Goal: Task Accomplishment & Management: Complete application form

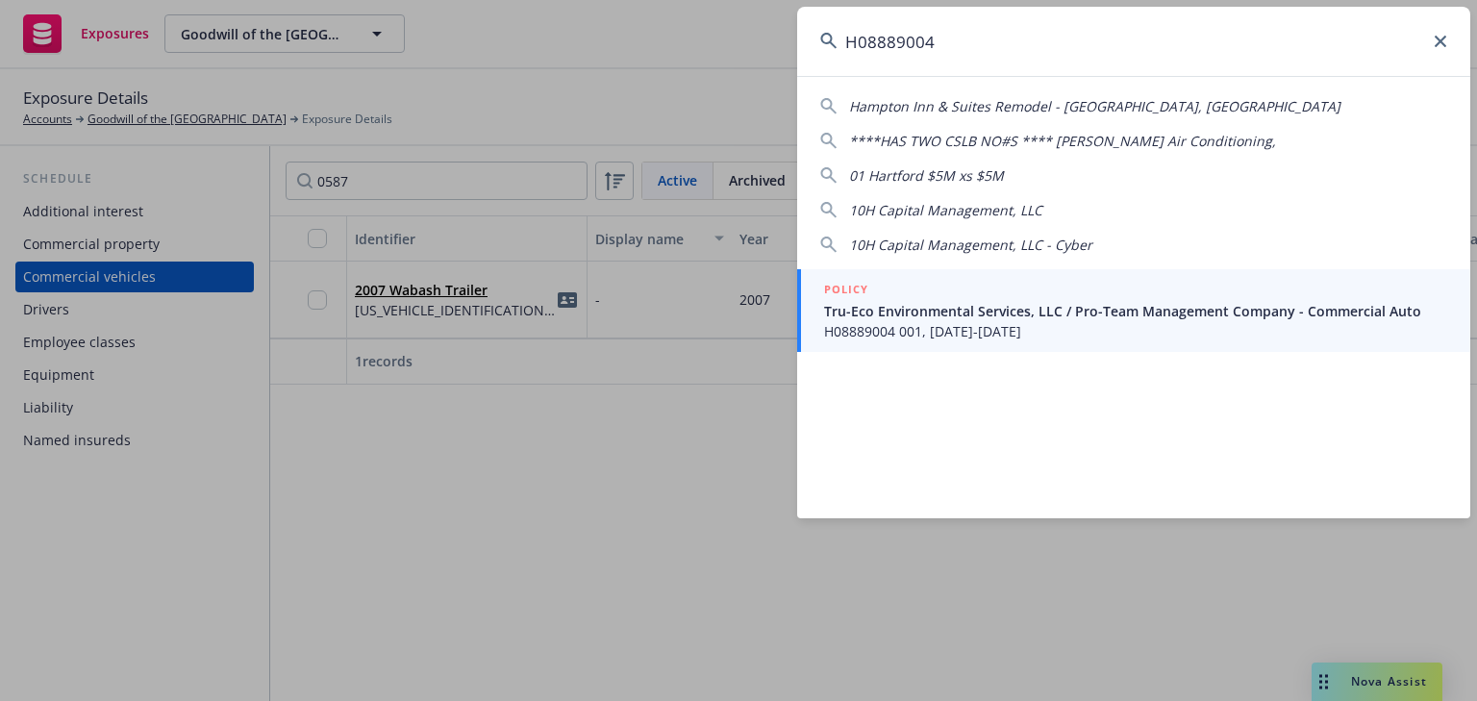
type input "H08889004"
click at [1054, 326] on span "H08889004 001, 06/18/2025-06/18/2026" at bounding box center [1135, 331] width 623 height 20
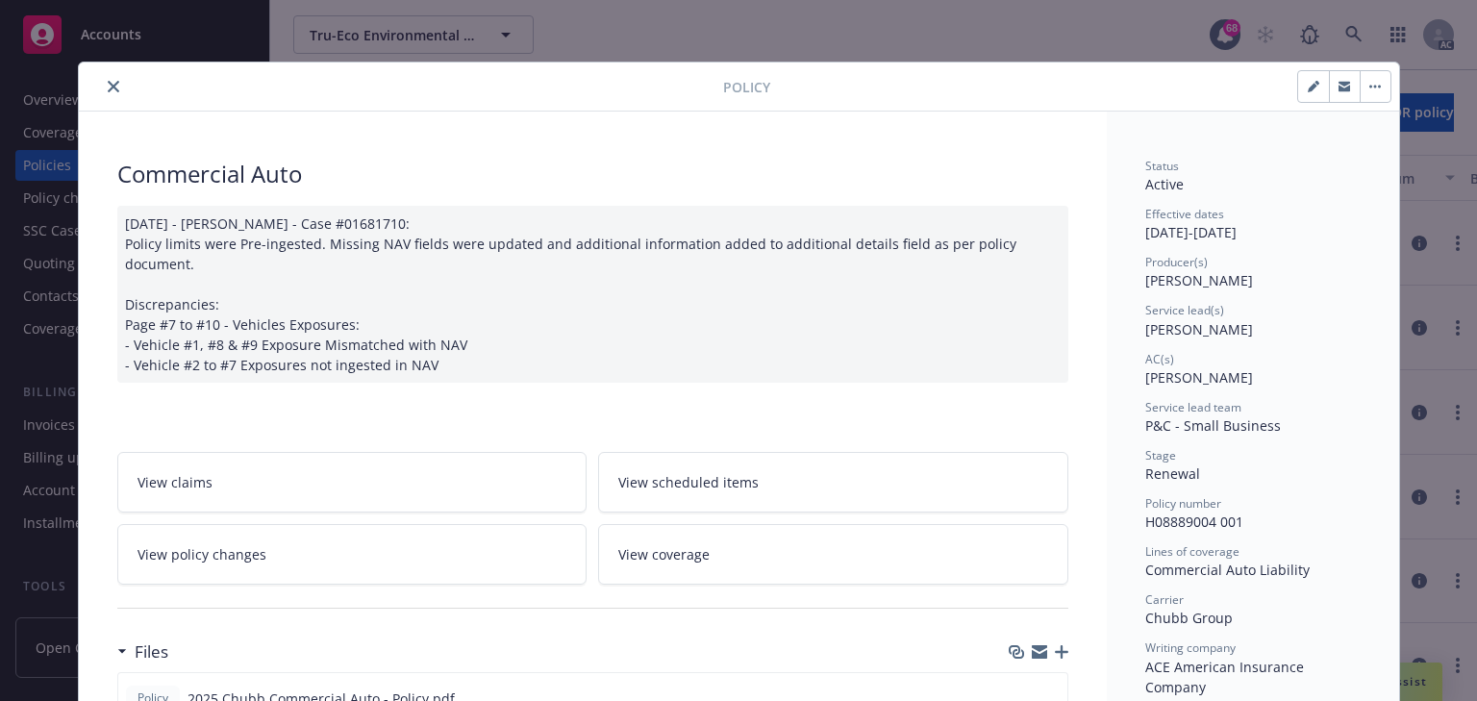
click at [221, 544] on span "View policy changes" at bounding box center [201, 554] width 129 height 20
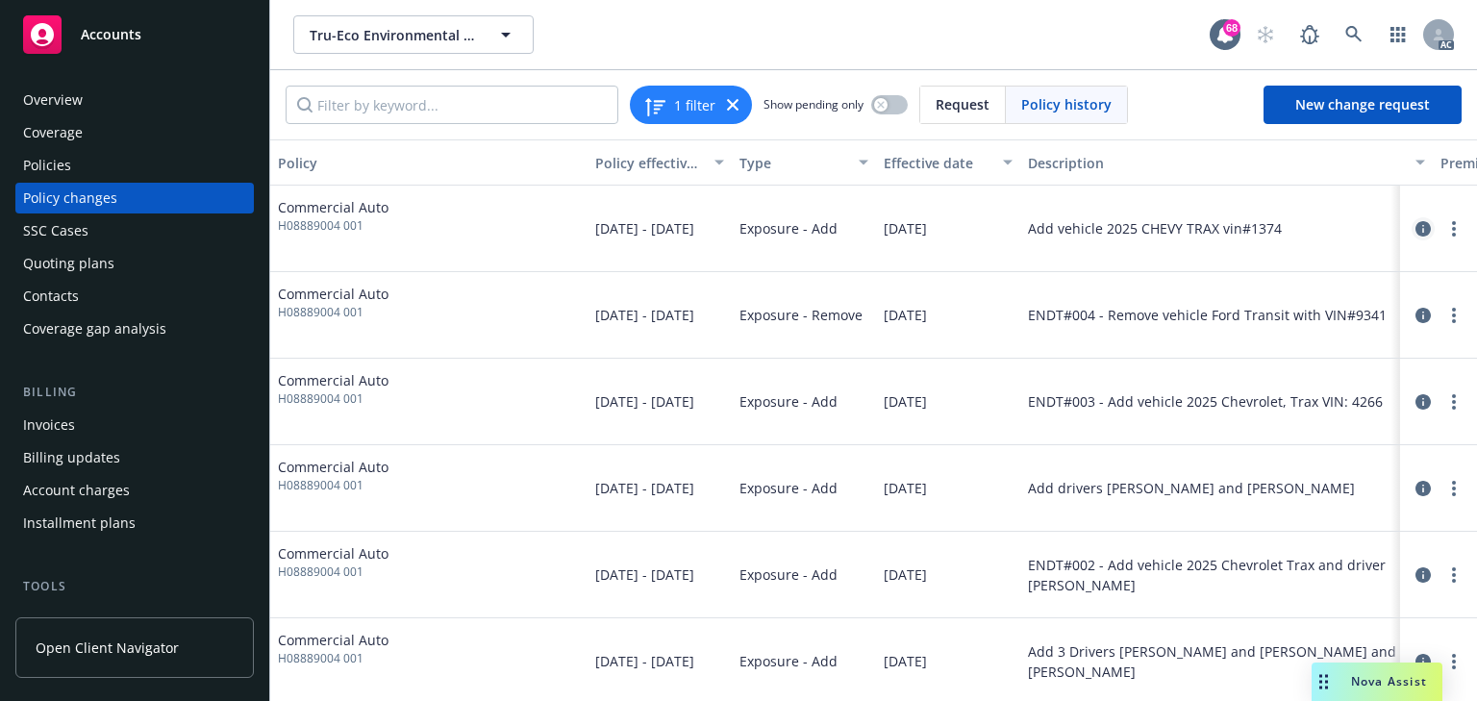
click at [1415, 233] on icon "circleInformation" at bounding box center [1422, 228] width 15 height 15
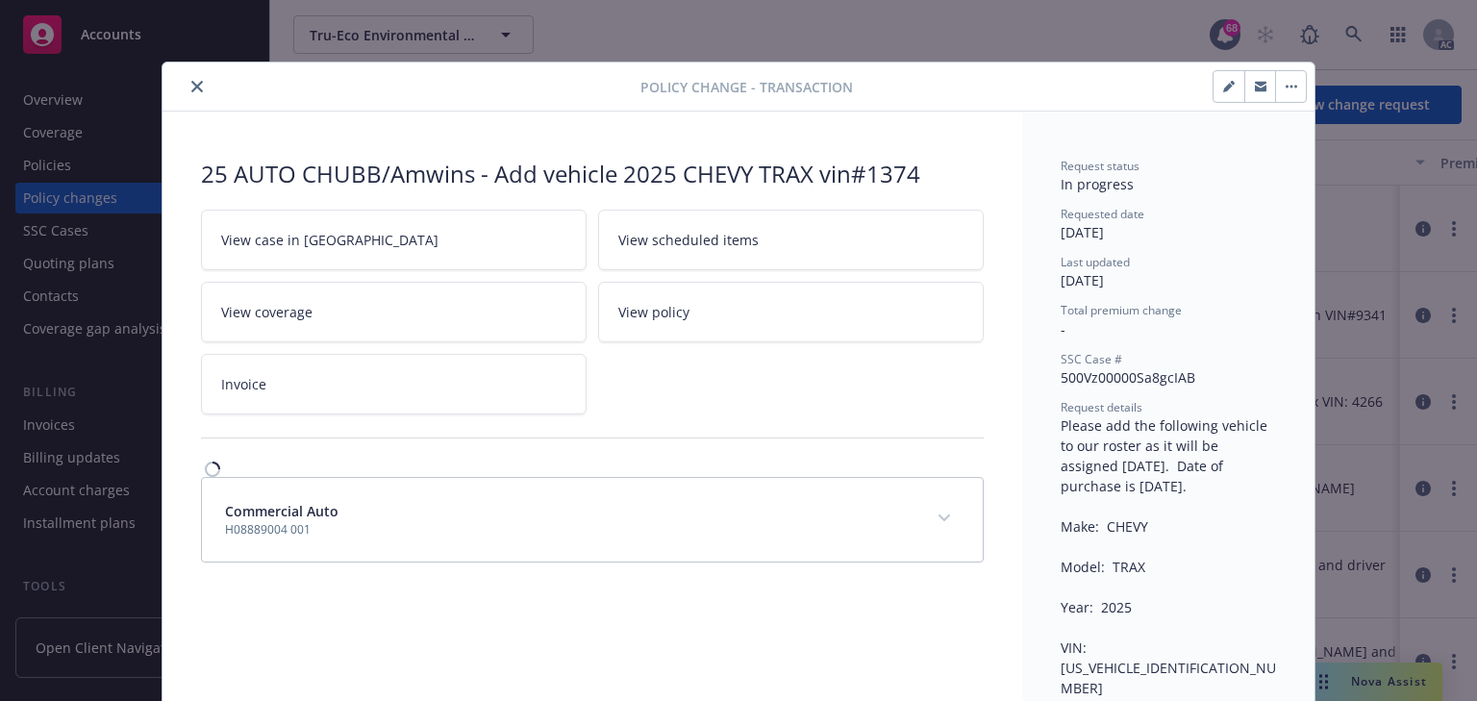
scroll to position [58, 0]
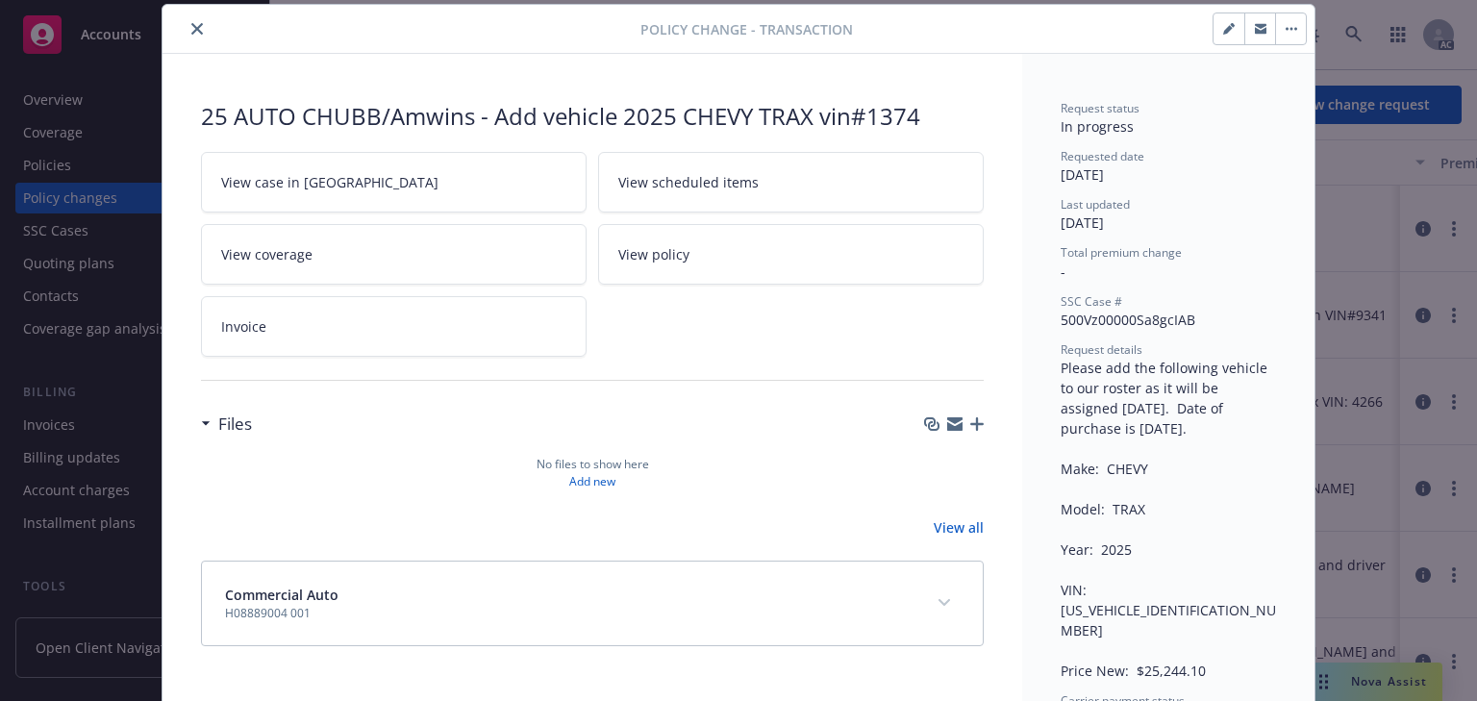
click at [383, 181] on link "View case in SSC" at bounding box center [394, 182] width 386 height 61
click at [191, 23] on icon "close" at bounding box center [197, 29] width 12 height 12
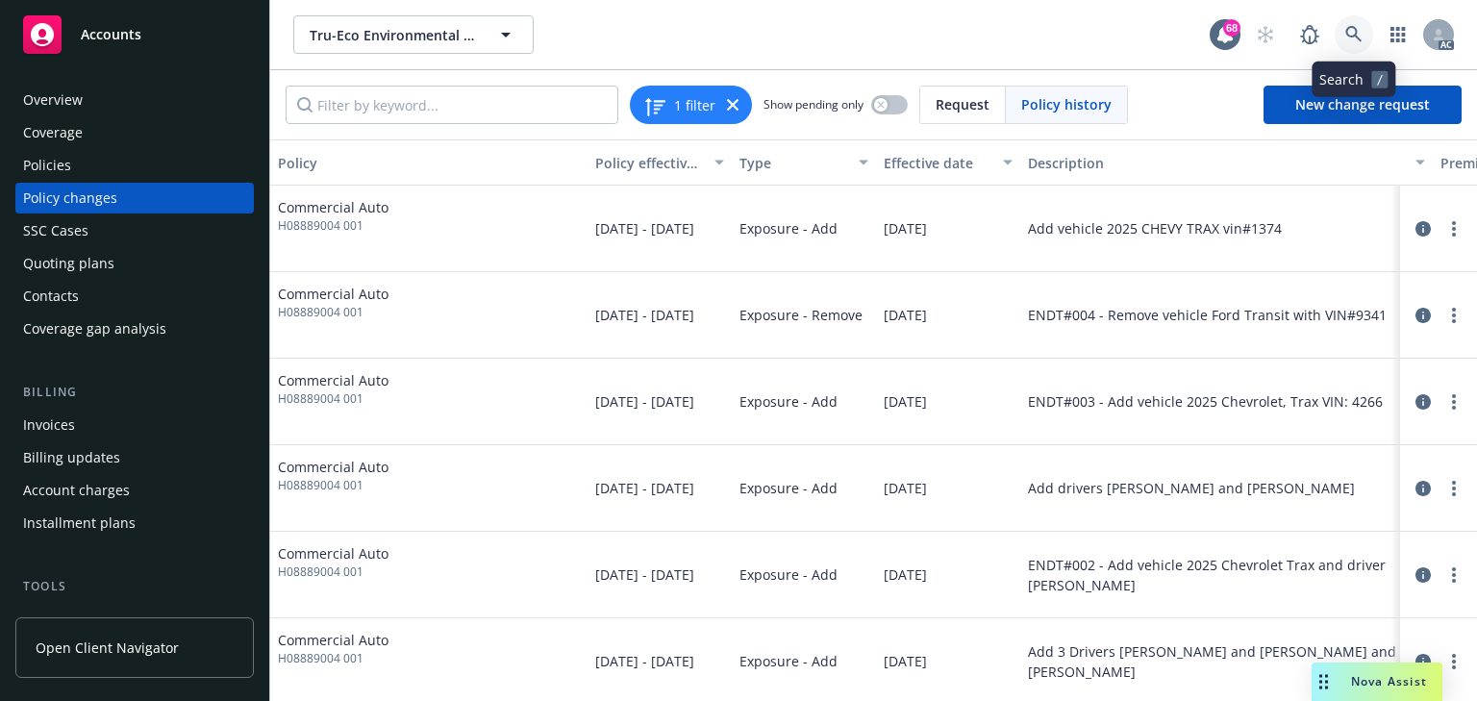
click at [1355, 28] on icon at bounding box center [1353, 34] width 17 height 17
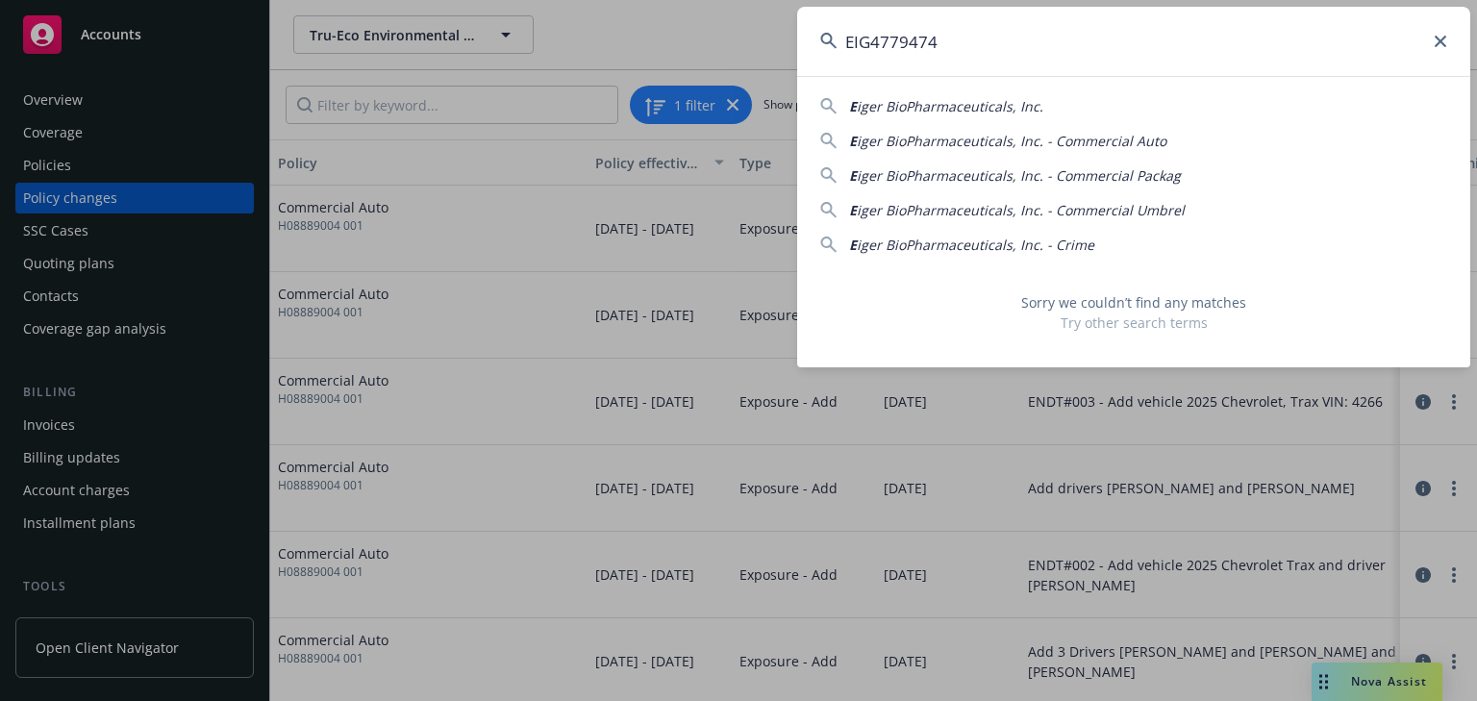
click at [873, 41] on input "EIG4779474" at bounding box center [1133, 41] width 673 height 69
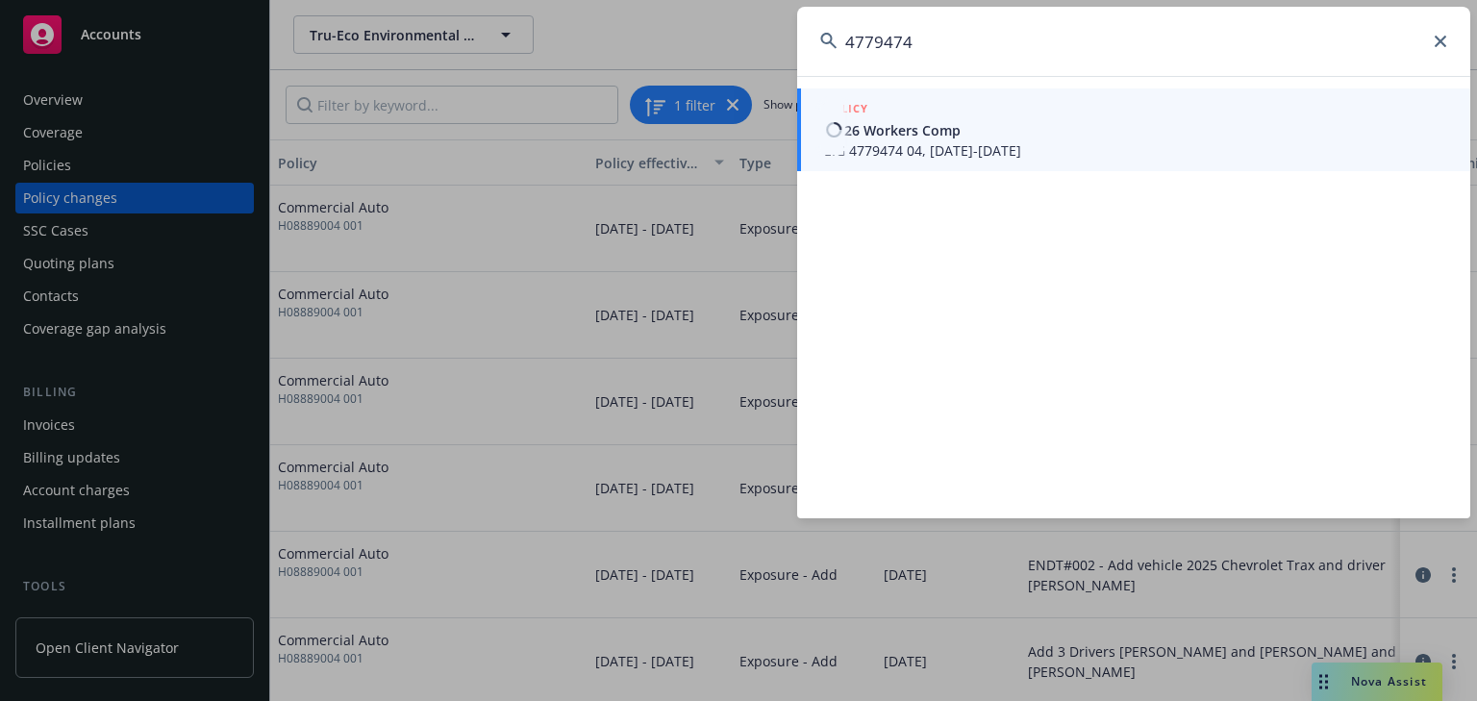
type input "4779474"
click at [895, 141] on span "EIG 4779474 04, 07/01/2025-07/01/2026" at bounding box center [1135, 150] width 623 height 20
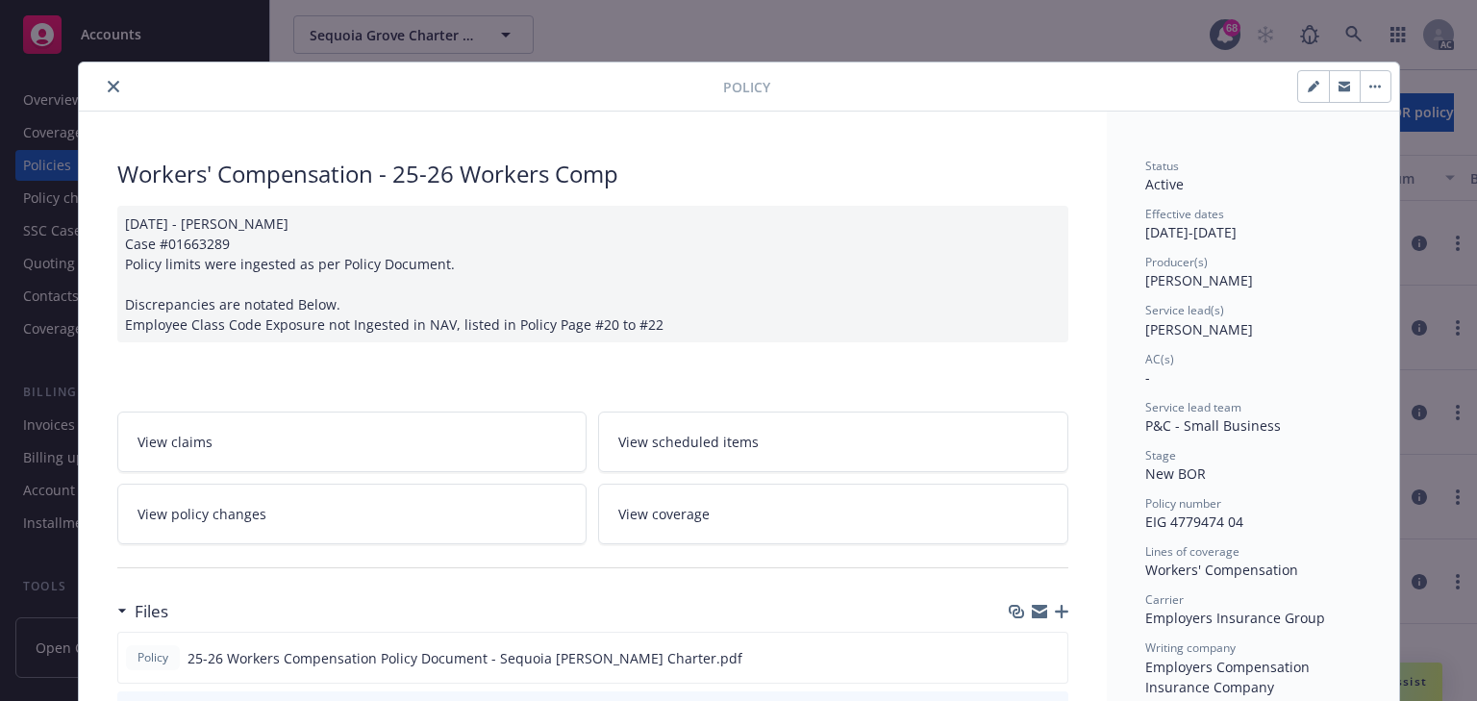
click at [277, 507] on link "View policy changes" at bounding box center [352, 514] width 470 height 61
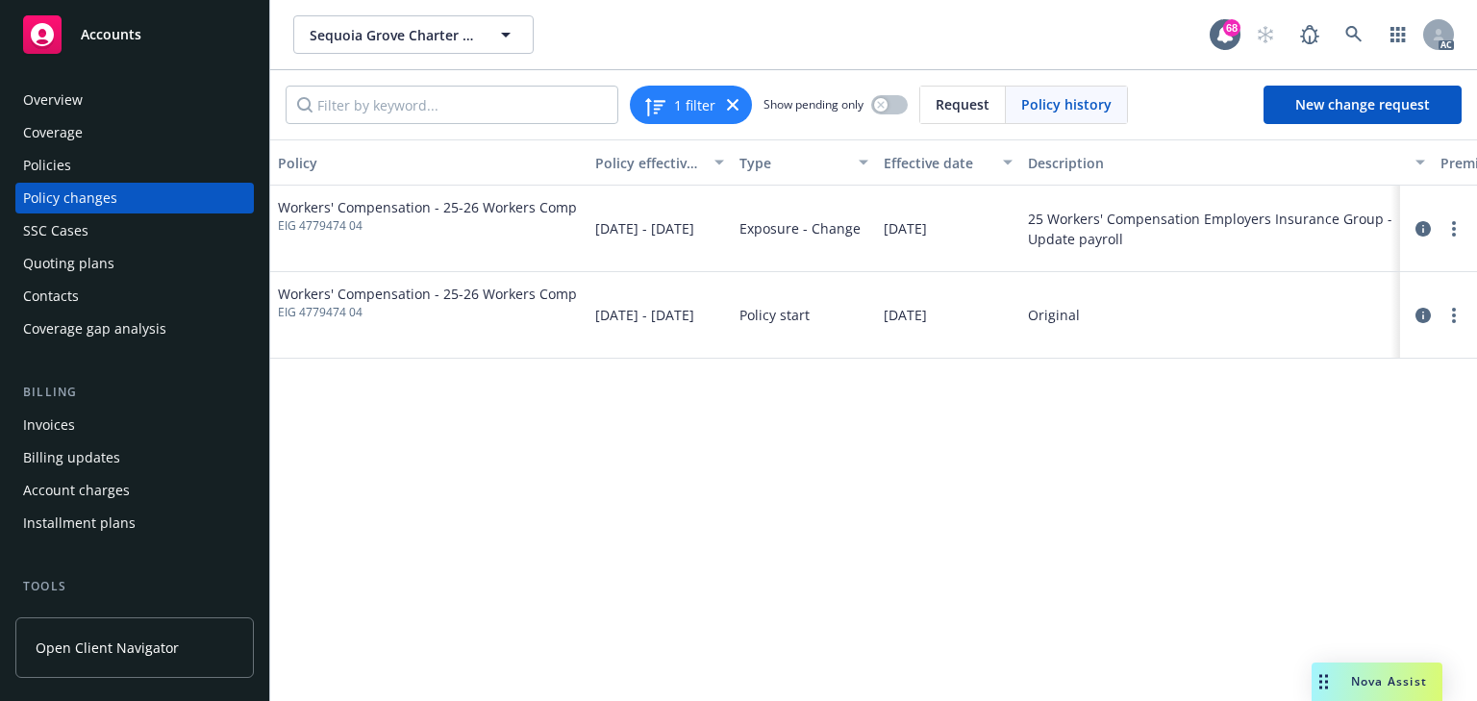
click at [1110, 504] on div "Policy Policy effective dates Type Effective date Description Premium change An…" at bounding box center [873, 419] width 1207 height 561
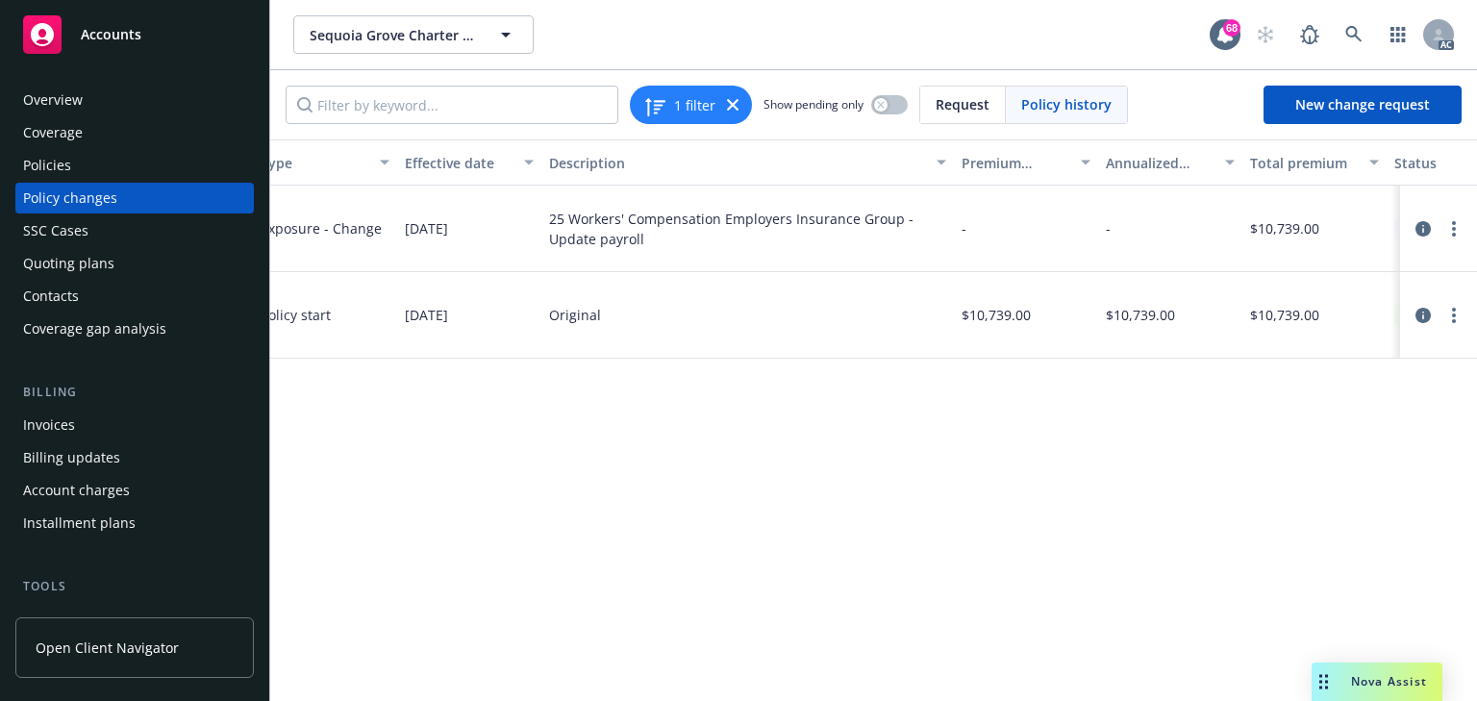
scroll to position [0, 609]
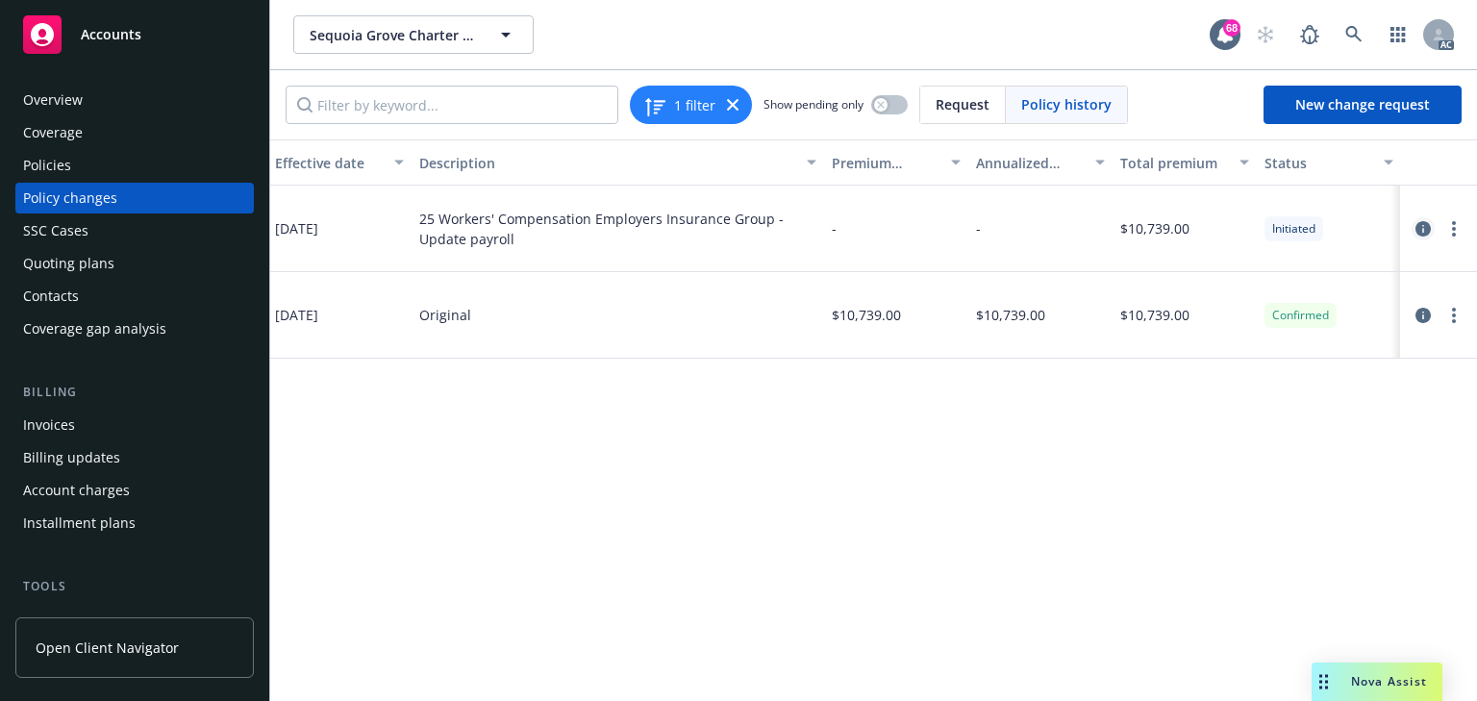
click at [1420, 225] on icon "circleInformation" at bounding box center [1422, 228] width 15 height 15
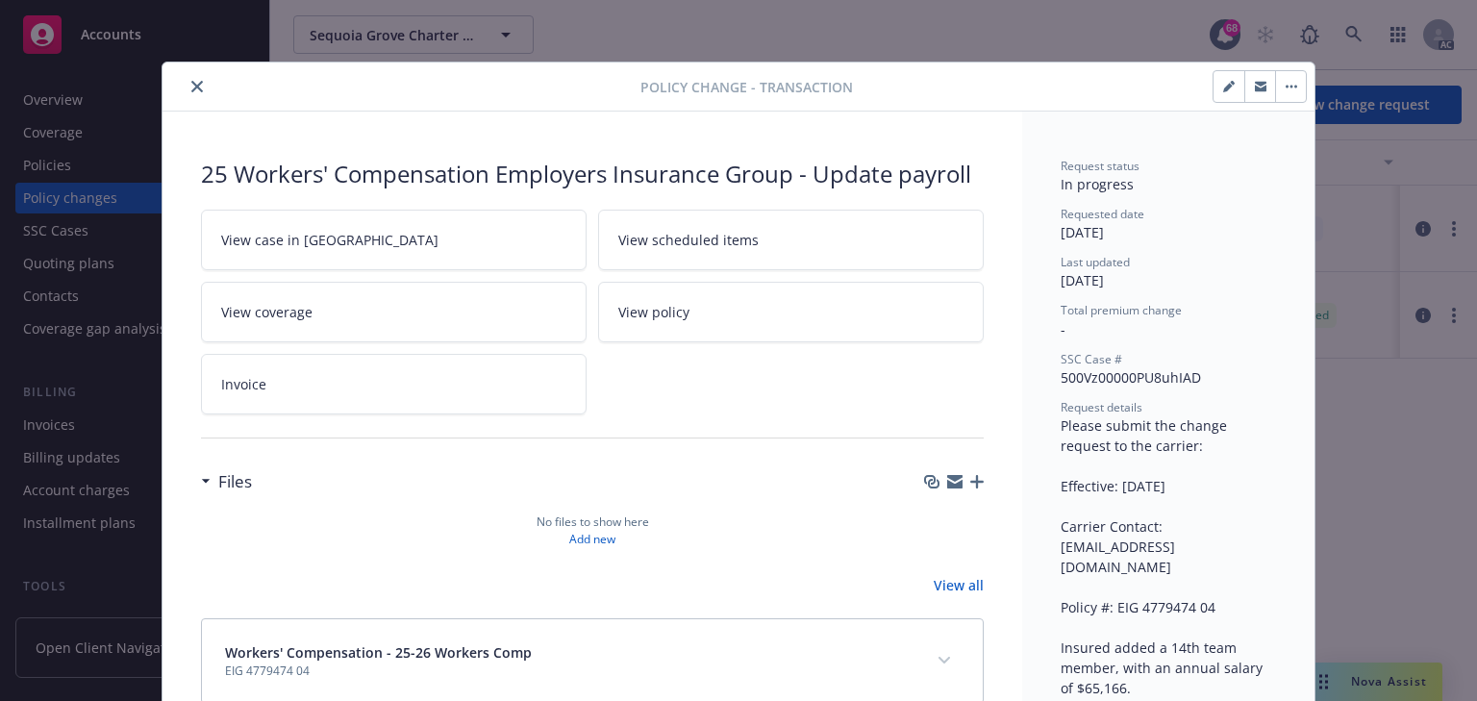
scroll to position [58, 0]
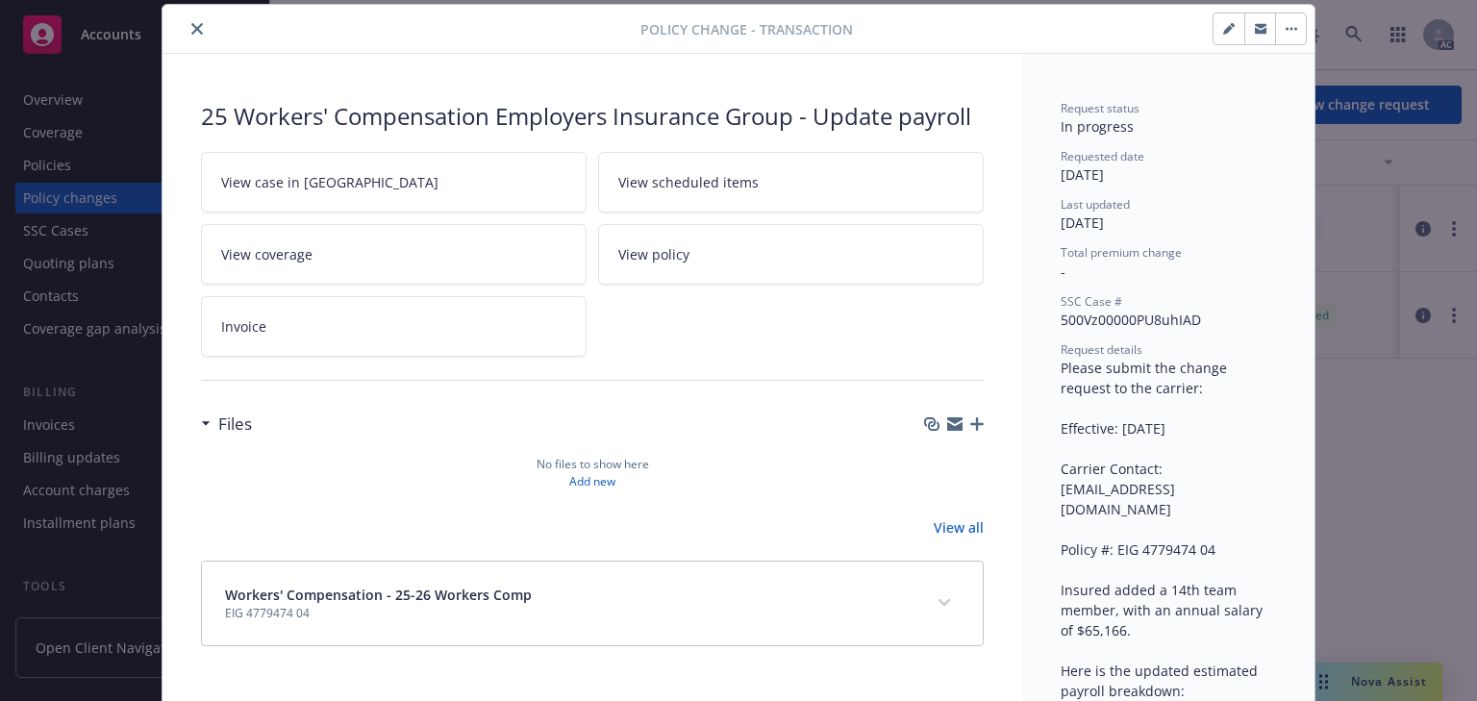
click at [340, 192] on link "View case in [GEOGRAPHIC_DATA]" at bounding box center [394, 182] width 386 height 61
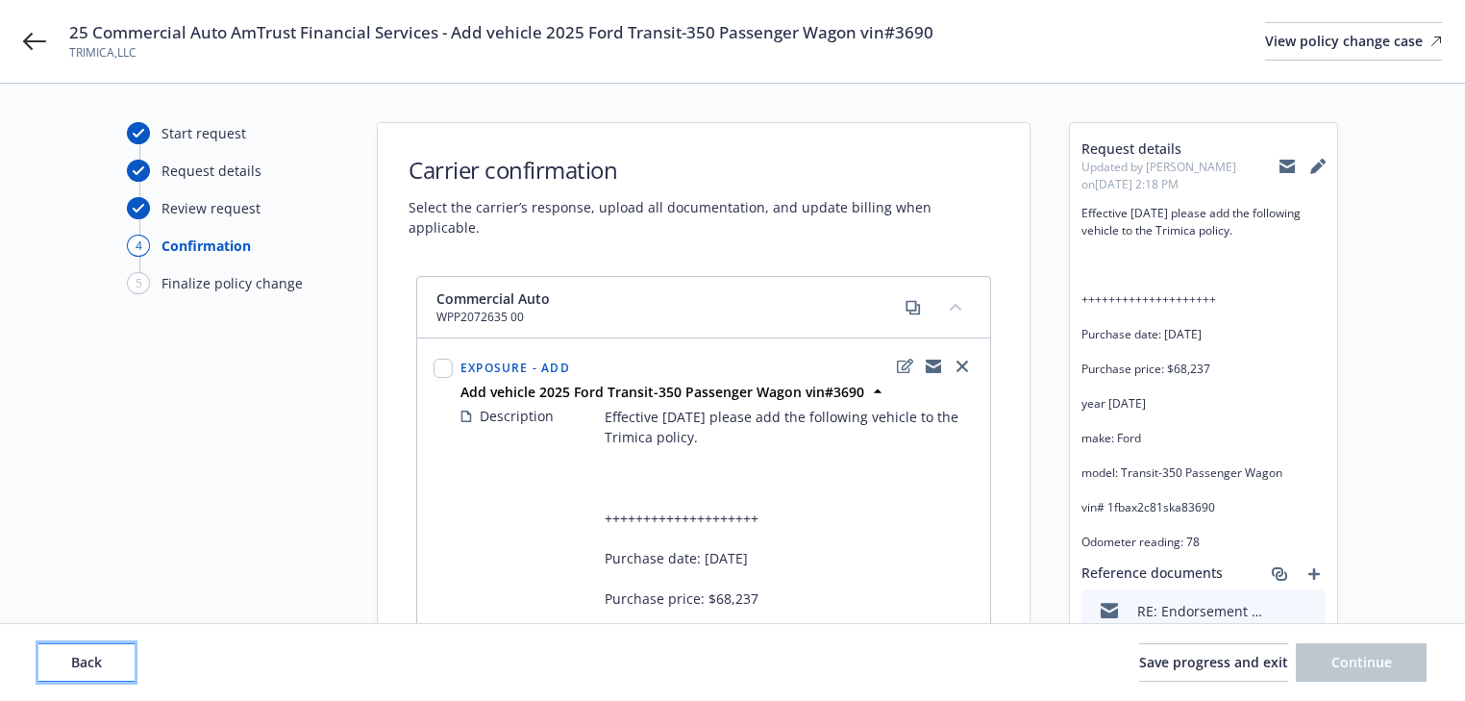
click at [93, 661] on span "Back" at bounding box center [86, 662] width 31 height 18
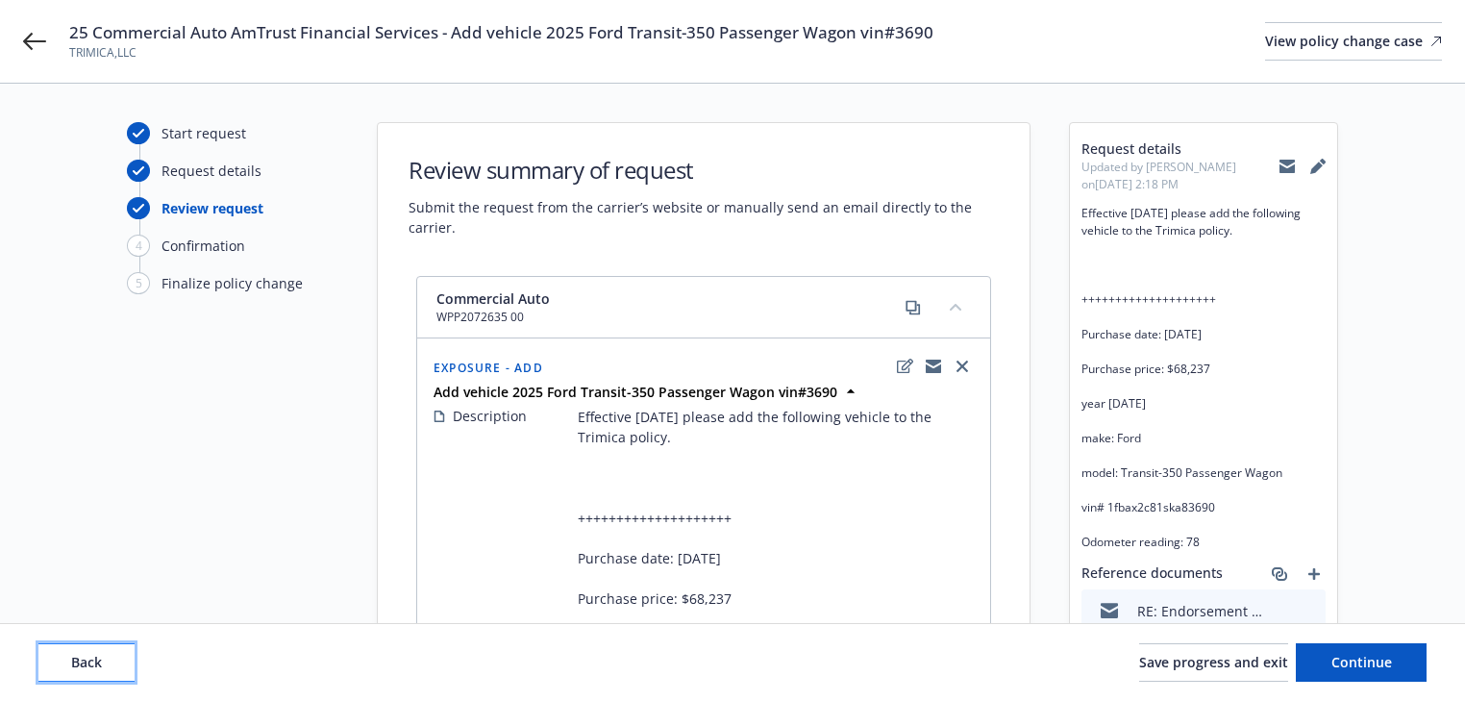
click at [93, 661] on span "Back" at bounding box center [86, 662] width 31 height 18
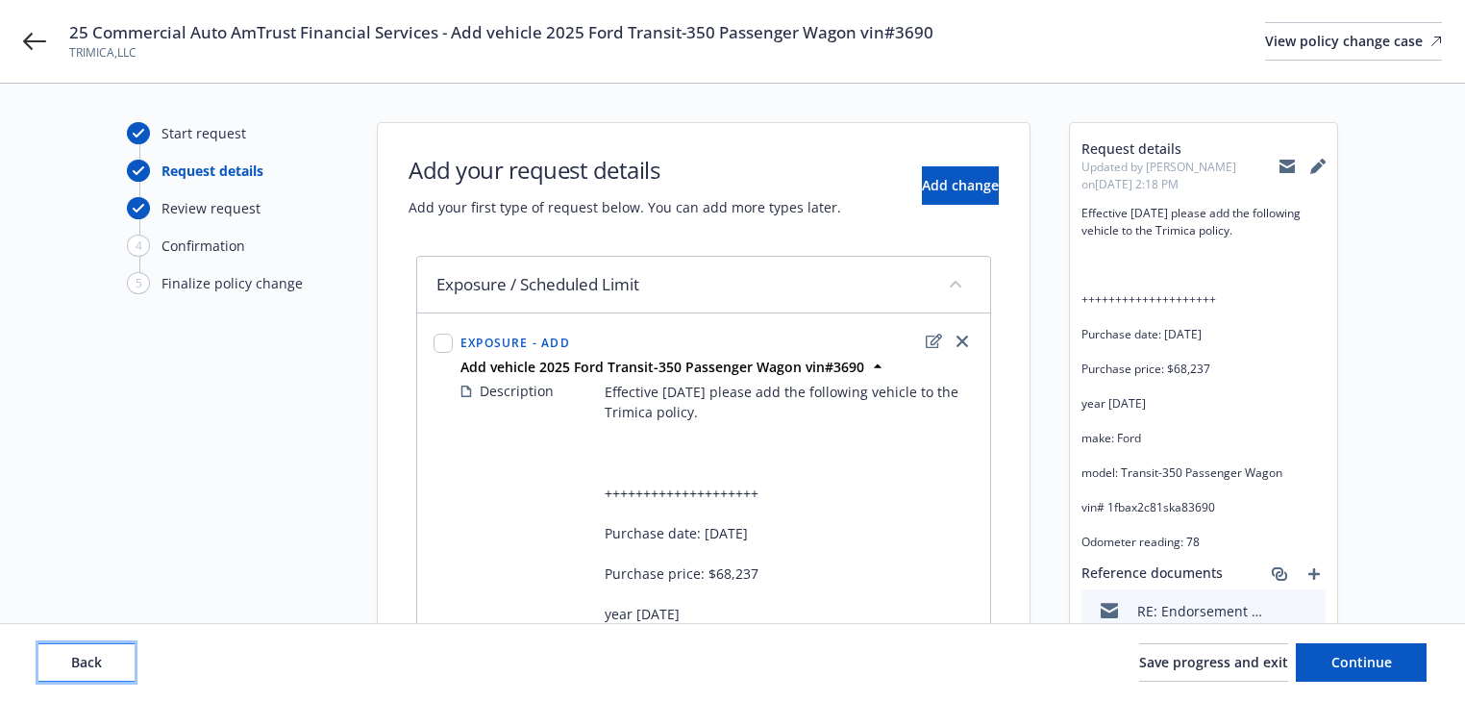
click at [93, 661] on span "Back" at bounding box center [86, 662] width 31 height 18
click at [93, 661] on div "Back Save progress and exit Continue" at bounding box center [732, 662] width 1388 height 38
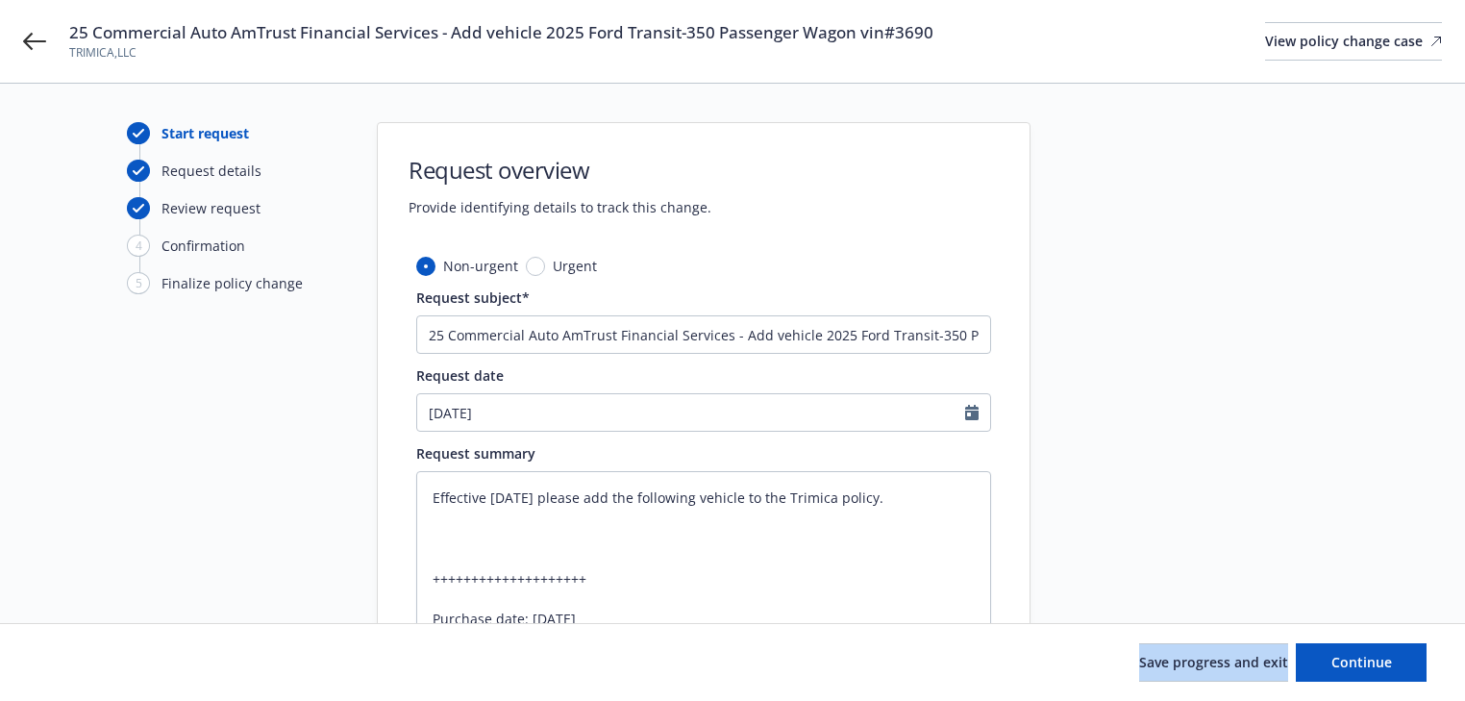
click at [93, 661] on div "Save progress and exit Continue" at bounding box center [732, 662] width 1388 height 38
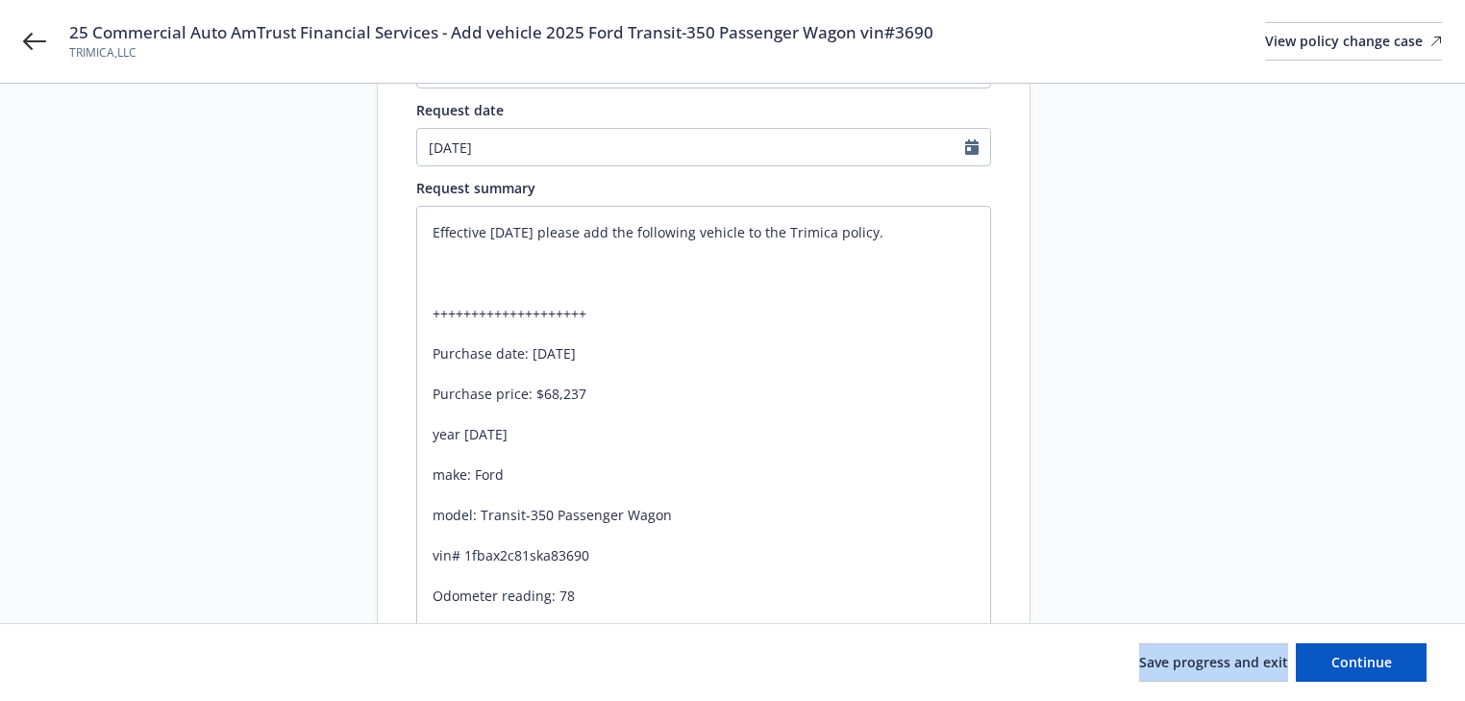
scroll to position [308, 0]
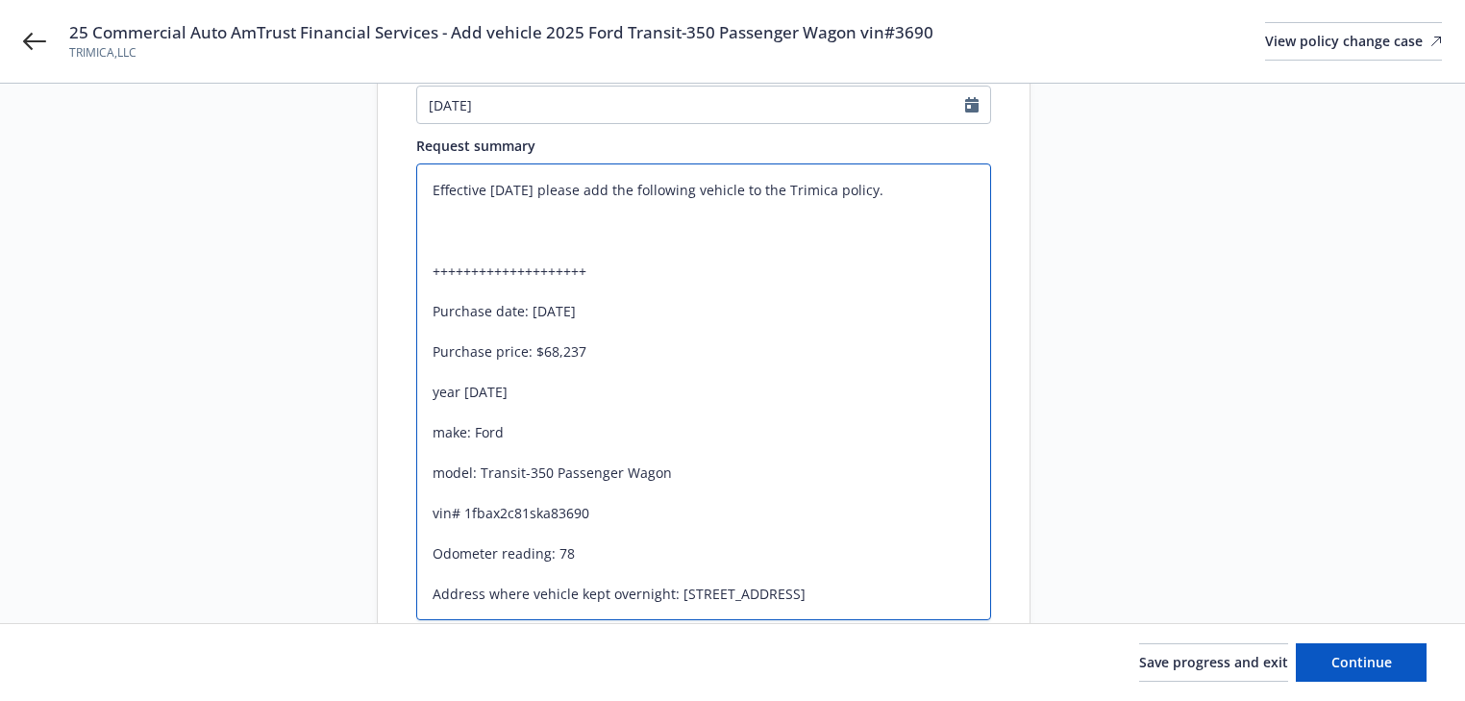
drag, startPoint x: 462, startPoint y: 511, endPoint x: 608, endPoint y: 513, distance: 145.2
click at [608, 513] on textarea "Effective 8-26-2025 please add the following vehicle to the Trimica policy. +++…" at bounding box center [703, 391] width 575 height 457
drag, startPoint x: 1373, startPoint y: 658, endPoint x: 873, endPoint y: 562, distance: 508.9
click at [1373, 658] on span "Continue" at bounding box center [1362, 662] width 61 height 18
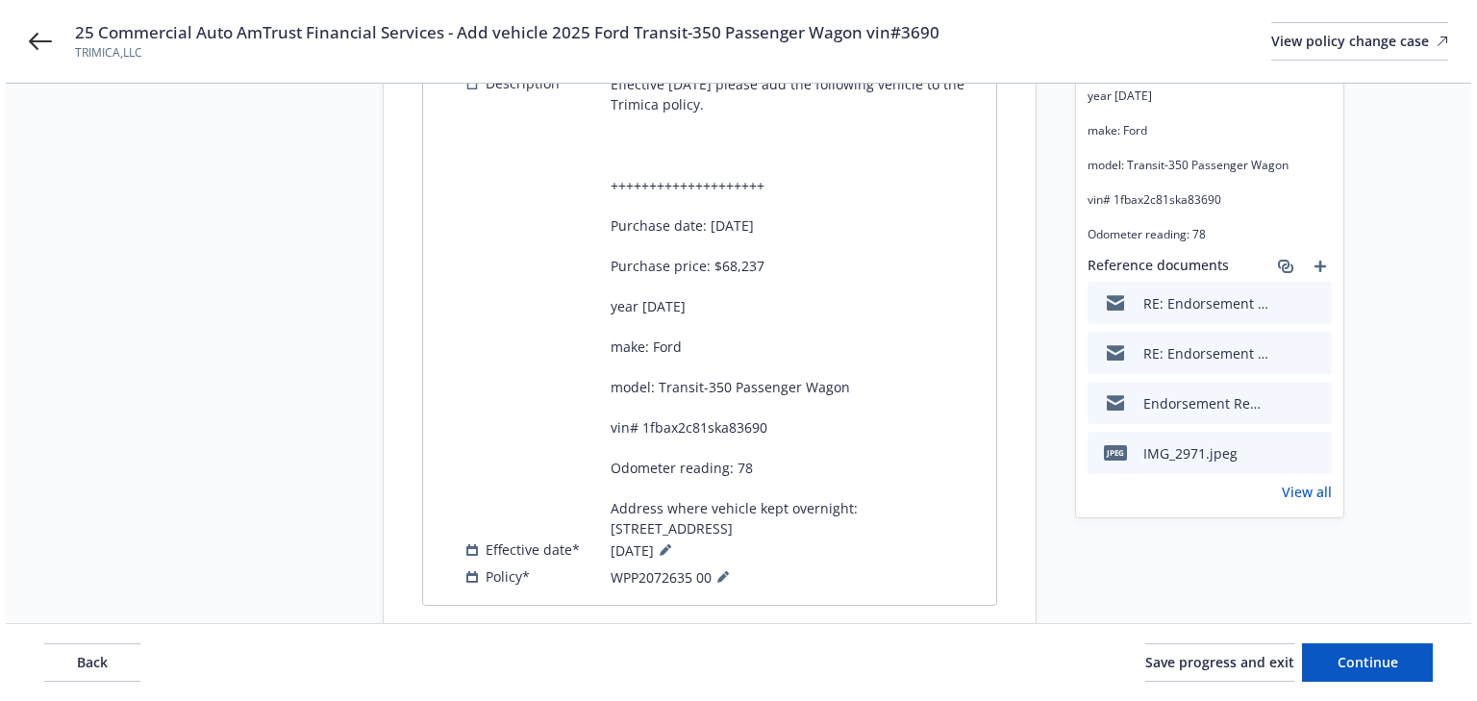
scroll to position [0, 0]
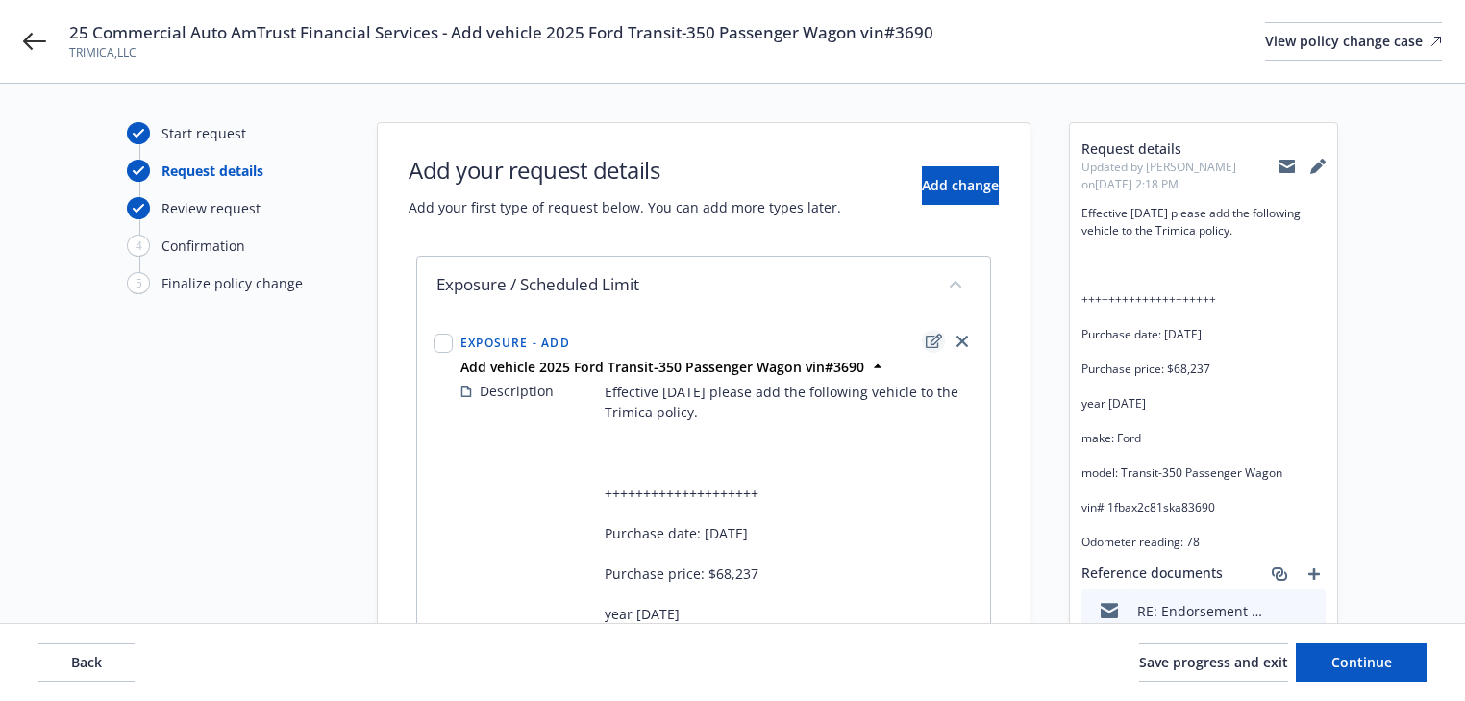
click at [932, 342] on icon "edit" at bounding box center [934, 341] width 16 height 14
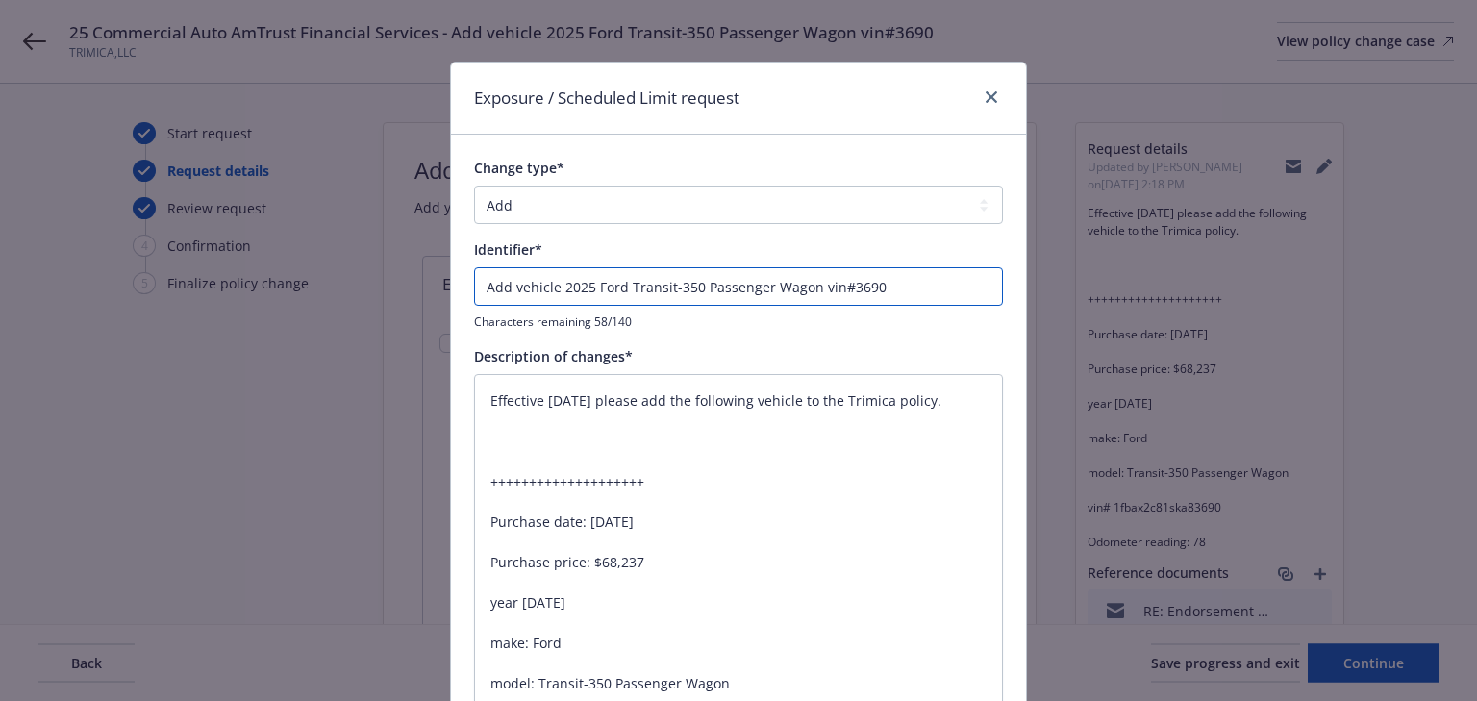
click at [474, 287] on input "Add vehicle 2025 Ford Transit-350 Passenger Wagon vin#3690" at bounding box center [738, 286] width 529 height 38
type textarea "x"
type input "EAdd vehicle 2025 Ford Transit-350 Passenger Wagon vin#3690"
type textarea "x"
type input "ENAdd vehicle 2025 Ford Transit-350 Passenger Wagon vin#3690"
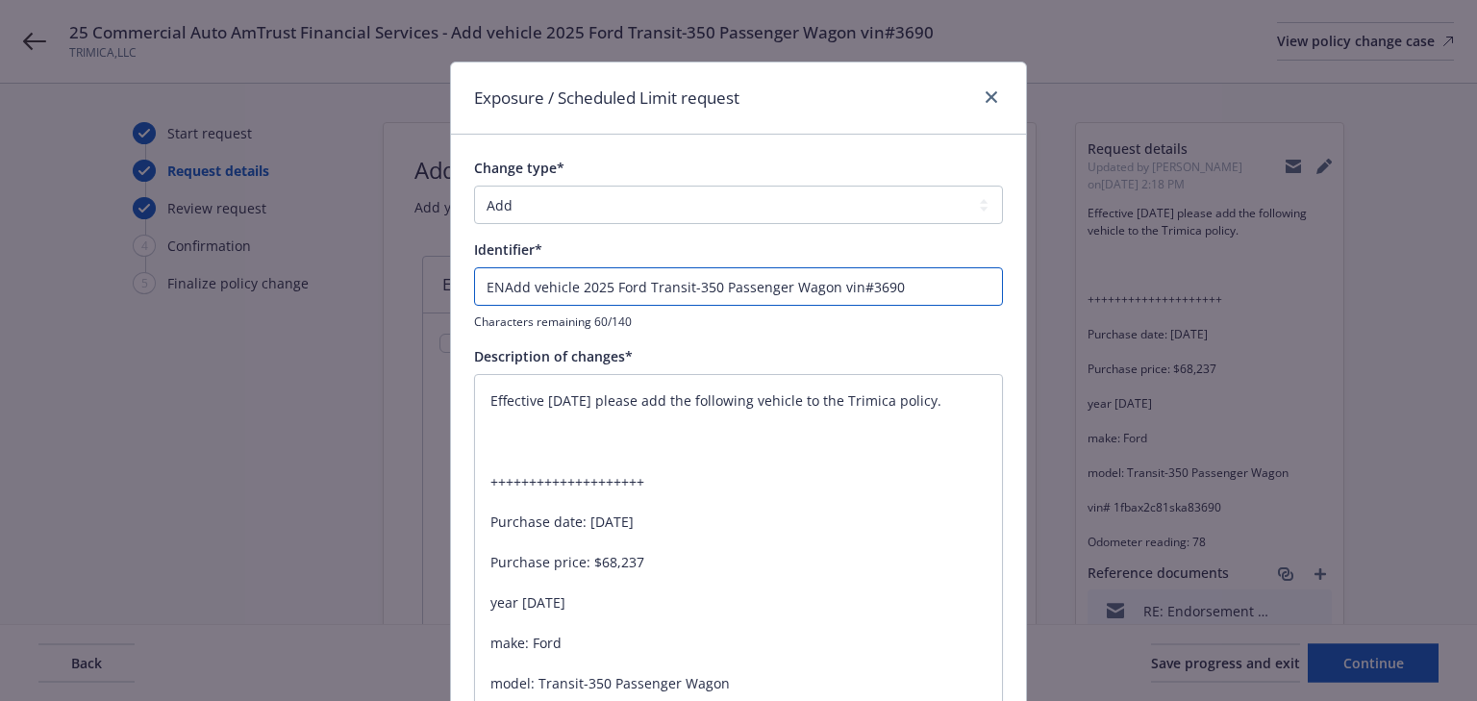
type textarea "x"
type input "ENDAdd vehicle 2025 Ford Transit-350 Passenger Wagon vin#3690"
type textarea "x"
type input "ENDTAdd vehicle 2025 Ford Transit-350 Passenger Wagon vin#3690"
type textarea "x"
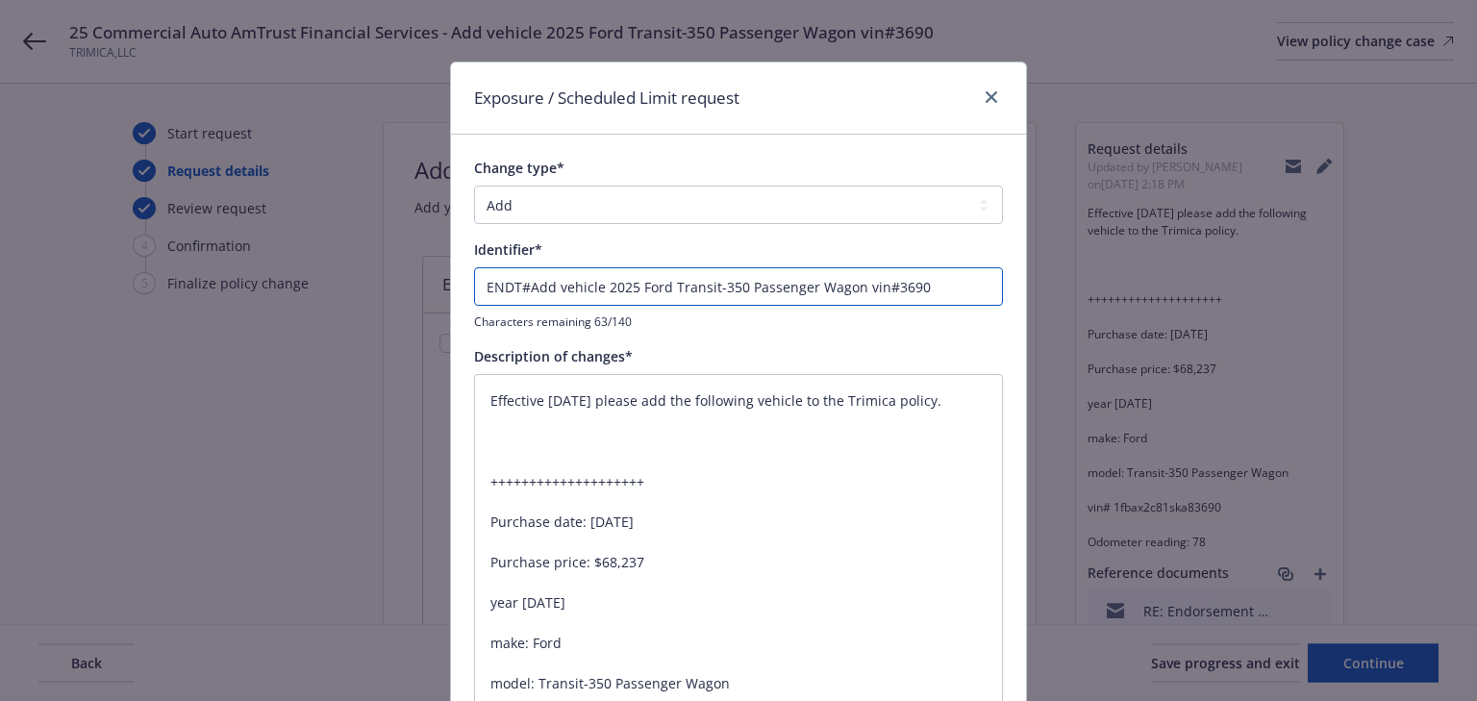
type input "ENDT#1Add vehicle 2025 Ford Transit-350 Passenger Wagon vin#3690"
type textarea "x"
type input "ENDT#10Add vehicle 2025 Ford Transit-350 Passenger Wagon vin#3690"
type textarea "x"
type input "ENDT#10 Add vehicle 2025 Ford Transit-350 Passenger Wagon vin#3690"
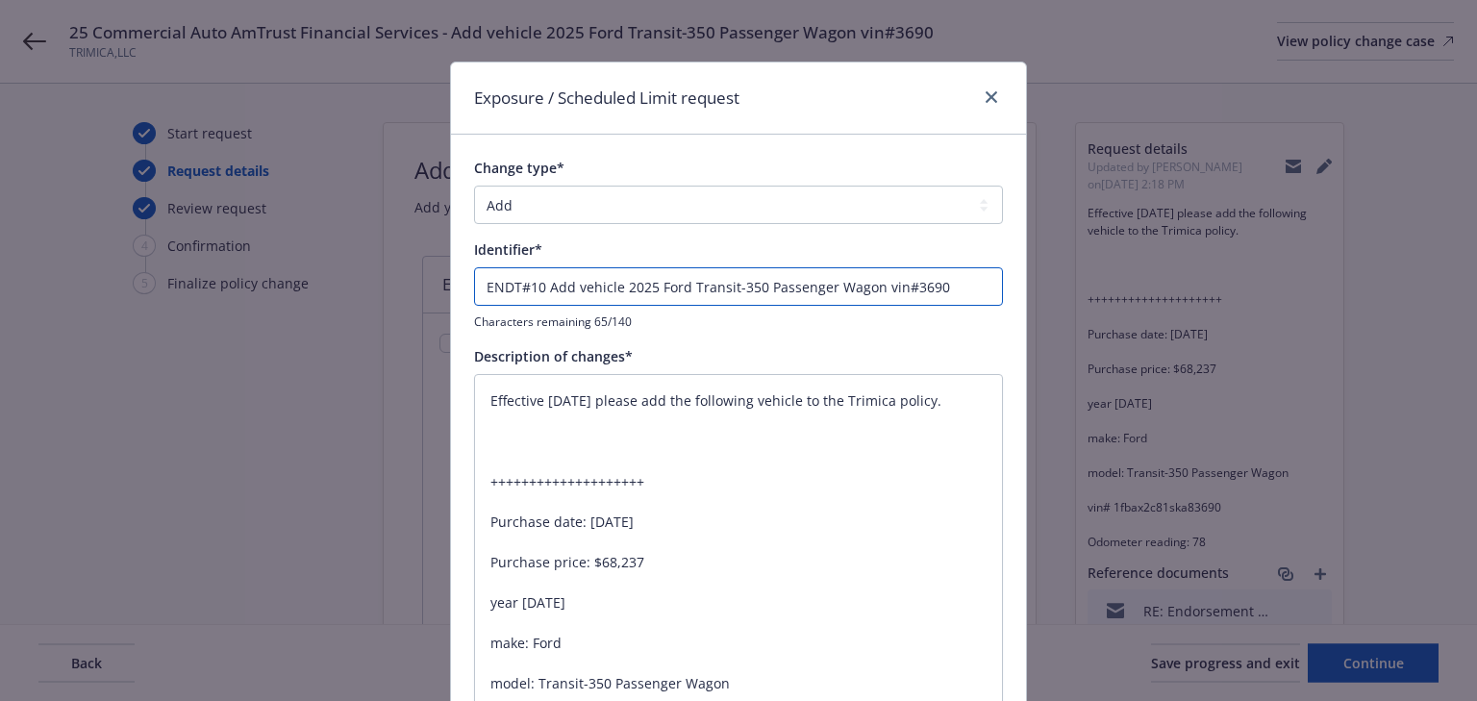
type textarea "x"
type input "ENDT#10 -Add vehicle 2025 Ford Transit-350 Passenger Wagon vin#3690"
type textarea "x"
type input "ENDT#10 - Add vehicle 2025 Ford Transit-350 Passenger Wagon vin#3690"
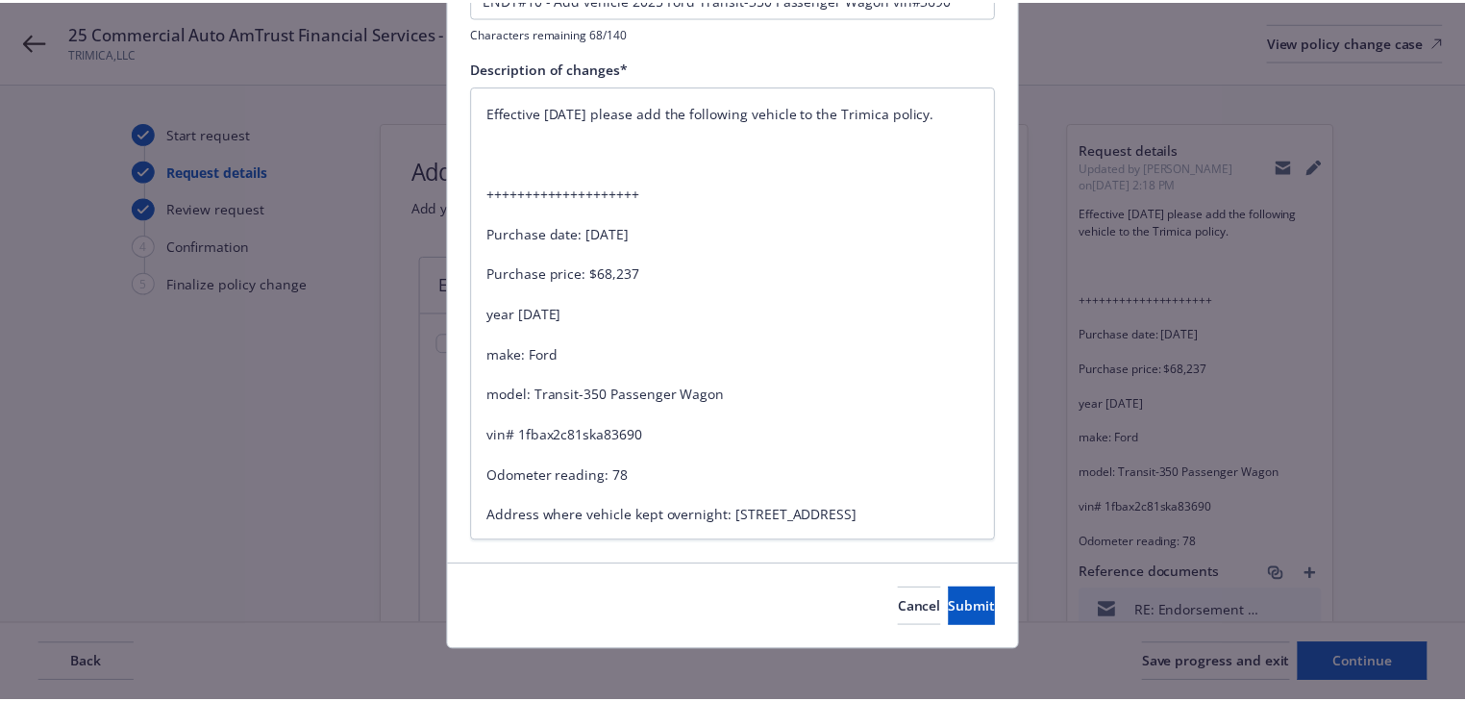
scroll to position [299, 0]
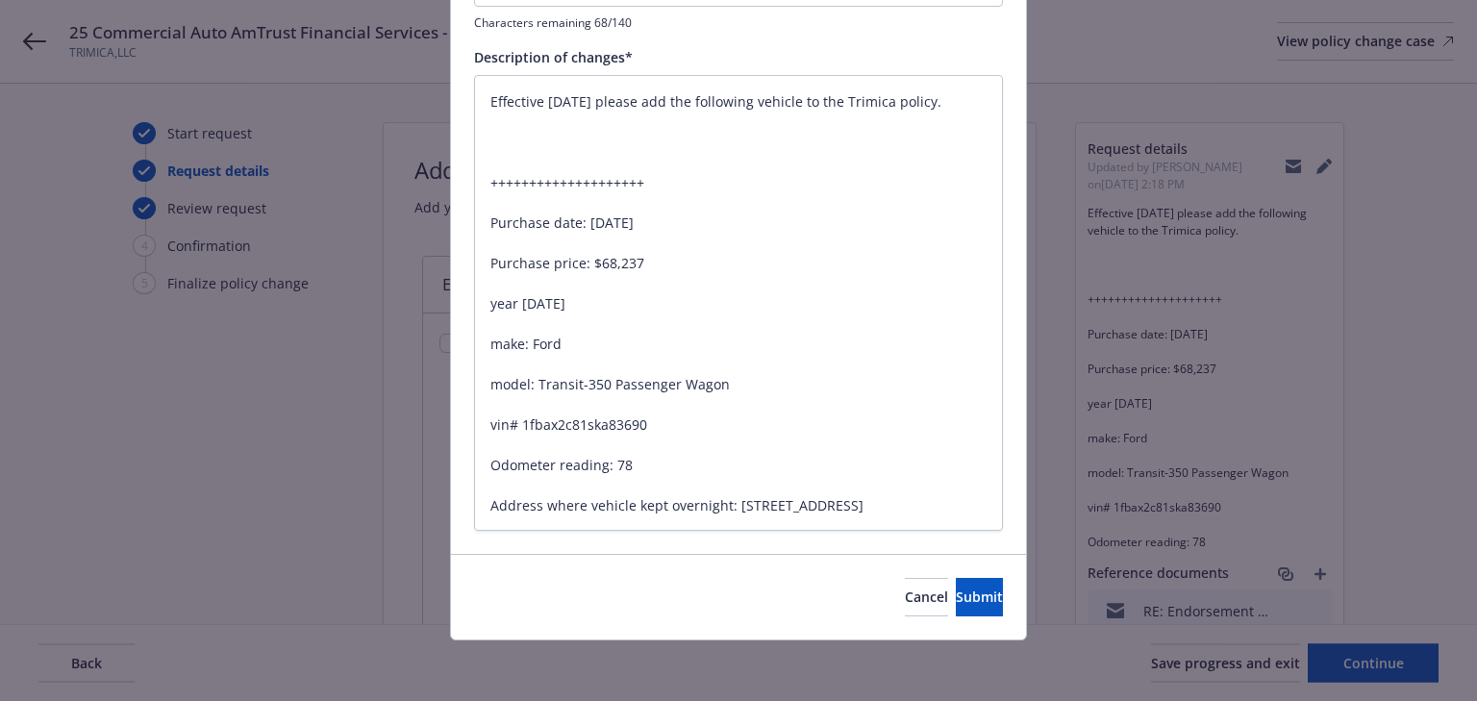
click at [949, 573] on div "Cancel Submit" at bounding box center [738, 597] width 575 height 86
click at [956, 589] on span "Submit" at bounding box center [979, 596] width 47 height 18
type textarea "x"
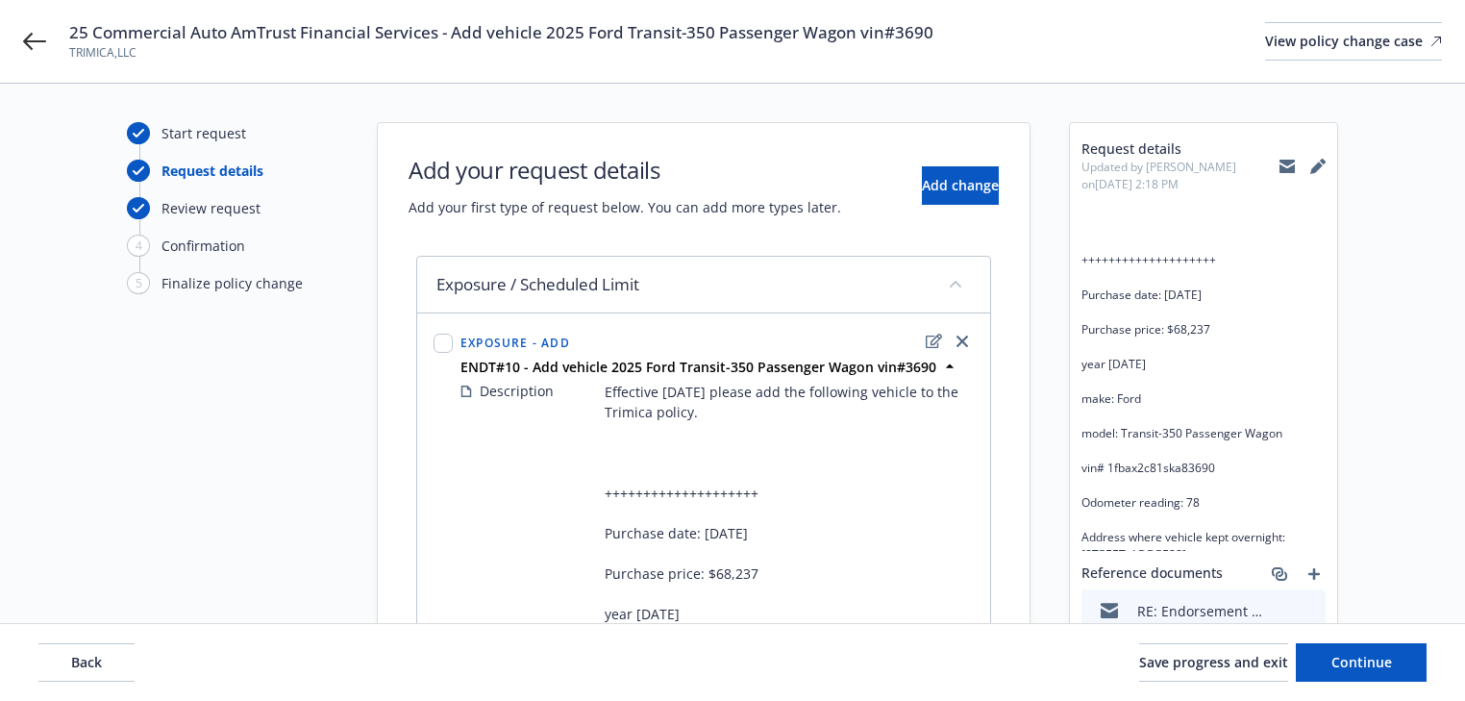
scroll to position [51, 0]
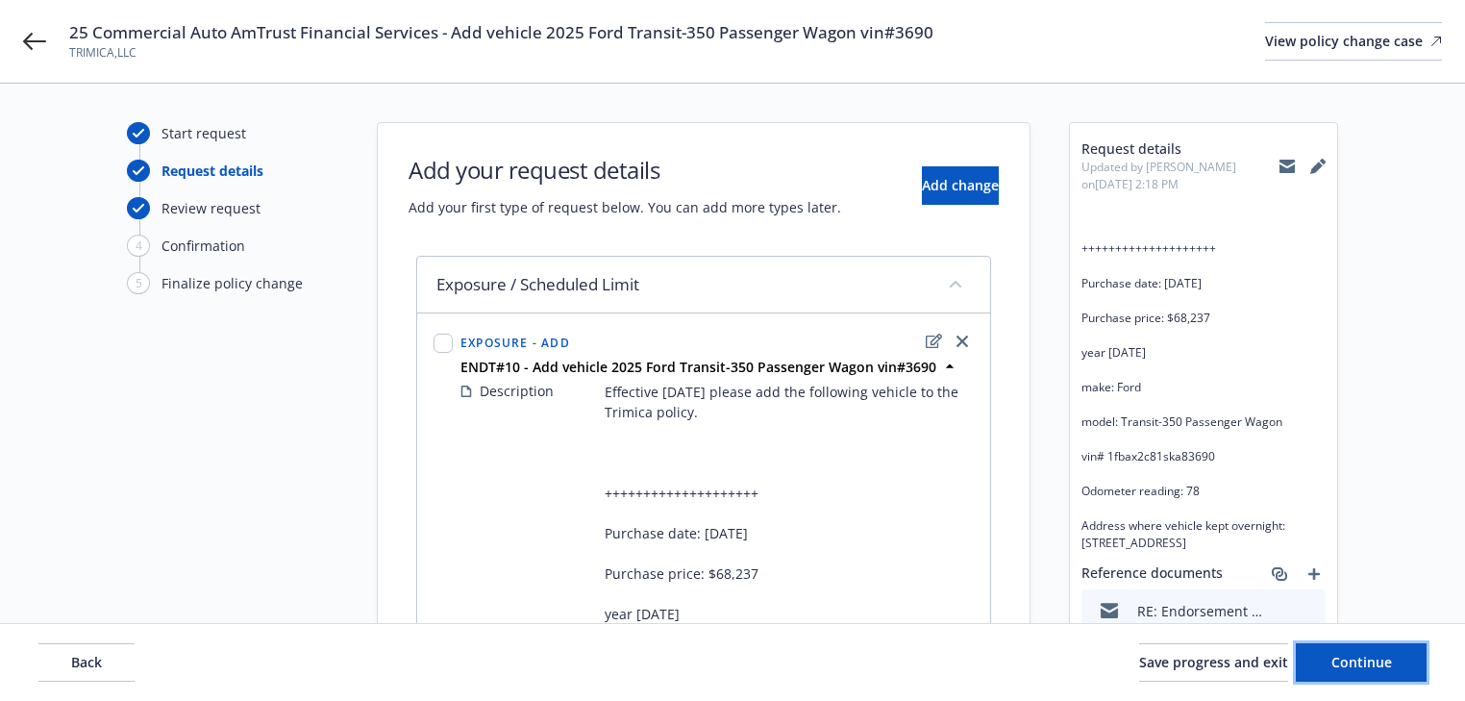
drag, startPoint x: 1381, startPoint y: 662, endPoint x: 1280, endPoint y: 631, distance: 105.8
click at [1380, 661] on span "Continue" at bounding box center [1362, 662] width 61 height 18
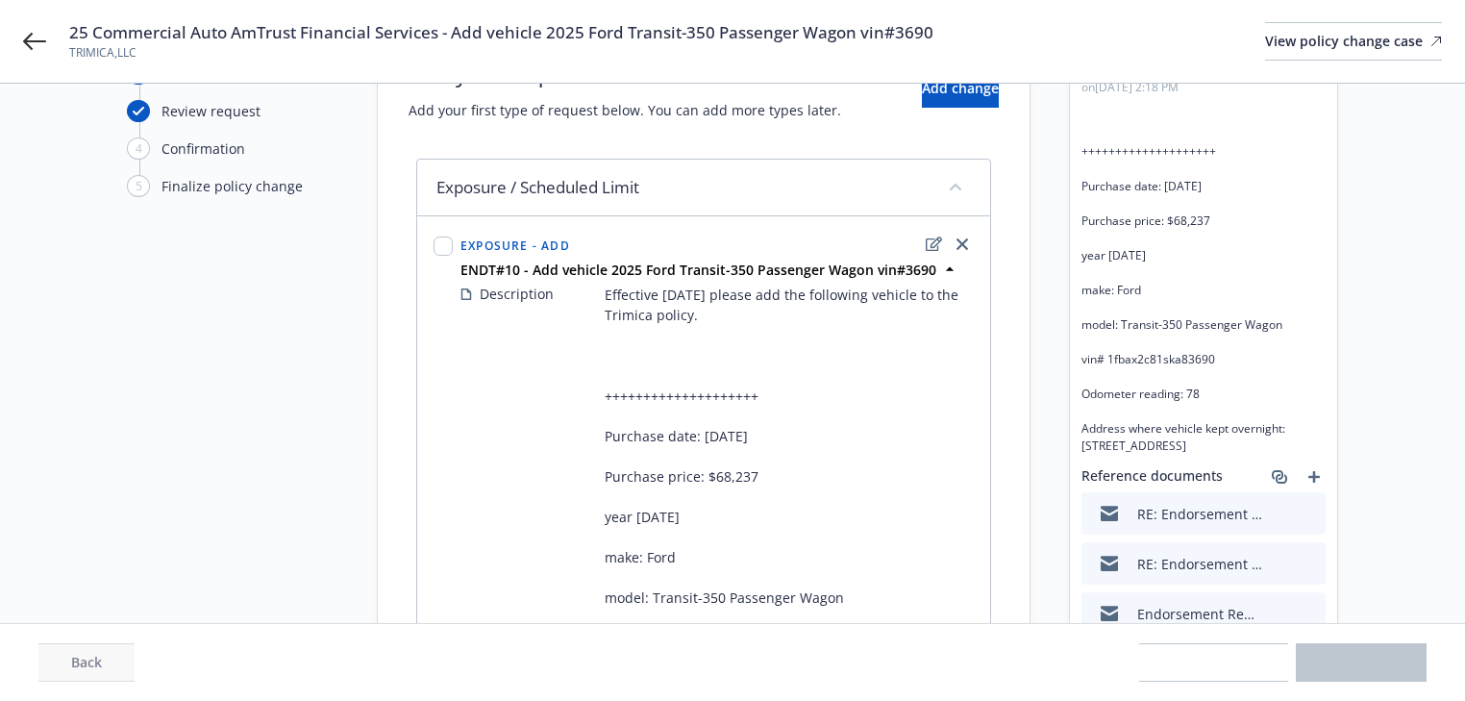
scroll to position [373, 0]
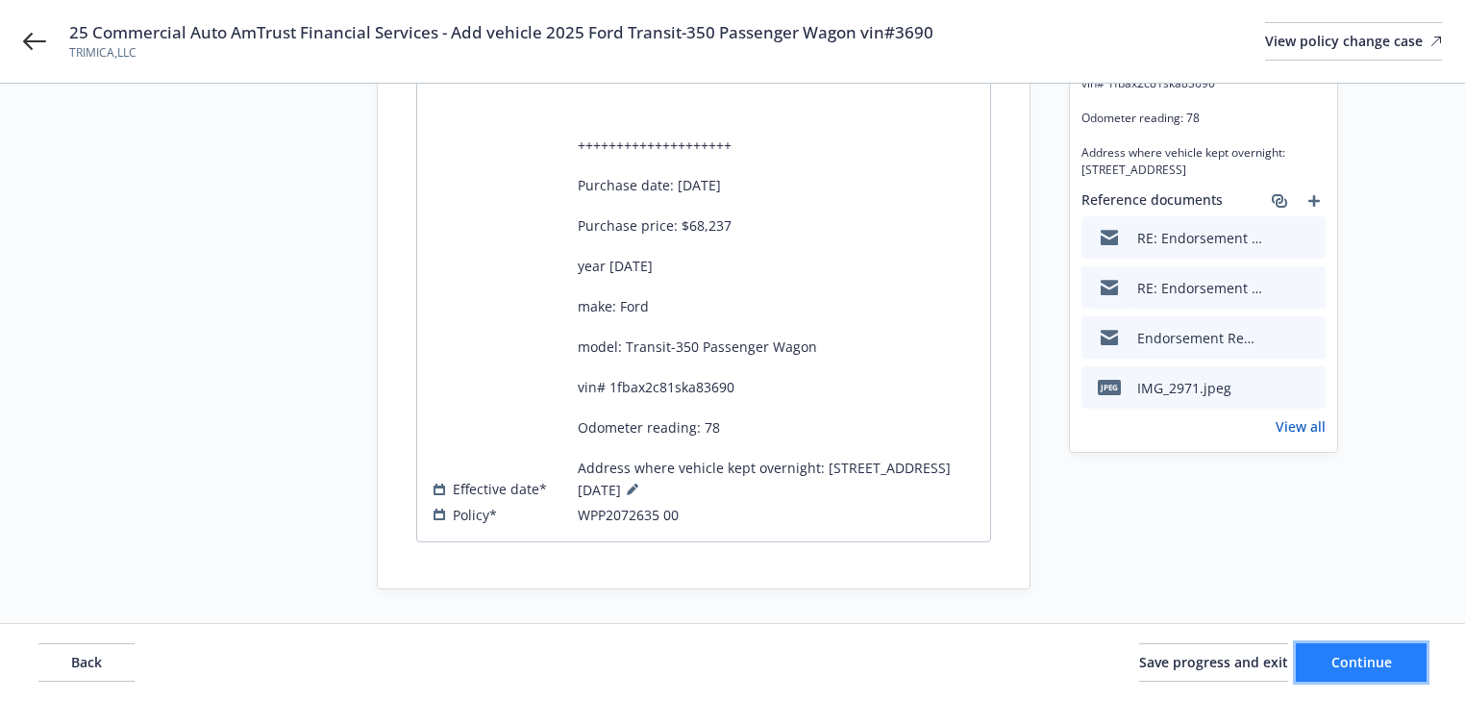
click at [1377, 653] on span "Continue" at bounding box center [1362, 662] width 61 height 18
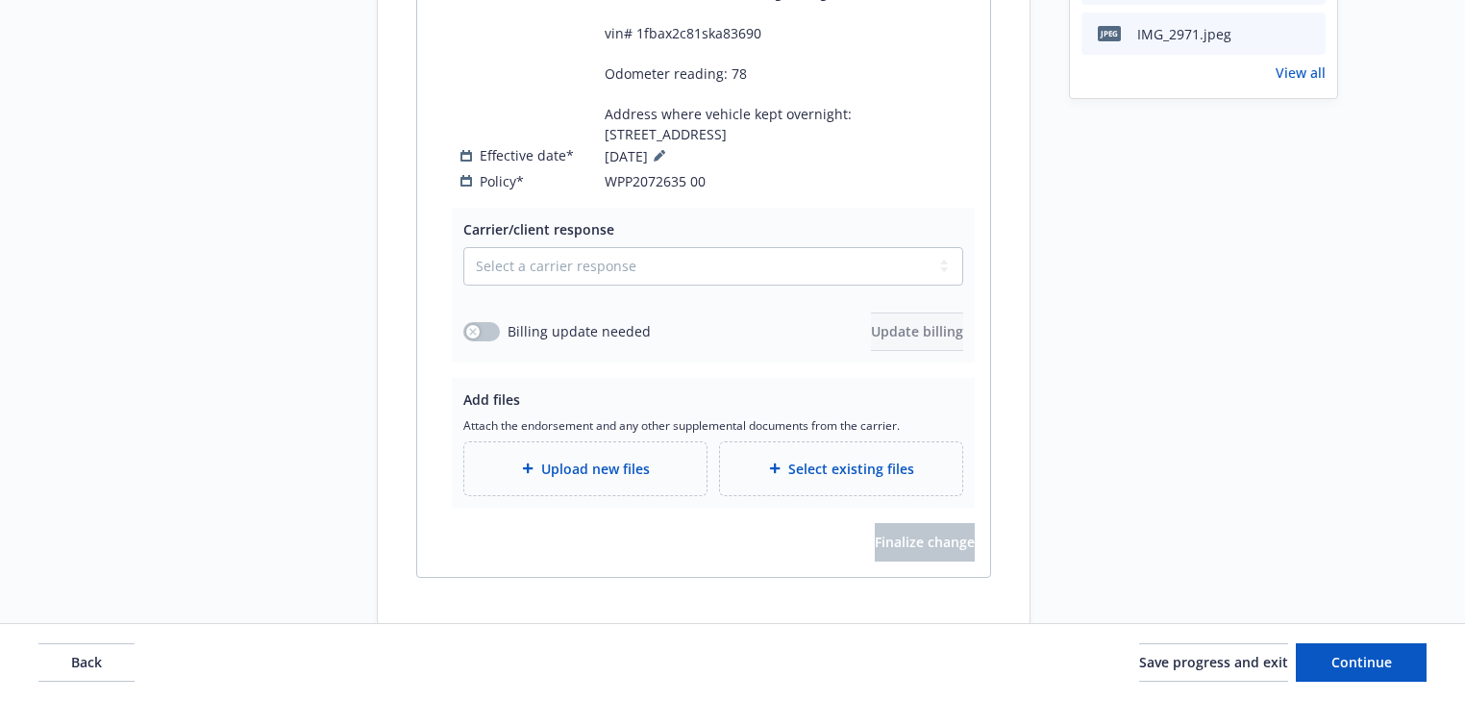
scroll to position [744, 0]
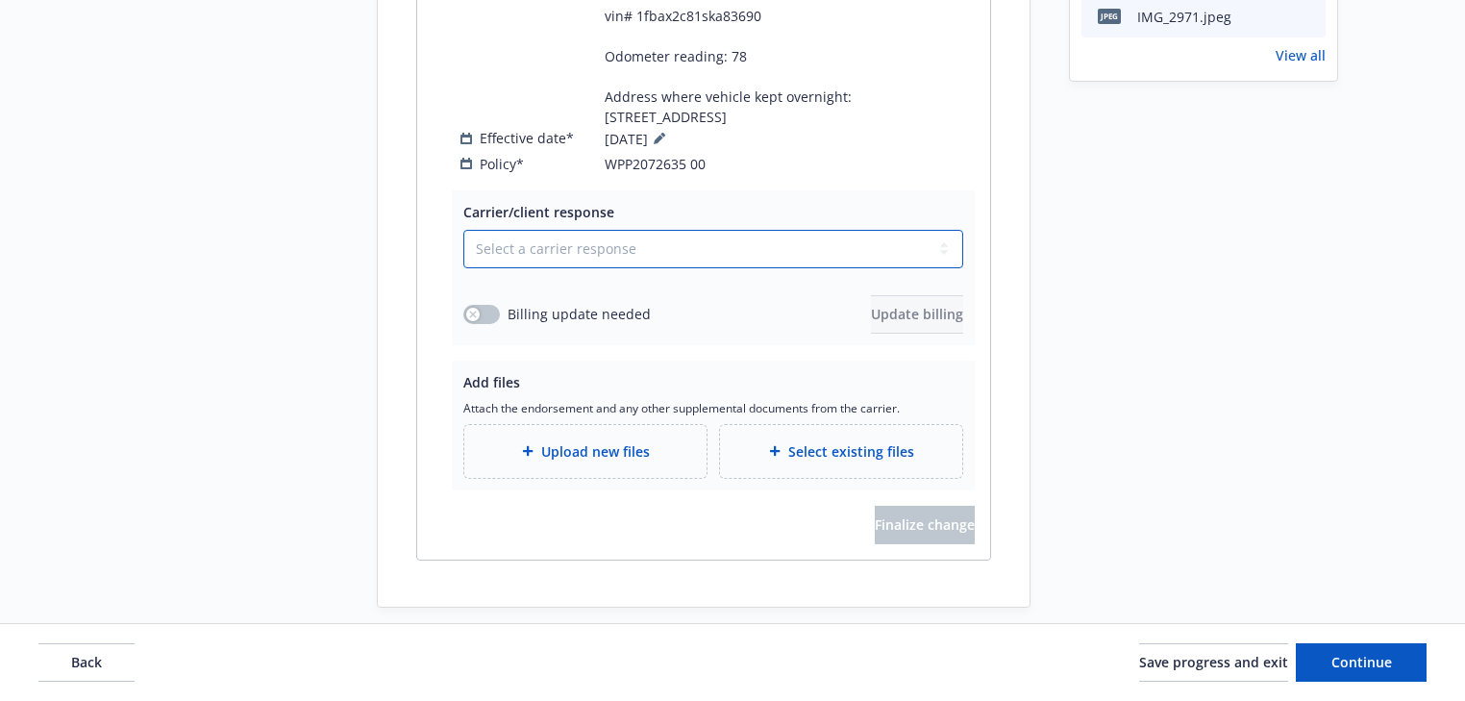
click at [621, 230] on select "Select a carrier response Accepted Accepted with revision No endorsement needed…" at bounding box center [713, 249] width 500 height 38
select select "ACCEPTED"
click at [463, 230] on select "Select a carrier response Accepted Accepted with revision No endorsement needed…" at bounding box center [713, 249] width 500 height 38
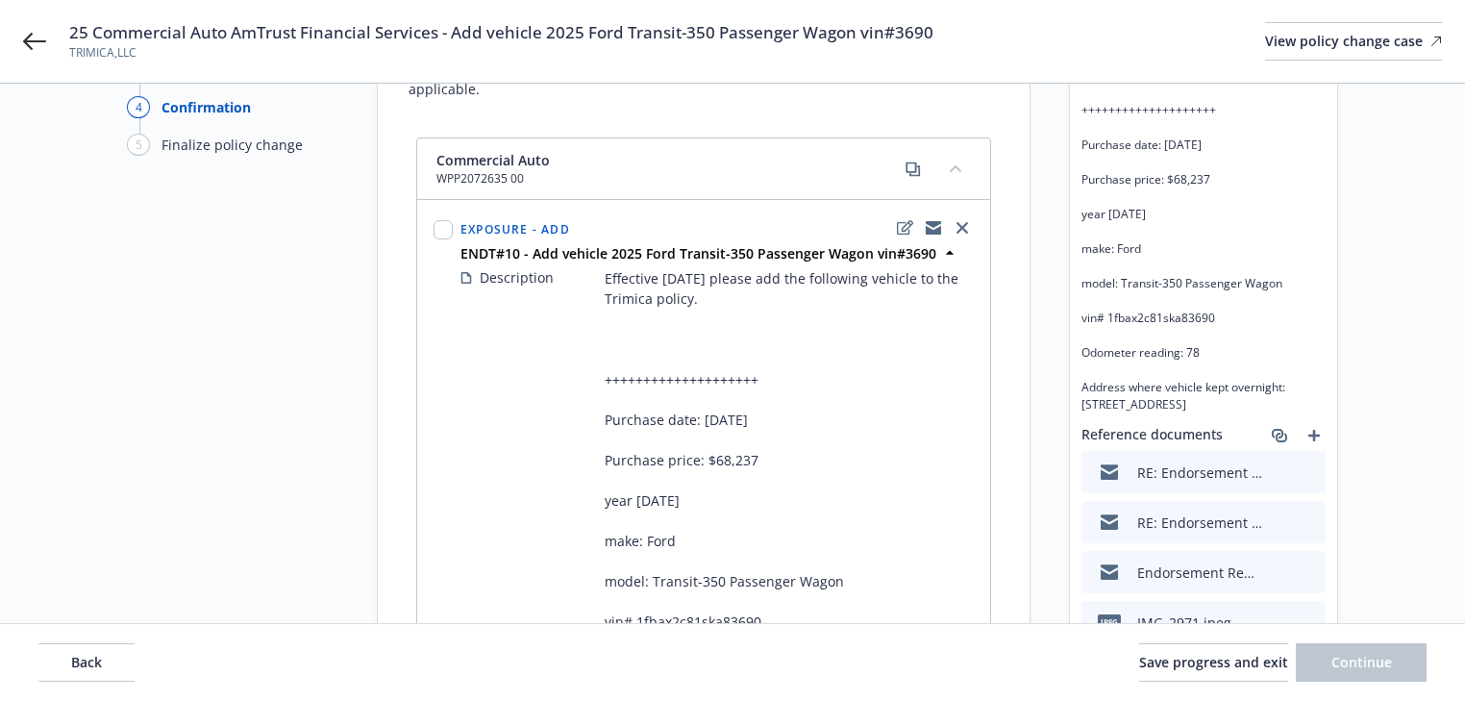
scroll to position [0, 0]
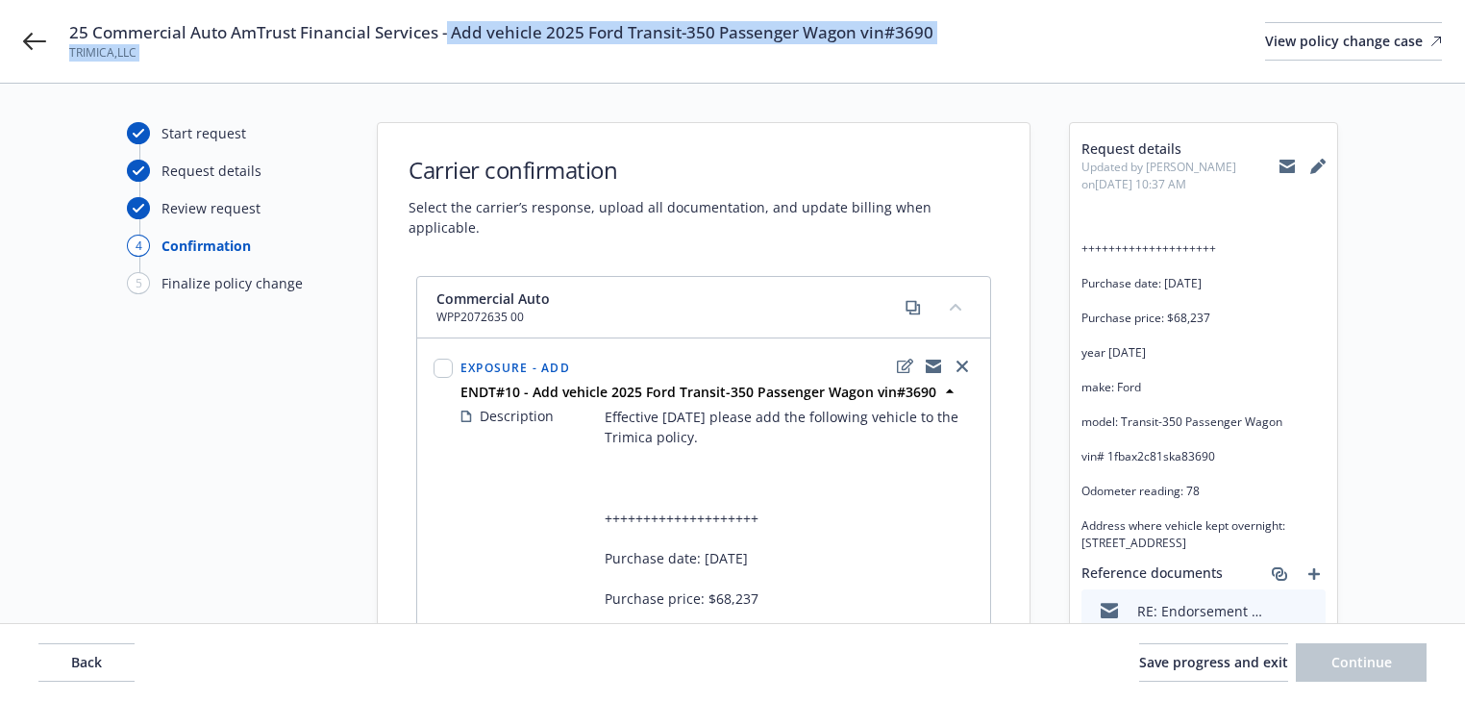
copy div "Add vehicle 2025 Ford Transit-350 Passenger Wagon vin#3690 TRIMICA,LLC"
copy span "Add vehicle 2025 Ford Transit-350 Passenger Wagon vin#3690"
drag, startPoint x: 558, startPoint y: 37, endPoint x: 1032, endPoint y: 27, distance: 474.1
click at [1032, 27] on div "25 Commercial Auto AmTrust Financial Services - Add vehicle 2025 Ford Transit-3…" at bounding box center [755, 41] width 1373 height 40
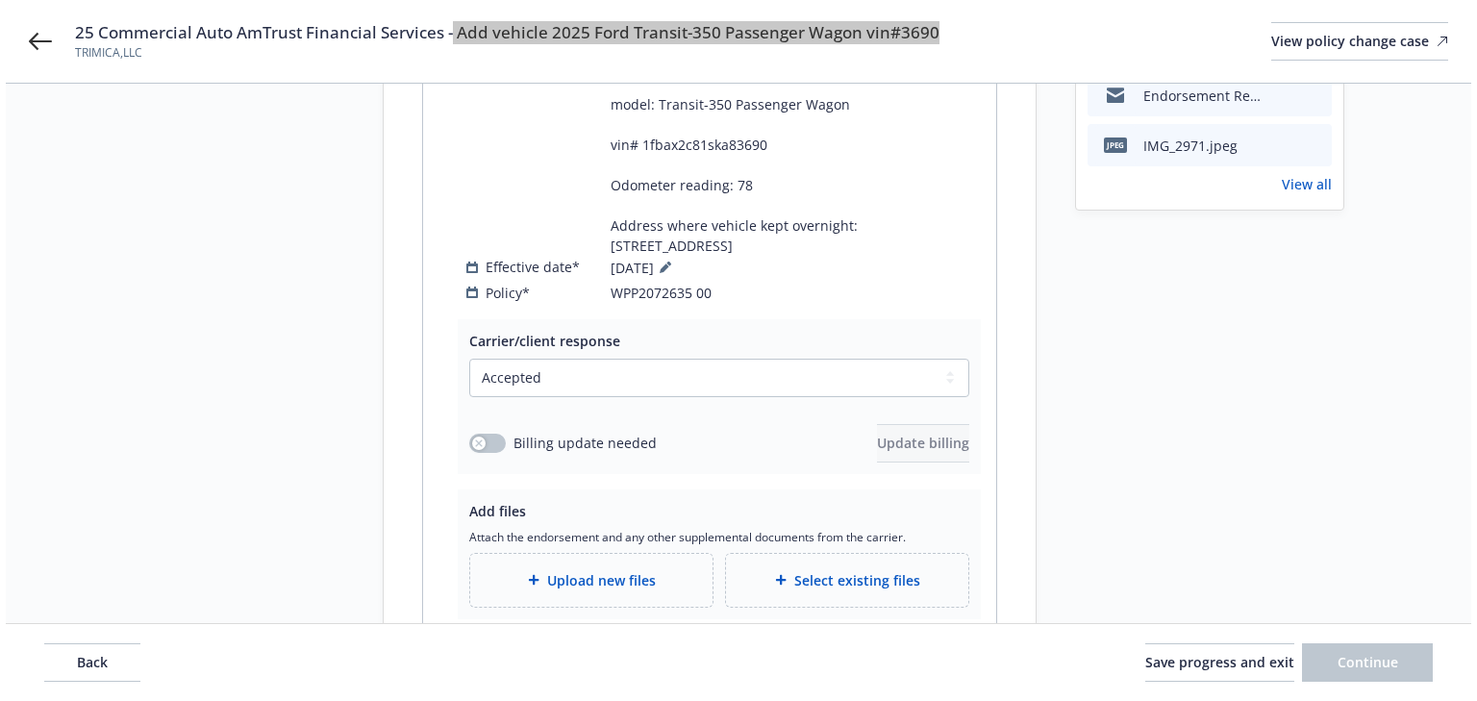
scroll to position [744, 0]
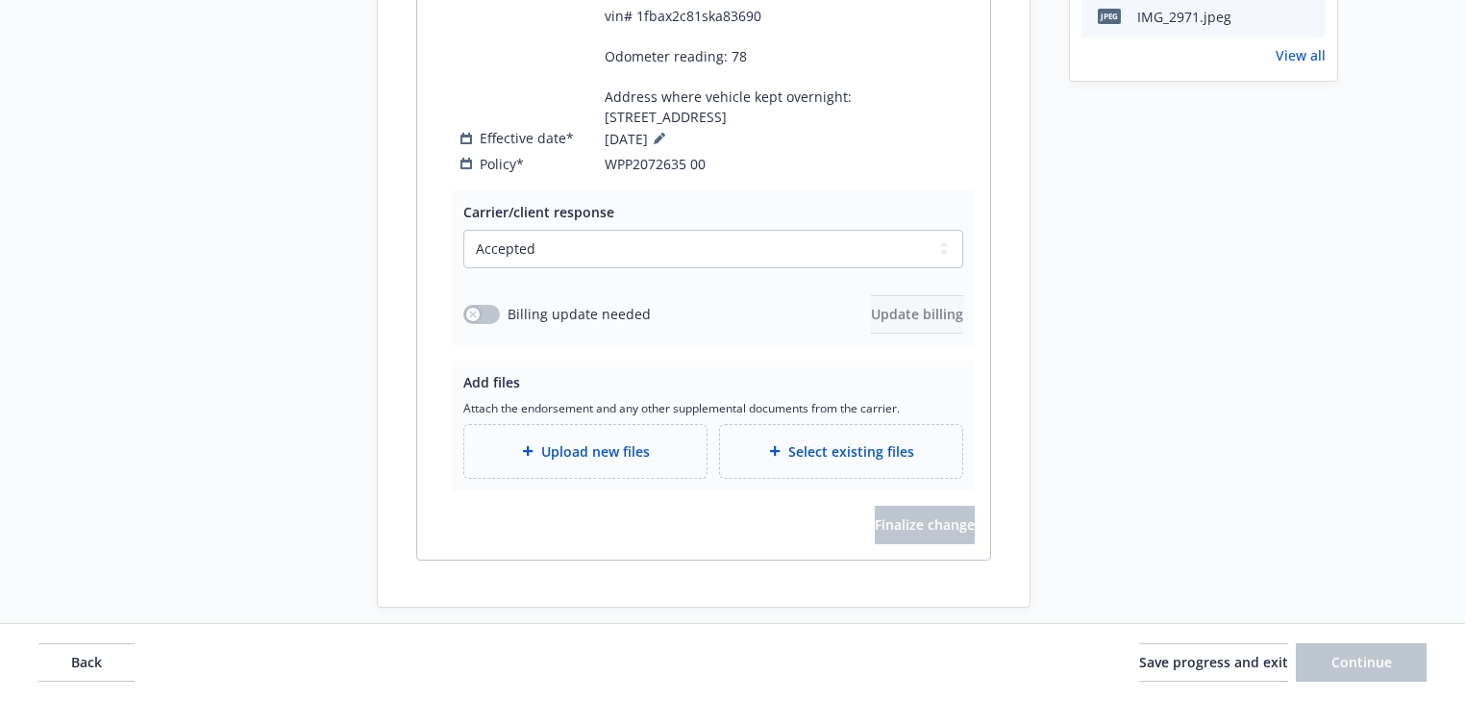
click at [573, 440] on div "Upload new files" at bounding box center [585, 451] width 242 height 53
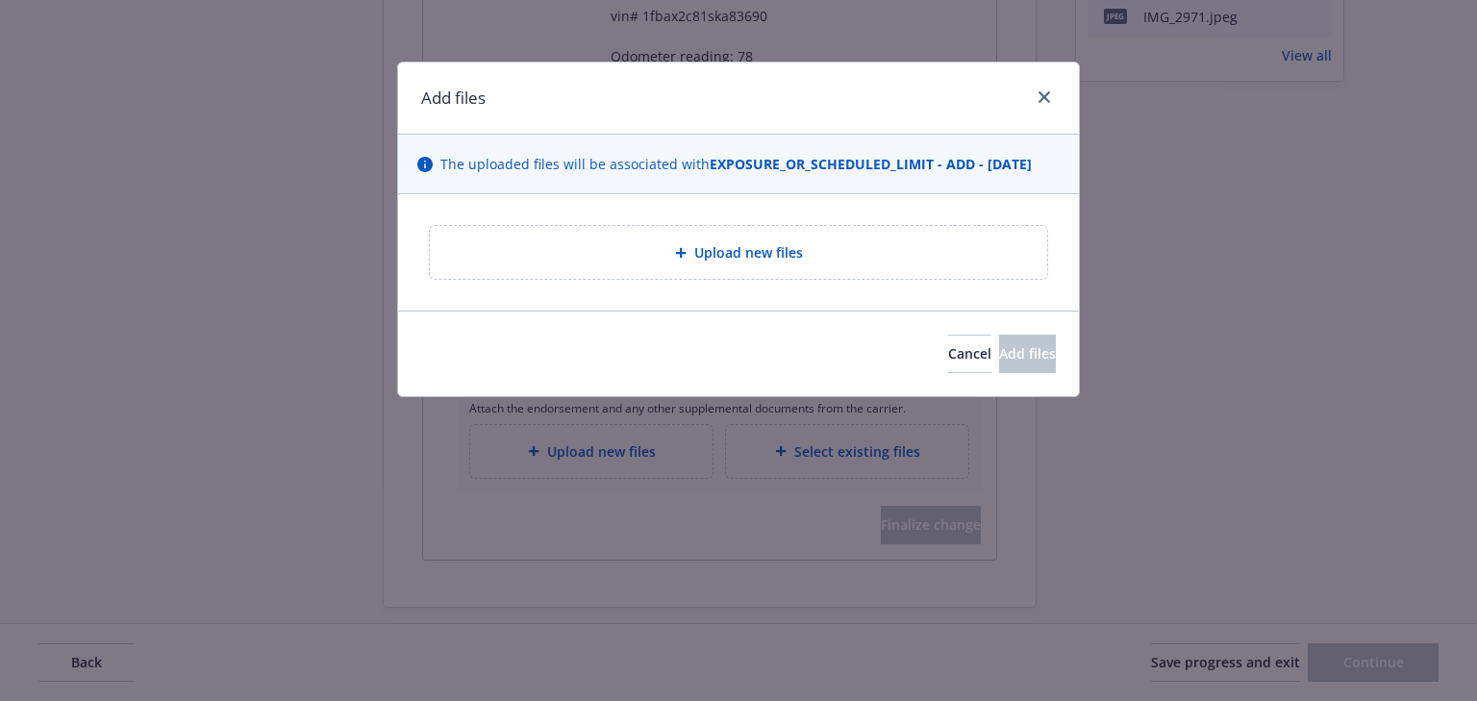
click at [714, 275] on div "Upload new files" at bounding box center [738, 252] width 617 height 53
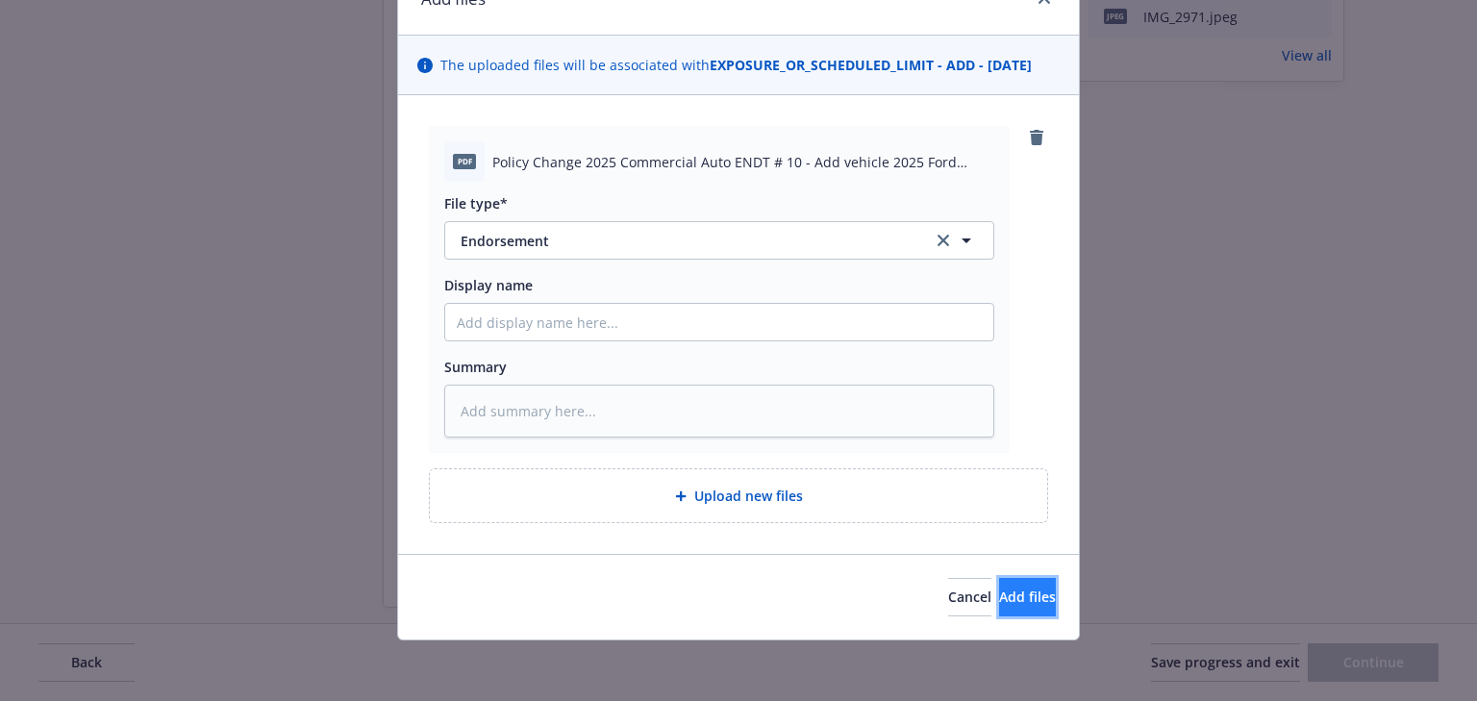
click at [999, 580] on button "Add files" at bounding box center [1027, 597] width 57 height 38
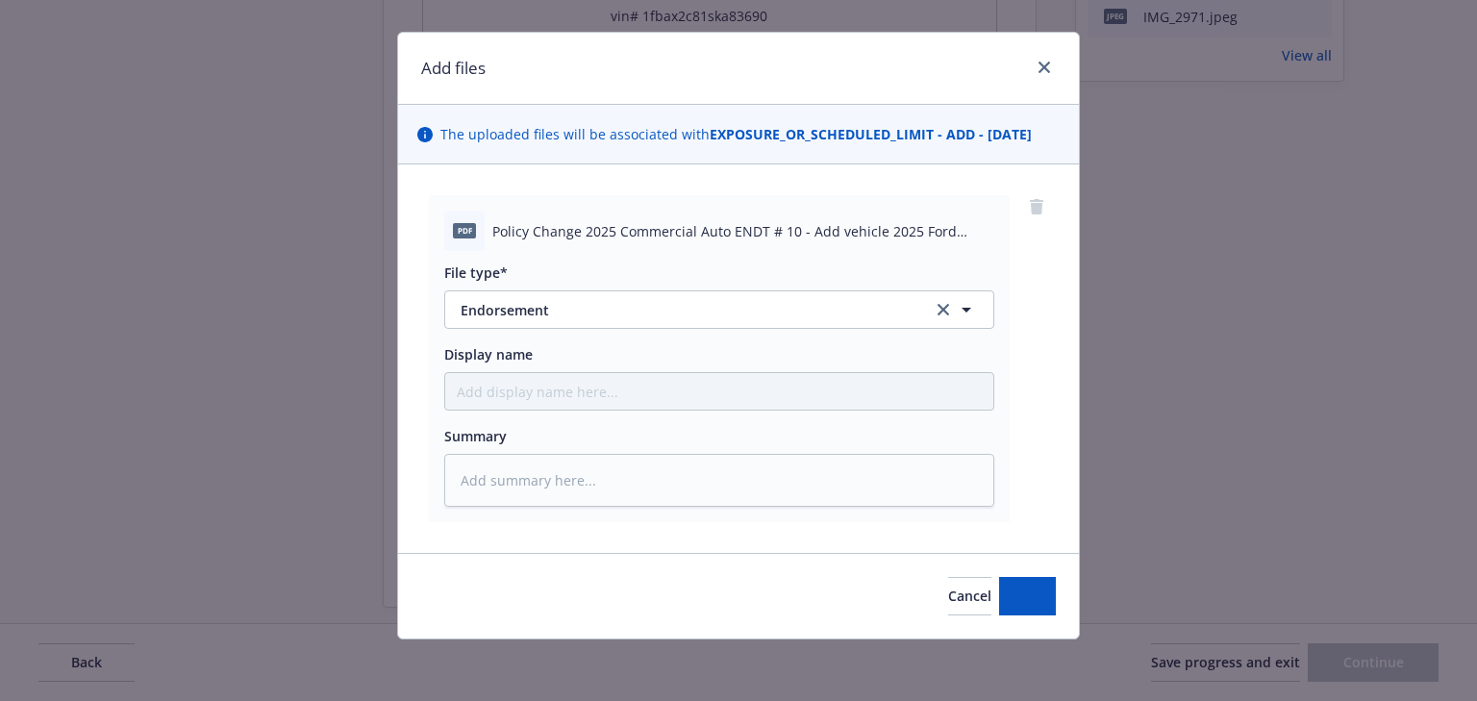
scroll to position [29, 0]
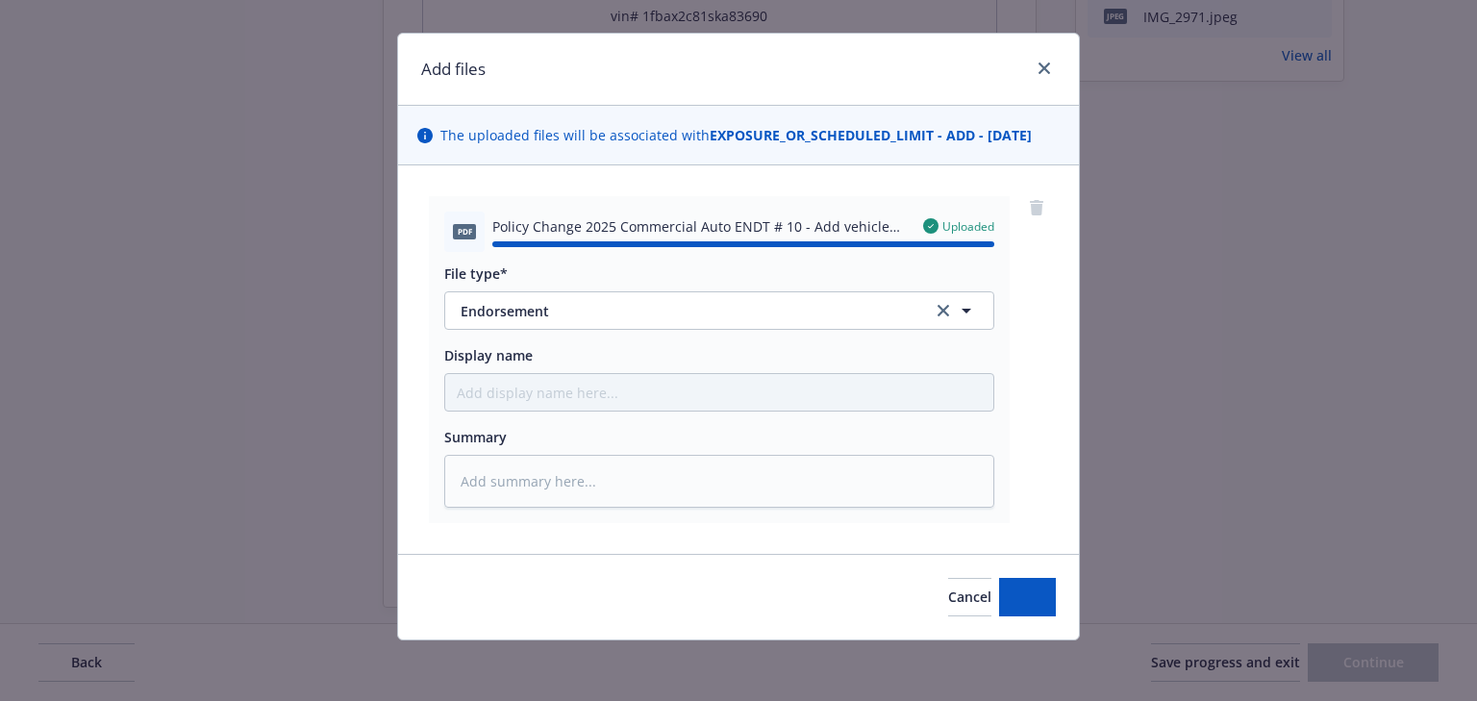
type textarea "x"
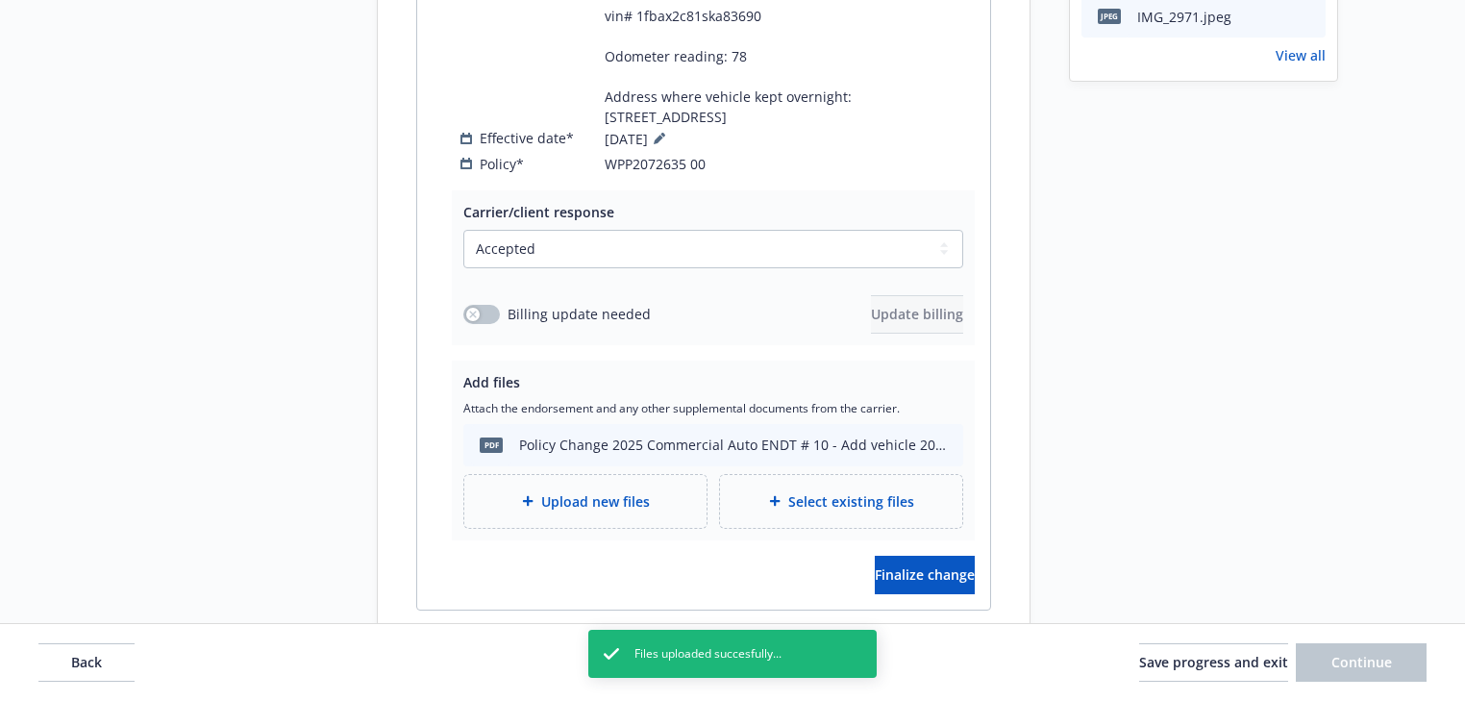
click at [477, 304] on div "Billing update needed" at bounding box center [556, 314] width 187 height 20
click at [486, 305] on button "button" at bounding box center [481, 314] width 37 height 19
click at [925, 305] on span "Update billing" at bounding box center [917, 314] width 92 height 18
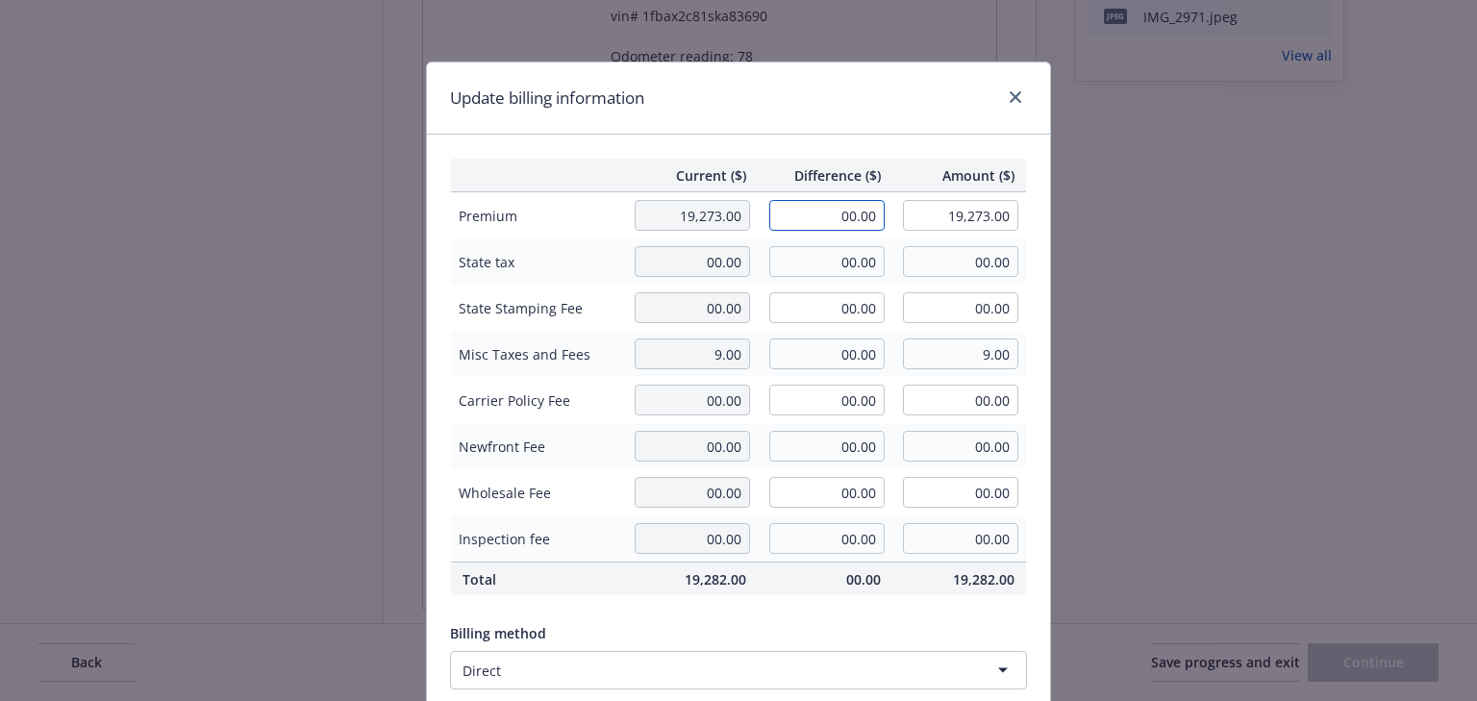
drag, startPoint x: 833, startPoint y: 204, endPoint x: 938, endPoint y: 207, distance: 105.8
click at [938, 207] on tr "Premium 19,273.00 00.00 19,273.00" at bounding box center [739, 215] width 576 height 47
type input "2,542.00"
type input "21,815.00"
type input "381.3"
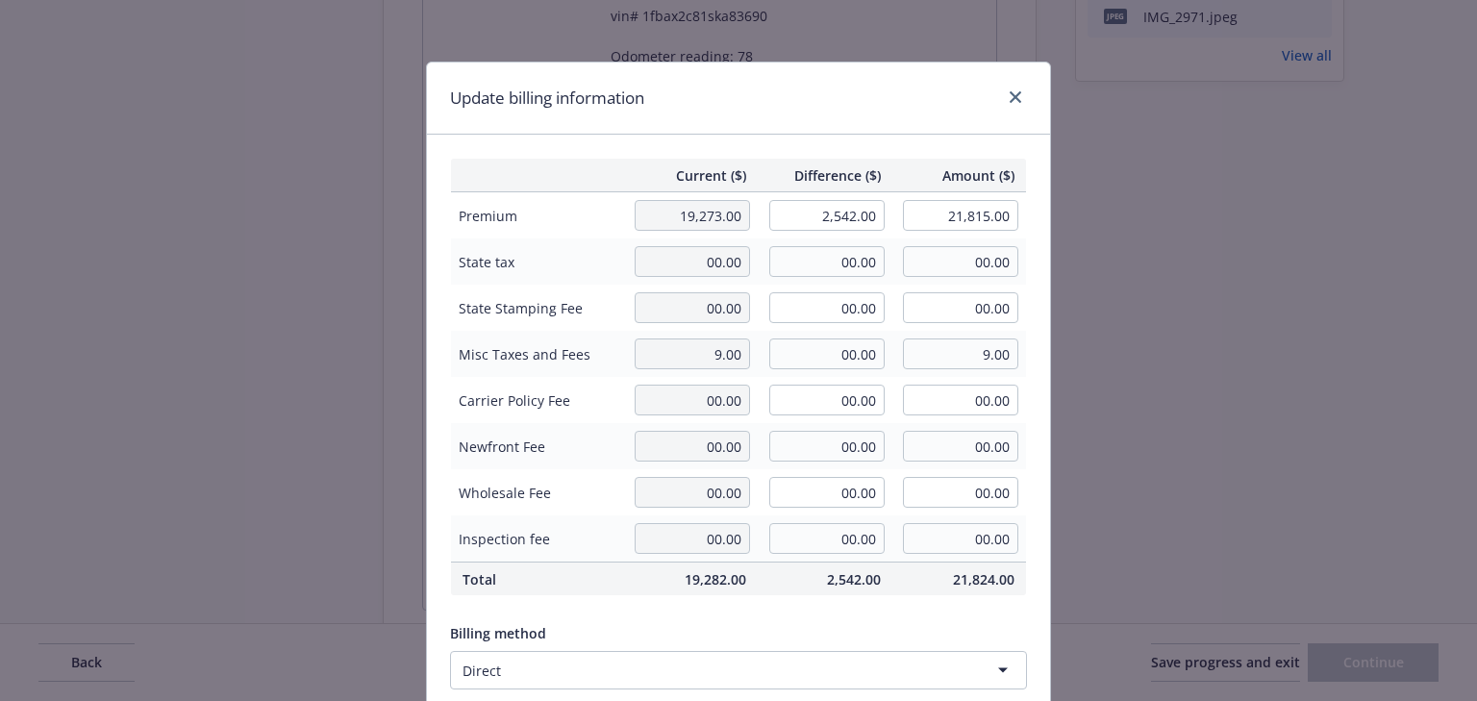
click at [908, 115] on div "Update billing information" at bounding box center [738, 98] width 623 height 72
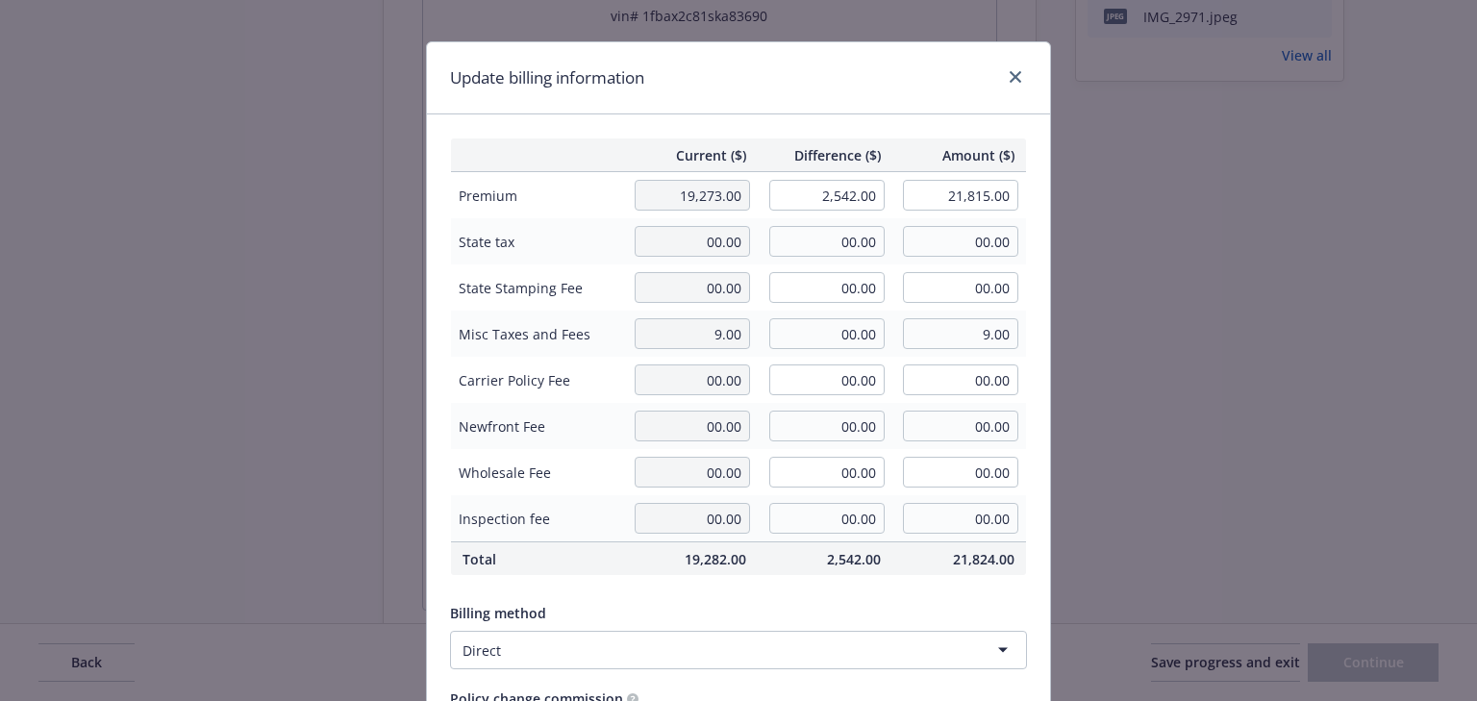
scroll to position [13, 0]
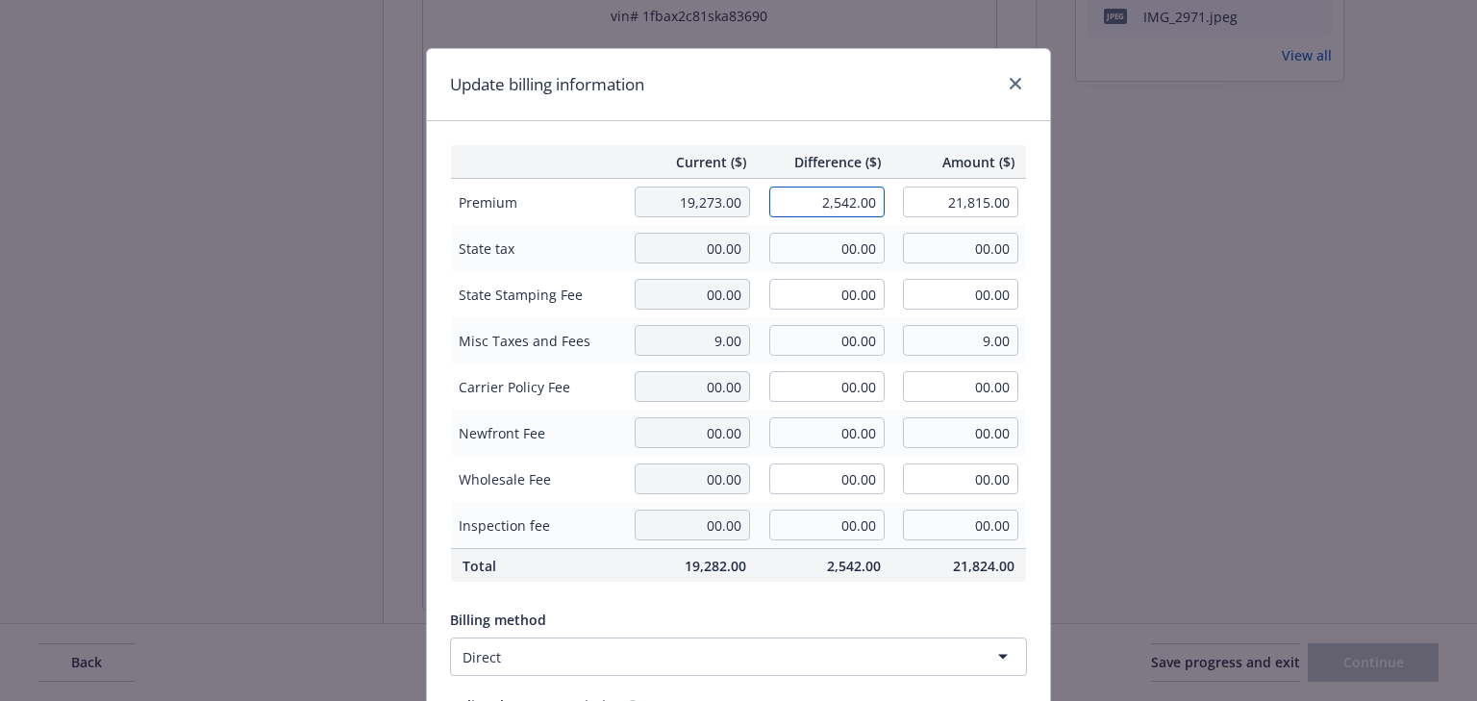
click at [851, 192] on input "2,542.00" at bounding box center [826, 202] width 115 height 31
type input "2,541.00"
type input "21,814.00"
type input "381.15"
click at [832, 254] on input "00.00" at bounding box center [826, 248] width 115 height 31
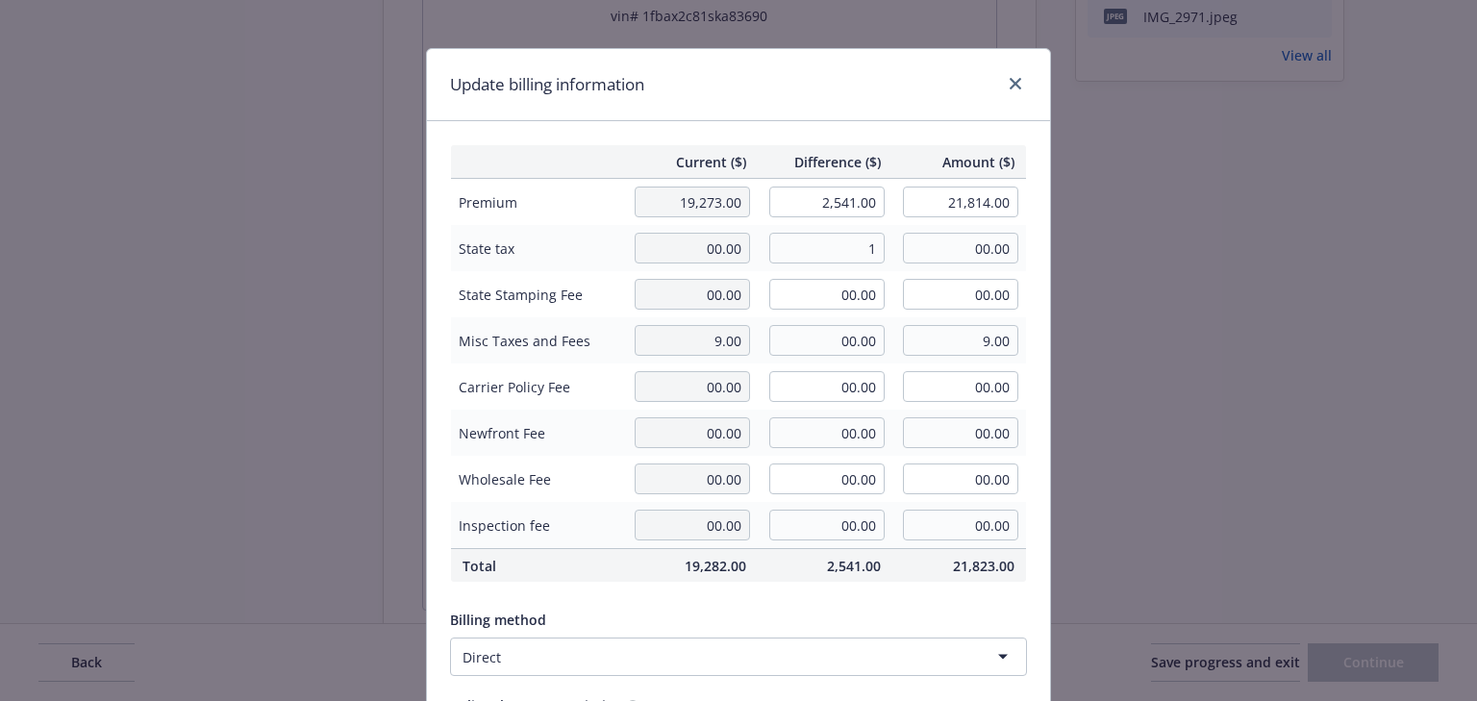
type input "1.00"
click at [888, 109] on div "Update billing information" at bounding box center [738, 85] width 623 height 72
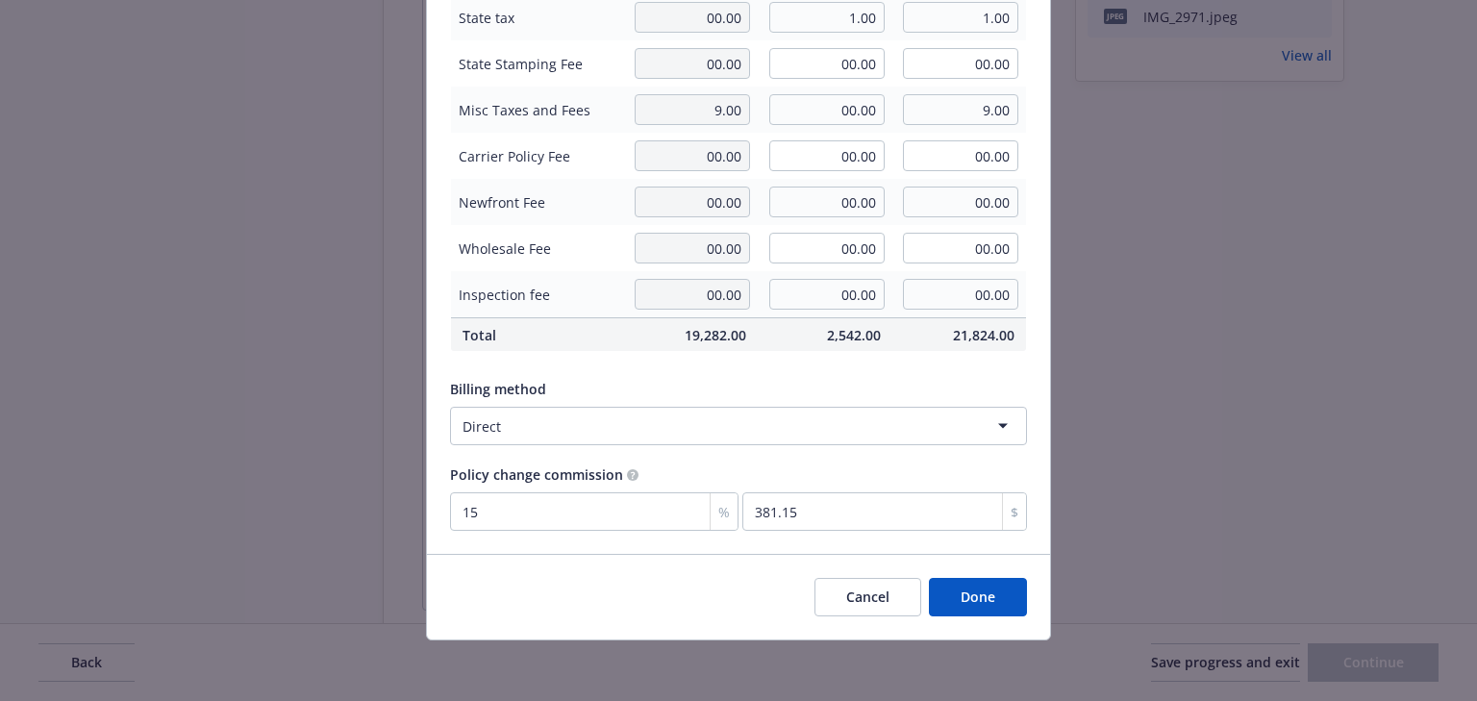
click at [981, 604] on button "Done" at bounding box center [978, 597] width 98 height 38
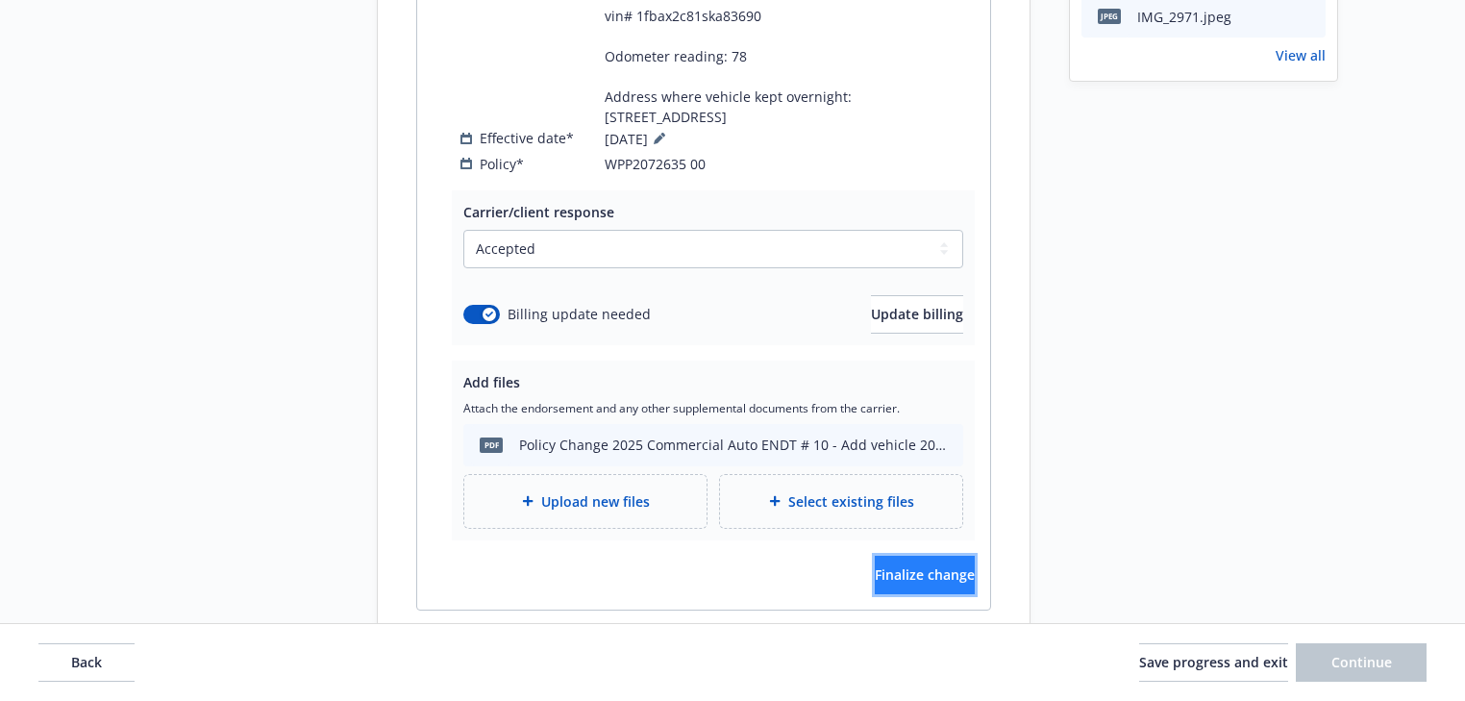
click at [944, 556] on button "Finalize change" at bounding box center [925, 575] width 100 height 38
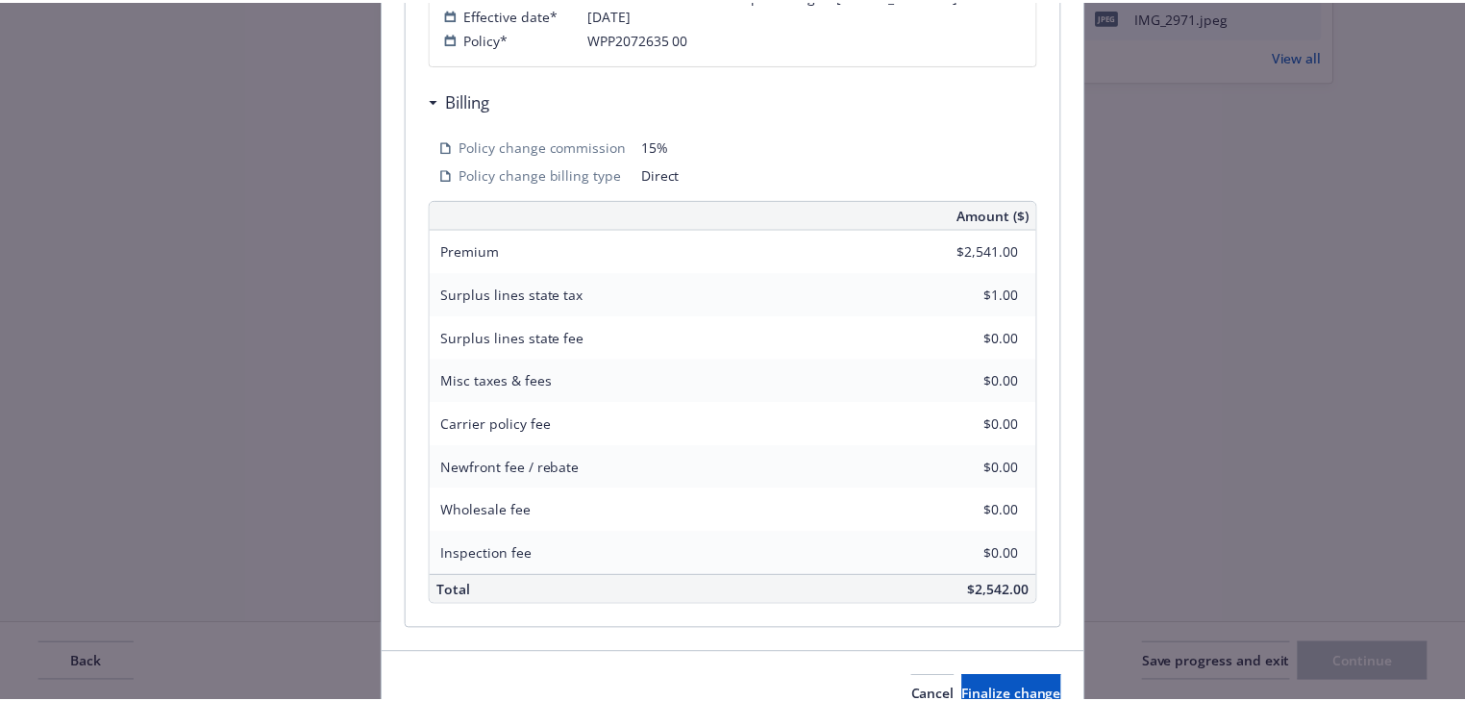
scroll to position [1040, 0]
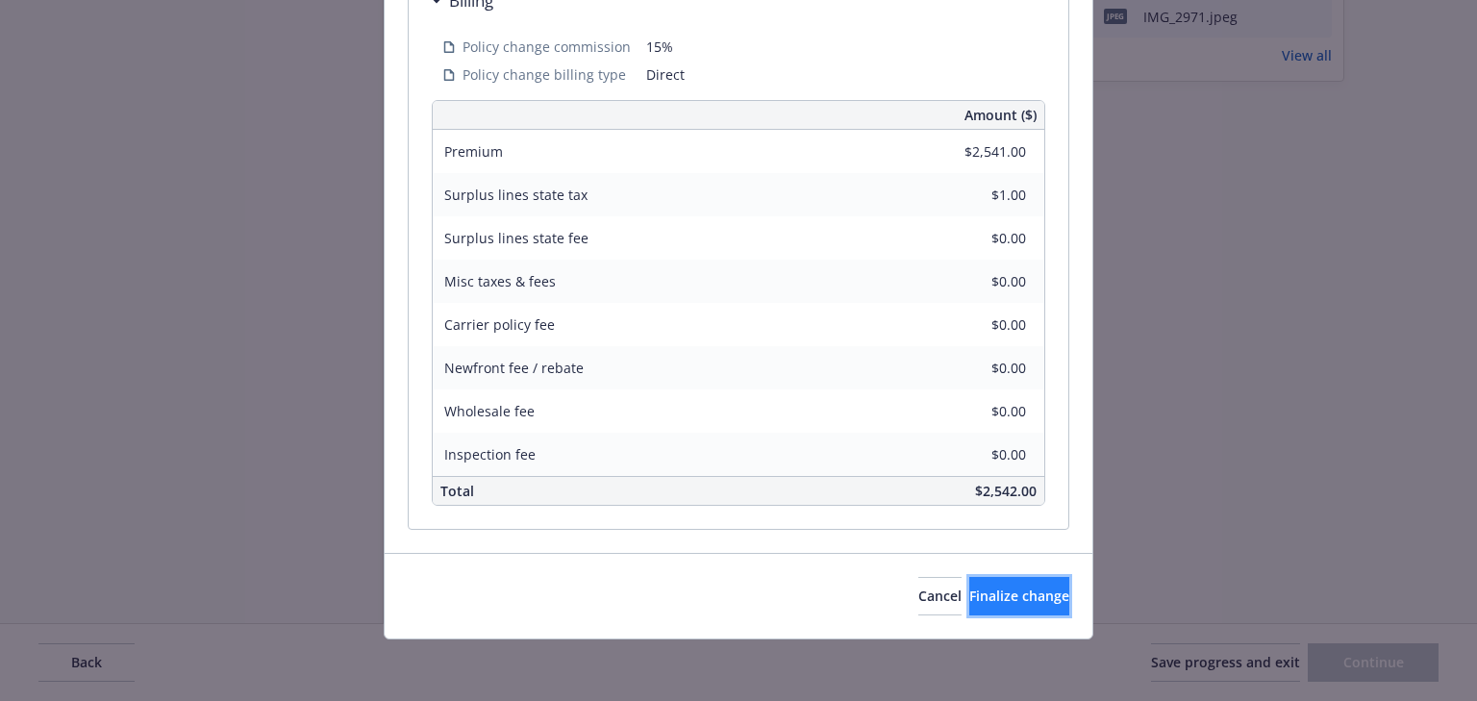
click at [969, 603] on span "Finalize change" at bounding box center [1019, 595] width 100 height 18
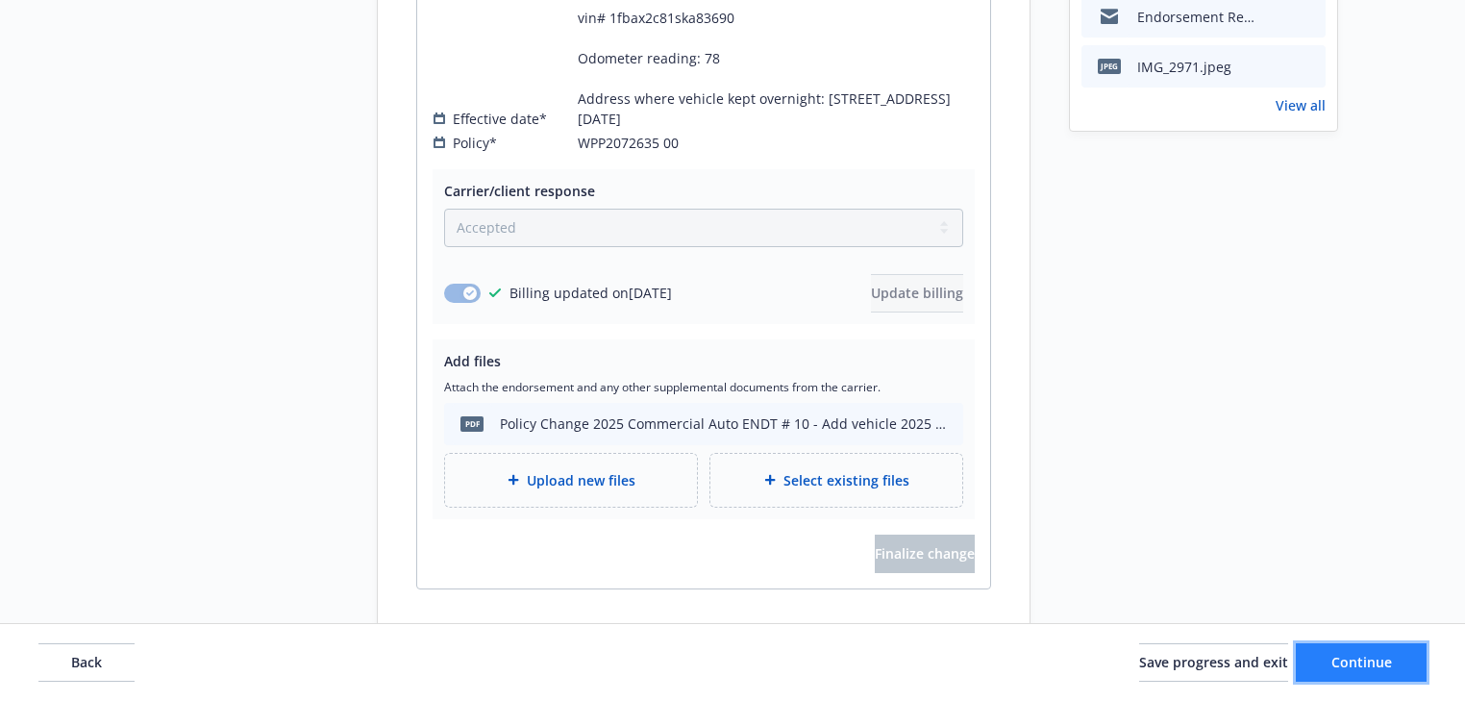
click at [1373, 661] on span "Continue" at bounding box center [1362, 662] width 61 height 18
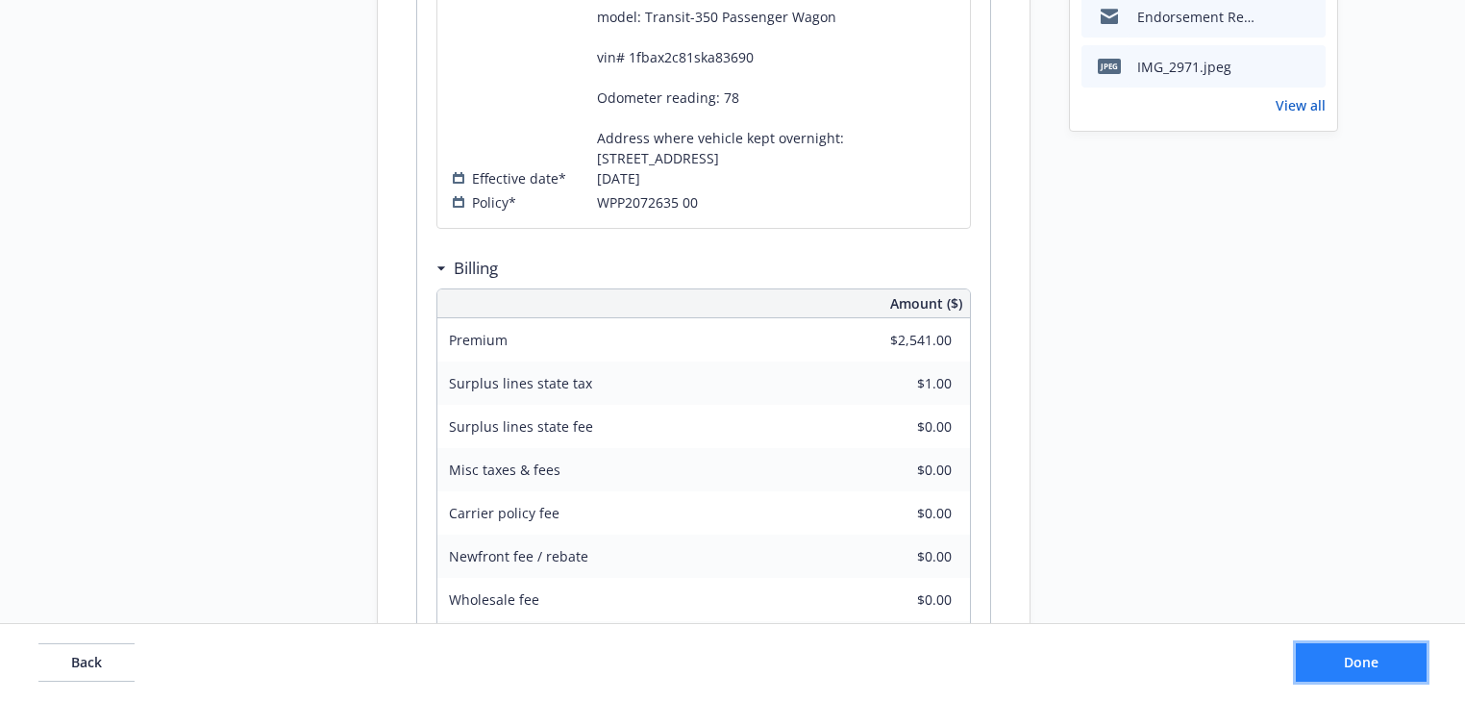
click at [1338, 665] on button "Done" at bounding box center [1361, 662] width 131 height 38
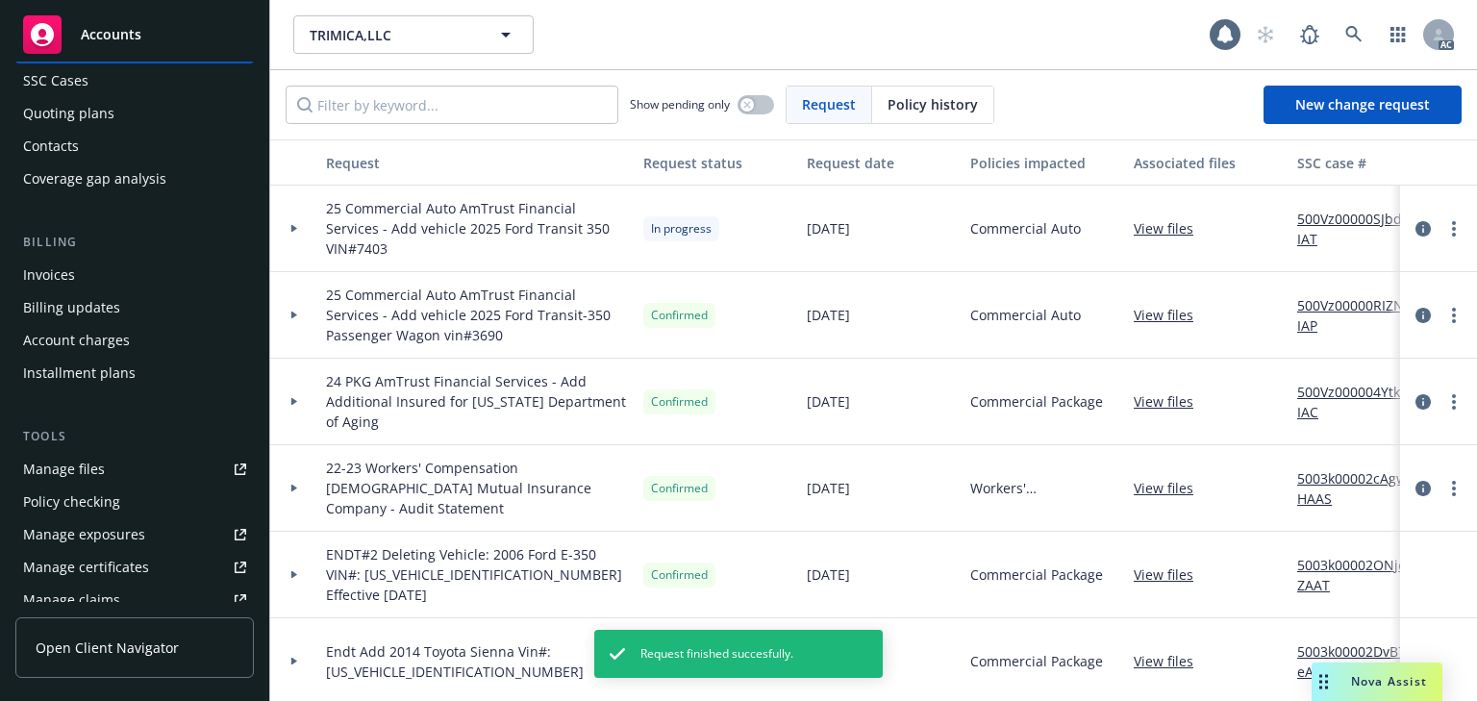
scroll to position [308, 0]
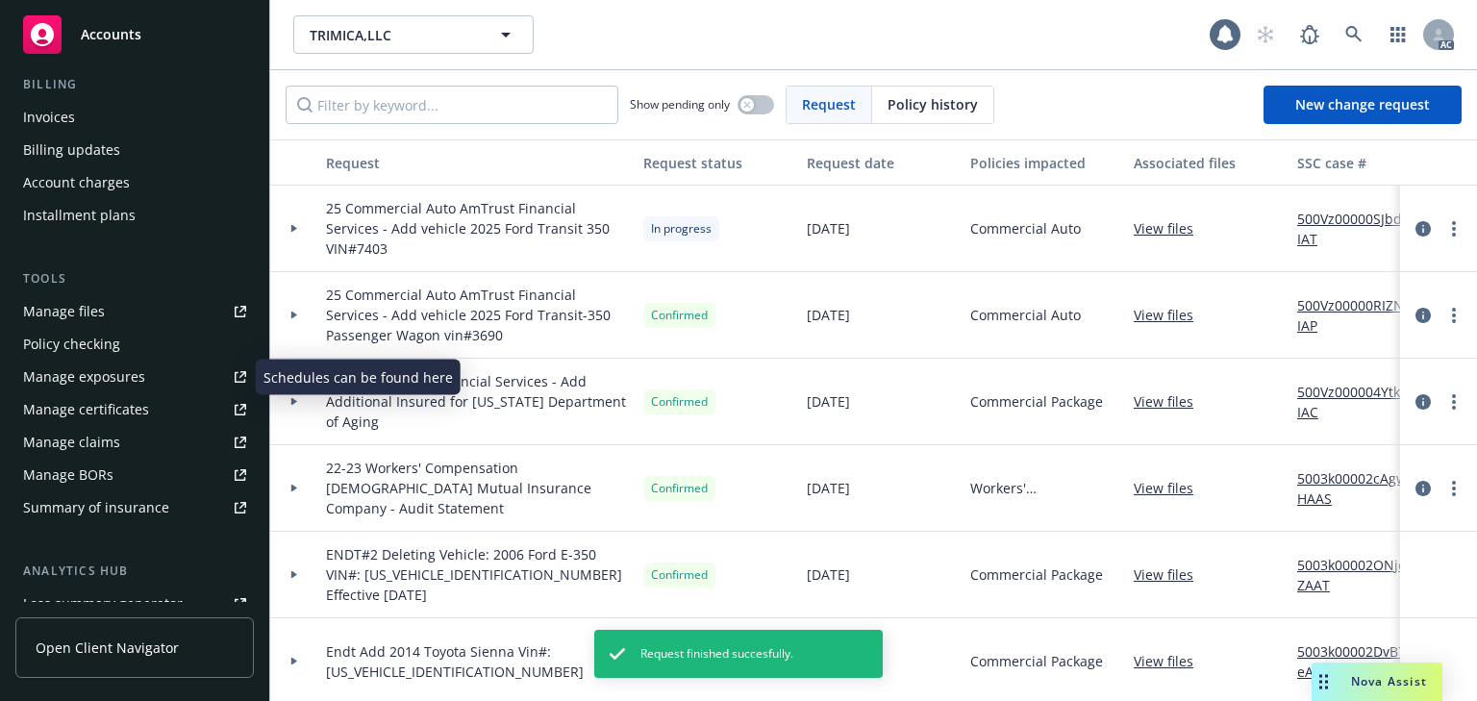
click at [122, 379] on div "Manage exposures" at bounding box center [84, 377] width 122 height 31
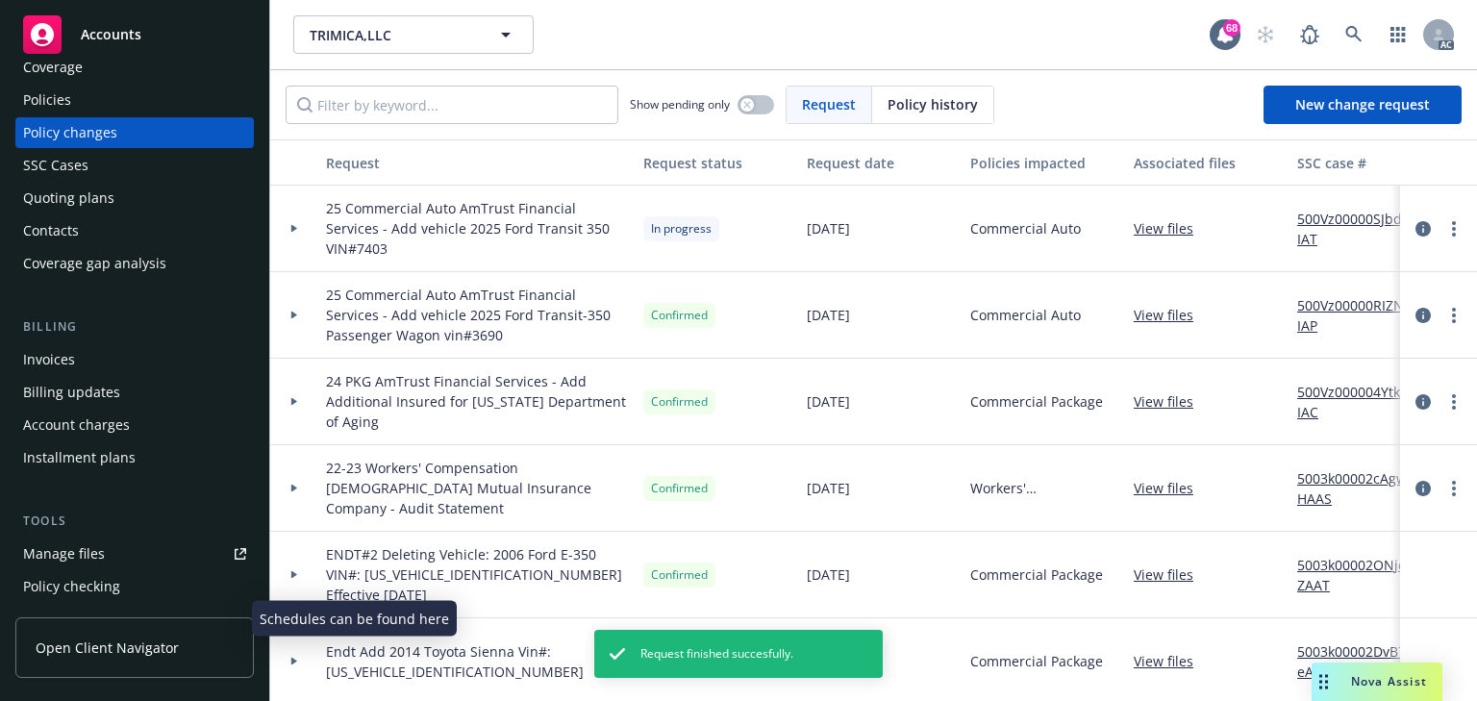
scroll to position [0, 0]
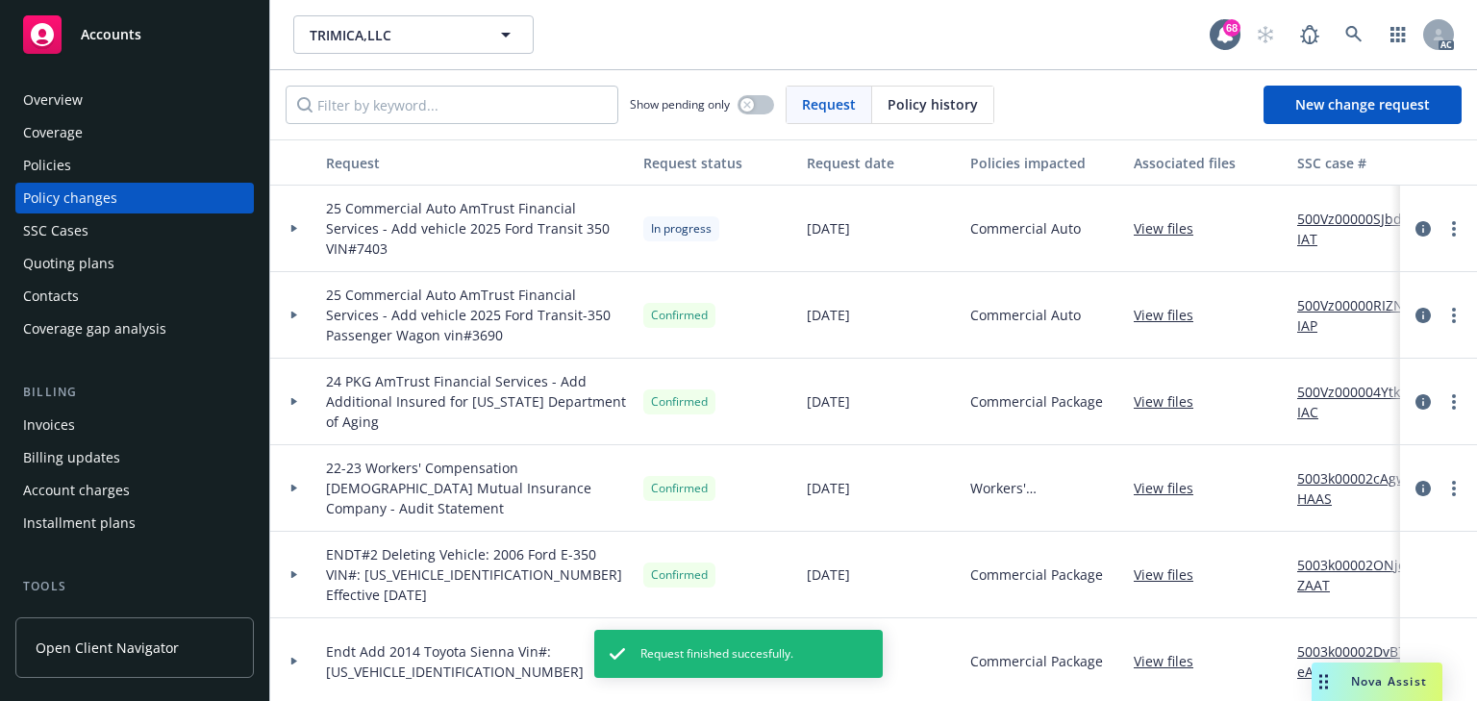
click at [97, 161] on div "Policies" at bounding box center [134, 165] width 223 height 31
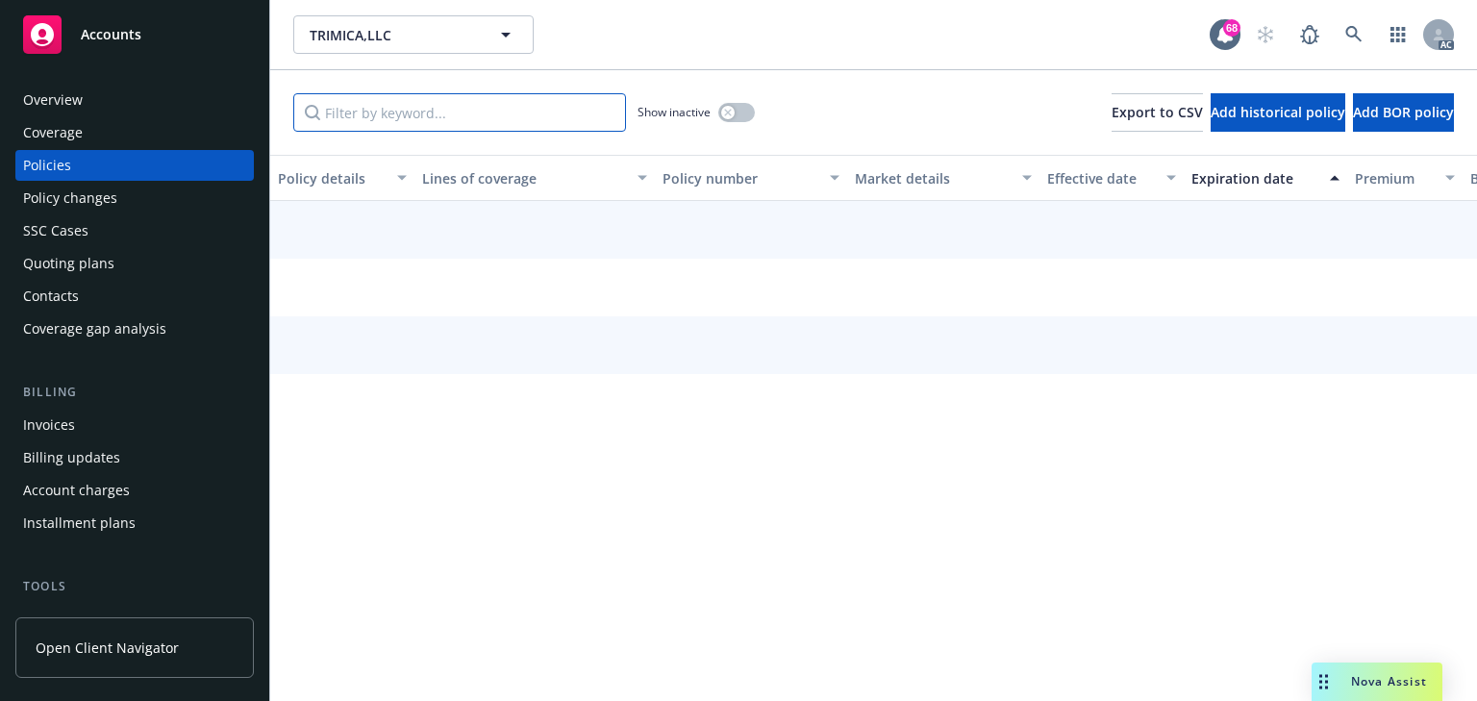
click at [488, 123] on input "Filter by keyword..." at bounding box center [459, 112] width 333 height 38
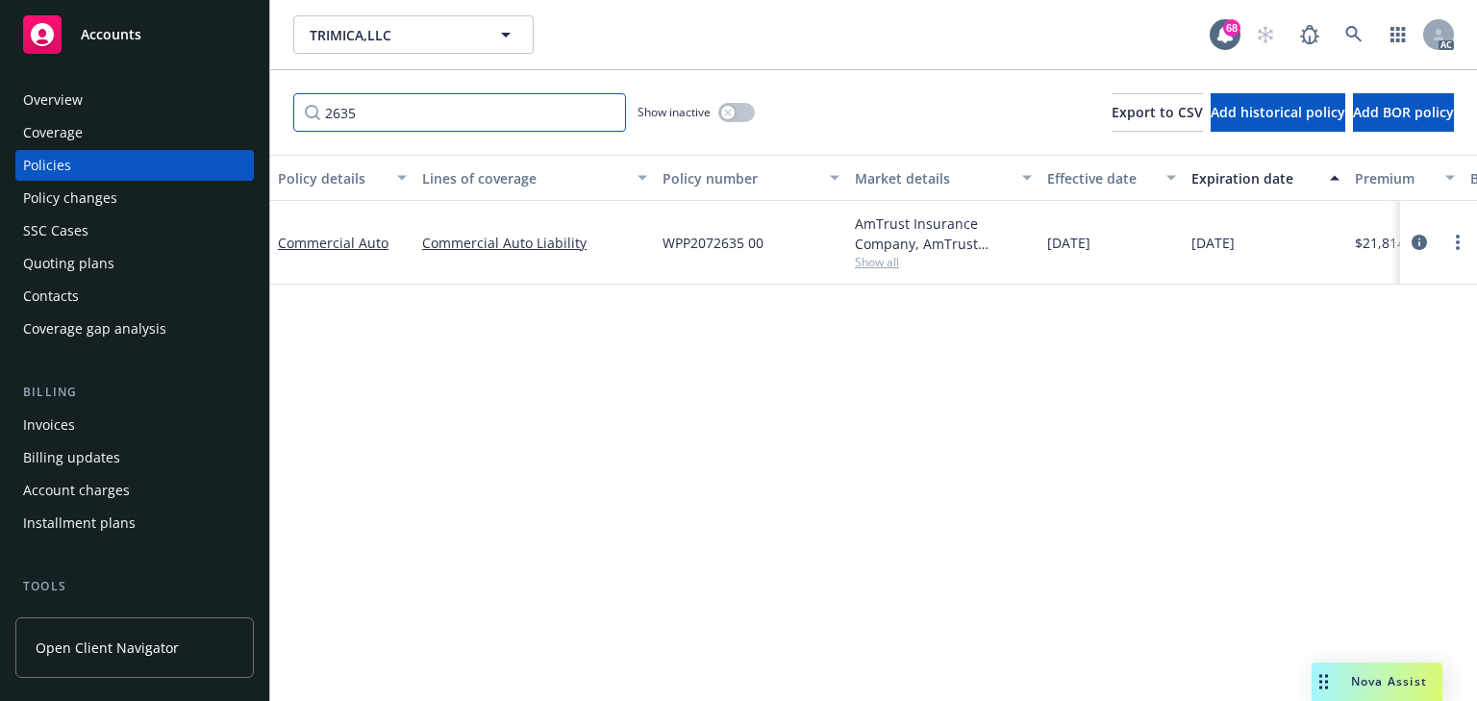
type input "2635"
click at [946, 364] on div "Policy details Lines of coverage Policy number Market details Effective date Ex…" at bounding box center [873, 428] width 1207 height 546
click at [879, 262] on span "Show all" at bounding box center [943, 262] width 177 height 16
click at [1416, 242] on icon "circleInformation" at bounding box center [1418, 242] width 15 height 15
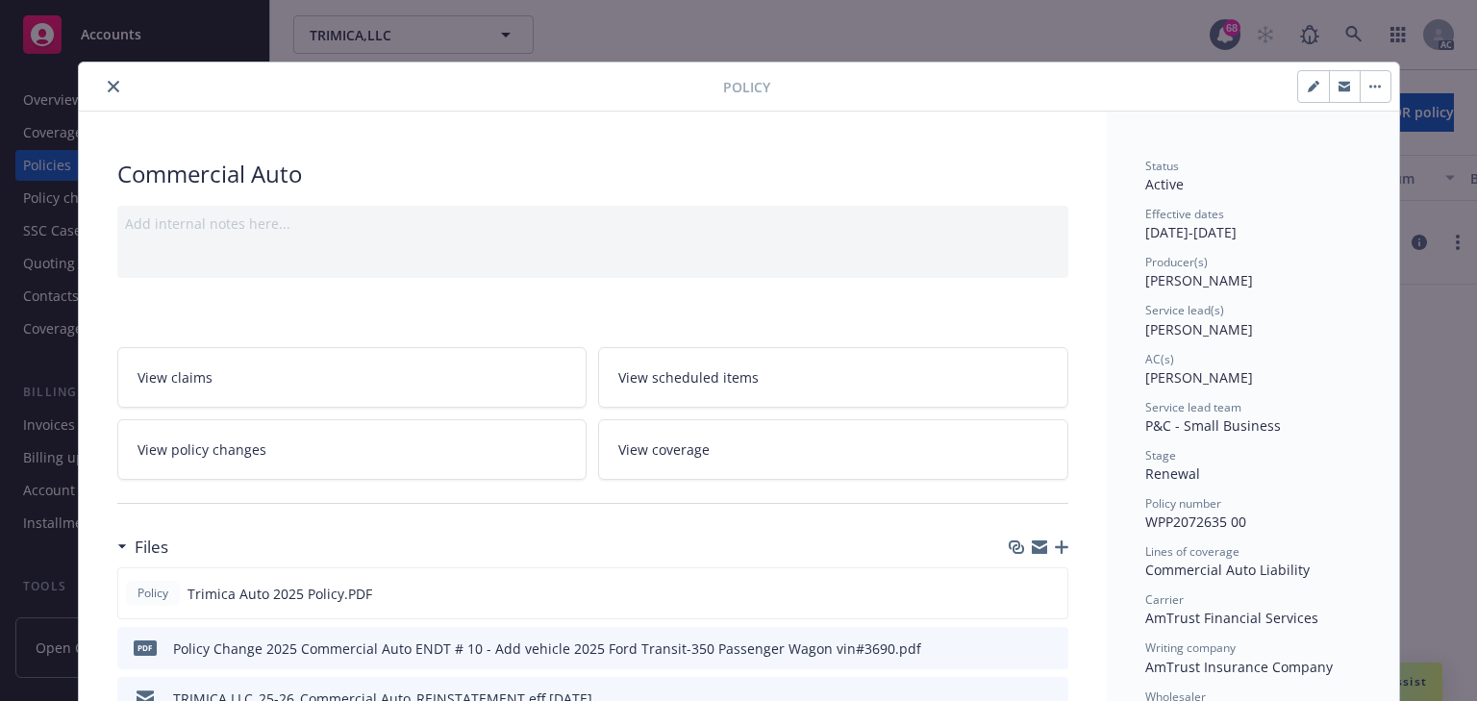
scroll to position [58, 0]
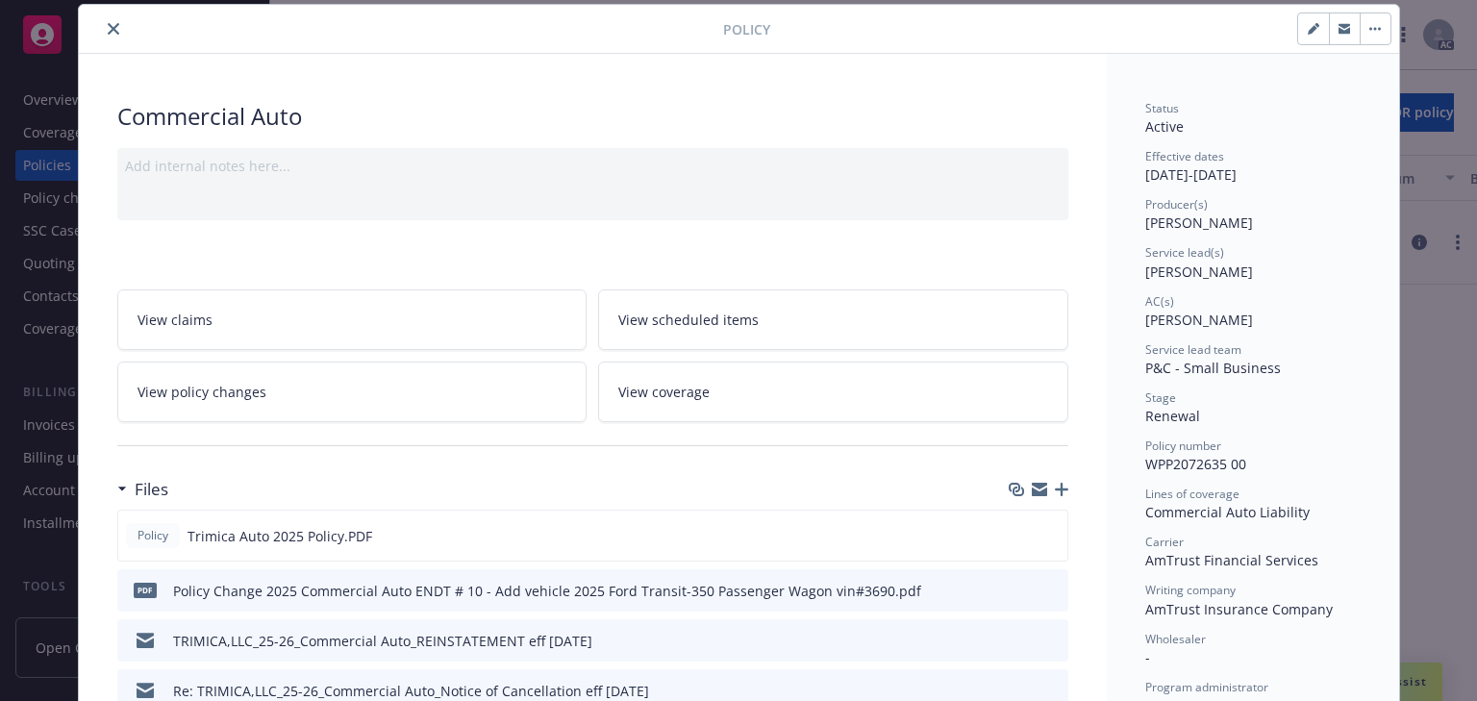
click at [102, 19] on button "close" at bounding box center [113, 28] width 23 height 23
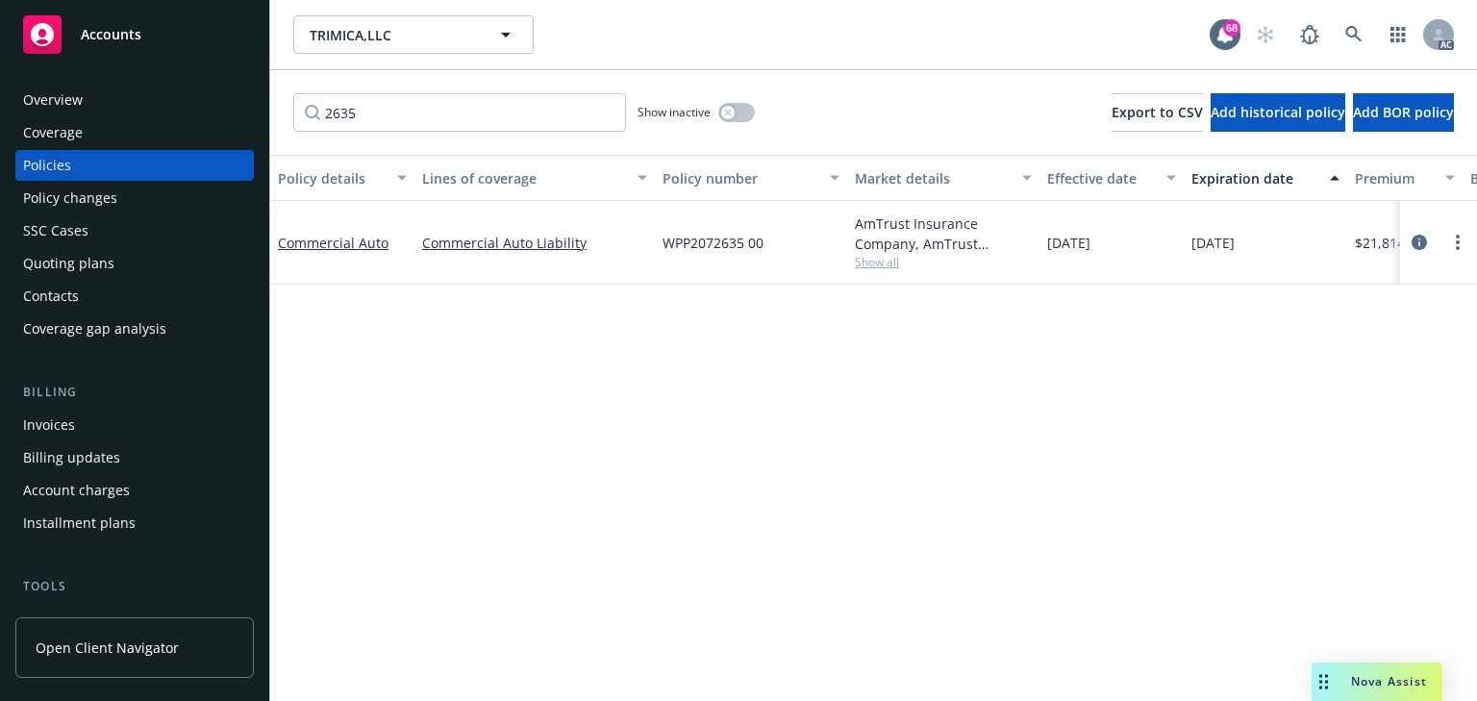
click at [888, 569] on div "Policy details Lines of coverage Policy number Market details Effective date Ex…" at bounding box center [873, 428] width 1207 height 546
click at [902, 382] on div "Policy details Lines of coverage Policy number Market details Effective date Ex…" at bounding box center [873, 428] width 1207 height 546
click at [1359, 40] on icon at bounding box center [1353, 34] width 16 height 16
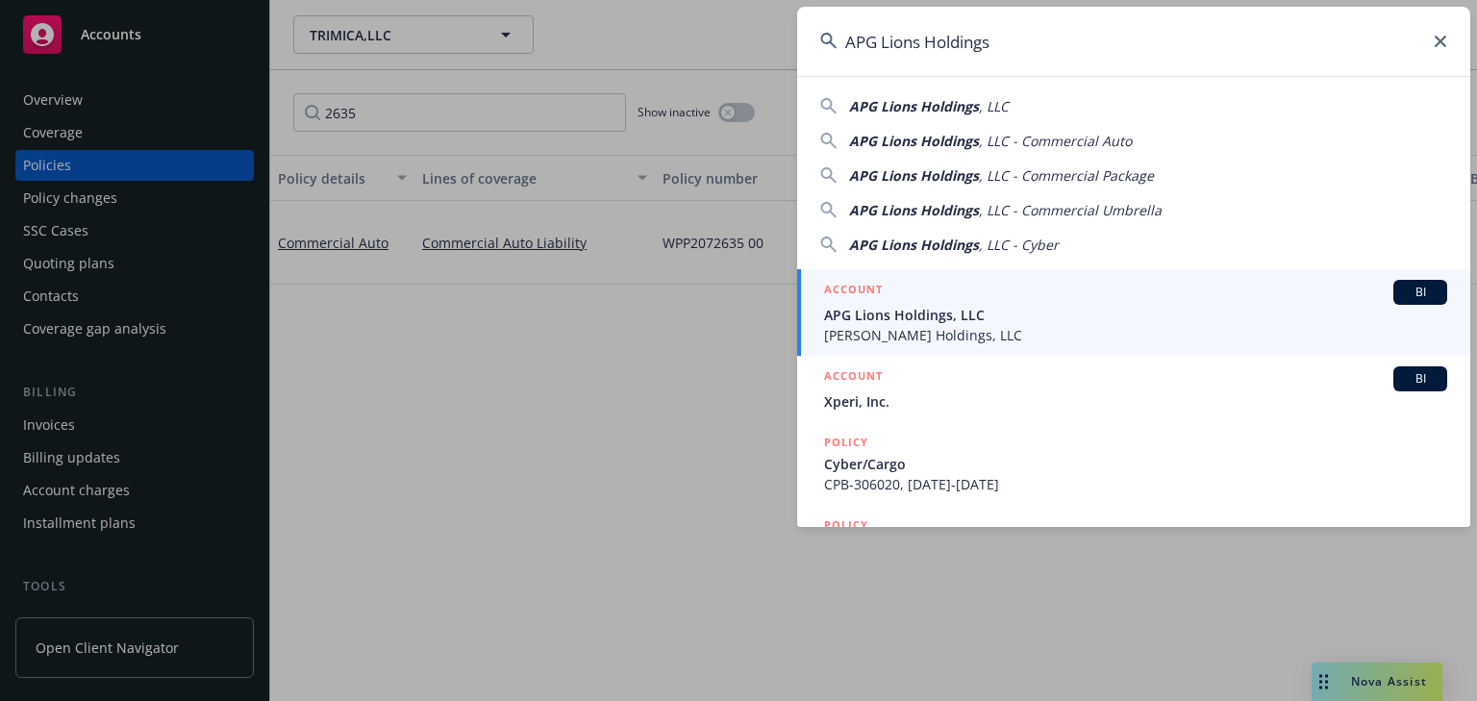
type input "APG Lions Holdings"
click at [866, 315] on span "APG Lions Holdings, LLC" at bounding box center [1135, 315] width 623 height 20
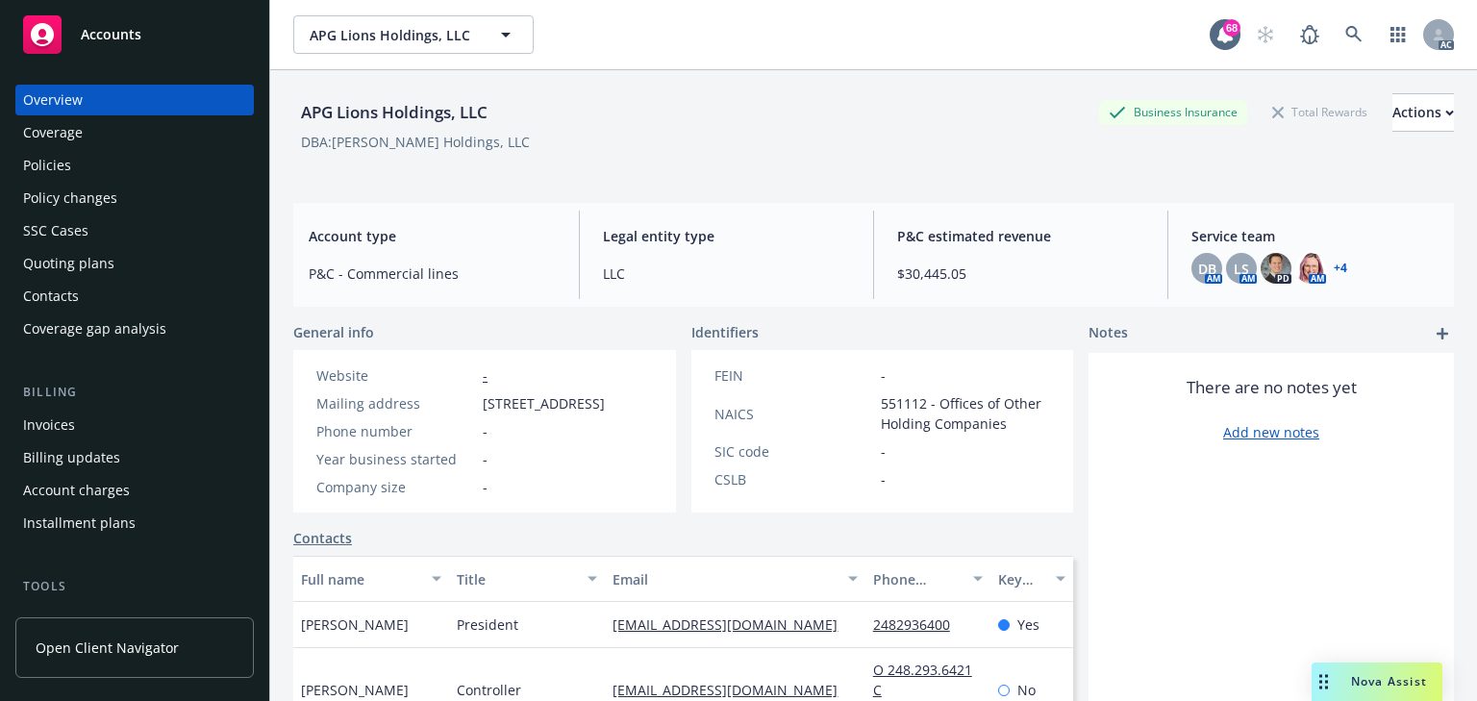
click at [127, 149] on div "Overview Coverage Policies Policy changes SSC Cases Quoting plans Contacts Cove…" at bounding box center [134, 215] width 238 height 260
click at [116, 162] on div "Policies" at bounding box center [134, 165] width 223 height 31
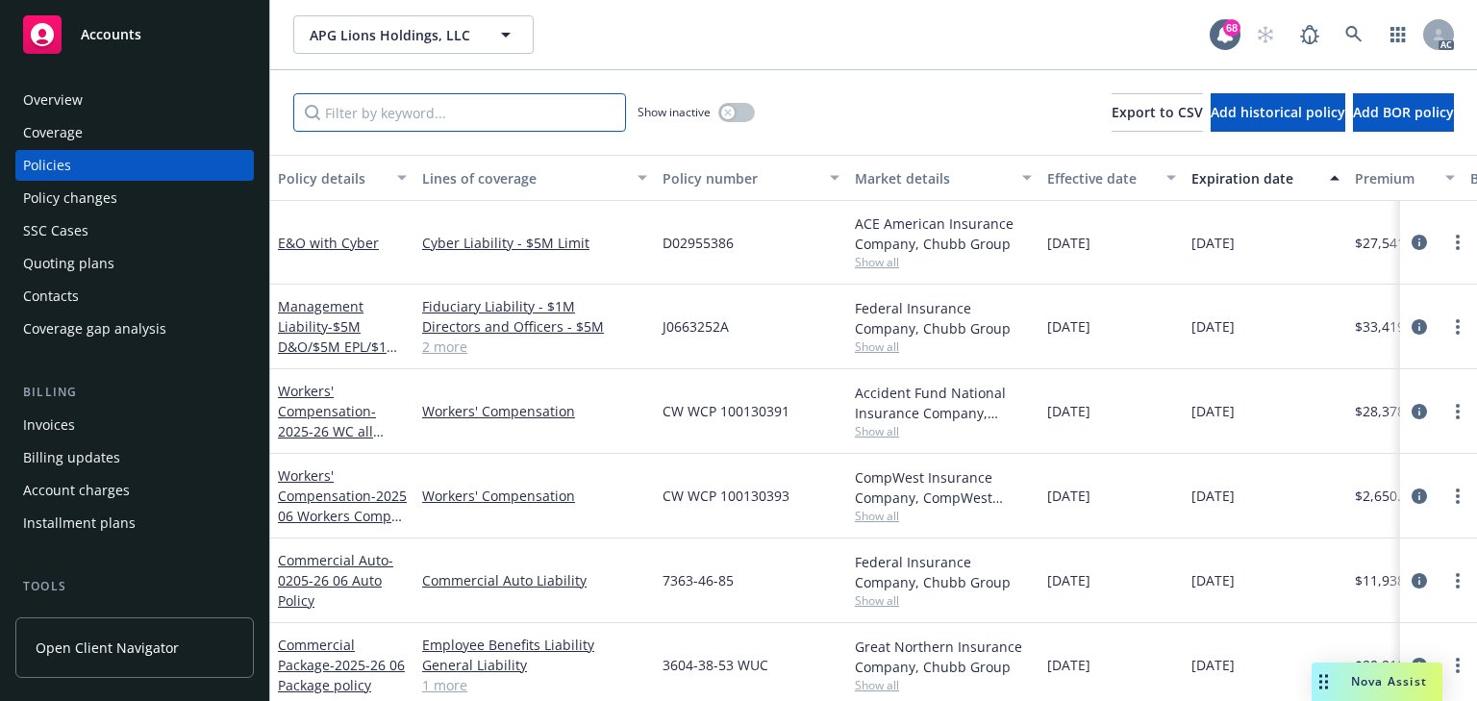
click at [476, 127] on input "Filter by keyword..." at bounding box center [459, 112] width 333 height 38
click at [377, 105] on input "Filter by keyword..." at bounding box center [459, 112] width 333 height 38
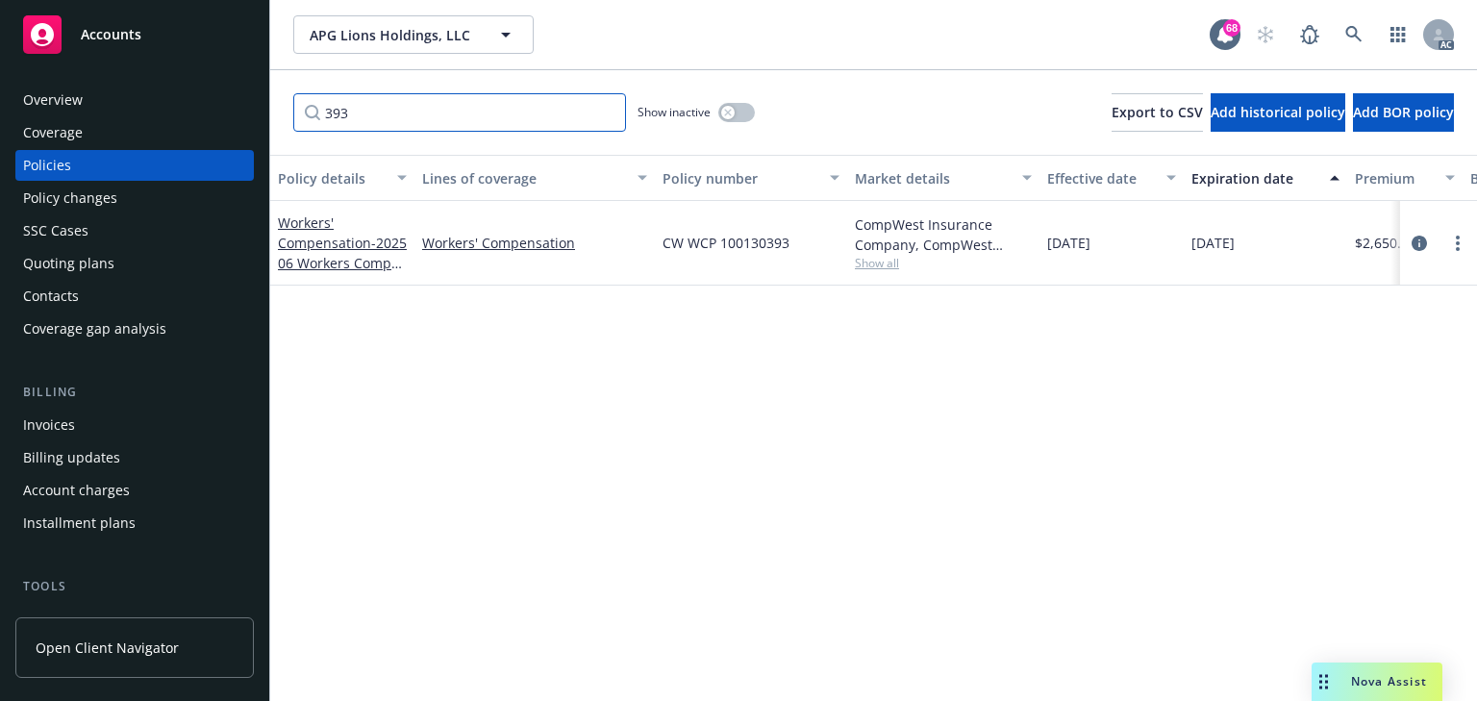
type input "393"
click at [908, 308] on div "Policy details Lines of coverage Policy number Market details Effective date Ex…" at bounding box center [873, 428] width 1207 height 546
click at [1415, 244] on icon "circleInformation" at bounding box center [1418, 243] width 15 height 15
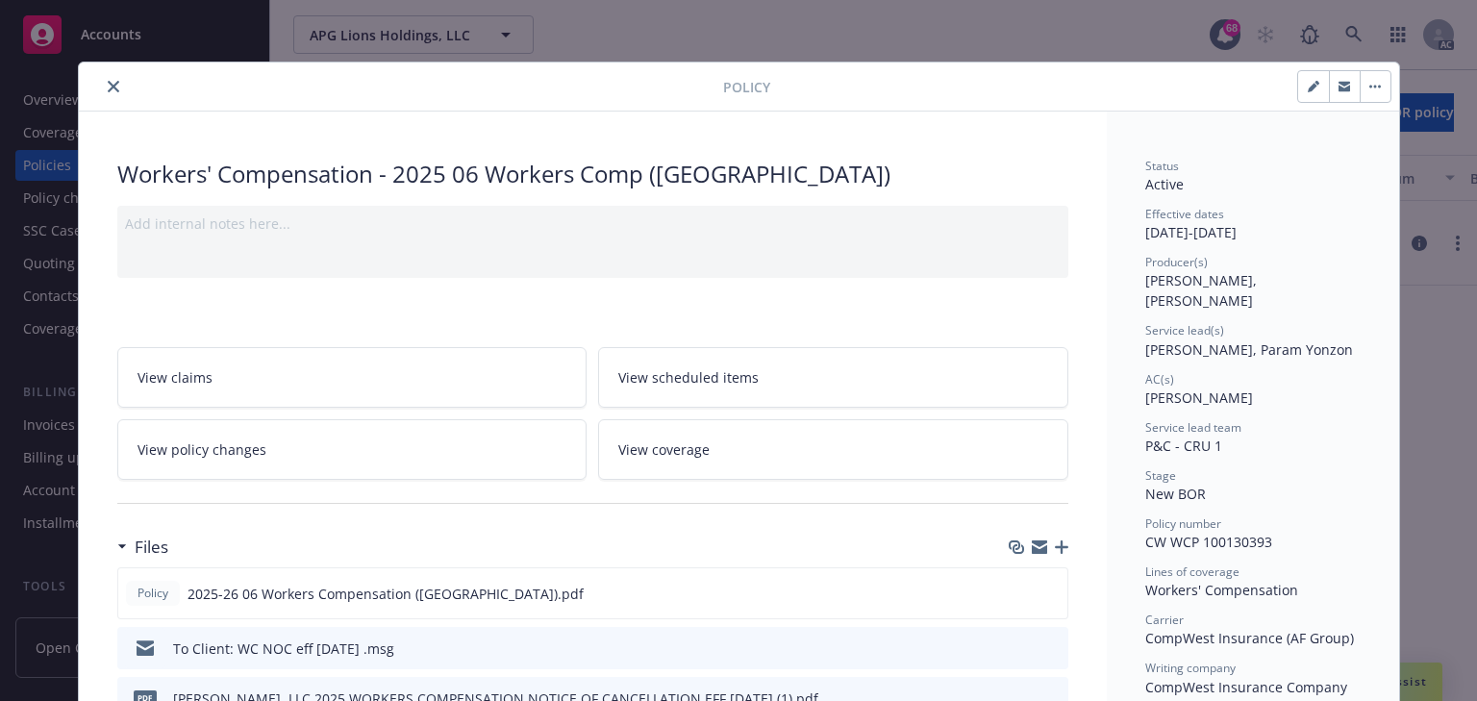
click at [341, 434] on link "View policy changes" at bounding box center [352, 449] width 470 height 61
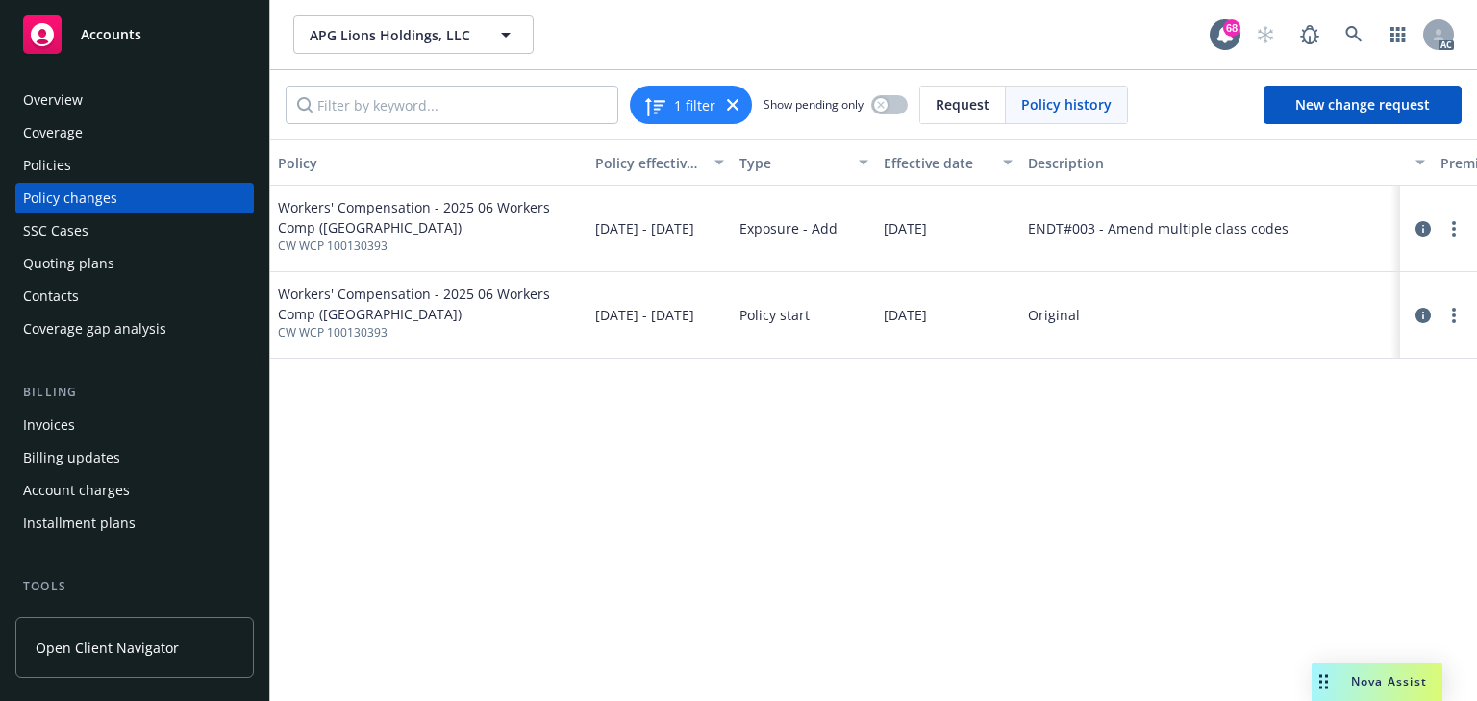
click at [738, 523] on div "Policy Policy effective dates Type Effective date Description Premium change An…" at bounding box center [873, 419] width 1207 height 561
click at [1205, 544] on div "Policy Policy effective dates Type Effective date Description Premium change An…" at bounding box center [873, 419] width 1207 height 561
click at [918, 623] on div "Policy Policy effective dates Type Effective date Description Premium change An…" at bounding box center [873, 419] width 1207 height 561
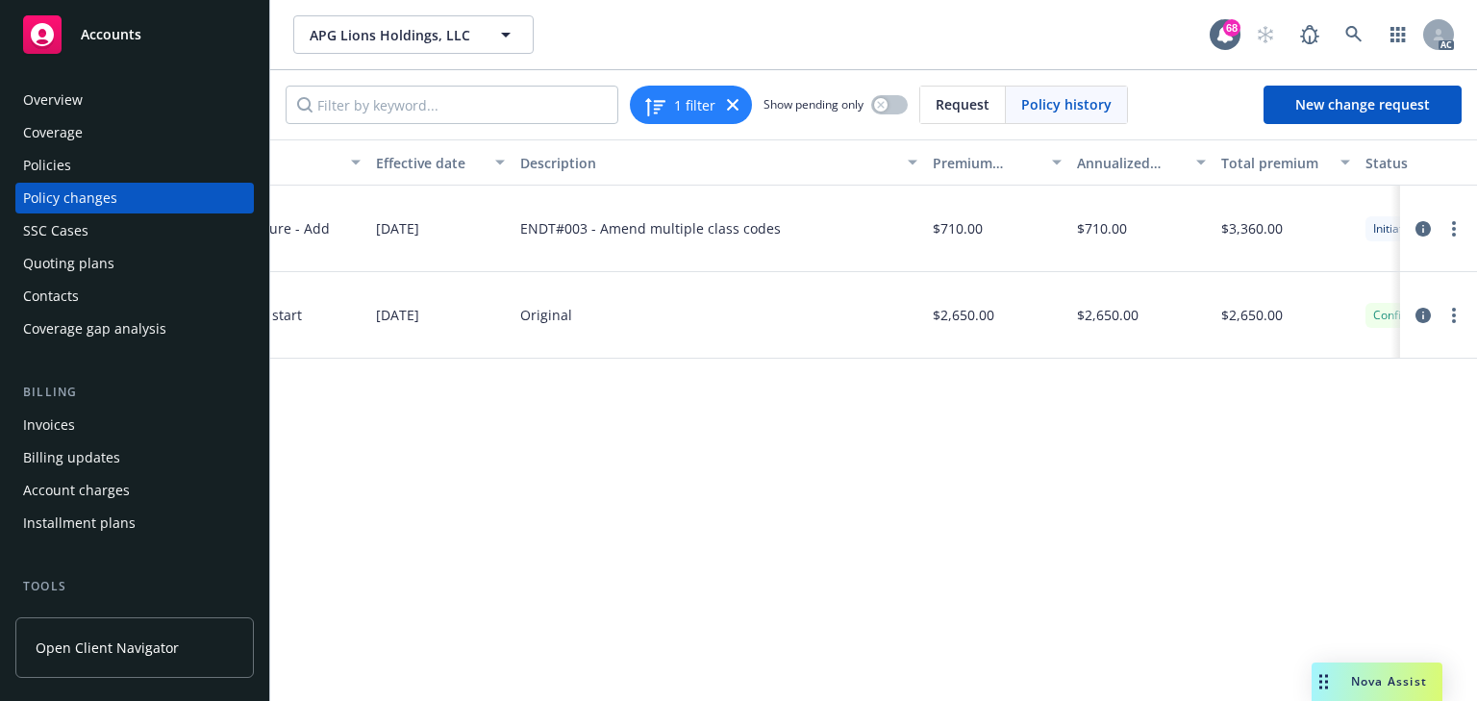
scroll to position [0, 579]
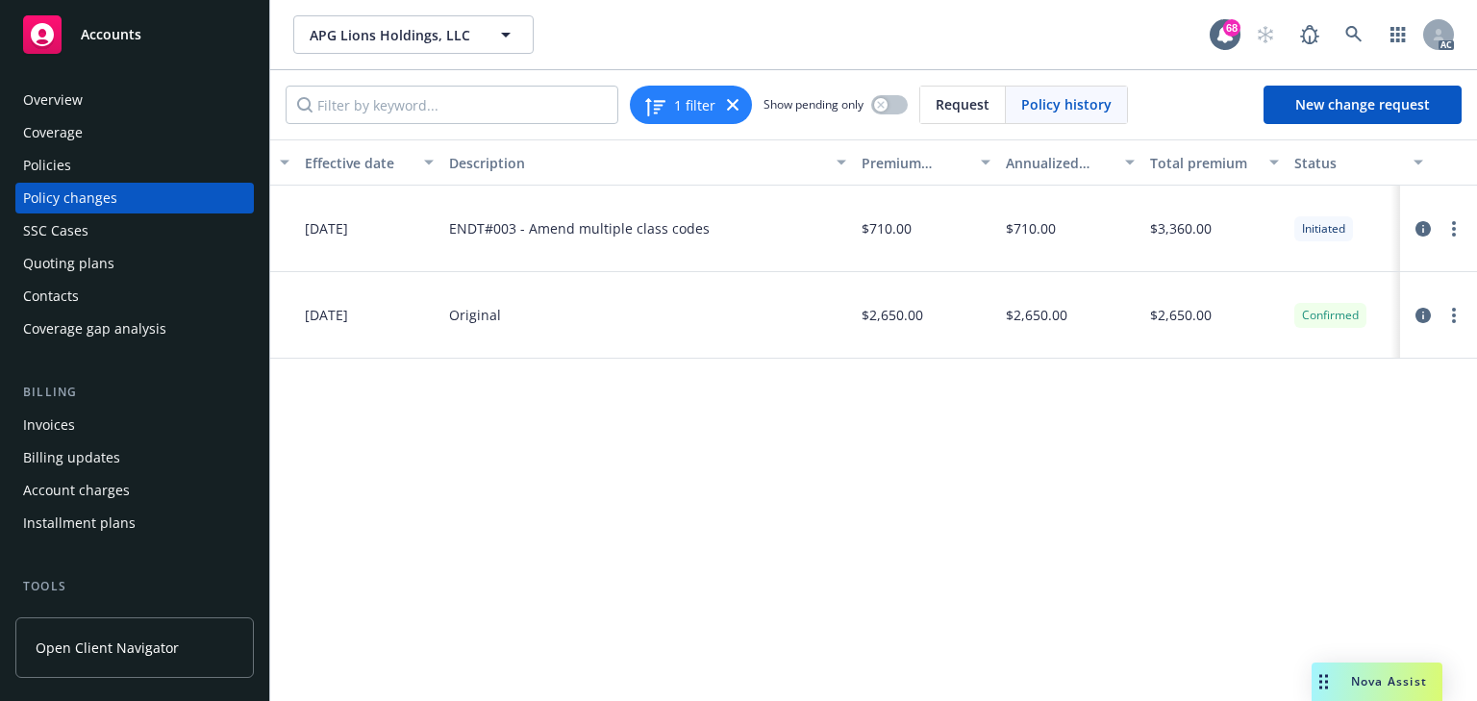
click at [121, 164] on div "Policies" at bounding box center [134, 165] width 223 height 31
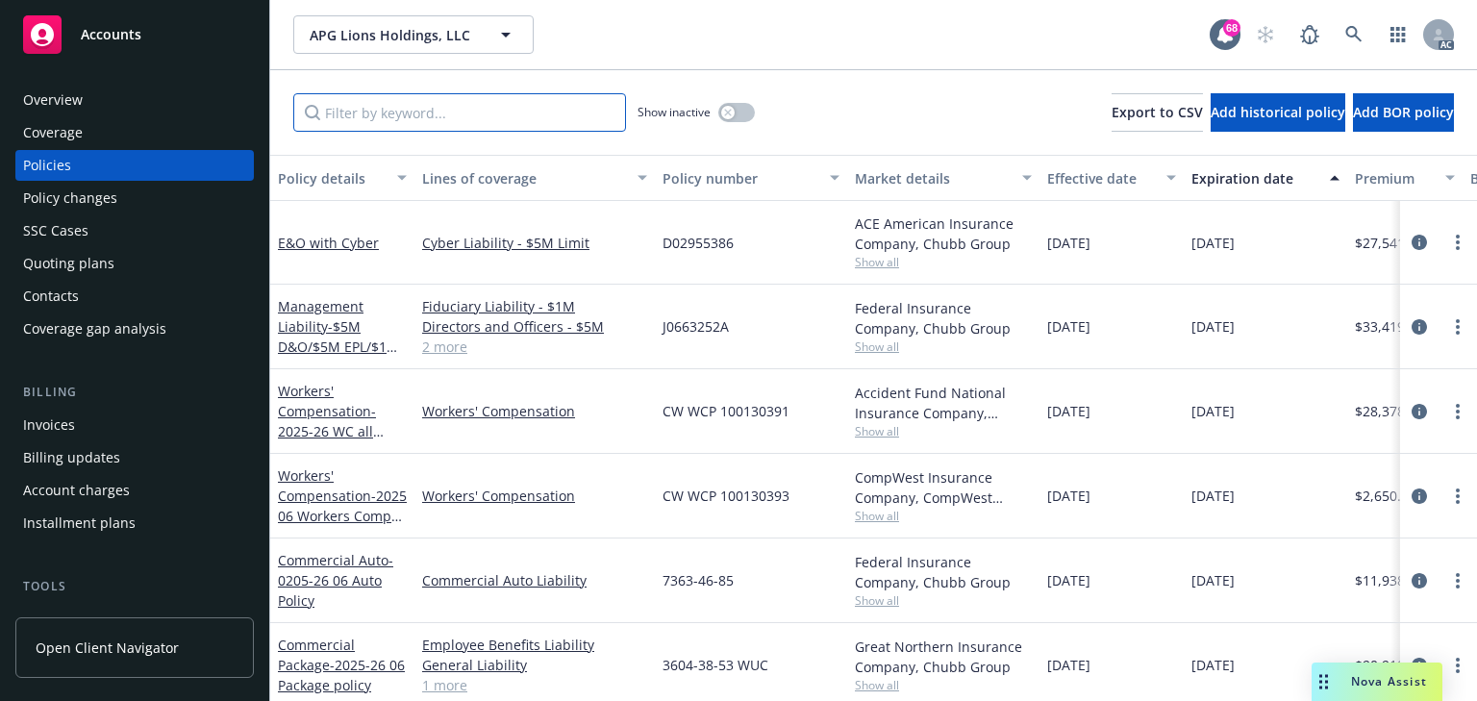
click at [494, 119] on input "Filter by keyword..." at bounding box center [459, 112] width 333 height 38
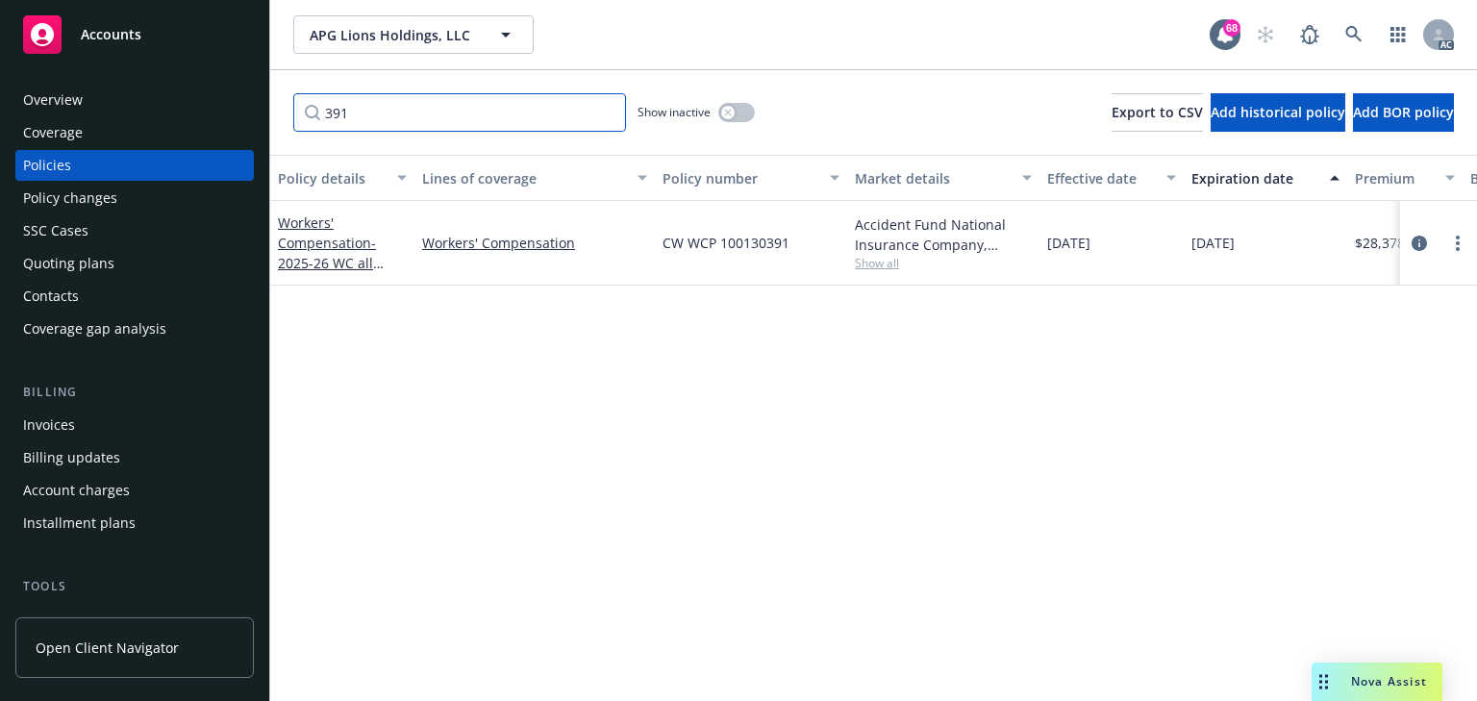
type input "391"
click at [673, 331] on div "Policy details Lines of coverage Policy number Market details Effective date Ex…" at bounding box center [873, 428] width 1207 height 546
click at [1416, 242] on icon "circleInformation" at bounding box center [1418, 243] width 15 height 15
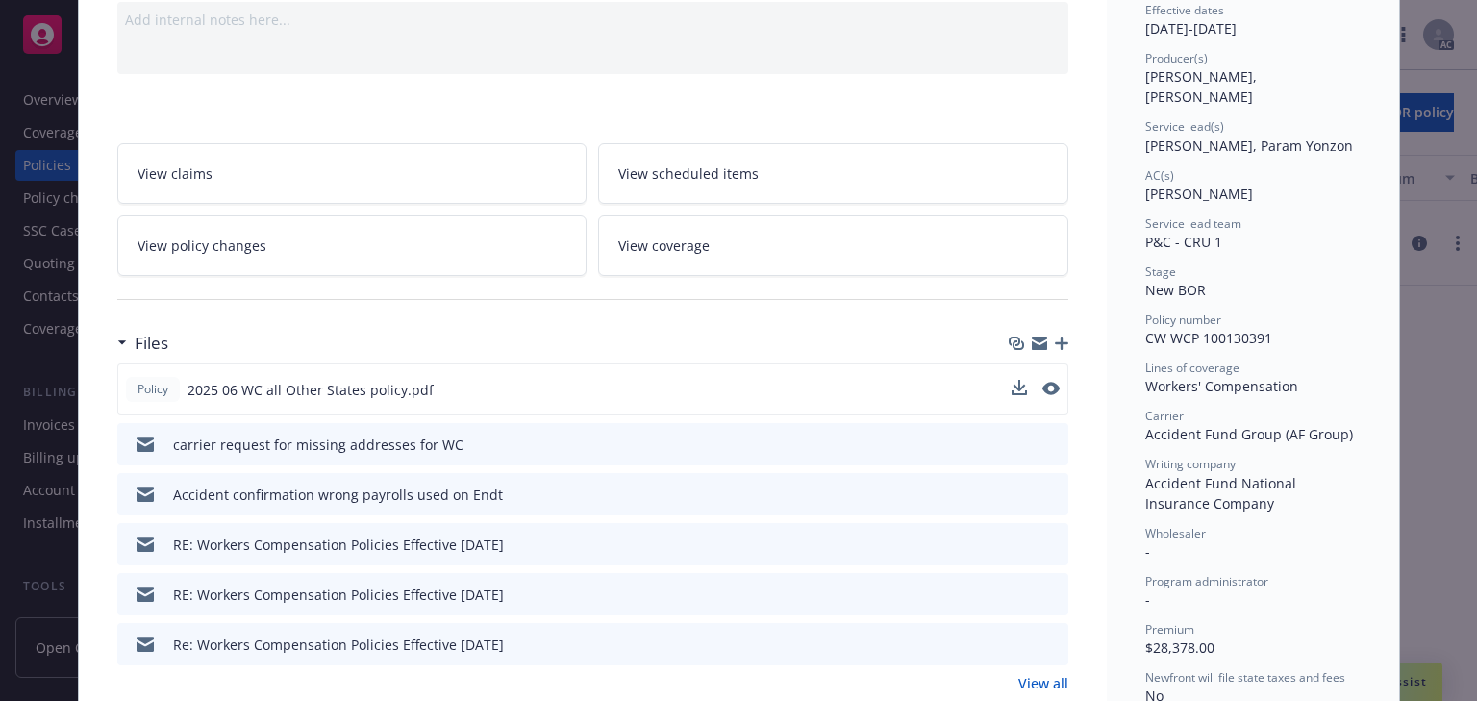
scroll to position [154, 0]
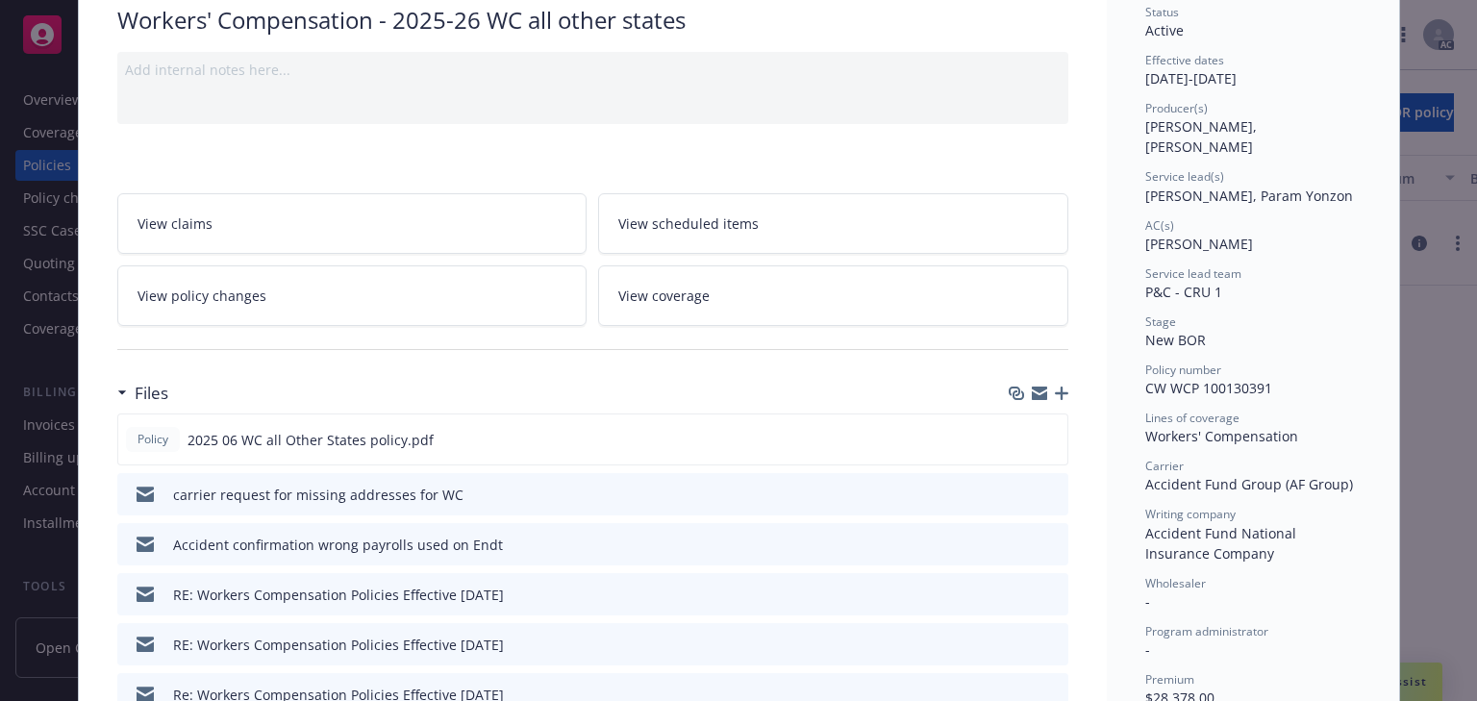
click at [381, 281] on link "View policy changes" at bounding box center [352, 295] width 470 height 61
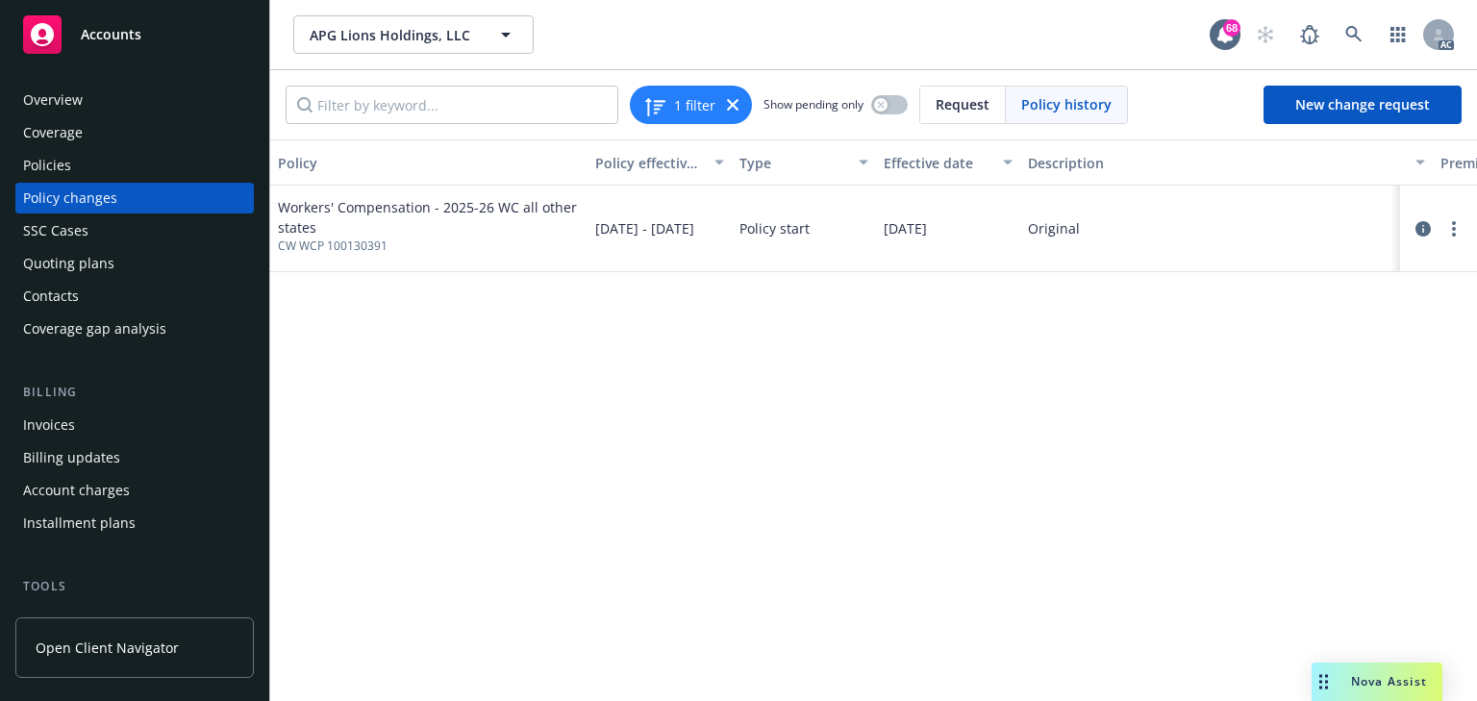
click at [897, 387] on div "Policy Policy effective dates Type Effective date Description Premium change An…" at bounding box center [873, 419] width 1207 height 561
click at [1092, 437] on div "Policy Policy effective dates Type Effective date Description Premium change An…" at bounding box center [873, 419] width 1207 height 561
click at [101, 168] on div "Policies" at bounding box center [134, 165] width 223 height 31
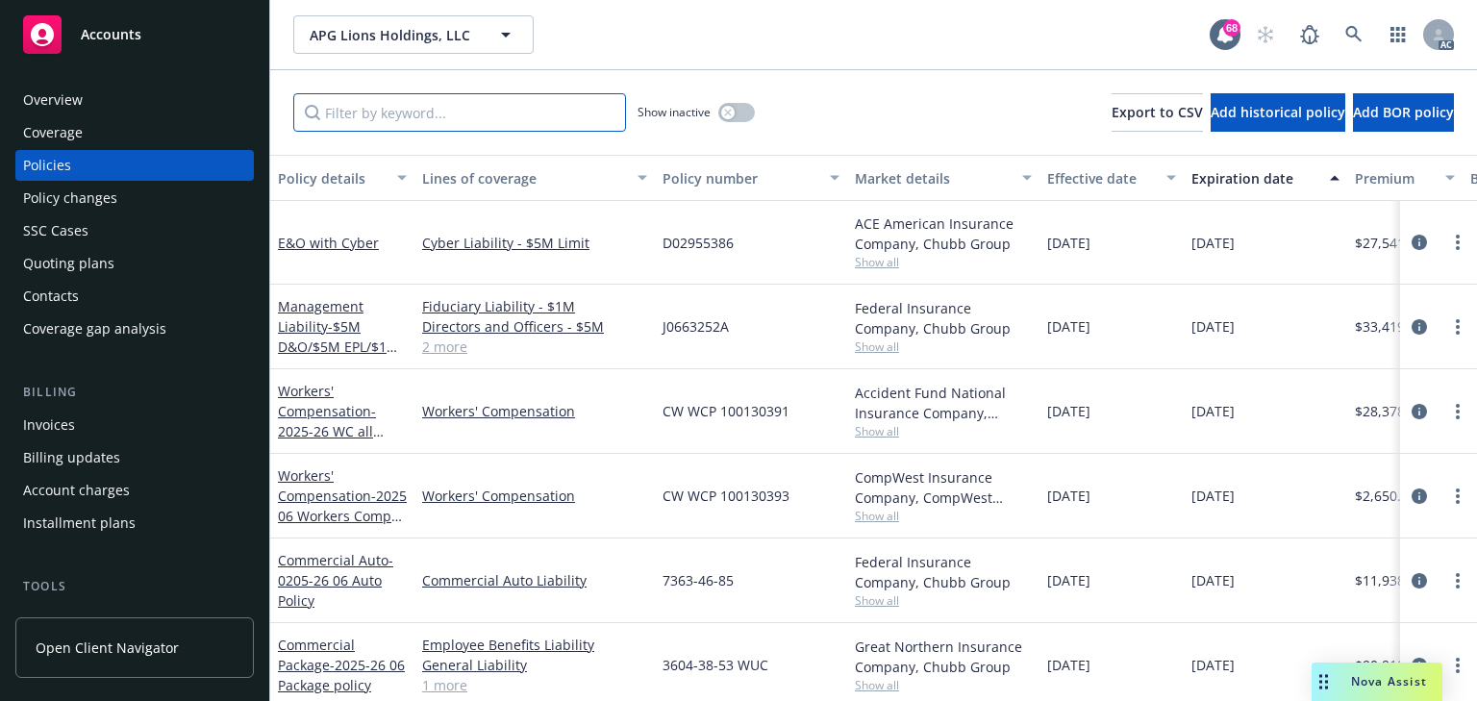
click at [420, 118] on input "Filter by keyword..." at bounding box center [459, 112] width 333 height 38
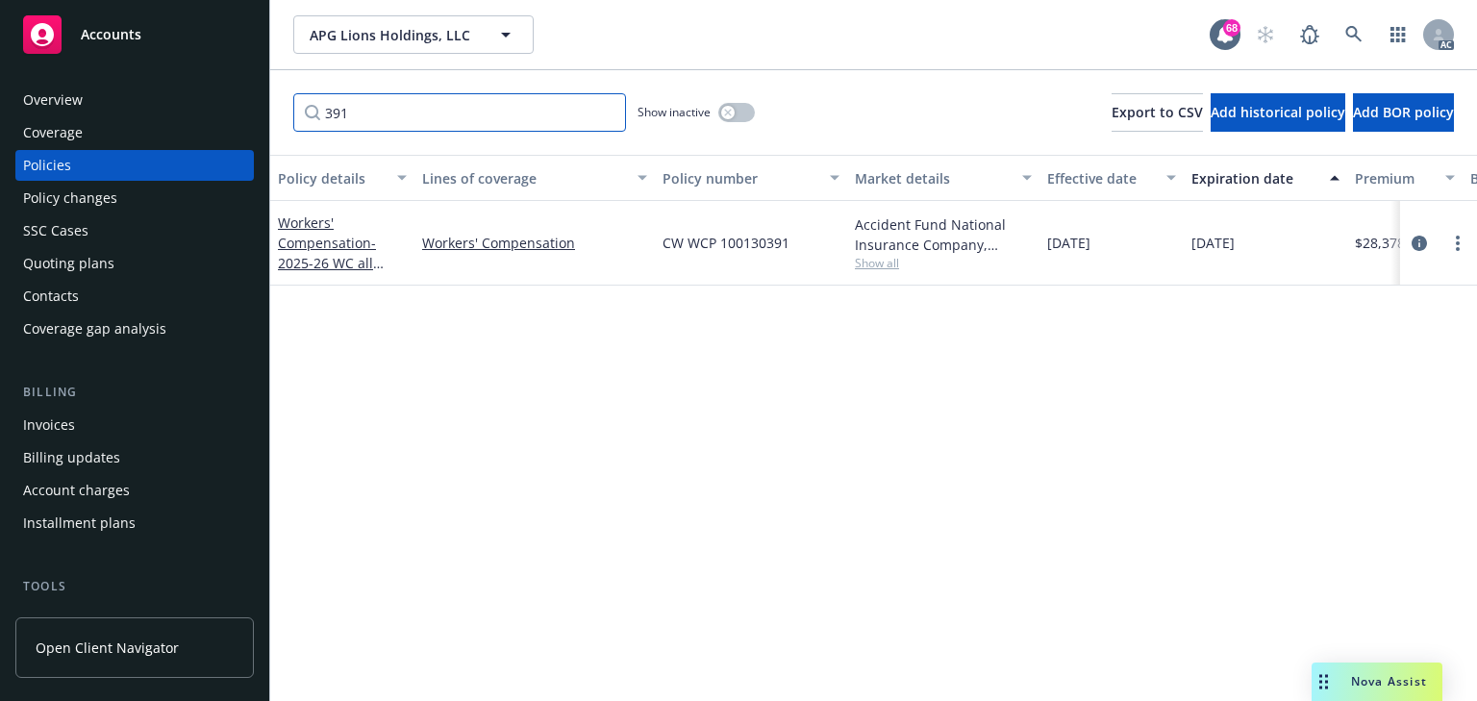
drag, startPoint x: 424, startPoint y: 115, endPoint x: 296, endPoint y: 109, distance: 128.1
click at [296, 109] on input "391" at bounding box center [459, 112] width 333 height 38
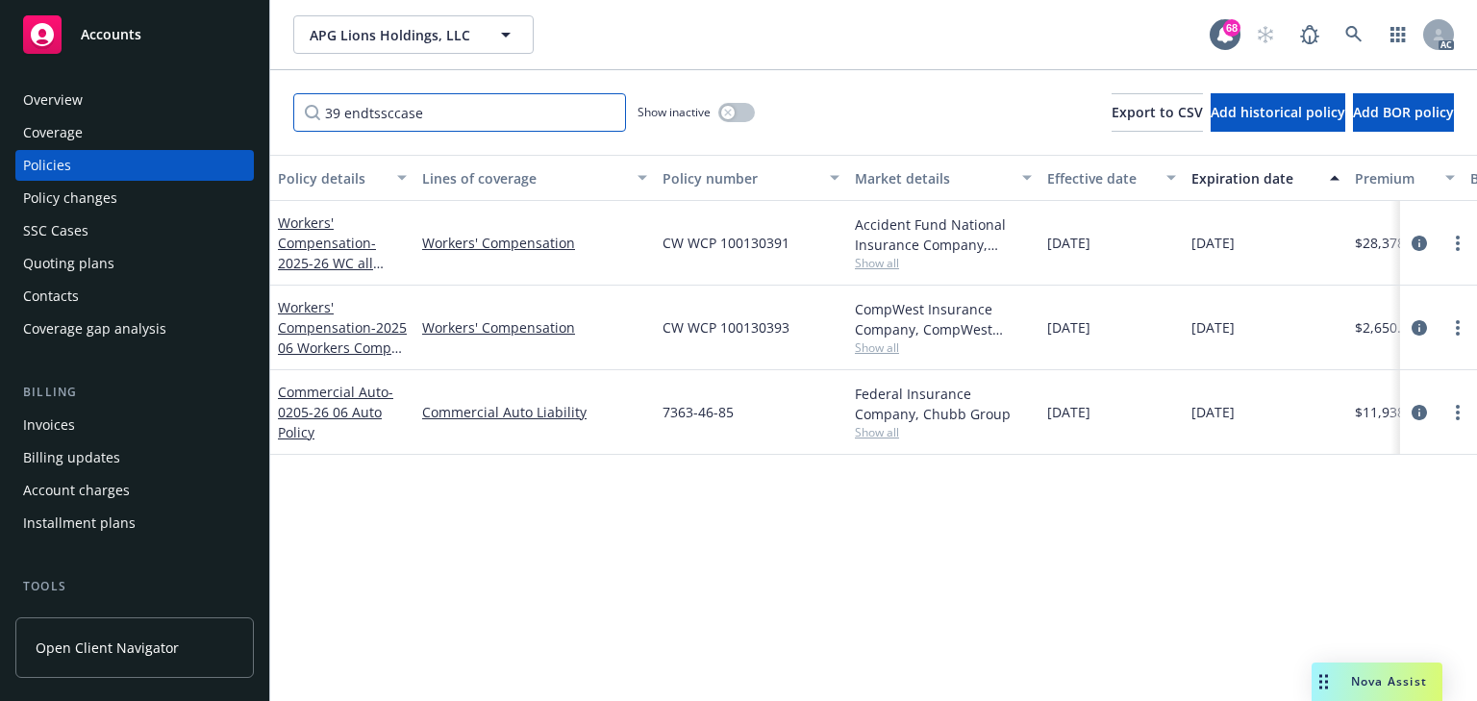
type input "39"
click at [897, 259] on span "Show all" at bounding box center [943, 263] width 177 height 16
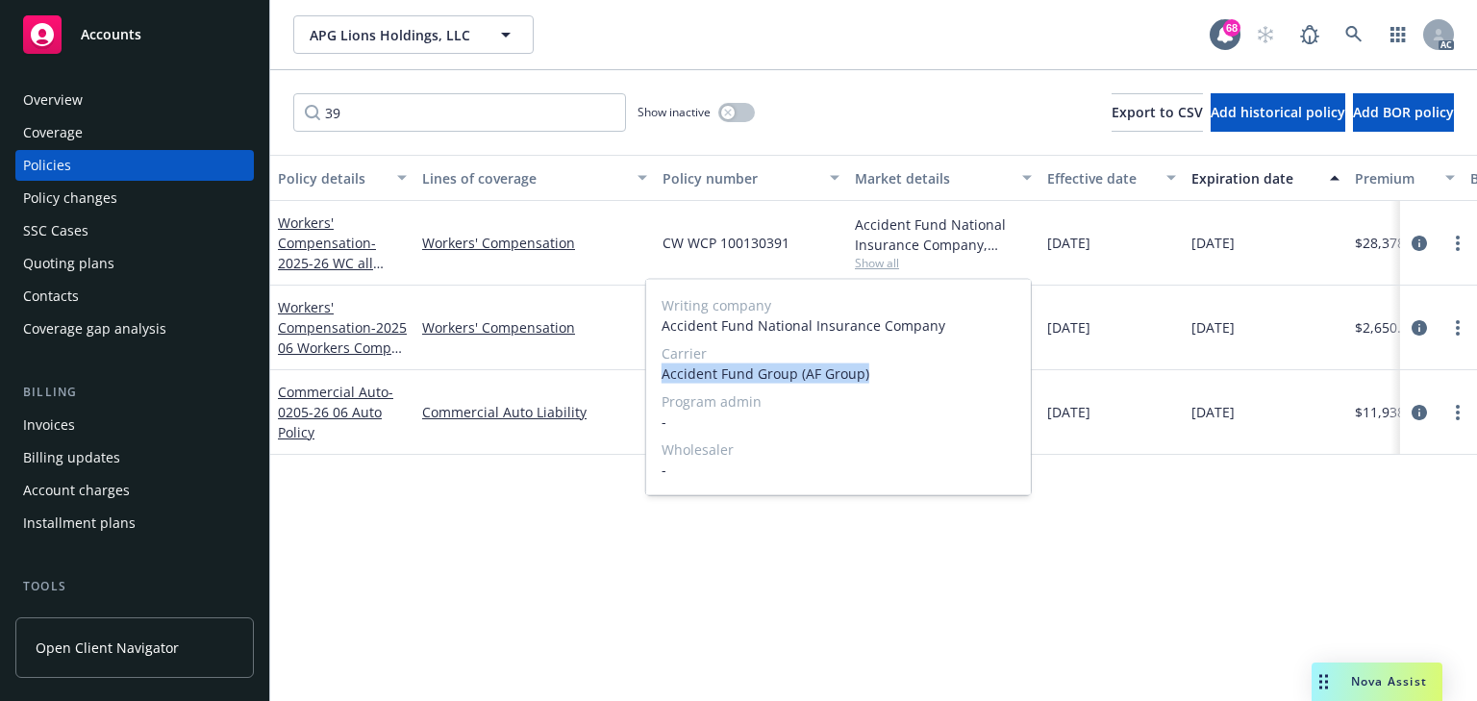
drag, startPoint x: 655, startPoint y: 377, endPoint x: 959, endPoint y: 369, distance: 303.9
click at [959, 369] on div "Writing company Accident Fund National Insurance Company Carrier Accident Fund …" at bounding box center [838, 387] width 385 height 215
copy span "Accident Fund Group (AF Group)"
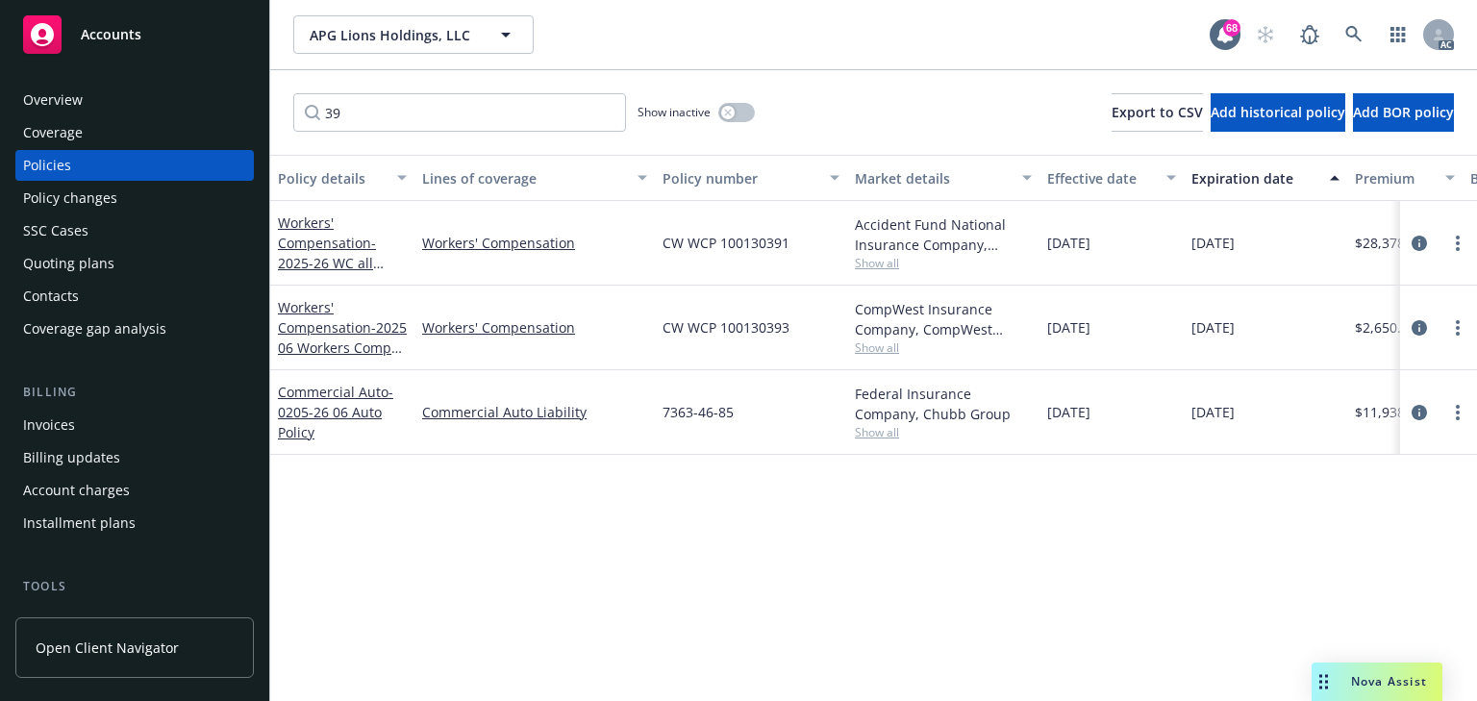
drag, startPoint x: 1123, startPoint y: 515, endPoint x: 1046, endPoint y: 457, distance: 96.7
click at [1123, 515] on div "Policy details Lines of coverage Policy number Market details Effective date Ex…" at bounding box center [873, 428] width 1207 height 546
click at [885, 350] on span "Show all" at bounding box center [943, 347] width 177 height 16
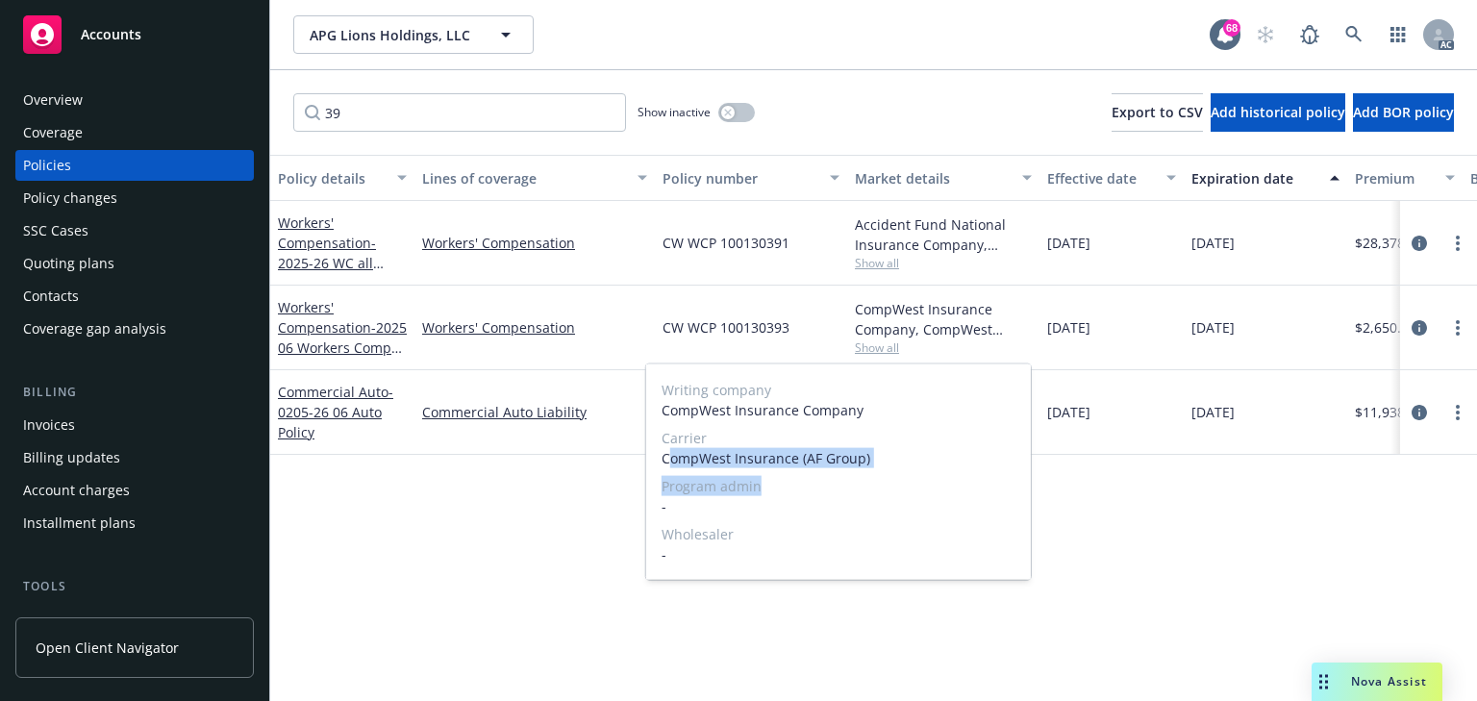
drag, startPoint x: 677, startPoint y: 455, endPoint x: 942, endPoint y: 476, distance: 266.2
click at [942, 476] on div "Writing company CompWest Insurance Company Carrier CompWest Insurance (AF Group…" at bounding box center [838, 471] width 385 height 215
click at [847, 504] on span "-" at bounding box center [838, 506] width 354 height 20
drag, startPoint x: 660, startPoint y: 456, endPoint x: 915, endPoint y: 458, distance: 255.8
click at [915, 458] on div "Writing company CompWest Insurance Company Carrier CompWest Insurance (AF Group…" at bounding box center [838, 471] width 385 height 215
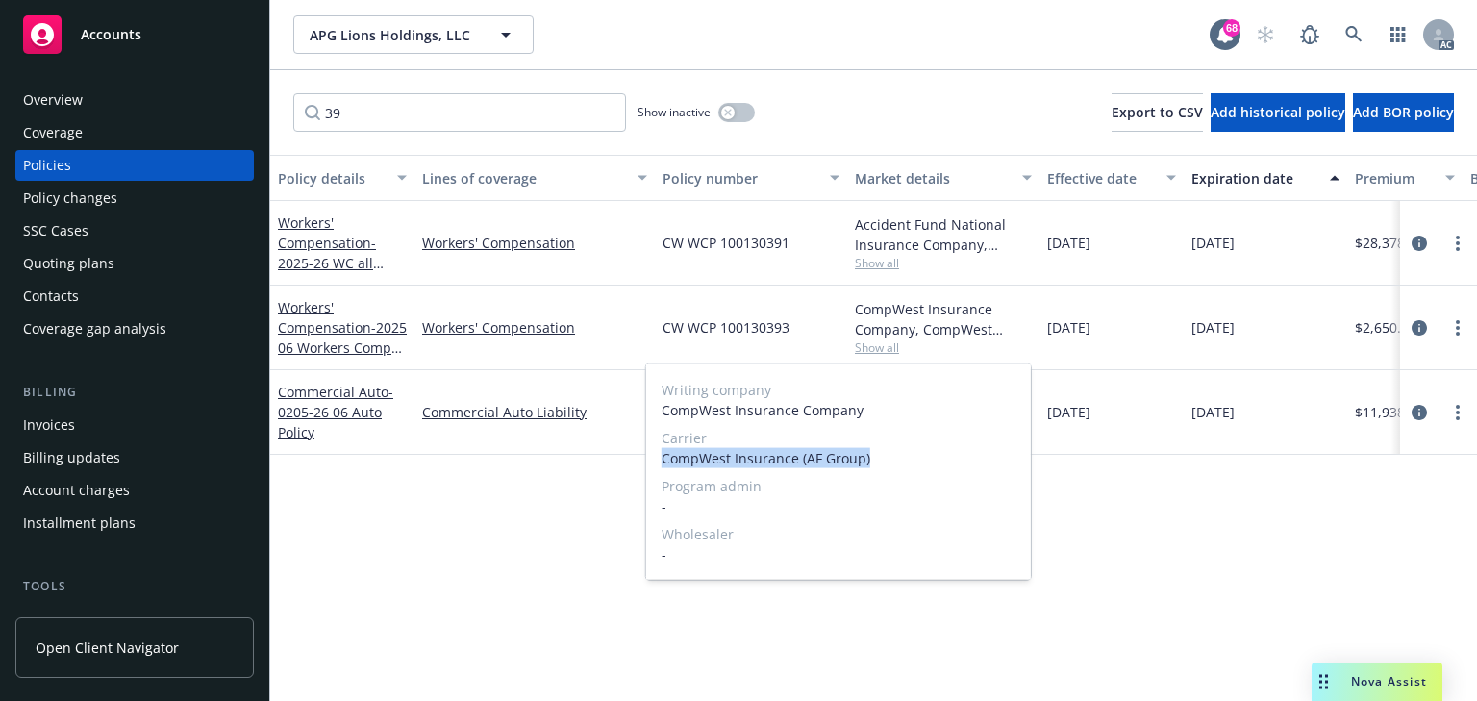
copy span "CompWest Insurance (AF Group)"
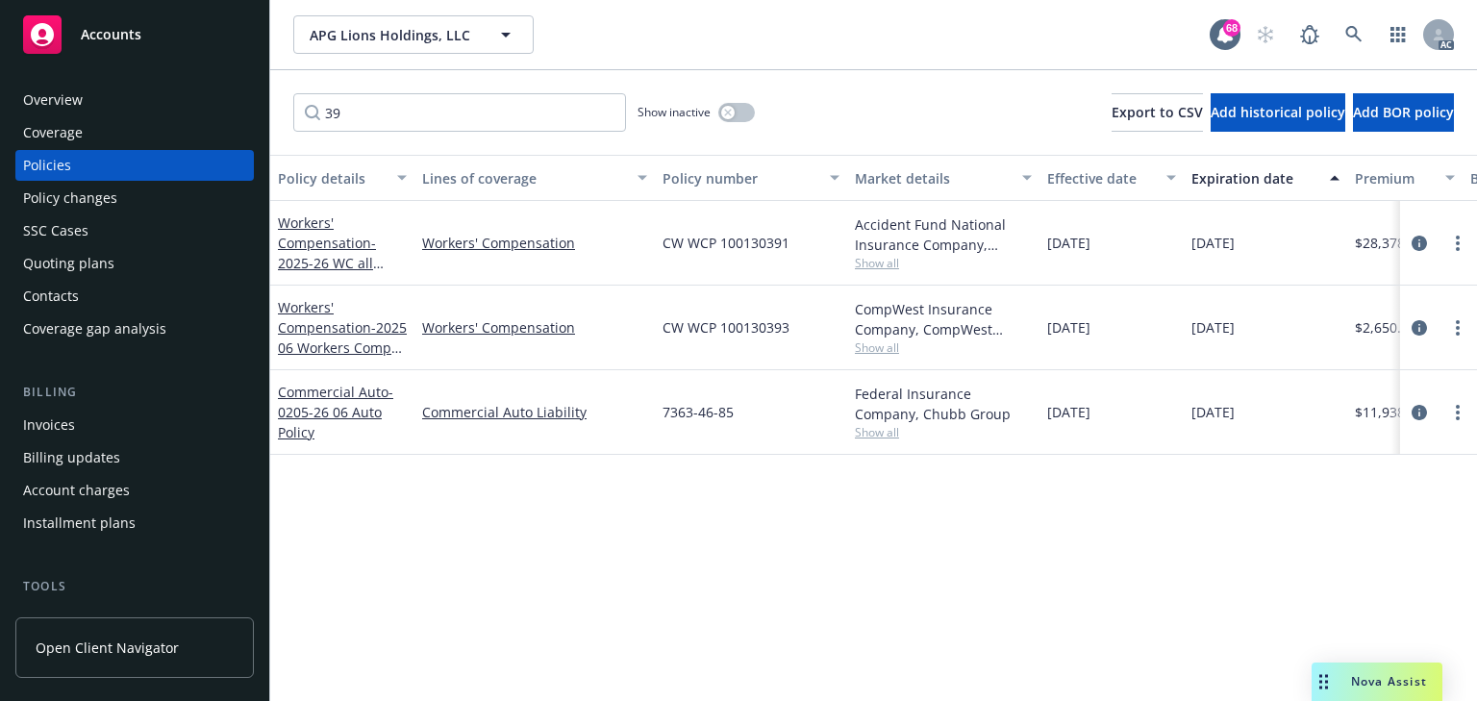
click at [107, 204] on div "Policy changes" at bounding box center [70, 198] width 94 height 31
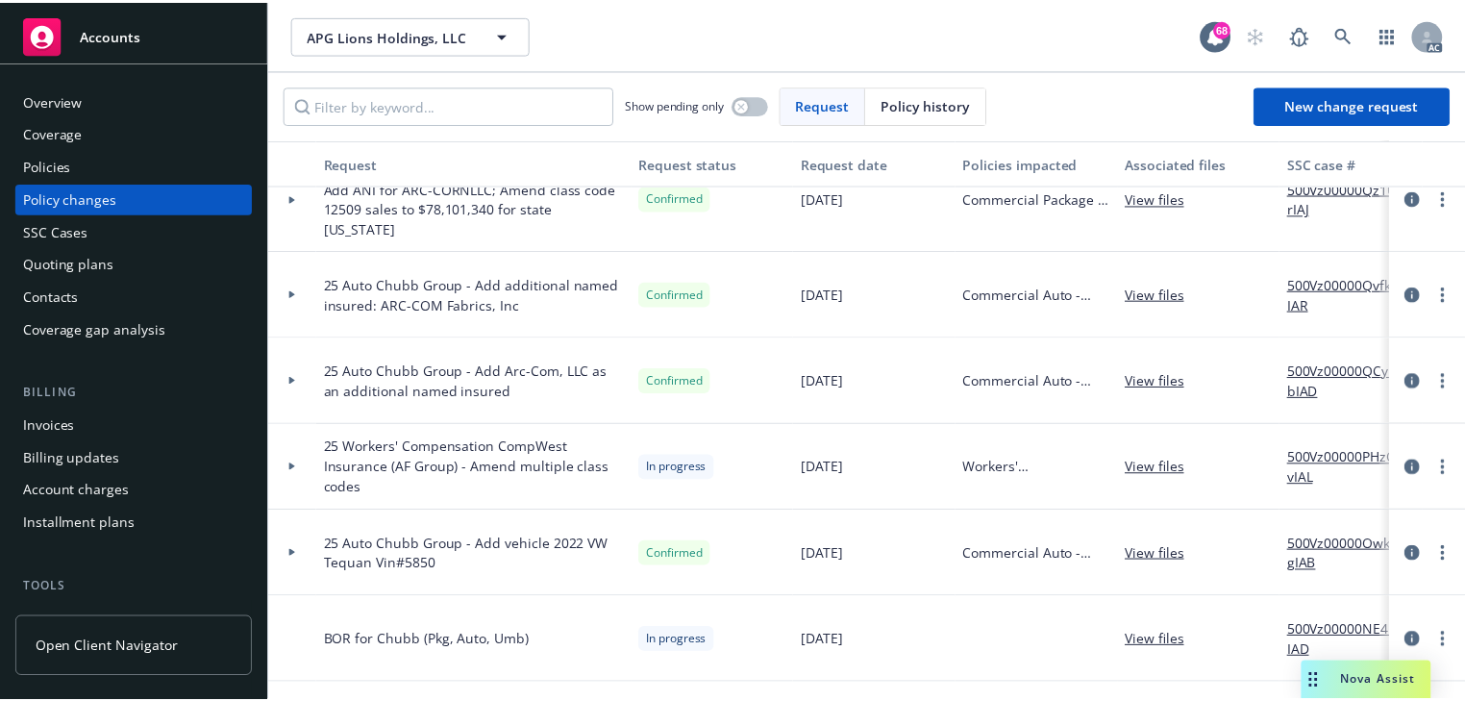
scroll to position [154, 0]
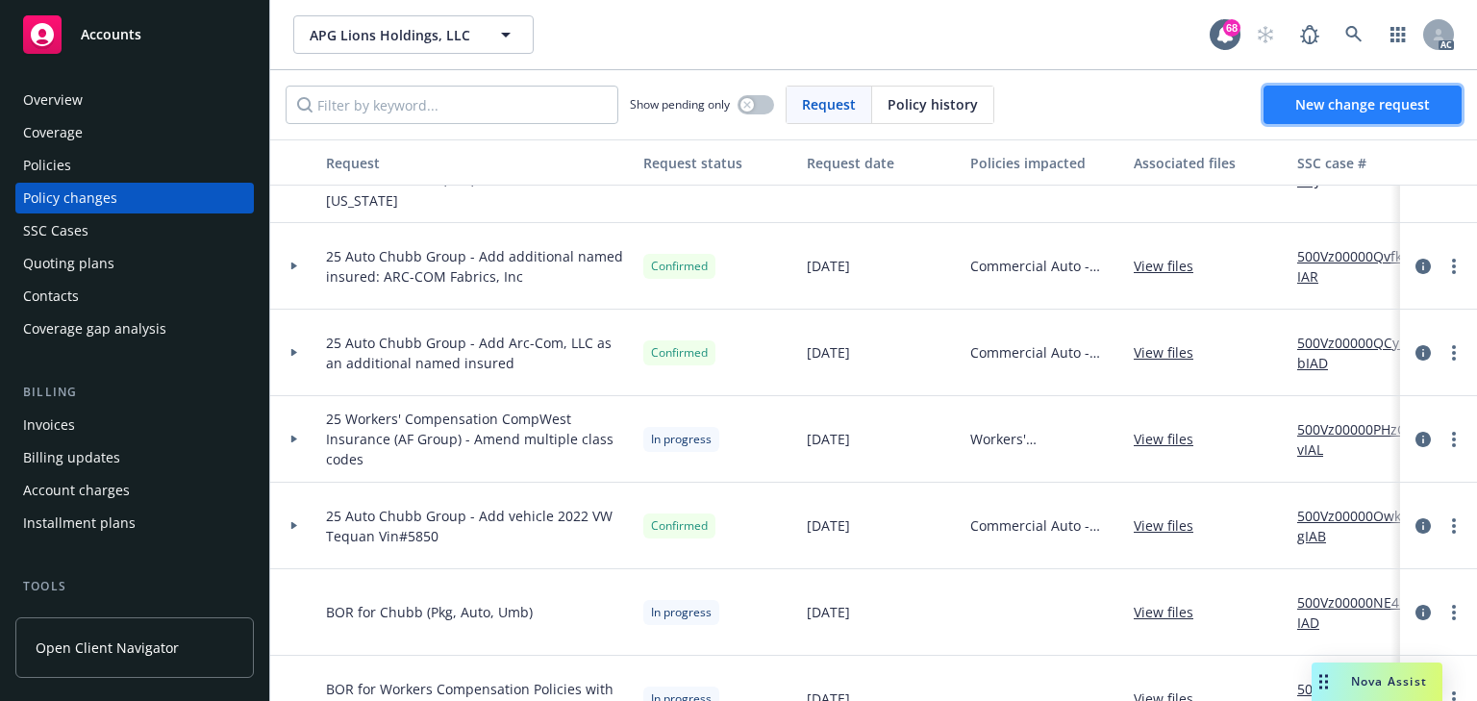
click at [1323, 88] on link "New change request" at bounding box center [1362, 105] width 198 height 38
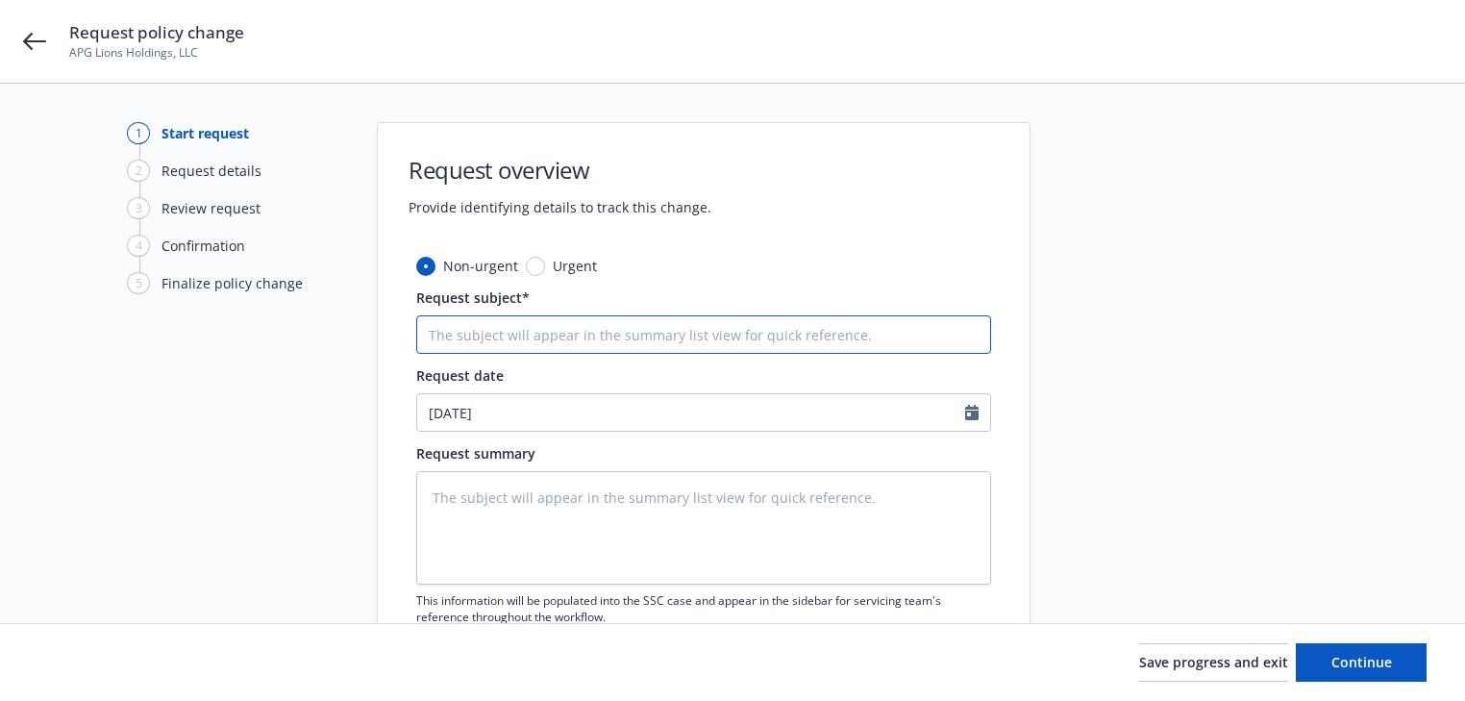
click at [508, 333] on input "Request subject*" at bounding box center [703, 334] width 575 height 38
paste input "25 Workers' Compensation Accident Fund Group (AF Group) & CompWest Insurance (A…"
type textarea "x"
type input "25 Workers' Compensation Accident Fund Group (AF Group) & CompWest Insurance (A…"
type textarea "x"
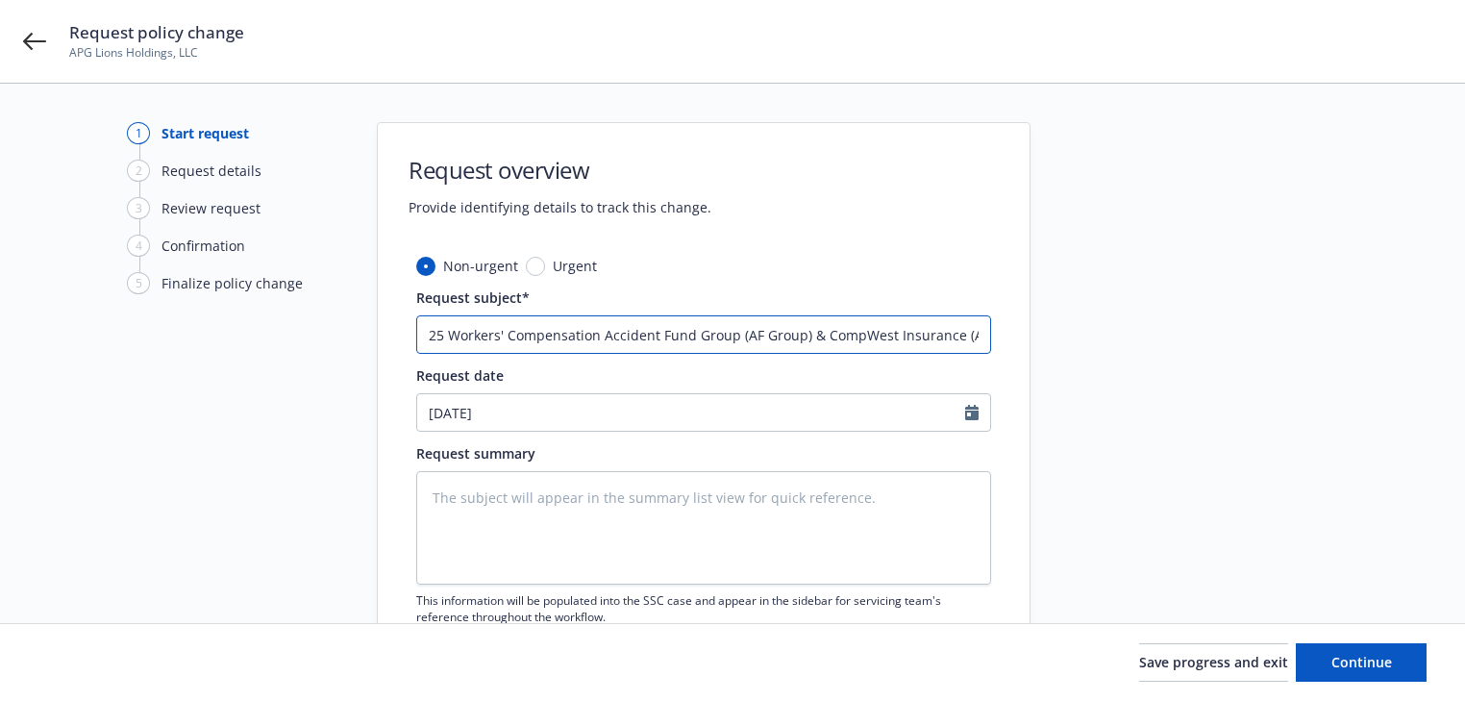
scroll to position [0, 57]
type input "25 Workers' Compensation Accident Fund Group (AF Group) & CompWest Insurance (A…"
click at [947, 344] on input "25 Workers' Compensation Accident Fund Group (AF Group) & CompWest Insurance (A…" at bounding box center [703, 334] width 575 height 38
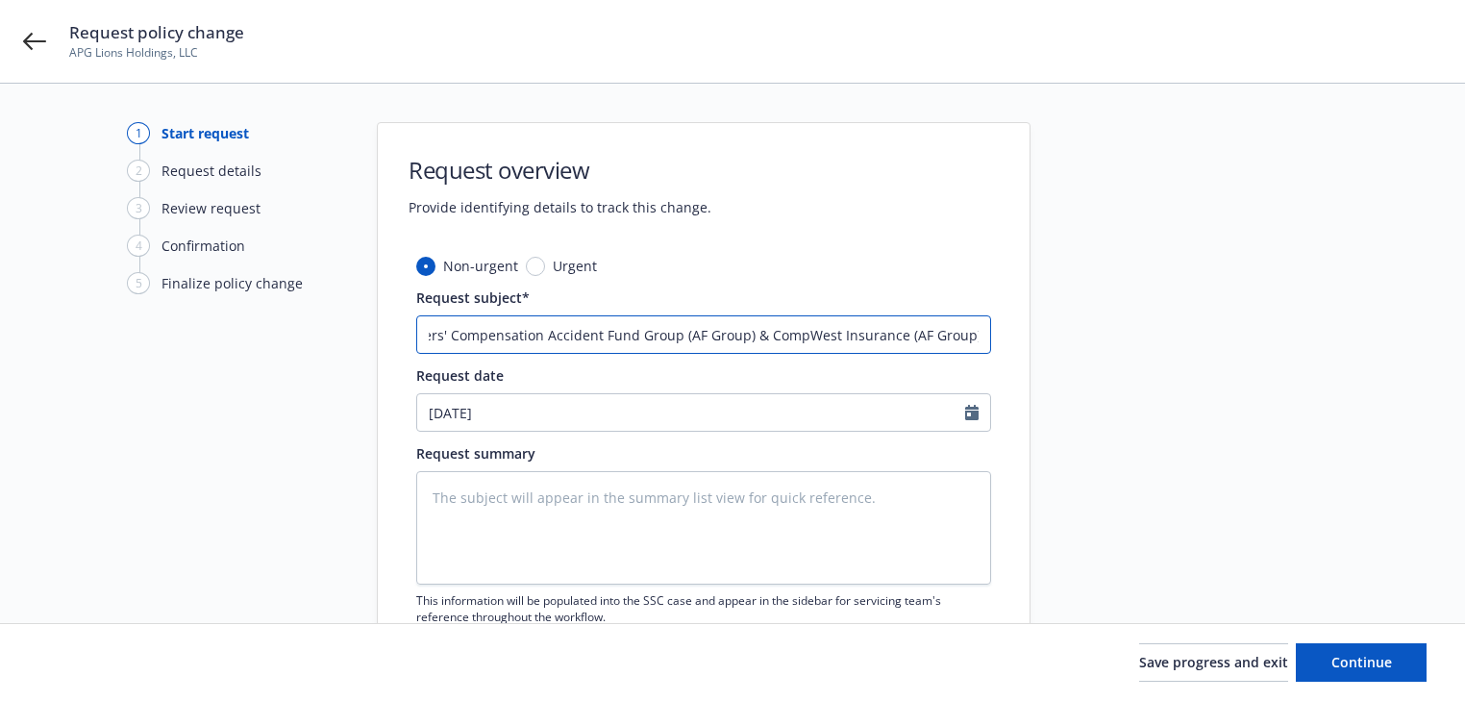
type textarea "x"
type input "25 Workers' Compensation Accident Fund Group (AF Group) & CompWest Insurance (A…"
type textarea "x"
type input "25 Workers' Compensation Accident Fund Group (AF Group) & CompWest Insurance (A…"
type textarea "x"
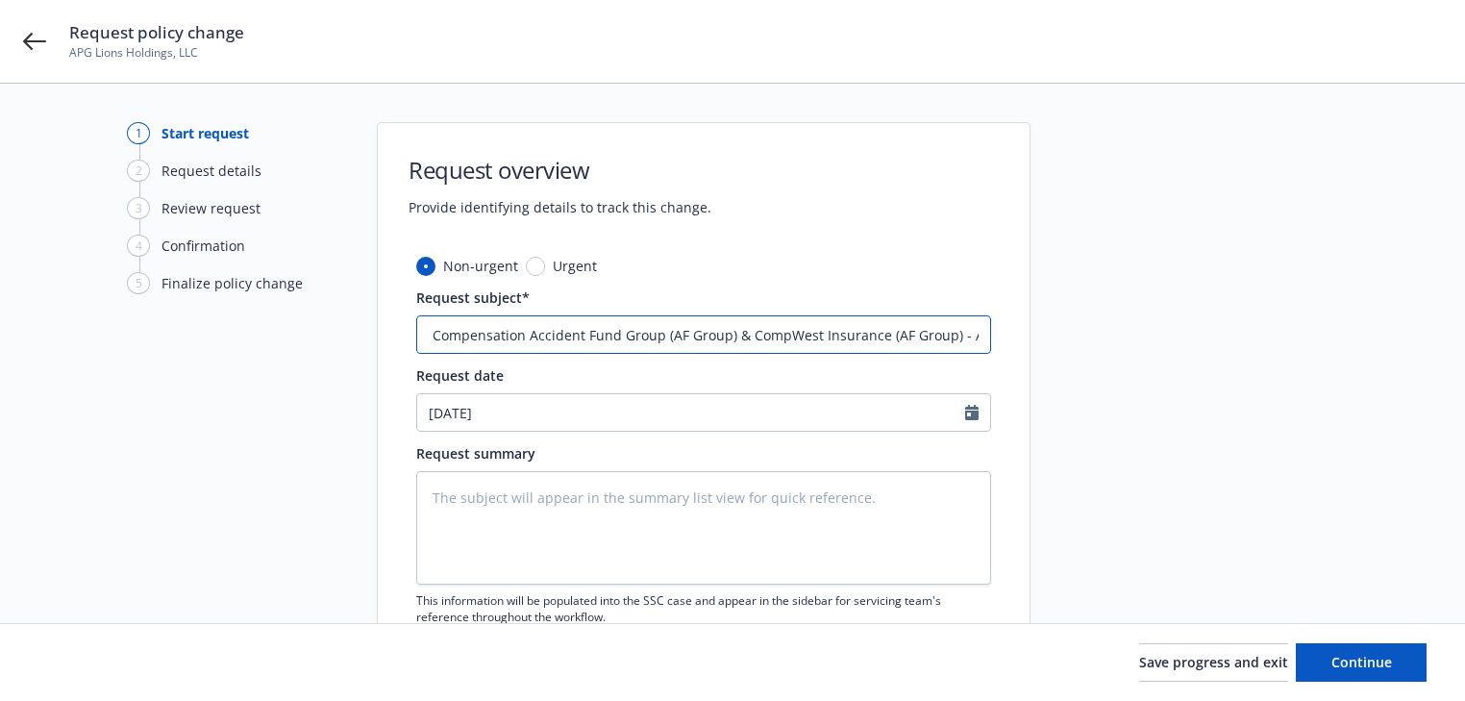
type input "25 Workers' Compensation Accident Fund Group (AF Group) & CompWest Insurance (A…"
type textarea "x"
type input "25 Workers' Compensation Accident Fund Group (AF Group) & CompWest Insurance (A…"
type textarea "x"
type input "25 Workers' Compensation Accident Fund Group (AF Group) & CompWest Insurance (A…"
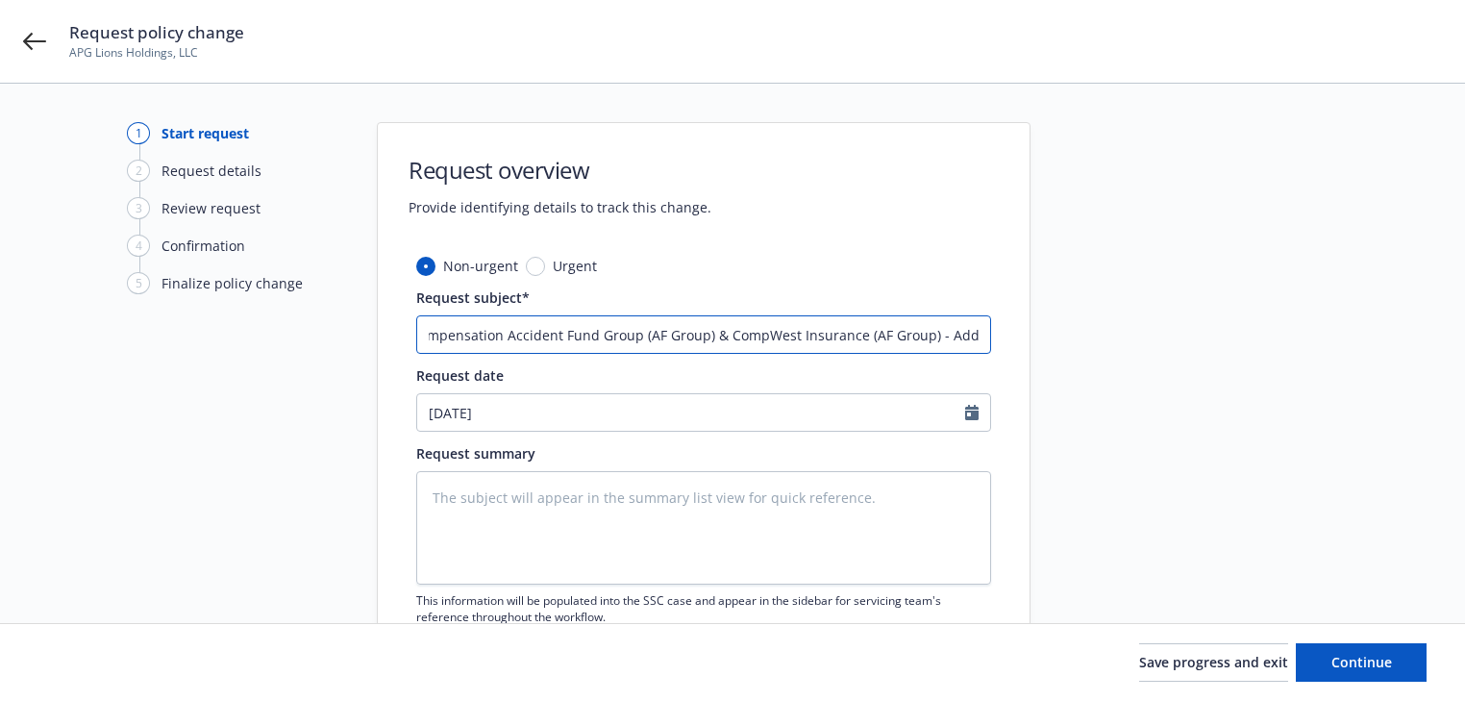
type textarea "x"
type input "25 Workers' Compensation Accident Fund Group (AF Group) & CompWest Insurance (A…"
type textarea "x"
type input "25 Workers' Compensation Accident Fund Group (AF Group) & CompWest Insurance (A…"
type textarea "x"
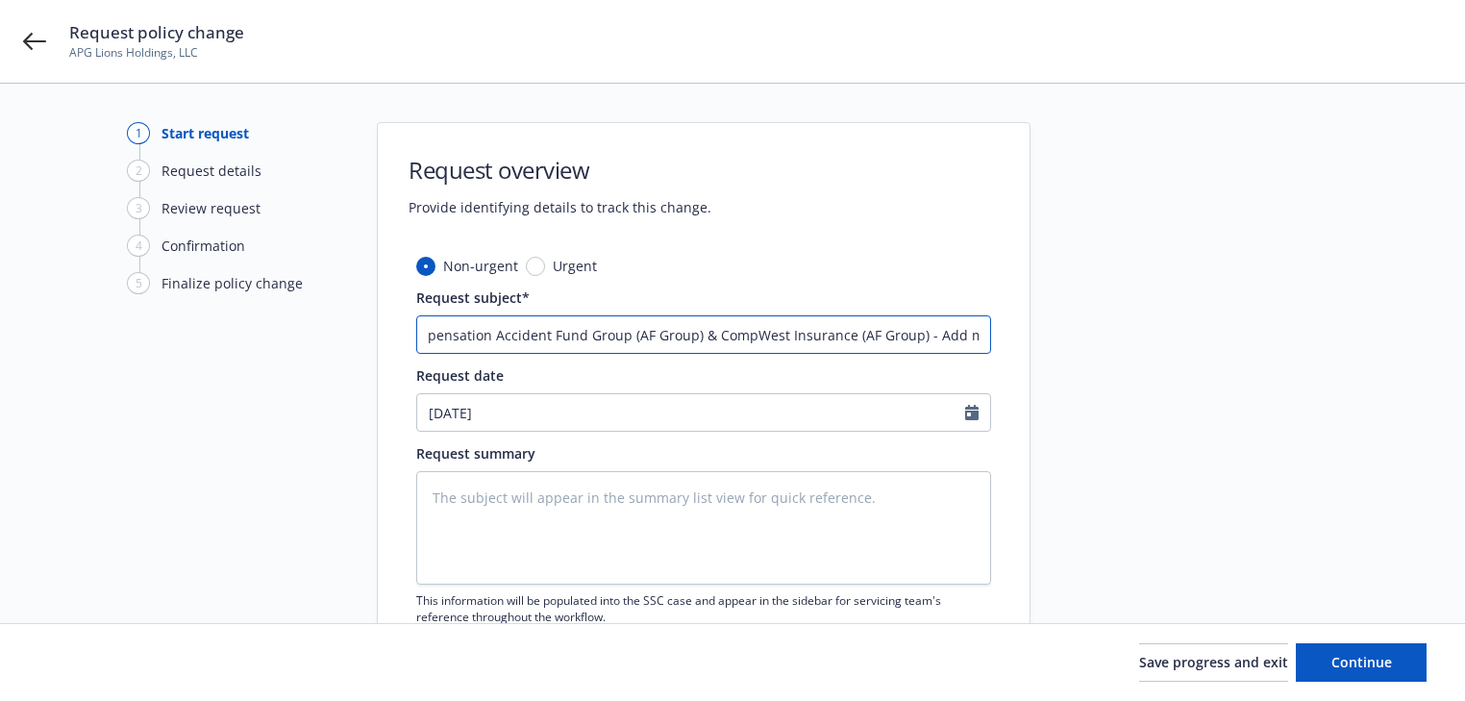
type input "25 Workers' Compensation Accident Fund Group (AF Group) & CompWest Insurance (A…"
type textarea "x"
type input "25 Workers' Compensation Accident Fund Group (AF Group) & CompWest Insurance (A…"
type textarea "x"
type input "25 Workers' Compensation Accident Fund Group (AF Group) & CompWest Insurance (A…"
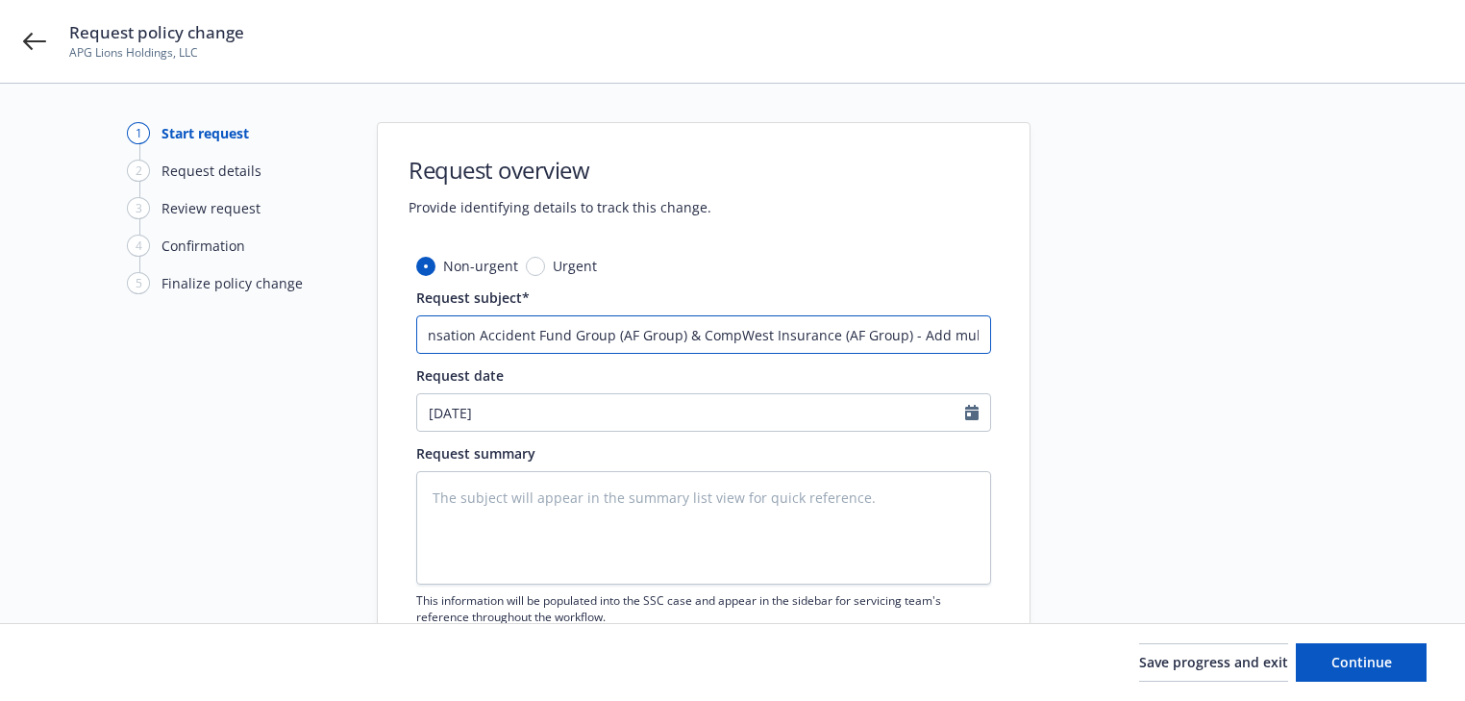
type textarea "x"
type input "25 Workers' Compensation Accident Fund Group (AF Group) & CompWest Insurance (A…"
type textarea "x"
type input "25 Workers' Compensation Accident Fund Group (AF Group) & CompWest Insurance (A…"
type textarea "x"
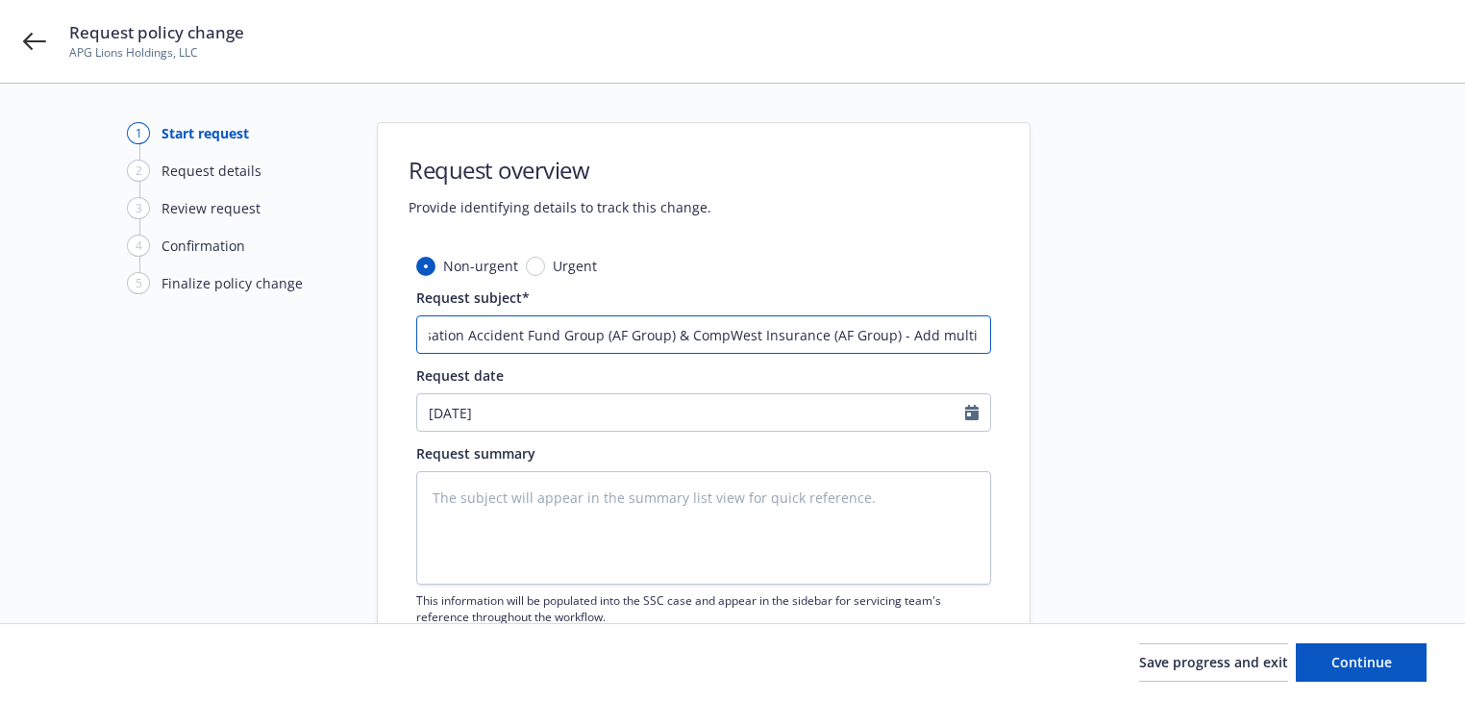
type input "25 Workers' Compensation Accident Fund Group (AF Group) & CompWest Insurance (A…"
type textarea "x"
type input "25 Workers' Compensation Accident Fund Group (AF Group) & CompWest Insurance (A…"
type textarea "x"
type input "25 Workers' Compensation Accident Fund Group (AF Group) & CompWest Insurance (A…"
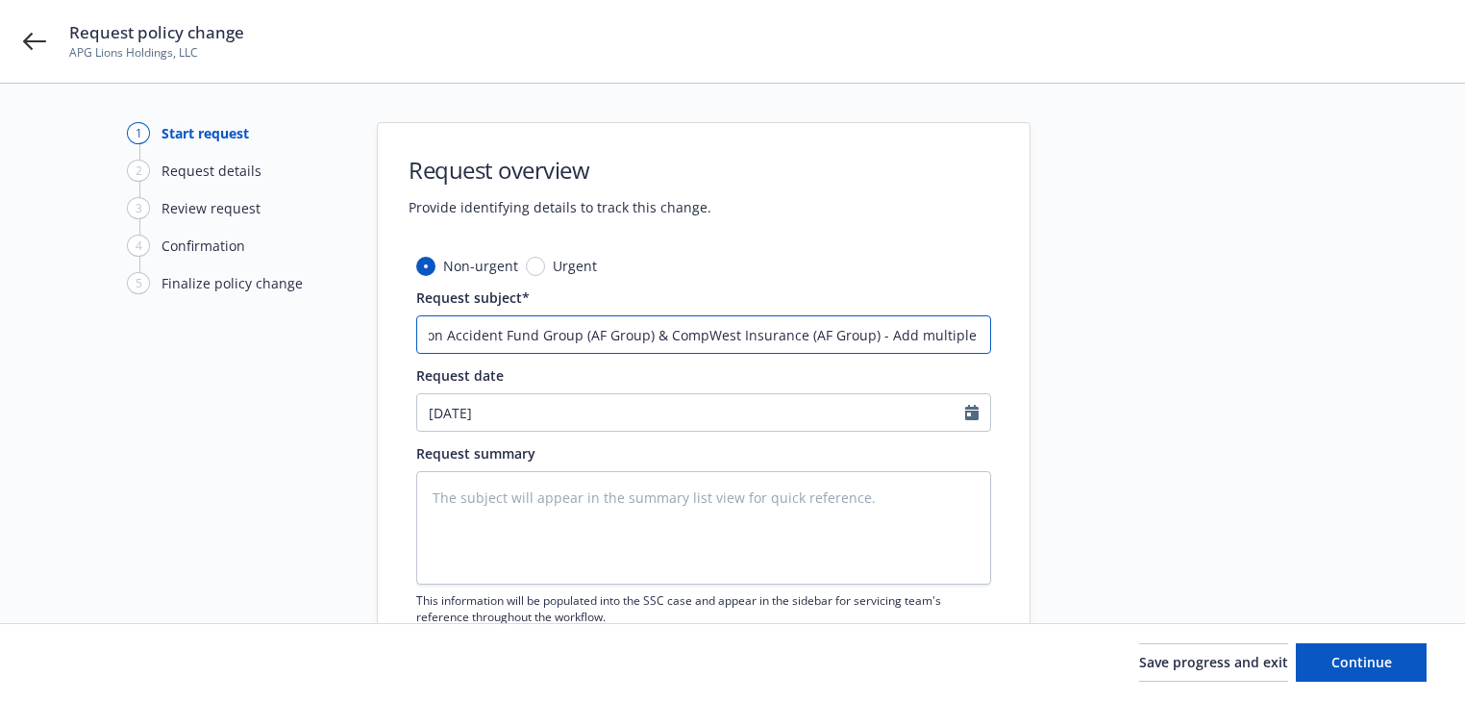
type textarea "x"
type input "25 Workers' Compensation Accident Fund Group (AF Group) & CompWest Insurance (A…"
type textarea "x"
type input "25 Workers' Compensation Accident Fund Group (AF Group) & CompWest Insurance (A…"
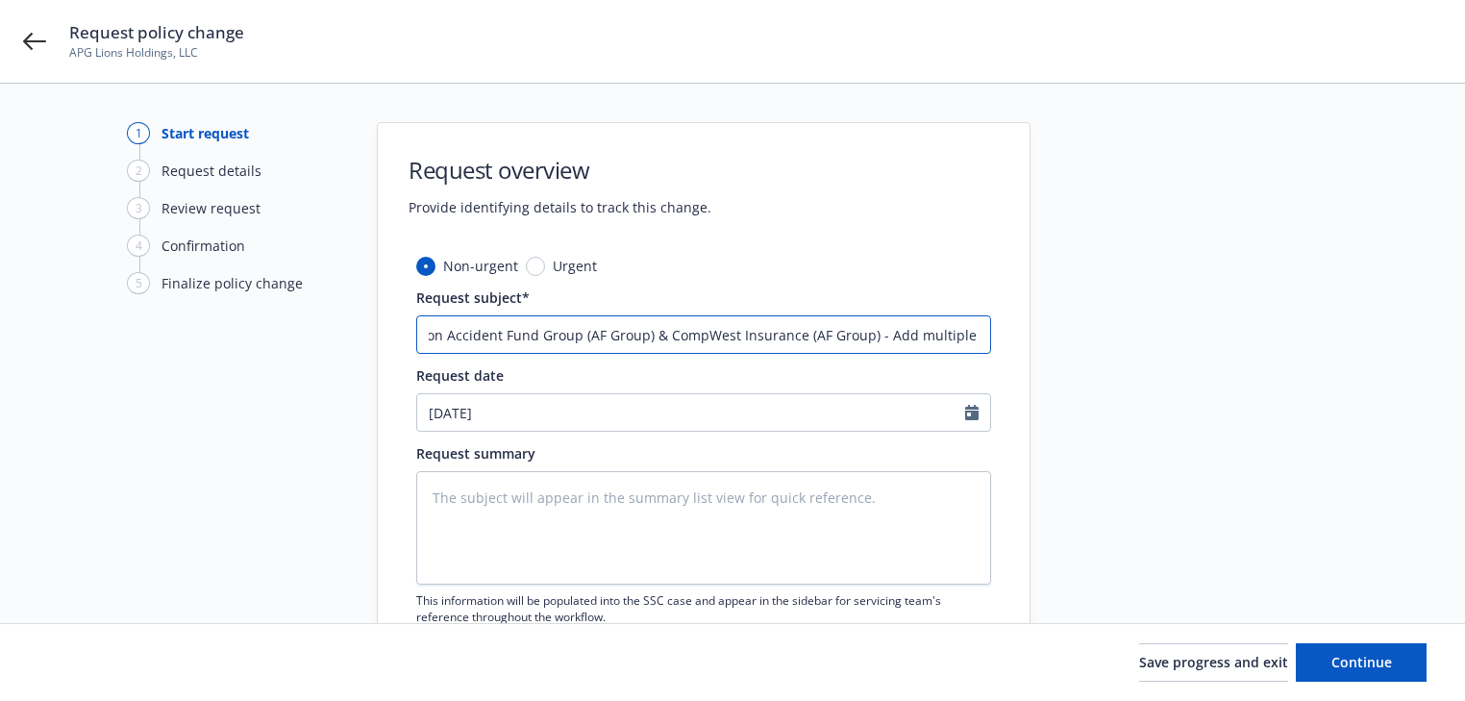
type textarea "x"
type input "25 Workers' Compensation Accident Fund Group (AF Group) & CompWest Insurance (A…"
type textarea "x"
type input "25 Workers' Compensation Accident Fund Group (AF Group) & CompWest Insurance (A…"
type textarea "x"
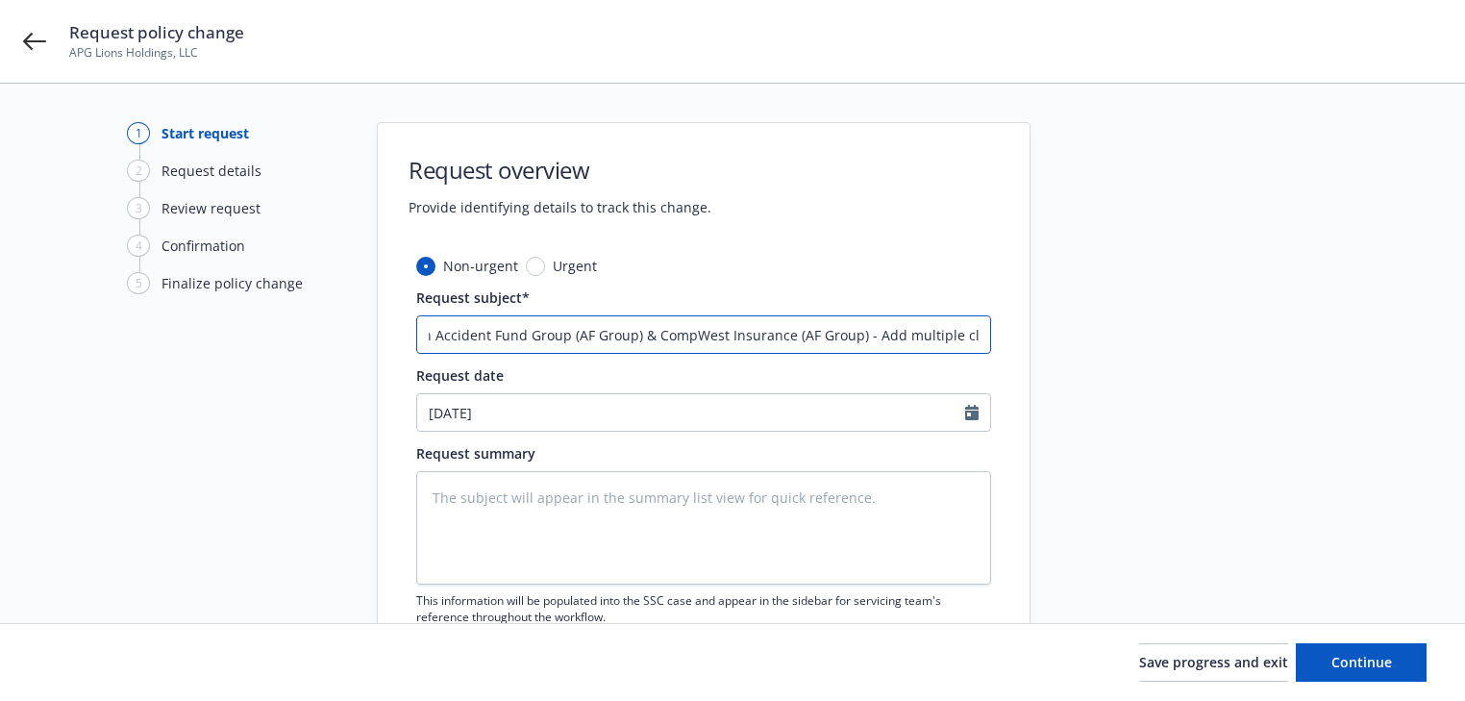
type input "25 Workers' Compensation Accident Fund Group (AF Group) & CompWest Insurance (A…"
type textarea "x"
type input "25 Workers' Compensation Accident Fund Group (AF Group) & CompWest Insurance (A…"
type textarea "x"
type input "25 Workers' Compensation Accident Fund Group (AF Group) & CompWest Insurance (A…"
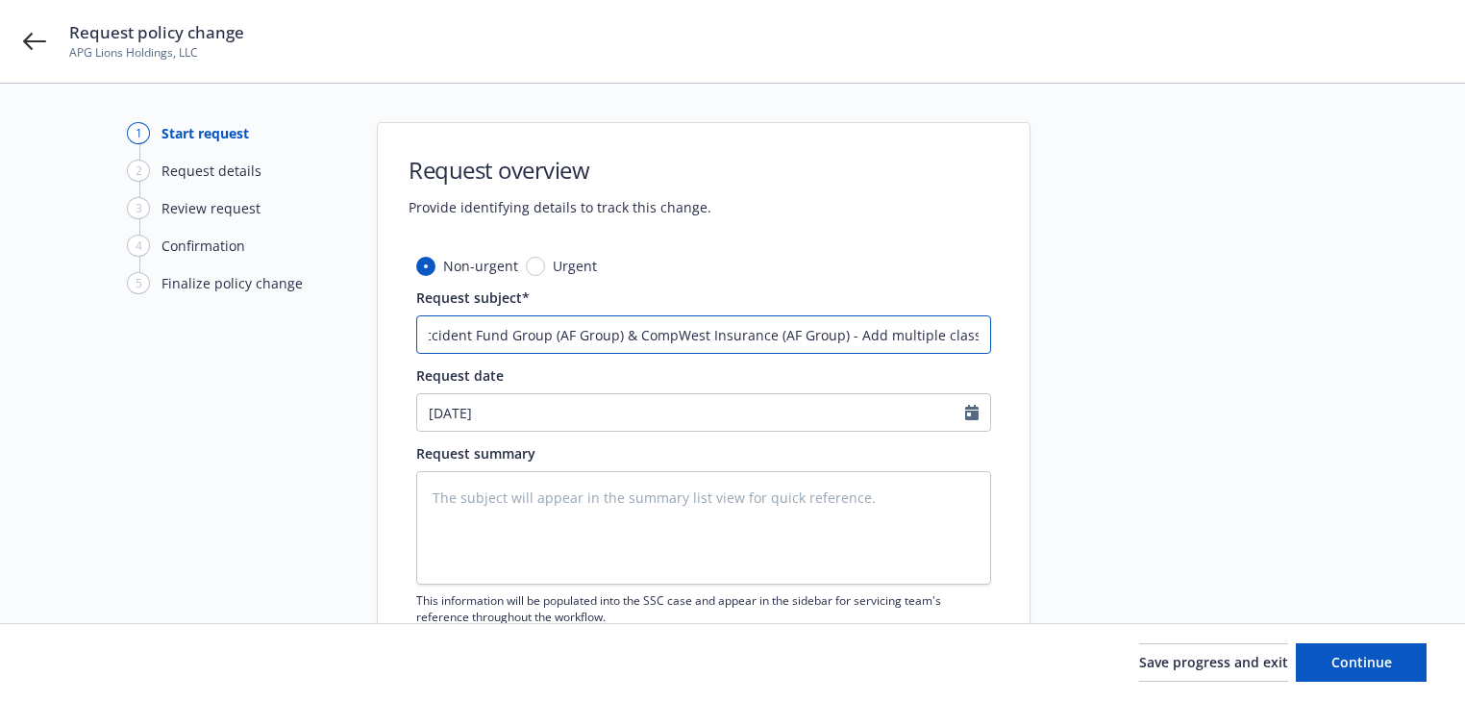
type textarea "x"
type input "25 Workers' Compensation Accident Fund Group (AF Group) & CompWest Insurance (A…"
type textarea "x"
type input "25 Workers' Compensation Accident Fund Group (AF Group) & CompWest Insurance (A…"
type textarea "x"
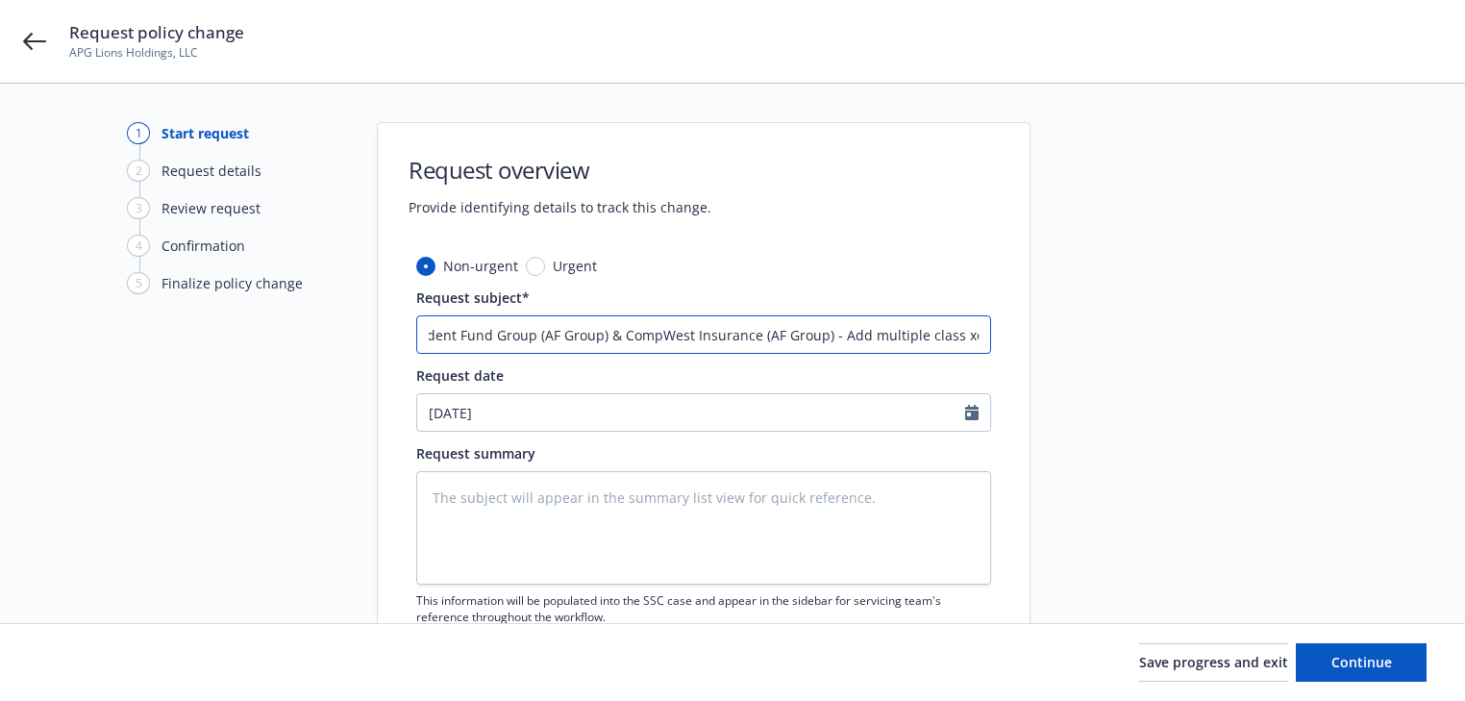
type input "25 Workers' Compensation Accident Fund Group (AF Group) & CompWest Insurance (A…"
type textarea "x"
type input "25 Workers' Compensation Accident Fund Group (AF Group) & CompWest Insurance (A…"
type textarea "x"
type input "25 Workers' Compensation Accident Fund Group (AF Group) & CompWest Insurance (A…"
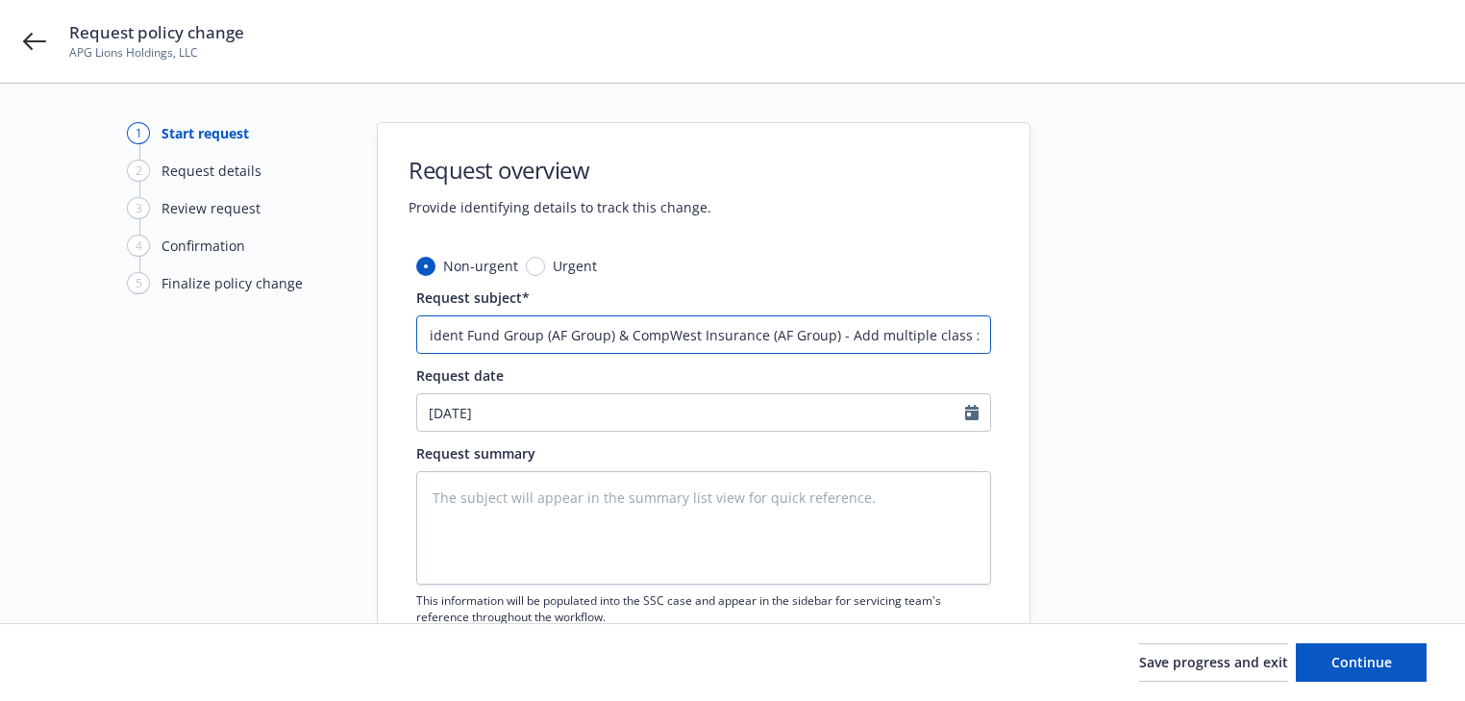
type textarea "x"
type input "25 Workers' Compensation Accident Fund Group (AF Group) & CompWest Insurance (A…"
type textarea "x"
type input "25 Workers' Compensation Accident Fund Group (AF Group) & CompWest Insurance (A…"
type textarea "x"
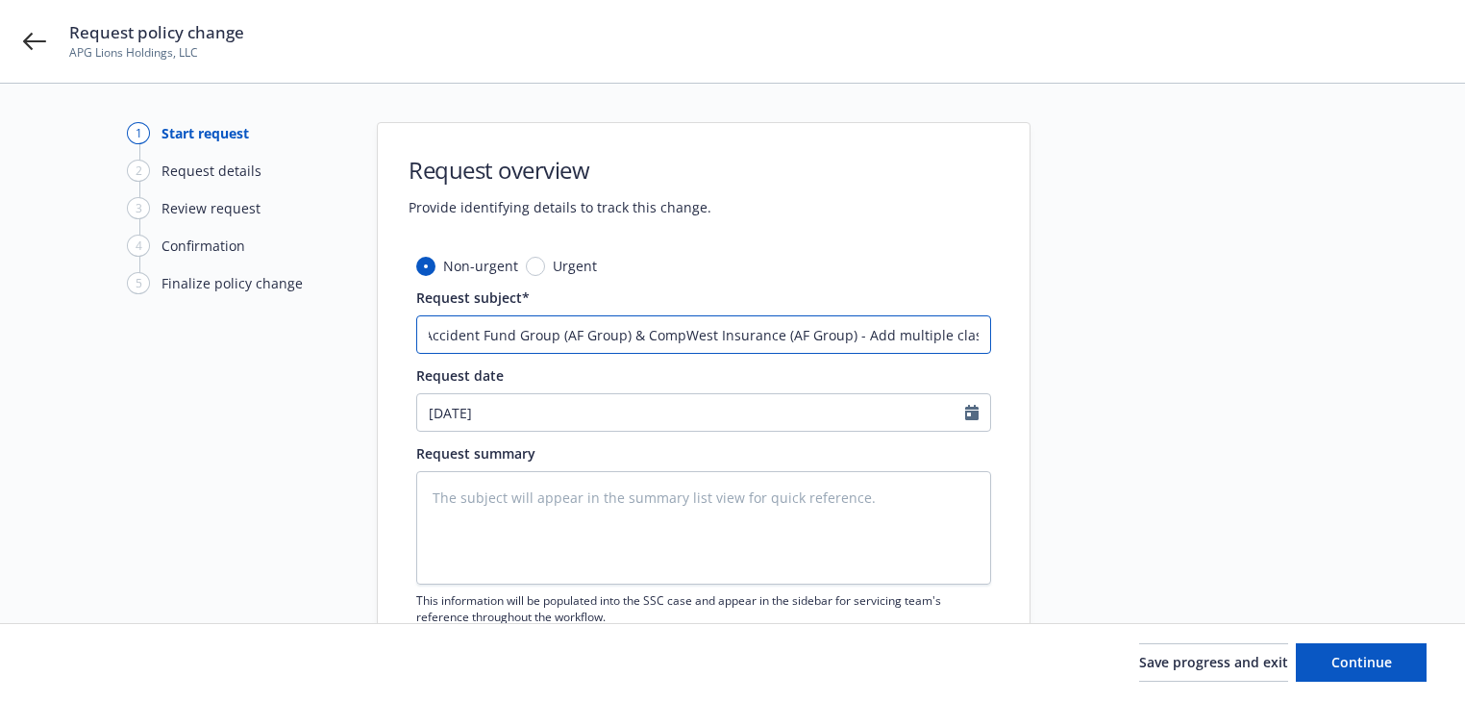
type input "25 Workers' Compensation Accident Fund Group (AF Group) & CompWest Insurance (A…"
type textarea "x"
type input "25 Workers' Compensation Accident Fund Group (AF Group) & CompWest Insurance (A…"
type textarea "x"
type input "25 Workers' Compensation Accident Fund Group (AF Group) & CompWest Insurance (A…"
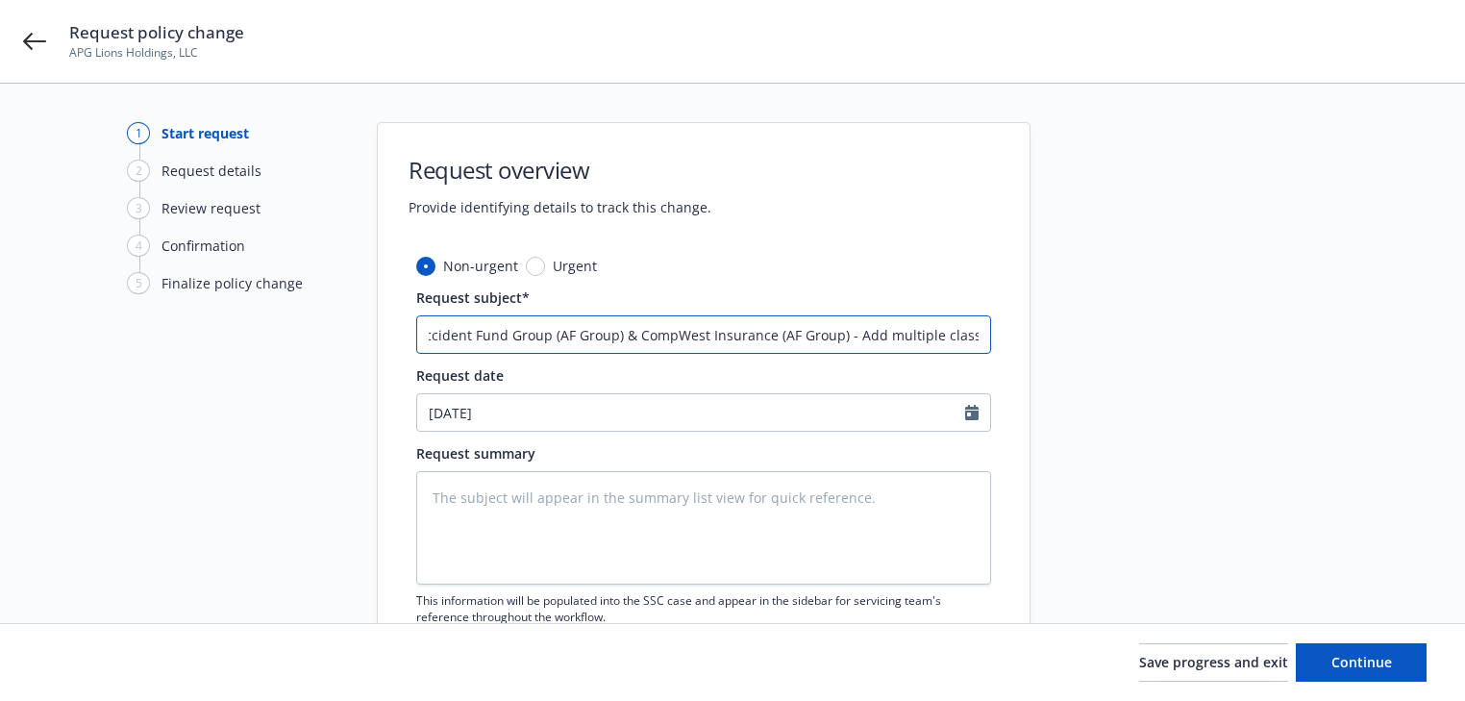
type textarea "x"
type input "25 Workers' Compensation Accident Fund Group (AF Group) & CompWest Insurance (A…"
type textarea "x"
type input "25 Workers' Compensation Accident Fund Group (AF Group) & CompWest Insurance (A…"
type textarea "x"
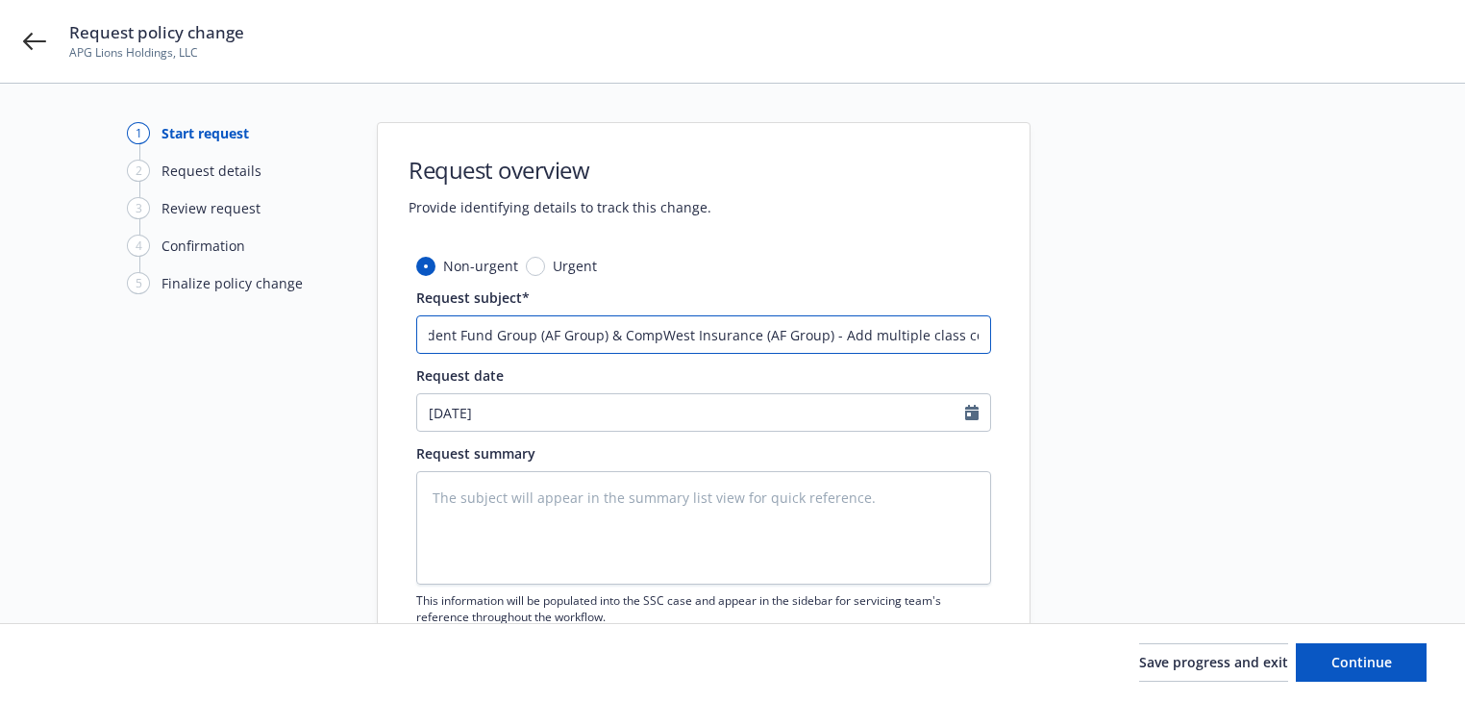
type input "25 Workers' Compensation Accident Fund Group (AF Group) & CompWest Insurance (A…"
type textarea "x"
type input "25 Workers' Compensation Accident Fund Group (AF Group) & CompWest Insurance (A…"
type textarea "x"
type input "25 Workers' Compensation Accident Fund Group (AF Group) & CompWest Insurance (A…"
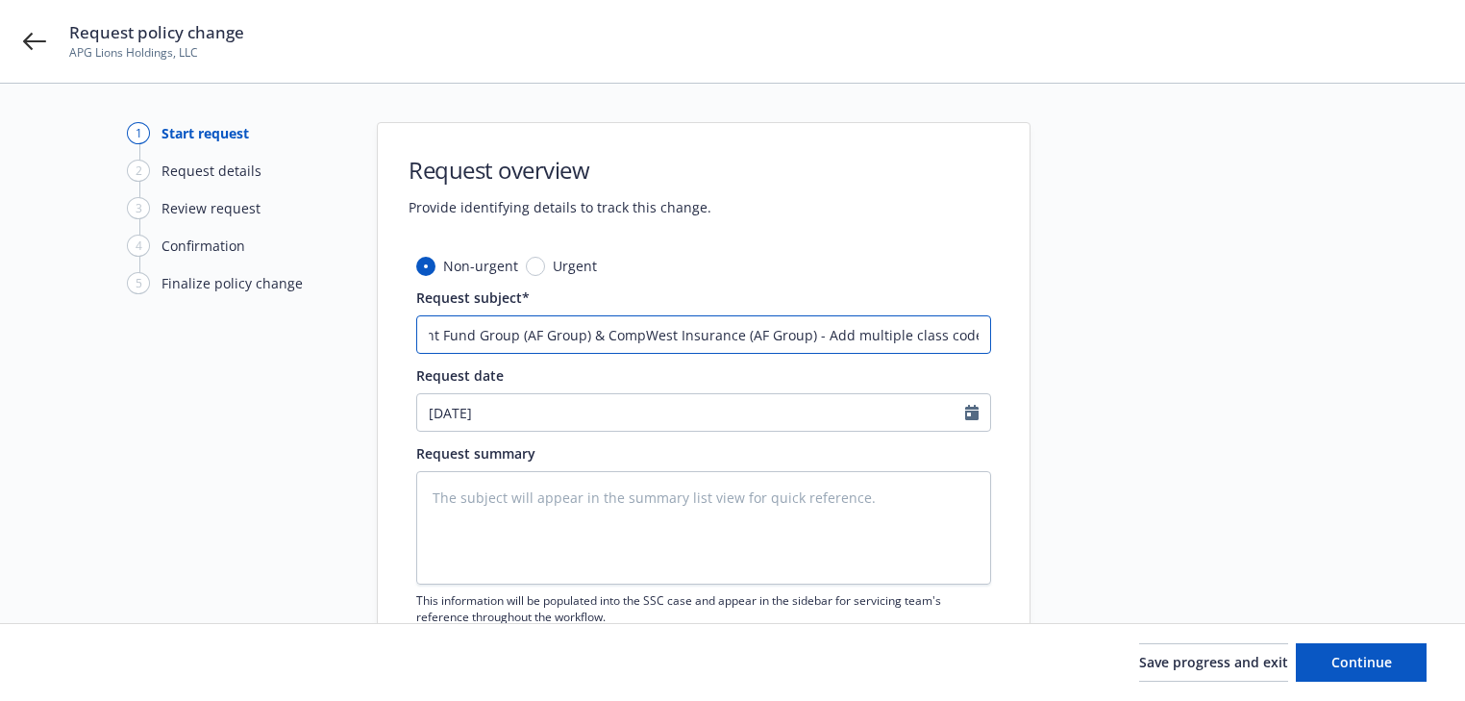
type textarea "x"
type input "25 Workers' Compensation Accident Fund Group (AF Group) & CompWest Insurance (A…"
type textarea "x"
type input "25 Workers' Compensation Accident Fund Group (AF Group) & CompWest Insurance (A…"
type textarea "x"
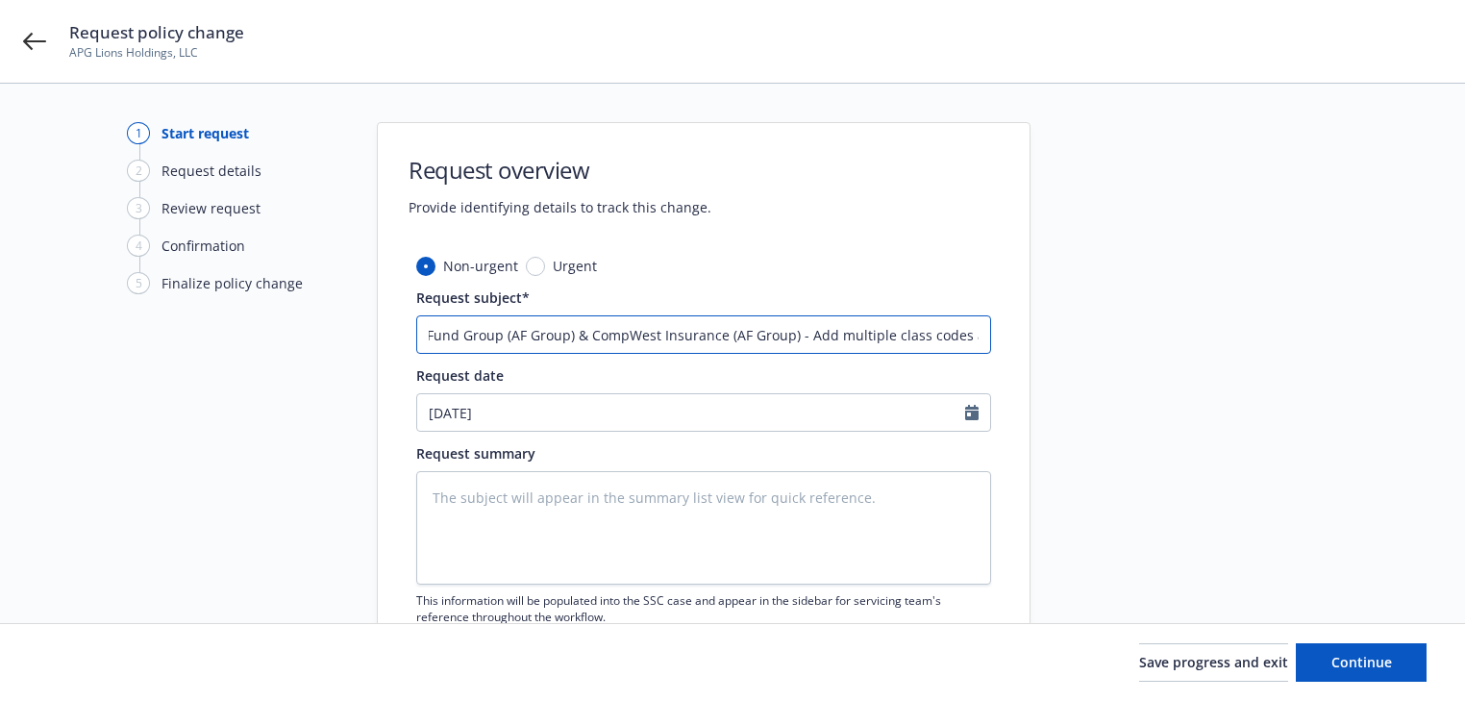
type input "25 Workers' Compensation Accident Fund Group (AF Group) & CompWest Insurance (A…"
type textarea "x"
type input "25 Workers' Compensation Accident Fund Group (AF Group) & CompWest Insurance (A…"
type textarea "x"
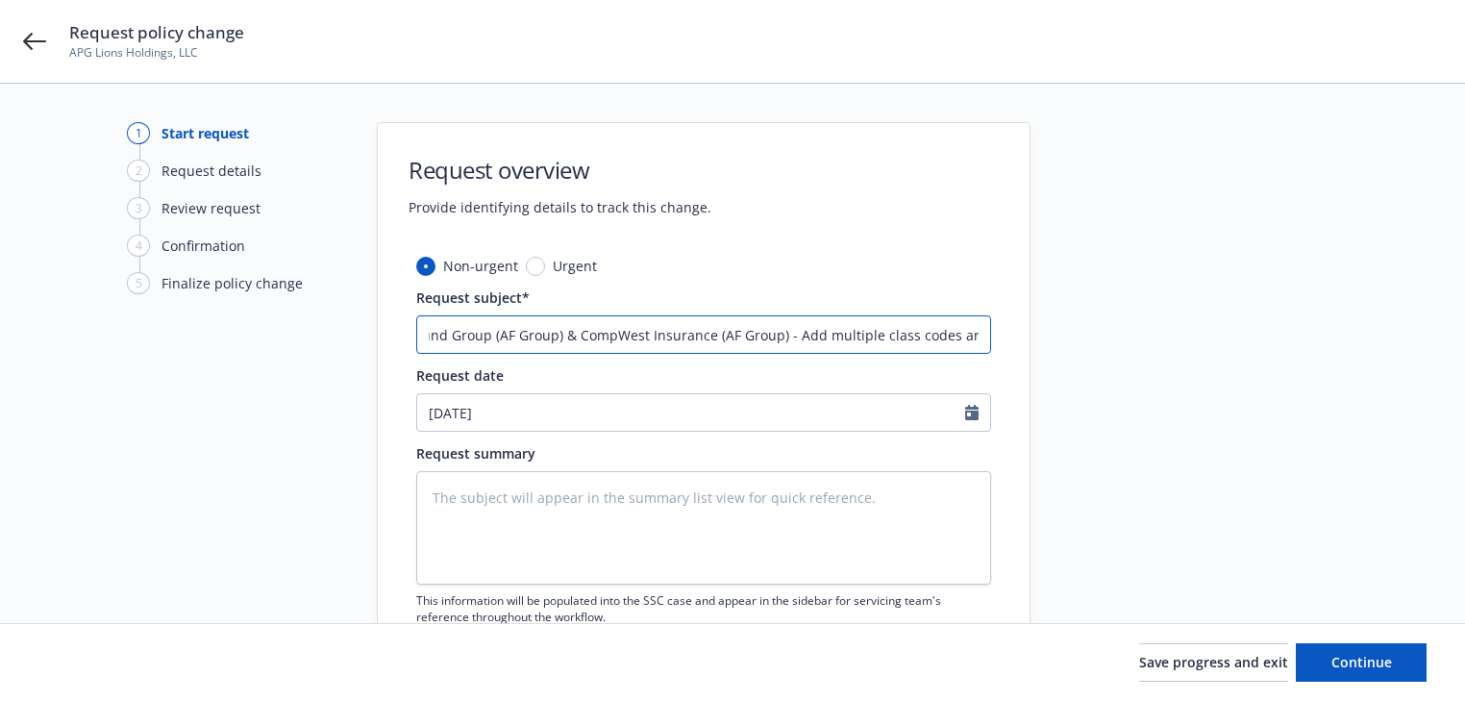
type input "25 Workers' Compensation Accident Fund Group (AF Group) & CompWest Insurance (A…"
type textarea "x"
type input "25 Workers' Compensation Accident Fund Group (AF Group) & CompWest Insurance (A…"
type textarea "x"
type input "25 Workers' Compensation Accident Fund Group (AF Group) & CompWest Insurance (A…"
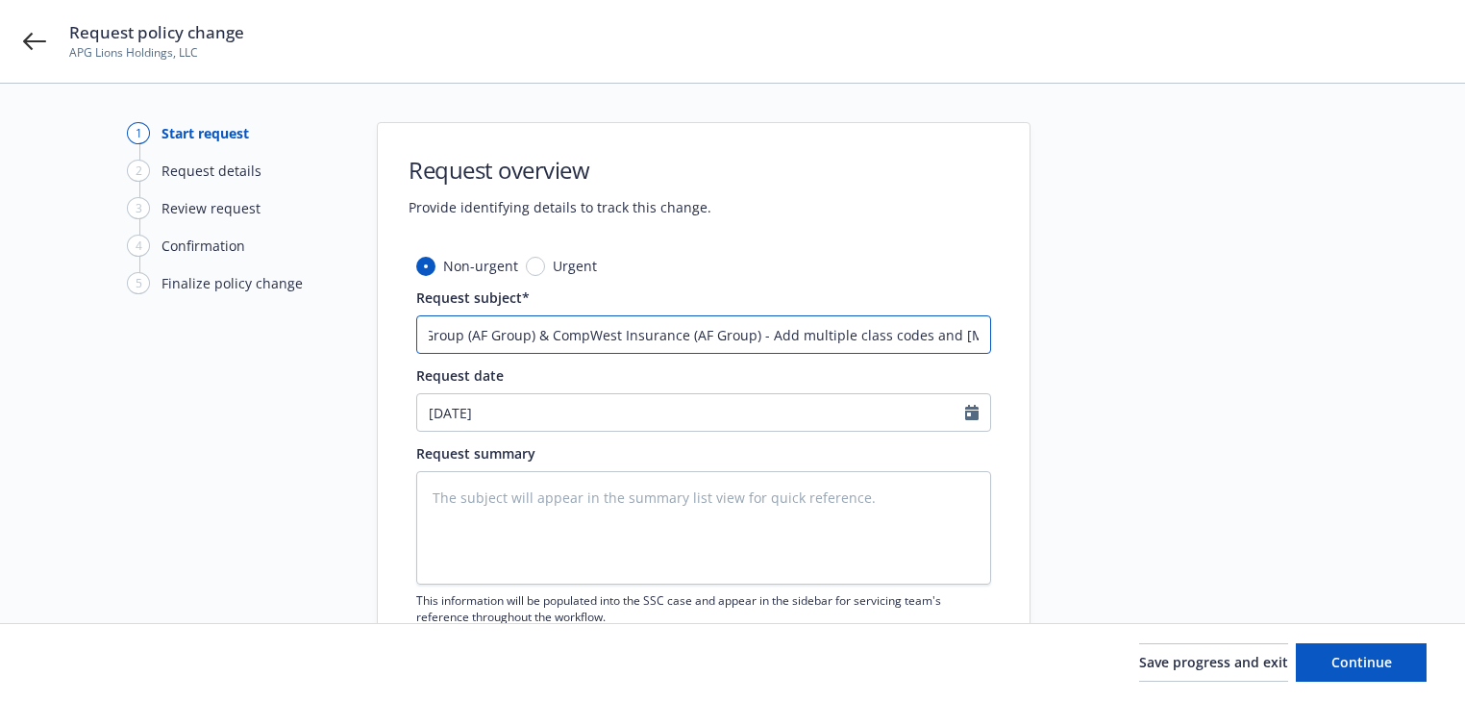
type textarea "x"
type input "25 Workers' Compensation Accident Fund Group (AF Group) & CompWest Insurance (A…"
type textarea "x"
type input "25 Workers' Compensation Accident Fund Group (AF Group) & CompWest Insurance (A…"
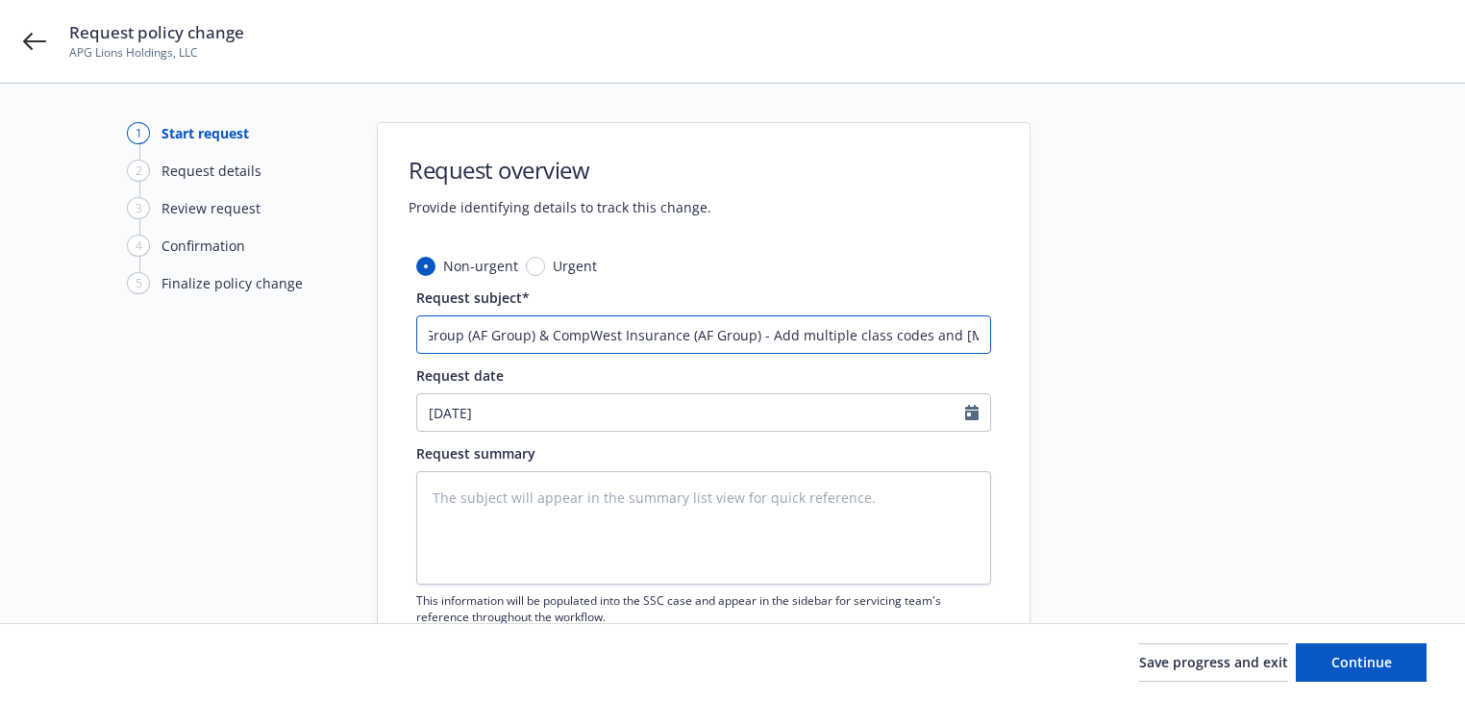
type textarea "x"
type input "25 Workers' Compensation Accident Fund Group (AF Group) & CompWest Insurance (A…"
type textarea "x"
type input "25 Workers' Compensation Accident Fund Group (AF Group) & CompWest Insurance (A…"
type textarea "x"
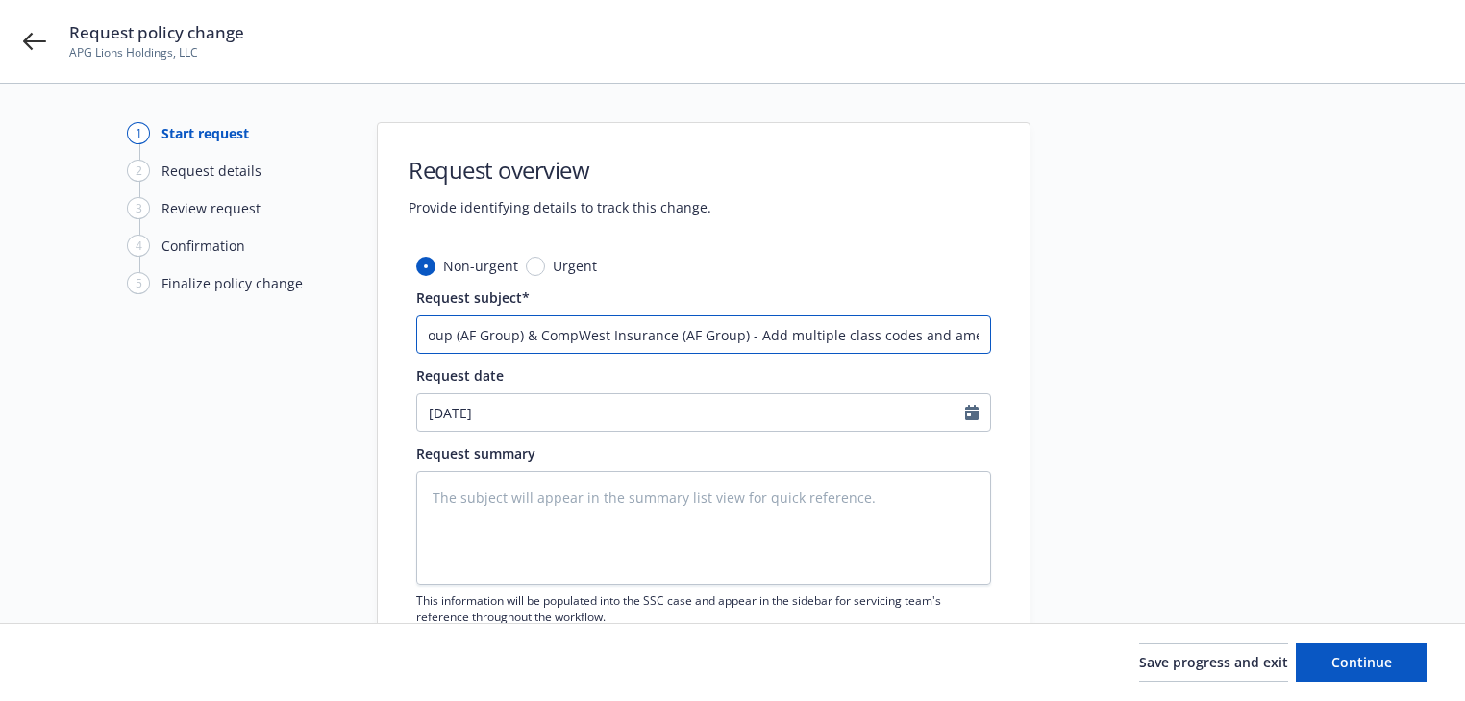
type input "25 Workers' Compensation Accident Fund Group (AF Group) & CompWest Insurance (A…"
type textarea "x"
type input "25 Workers' Compensation Accident Fund Group (AF Group) & CompWest Insurance (A…"
type textarea "x"
type input "25 Workers' Compensation Accident Fund Group (AF Group) & CompWest Insurance (A…"
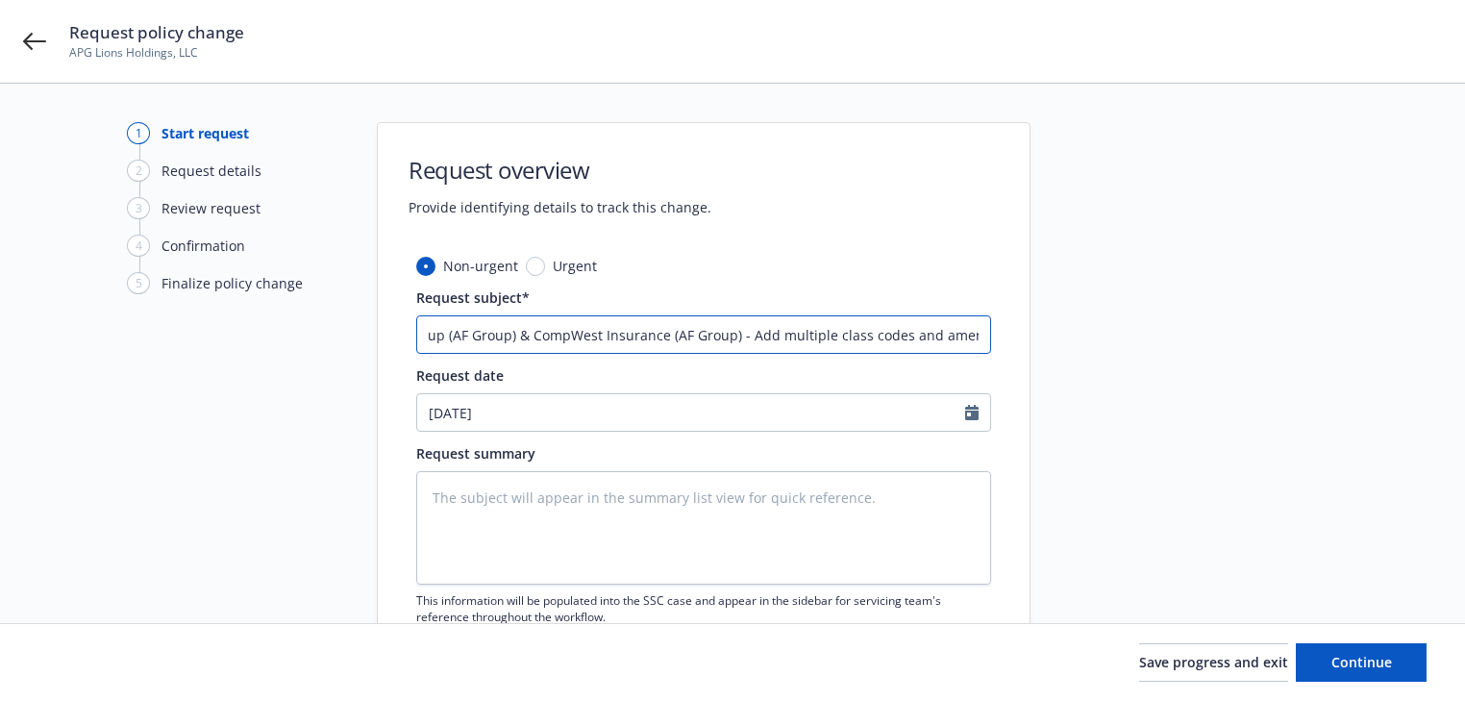
type textarea "x"
type input "25 Workers' Compensation Accident Fund Group (AF Group) & CompWest Insurance (A…"
type textarea "x"
type input "25 Workers' Compensation Accident Fund Group (AF Group) & CompWest Insurance (A…"
type textarea "x"
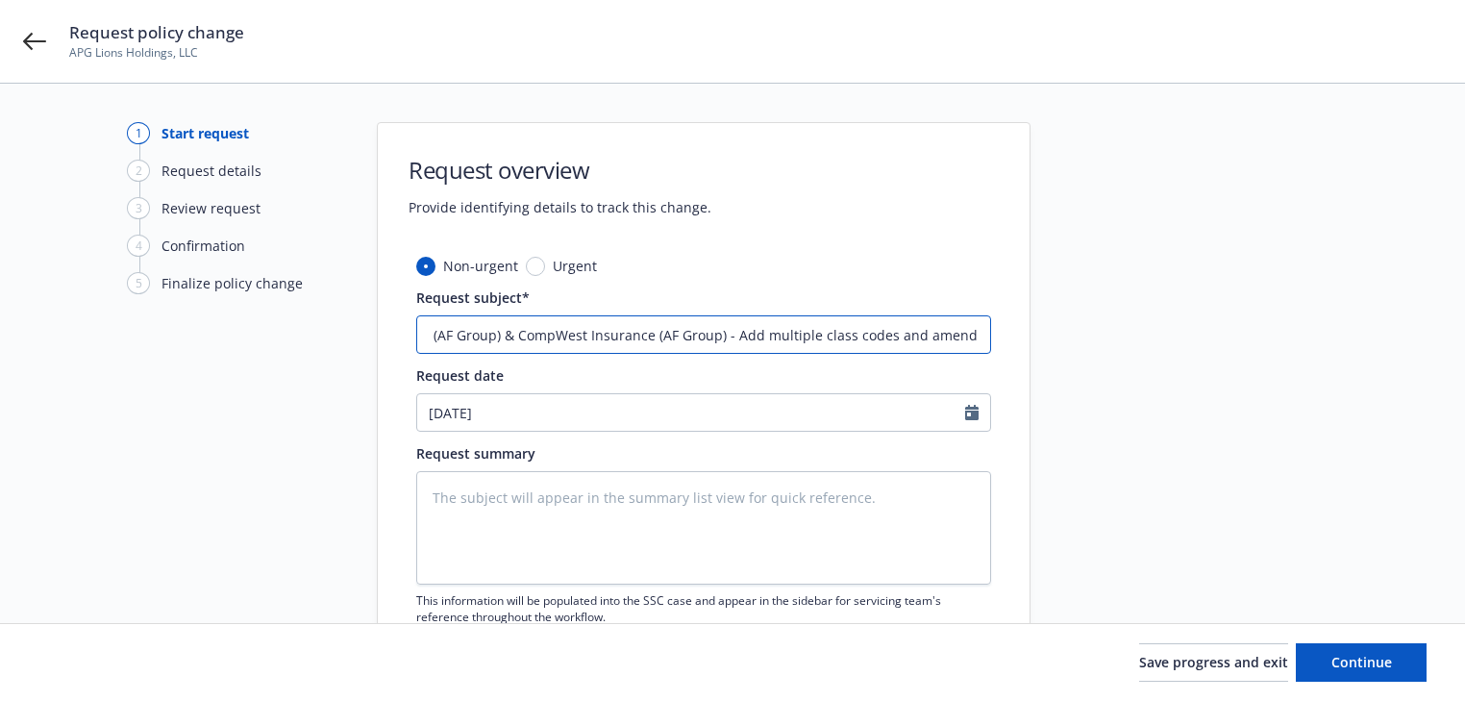
type input "25 Workers' Compensation Accident Fund Group (AF Group) & CompWest Insurance (A…"
type textarea "x"
type input "25 Workers' Compensation Accident Fund Group (AF Group) & CompWest Insurance (A…"
type textarea "x"
type input "25 Workers' Compensation Accident Fund Group (AF Group) & CompWest Insurance (A…"
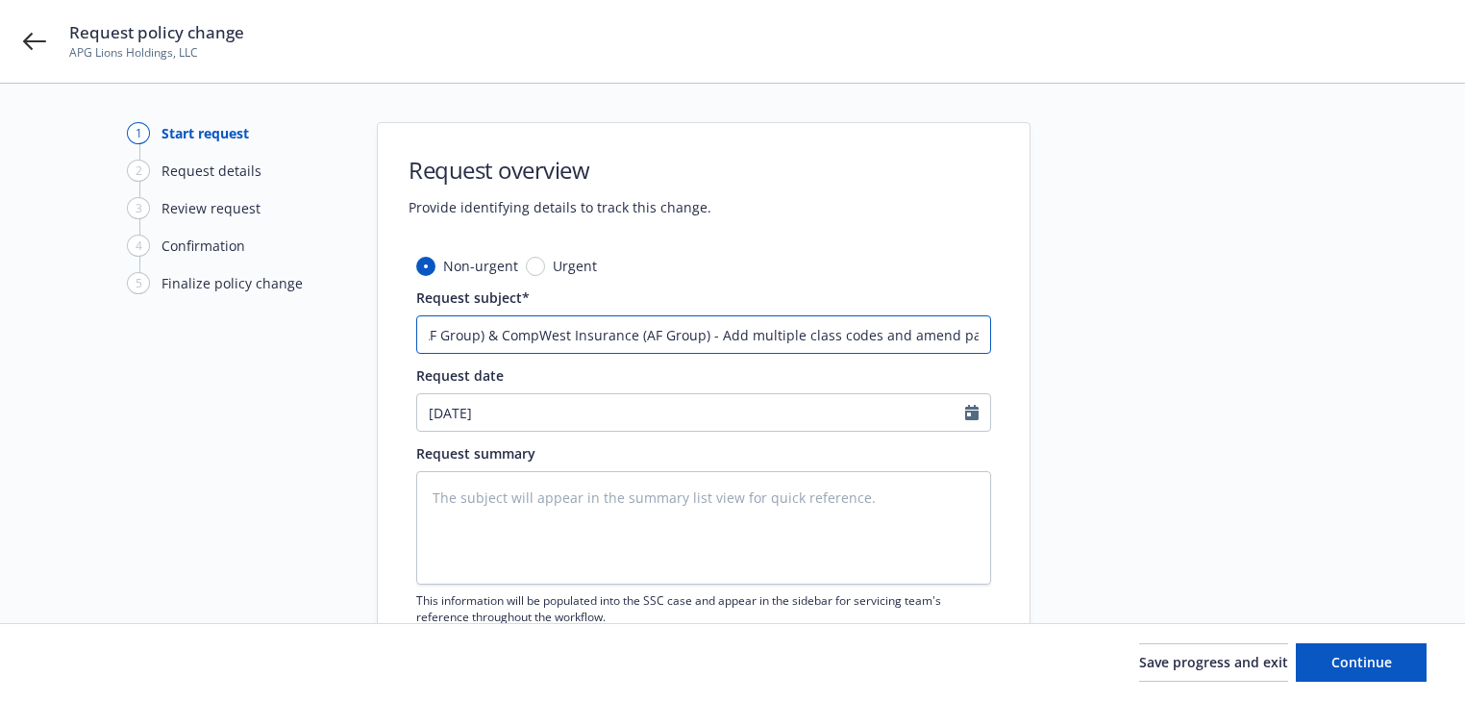
type textarea "x"
type input "25 Workers' Compensation Accident Fund Group (AF Group) & CompWest Insurance (A…"
type textarea "x"
type input "25 Workers' Compensation Accident Fund Group (AF Group) & CompWest Insurance (A…"
type textarea "x"
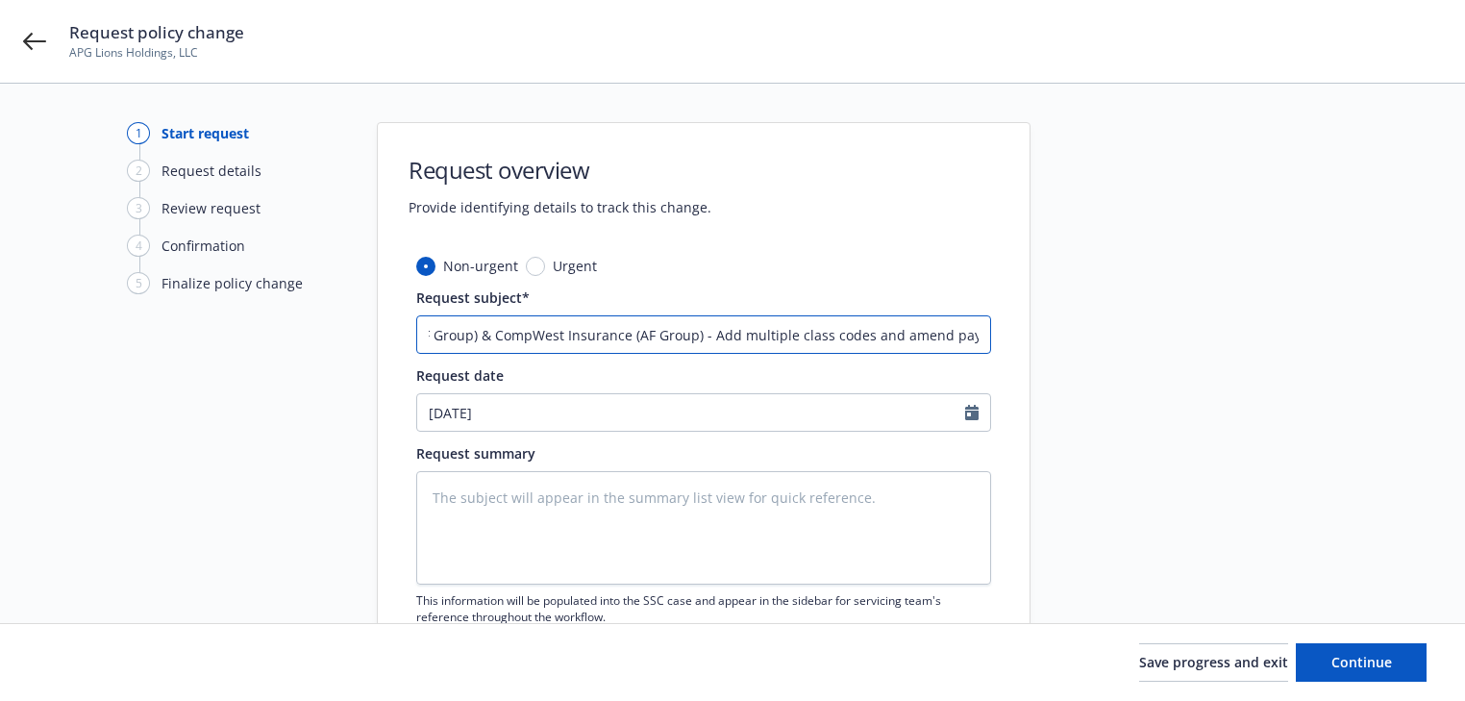
type input "25 Workers' Compensation Accident Fund Group (AF Group) & CompWest Insurance (A…"
type textarea "x"
type input "25 Workers' Compensation Accident Fund Group (AF Group) & CompWest Insurance (A…"
type textarea "x"
type input "25 Workers' Compensation Accident Fund Group (AF Group) & CompWest Insurance (A…"
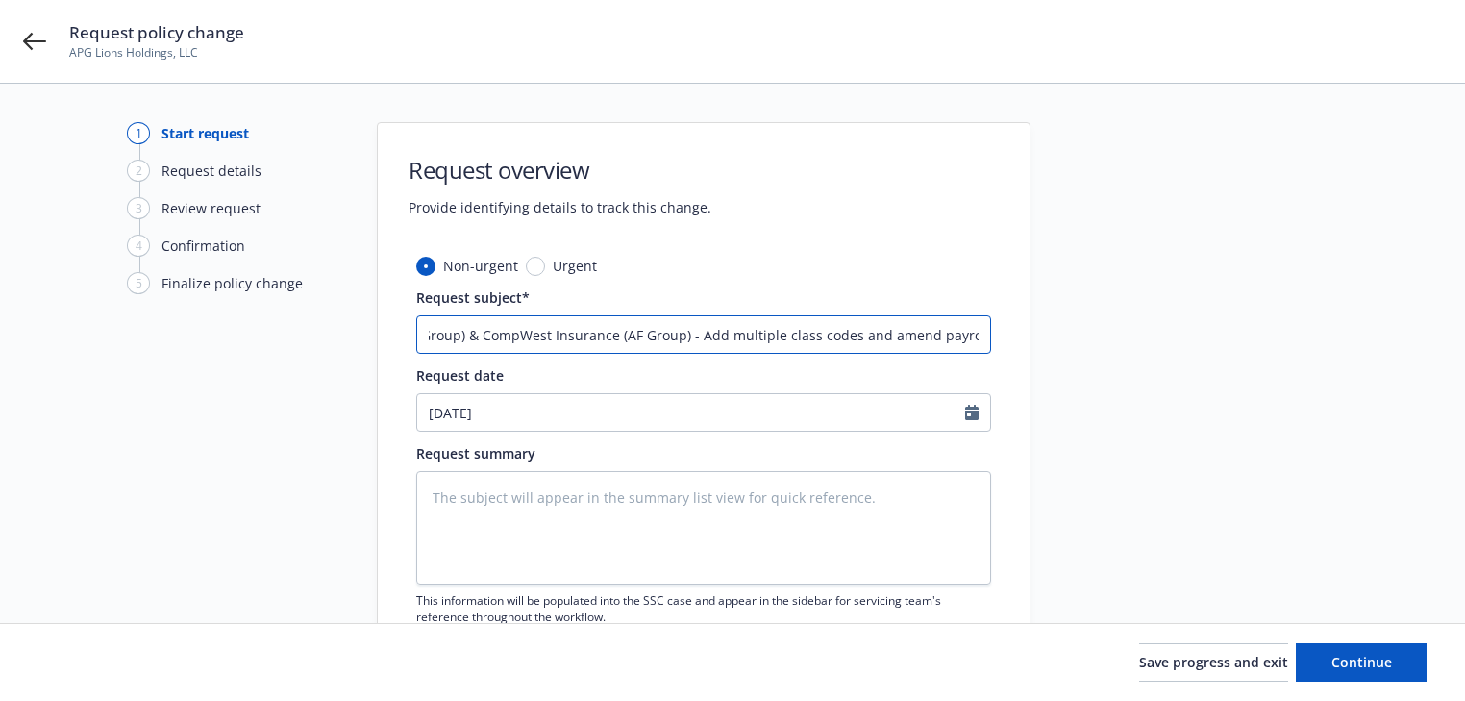
type textarea "x"
type input "25 Workers' Compensation Accident Fund Group (AF Group) & CompWest Insurance (A…"
type textarea "x"
type input "25 Workers' Compensation Accident Fund Group (AF Group) & CompWest Insurance (A…"
type textarea "x"
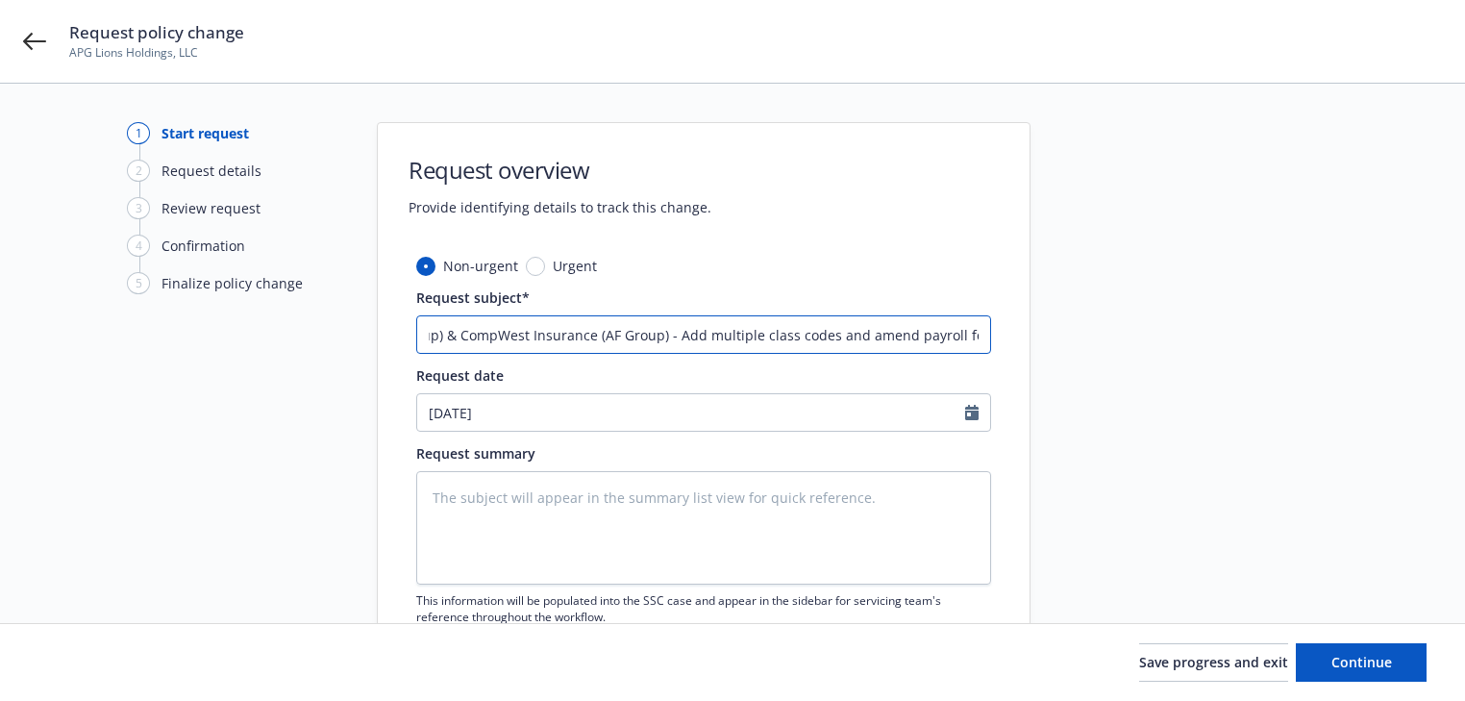
type input "25 Workers' Compensation Accident Fund Group (AF Group) & CompWest Insurance (A…"
type textarea "x"
type input "25 Workers' Compensation Accident Fund Group (AF Group) & CompWest Insurance (A…"
type textarea "x"
type input "25 Workers' Compensation Accident Fund Group (AF Group) & CompWest Insurance (A…"
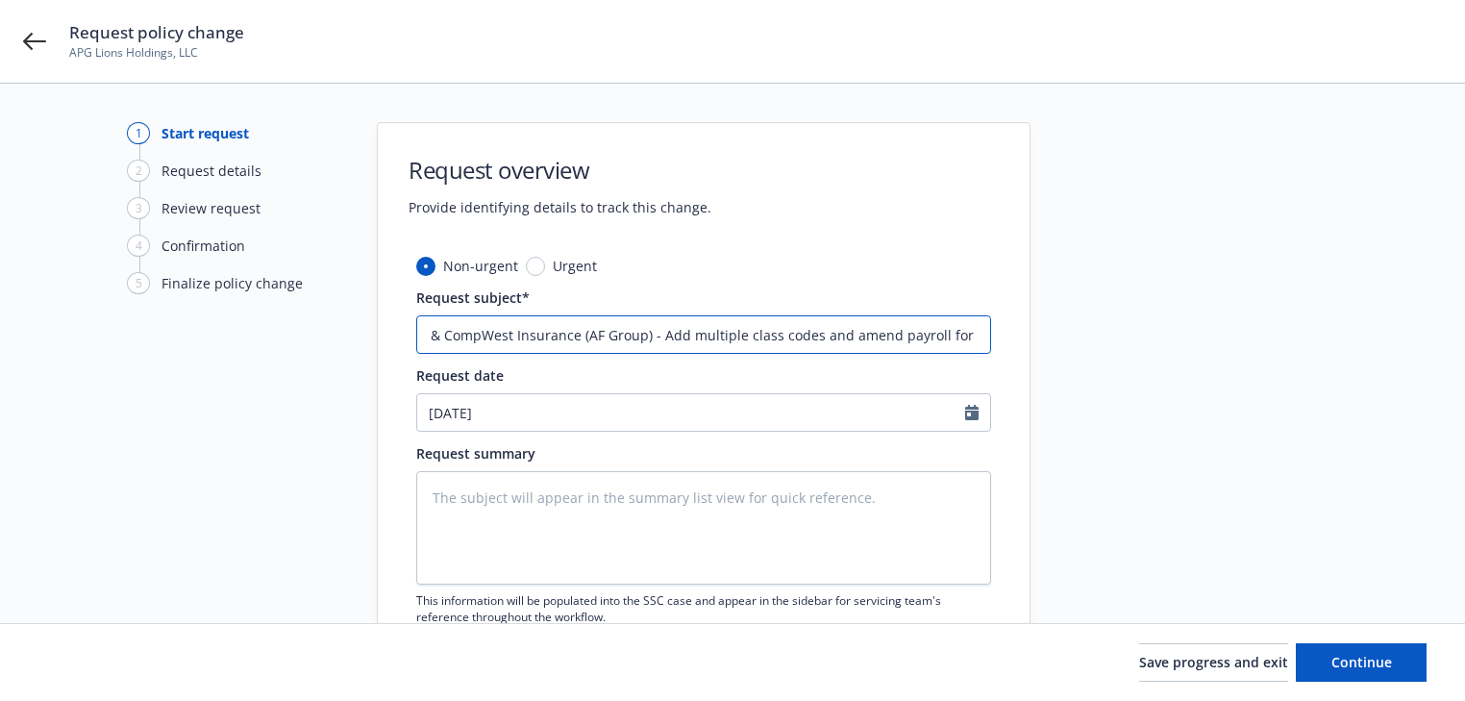
type textarea "x"
type input "25 Workers' Compensation Accident Fund Group (AF Group) & CompWest Insurance (A…"
type textarea "x"
type input "25 Workers' Compensation Accident Fund Group (AF Group) & CompWest Insurance (A…"
type textarea "x"
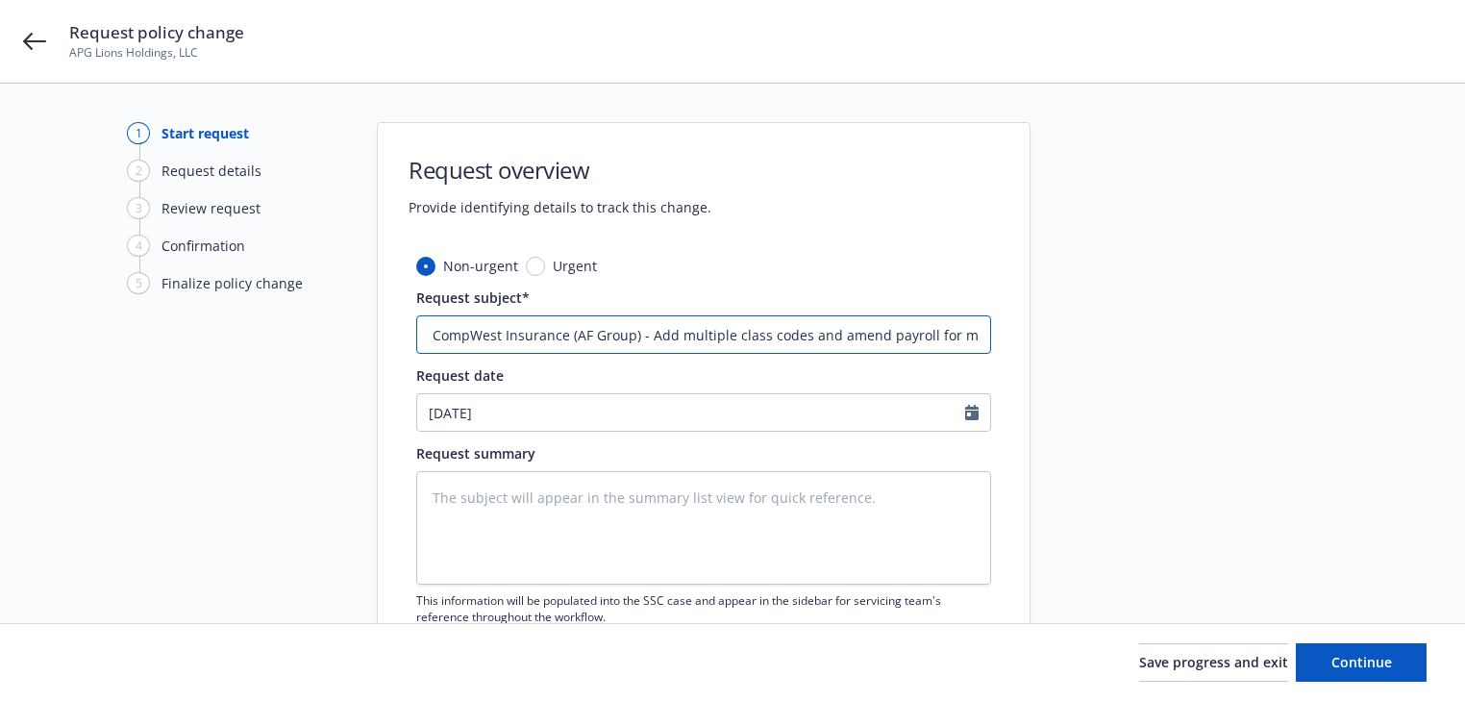
type input "25 Workers' Compensation Accident Fund Group (AF Group) & CompWest Insurance (A…"
type textarea "x"
type input "25 Workers' Compensation Accident Fund Group (AF Group) & CompWest Insurance (A…"
type textarea "x"
type input "25 Workers' Compensation Accident Fund Group (AF Group) & CompWest Insurance (A…"
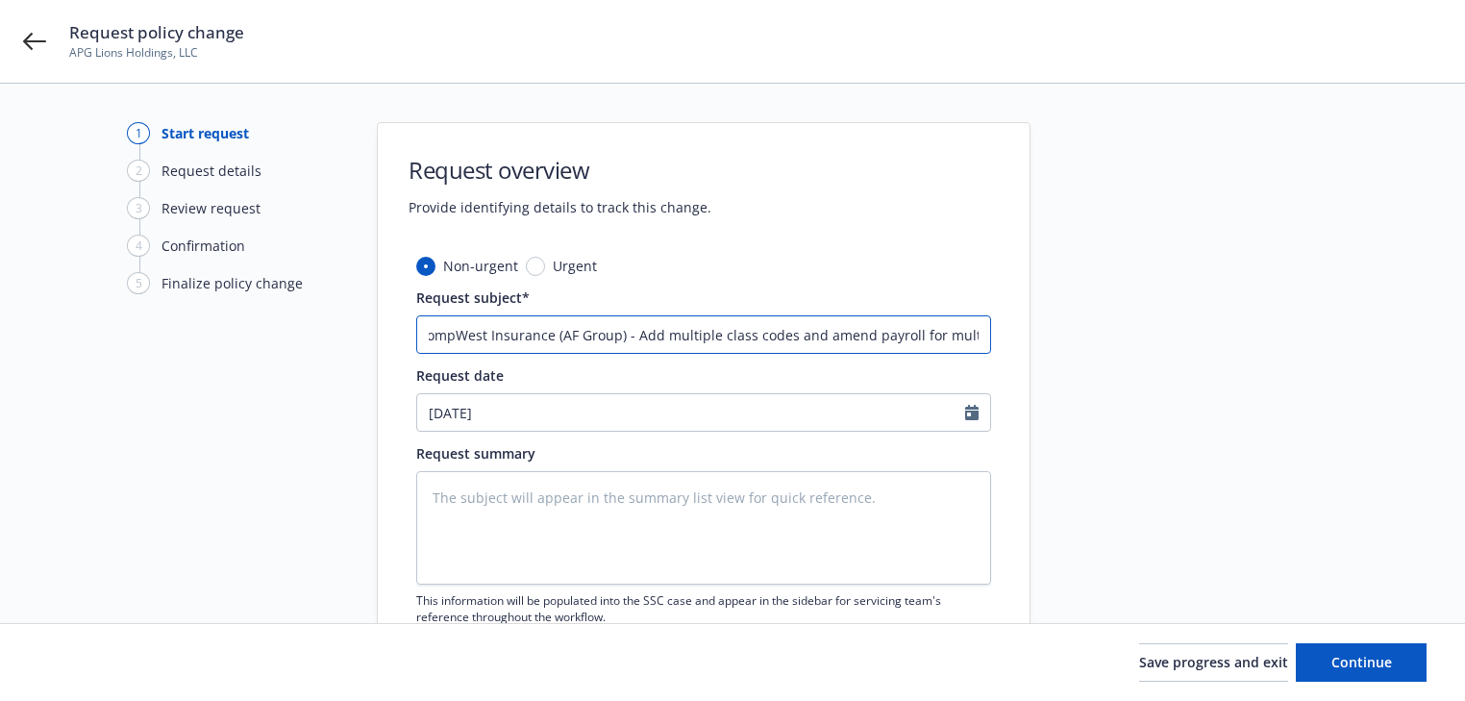
type textarea "x"
type input "25 Workers' Compensation Accident Fund Group (AF Group) & CompWest Insurance (A…"
type textarea "x"
type input "25 Workers' Compensation Accident Fund Group (AF Group) & CompWest Insurance (A…"
type textarea "x"
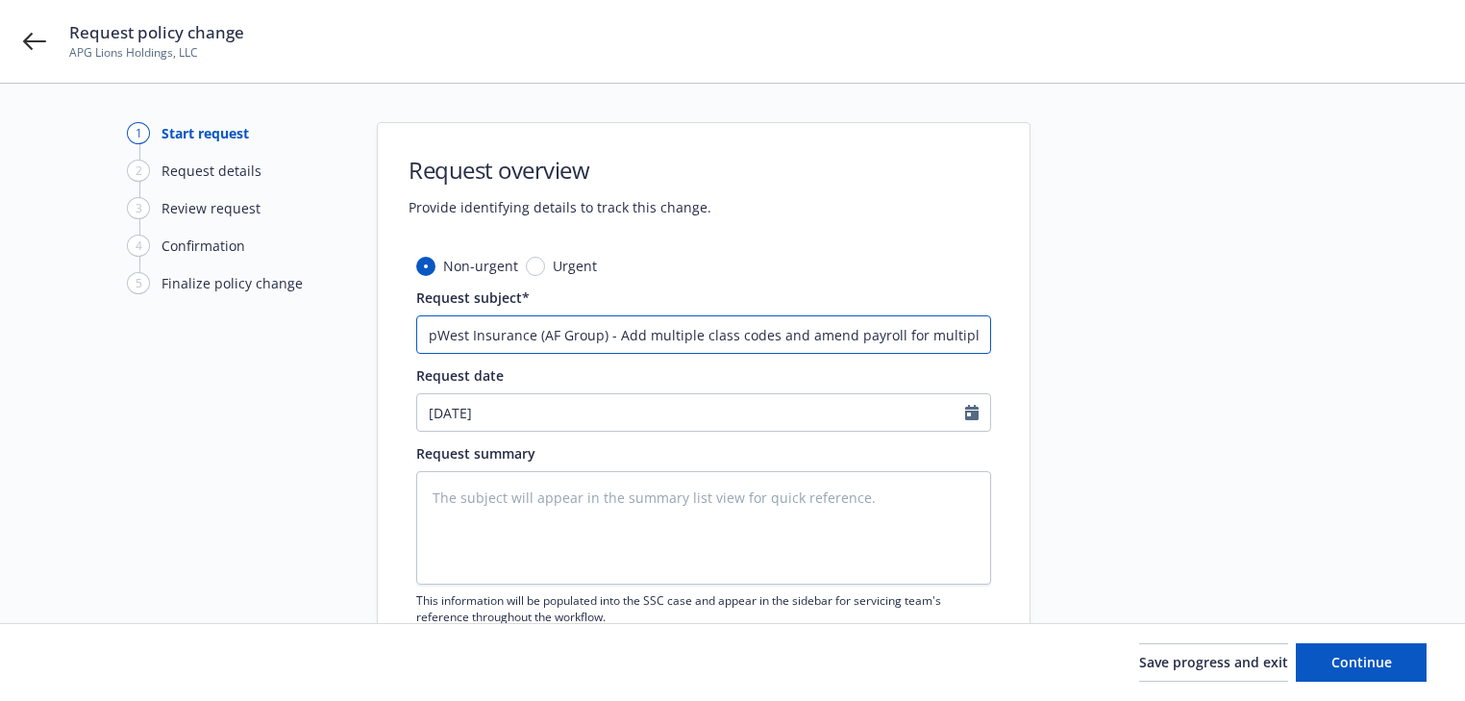
type input "25 Workers' Compensation Accident Fund Group (AF Group) & CompWest Insurance (A…"
type textarea "x"
type input "25 Workers' Compensation Accident Fund Group (AF Group) & CompWest Insurance (A…"
type textarea "x"
type input "25 Workers' Compensation Accident Fund Group (AF Group) & CompWest Insurance (A…"
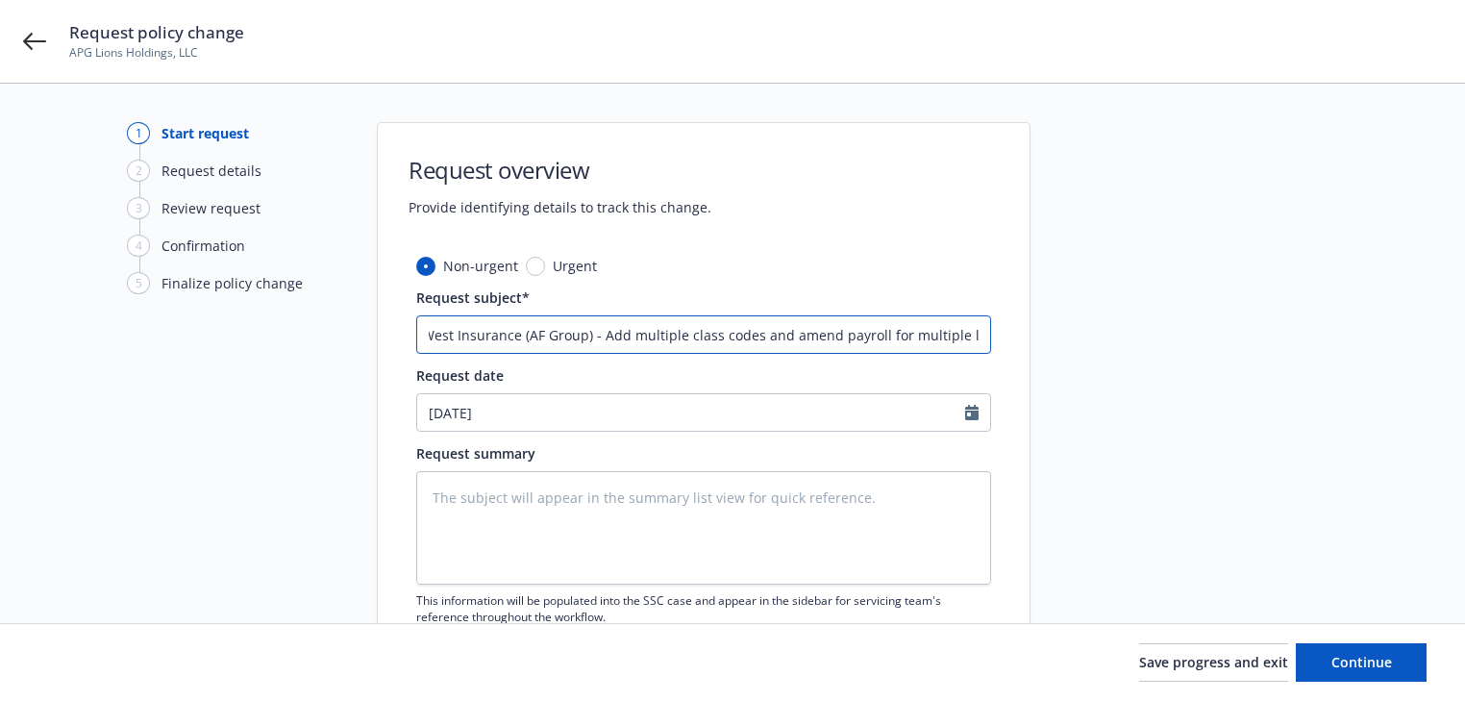
type textarea "x"
type input "25 Workers' Compensation Accident Fund Group (AF Group) & CompWest Insurance (A…"
type textarea "x"
type input "25 Workers' Compensation Accident Fund Group (AF Group) & CompWest Insurance (A…"
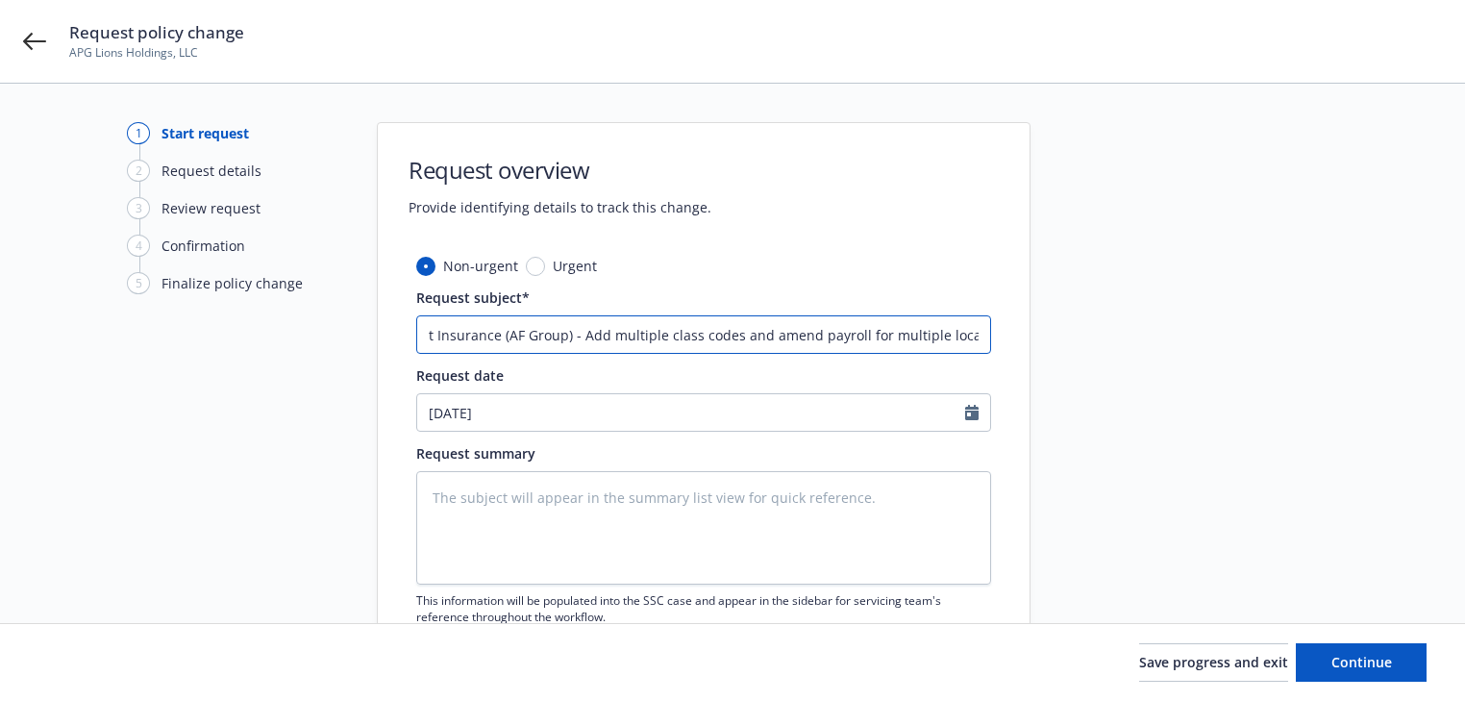
type textarea "x"
type input "25 Workers' Compensation Accident Fund Group (AF Group) & CompWest Insurance (A…"
type textarea "x"
type input "25 Workers' Compensation Accident Fund Group (AF Group) & CompWest Insurance (A…"
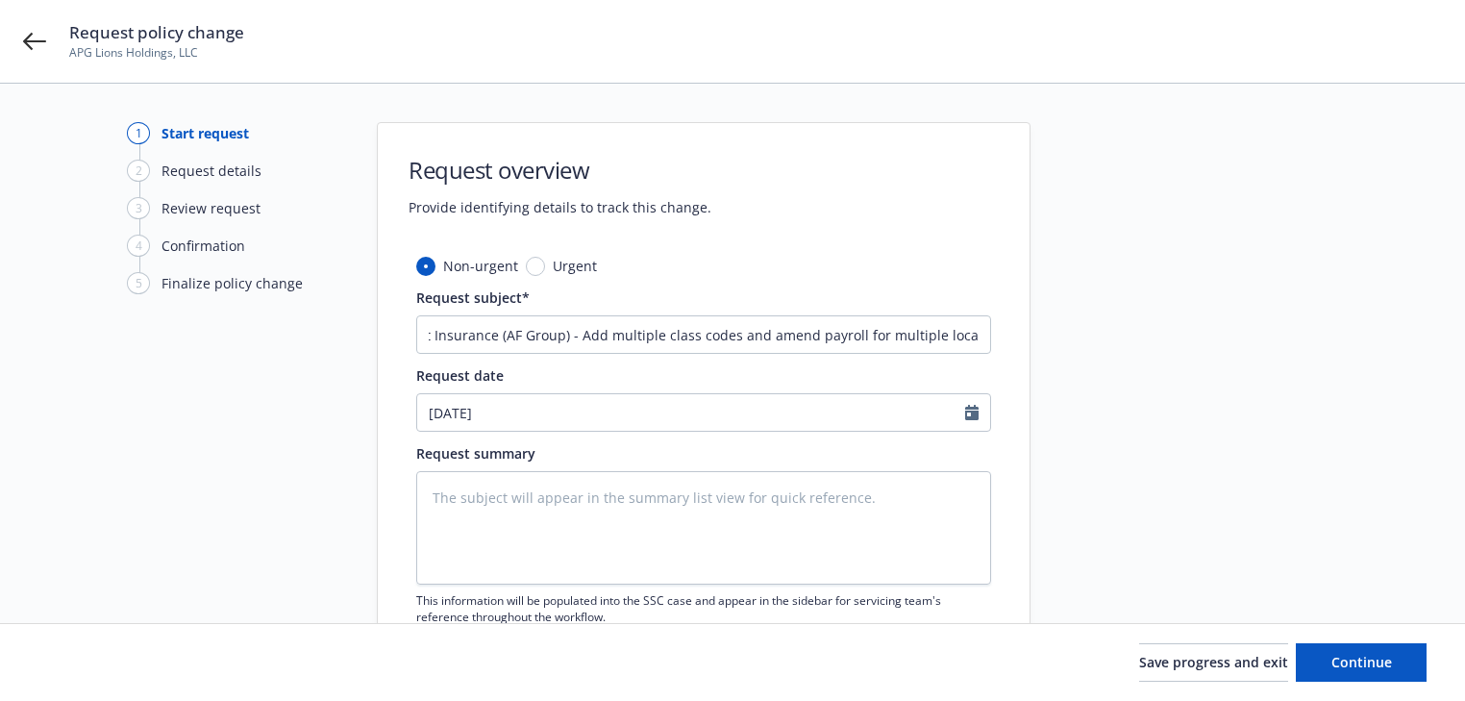
scroll to position [0, 0]
type textarea "x"
click at [618, 517] on textarea at bounding box center [703, 527] width 575 height 113
paste textarea "Added state of AL at AL Non-Specific location with class code AL 8742 Salespers…"
type textarea "Added state of AL at AL Non-Specific location with class code AL 8742 Salespers…"
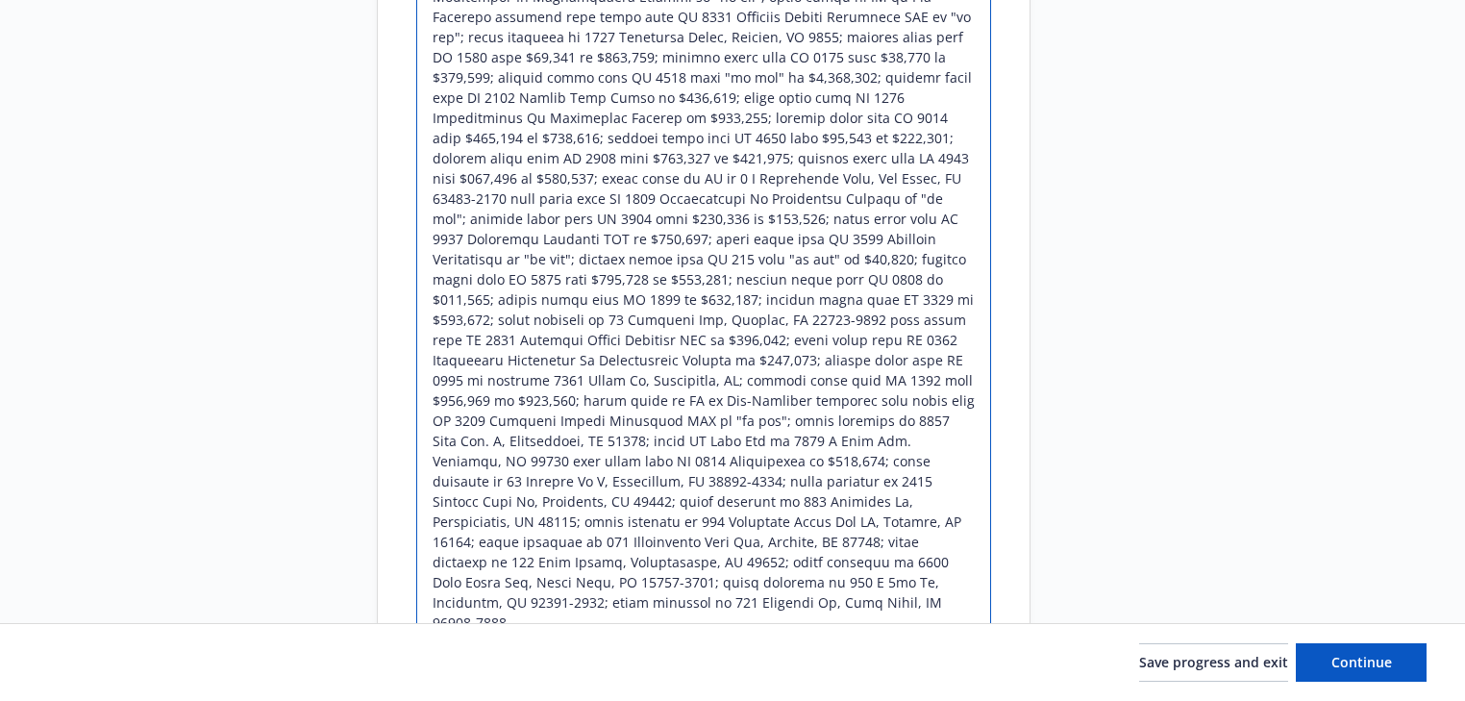
scroll to position [1062, 0]
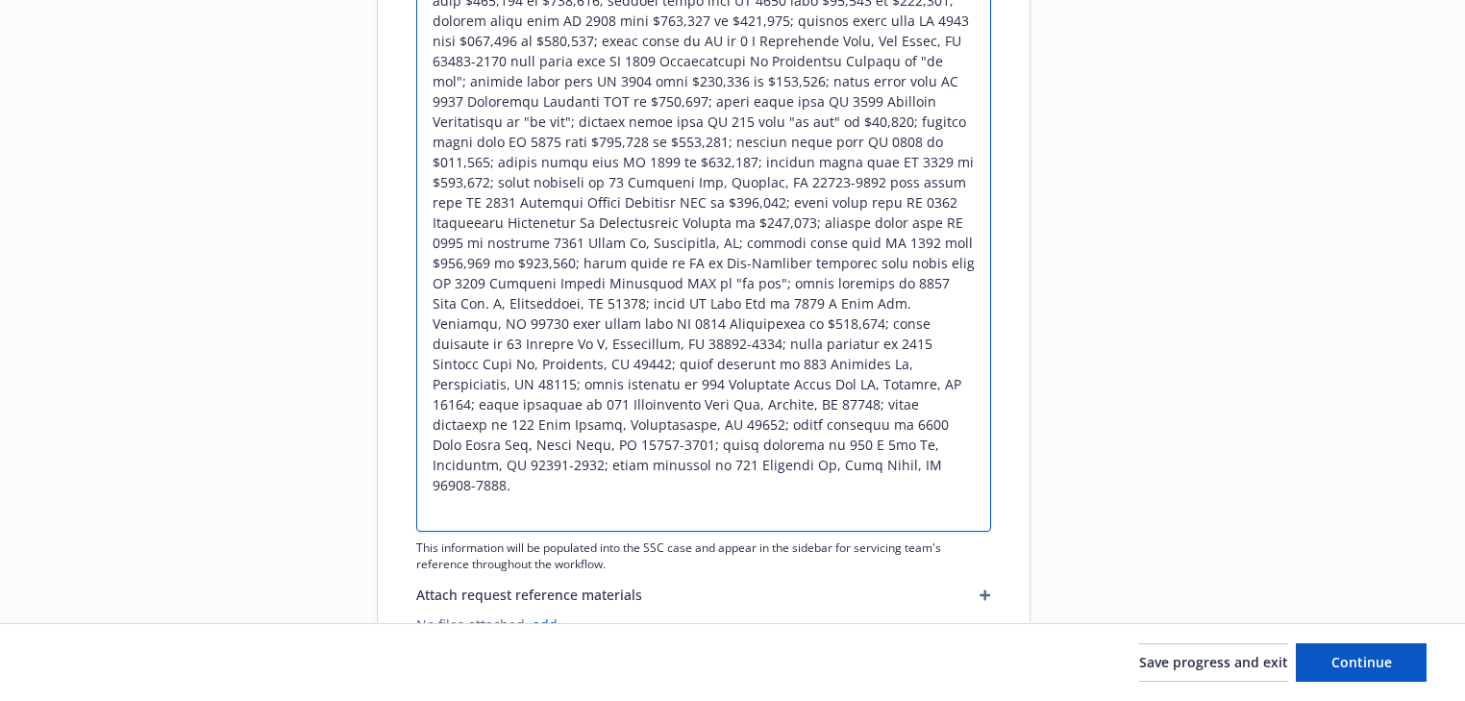
paste textarea "Expired class code CA 8742 at location 26781 Trasmiras, Mission Viejo, CA at $1…"
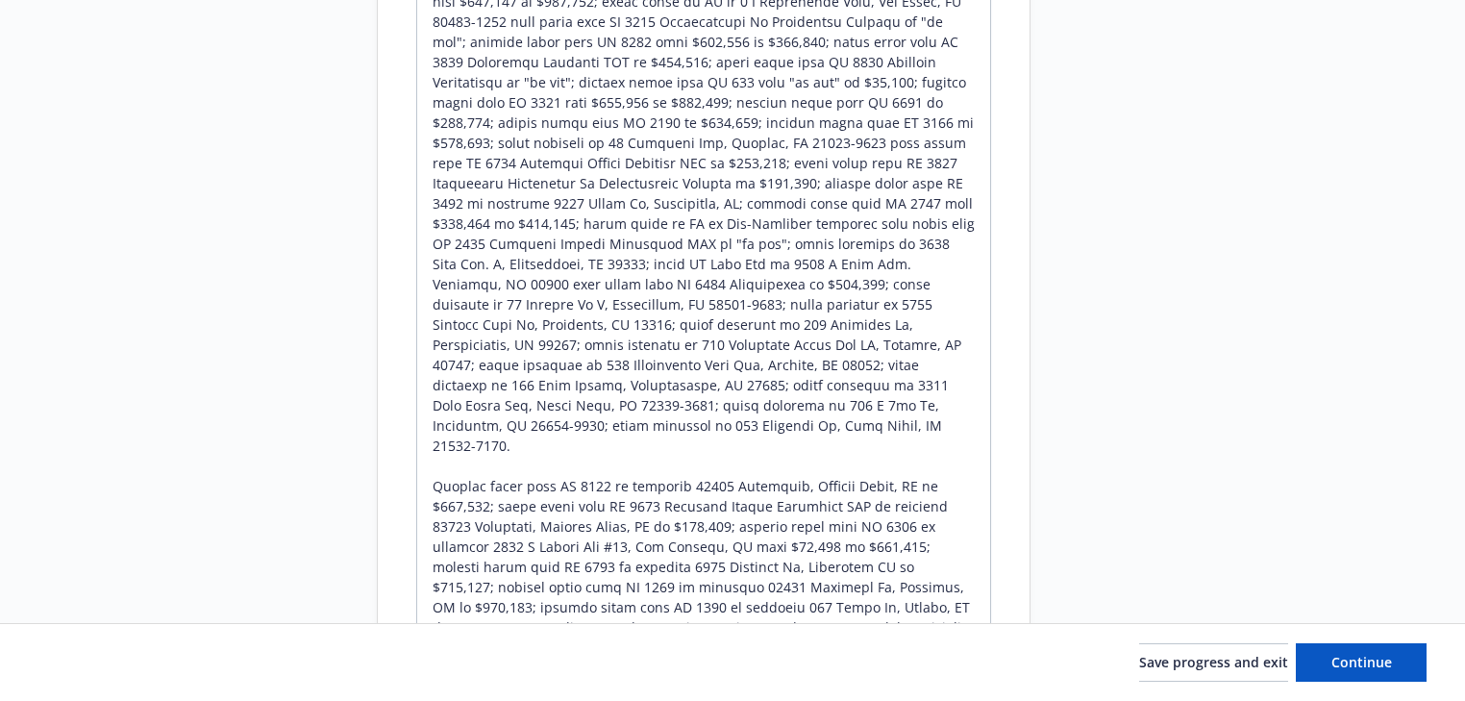
click at [1011, 470] on div "Non-urgent Urgent Request subject* 25 Workers' Compensation Accident Fund Group…" at bounding box center [704, -1] width 652 height 1613
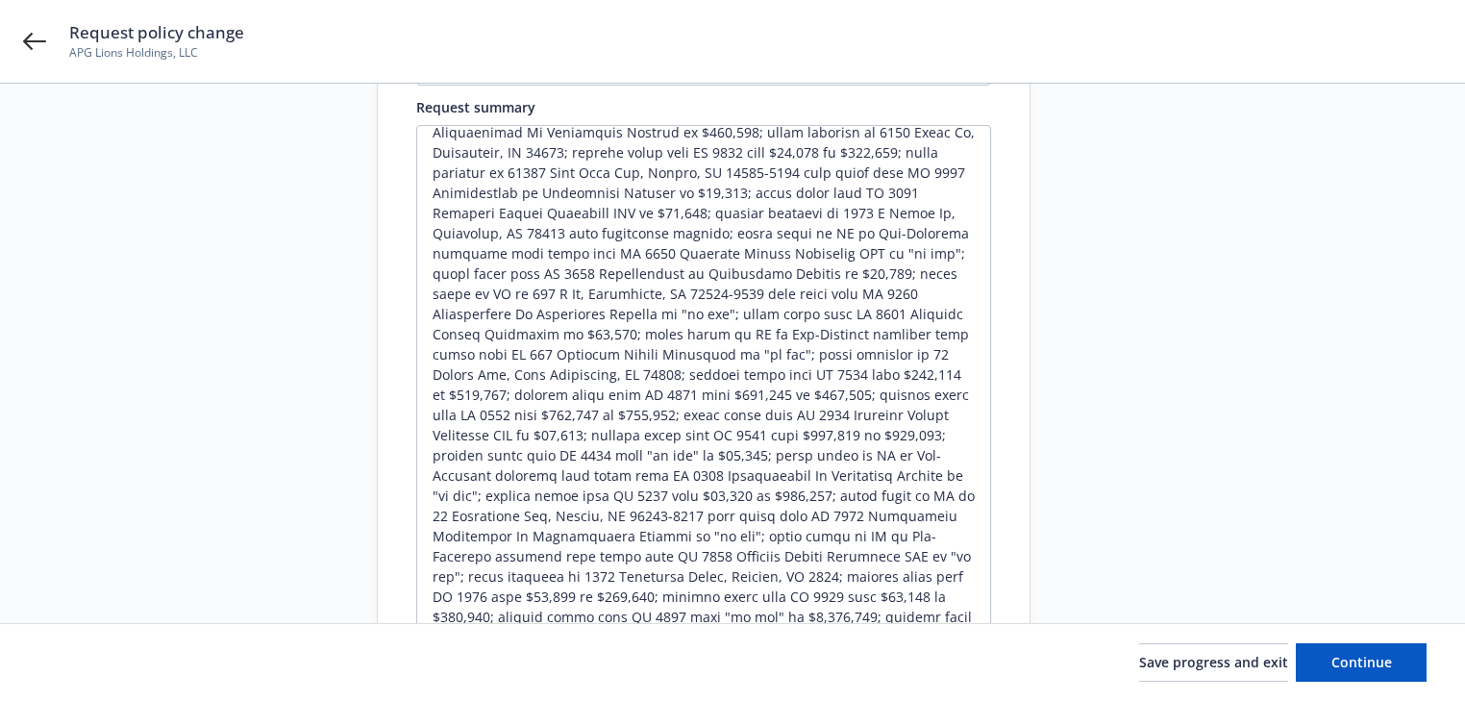
scroll to position [285, 0]
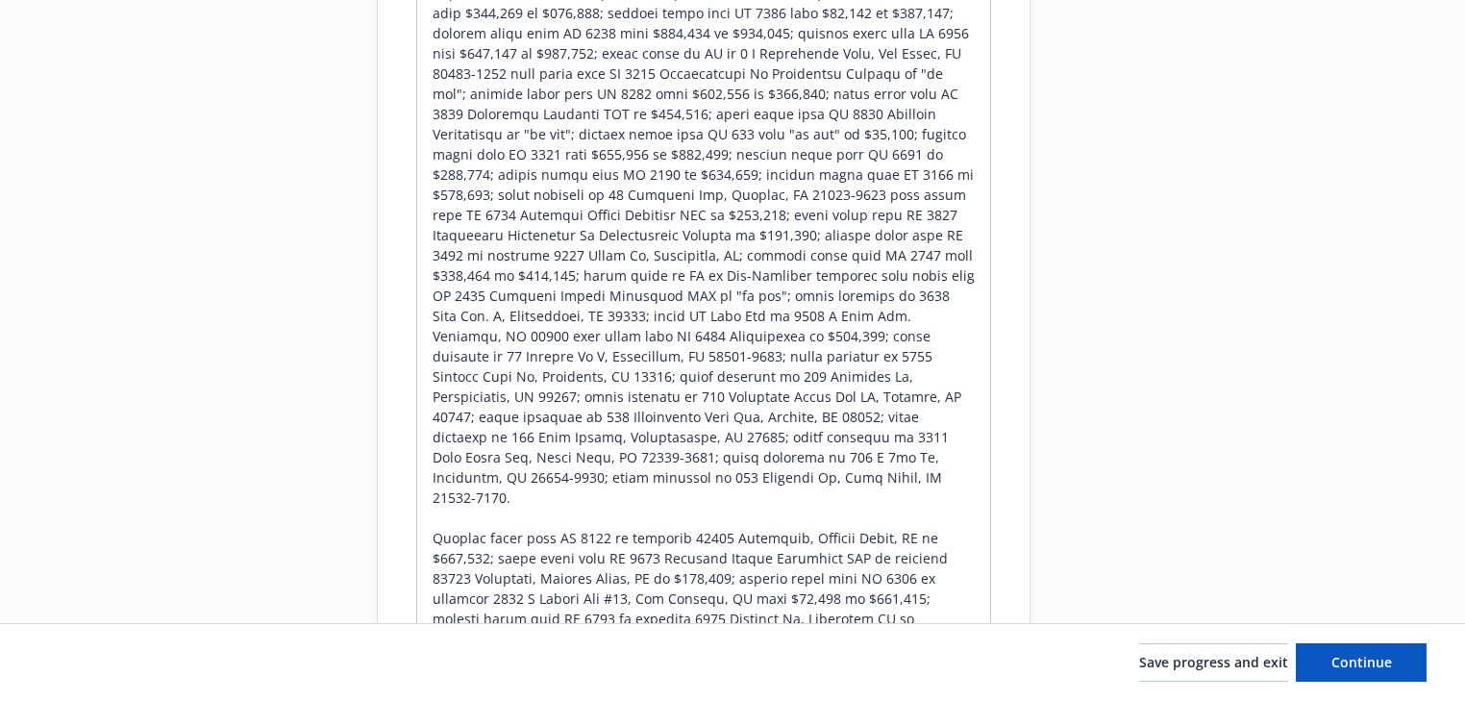
scroll to position [1054, 0]
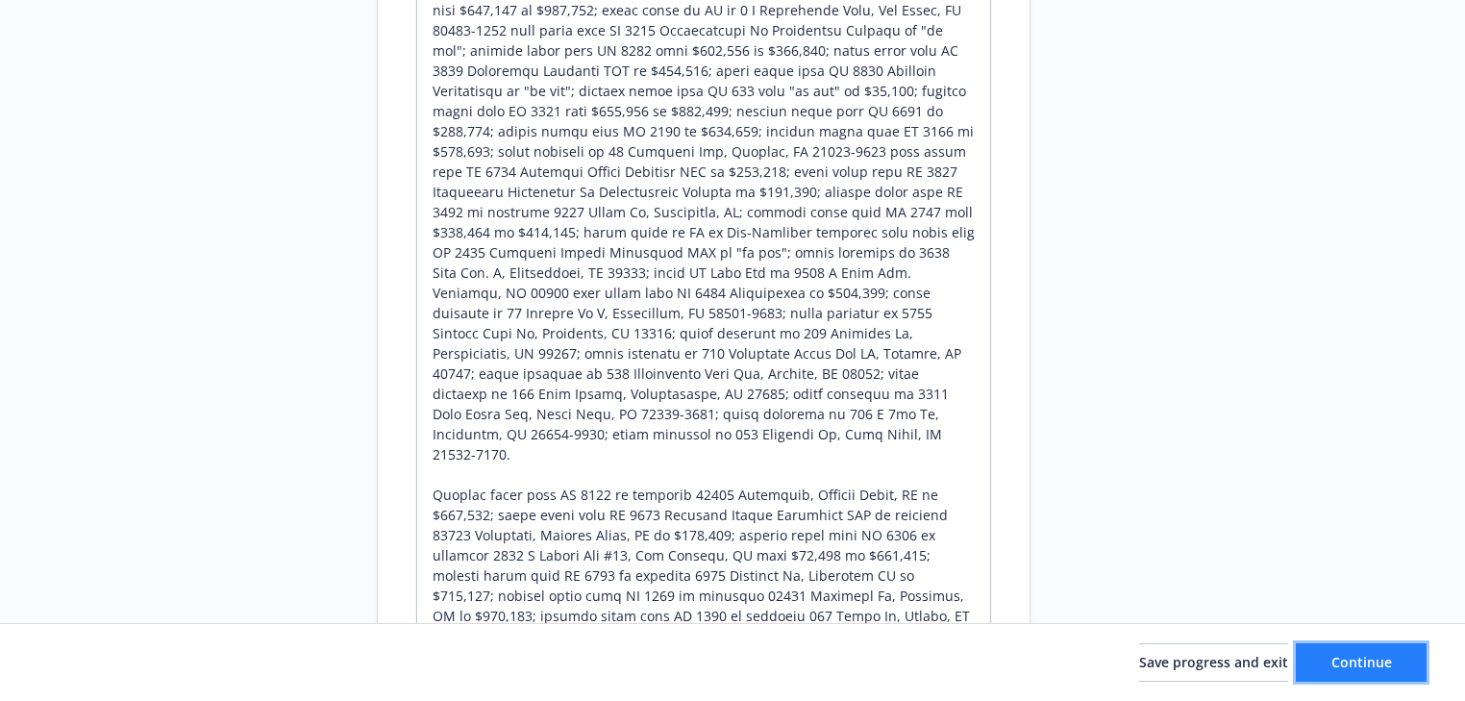
click at [1359, 663] on span "Continue" at bounding box center [1362, 662] width 61 height 18
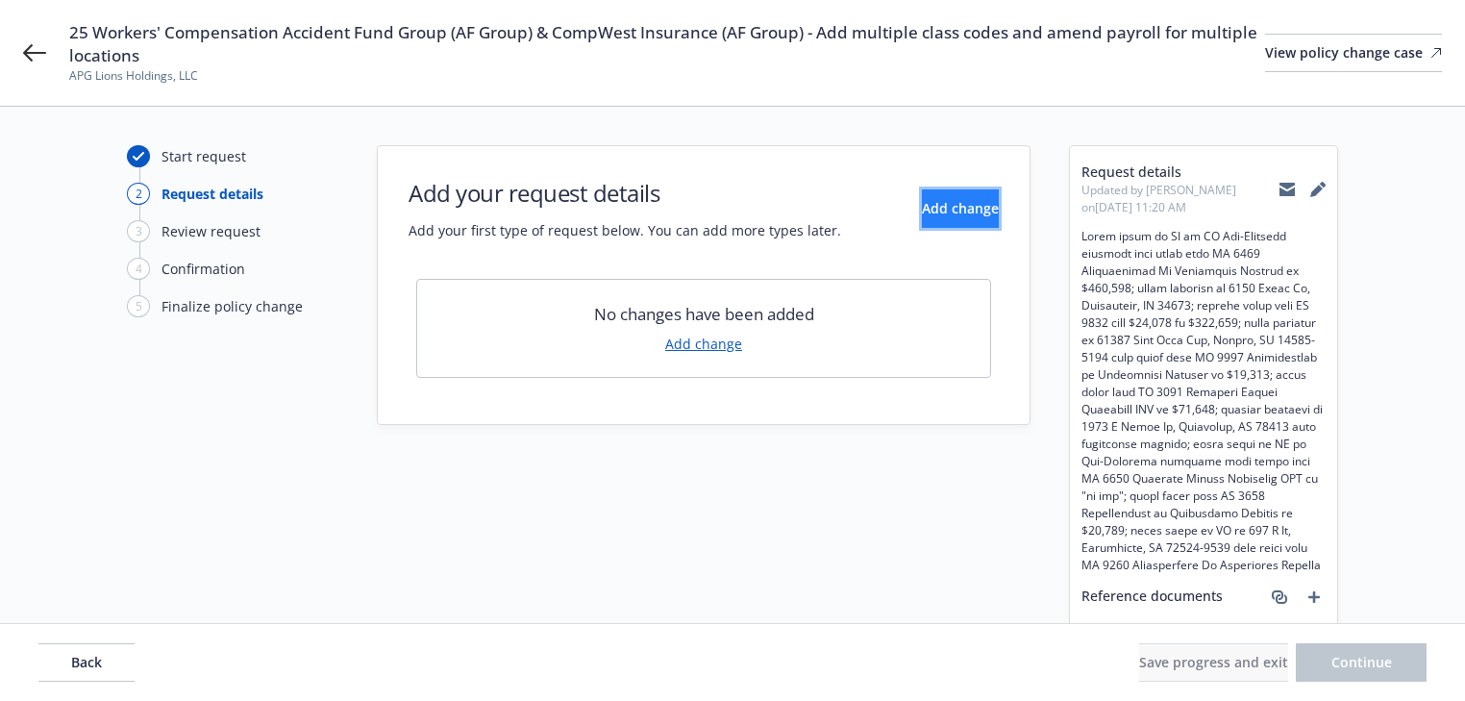
click at [922, 212] on span "Add change" at bounding box center [960, 208] width 77 height 18
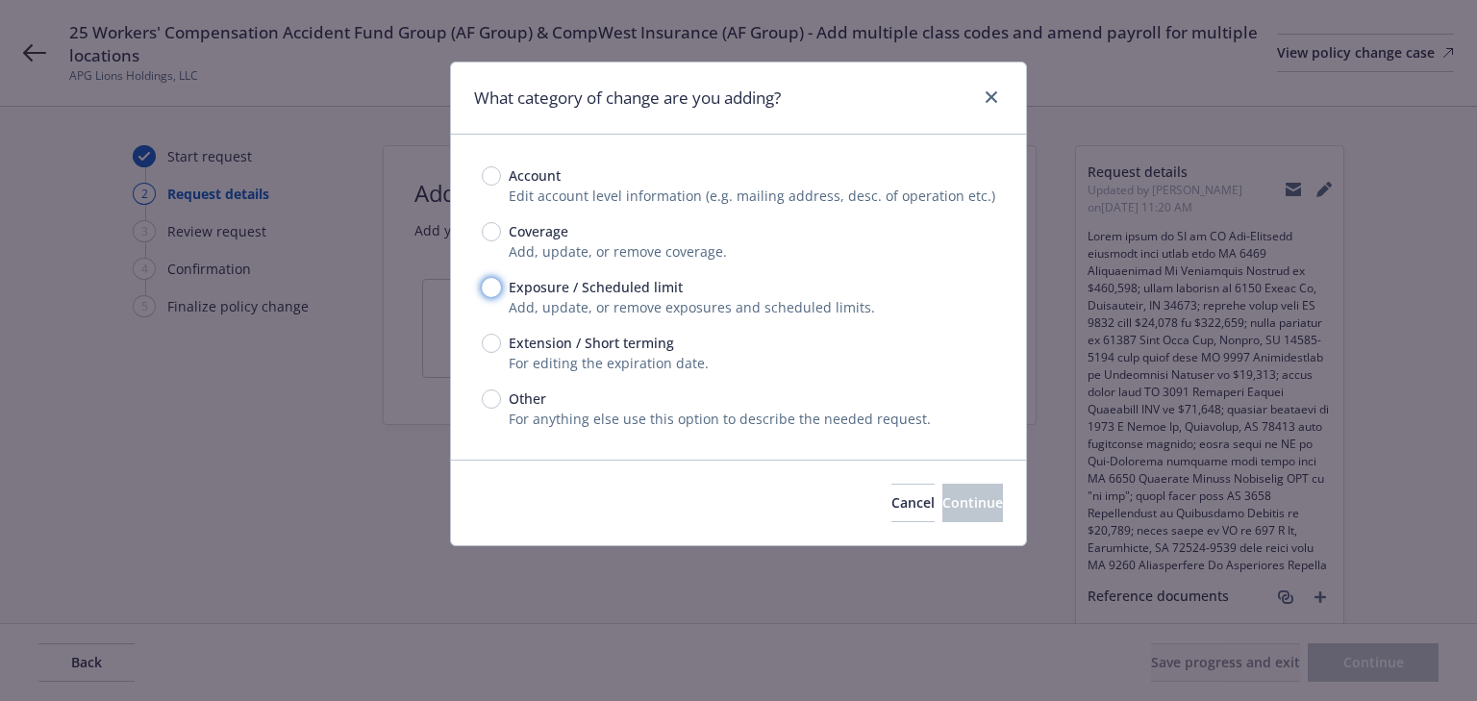
click at [488, 281] on input "Exposure / Scheduled limit" at bounding box center [491, 287] width 19 height 19
click at [954, 500] on span "Continue" at bounding box center [972, 502] width 61 height 18
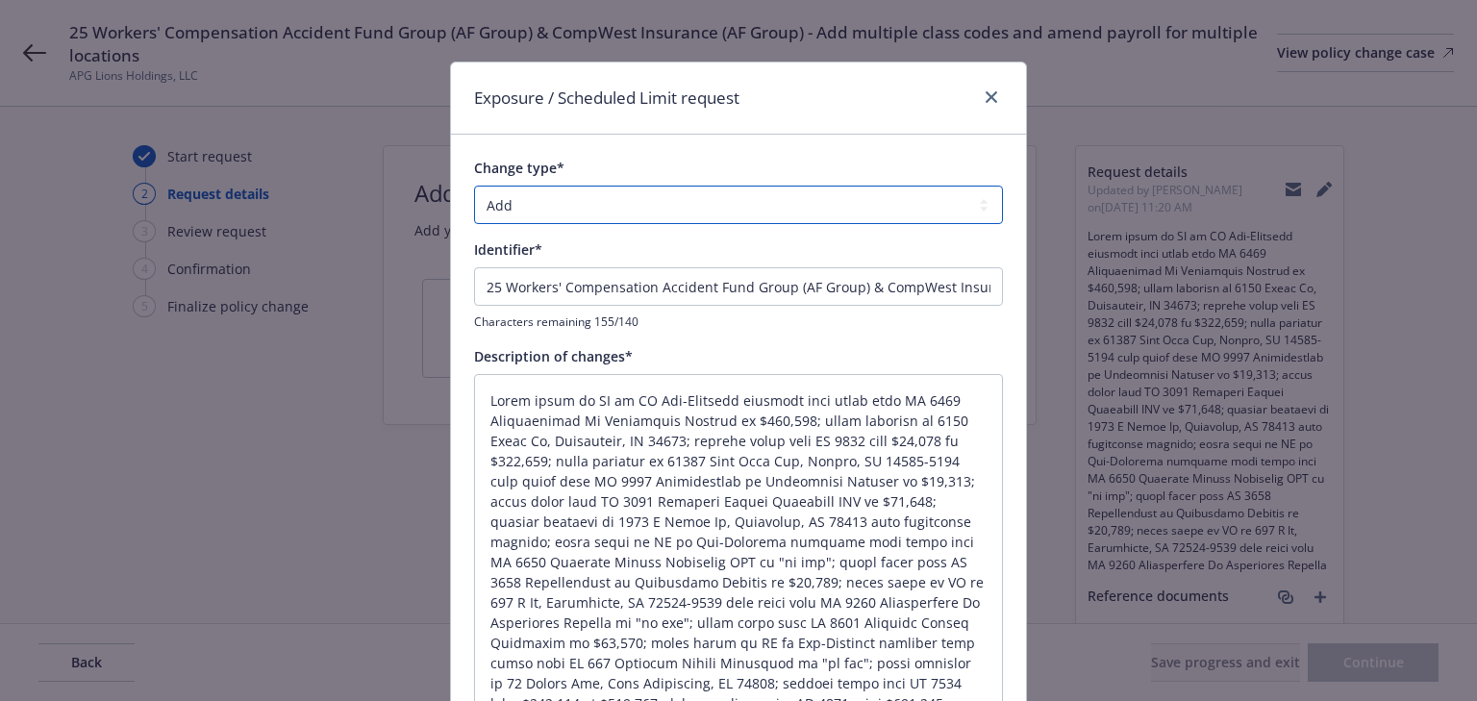
click at [579, 203] on select "Add Audit Change Remove" at bounding box center [738, 205] width 529 height 38
click at [474, 186] on select "Add Audit Change Remove" at bounding box center [738, 205] width 529 height 38
drag, startPoint x: 961, startPoint y: 288, endPoint x: -320, endPoint y: 281, distance: 1280.7
click at [0, 281] on html "25 Workers' Compensation Accident Fund Group (AF Group) & CompWest Insurance (A…" at bounding box center [738, 350] width 1477 height 701
drag, startPoint x: 597, startPoint y: 282, endPoint x: -413, endPoint y: 278, distance: 1010.5
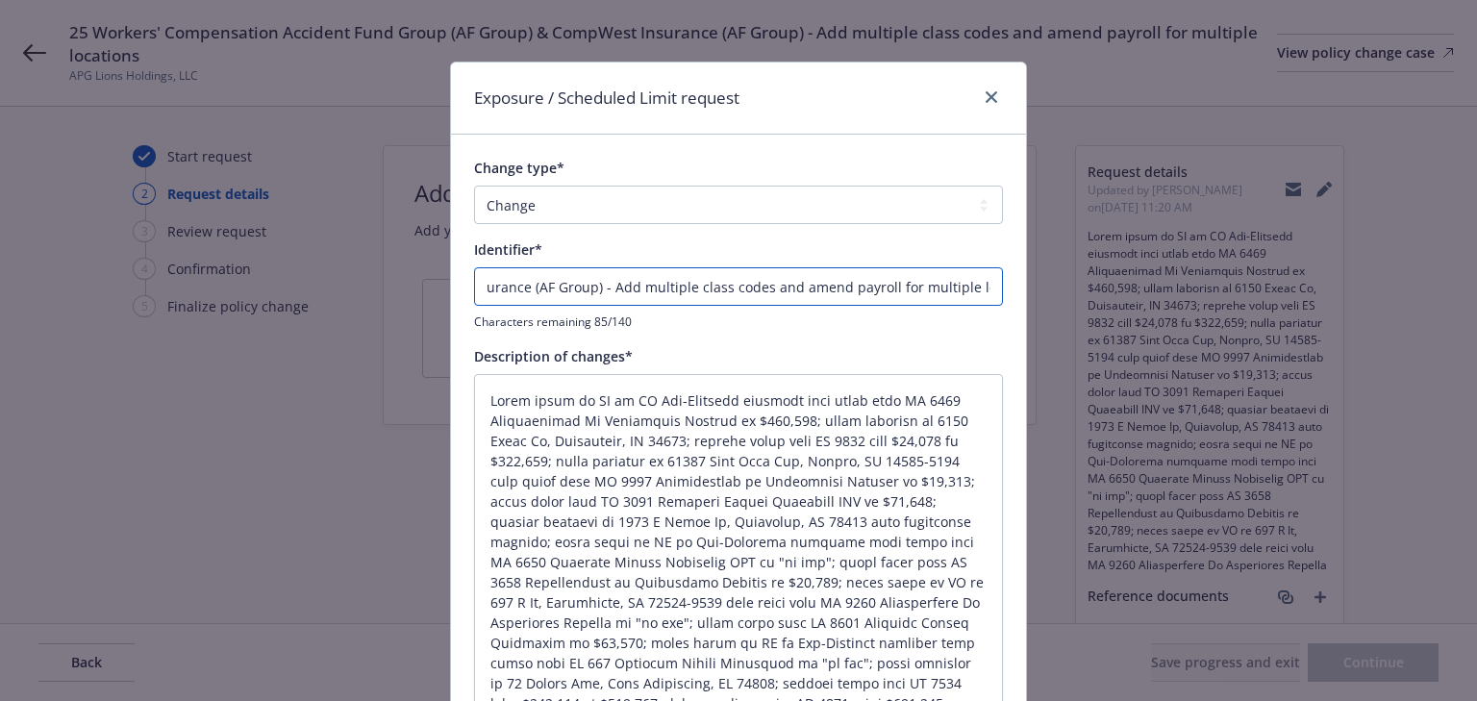
click at [0, 278] on html "25 Workers' Compensation Accident Fund Group (AF Group) & CompWest Insurance (A…" at bounding box center [738, 350] width 1477 height 701
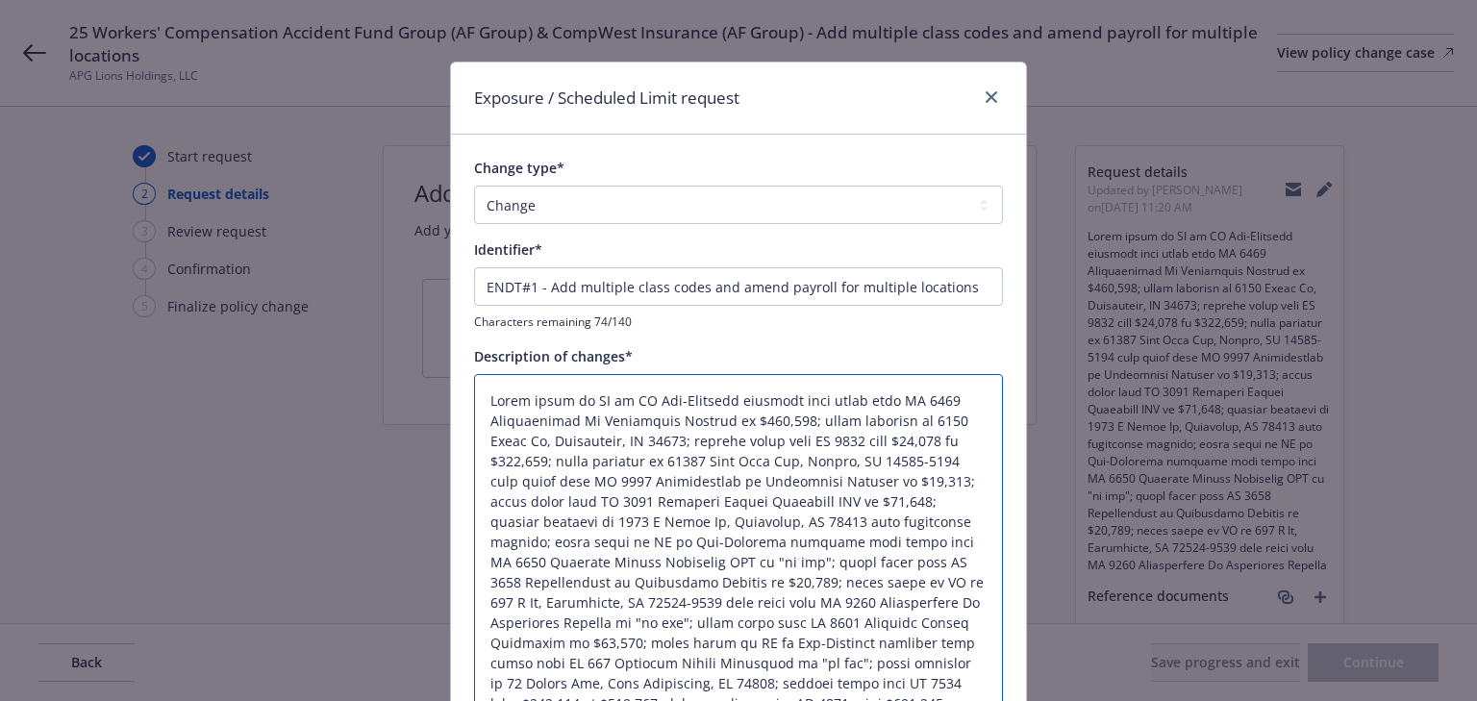
drag, startPoint x: 923, startPoint y: 258, endPoint x: 465, endPoint y: -77, distance: 566.9
click at [465, 0] on html "25 Workers' Compensation Accident Fund Group (AF Group) & CompWest Insurance (A…" at bounding box center [738, 350] width 1477 height 701
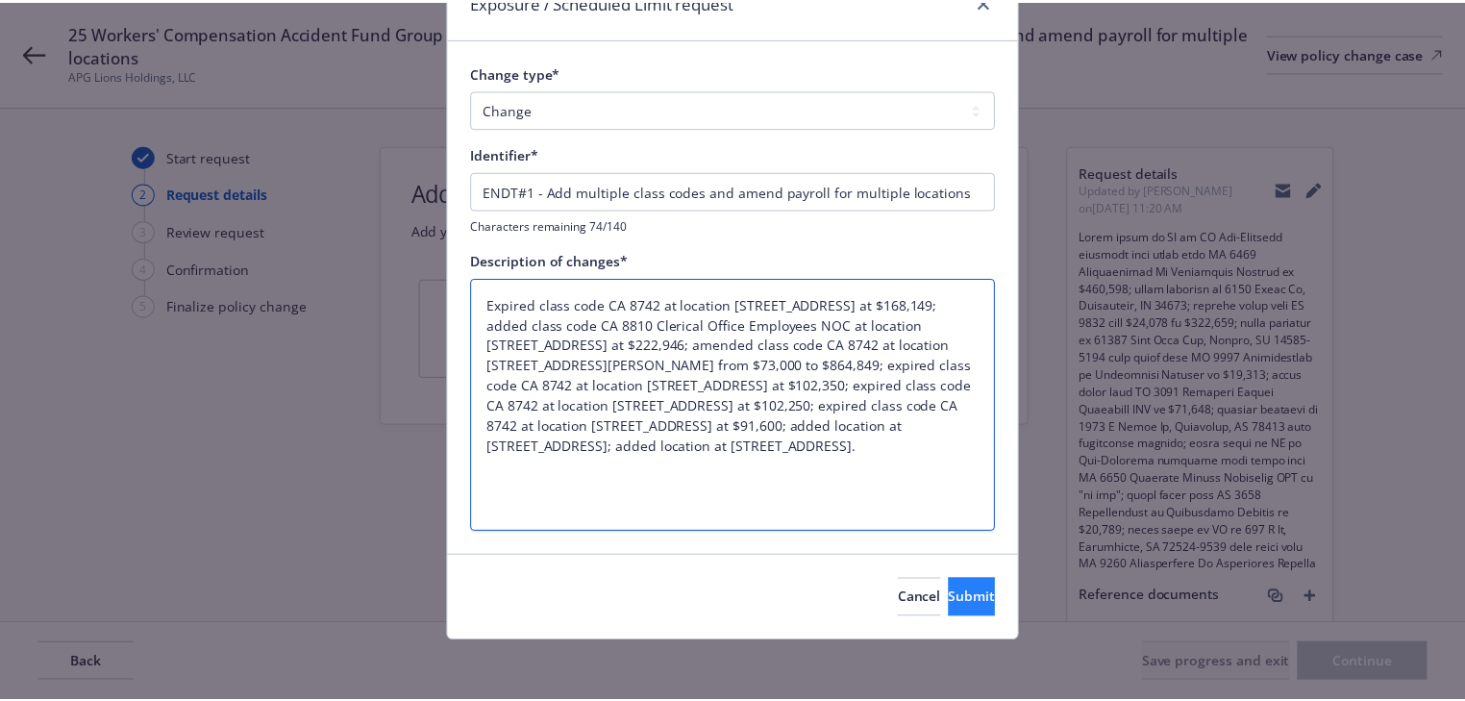
scroll to position [97, 0]
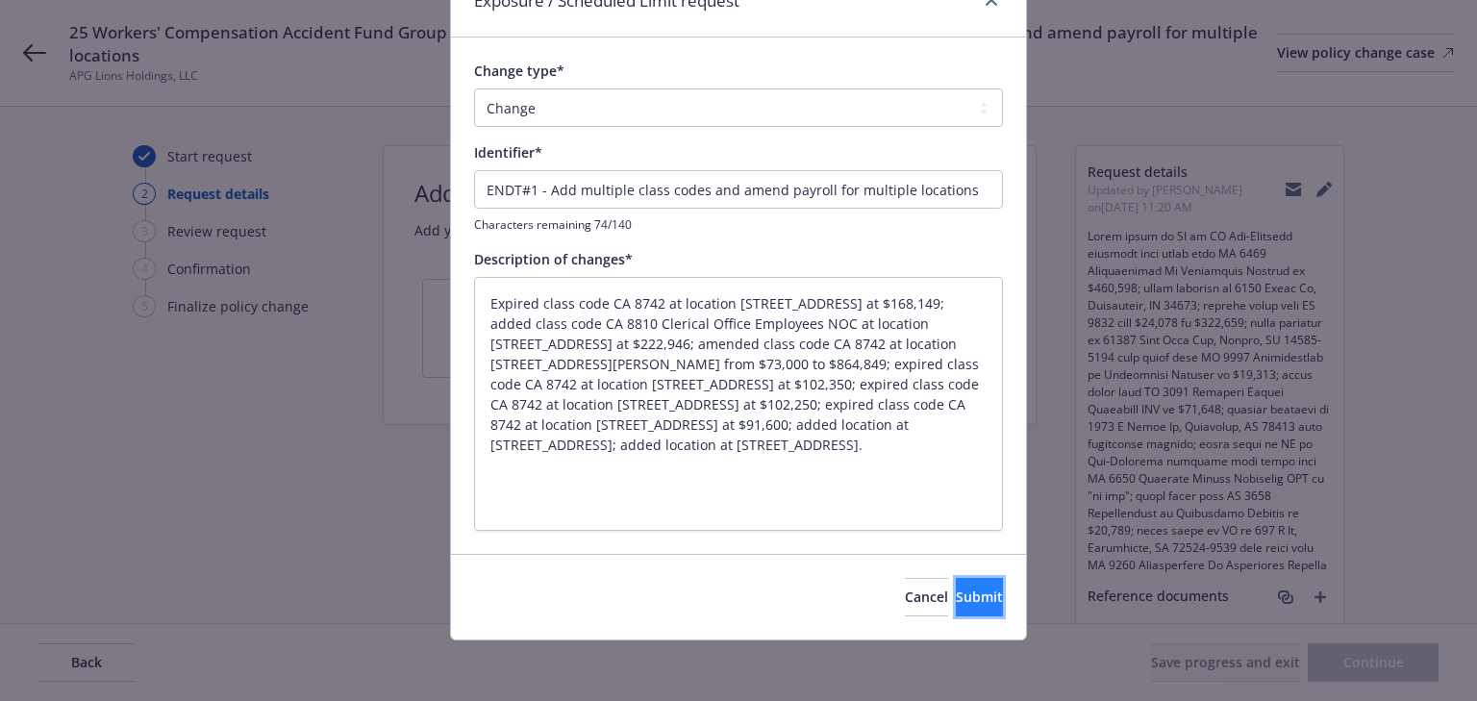
click at [956, 593] on button "Submit" at bounding box center [979, 597] width 47 height 38
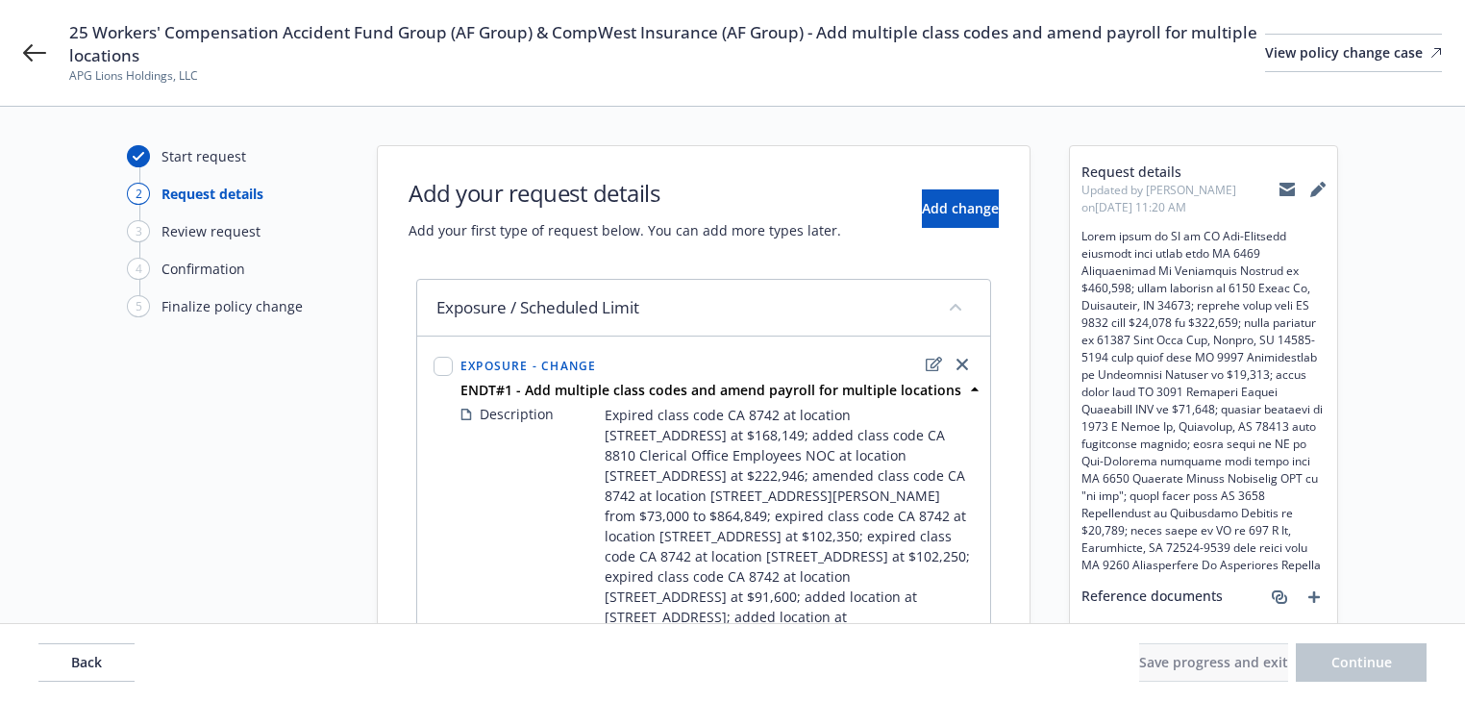
scroll to position [188, 0]
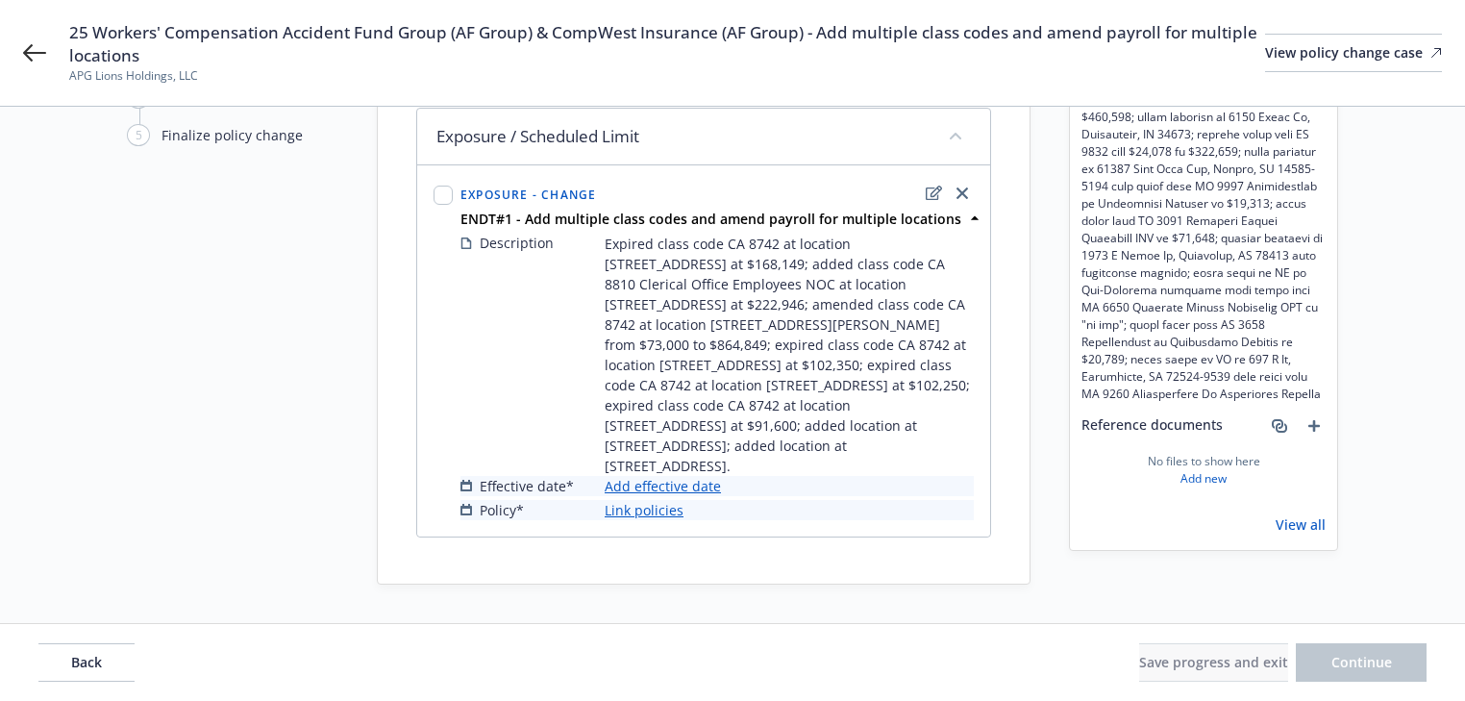
click at [681, 487] on link "Add effective date" at bounding box center [663, 486] width 116 height 20
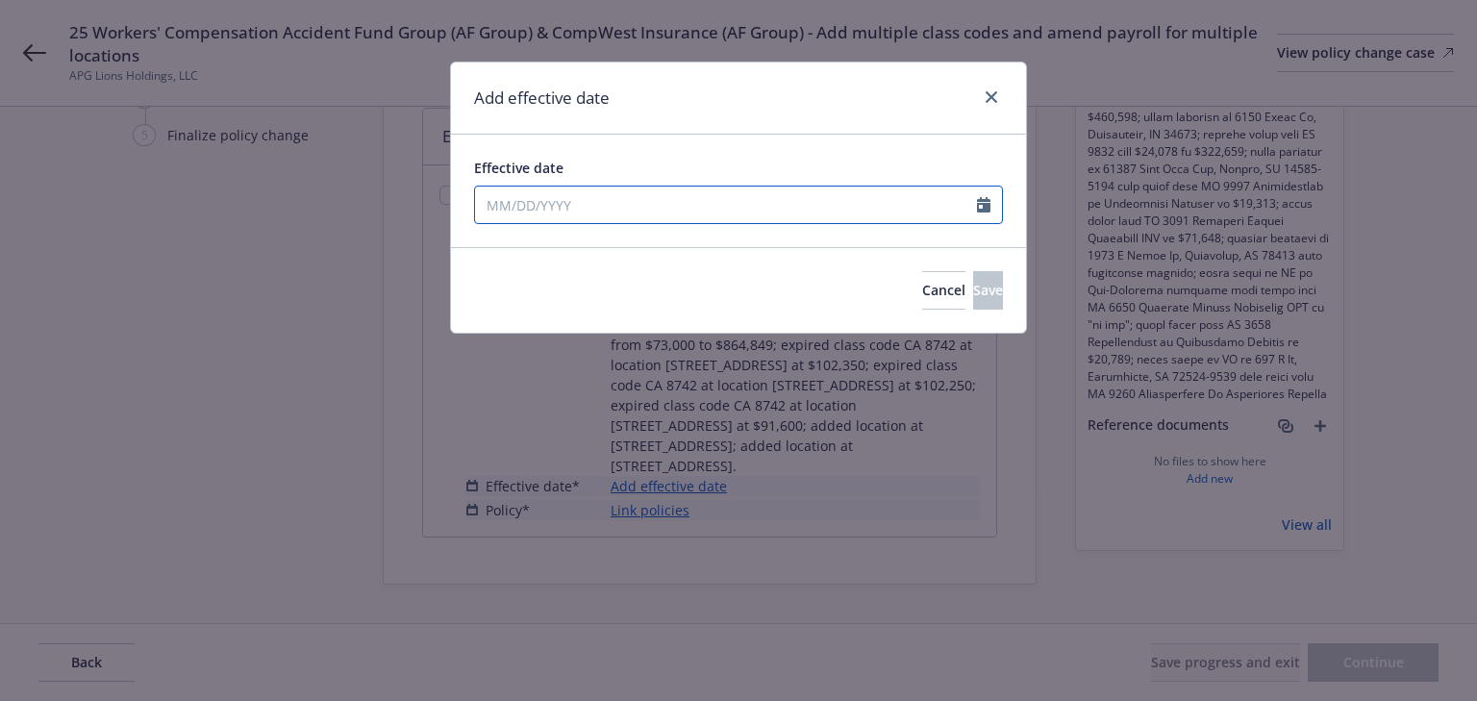
click at [600, 196] on input "Effective date" at bounding box center [726, 205] width 502 height 37
click at [755, 149] on div "Effective date 06/16/2025 January February March April May June July August Sep…" at bounding box center [738, 191] width 575 height 112
click at [973, 304] on button "Save" at bounding box center [988, 290] width 30 height 38
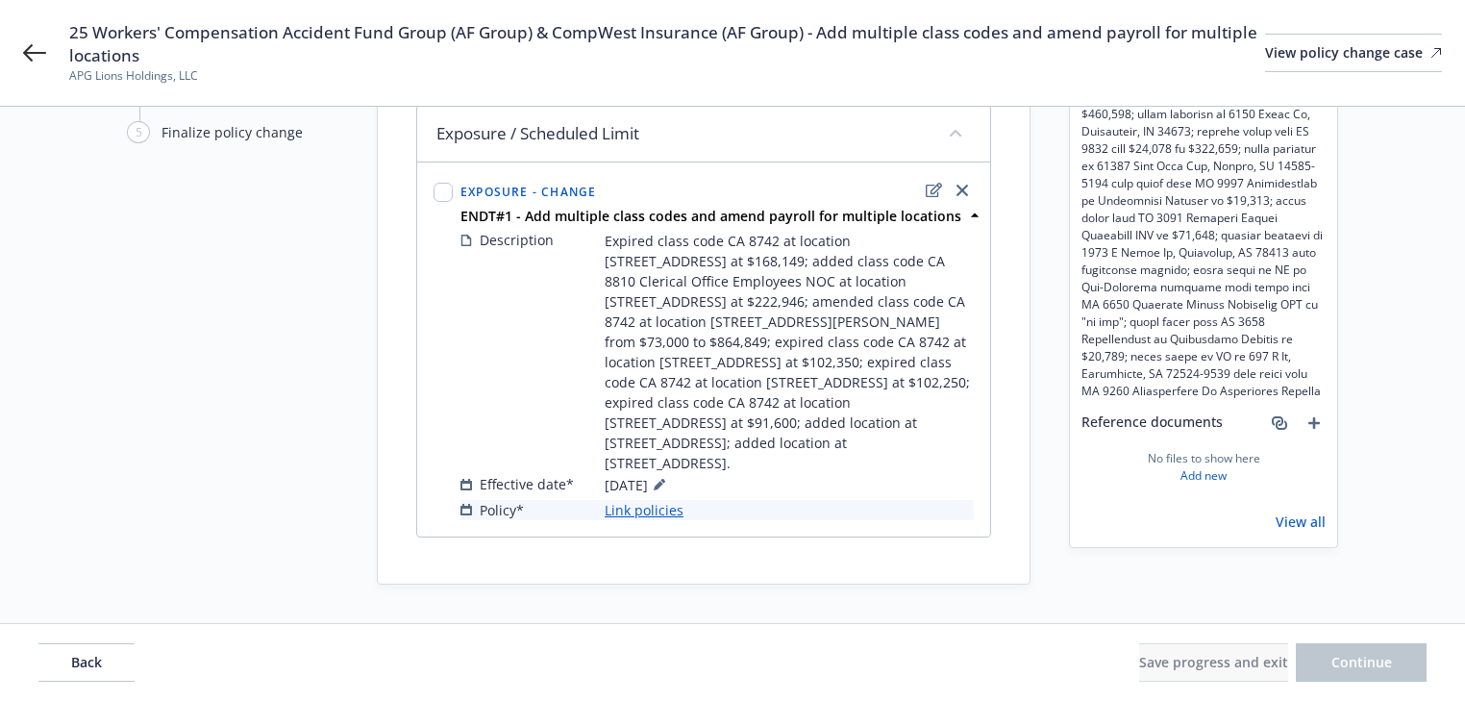
click at [654, 514] on link "Link policies" at bounding box center [644, 510] width 79 height 20
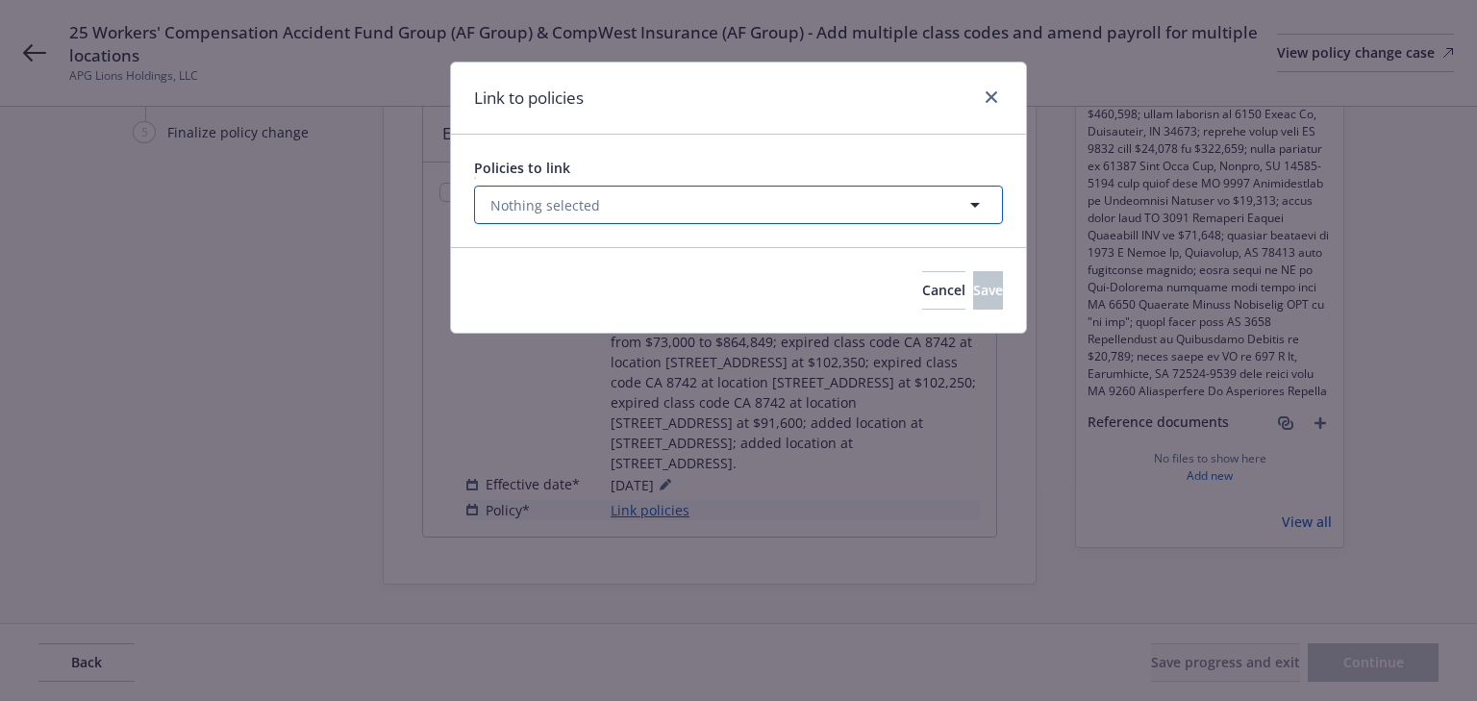
click at [563, 208] on span "Nothing selected" at bounding box center [545, 205] width 110 height 20
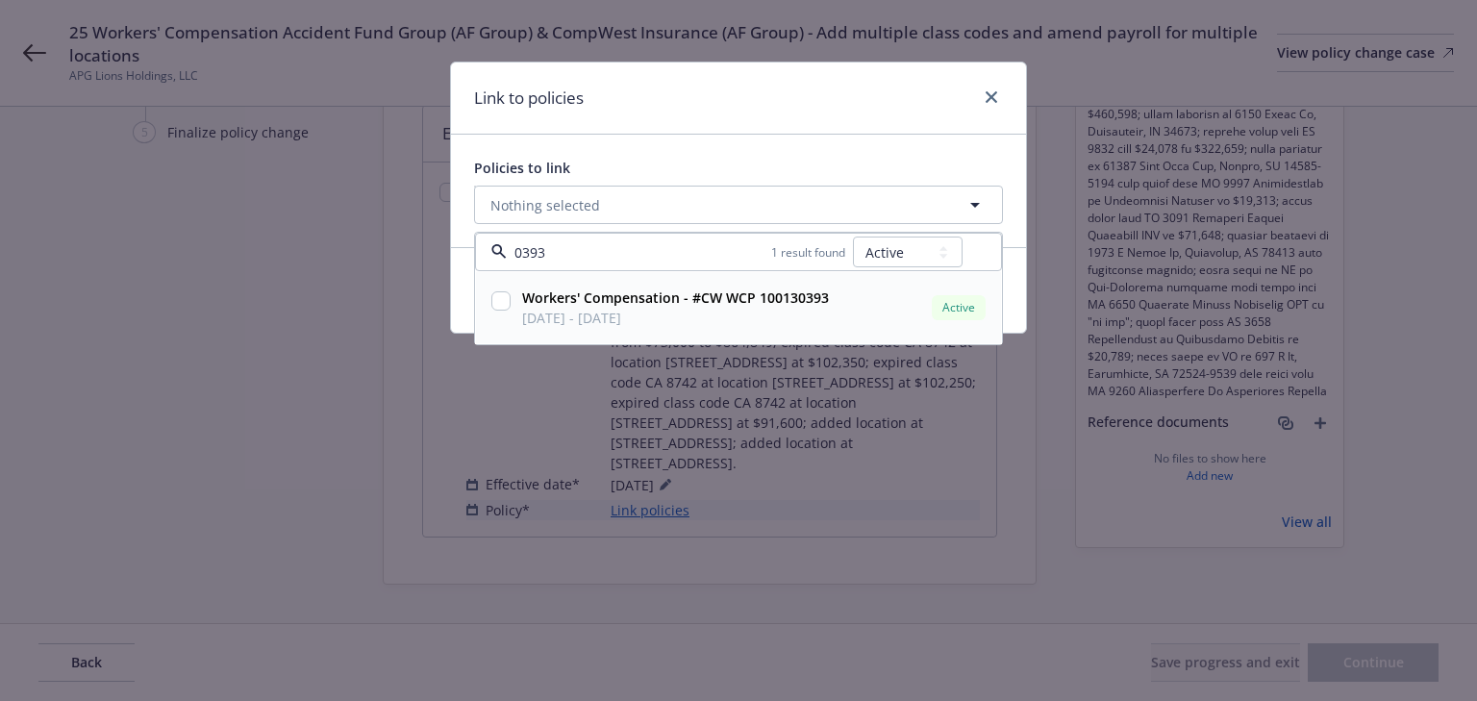
click at [504, 299] on input "checkbox" at bounding box center [500, 300] width 19 height 19
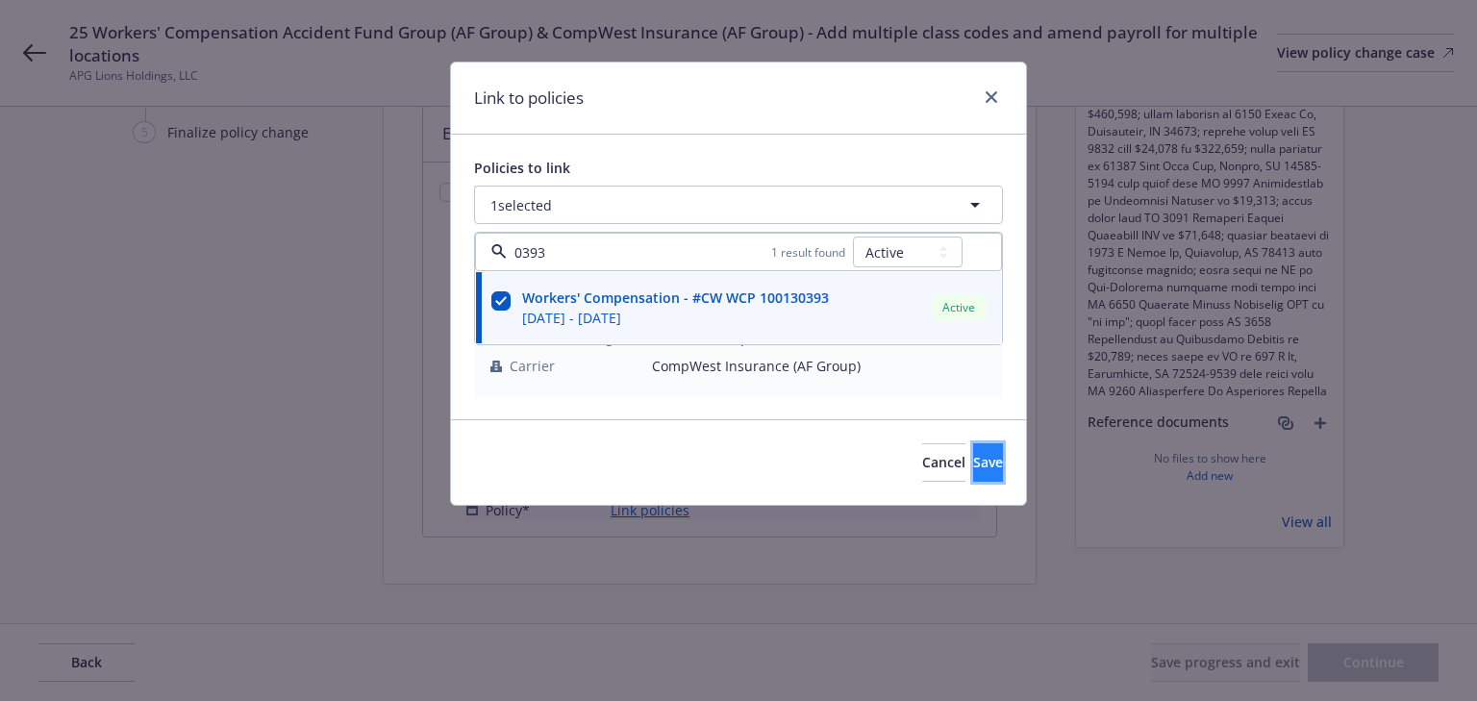
click at [982, 465] on button "Save" at bounding box center [988, 462] width 30 height 38
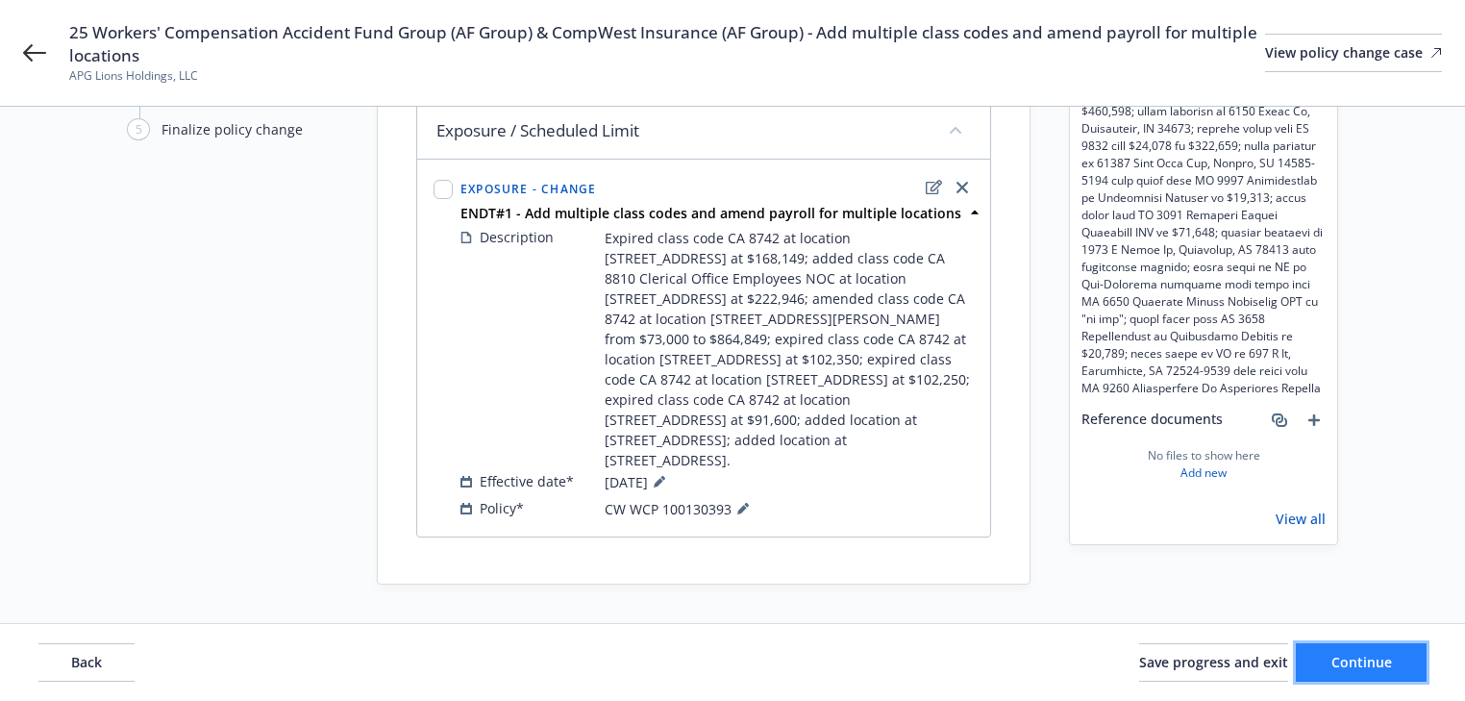
click at [1408, 669] on button "Continue" at bounding box center [1361, 662] width 131 height 38
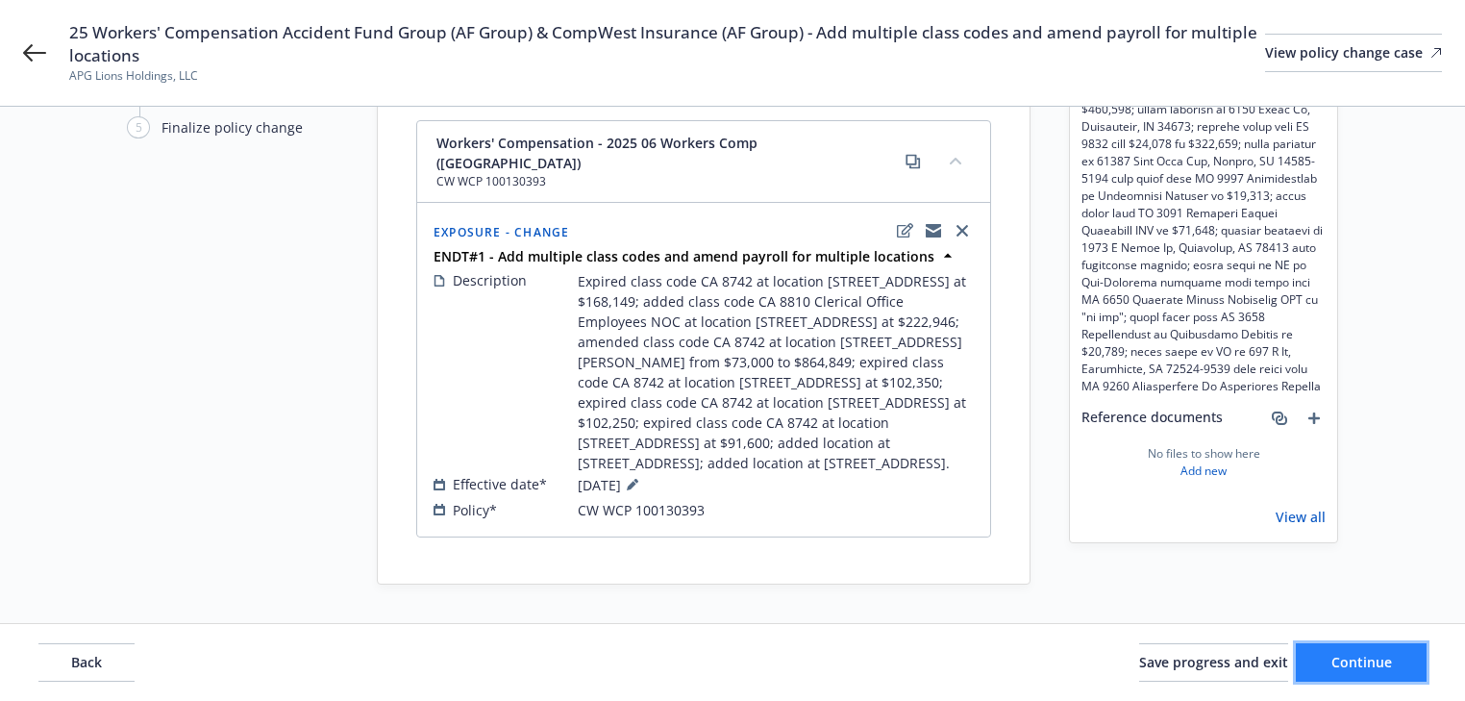
click at [1404, 667] on button "Continue" at bounding box center [1361, 662] width 131 height 38
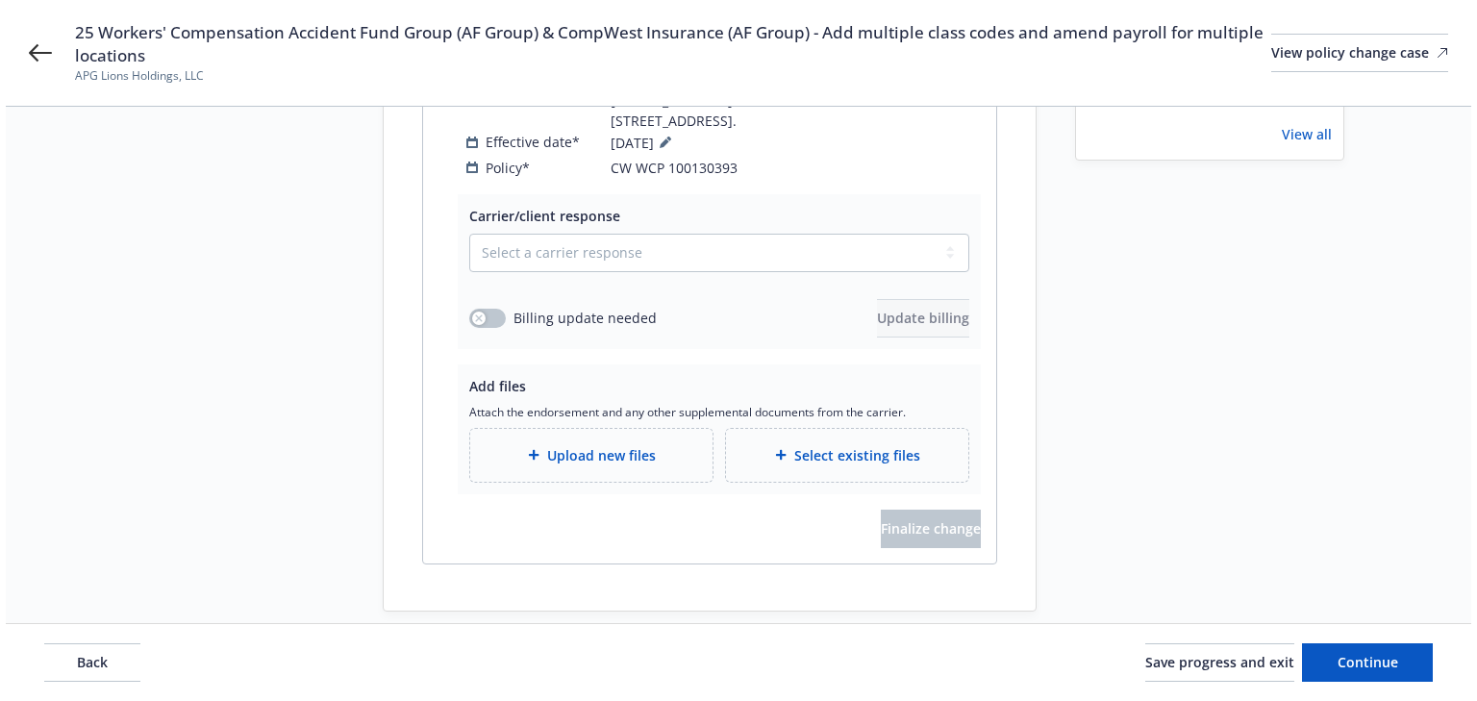
scroll to position [565, 0]
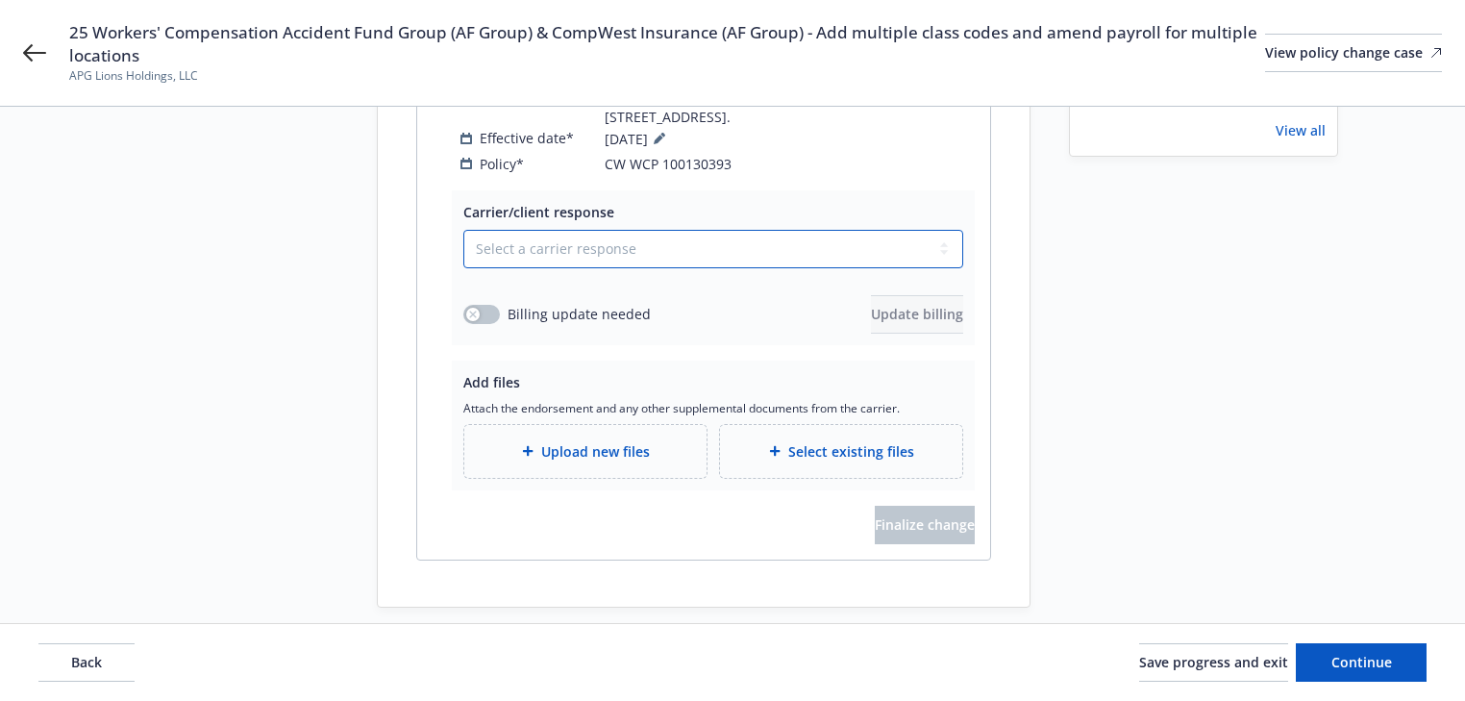
click at [621, 230] on select "Select a carrier response Accepted Accepted with revision No endorsement needed…" at bounding box center [713, 249] width 500 height 38
click at [463, 230] on select "Select a carrier response Accepted Accepted with revision No endorsement needed…" at bounding box center [713, 249] width 500 height 38
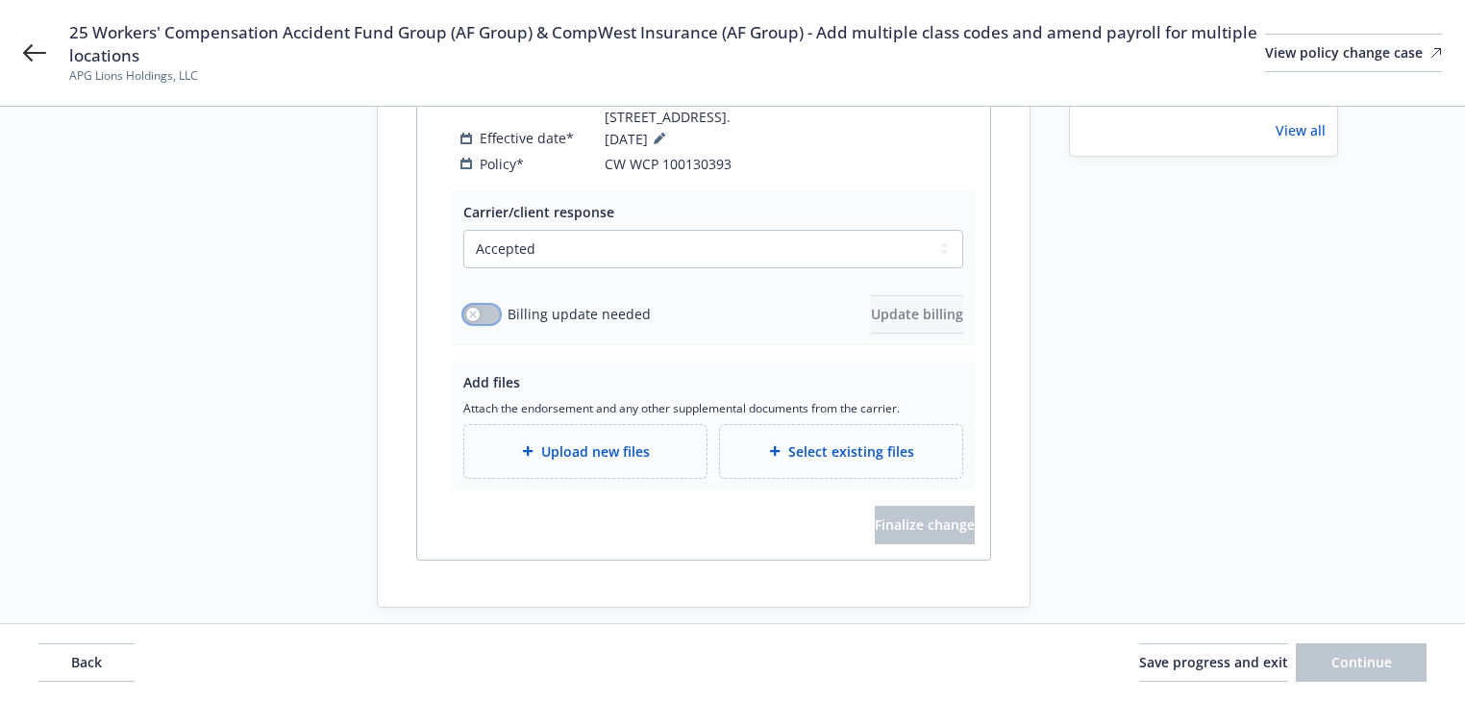
click at [476, 311] on icon "button" at bounding box center [473, 315] width 8 height 8
click at [871, 305] on span "Update billing" at bounding box center [917, 314] width 92 height 18
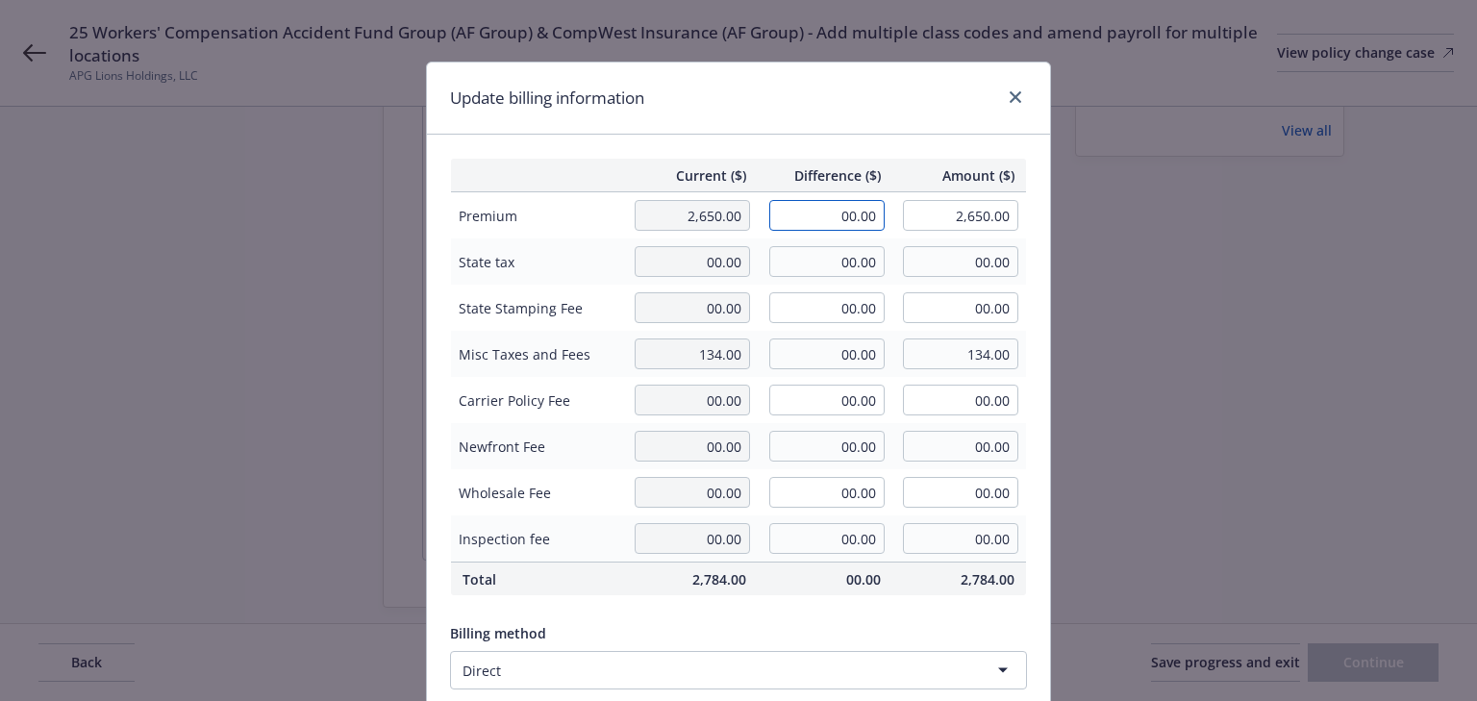
drag, startPoint x: 802, startPoint y: 212, endPoint x: 969, endPoint y: 216, distance: 167.4
click at [969, 216] on tr "Premium 2,650.00 00.00 2,650.00" at bounding box center [739, 215] width 576 height 47
click at [916, 94] on div "Update billing information" at bounding box center [738, 98] width 623 height 72
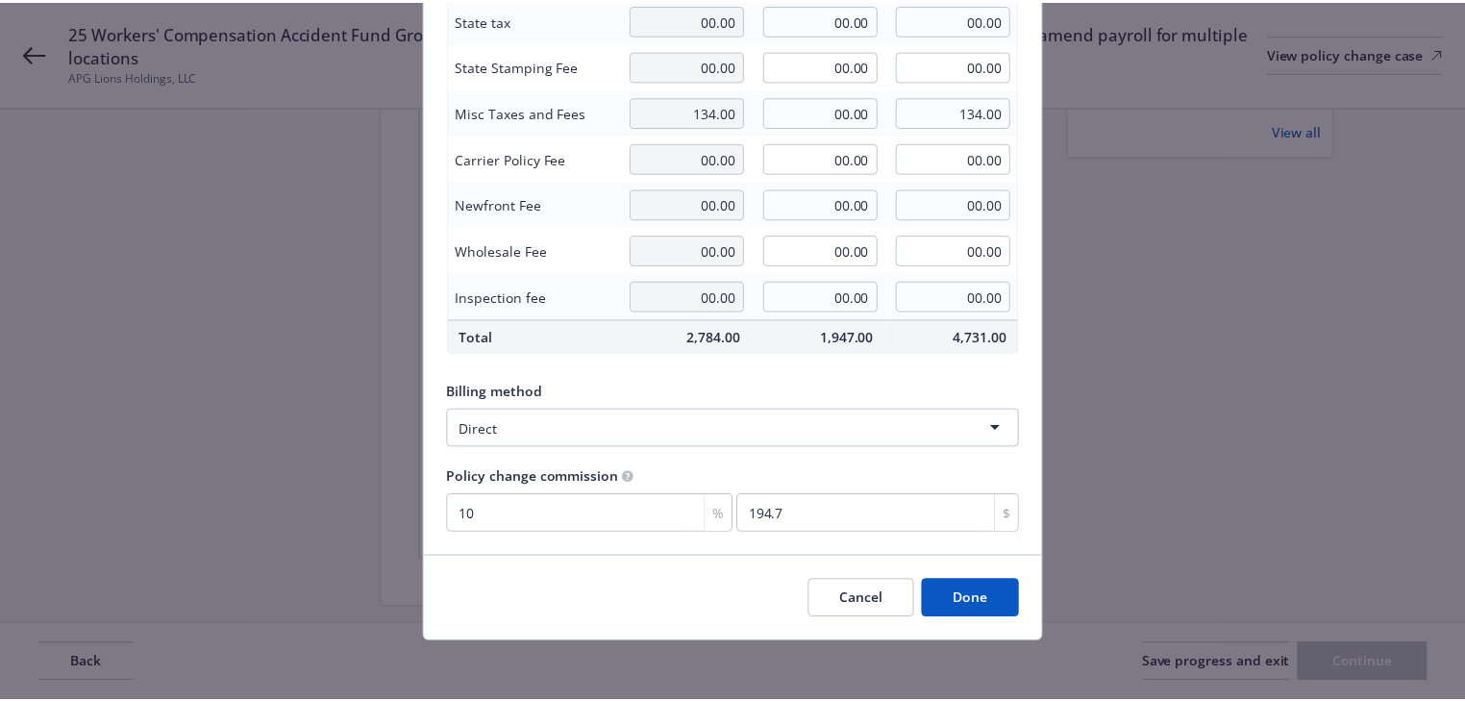
scroll to position [244, 0]
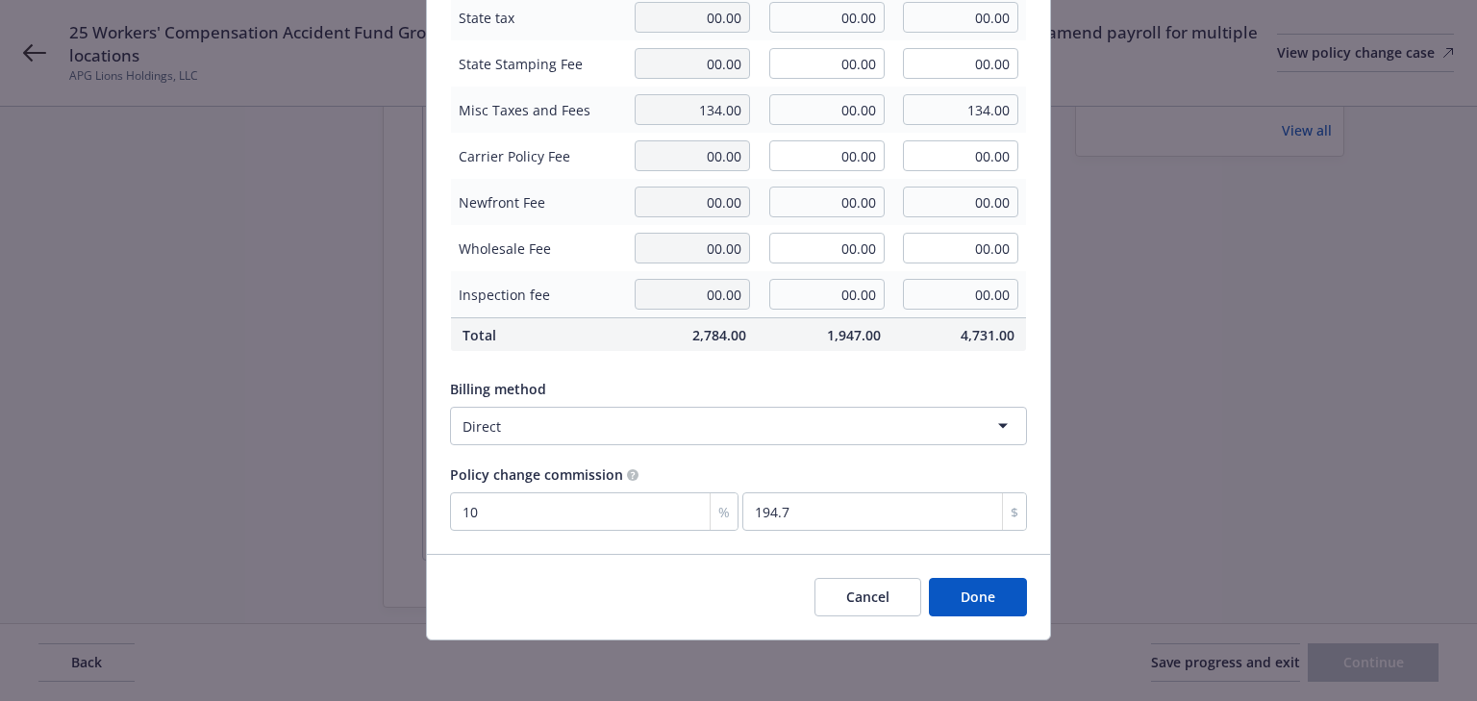
click at [1000, 595] on button "Done" at bounding box center [978, 597] width 98 height 38
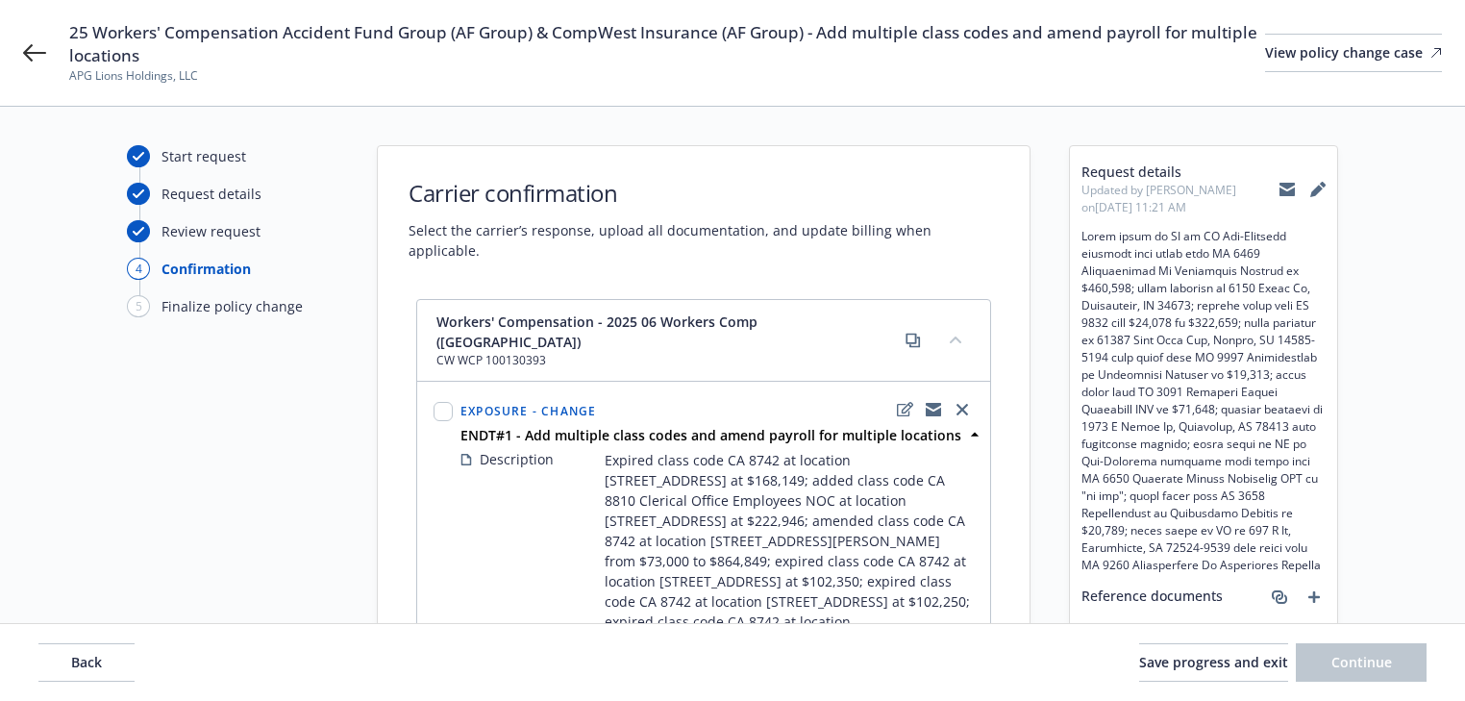
scroll to position [0, 0]
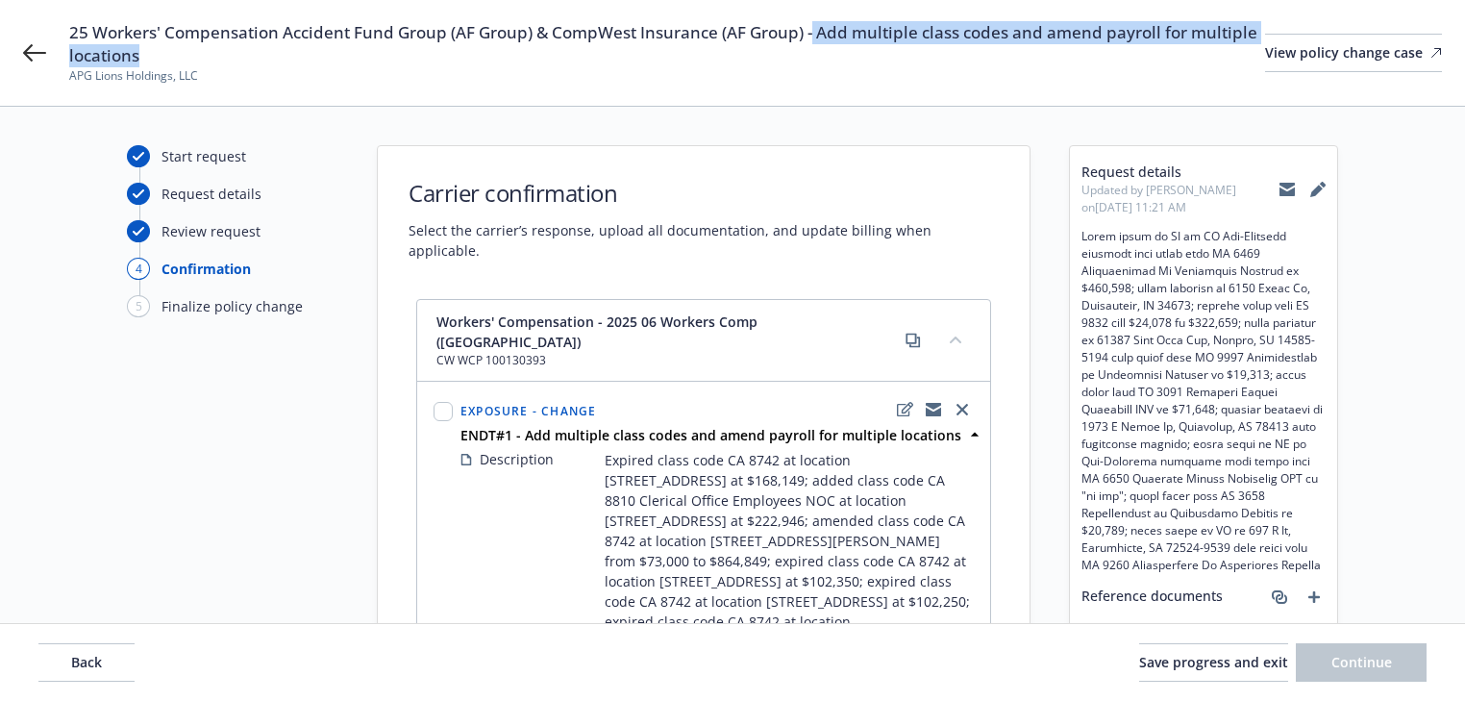
drag, startPoint x: 821, startPoint y: 37, endPoint x: 830, endPoint y: 55, distance: 20.2
click at [830, 55] on span "25 Workers' Compensation Accident Fund Group (AF Group) & CompWest Insurance (A…" at bounding box center [667, 44] width 1196 height 46
copy span "Add multiple class codes and amend payroll for multiple locations"
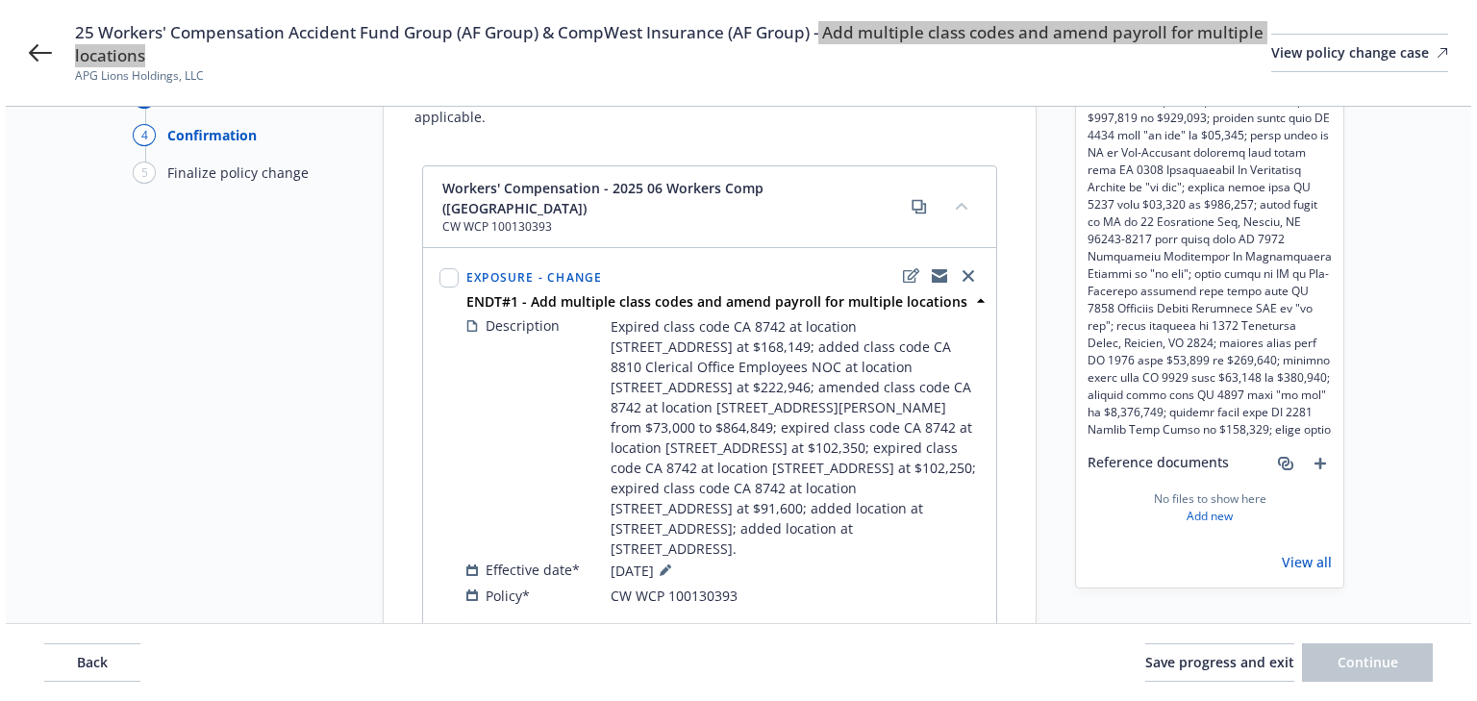
scroll to position [538, 0]
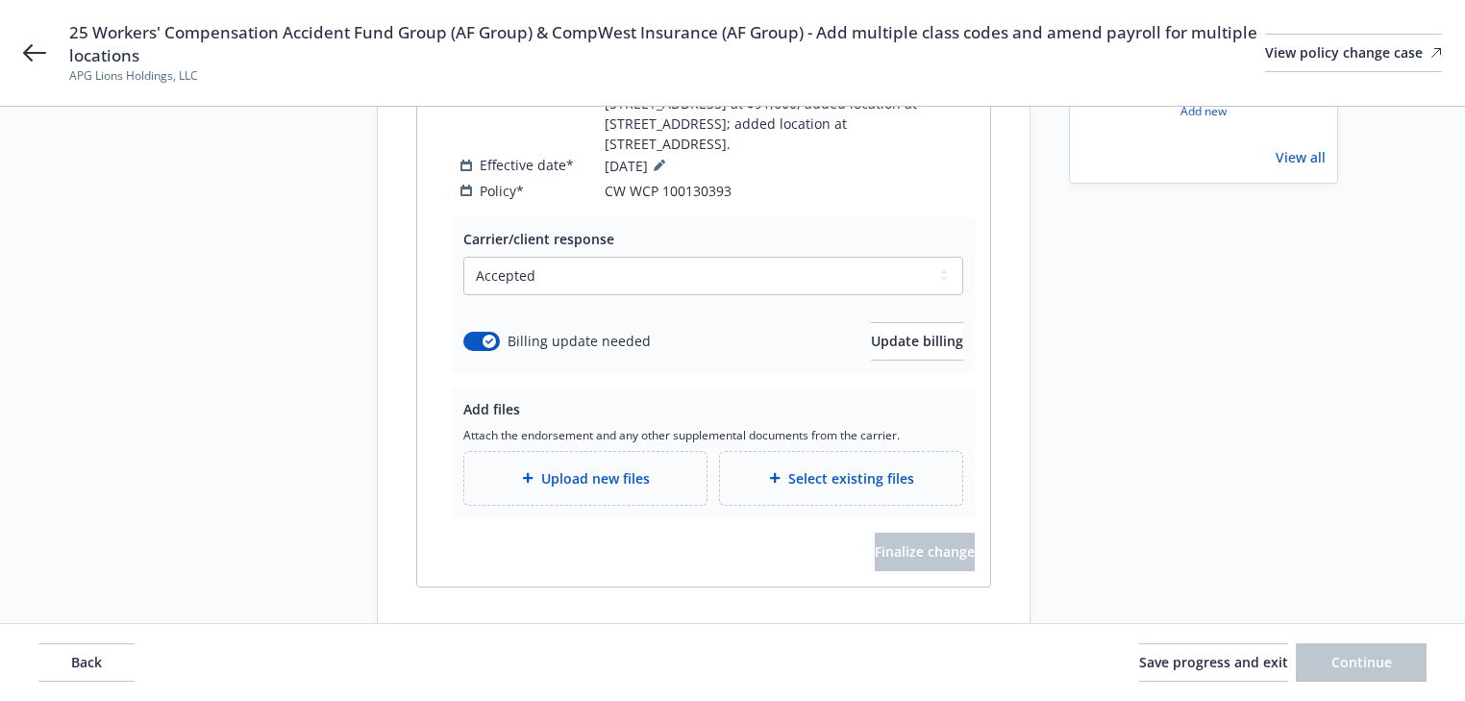
click at [611, 468] on span "Upload new files" at bounding box center [595, 478] width 109 height 20
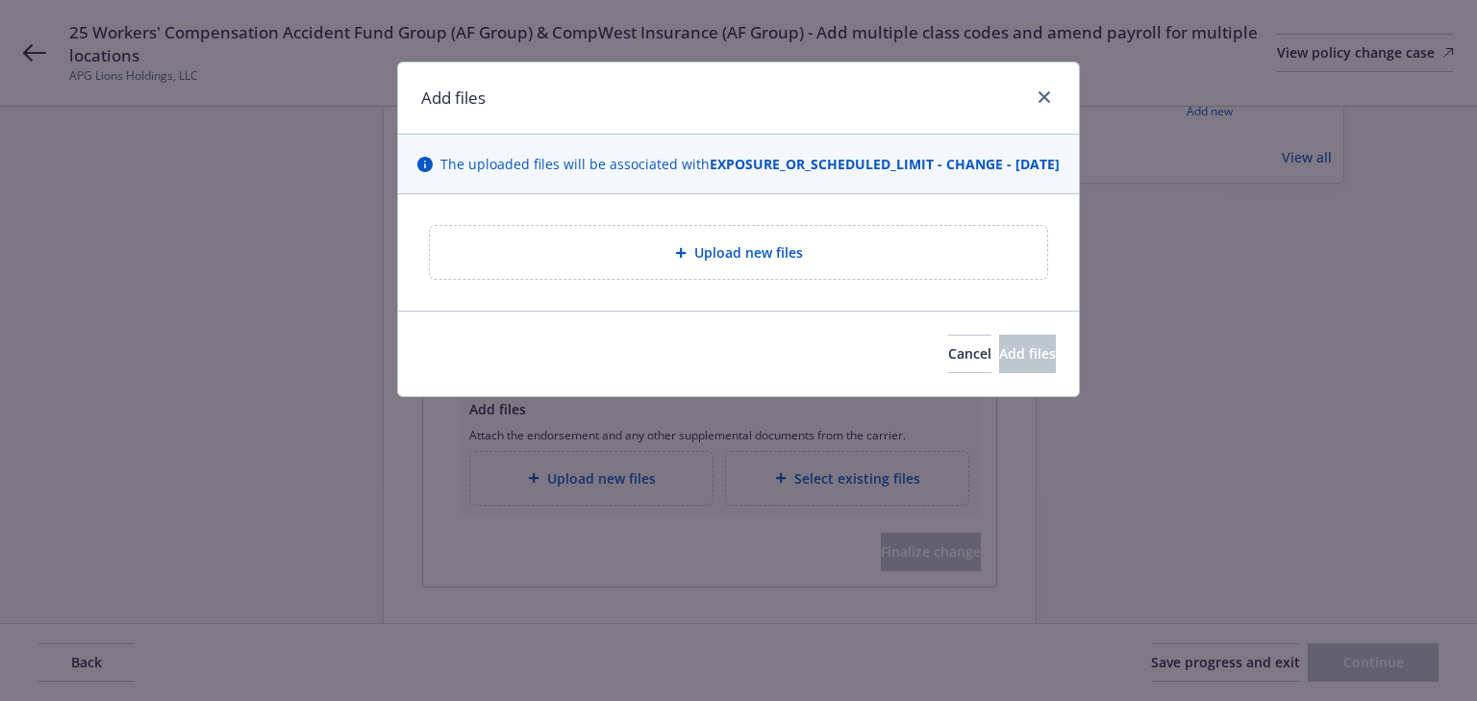
click at [694, 262] on span "Upload new files" at bounding box center [748, 252] width 109 height 20
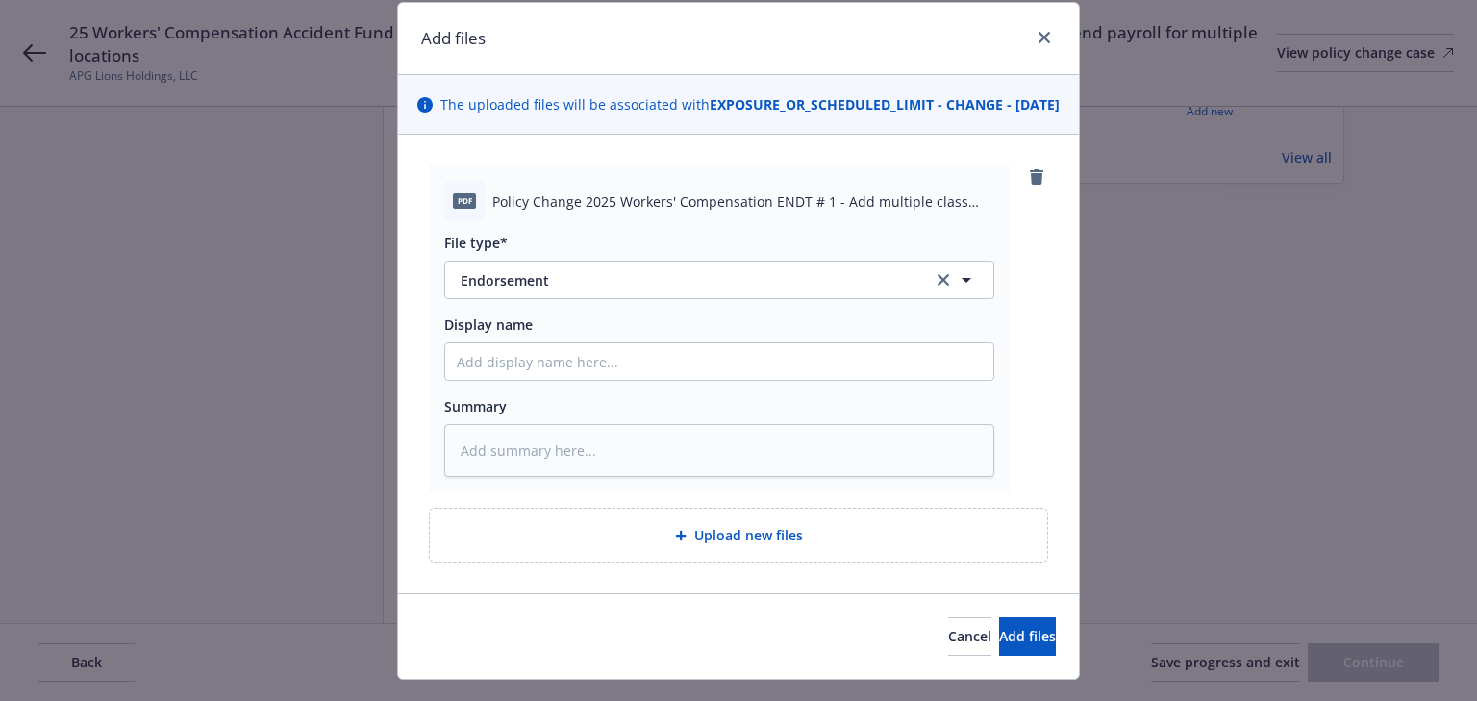
scroll to position [119, 0]
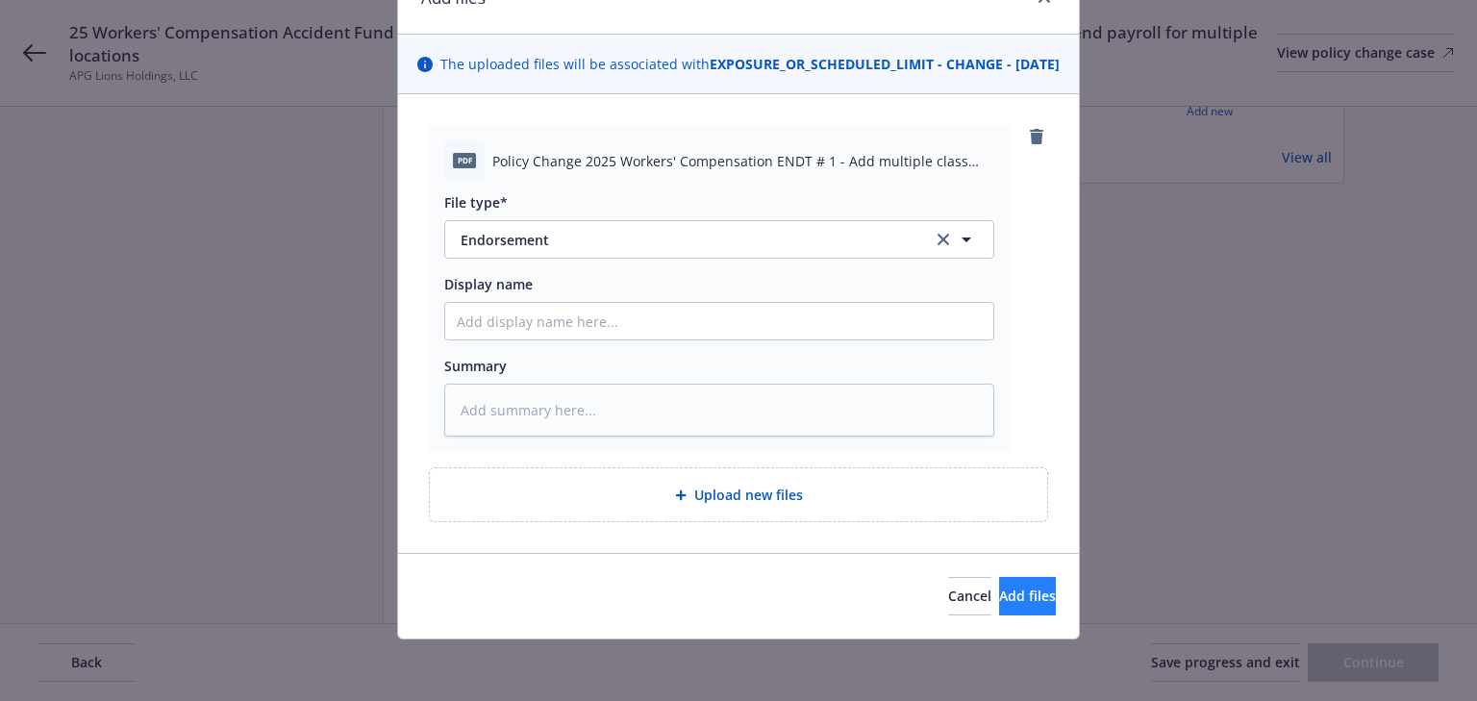
click at [1000, 616] on div "Cancel Add files" at bounding box center [738, 596] width 681 height 86
click at [999, 608] on button "Add files" at bounding box center [1027, 596] width 57 height 38
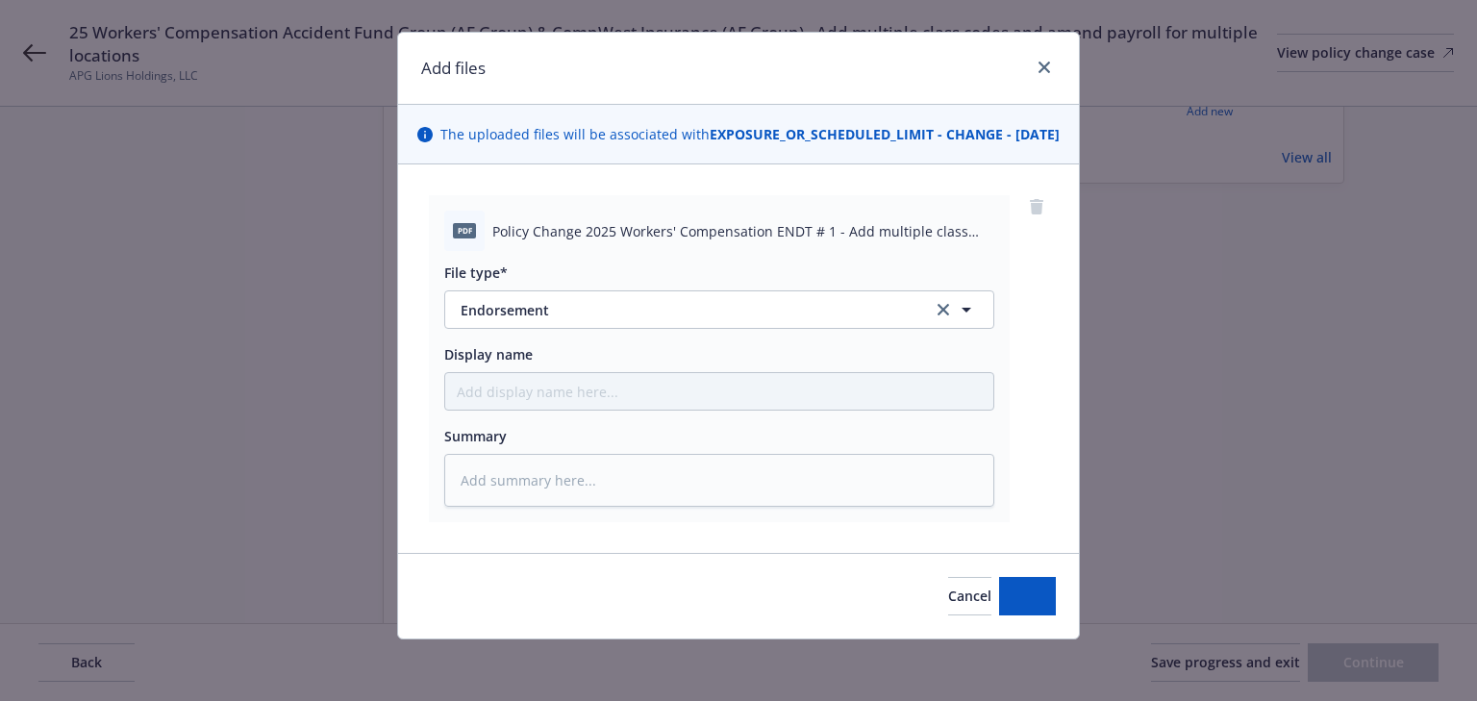
scroll to position [49, 0]
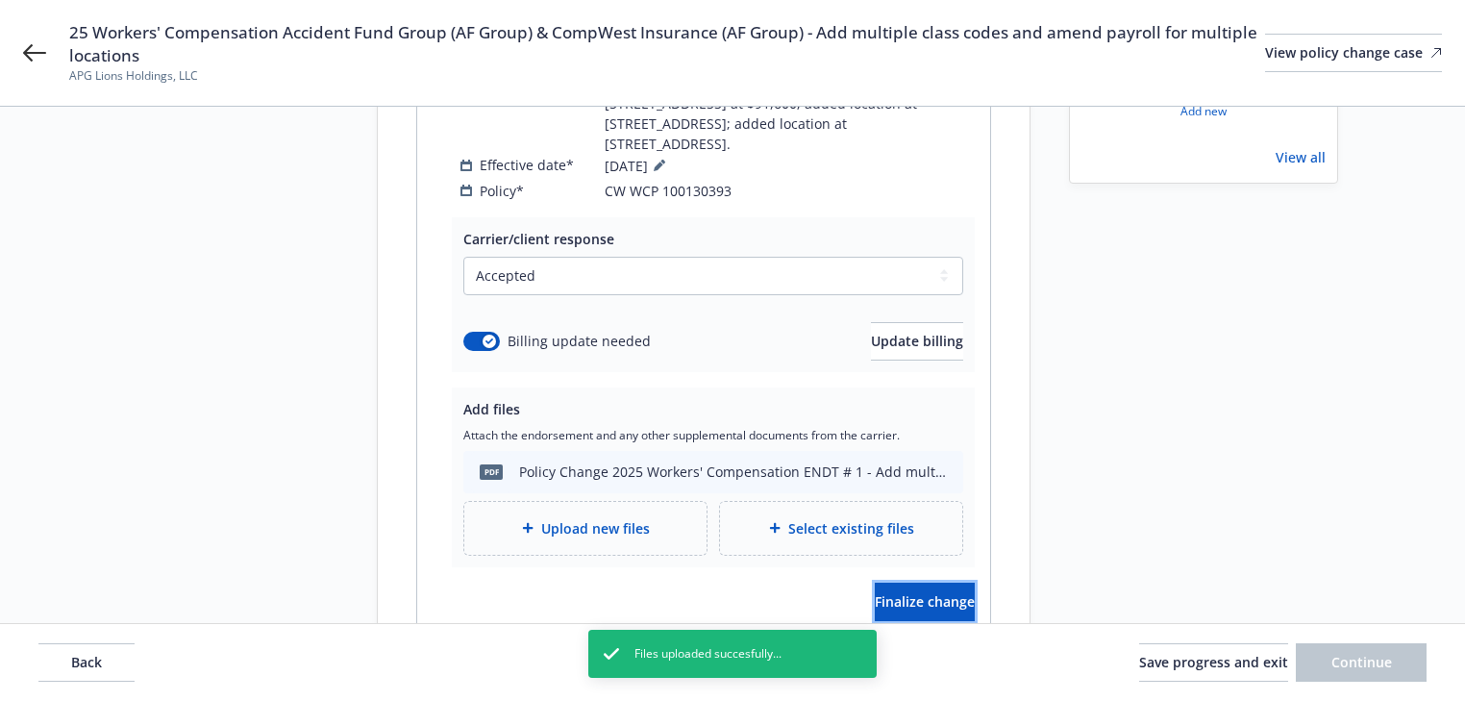
click at [936, 592] on span "Finalize change" at bounding box center [925, 601] width 100 height 18
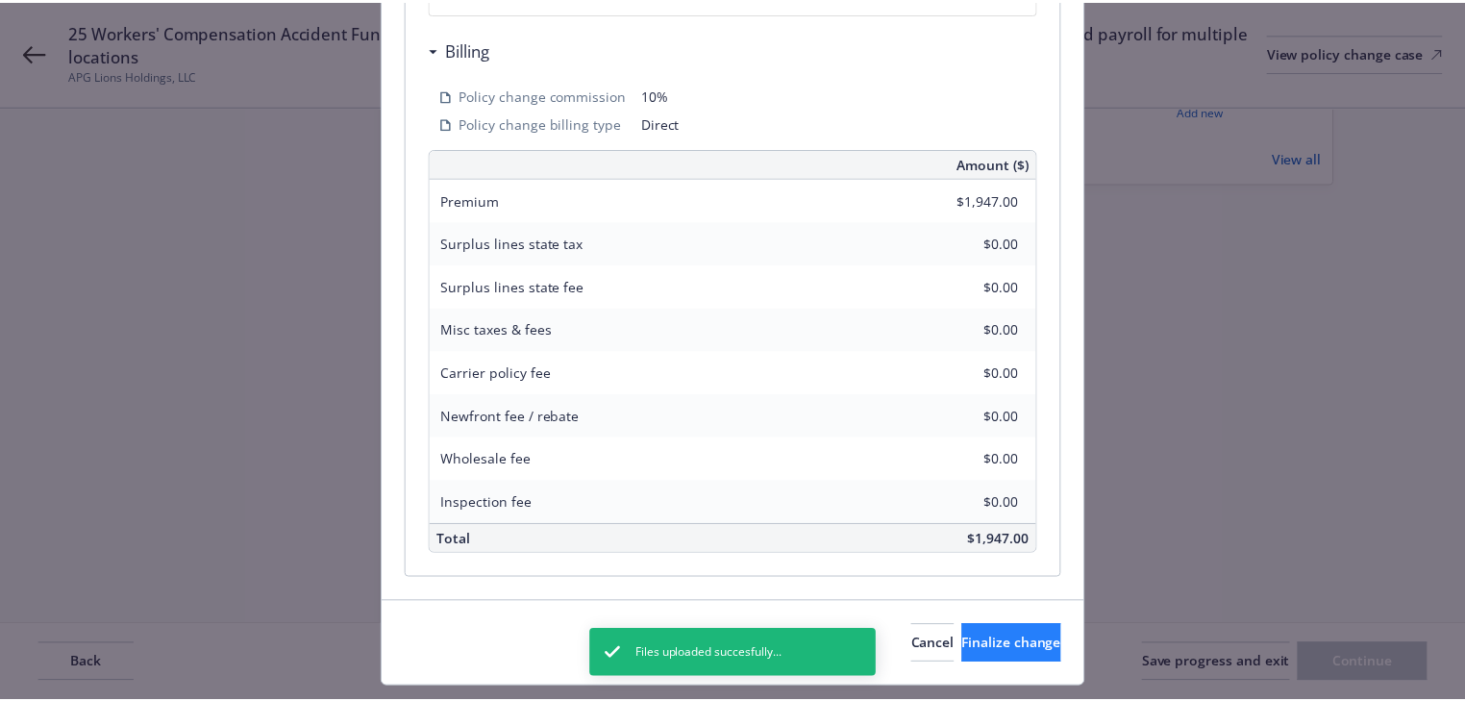
scroll to position [819, 0]
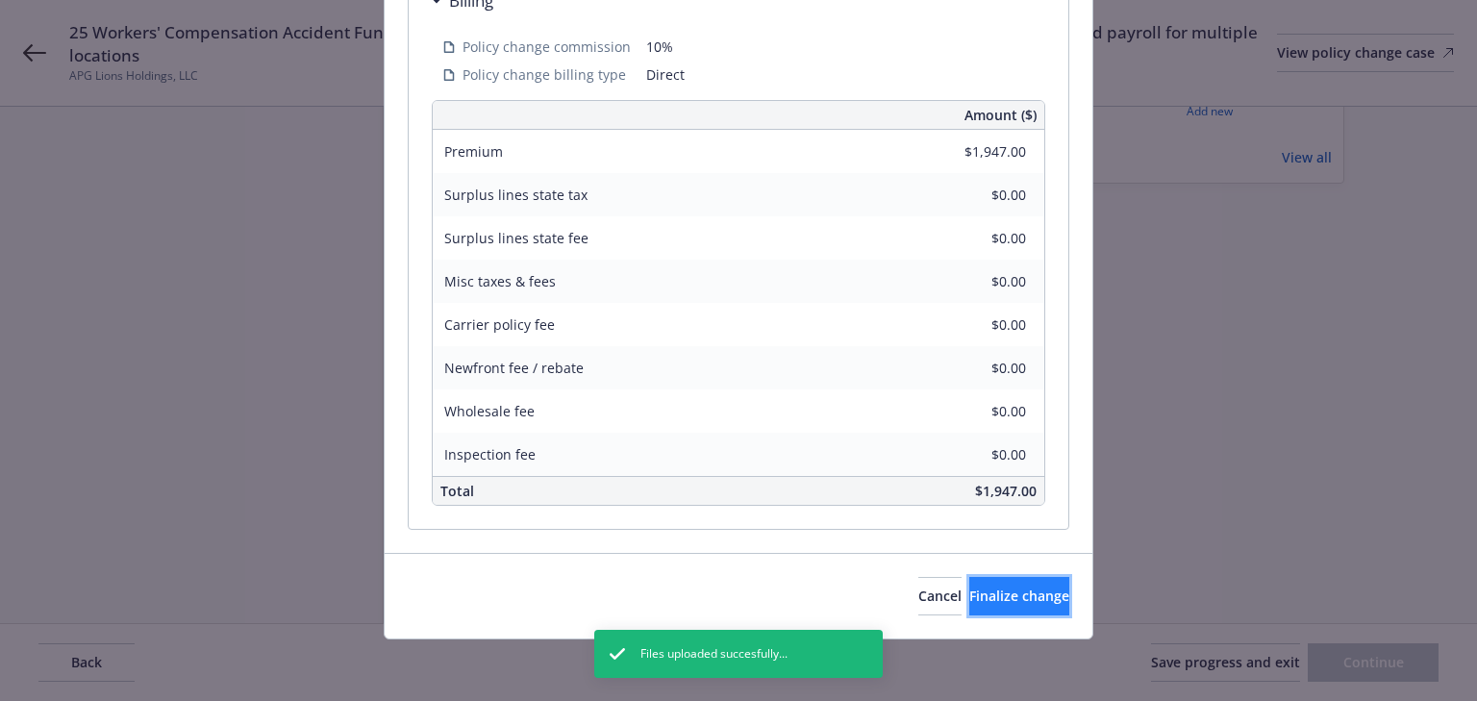
click at [969, 597] on span "Finalize change" at bounding box center [1019, 595] width 100 height 18
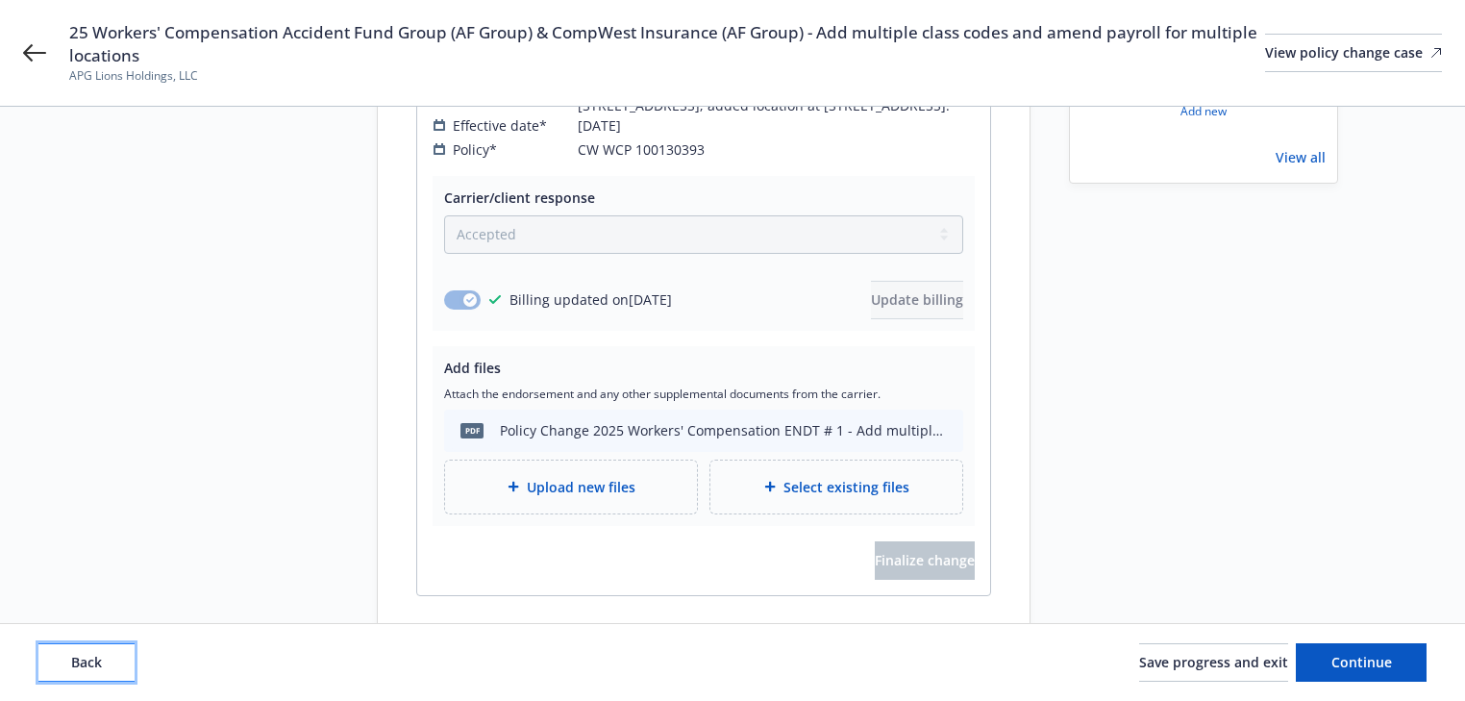
click at [108, 672] on button "Back" at bounding box center [86, 662] width 96 height 38
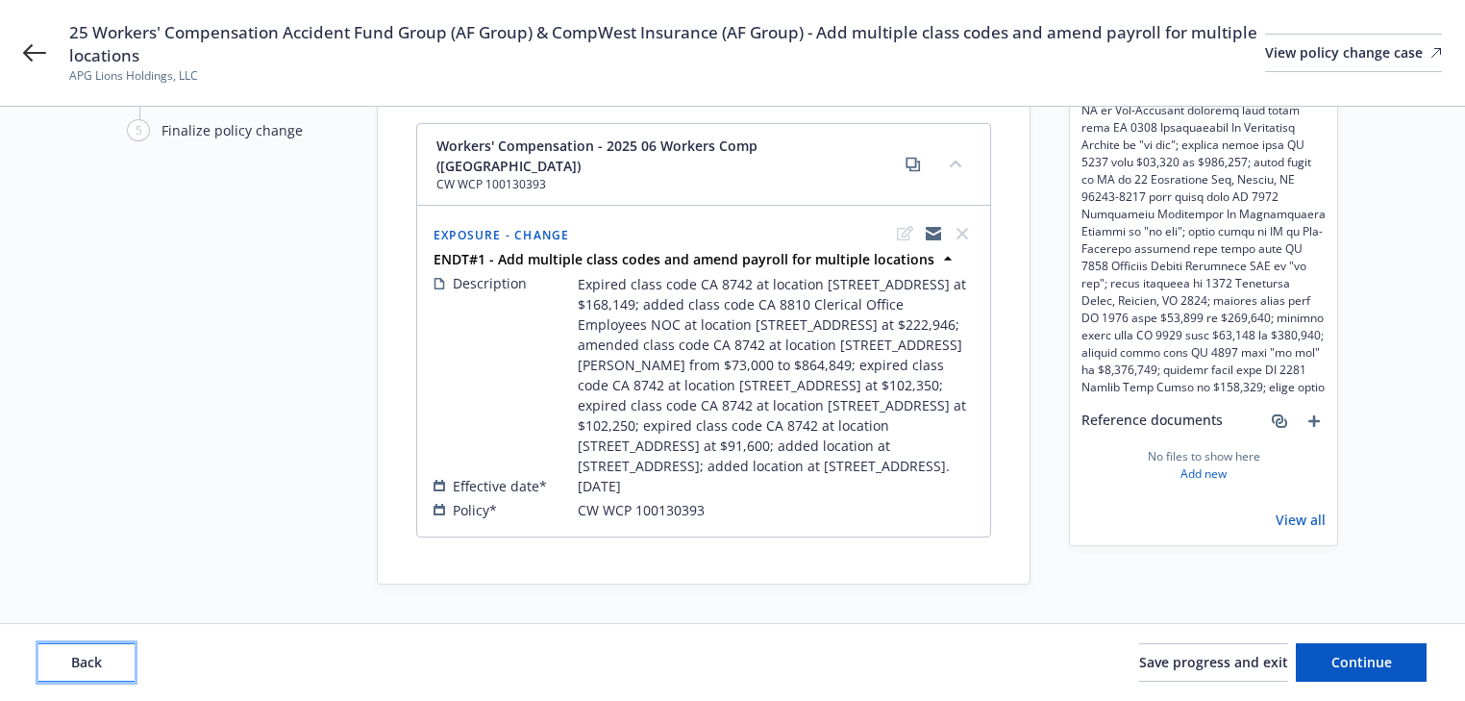
click at [108, 672] on button "Back" at bounding box center [86, 662] width 96 height 38
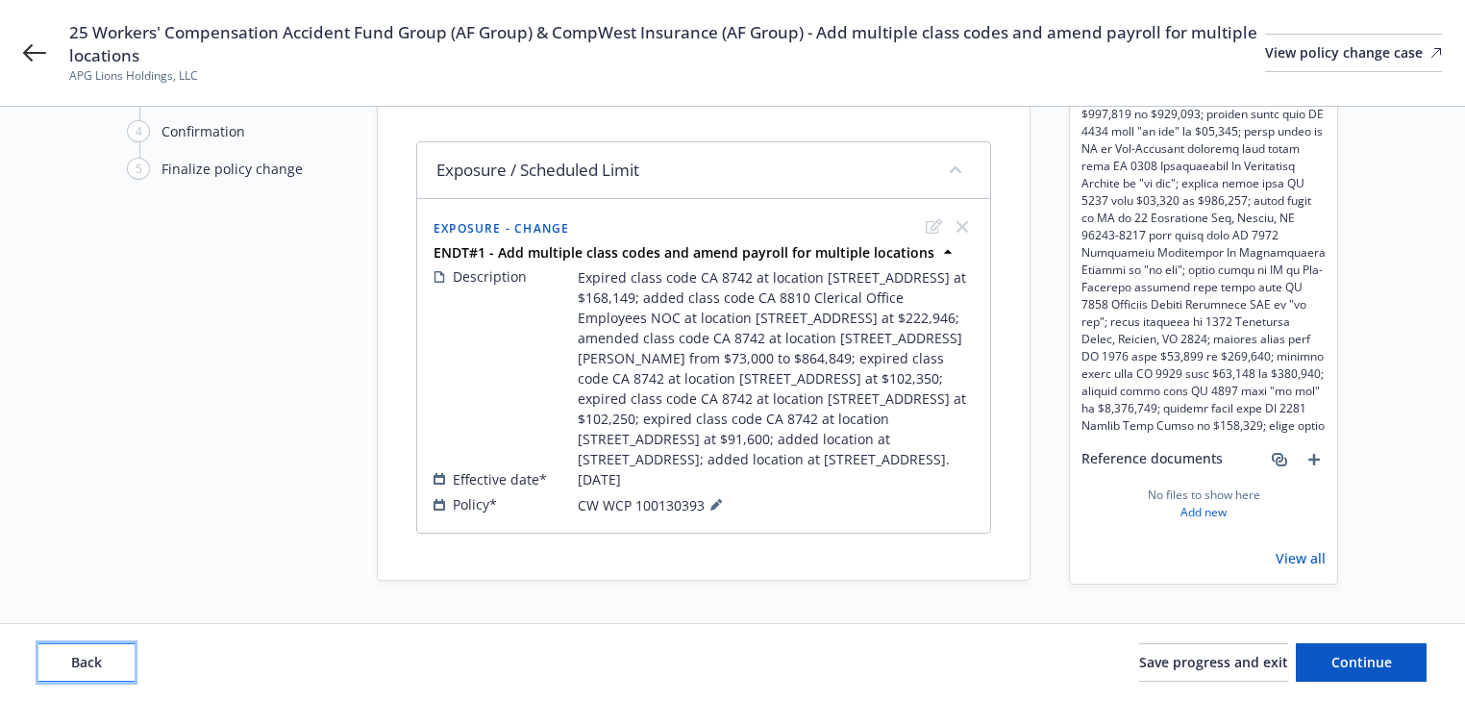
scroll to position [192, 0]
click at [108, 672] on button "Back" at bounding box center [86, 662] width 96 height 38
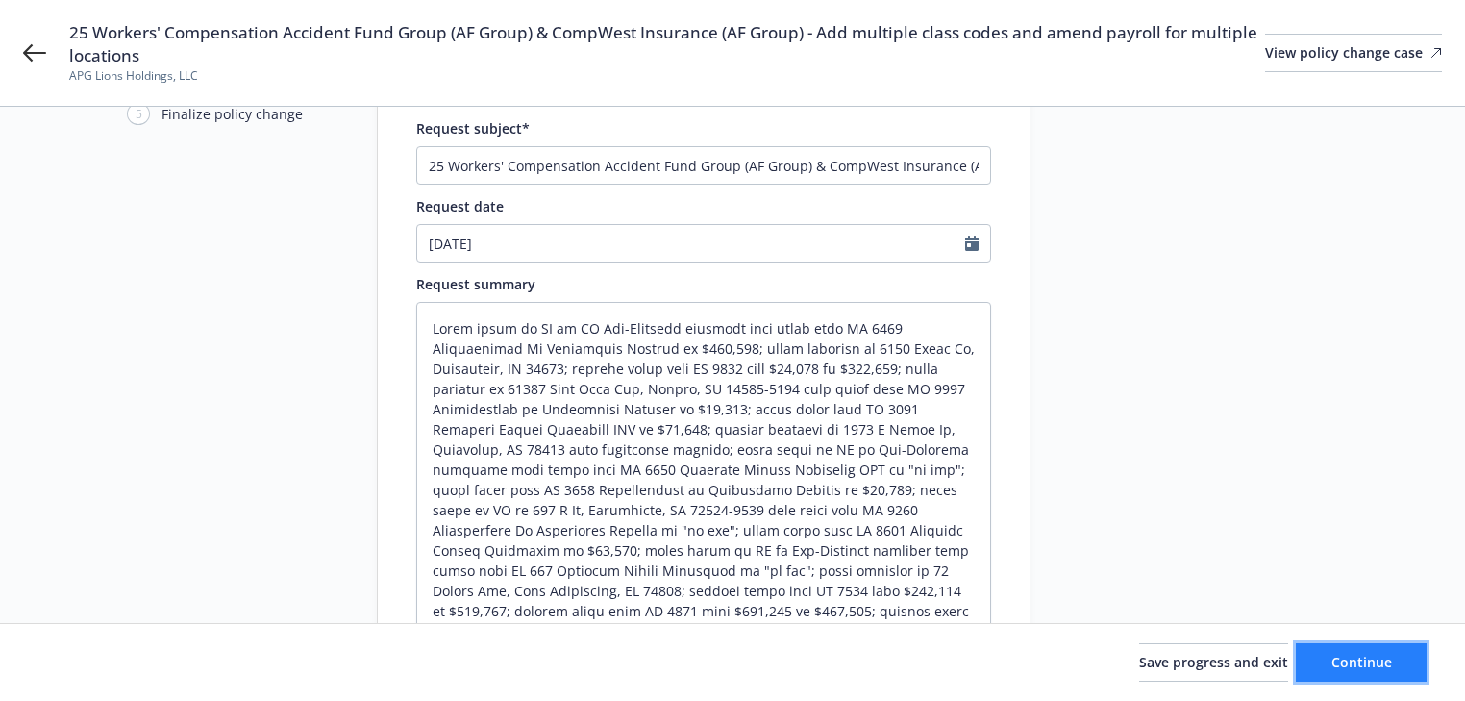
click at [1369, 663] on span "Continue" at bounding box center [1362, 662] width 61 height 18
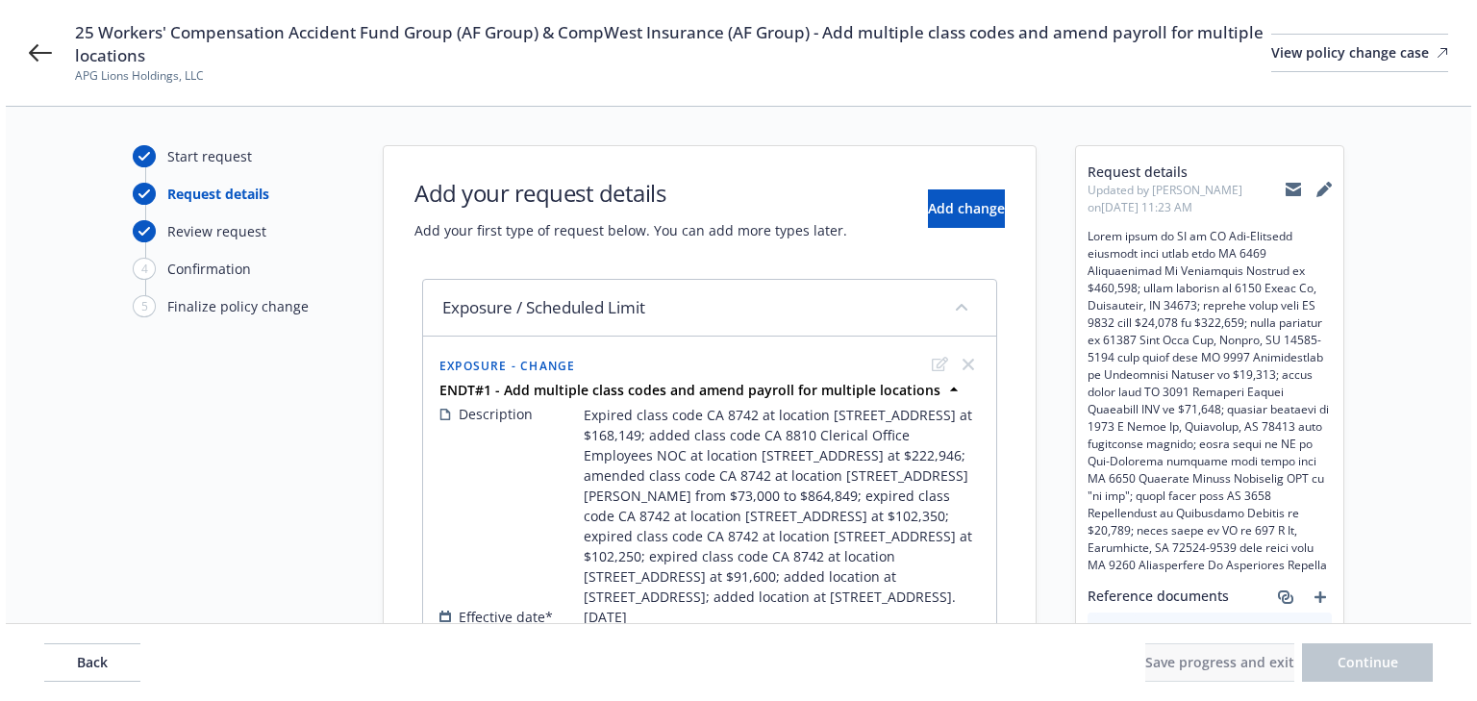
scroll to position [0, 0]
click at [922, 212] on span "Add change" at bounding box center [960, 208] width 77 height 18
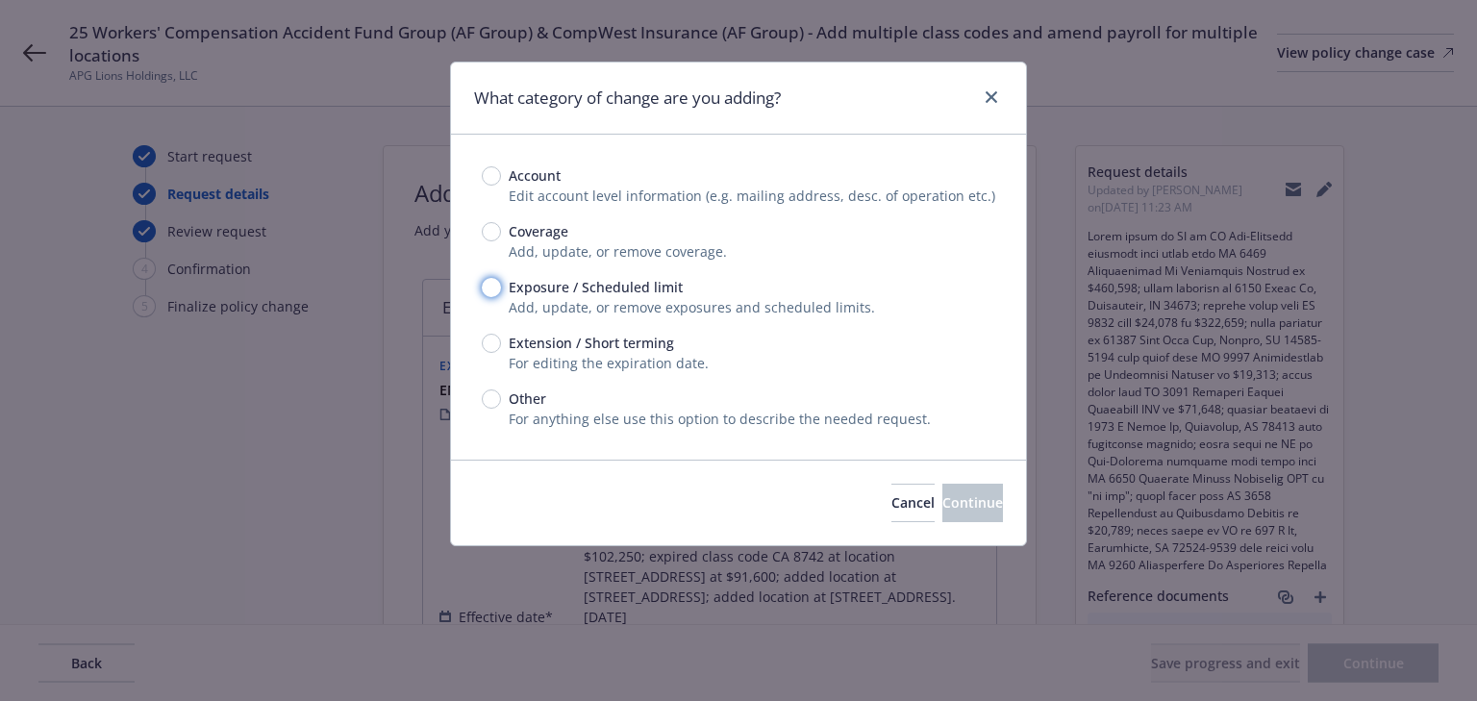
click at [492, 282] on input "Exposure / Scheduled limit" at bounding box center [491, 287] width 19 height 19
click at [961, 502] on span "Continue" at bounding box center [972, 502] width 61 height 18
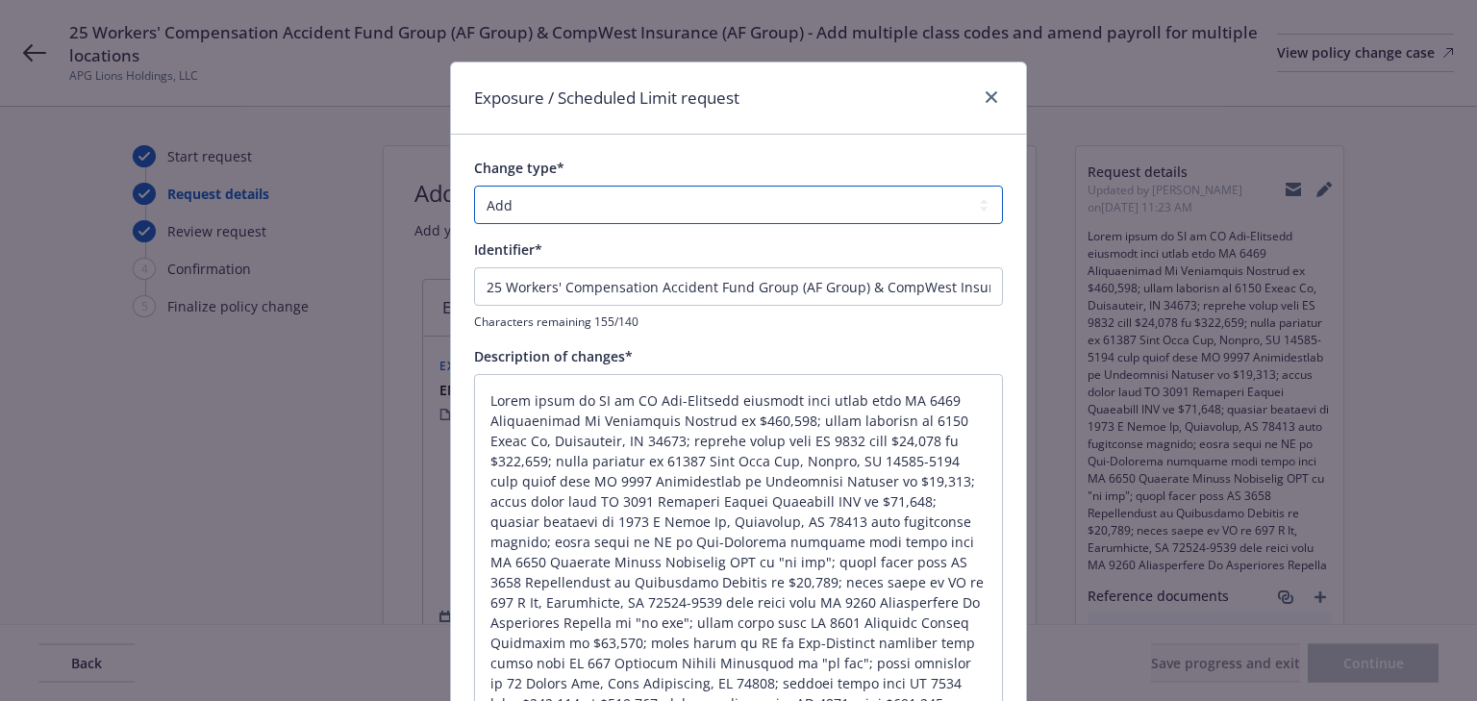
click at [574, 212] on select "Add Audit Change Remove" at bounding box center [738, 205] width 529 height 38
click at [474, 186] on select "Add Audit Change Remove" at bounding box center [738, 205] width 529 height 38
drag, startPoint x: 765, startPoint y: 277, endPoint x: -450, endPoint y: 240, distance: 1215.8
click at [0, 240] on html "25 Workers' Compensation Accident Fund Group (AF Group) & CompWest Insurance (A…" at bounding box center [738, 350] width 1477 height 701
drag, startPoint x: 688, startPoint y: 286, endPoint x: -960, endPoint y: 277, distance: 1648.0
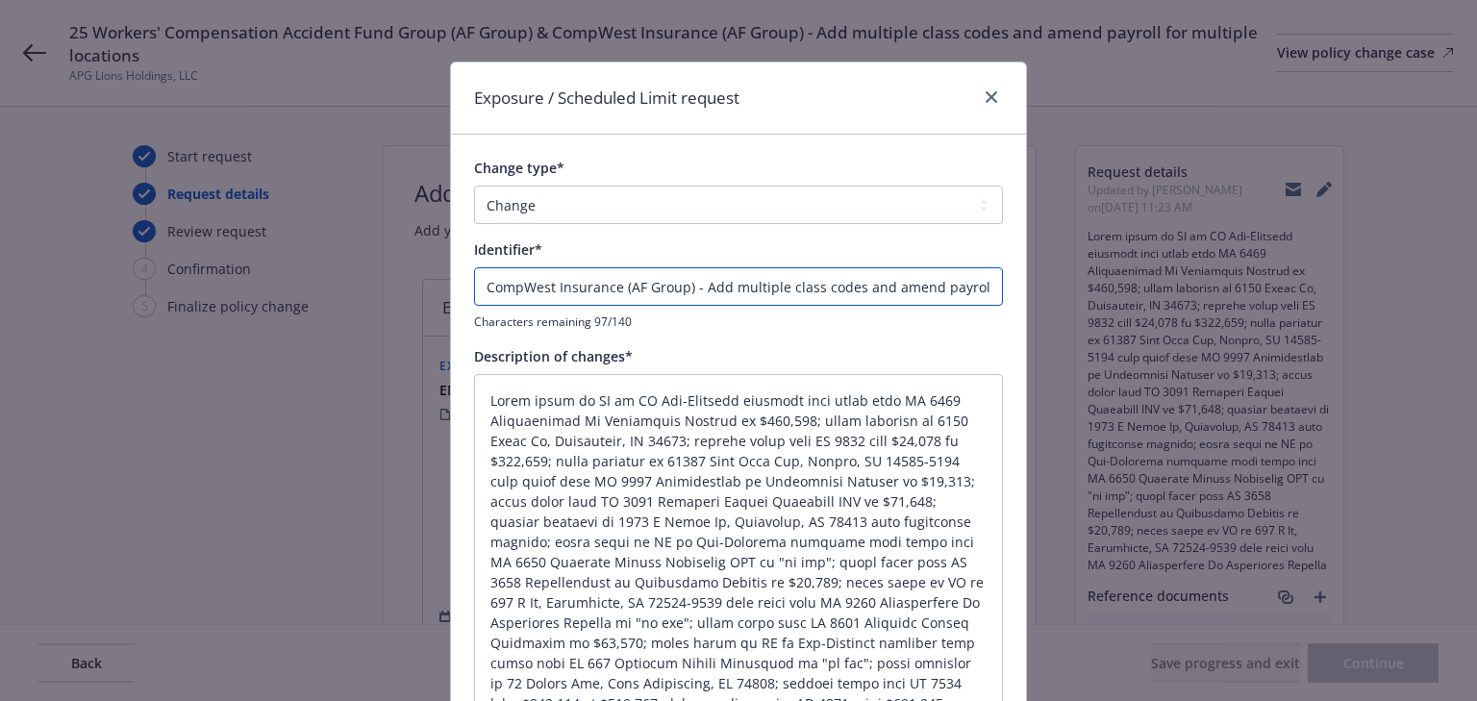
click at [0, 277] on html "25 Workers' Compensation Accident Fund Group (AF Group) & CompWest Insurance (A…" at bounding box center [738, 350] width 1477 height 701
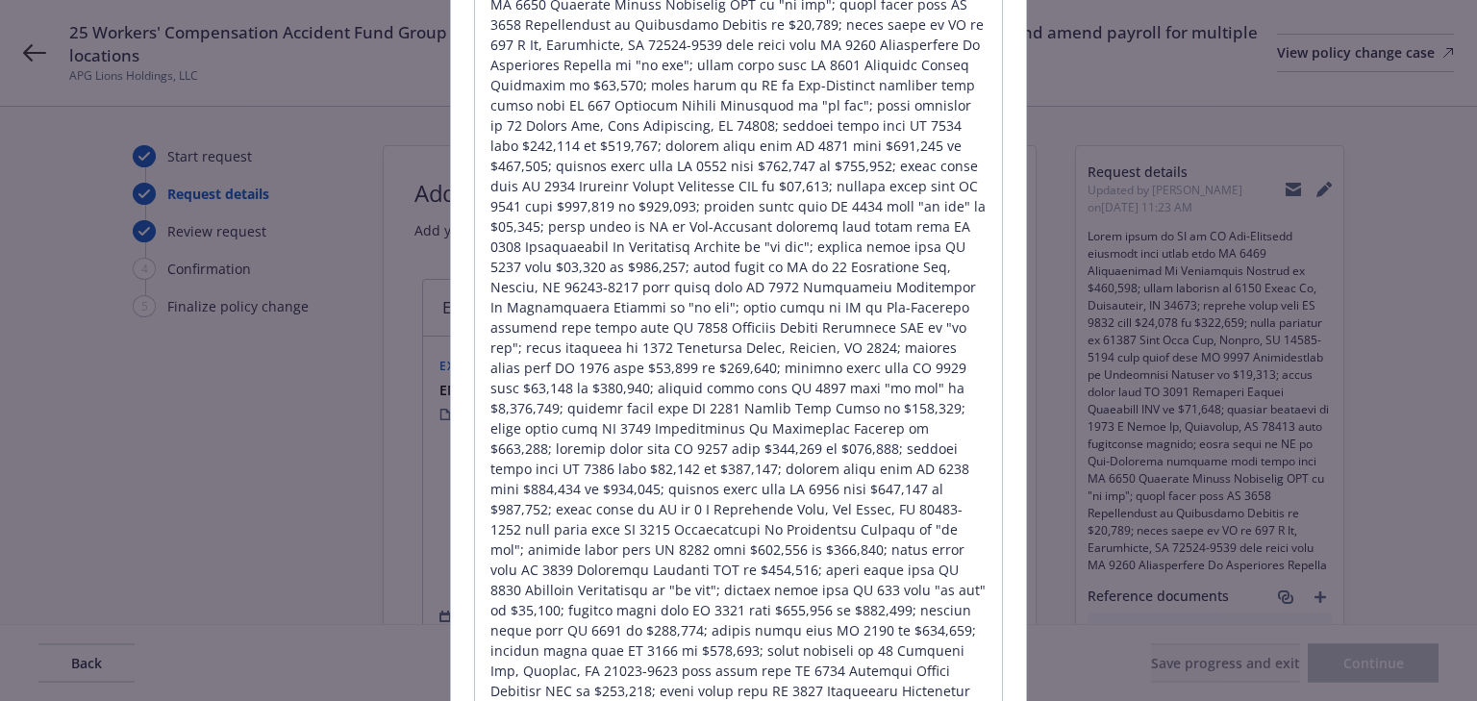
scroll to position [1077, 0]
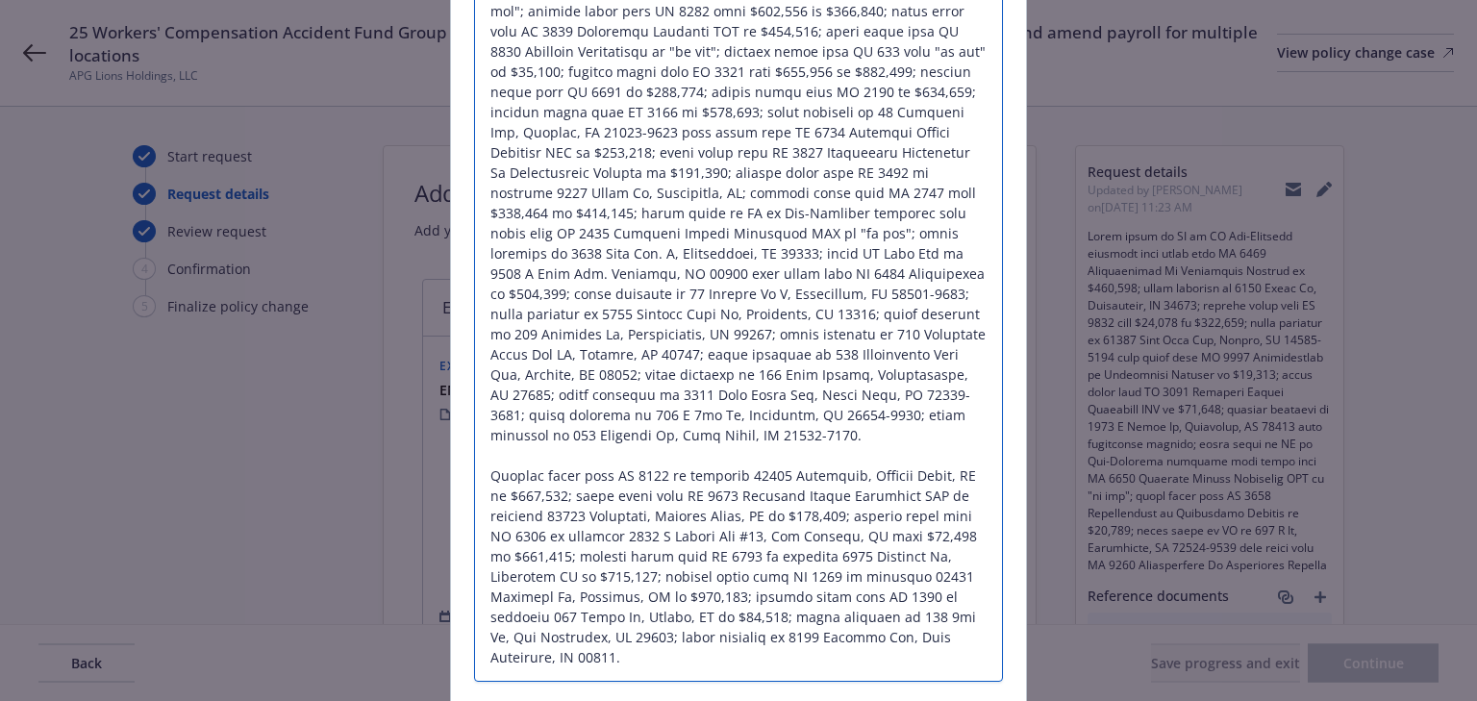
drag, startPoint x: 484, startPoint y: 449, endPoint x: 1070, endPoint y: 605, distance: 606.8
click at [1070, 605] on div "Exposure / Scheduled Limit request Change type* Add Audit Change Remove Identif…" at bounding box center [738, 350] width 1477 height 701
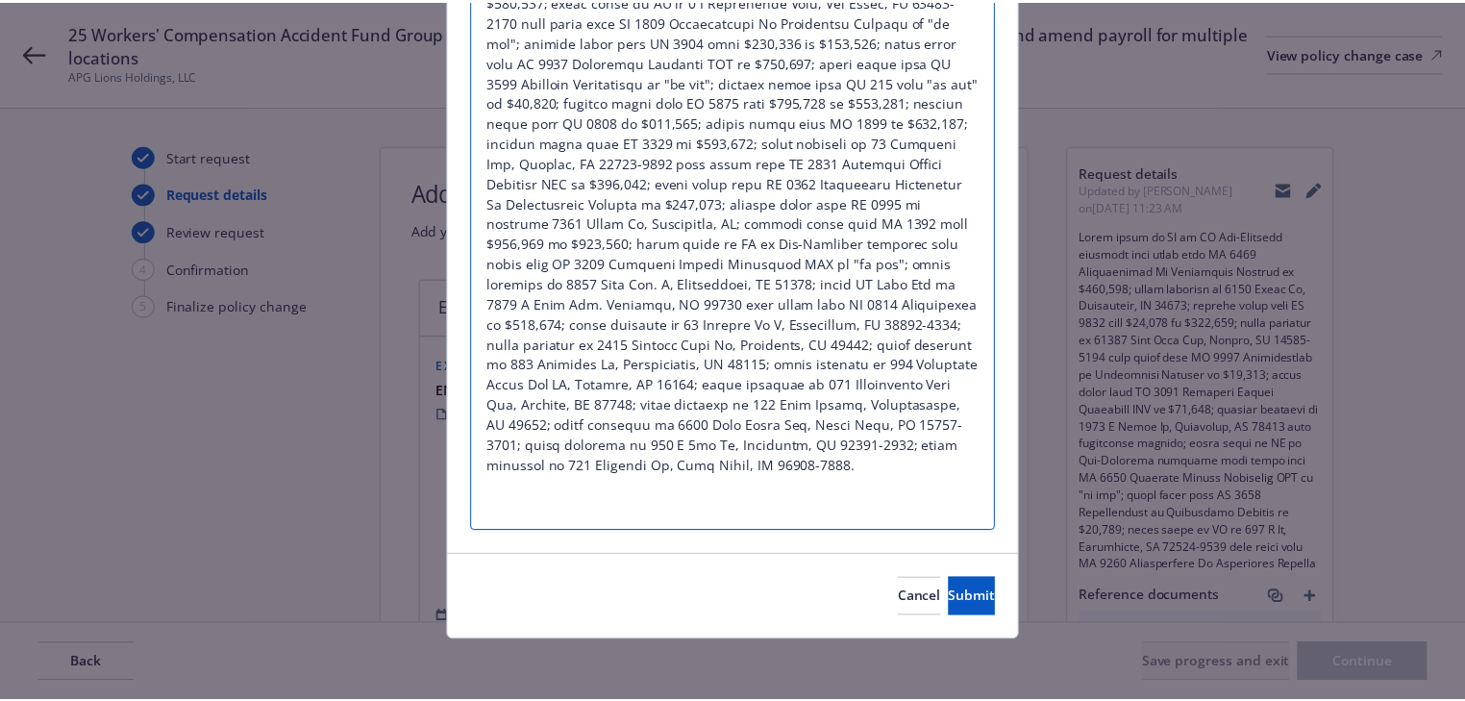
scroll to position [1046, 0]
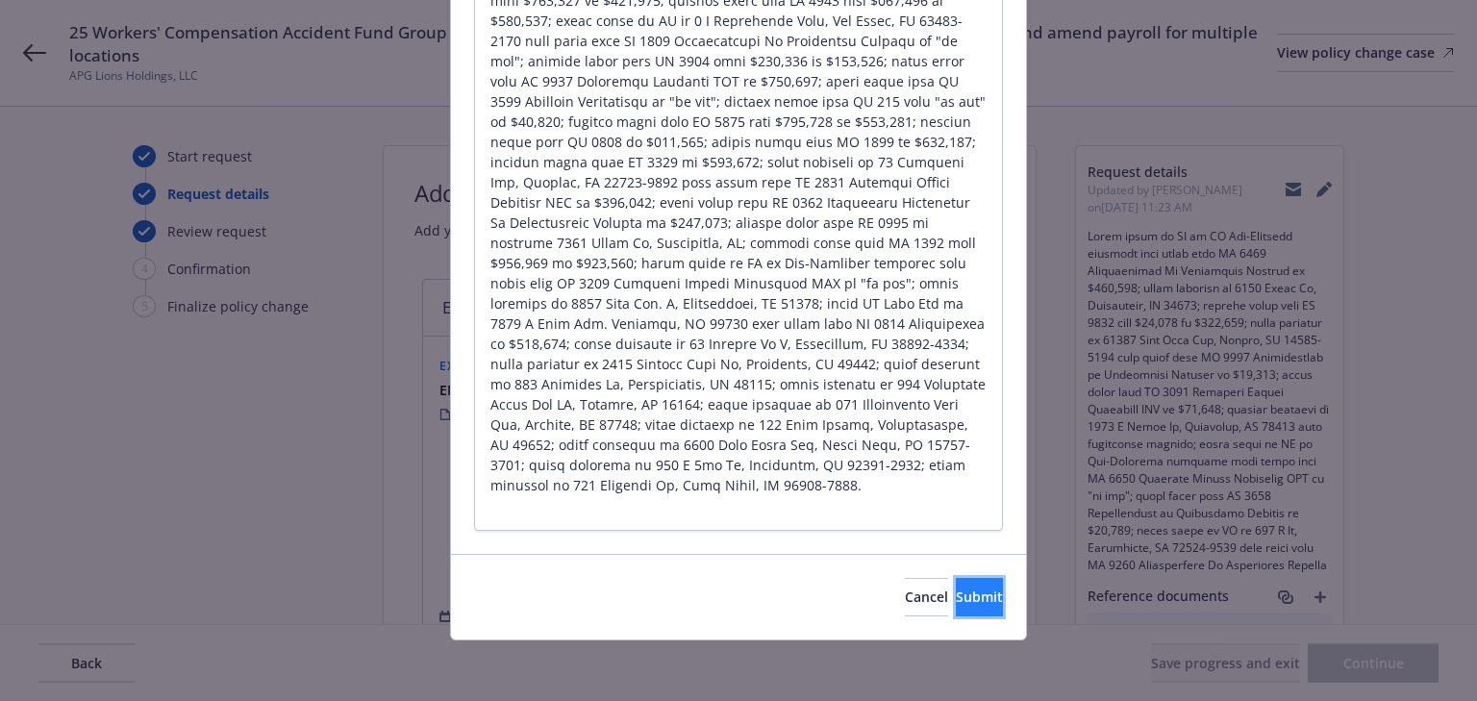
click at [958, 592] on span "Submit" at bounding box center [979, 596] width 47 height 18
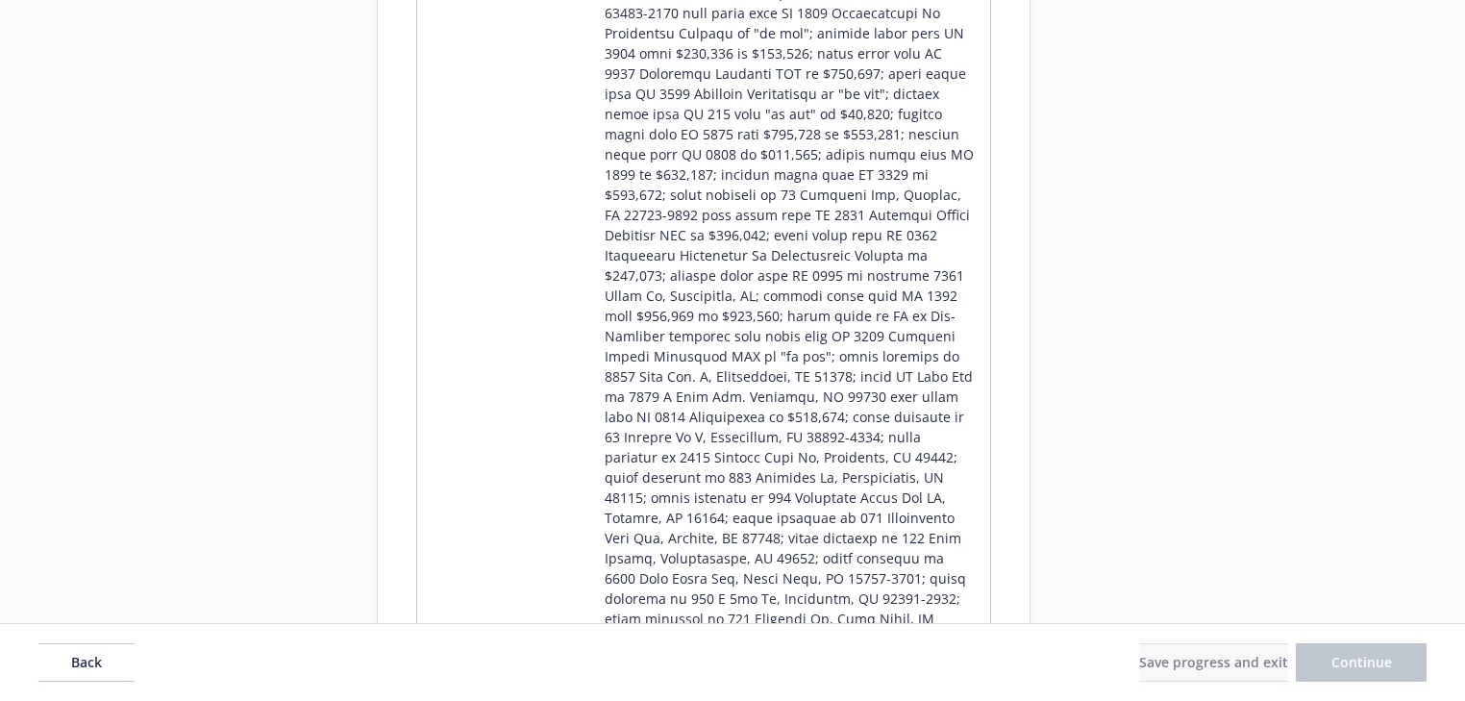
scroll to position [1876, 0]
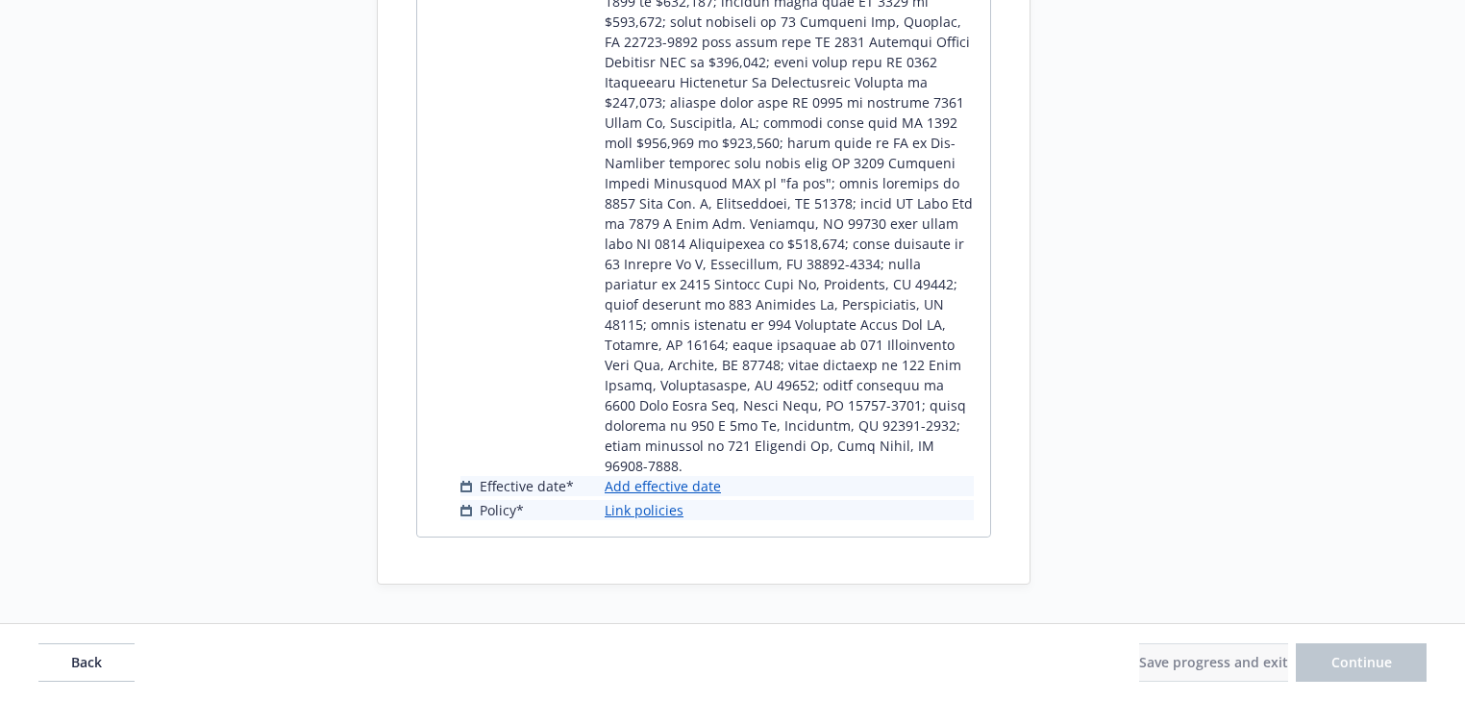
click at [639, 486] on link "Add effective date" at bounding box center [663, 486] width 116 height 20
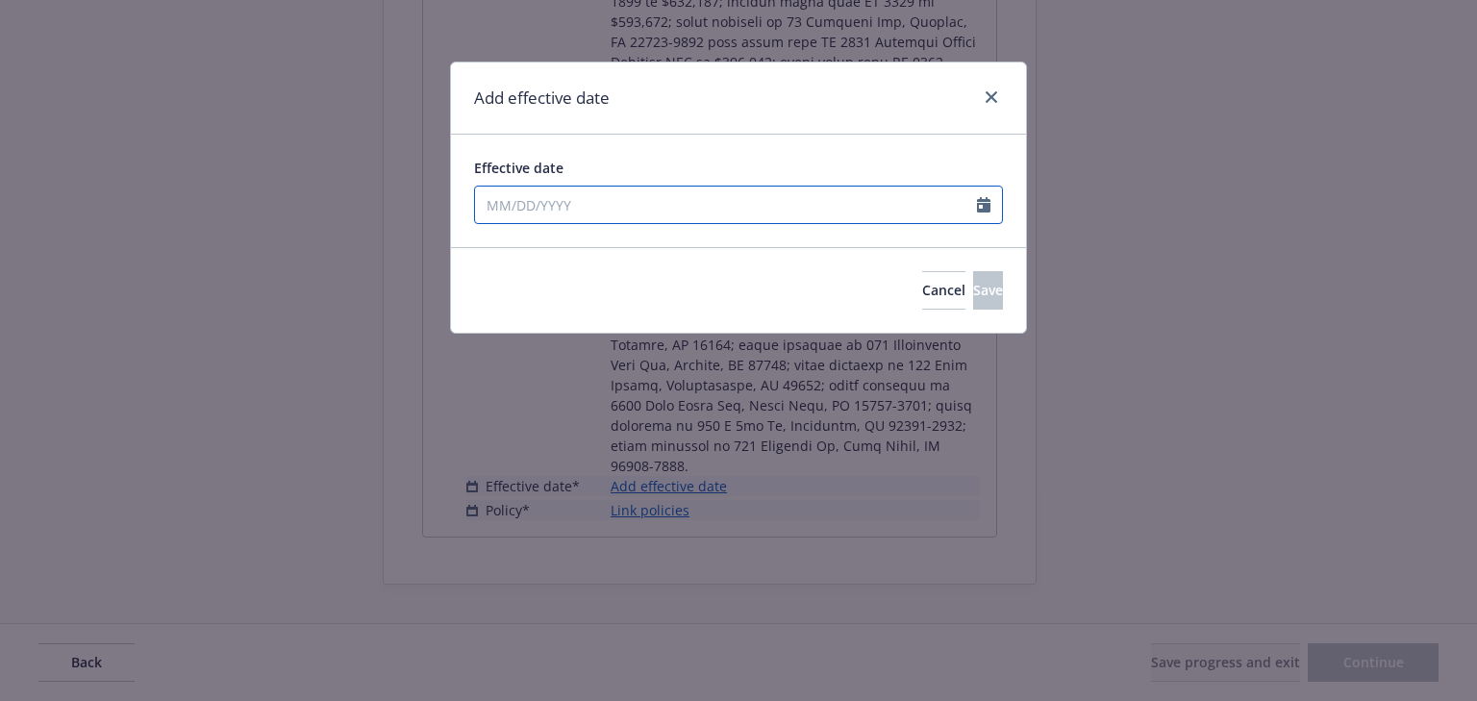
click at [642, 212] on input "Effective date" at bounding box center [726, 205] width 502 height 37
click at [732, 96] on div "Add effective date" at bounding box center [738, 98] width 575 height 72
click at [973, 279] on button "Save" at bounding box center [988, 290] width 30 height 38
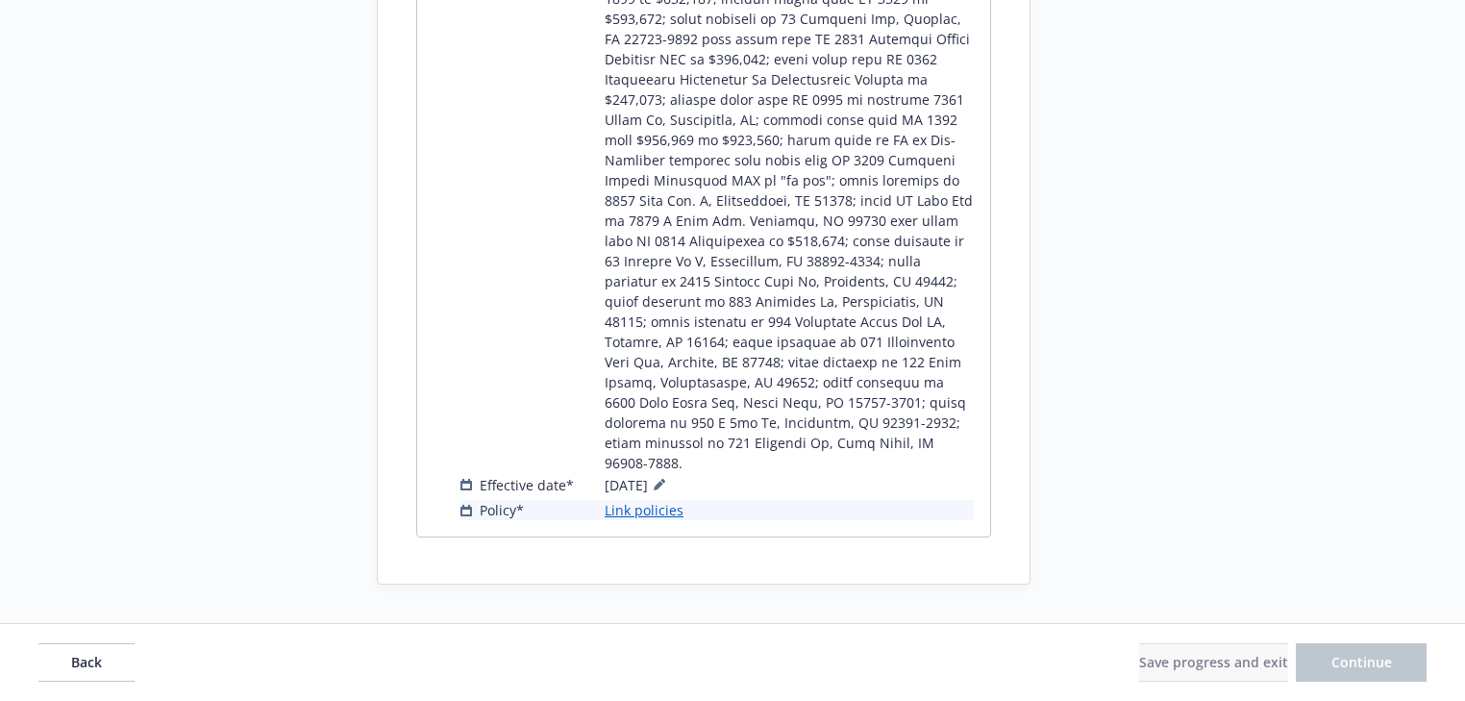
click at [653, 515] on link "Link policies" at bounding box center [644, 510] width 79 height 20
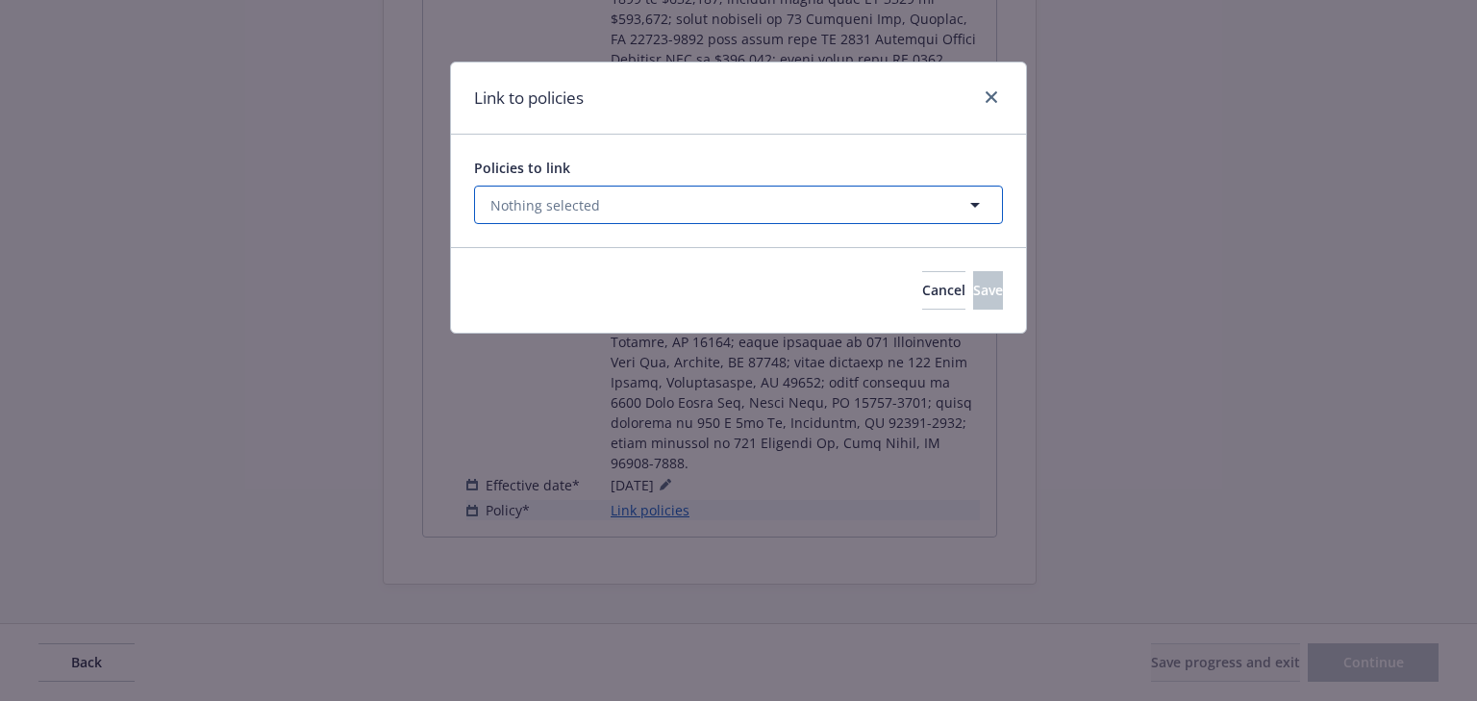
click at [563, 212] on span "Nothing selected" at bounding box center [545, 205] width 110 height 20
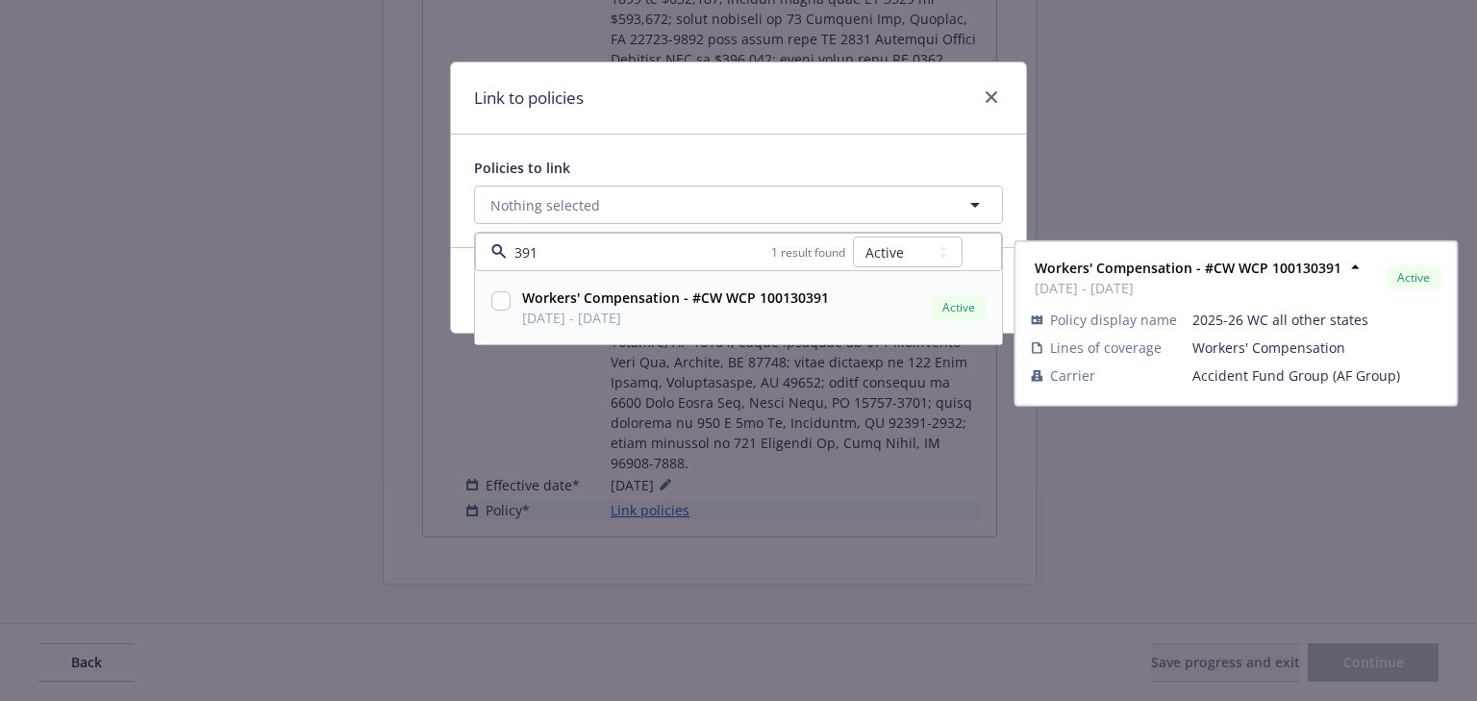
click at [503, 299] on input "checkbox" at bounding box center [500, 300] width 19 height 19
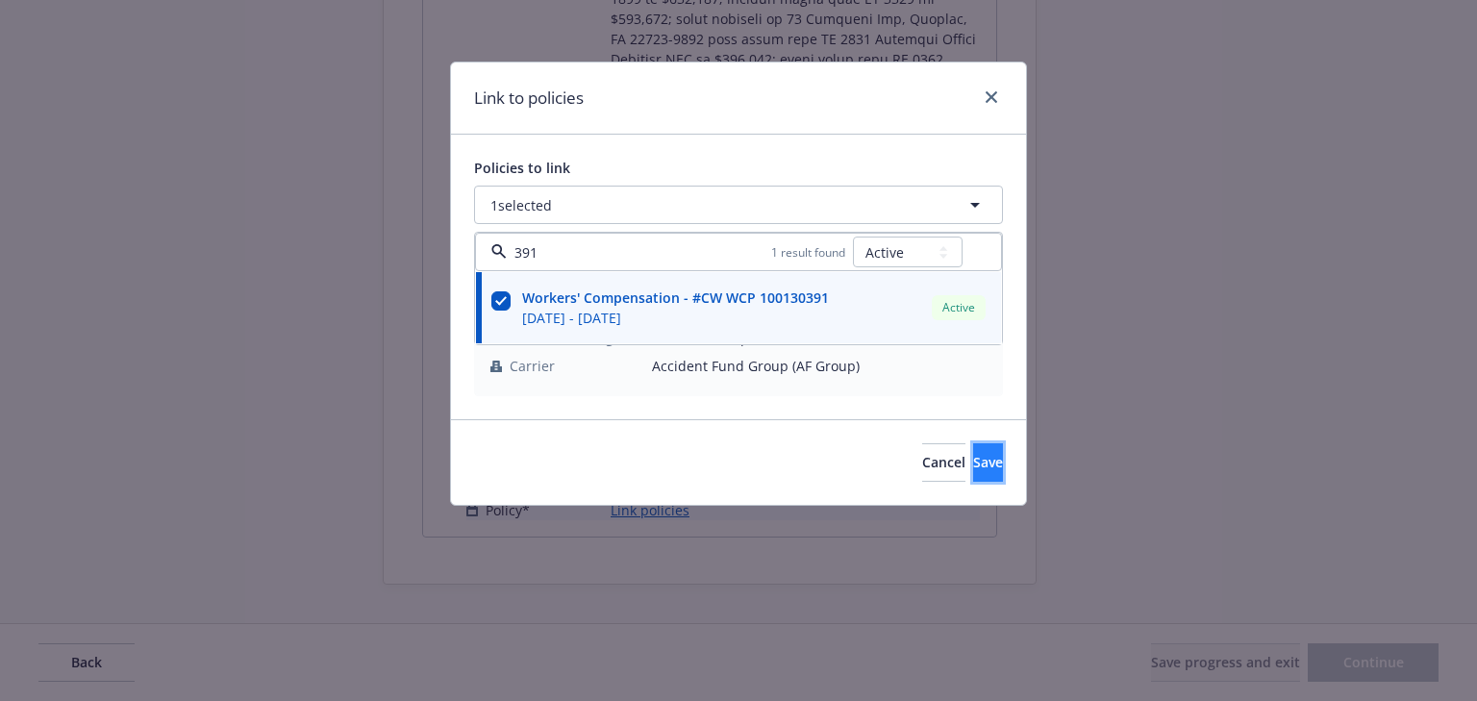
click at [974, 467] on button "Save" at bounding box center [988, 462] width 30 height 38
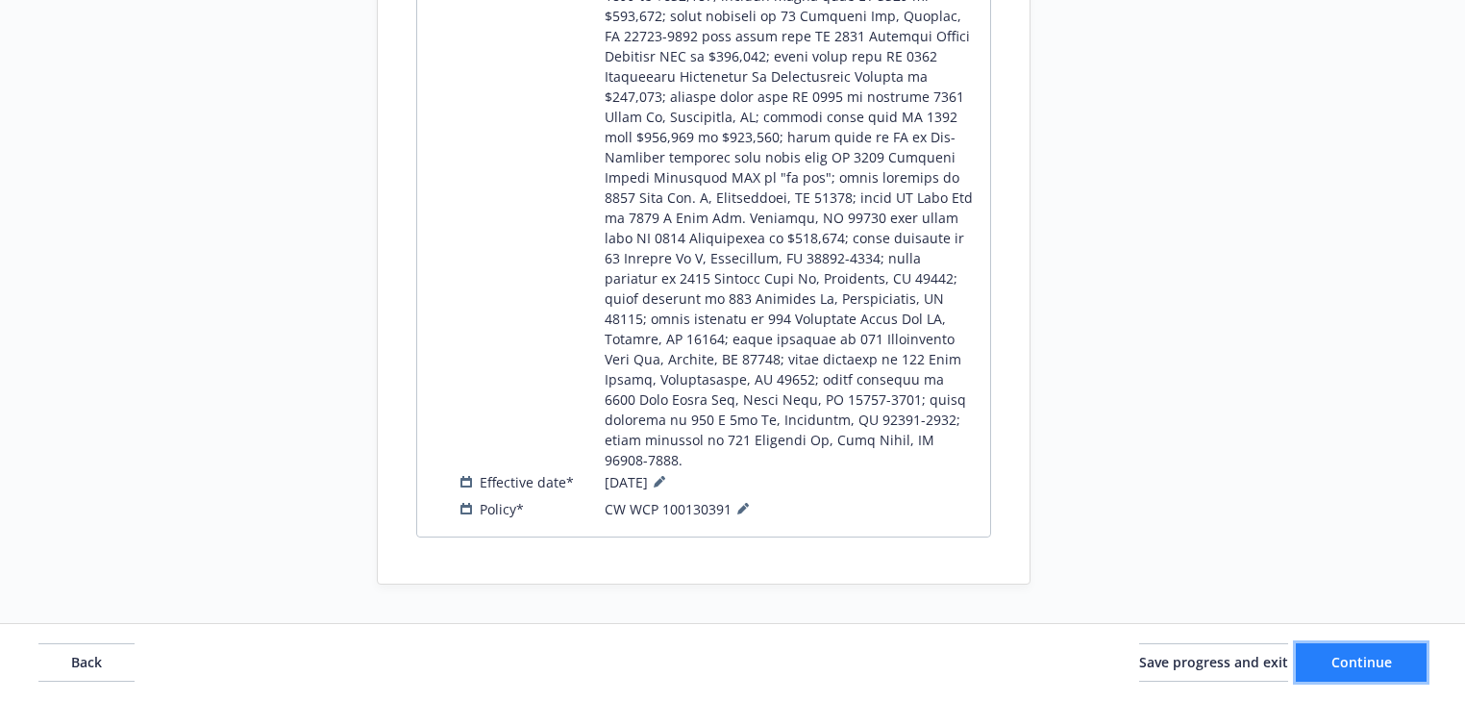
click at [1310, 661] on button "Continue" at bounding box center [1361, 662] width 131 height 38
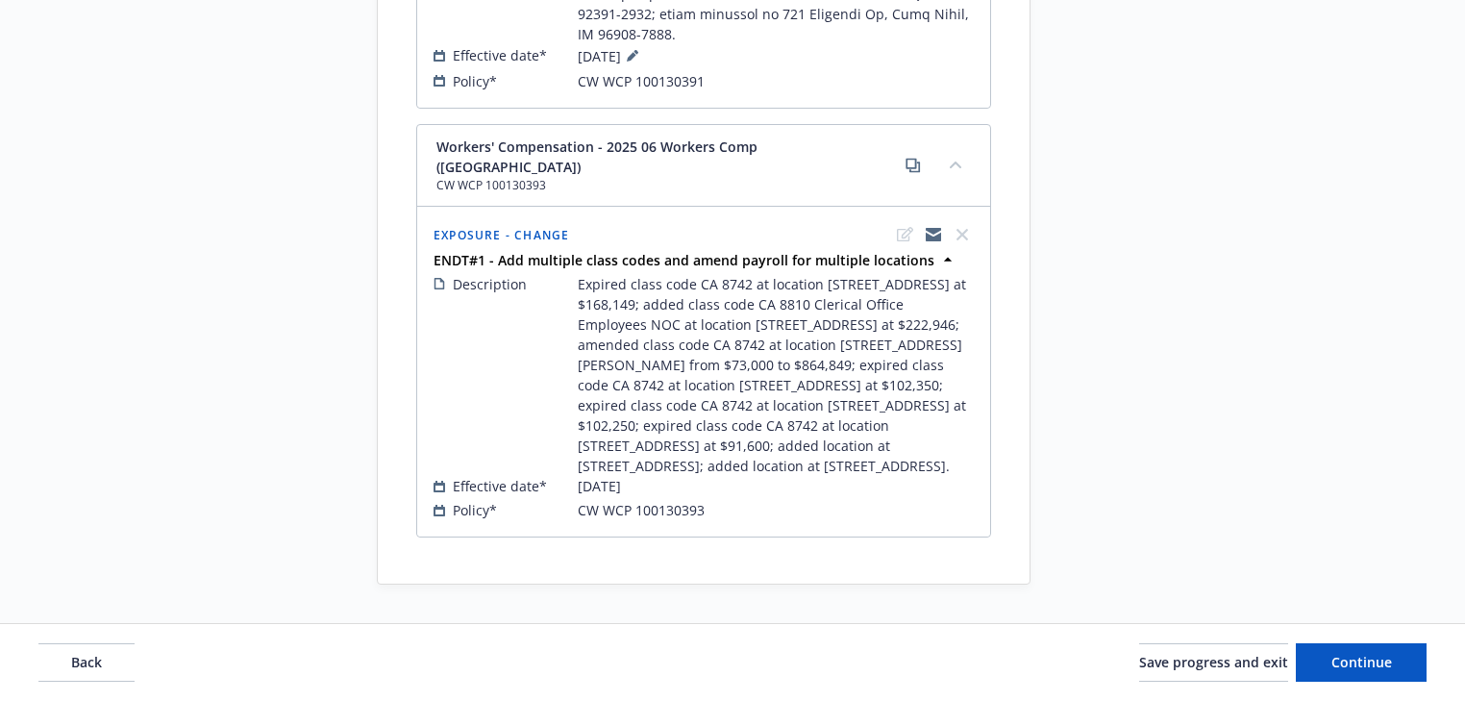
scroll to position [1857, 0]
click at [1357, 669] on span "Continue" at bounding box center [1362, 662] width 61 height 18
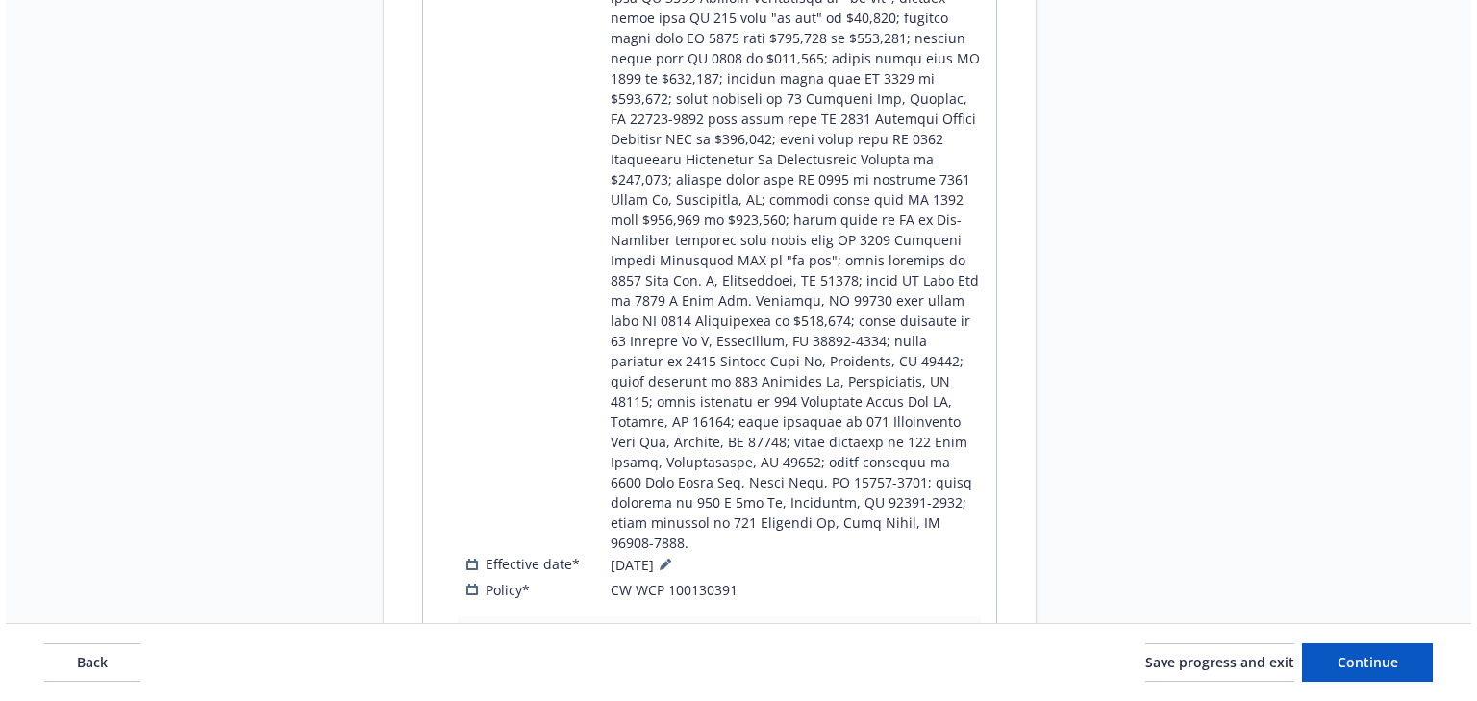
scroll to position [1933, 0]
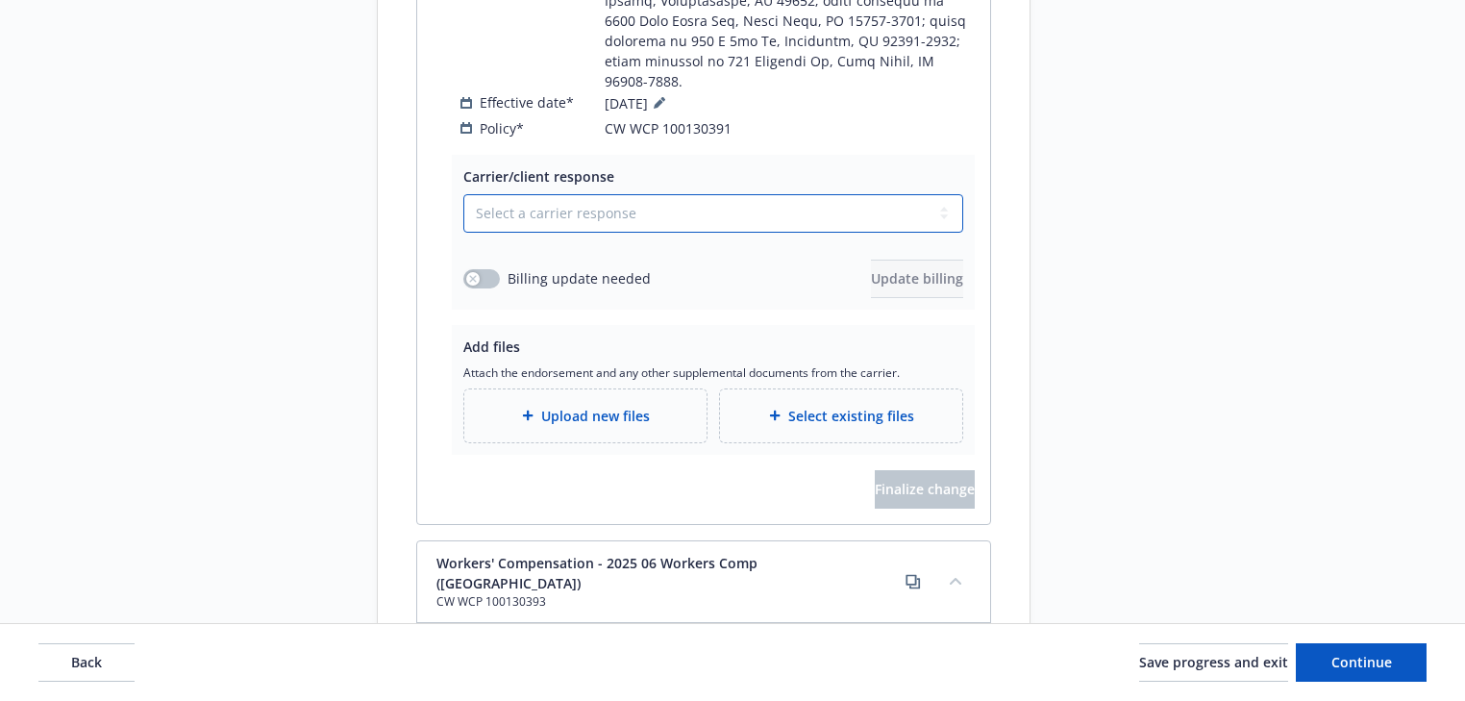
click at [583, 194] on select "Select a carrier response Accepted Accepted with revision No endorsement needed…" at bounding box center [713, 213] width 500 height 38
click at [463, 194] on select "Select a carrier response Accepted Accepted with revision No endorsement needed…" at bounding box center [713, 213] width 500 height 38
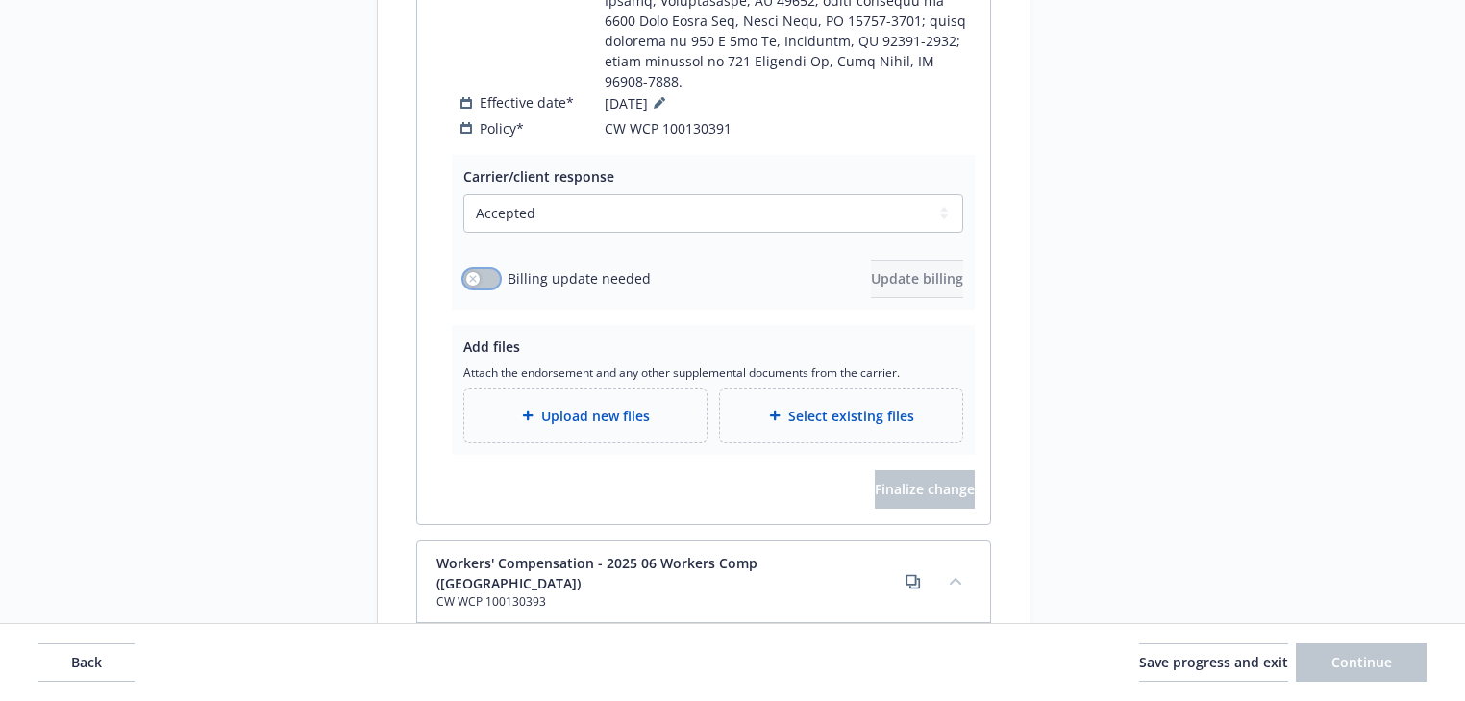
click at [487, 269] on button "button" at bounding box center [481, 278] width 37 height 19
click at [871, 260] on button "Update billing" at bounding box center [917, 279] width 92 height 38
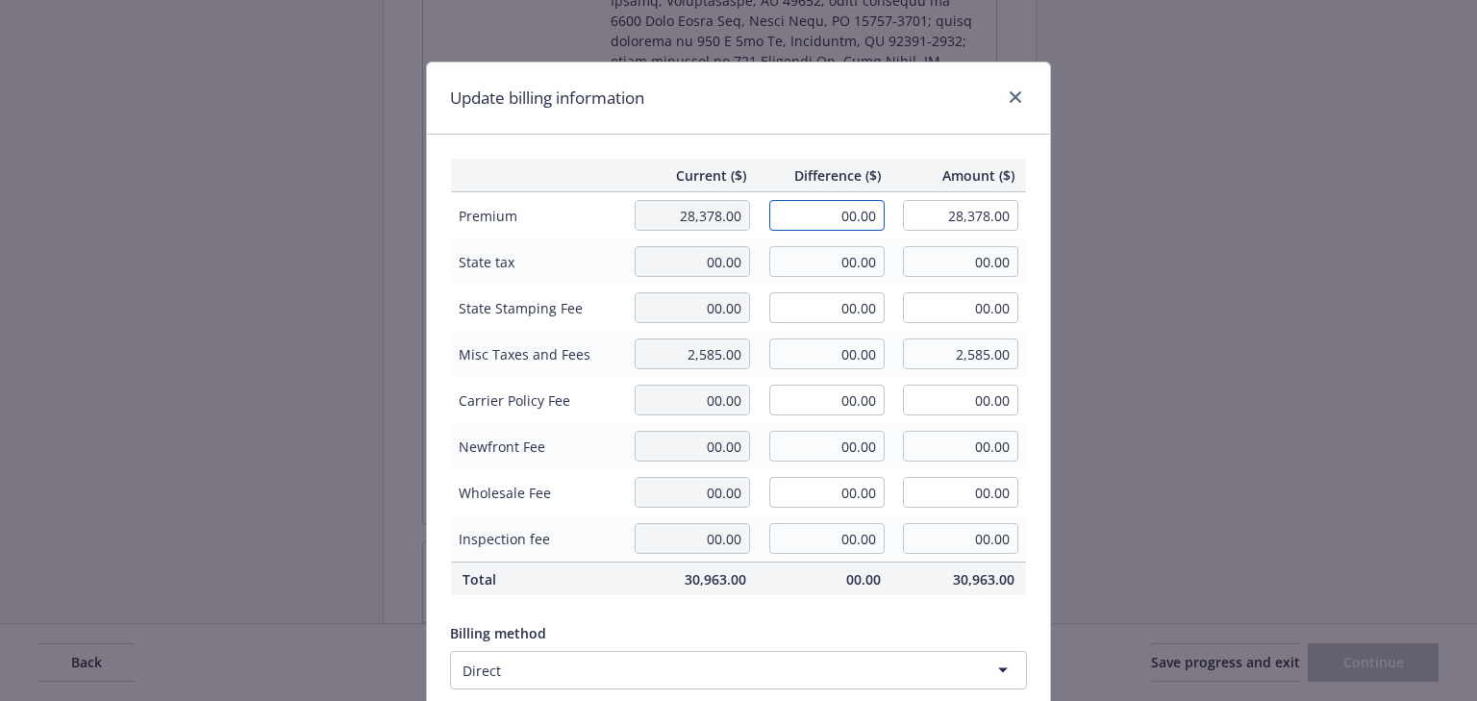
drag, startPoint x: 777, startPoint y: 201, endPoint x: 1043, endPoint y: 239, distance: 269.1
click at [1043, 239] on div "Current ($) Difference ($) Amount ($) Premium 28,378.00 00.00 28,378.00 State t…" at bounding box center [738, 466] width 623 height 663
drag, startPoint x: 858, startPoint y: 111, endPoint x: 874, endPoint y: 134, distance: 28.3
click at [858, 111] on div "Update billing information" at bounding box center [738, 98] width 623 height 72
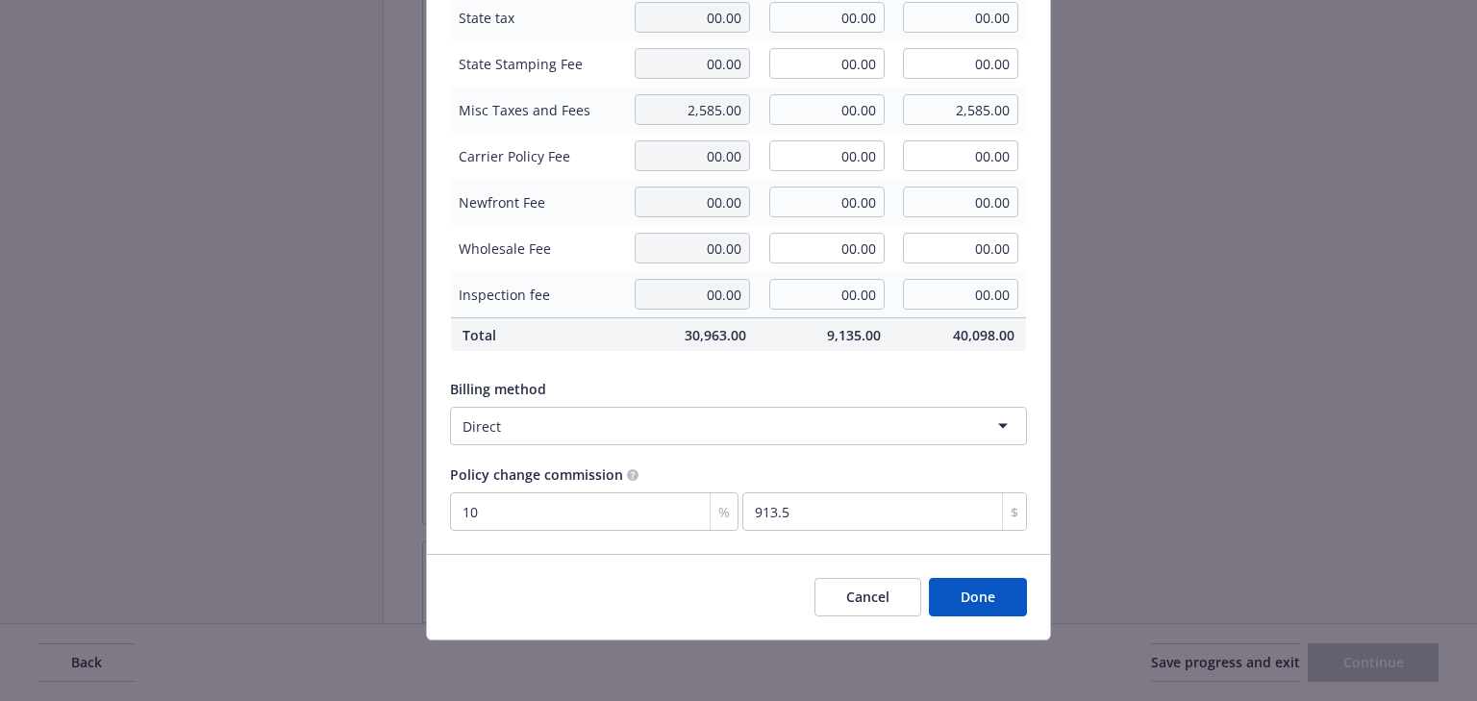
click at [969, 596] on button "Done" at bounding box center [978, 597] width 98 height 38
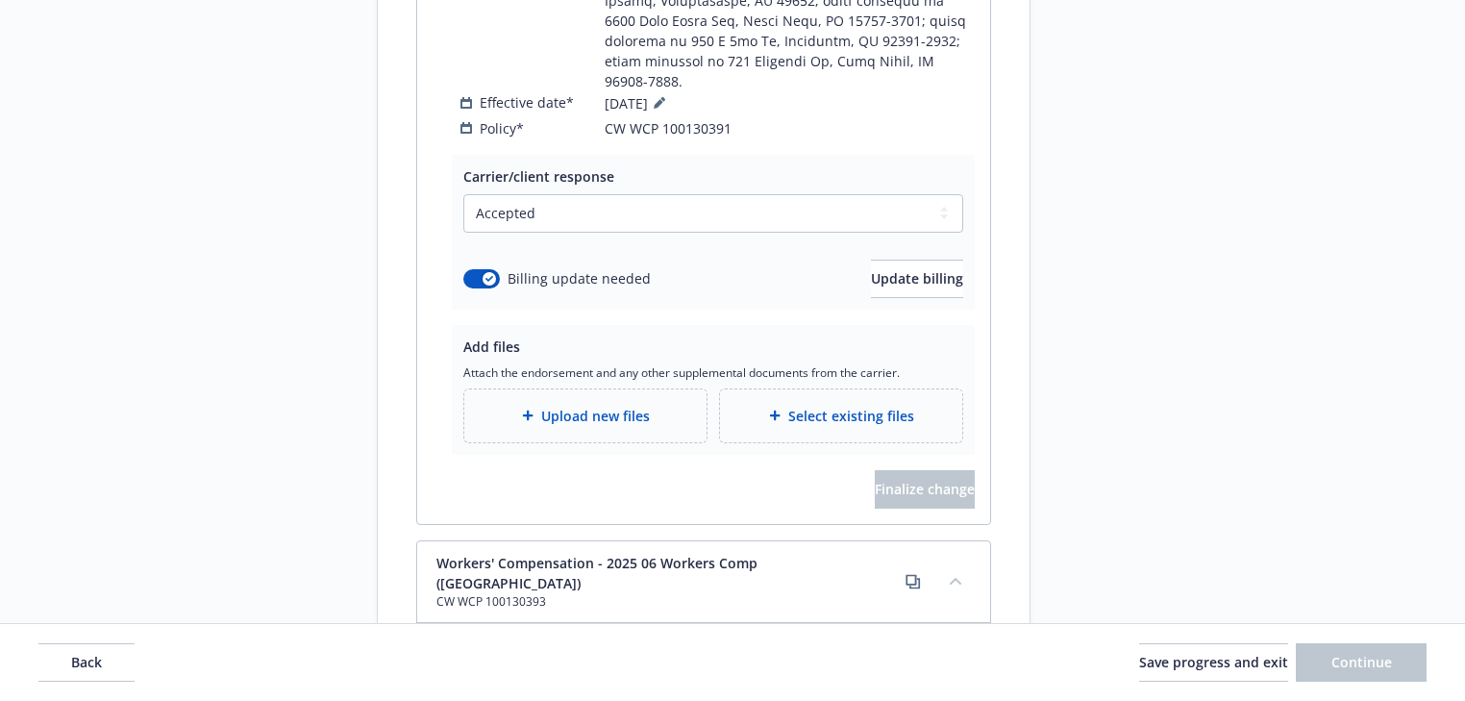
click at [559, 389] on div "Upload new files" at bounding box center [585, 415] width 242 height 53
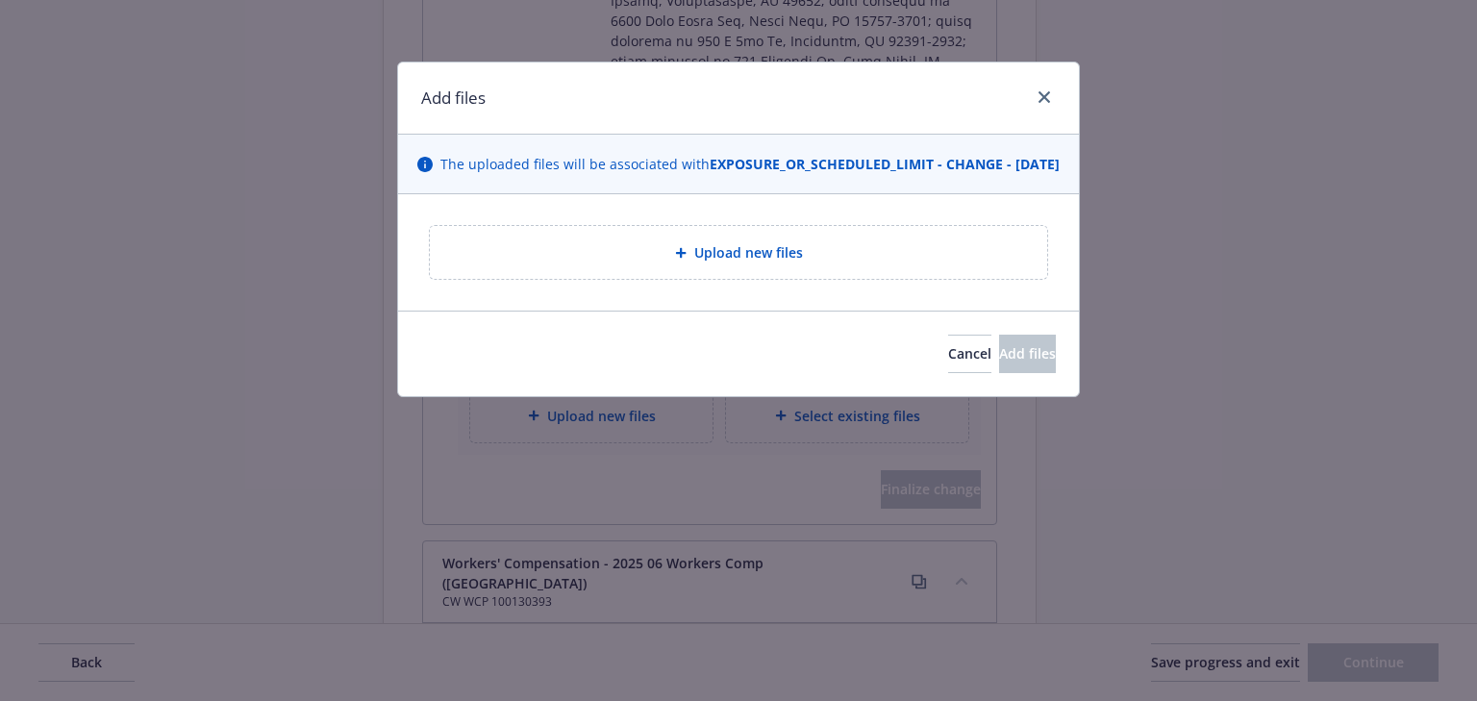
click at [773, 262] on span "Upload new files" at bounding box center [748, 252] width 109 height 20
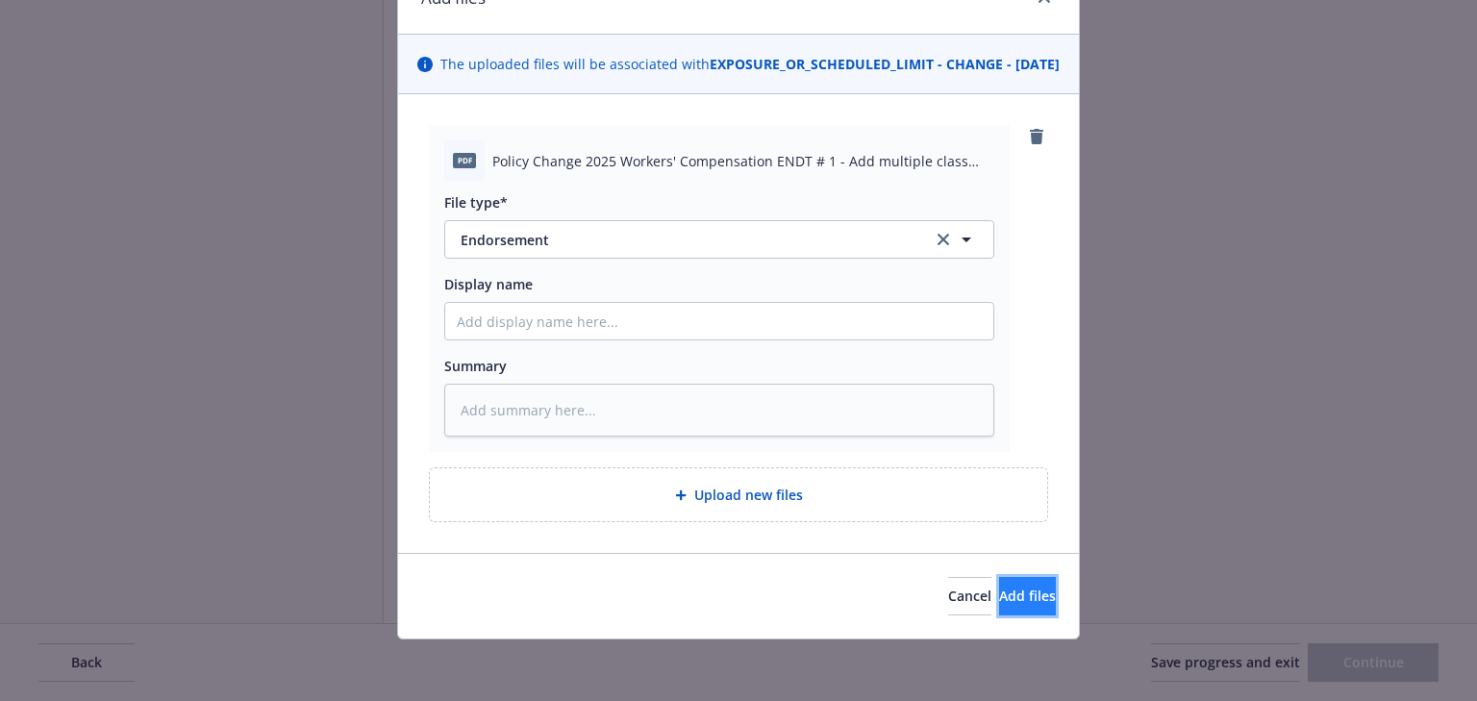
click at [1000, 585] on button "Add files" at bounding box center [1027, 596] width 57 height 38
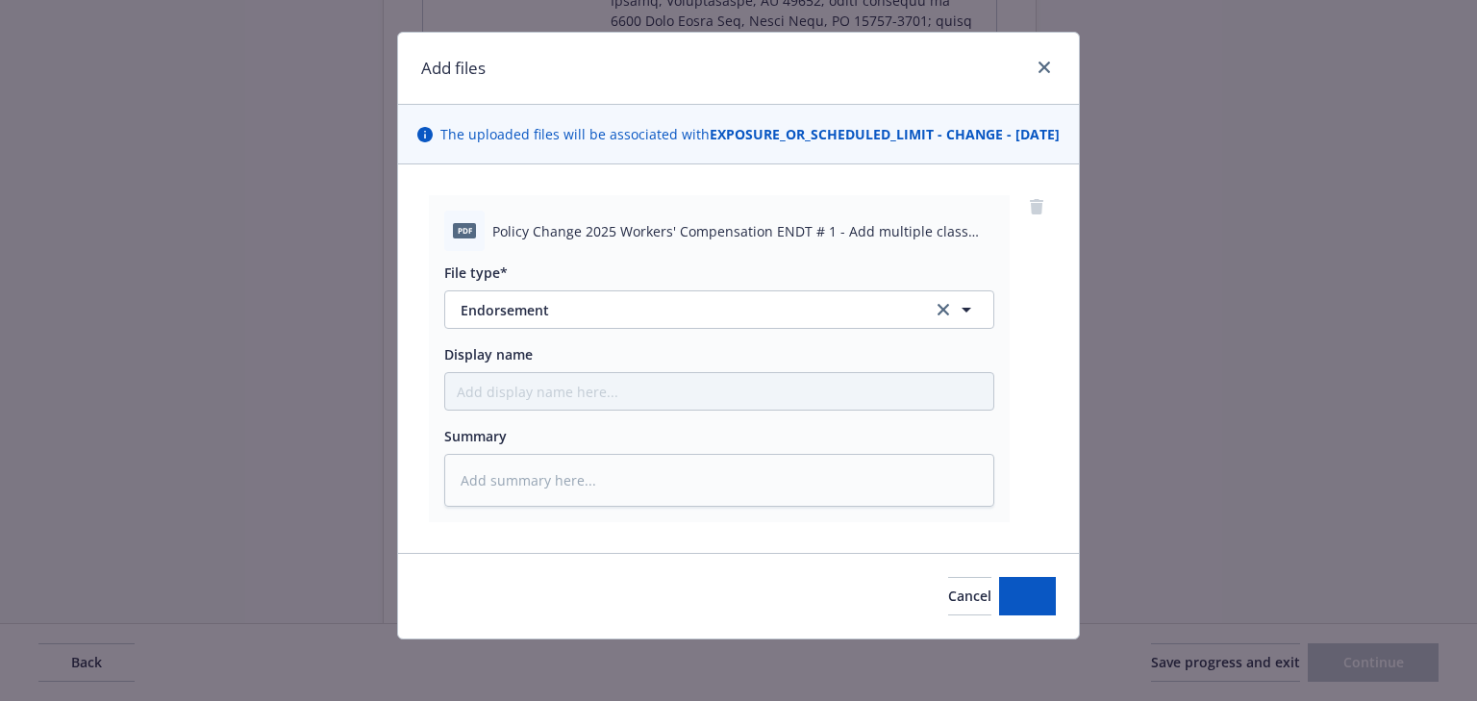
scroll to position [49, 0]
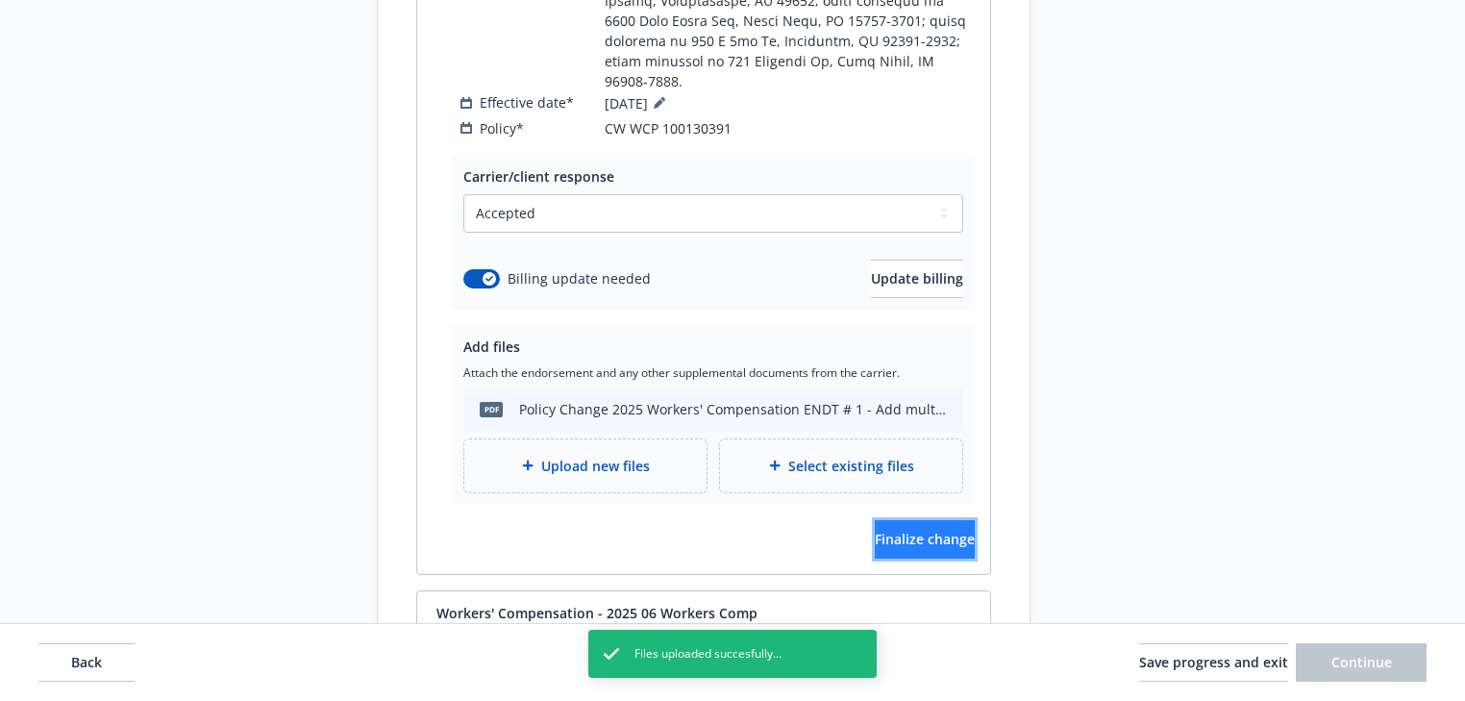
click at [904, 530] on span "Finalize change" at bounding box center [925, 539] width 100 height 18
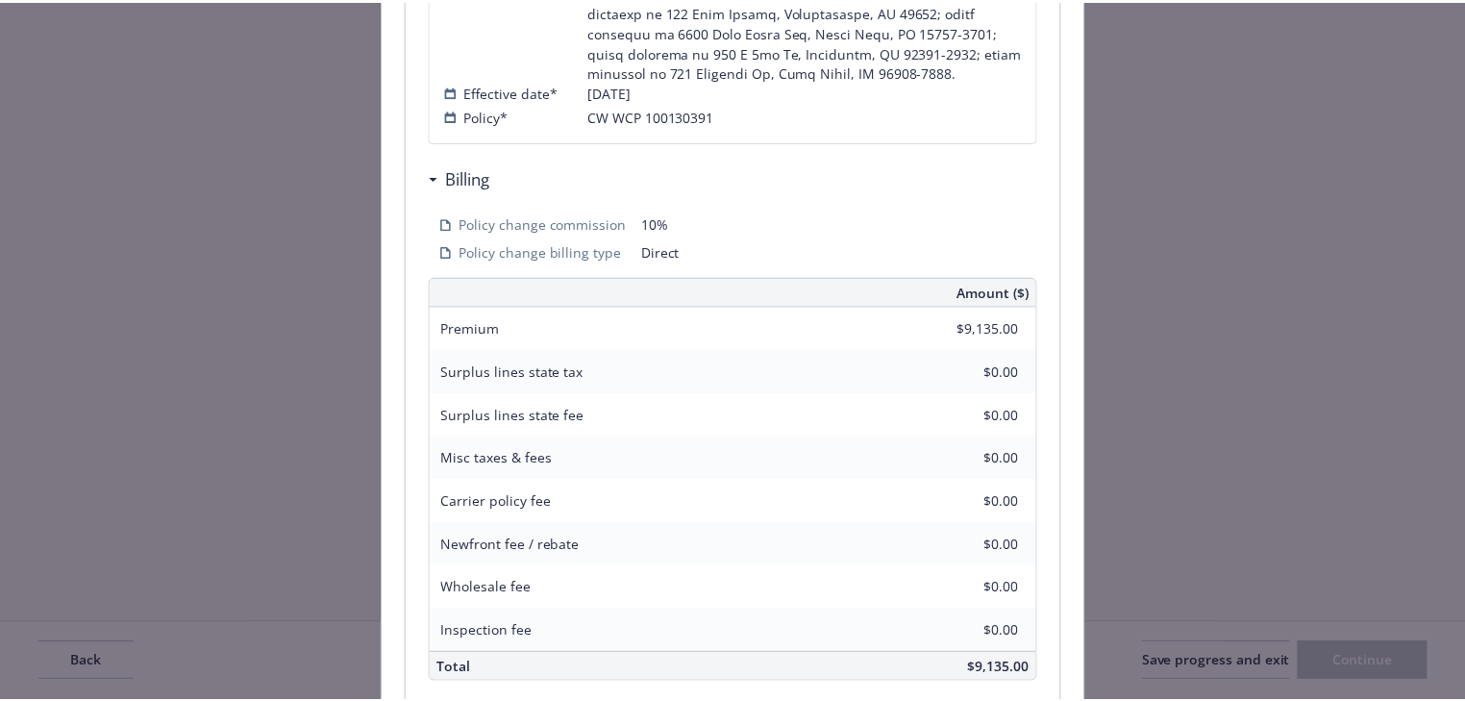
scroll to position [1888, 0]
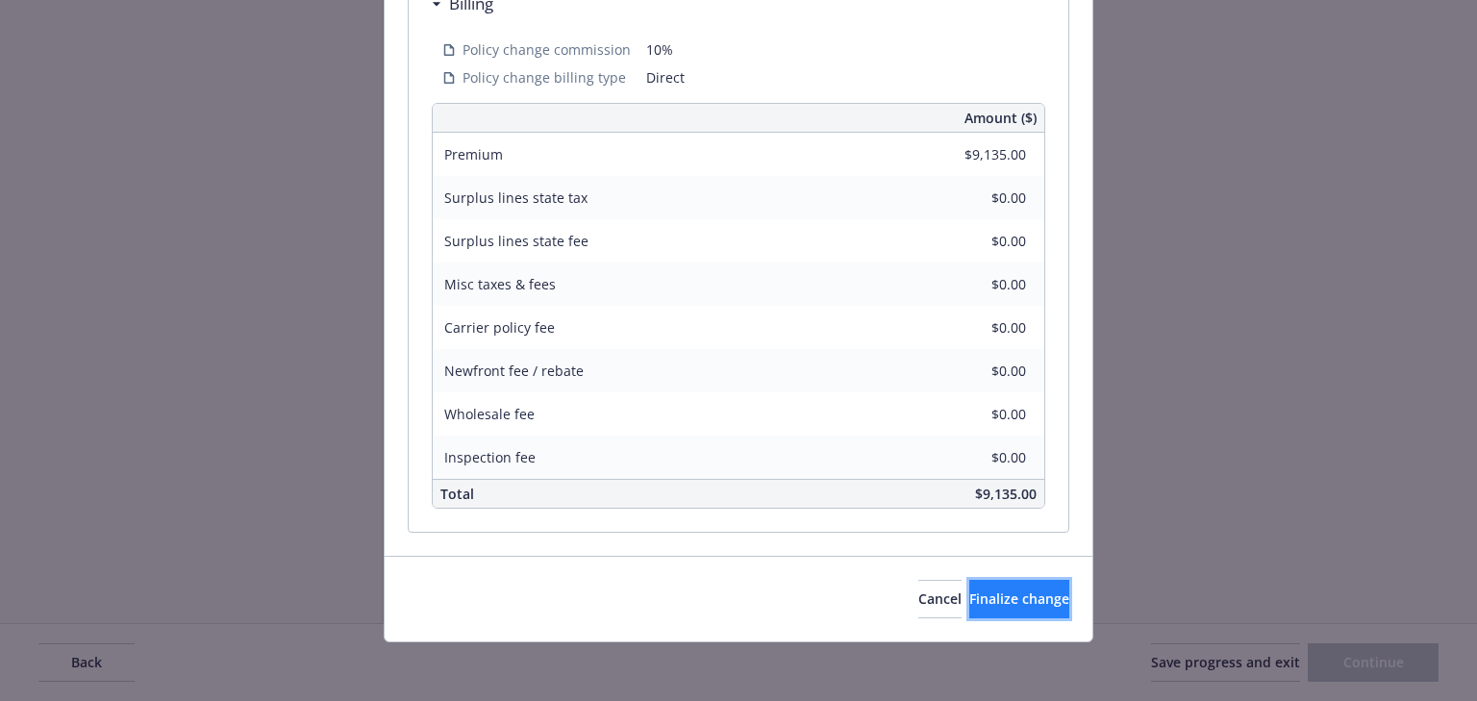
click at [969, 583] on button "Finalize change" at bounding box center [1019, 599] width 100 height 38
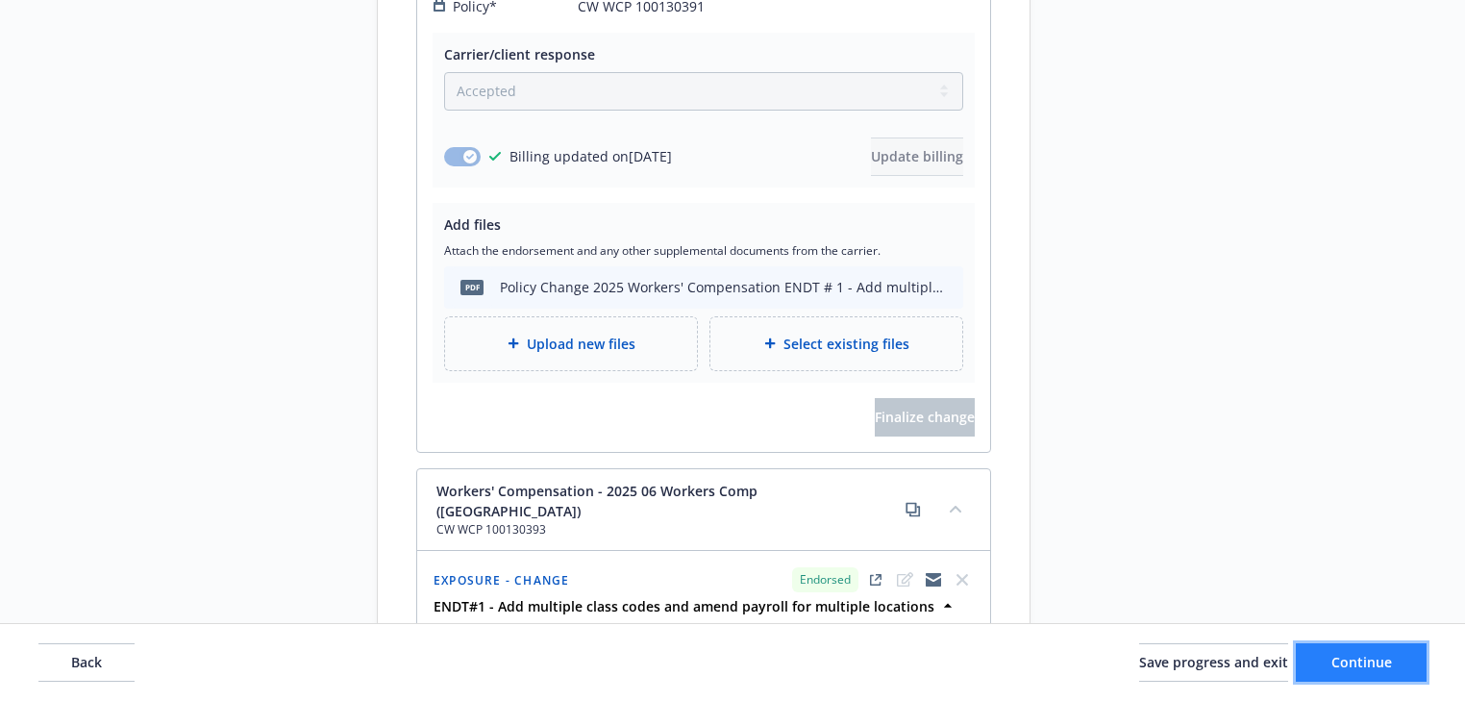
click at [1405, 661] on button "Continue" at bounding box center [1361, 662] width 131 height 38
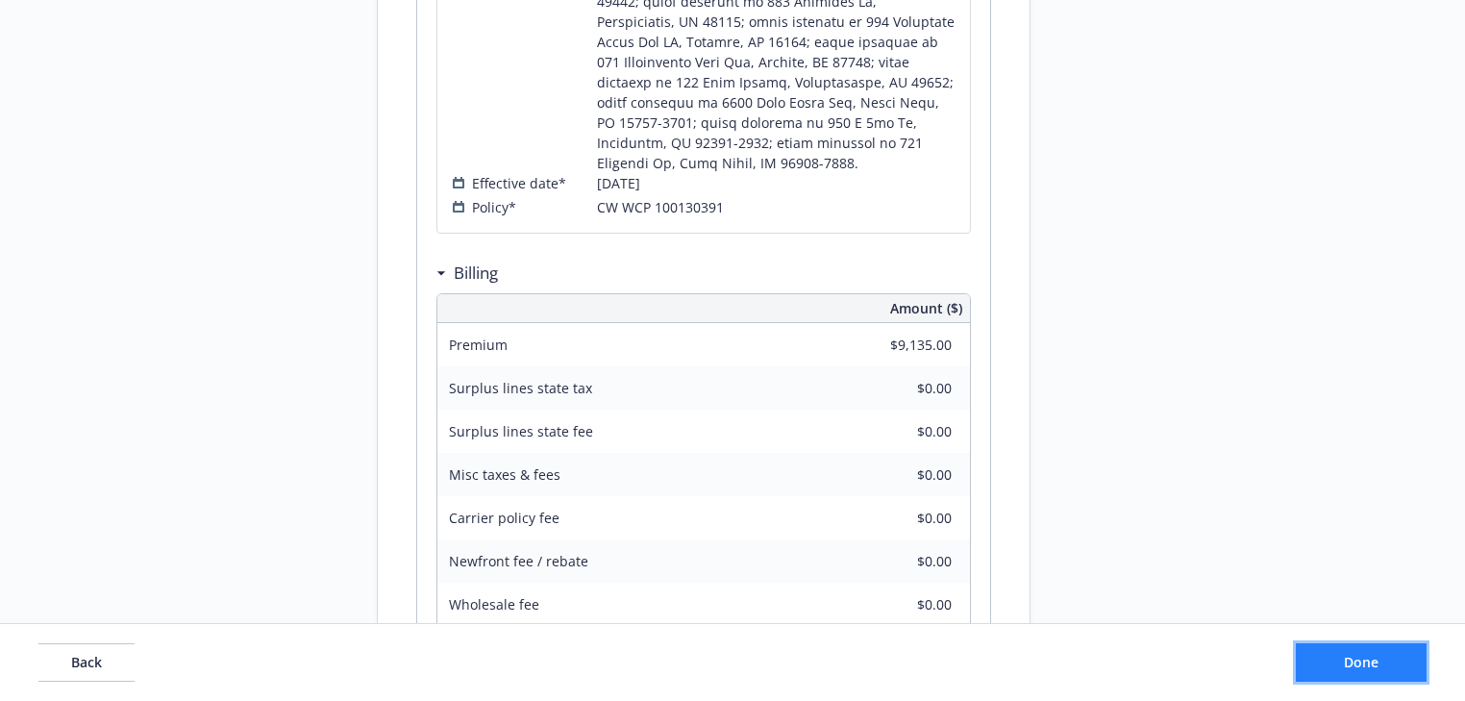
click at [1360, 665] on span "Done" at bounding box center [1361, 662] width 35 height 18
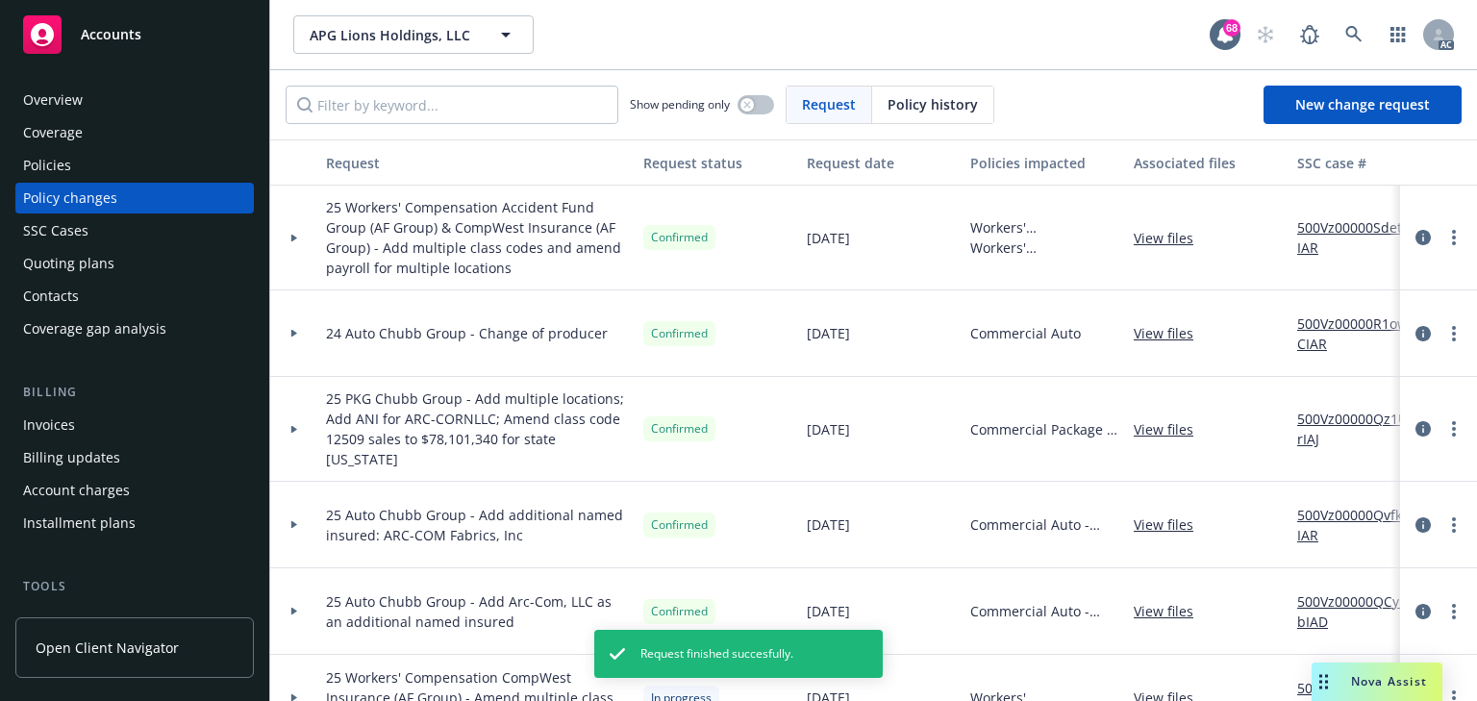
click at [292, 235] on icon at bounding box center [294, 238] width 6 height 8
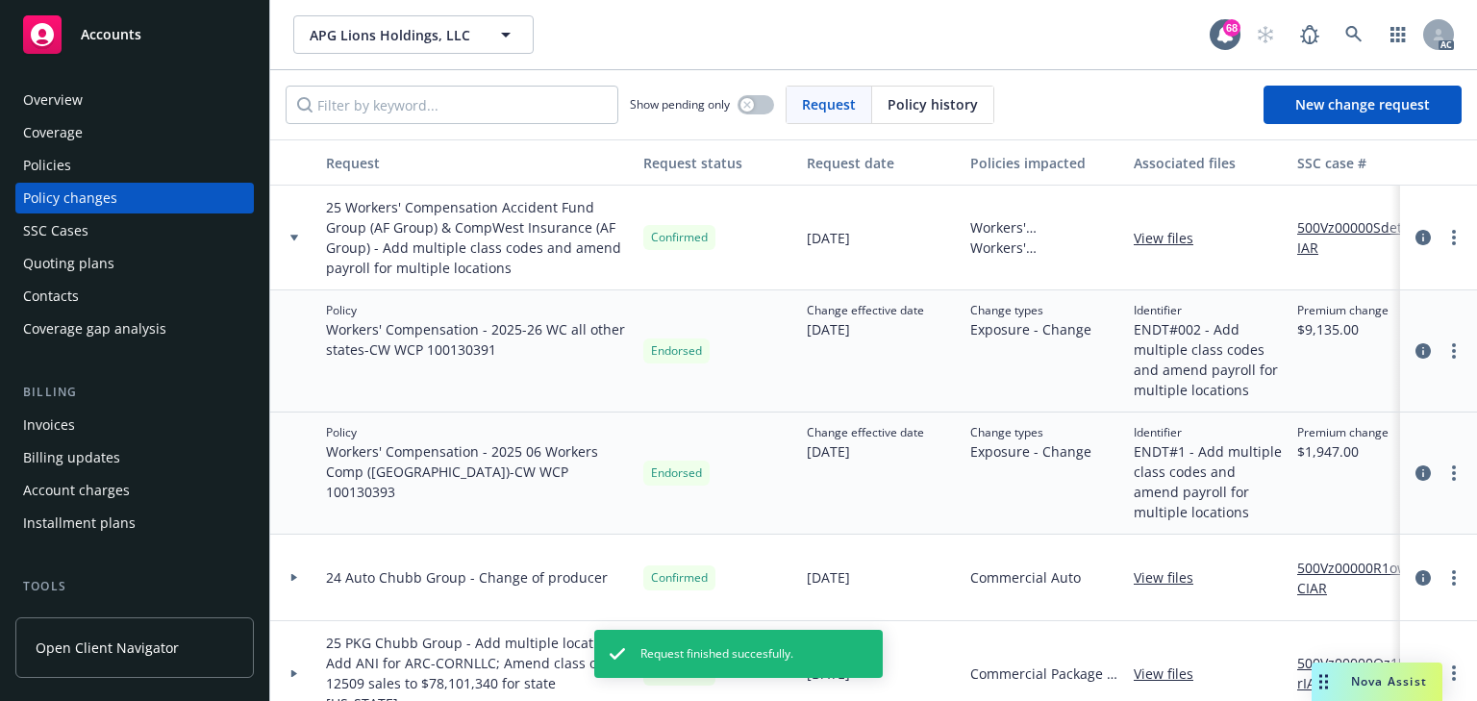
click at [1175, 237] on link "View files" at bounding box center [1171, 238] width 75 height 20
click at [1346, 228] on link "500Vz00000SdetVIAR" at bounding box center [1361, 237] width 129 height 40
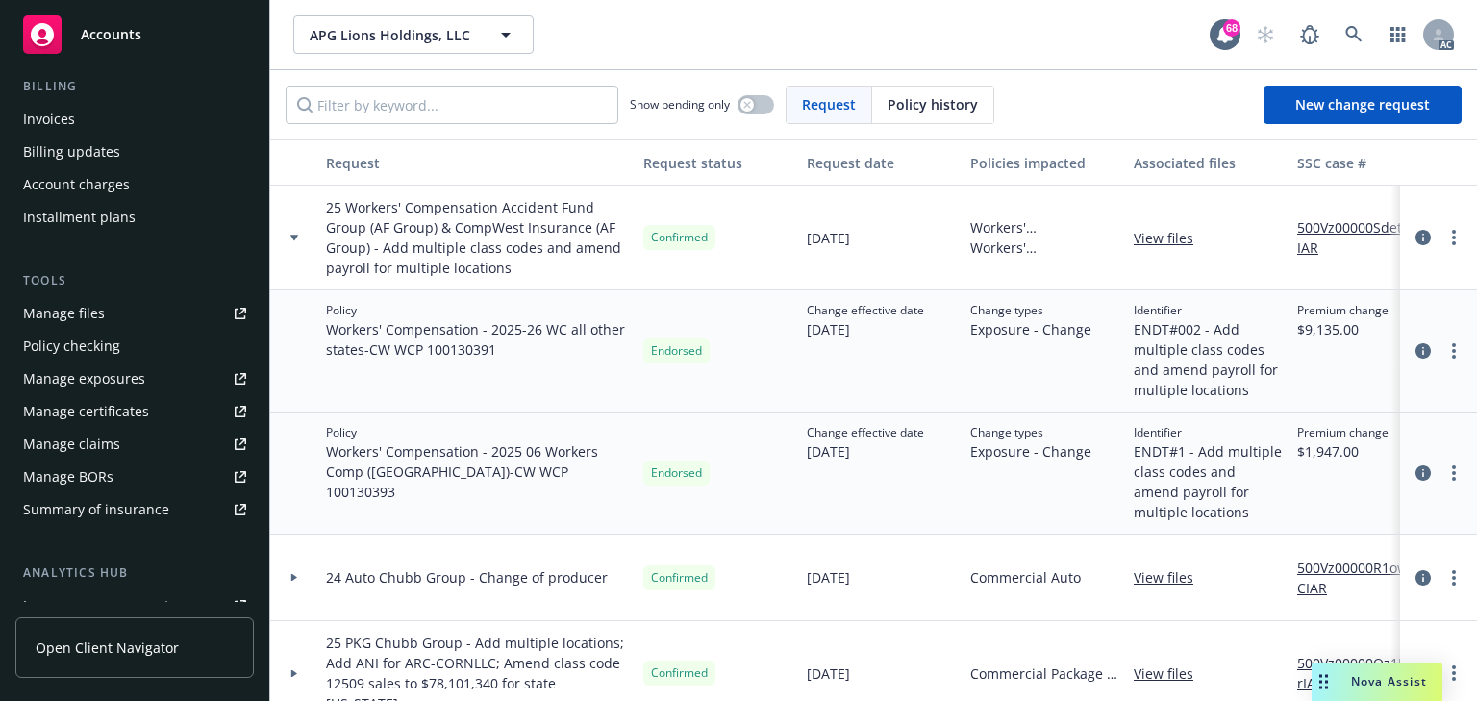
scroll to position [308, 0]
click at [123, 372] on div "Manage exposures" at bounding box center [84, 377] width 122 height 31
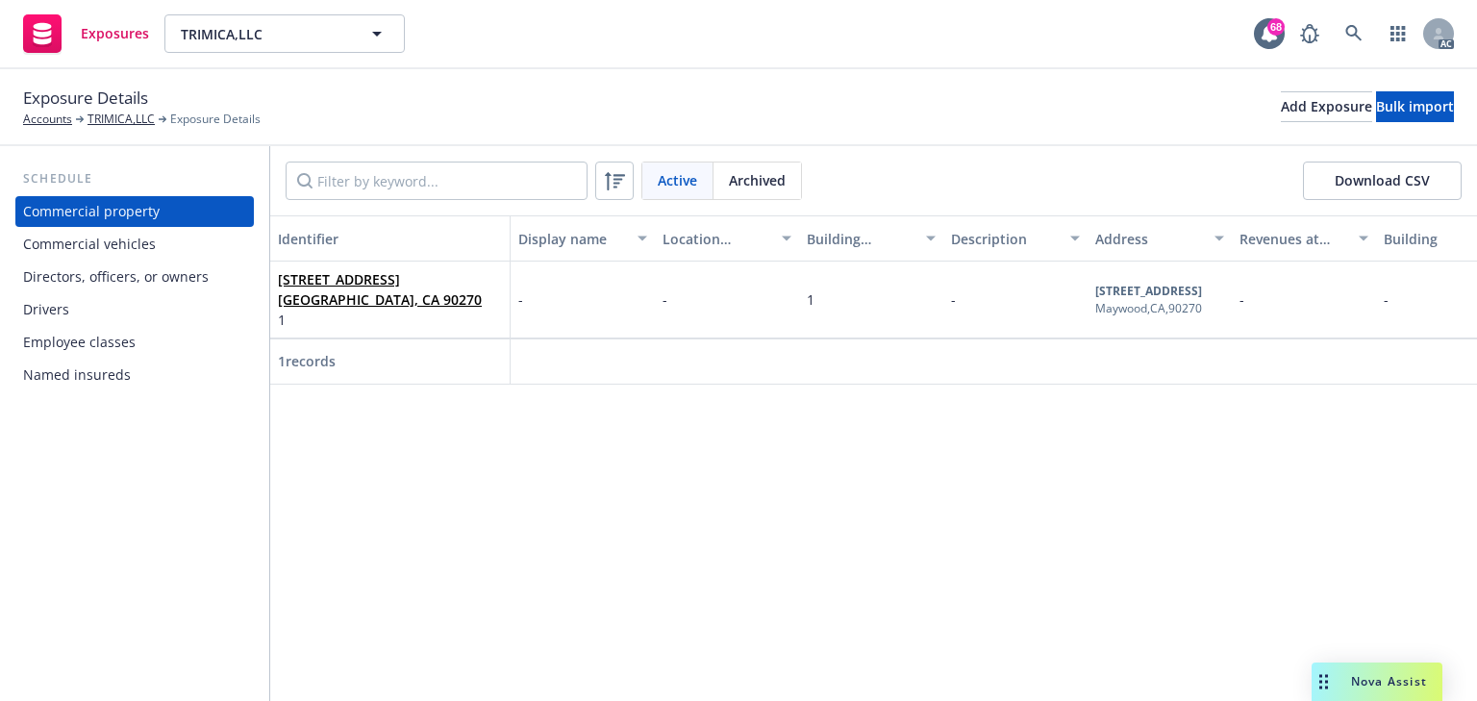
click at [142, 246] on div "Commercial vehicles" at bounding box center [89, 244] width 133 height 31
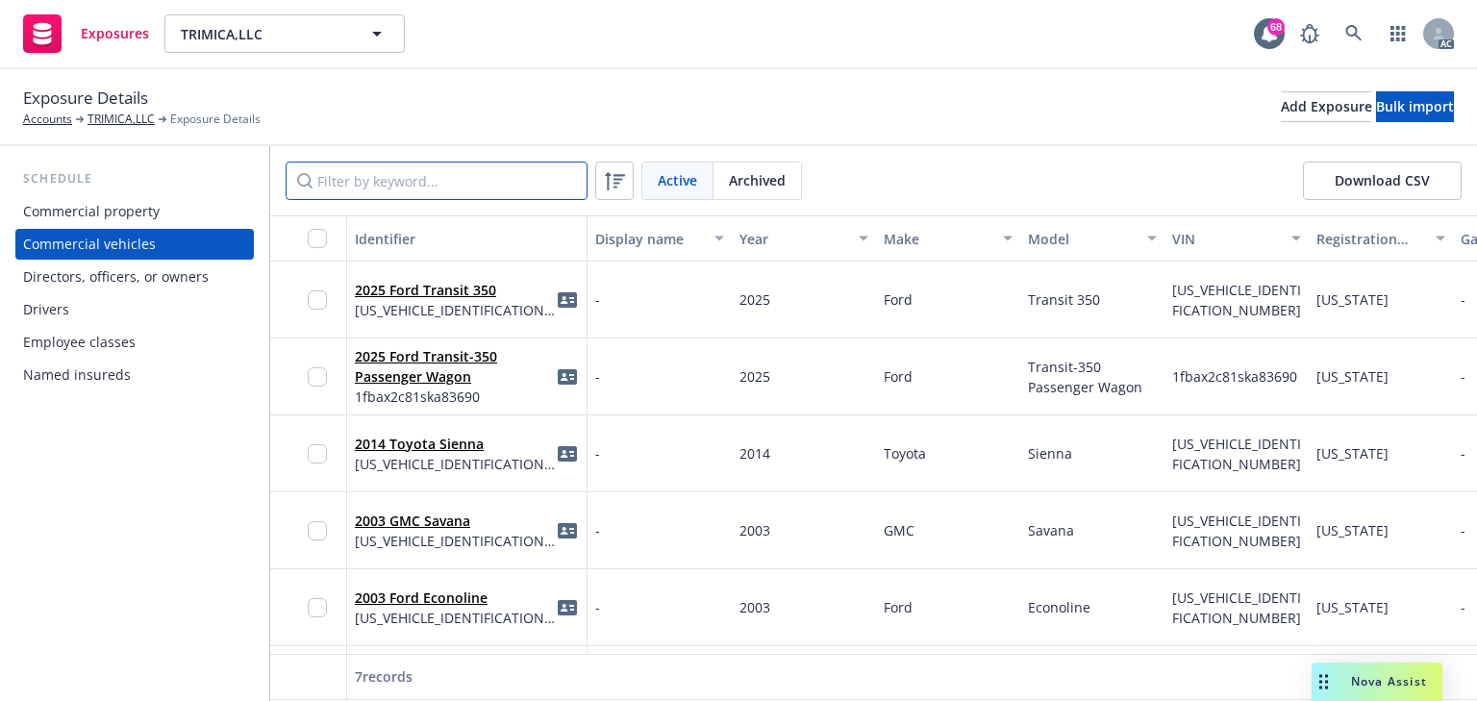
click at [450, 189] on input "Filter by keyword..." at bounding box center [437, 181] width 302 height 38
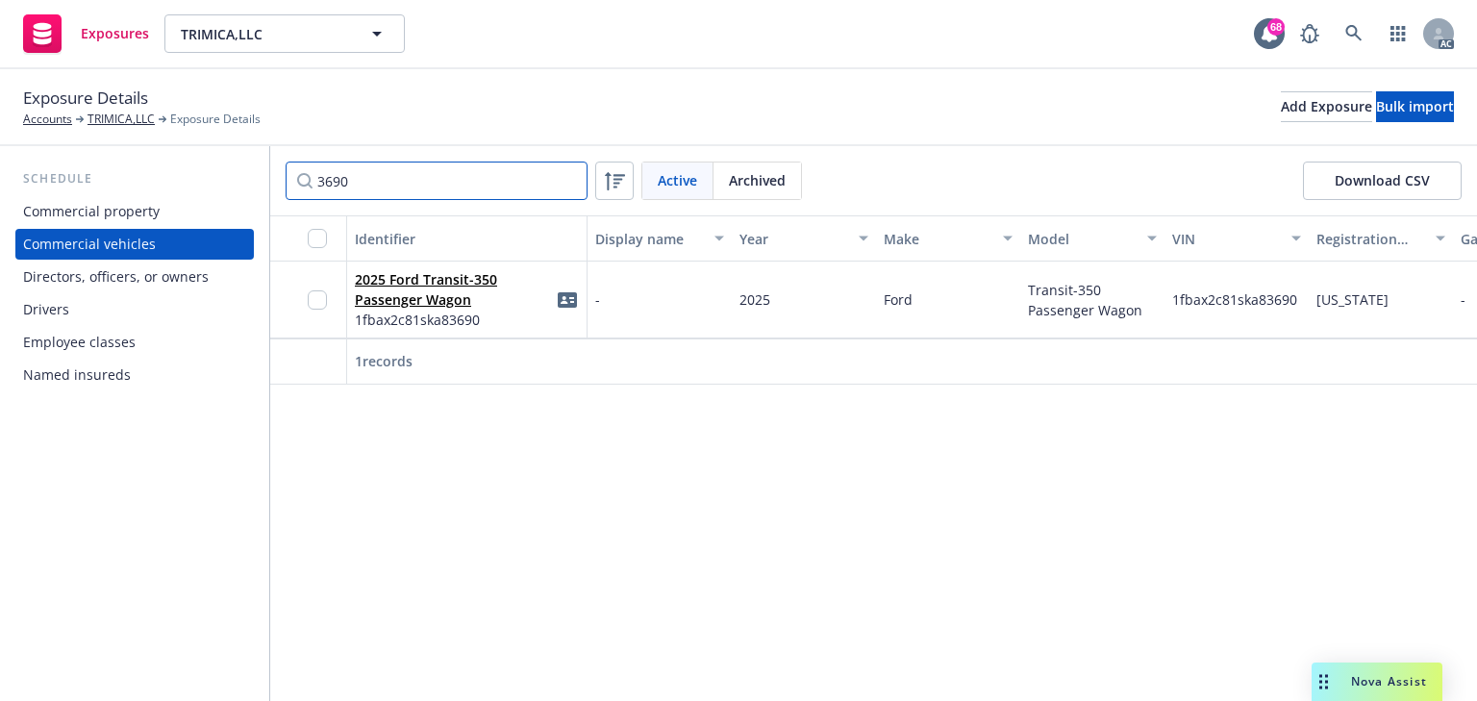
type input "3690"
click at [427, 278] on link "2025 Ford Transit-350 Passenger Wagon" at bounding box center [426, 289] width 142 height 38
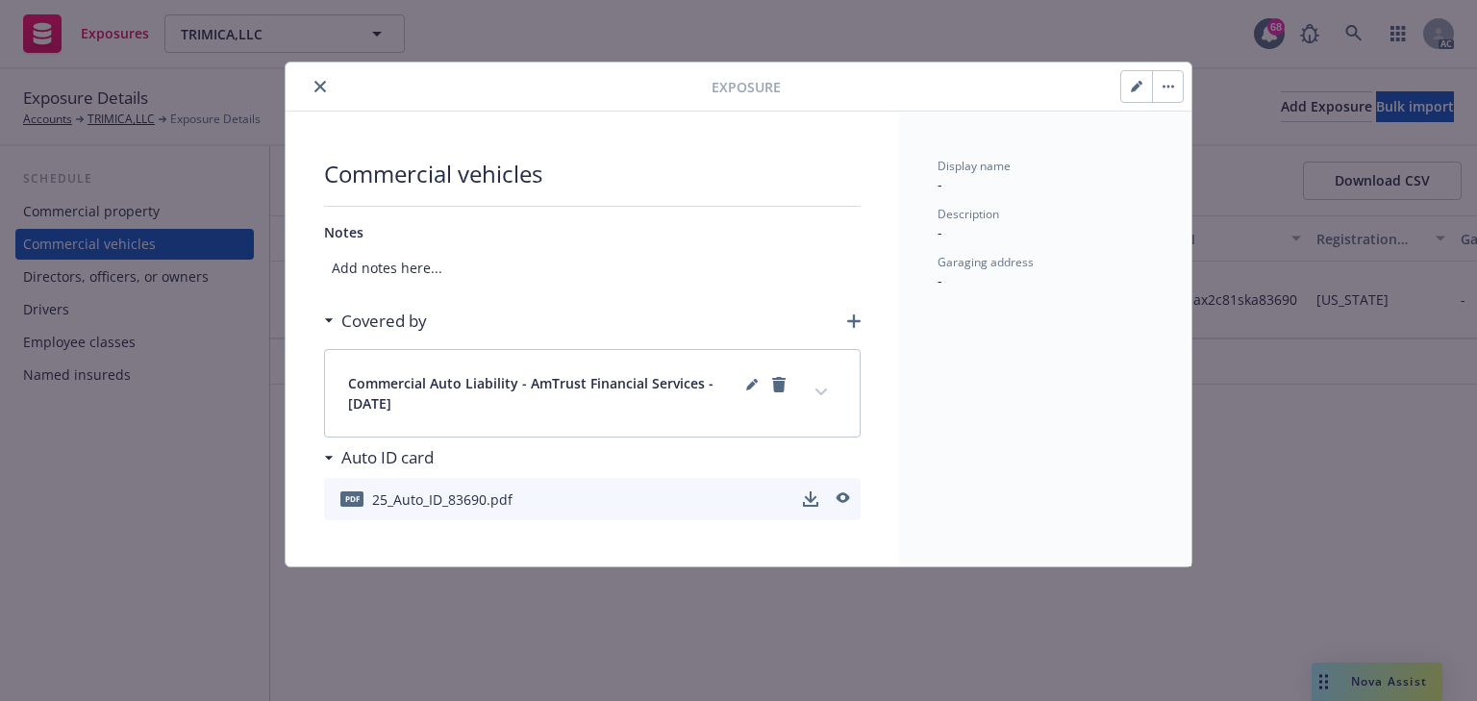
click at [1129, 91] on button "button" at bounding box center [1136, 86] width 31 height 31
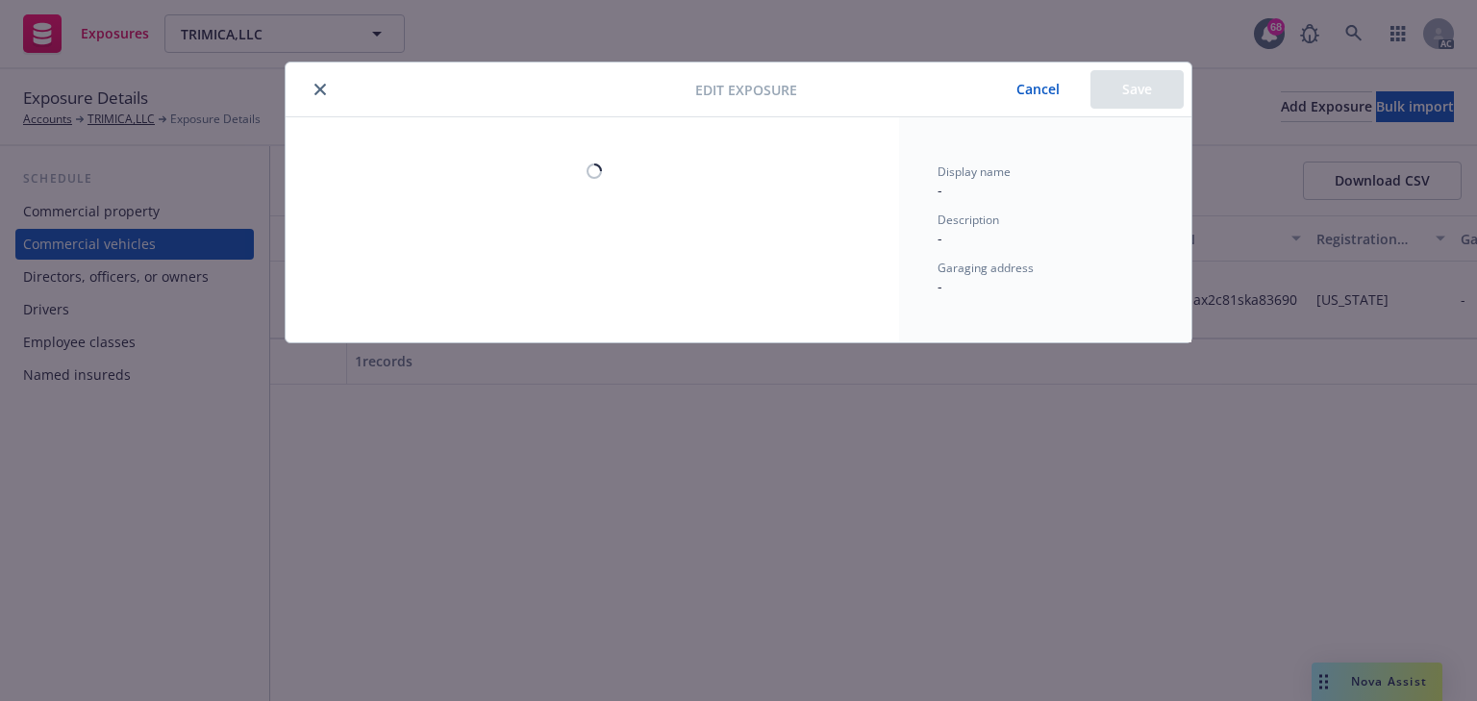
select select "CA"
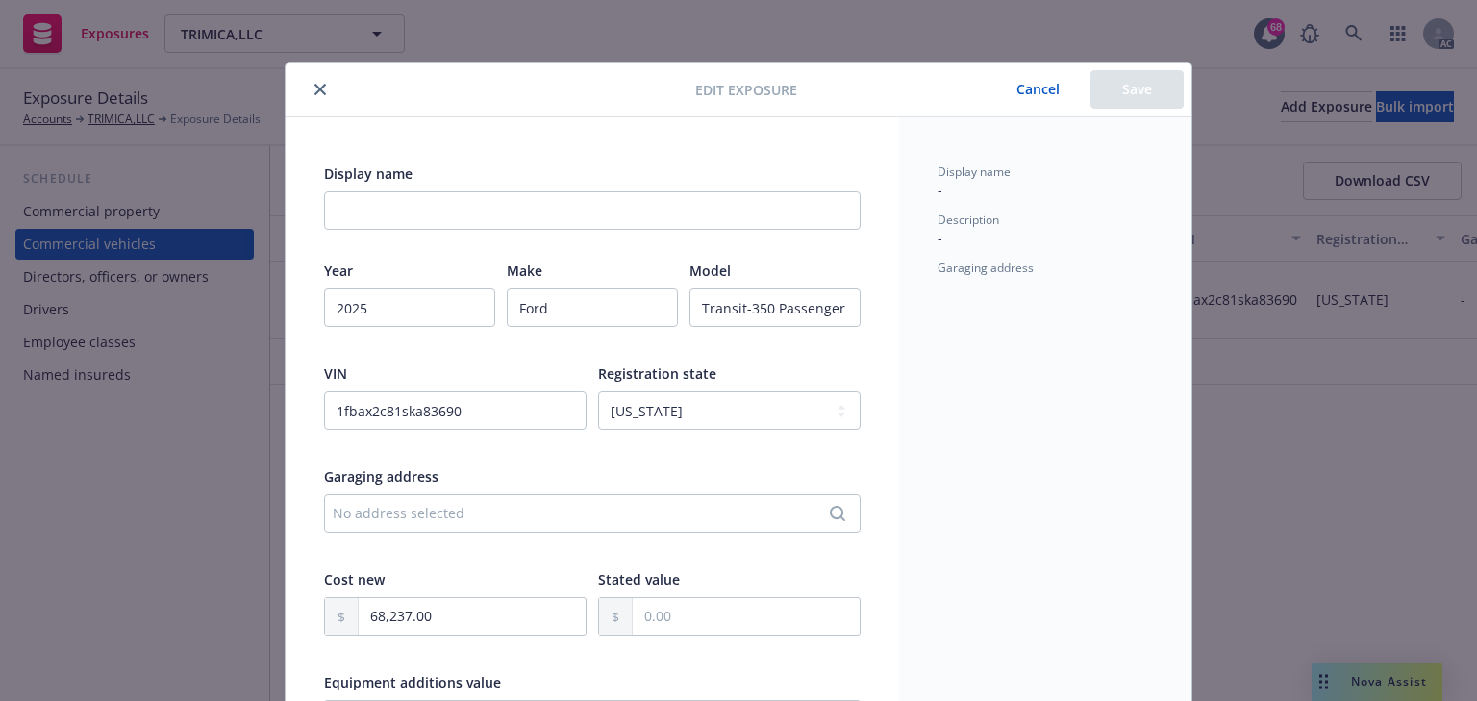
click at [931, 446] on div "Display name - Description - Garaging address -" at bounding box center [1045, 680] width 292 height 1126
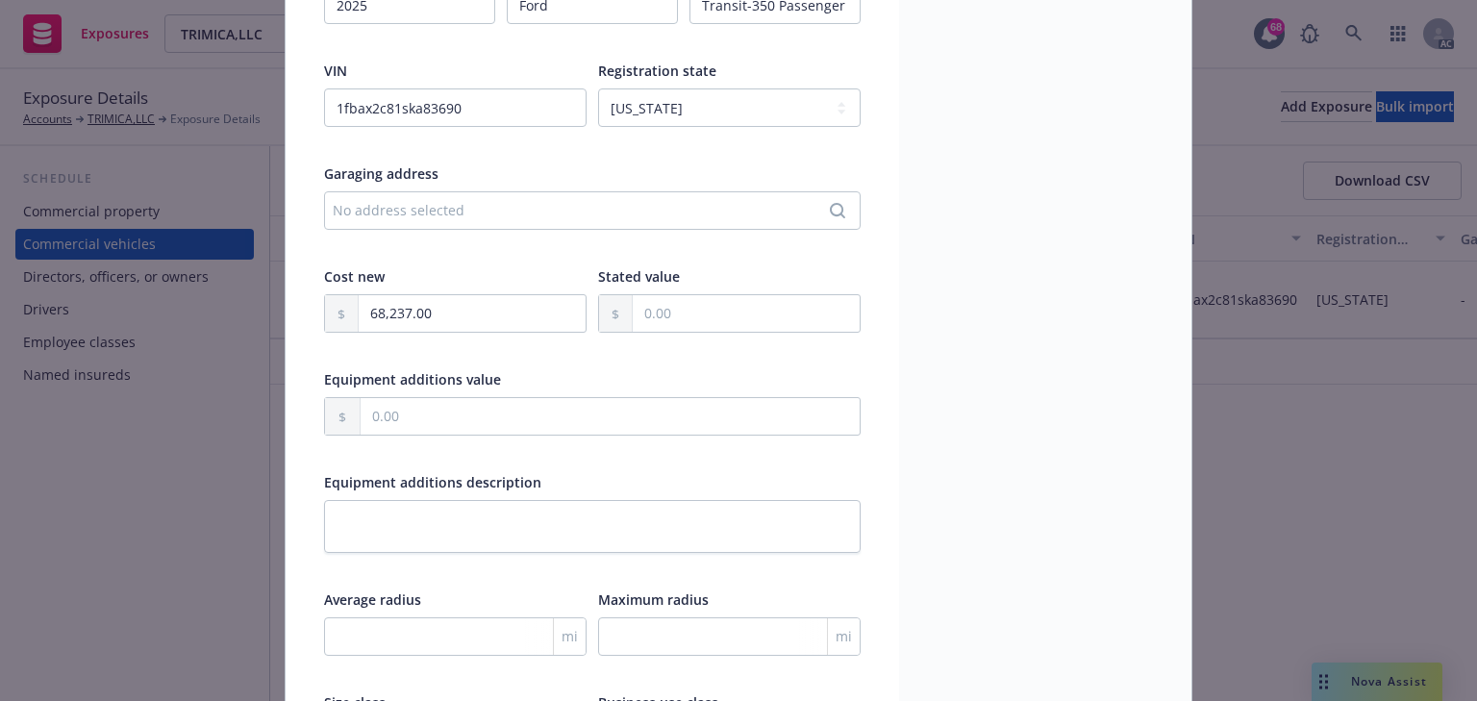
scroll to position [308, 0]
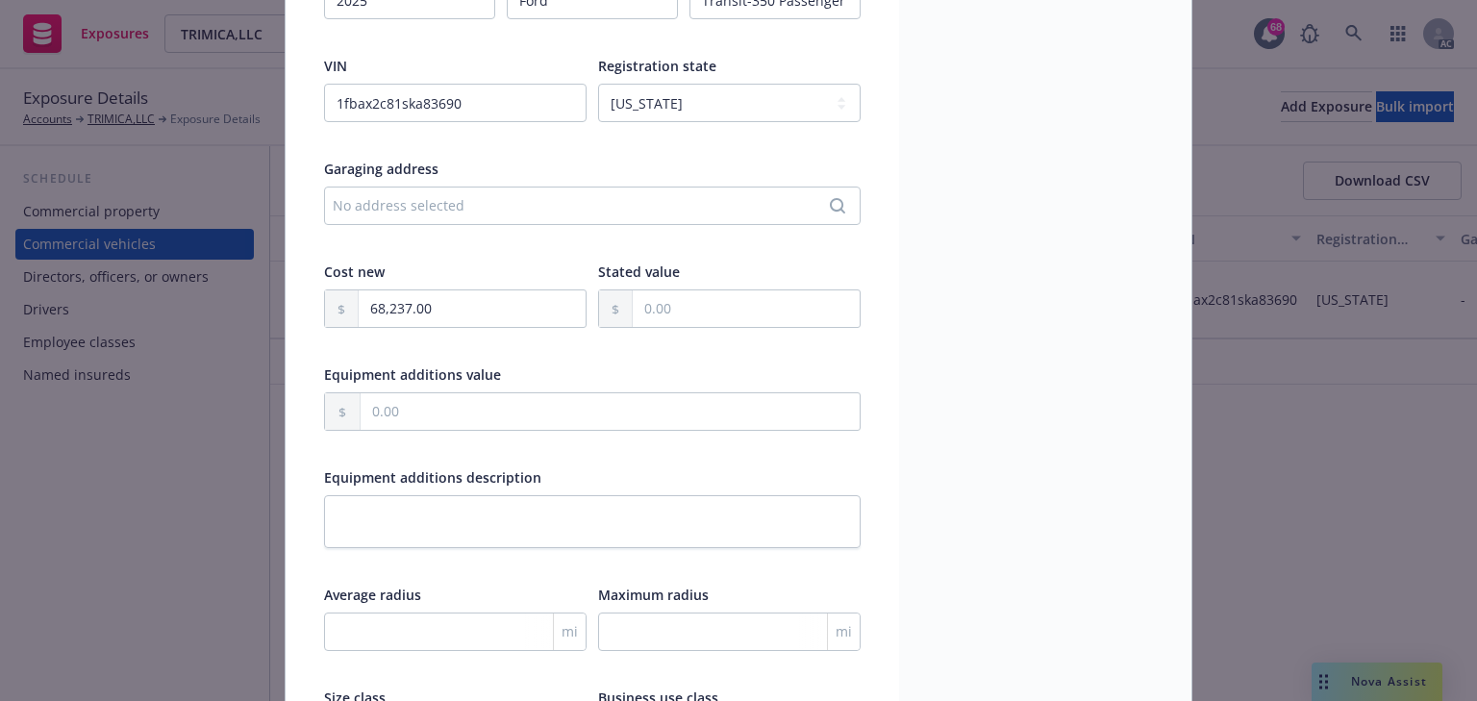
click at [931, 446] on div "Display name - Description - Garaging address -" at bounding box center [1045, 373] width 292 height 1126
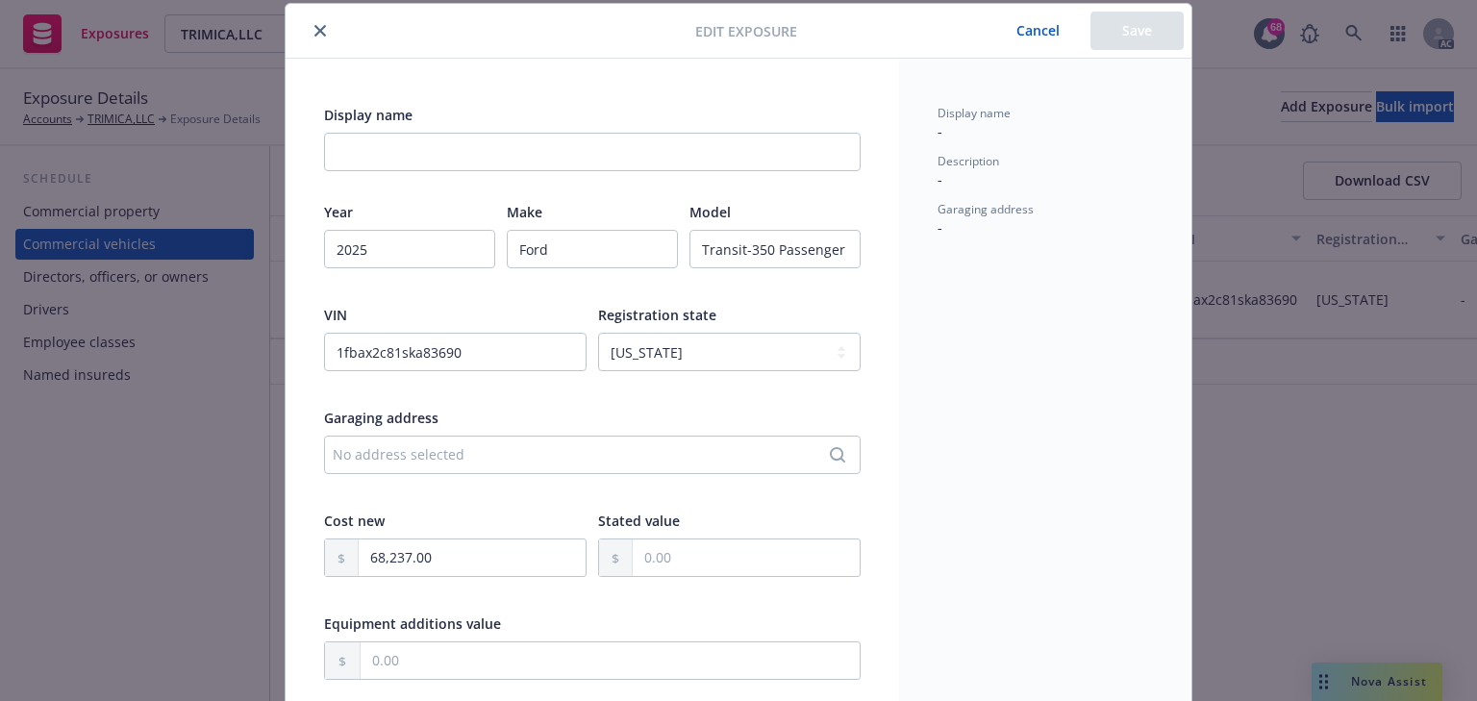
scroll to position [0, 0]
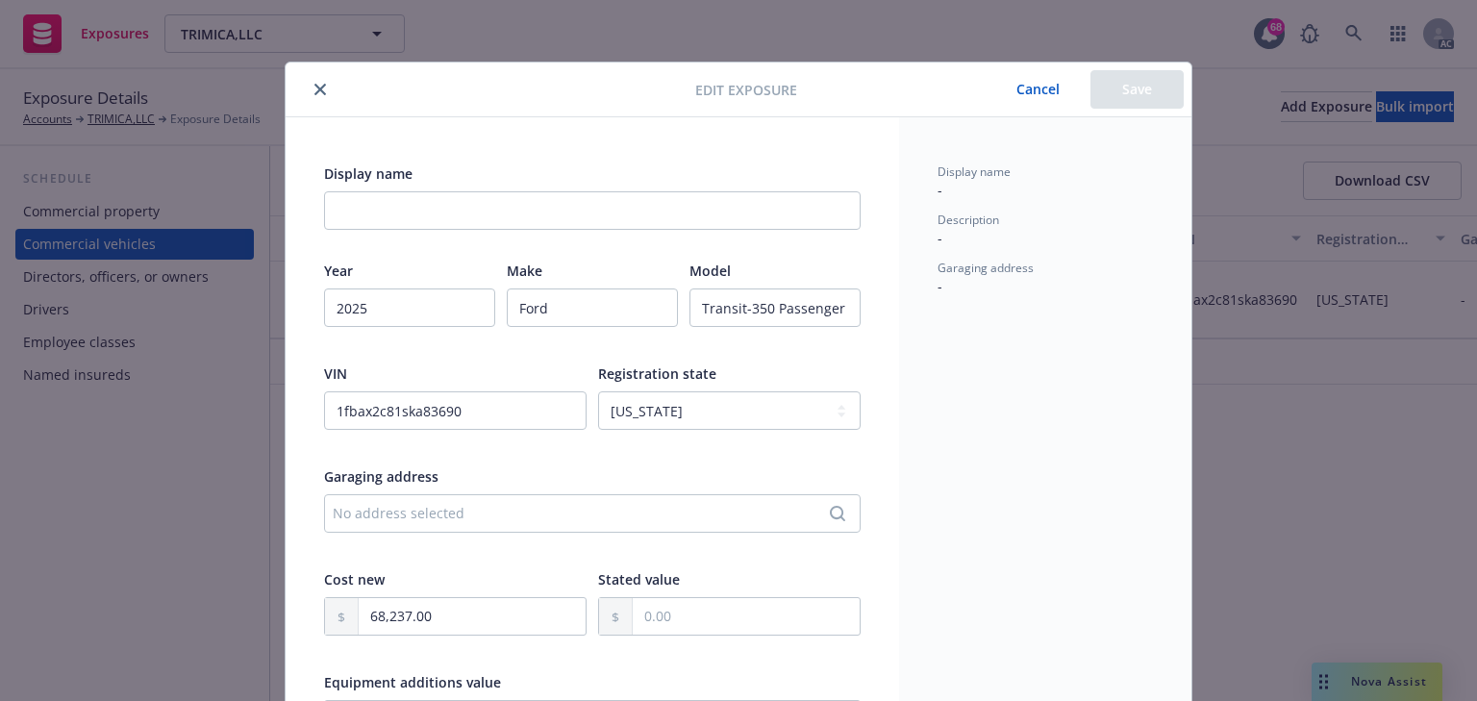
click at [1028, 81] on button "Cancel" at bounding box center [1037, 89] width 105 height 38
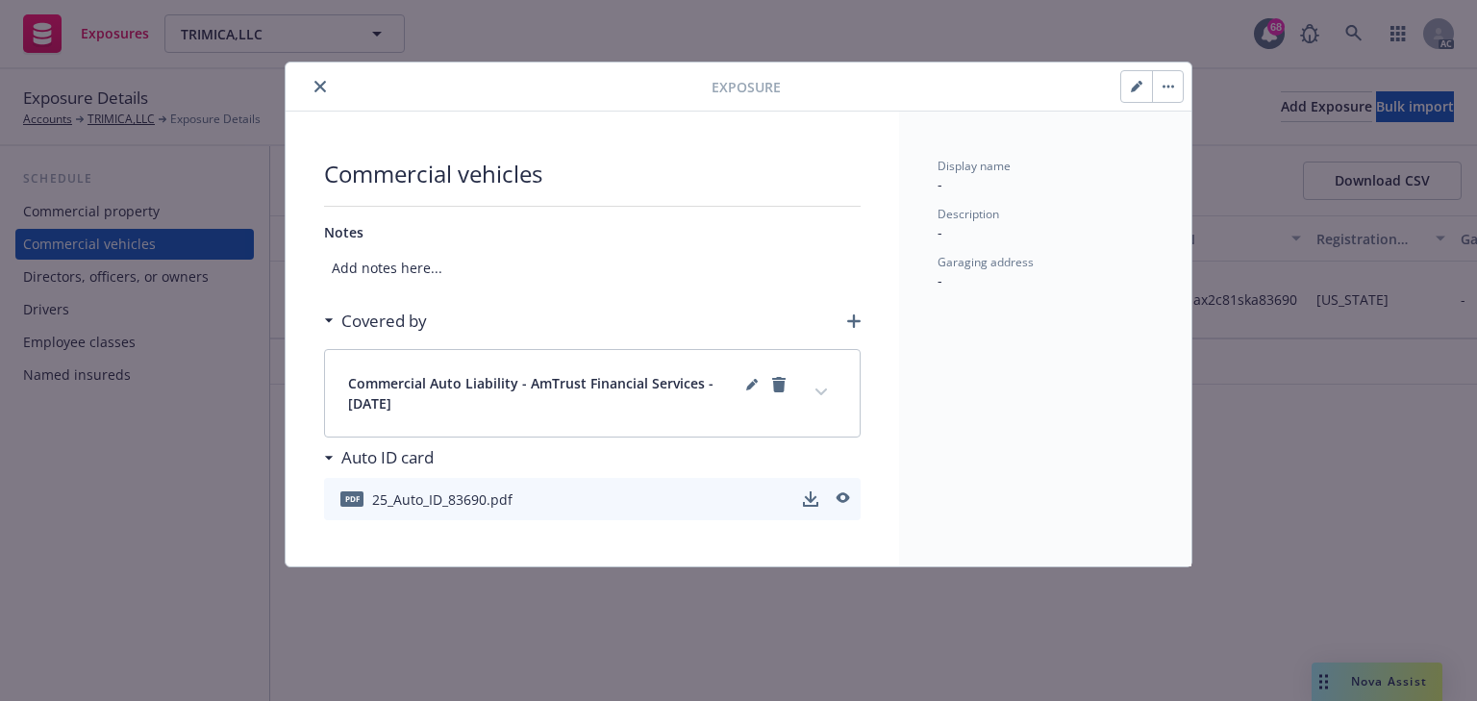
click at [822, 388] on icon "expand content" at bounding box center [821, 392] width 12 height 8
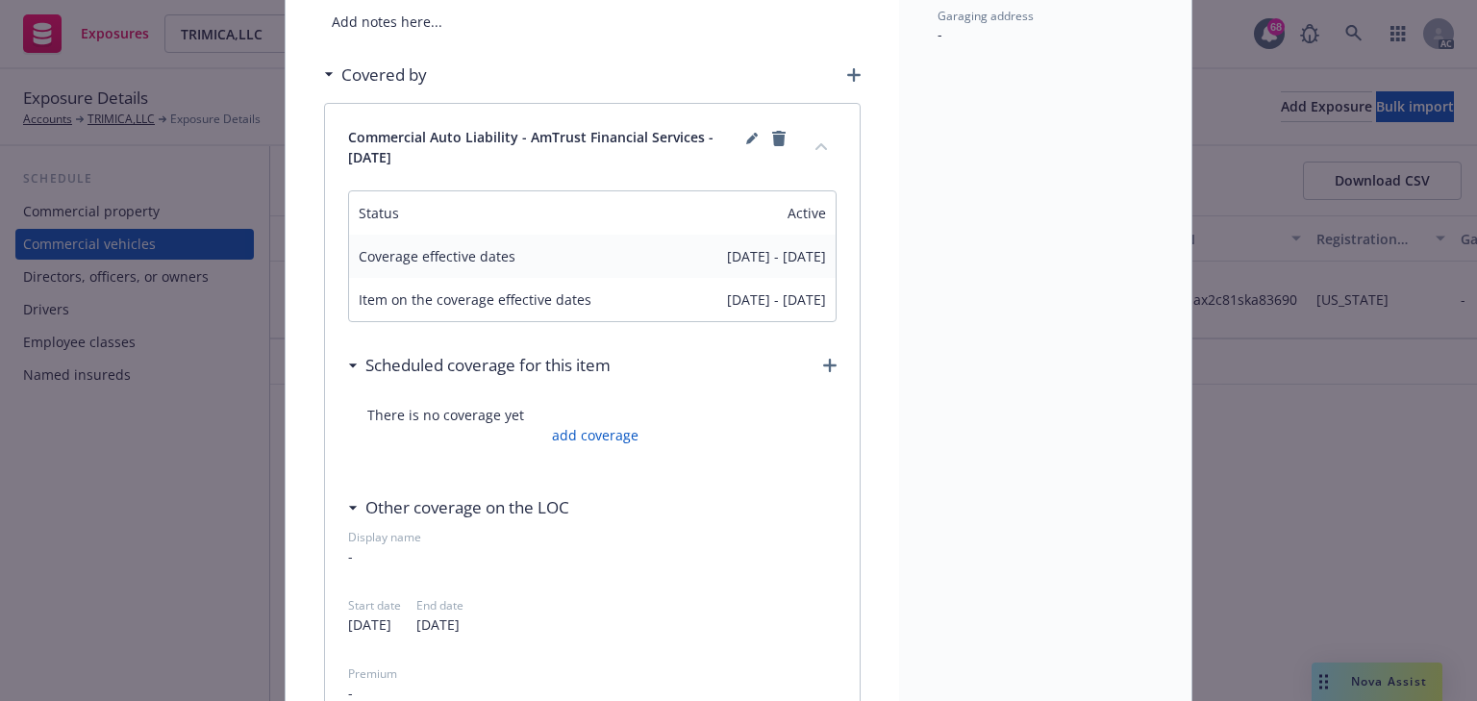
scroll to position [385, 0]
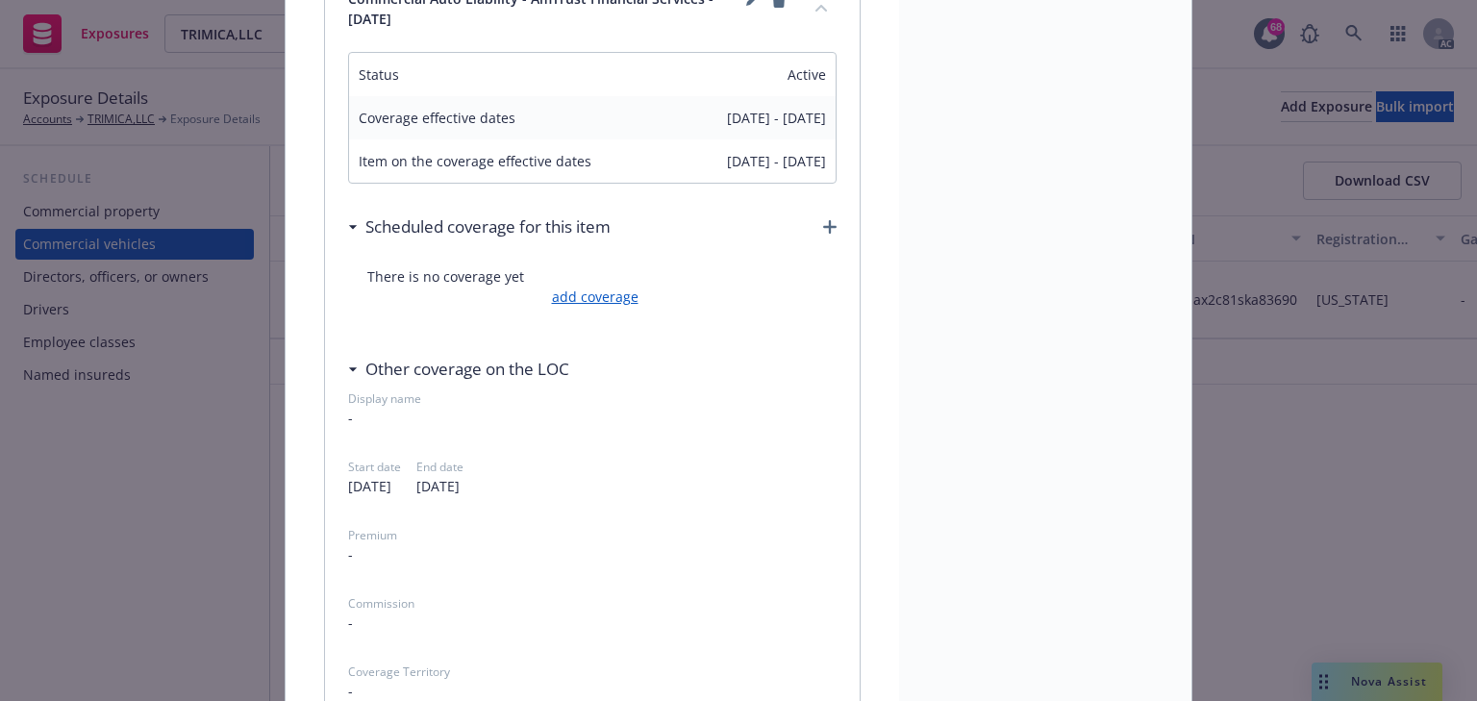
click at [566, 292] on link "add coverage" at bounding box center [592, 297] width 91 height 20
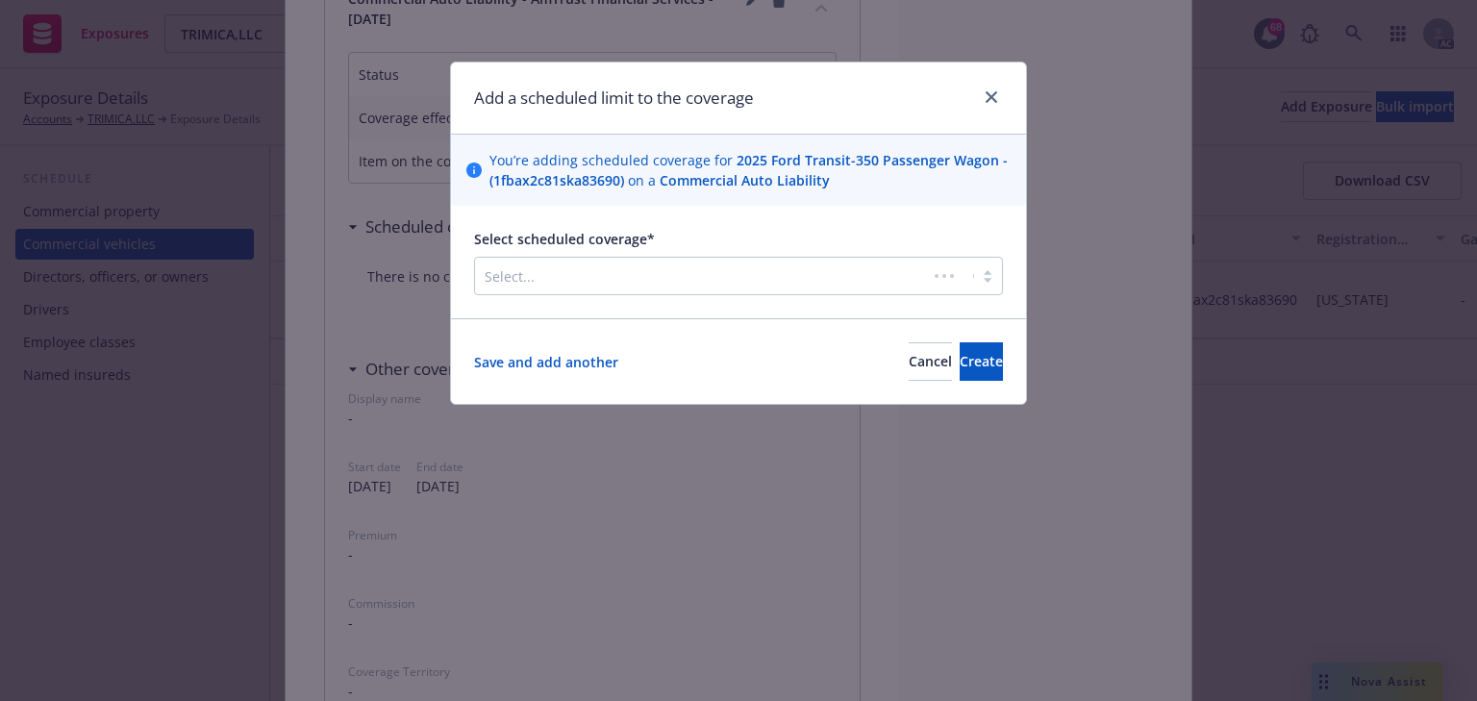
click at [661, 253] on div "Select scheduled coverage* Select..." at bounding box center [738, 262] width 529 height 66
click at [650, 276] on div at bounding box center [701, 275] width 433 height 23
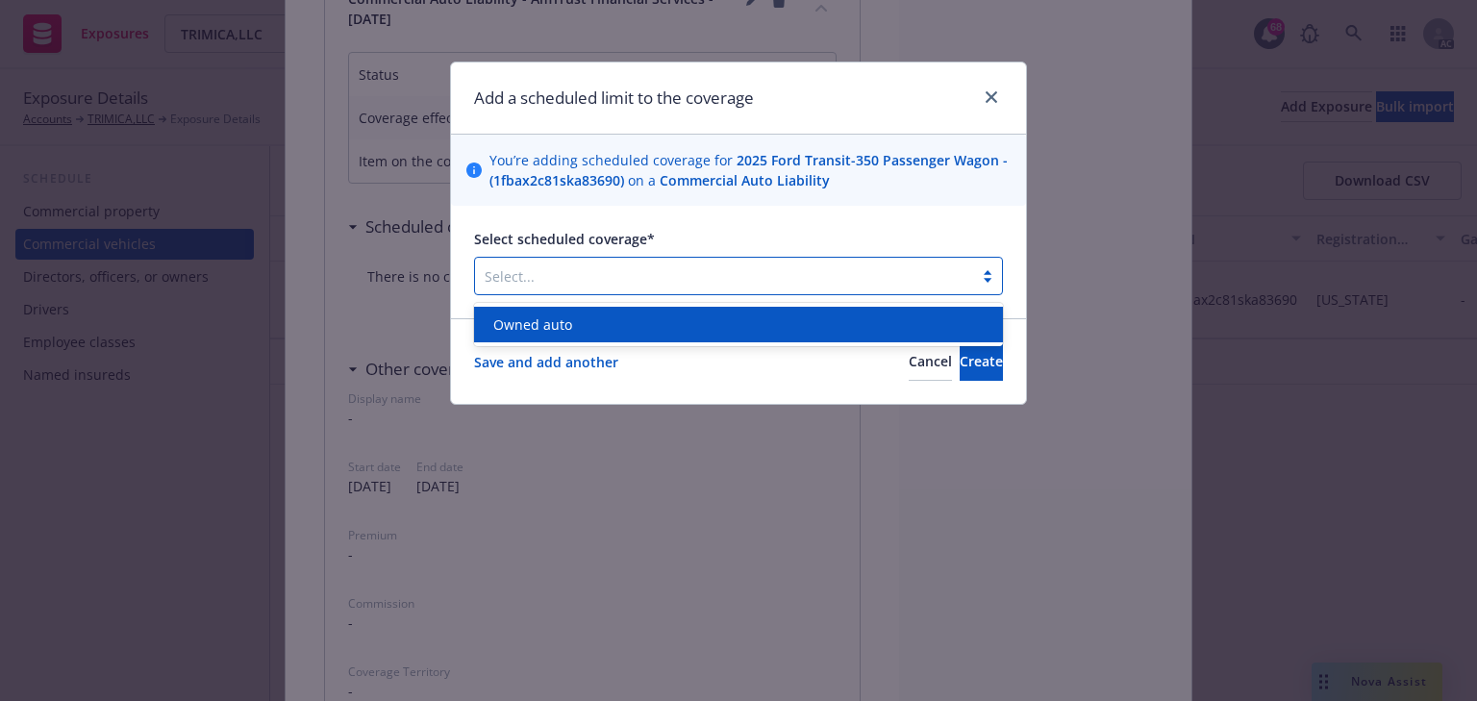
click at [595, 327] on div "Owned auto" at bounding box center [739, 324] width 506 height 20
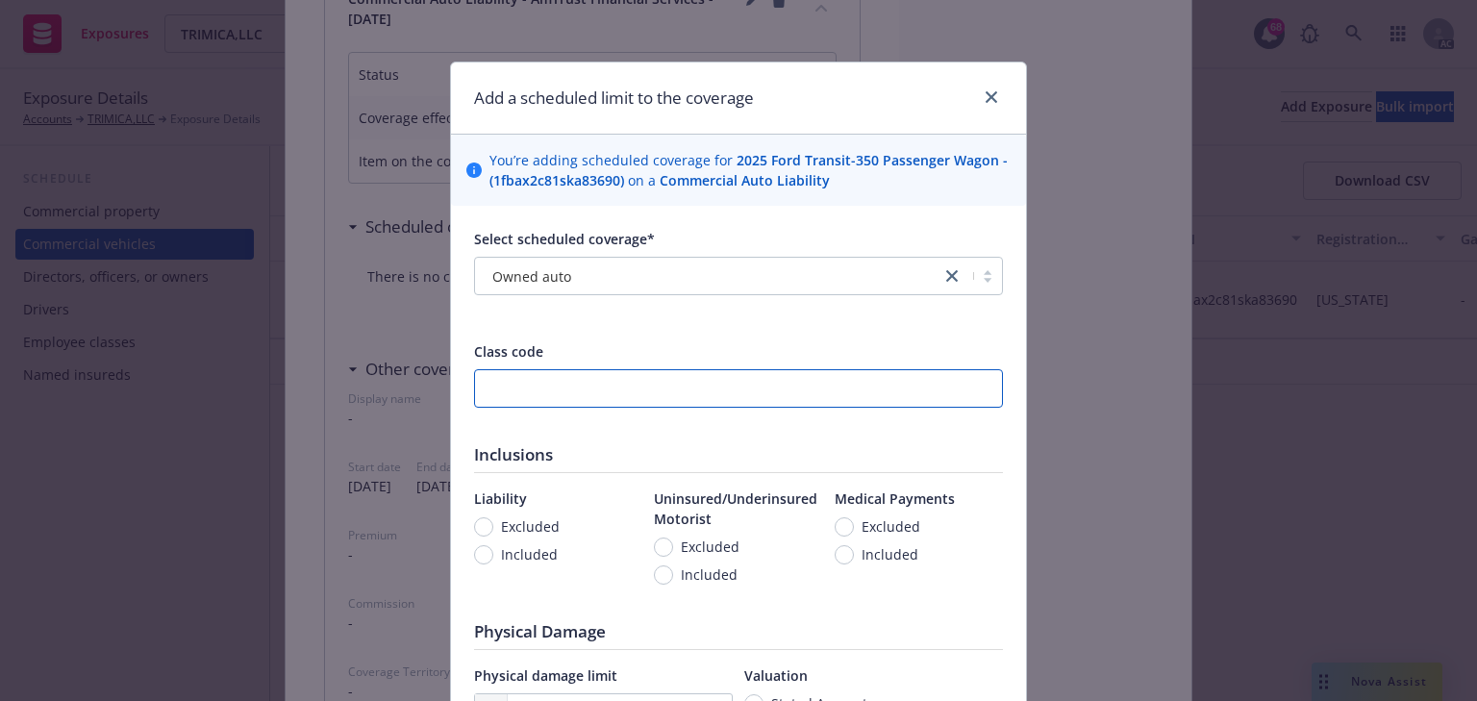
click at [540, 381] on input "number" at bounding box center [738, 388] width 529 height 38
type input "6482"
drag, startPoint x: 518, startPoint y: 555, endPoint x: 543, endPoint y: 569, distance: 28.9
click at [518, 555] on span "Included" at bounding box center [529, 554] width 57 height 20
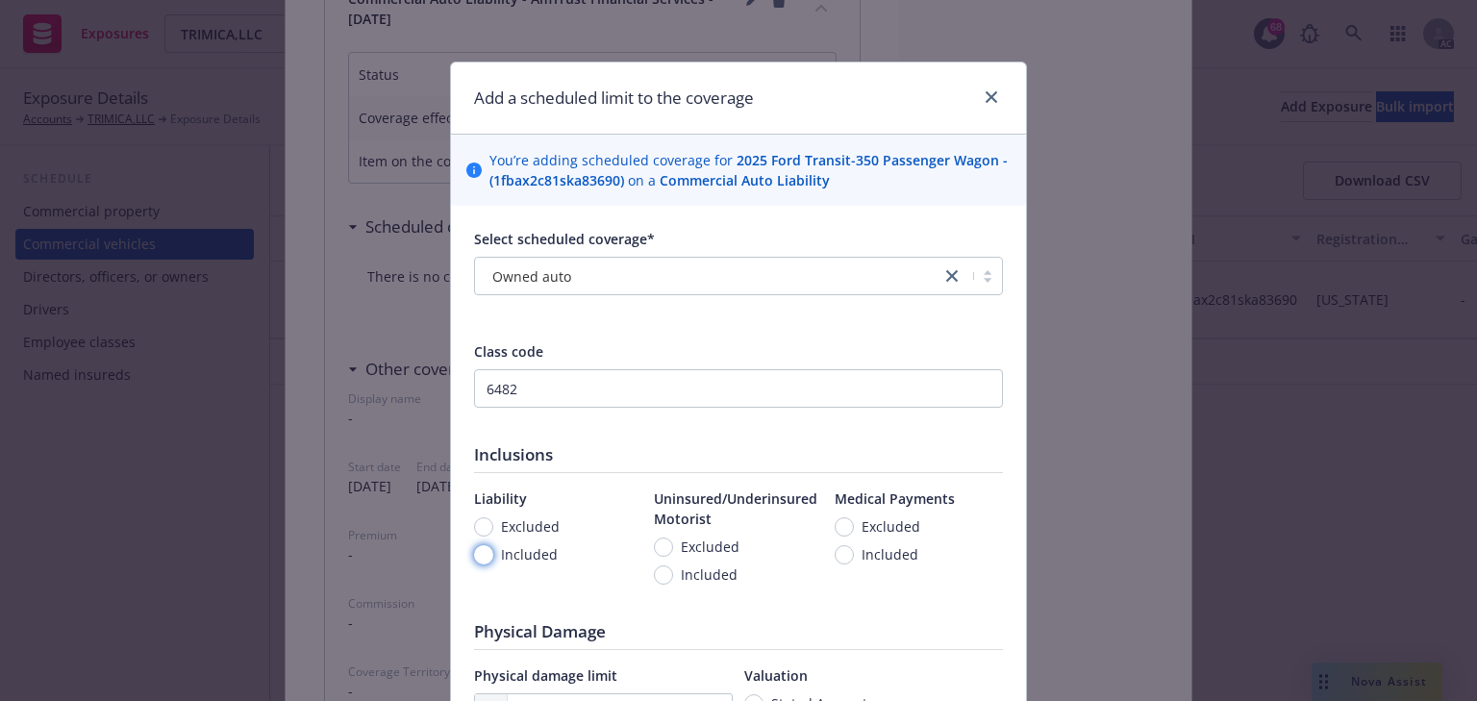
click at [493, 555] on input "Included" at bounding box center [483, 554] width 19 height 19
radio input "true"
click at [696, 572] on span "Included" at bounding box center [709, 574] width 57 height 20
click at [673, 572] on input "Included" at bounding box center [663, 574] width 19 height 19
radio input "true"
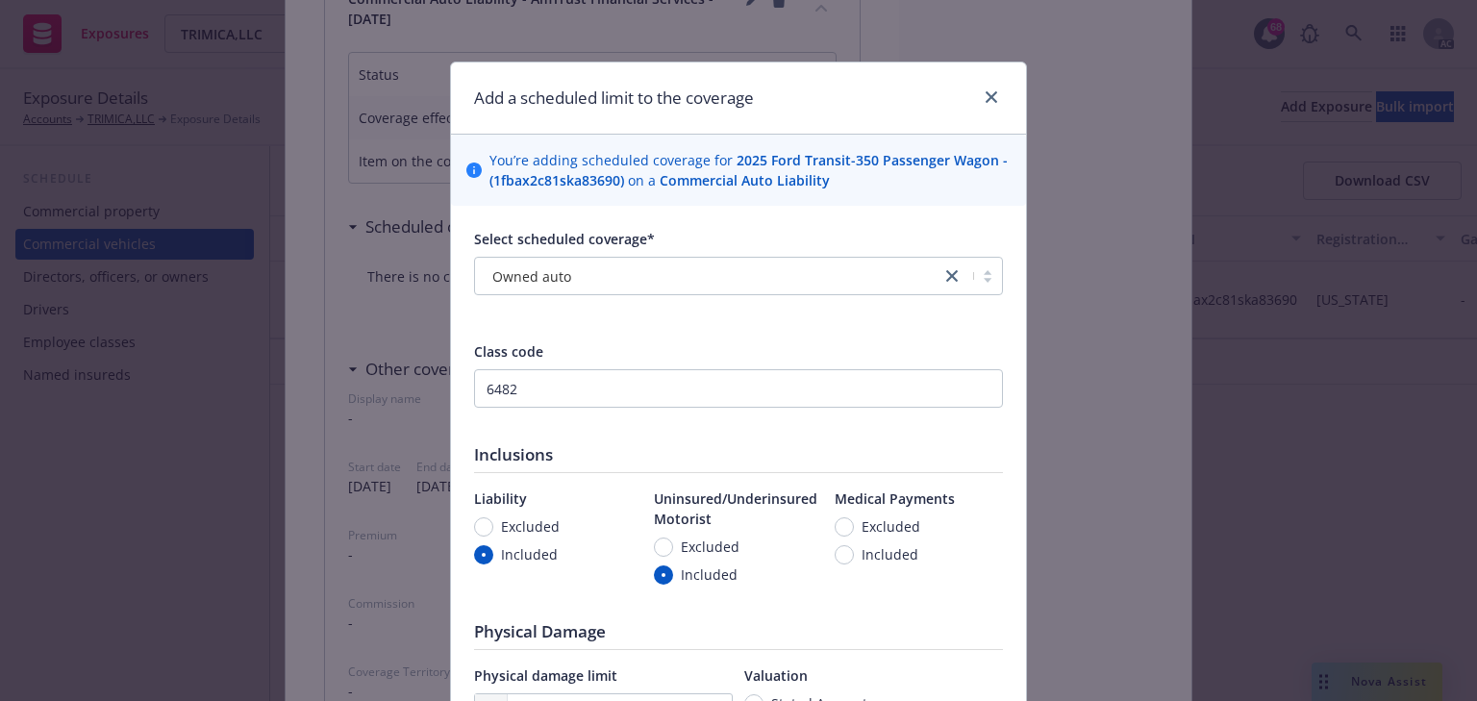
click at [861, 550] on span "Included" at bounding box center [889, 554] width 57 height 20
click at [854, 550] on input "Included" at bounding box center [844, 554] width 19 height 19
radio input "true"
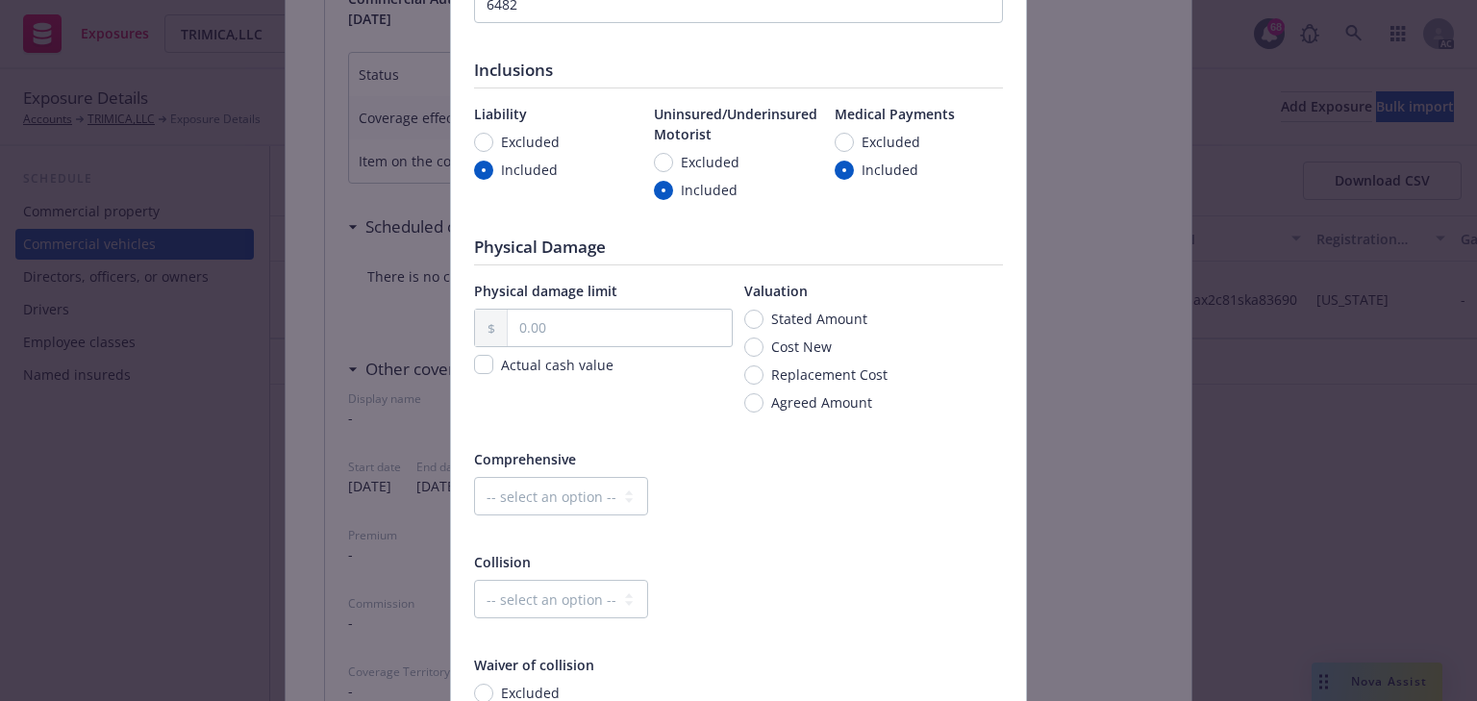
click at [804, 353] on span "Cost New" at bounding box center [801, 347] width 61 height 20
click at [763, 353] on input "Cost New" at bounding box center [753, 346] width 19 height 19
radio input "true"
click at [557, 325] on input "text" at bounding box center [620, 328] width 224 height 37
type input "68,237.00"
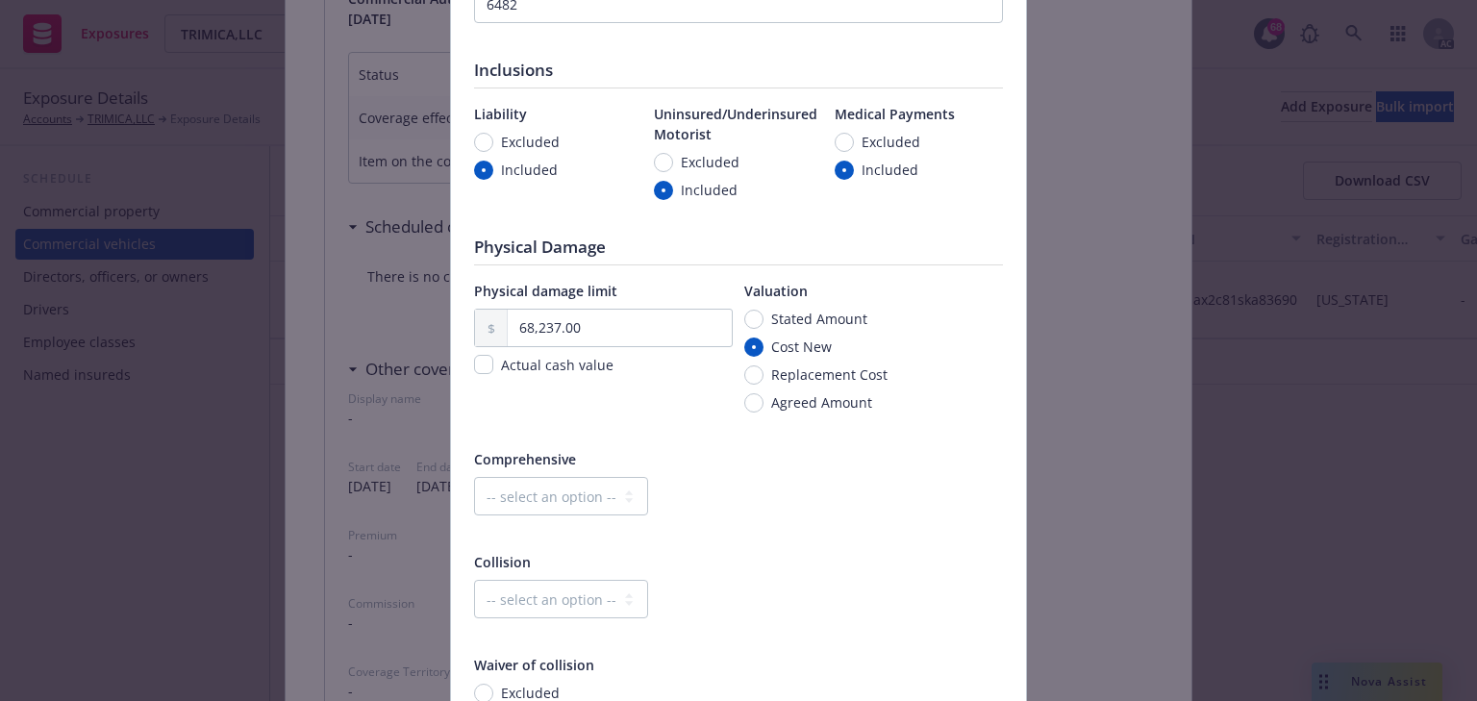
click at [729, 462] on div "Comprehensive" at bounding box center [738, 459] width 529 height 20
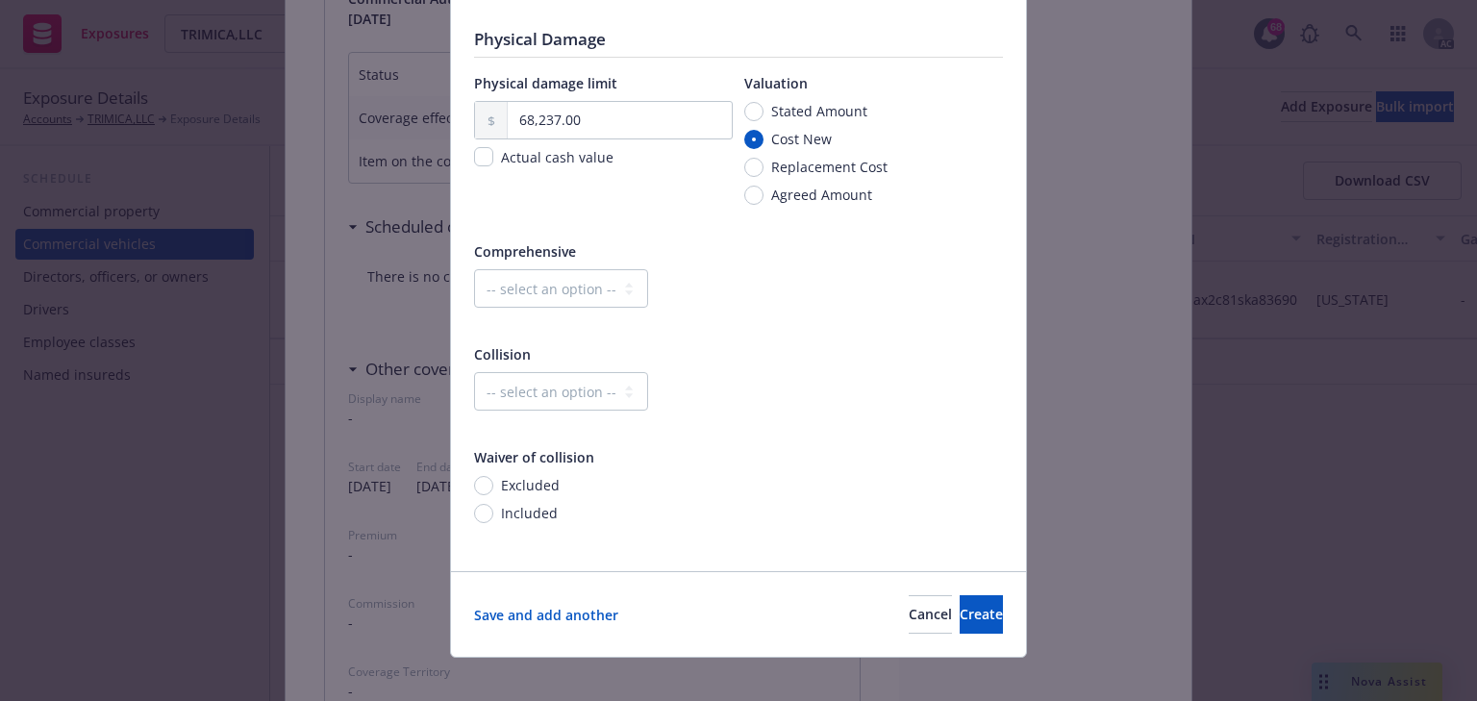
scroll to position [610, 0]
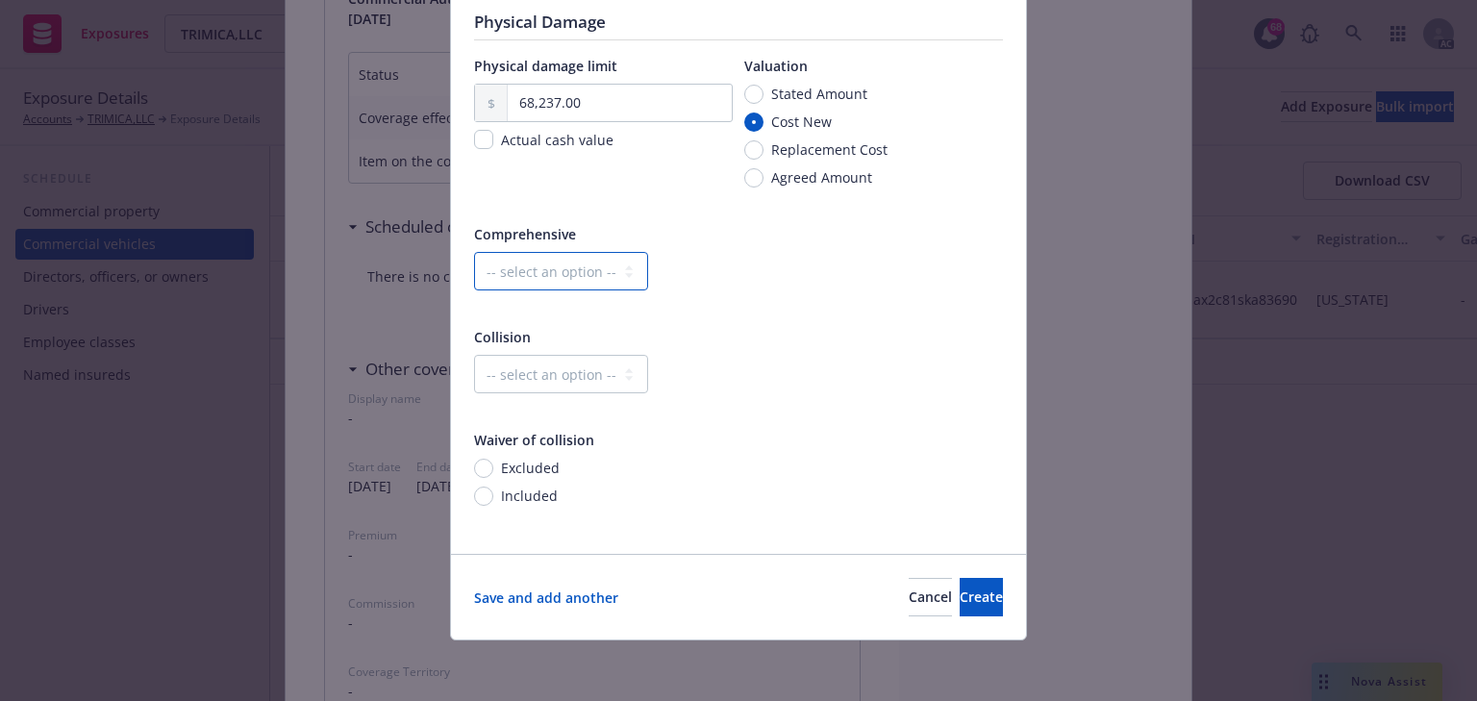
click at [583, 278] on select "-- select an option -- Dollar amount Percentage" at bounding box center [561, 271] width 174 height 38
select select "MONETARY"
click at [474, 252] on select "-- select an option -- Dollar amount Percentage" at bounding box center [561, 271] width 174 height 38
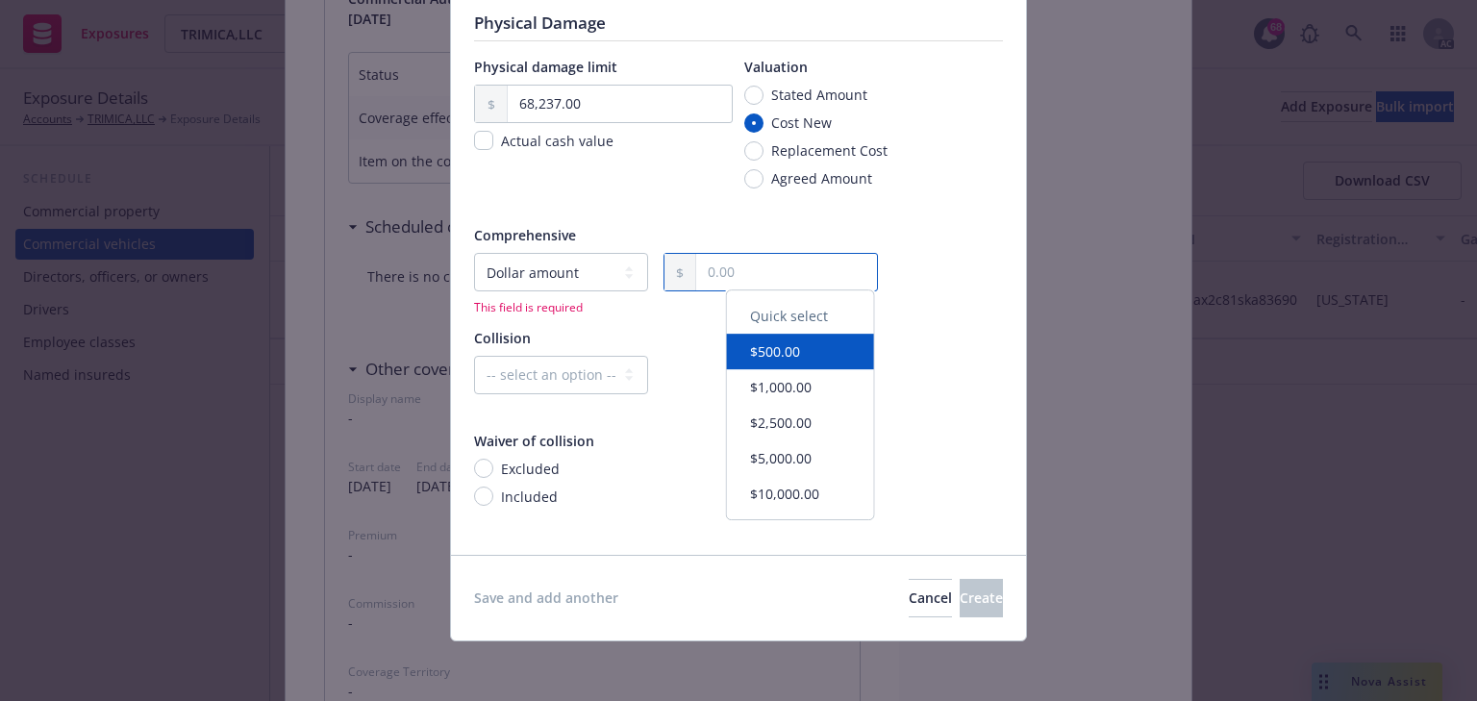
click at [755, 275] on input "text" at bounding box center [786, 272] width 181 height 37
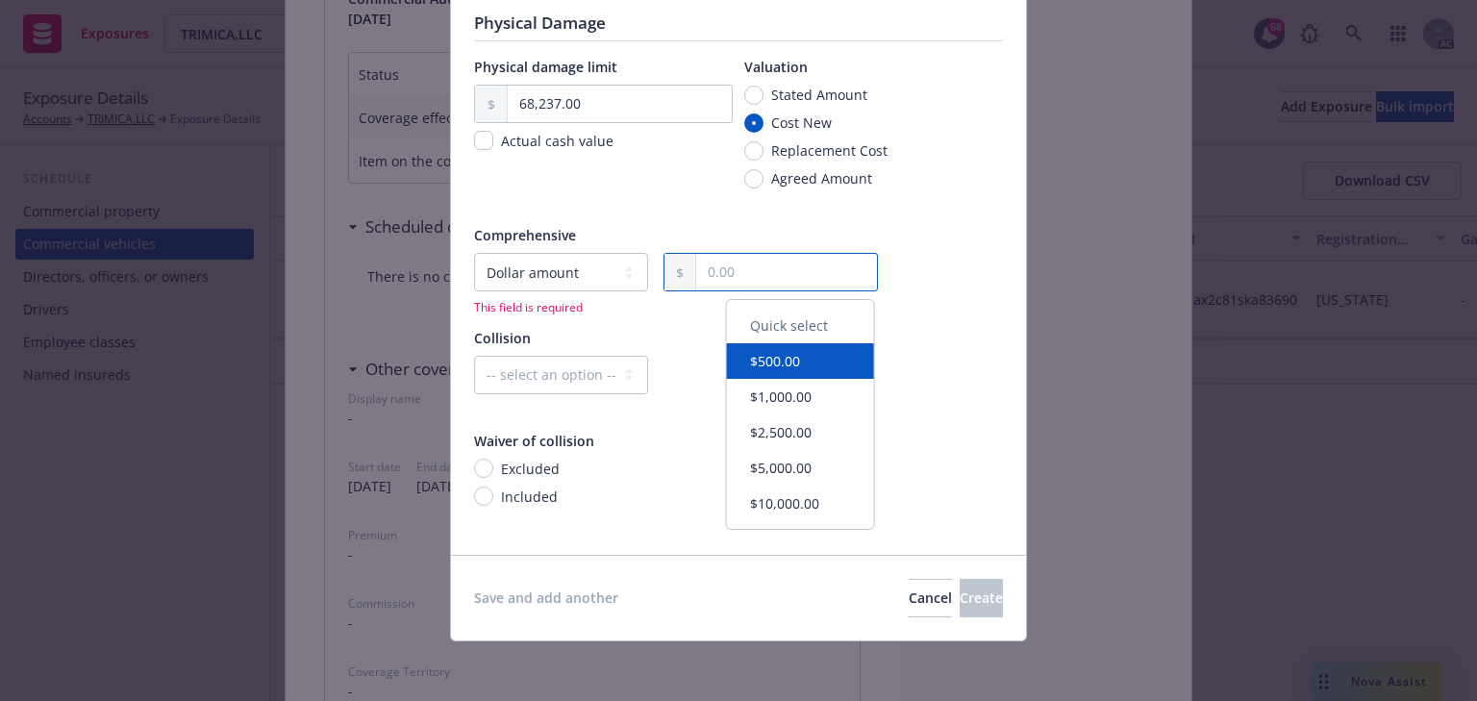
type input "1,000.00"
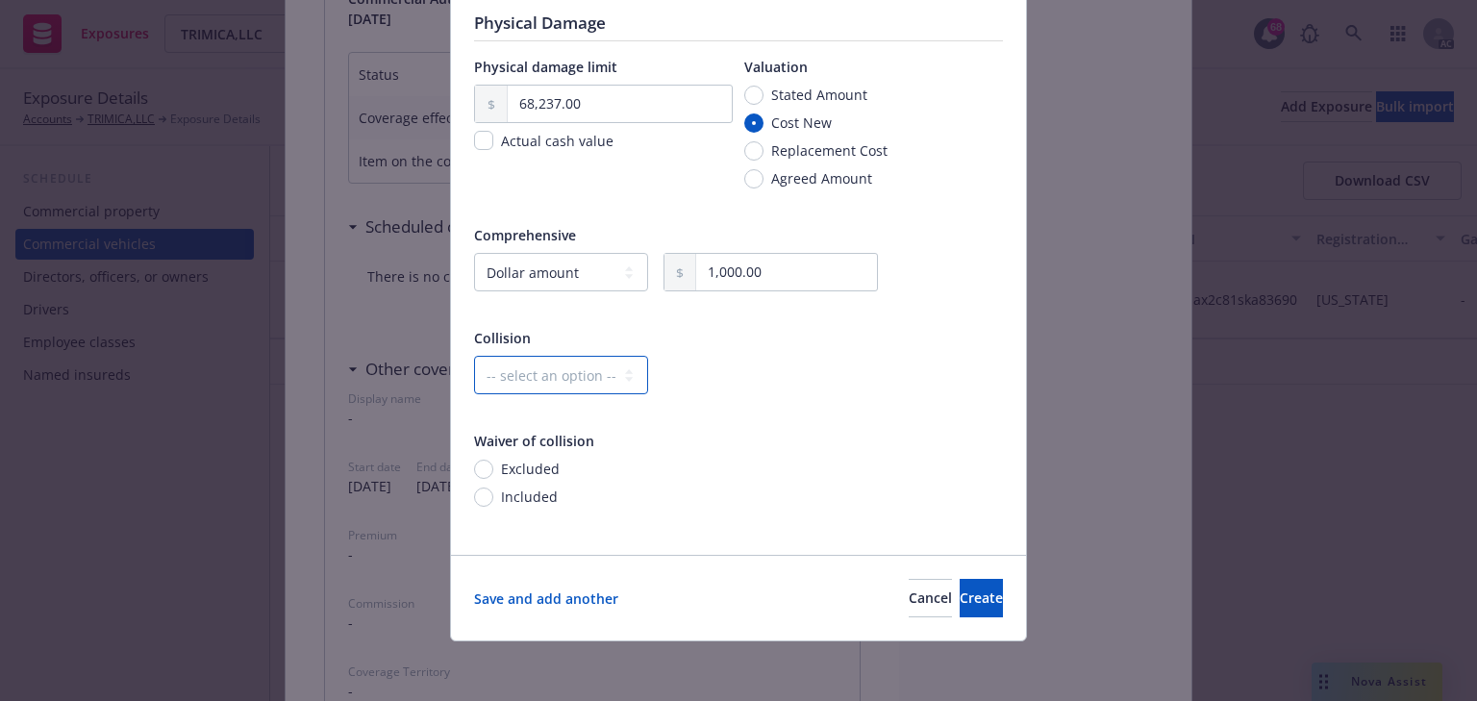
click at [549, 369] on select "-- select an option -- Dollar amount Percentage" at bounding box center [561, 375] width 174 height 38
select select "MONETARY"
click at [474, 356] on select "-- select an option -- Dollar amount Percentage" at bounding box center [561, 375] width 174 height 38
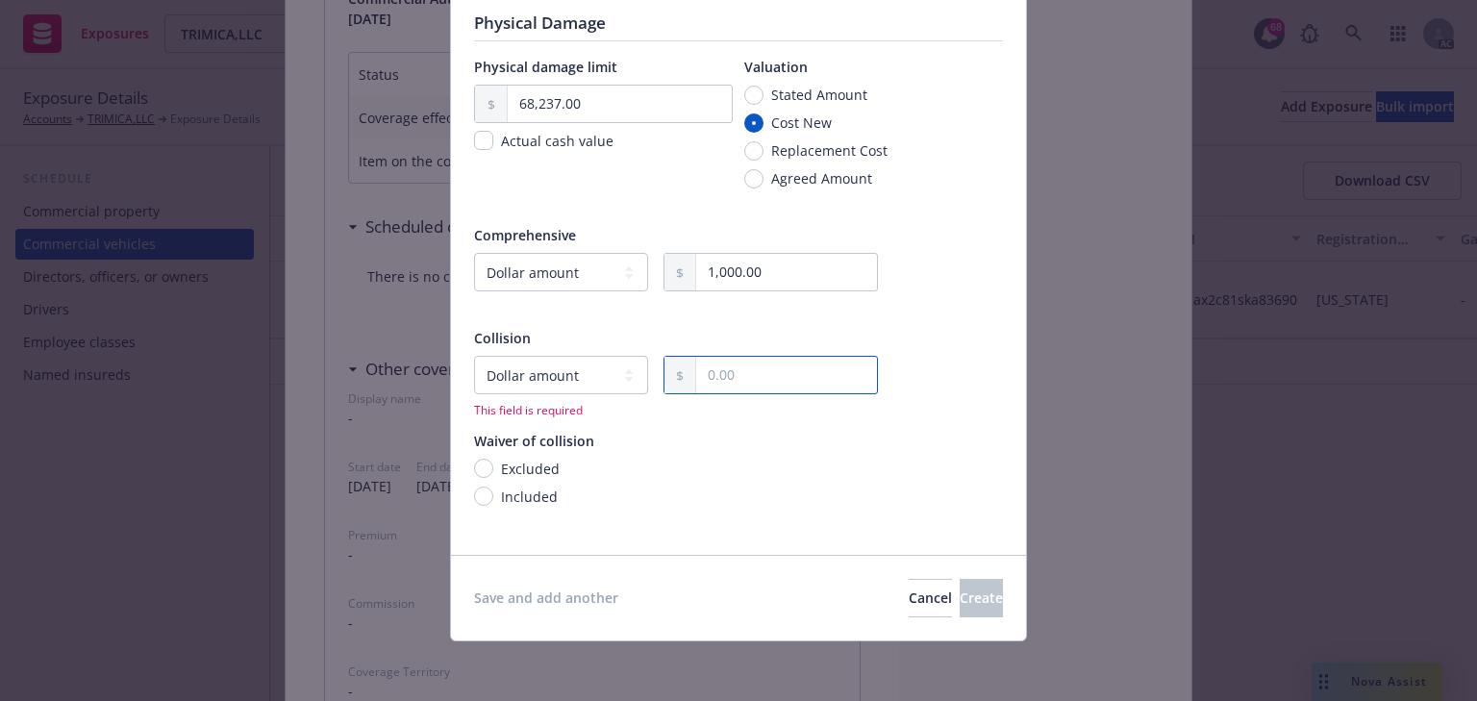
click at [773, 379] on input "text" at bounding box center [786, 375] width 181 height 37
type input "1,000.00"
click at [960, 590] on span "Create" at bounding box center [981, 597] width 43 height 18
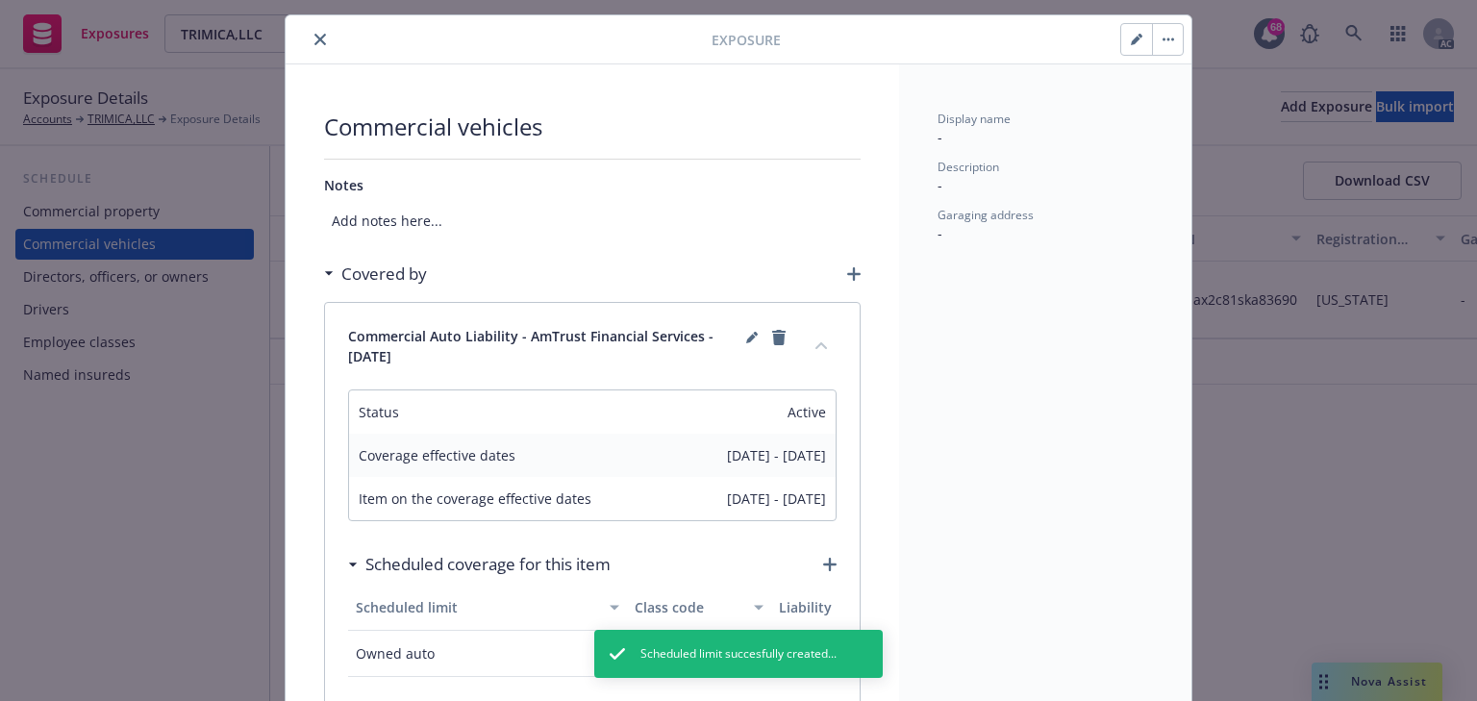
scroll to position [0, 0]
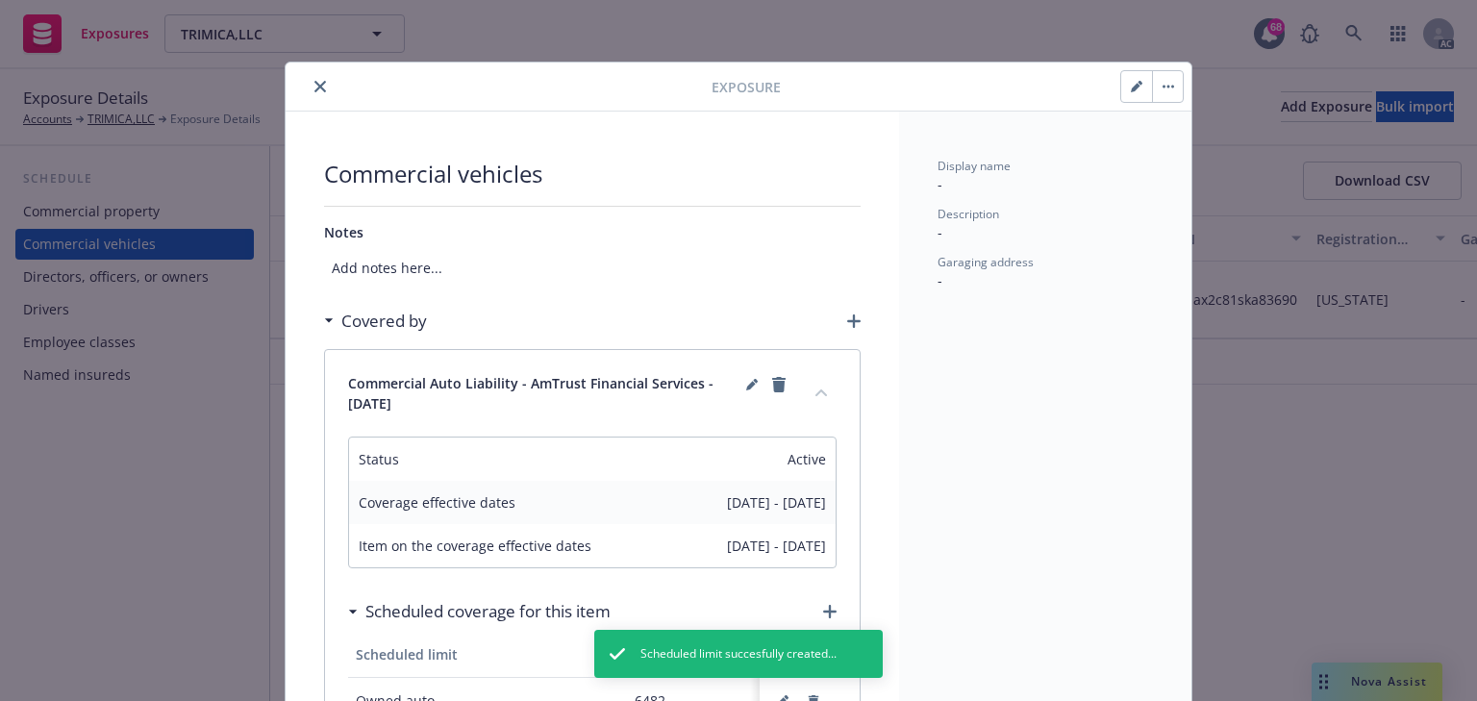
drag, startPoint x: 307, startPoint y: 80, endPoint x: 327, endPoint y: 110, distance: 36.0
click at [309, 80] on button "close" at bounding box center [320, 86] width 23 height 23
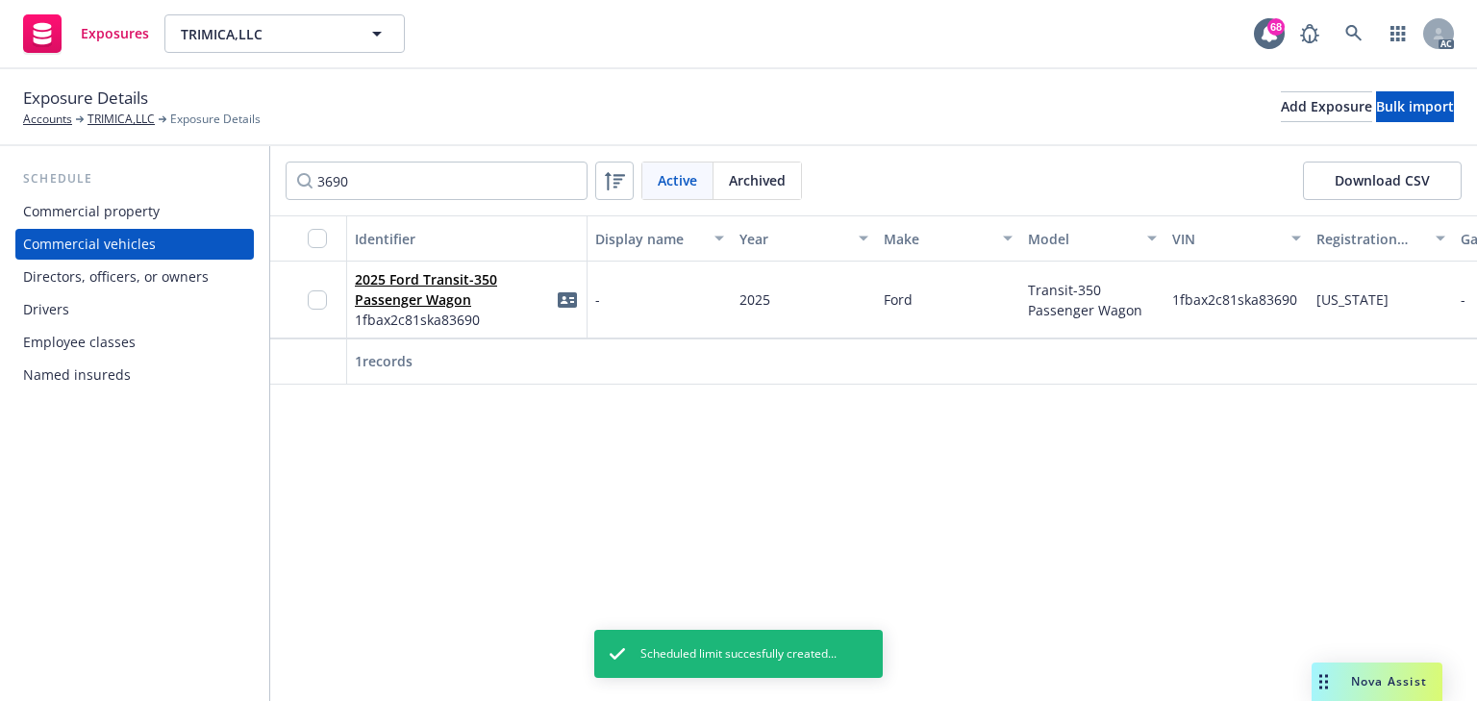
click at [1056, 566] on div "Identifier Display name Year Make Model VIN Registration state Garaging address…" at bounding box center [873, 458] width 1207 height 486
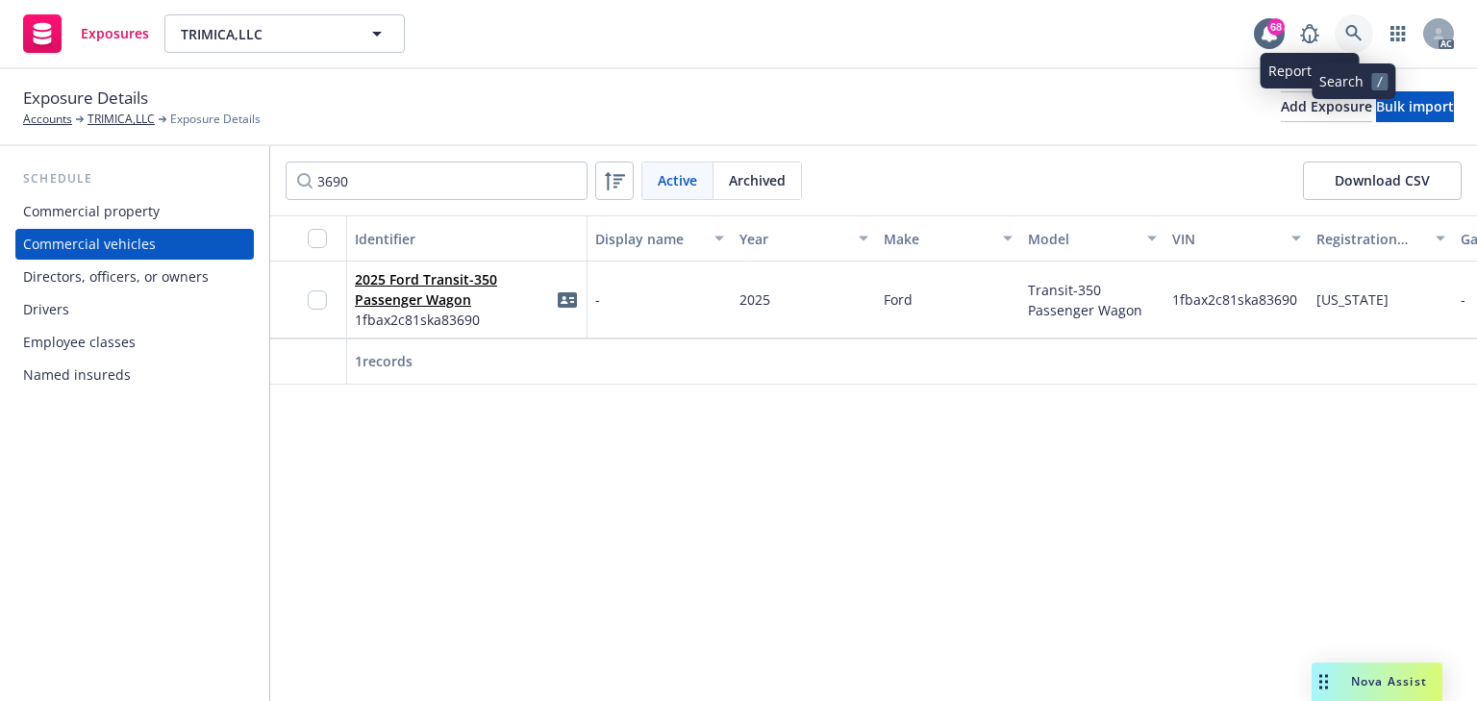
click at [1347, 31] on icon at bounding box center [1353, 33] width 17 height 17
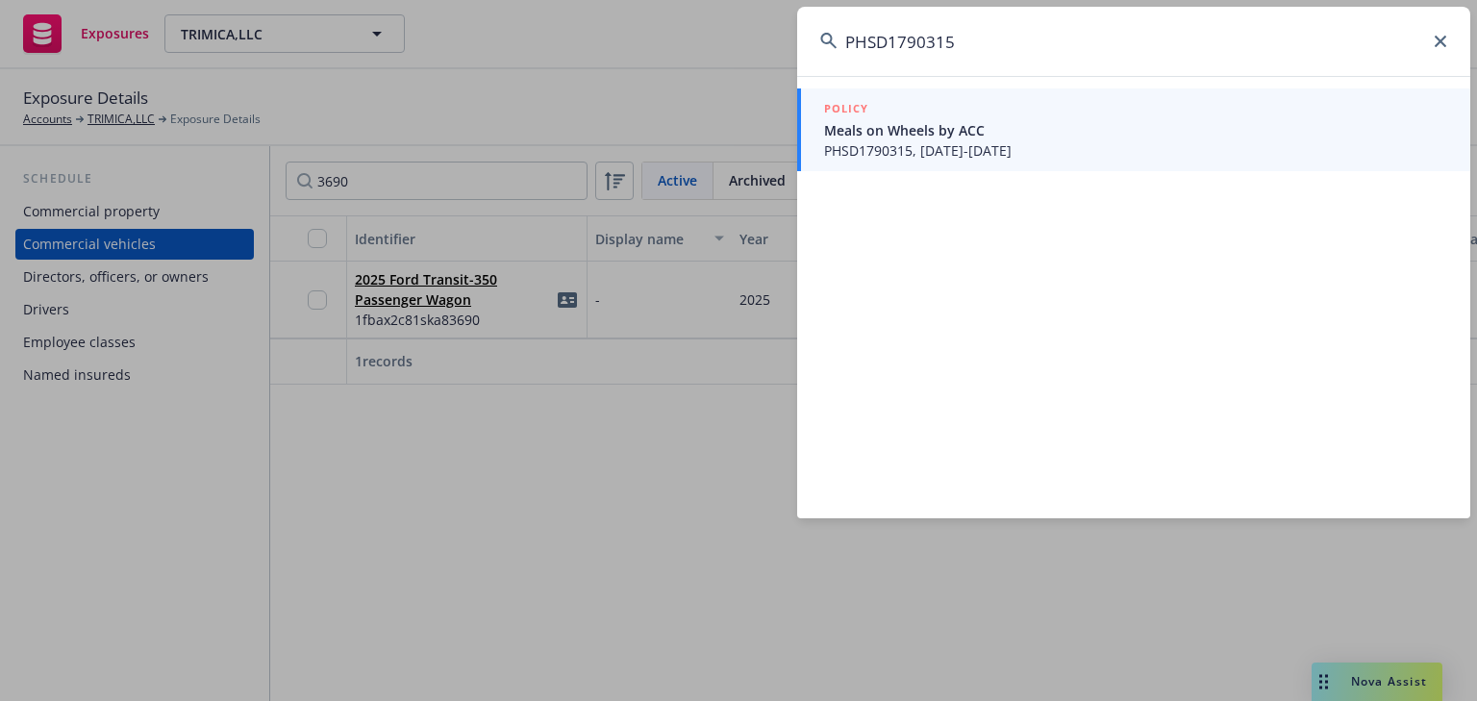
type input "PHSD1790315"
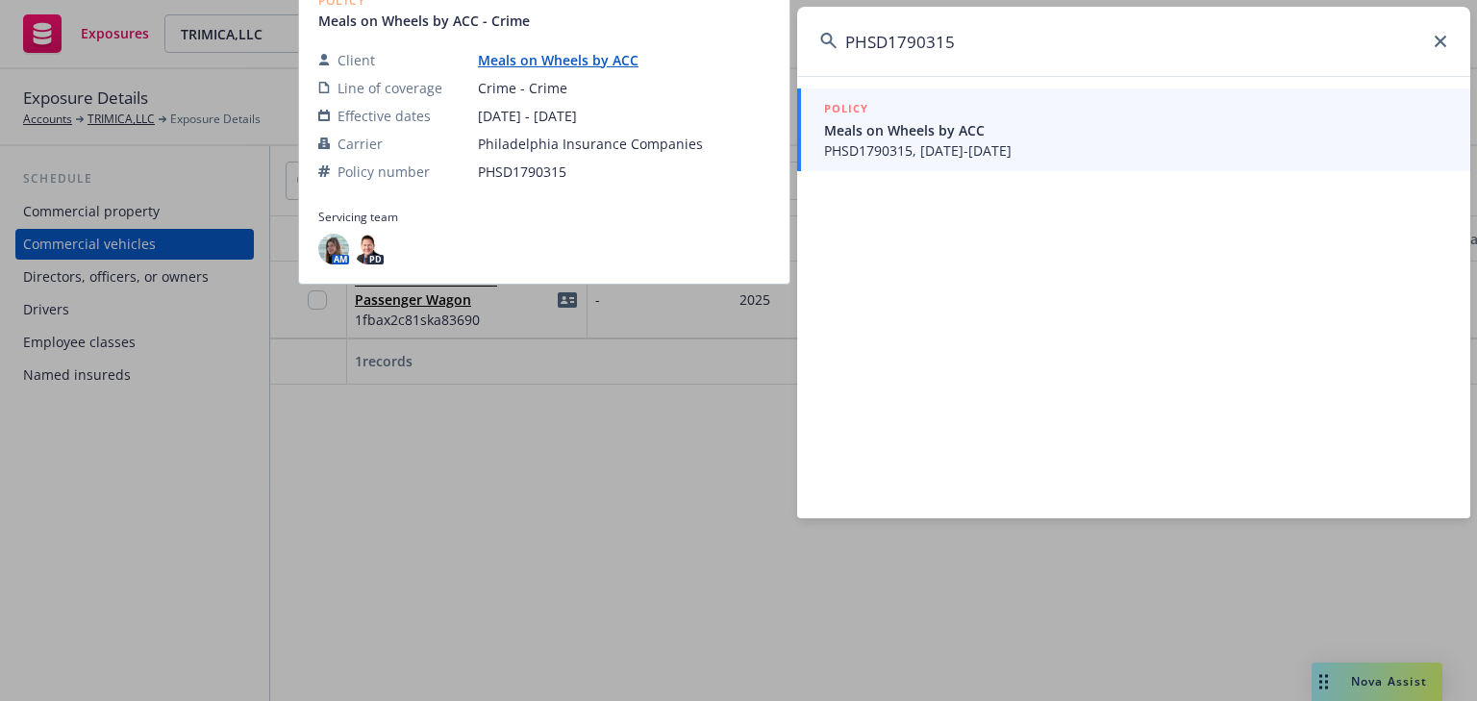
click at [882, 145] on span "PHSD1790315, 06/01/2023-06/01/2024" at bounding box center [1135, 150] width 623 height 20
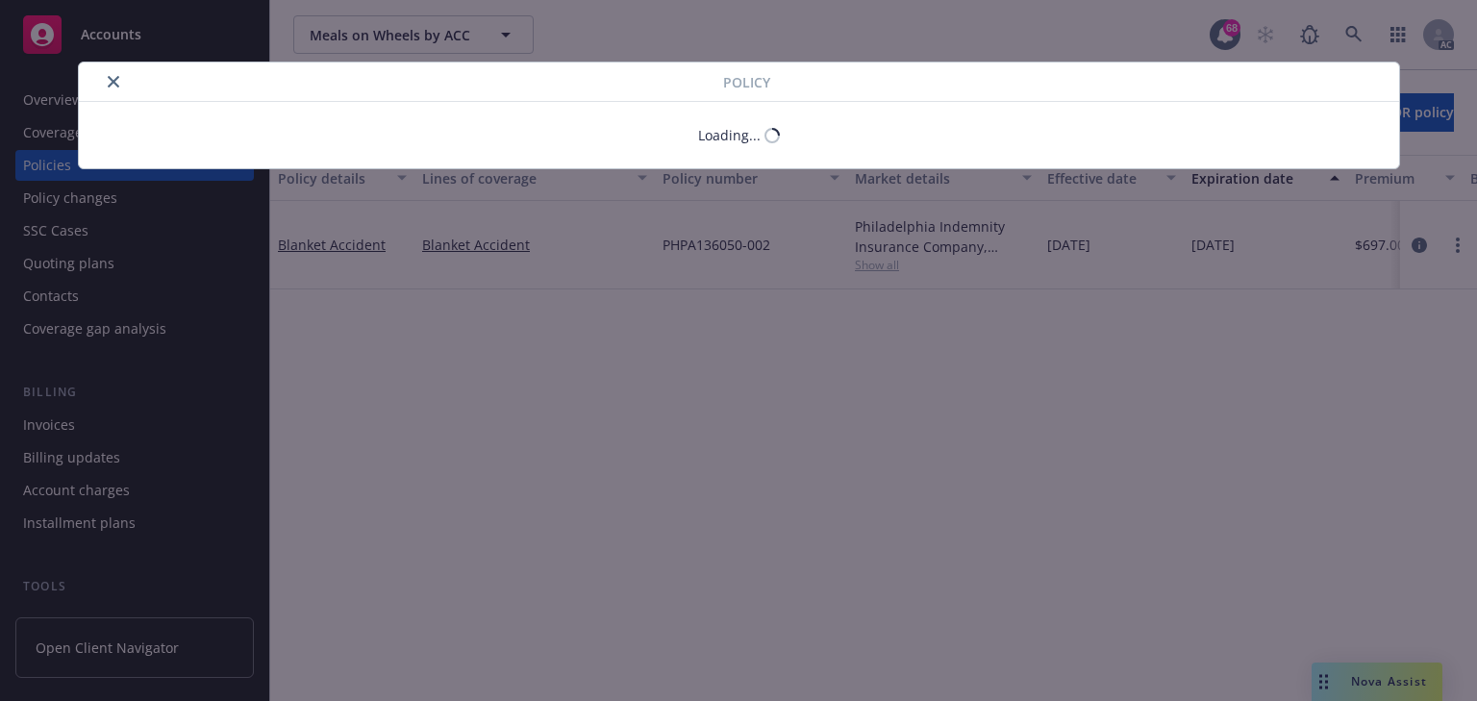
click at [80, 166] on div "Policy Loading..." at bounding box center [739, 116] width 1322 height 108
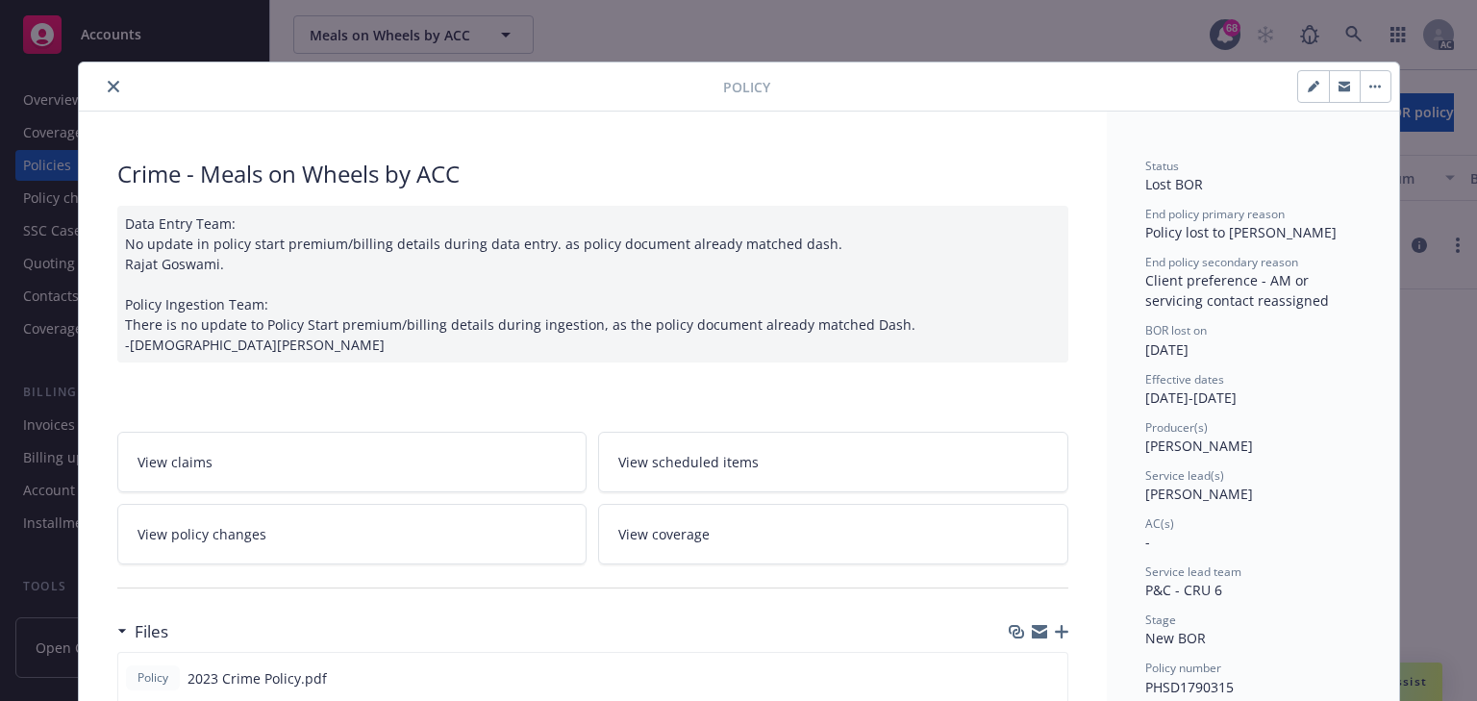
click at [112, 78] on button "close" at bounding box center [113, 86] width 23 height 23
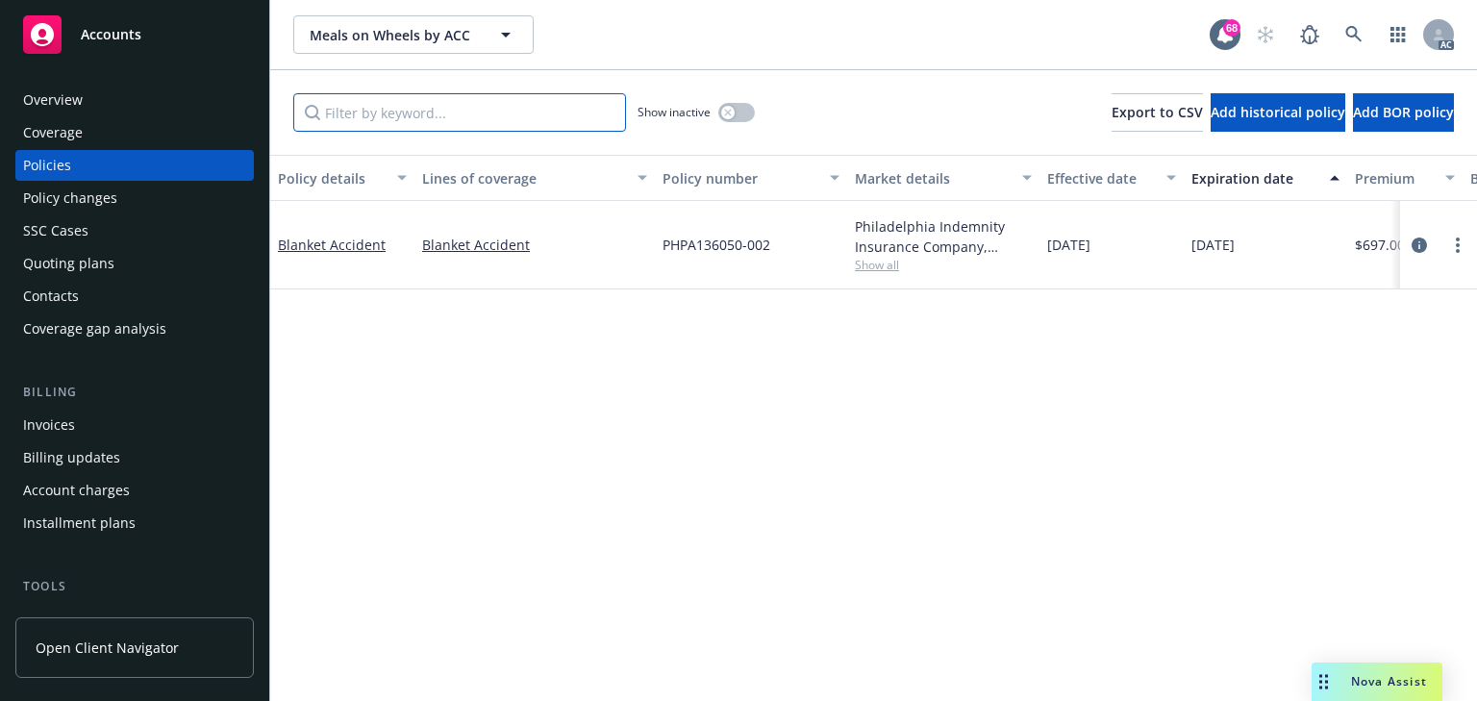
click at [458, 114] on input "Filter by keyword..." at bounding box center [459, 112] width 333 height 38
click at [458, 112] on input "Filter by keyword..." at bounding box center [459, 112] width 333 height 38
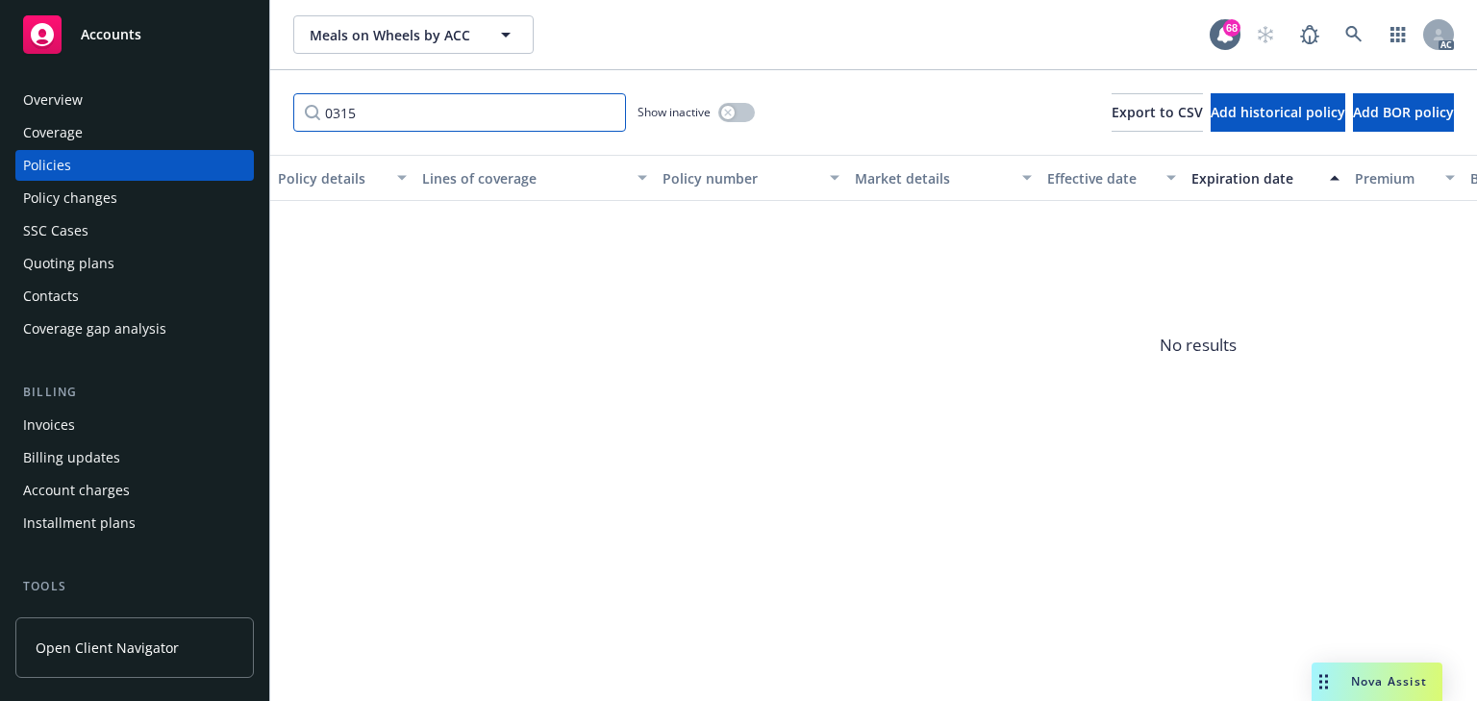
type input "0315"
click at [728, 103] on button "button" at bounding box center [736, 112] width 37 height 19
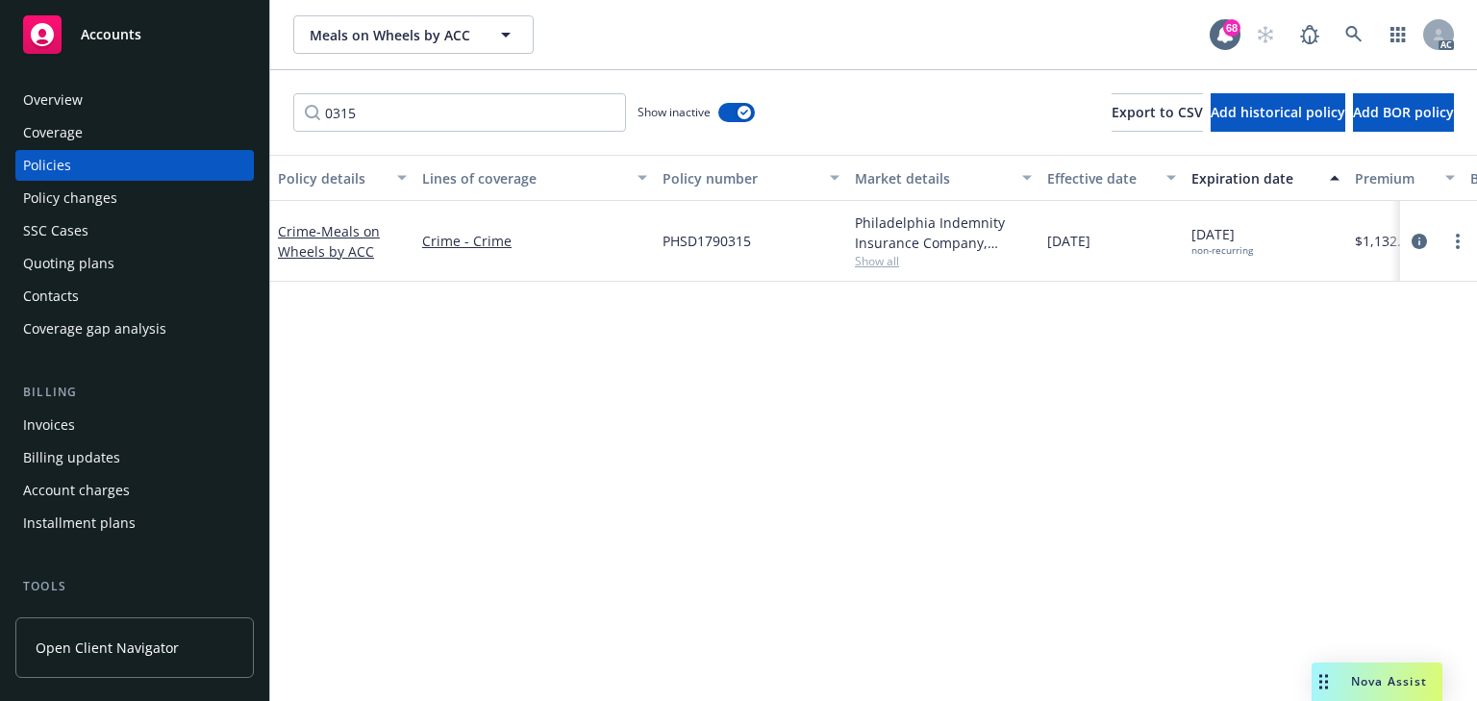
click at [626, 429] on div "Policy details Lines of coverage Policy number Market details Effective date Ex…" at bounding box center [873, 428] width 1207 height 546
click at [630, 429] on div "Policy details Lines of coverage Policy number Market details Effective date Ex…" at bounding box center [873, 428] width 1207 height 546
drag, startPoint x: 1413, startPoint y: 241, endPoint x: 1396, endPoint y: 244, distance: 17.5
click at [1413, 241] on icon "circleInformation" at bounding box center [1418, 241] width 15 height 15
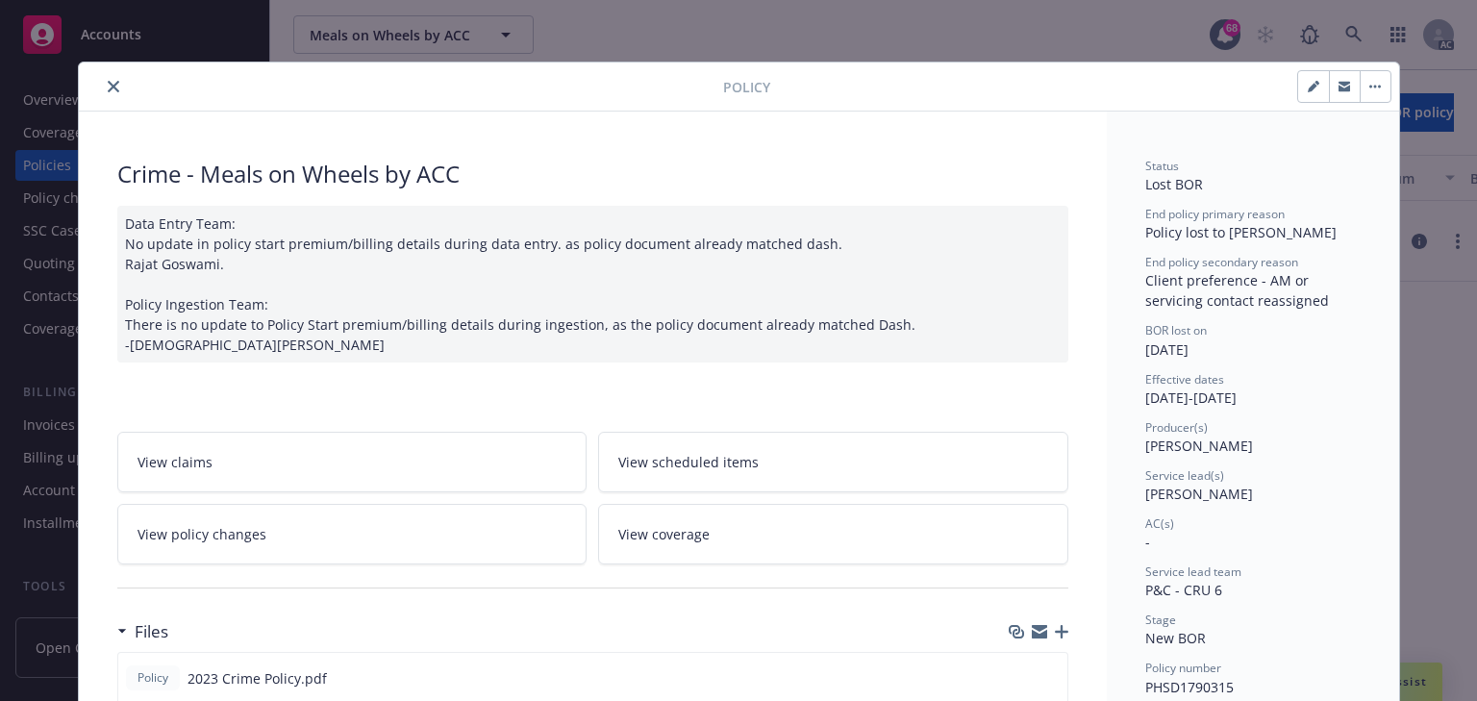
scroll to position [58, 0]
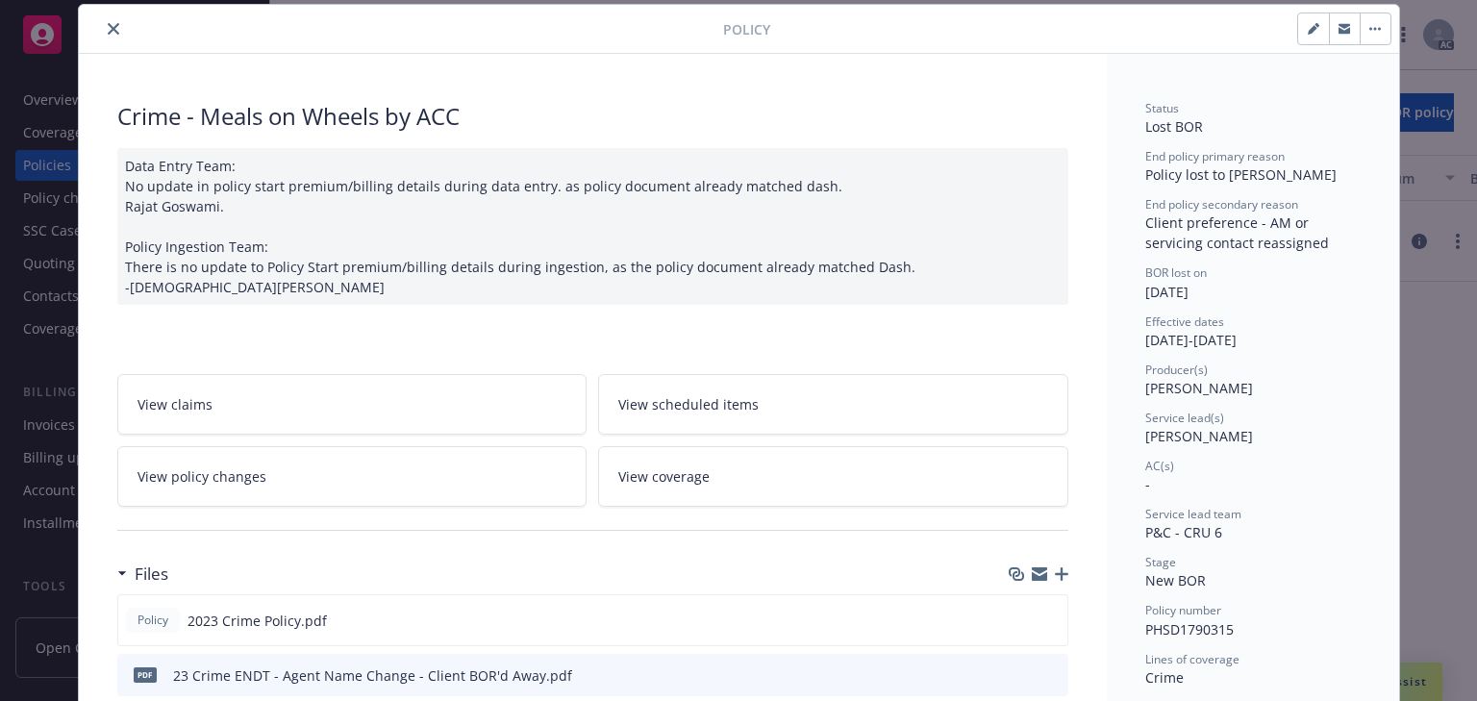
click at [112, 26] on icon "close" at bounding box center [114, 29] width 12 height 12
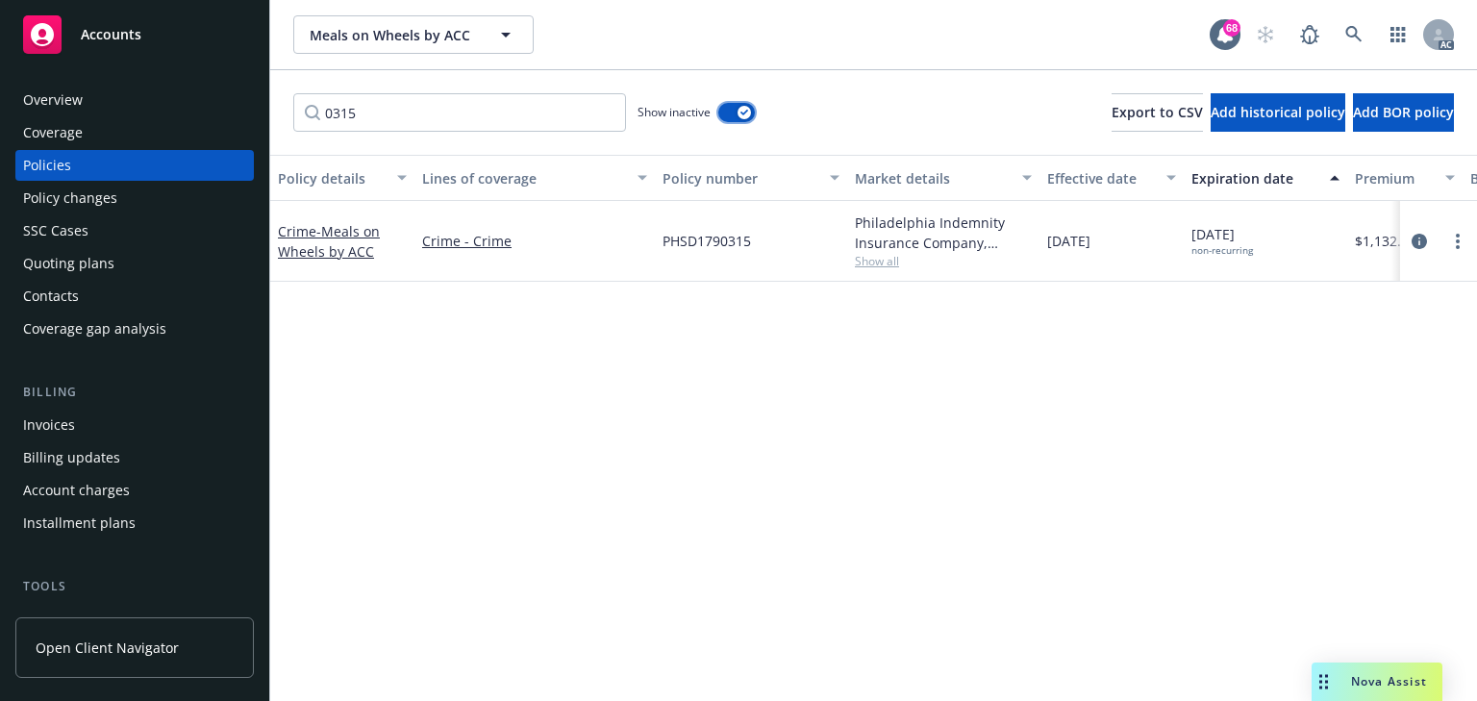
drag, startPoint x: 736, startPoint y: 112, endPoint x: 600, endPoint y: 112, distance: 136.5
click at [736, 112] on button "button" at bounding box center [736, 112] width 37 height 19
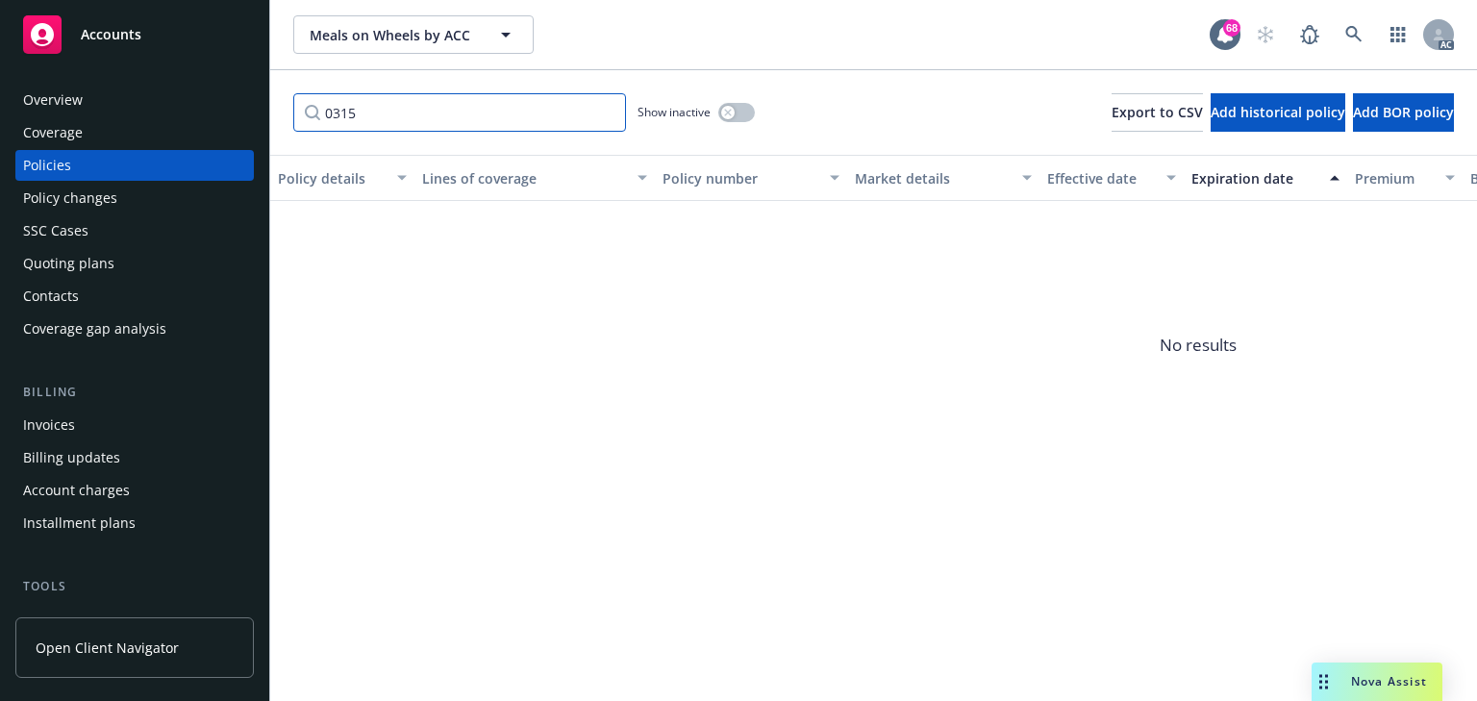
drag, startPoint x: 432, startPoint y: 114, endPoint x: 134, endPoint y: 135, distance: 298.7
click at [138, 135] on div "Accounts Overview Coverage Policies Policy changes SSC Cases Quoting plans Cont…" at bounding box center [738, 350] width 1477 height 701
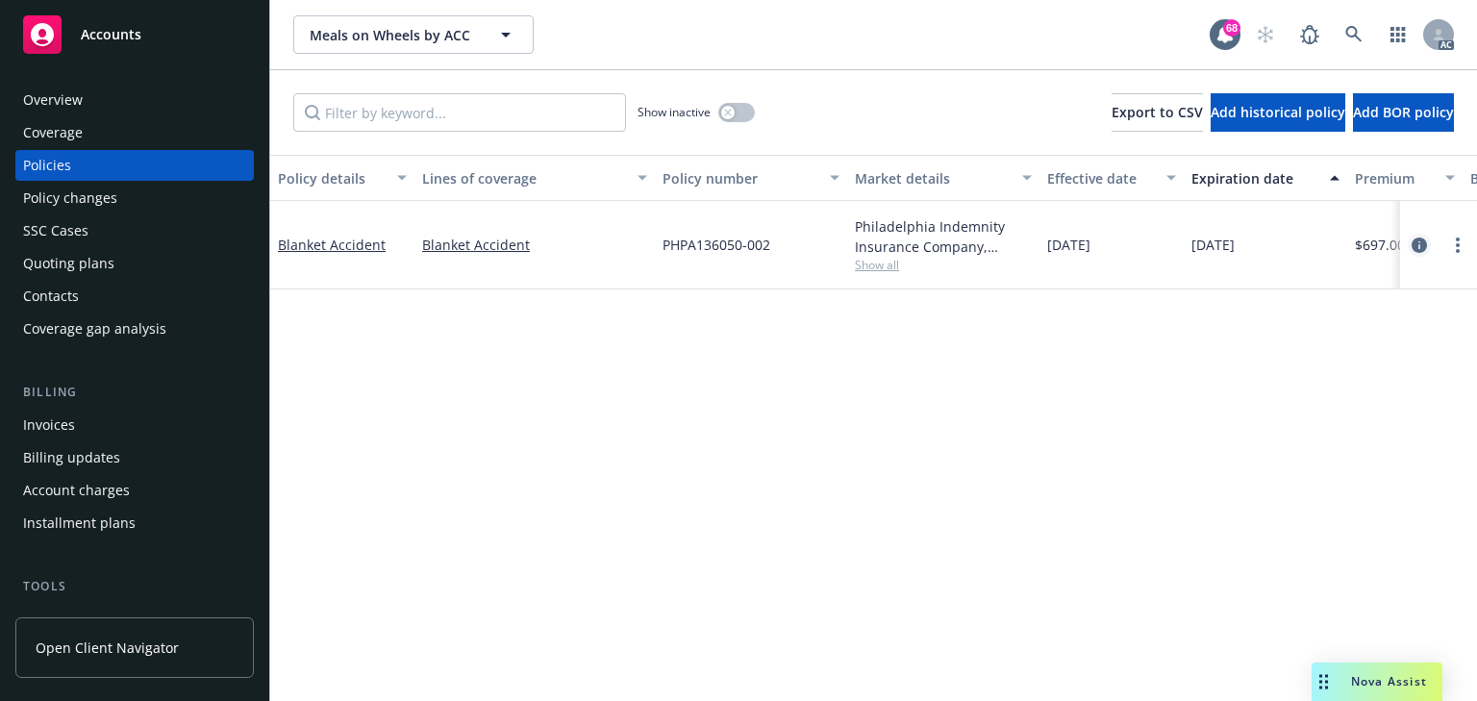
click at [1419, 237] on icon "circleInformation" at bounding box center [1418, 244] width 15 height 15
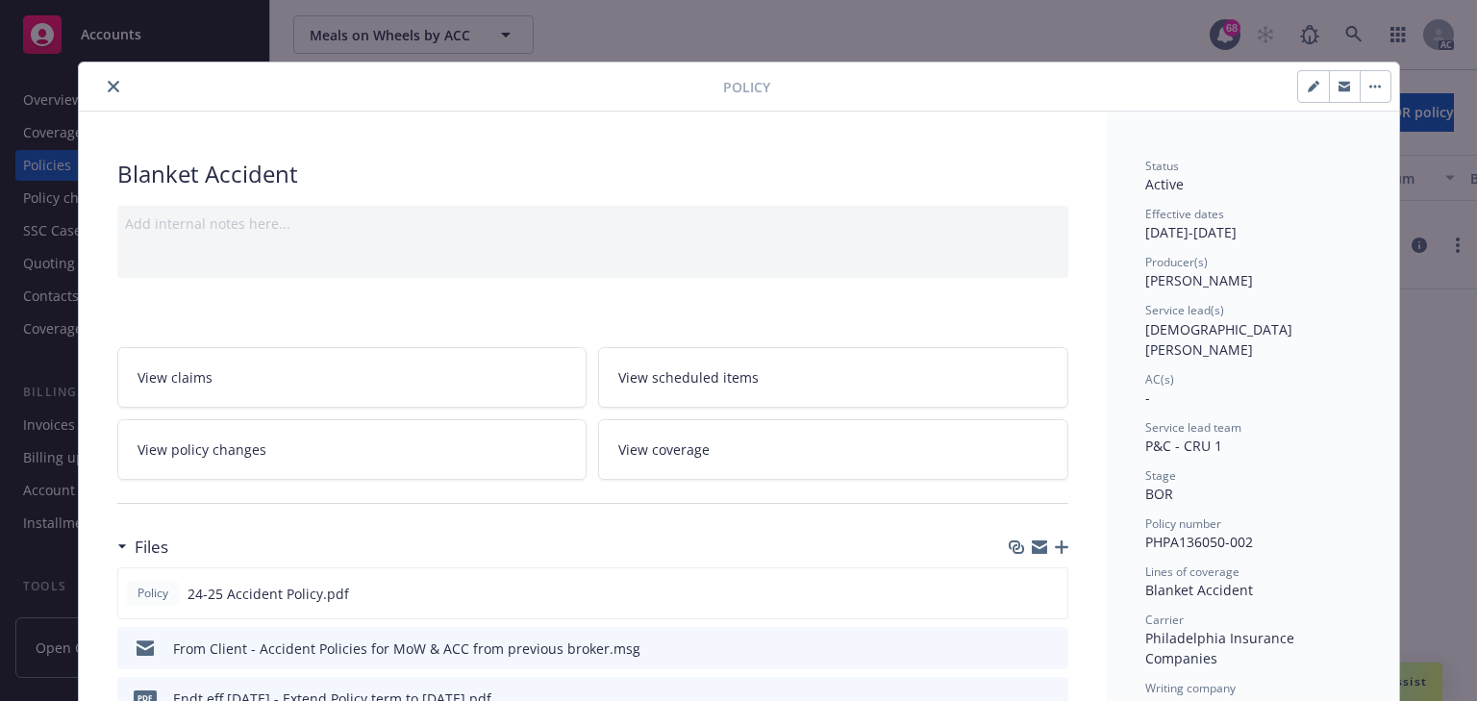
drag, startPoint x: 1300, startPoint y: 387, endPoint x: 1290, endPoint y: 388, distance: 9.7
click at [1300, 387] on div "Status Active Effective dates 08/01/2024 - 07/01/2026 Producer(s) John Byers Se…" at bounding box center [1252, 640] width 215 height 965
click at [109, 87] on icon "close" at bounding box center [114, 87] width 12 height 12
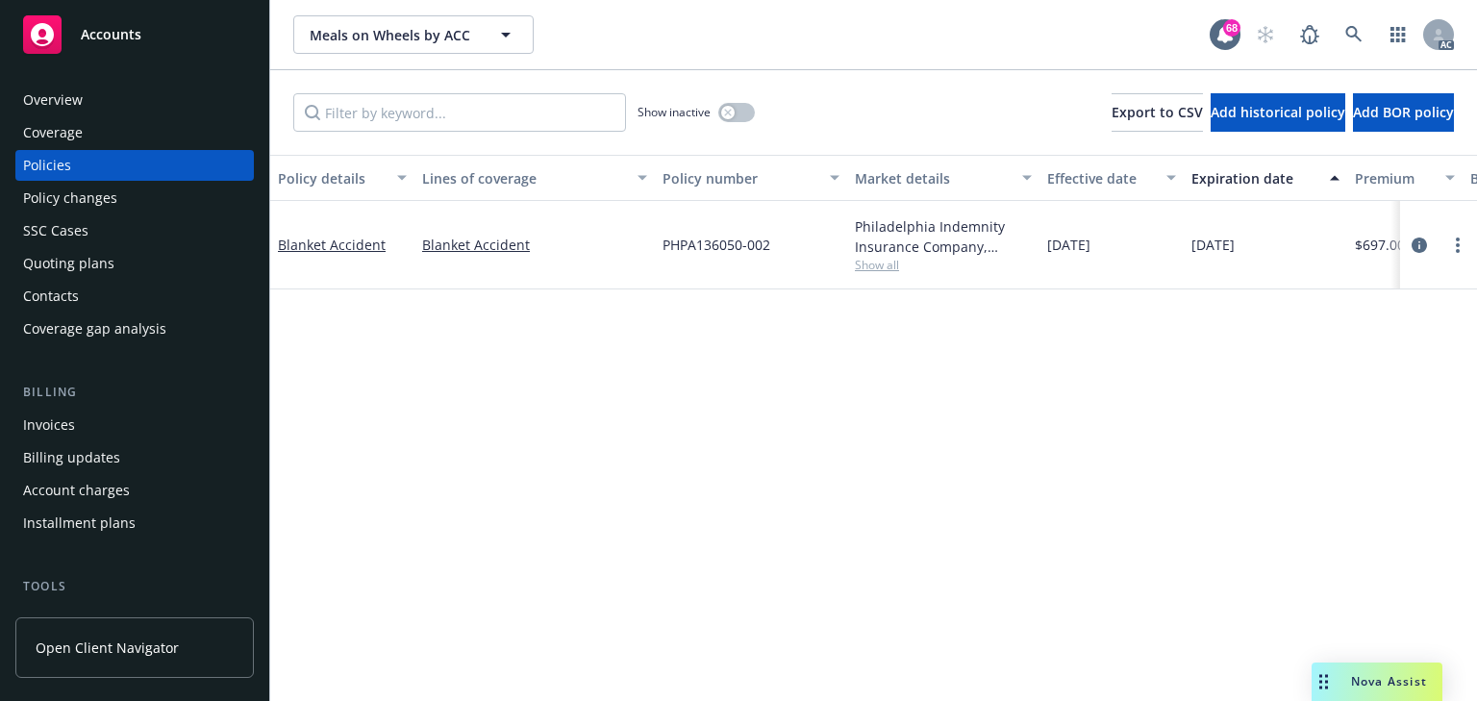
click at [566, 376] on div "Policy details Lines of coverage Policy number Market details Effective date Ex…" at bounding box center [873, 428] width 1207 height 546
click at [751, 112] on button "button" at bounding box center [736, 112] width 37 height 19
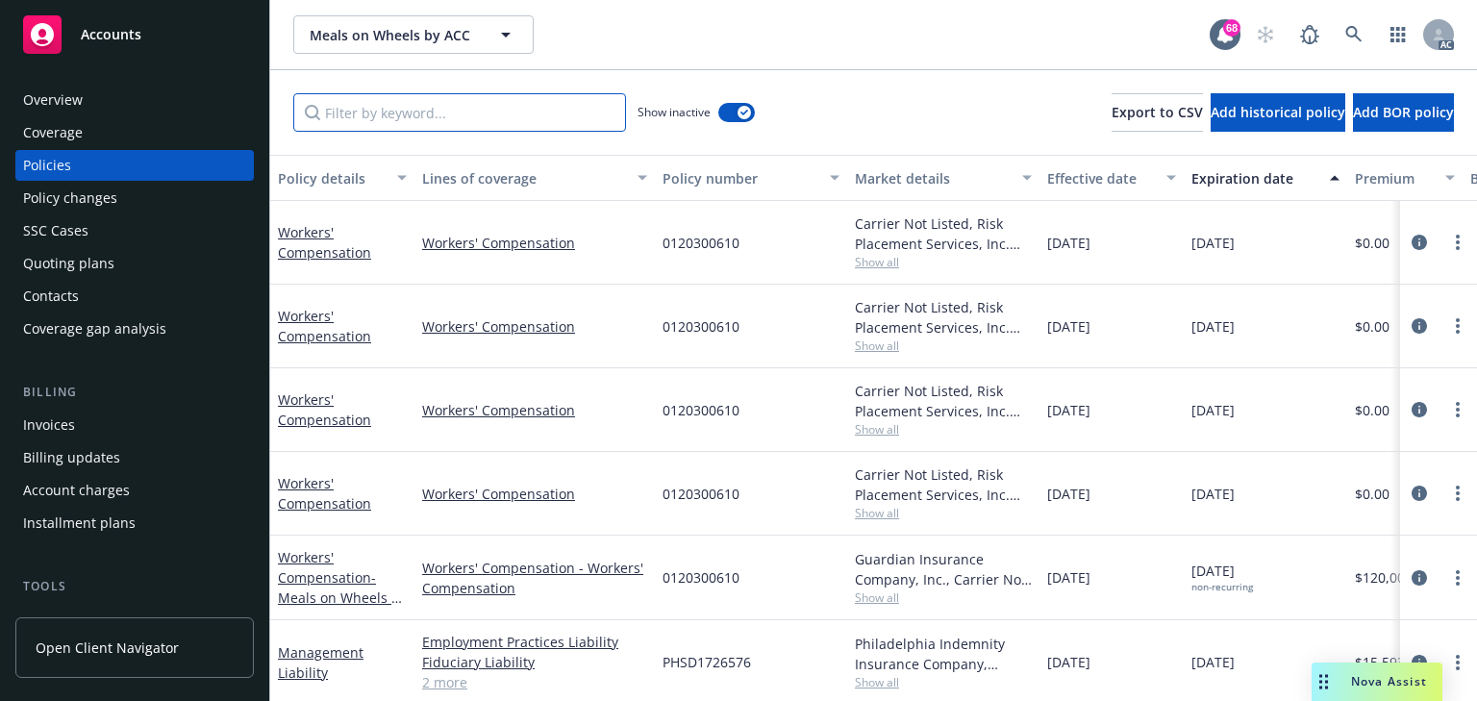
click at [338, 115] on input "Filter by keyword..." at bounding box center [459, 112] width 333 height 38
paste input "@Mayra Santiago​ ​ Due to we do not hear back from you, reassign the case to yo…"
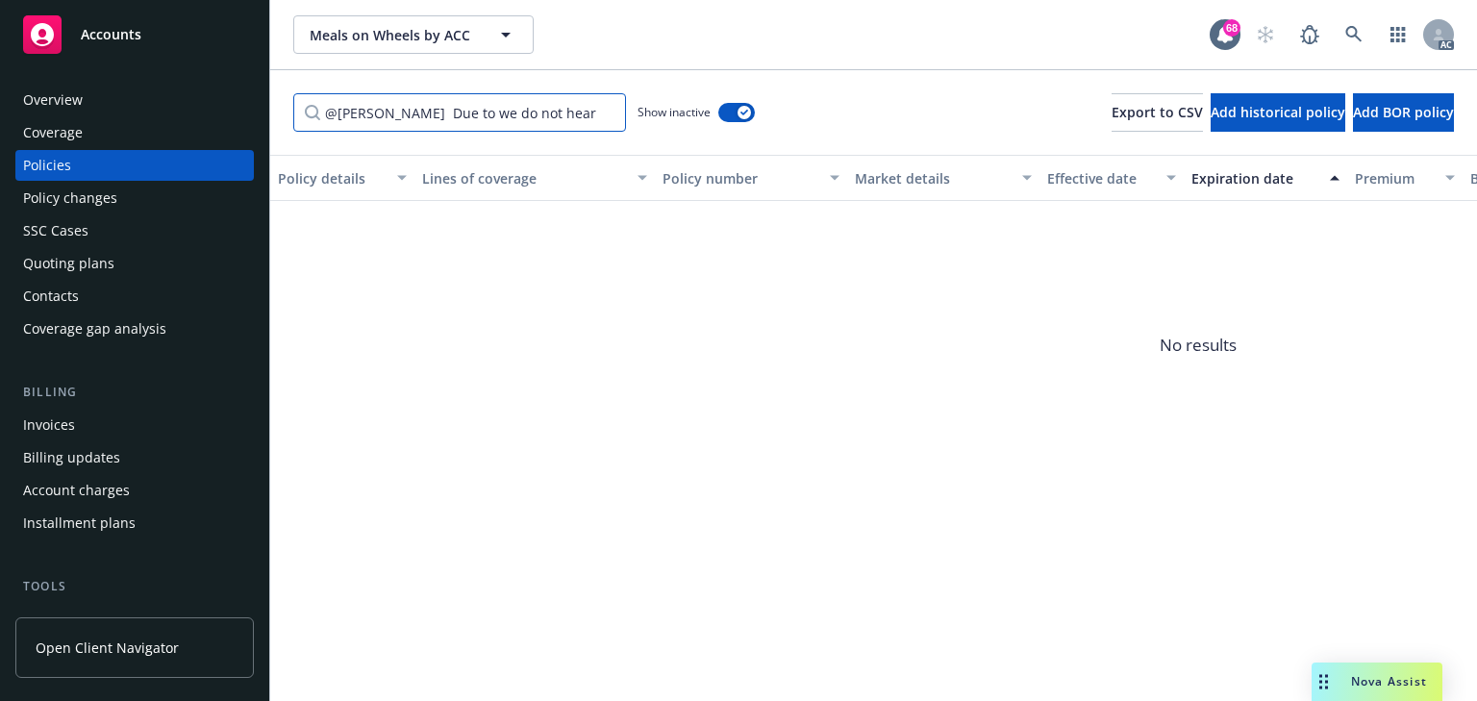
click at [586, 123] on input "@Mayra Santiago​ ​ Due to we do not hear back from you, reassign the case to yo…" at bounding box center [459, 112] width 333 height 38
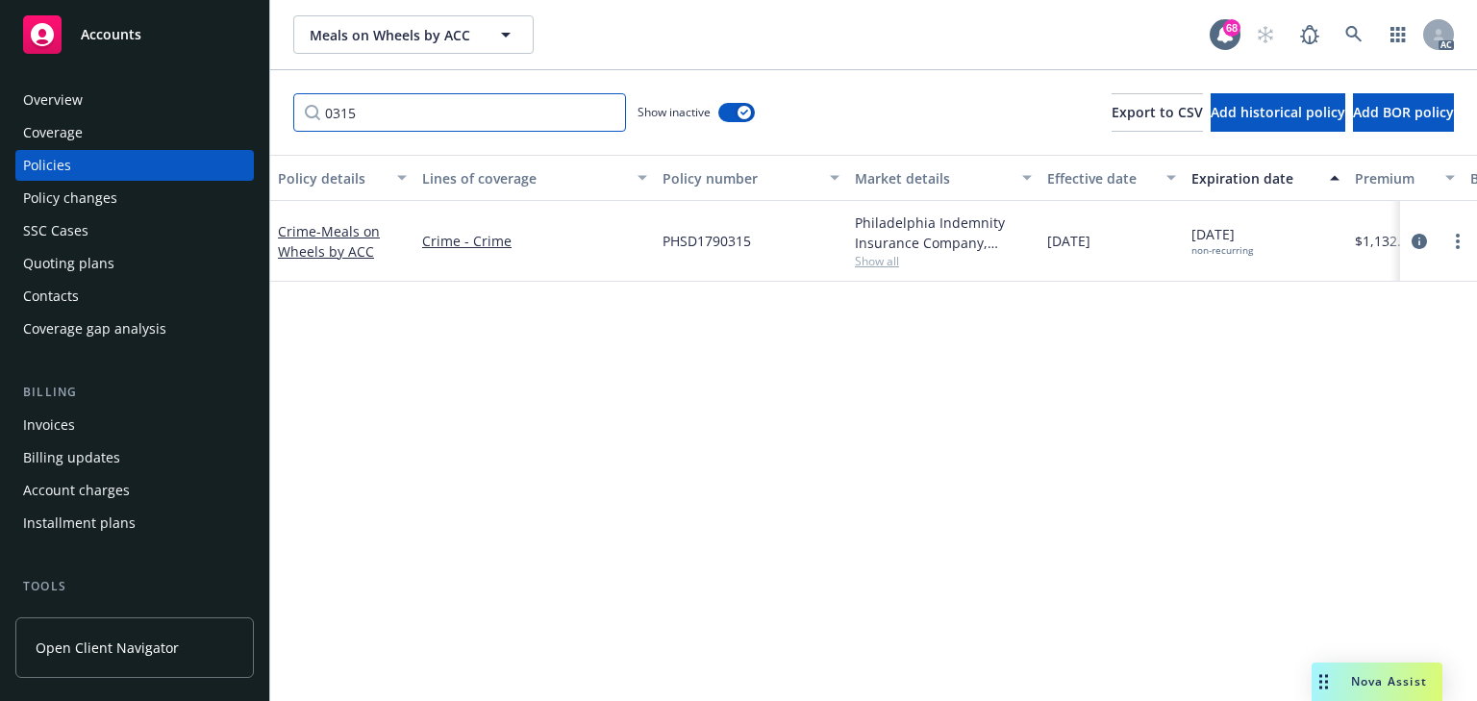
type input "0315"
click at [619, 340] on div "Policy details Lines of coverage Policy number Market details Effective date Ex…" at bounding box center [873, 428] width 1207 height 546
click at [1421, 243] on icon "circleInformation" at bounding box center [1418, 241] width 15 height 15
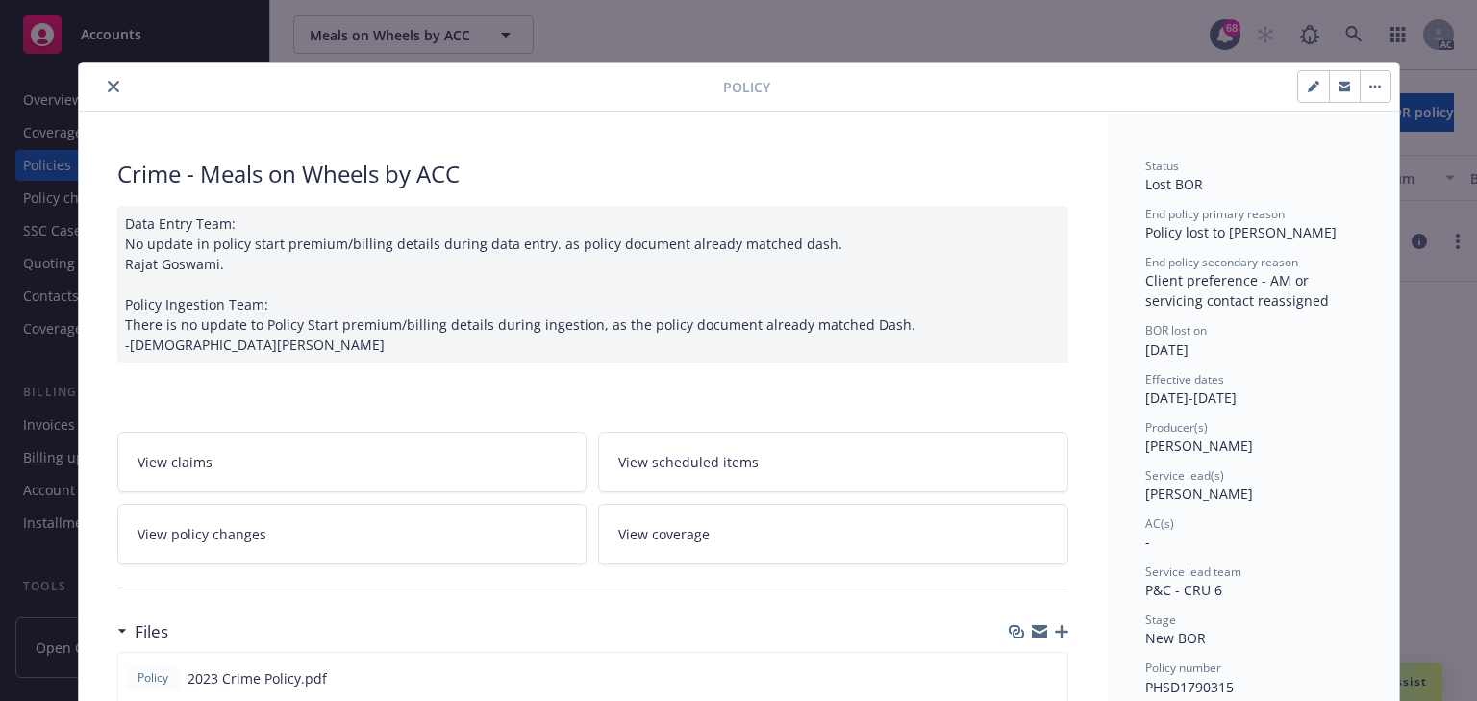
scroll to position [58, 0]
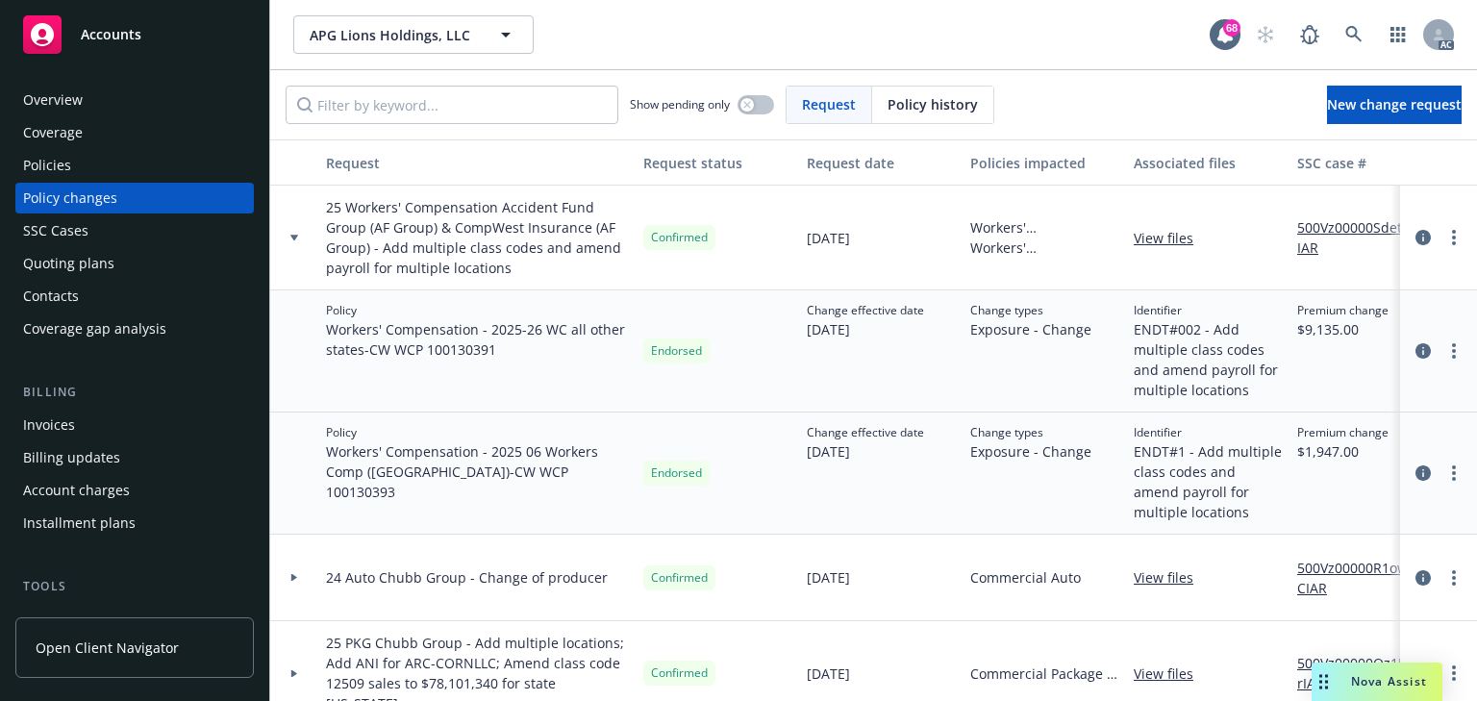
click at [101, 161] on div "Policies" at bounding box center [134, 165] width 223 height 31
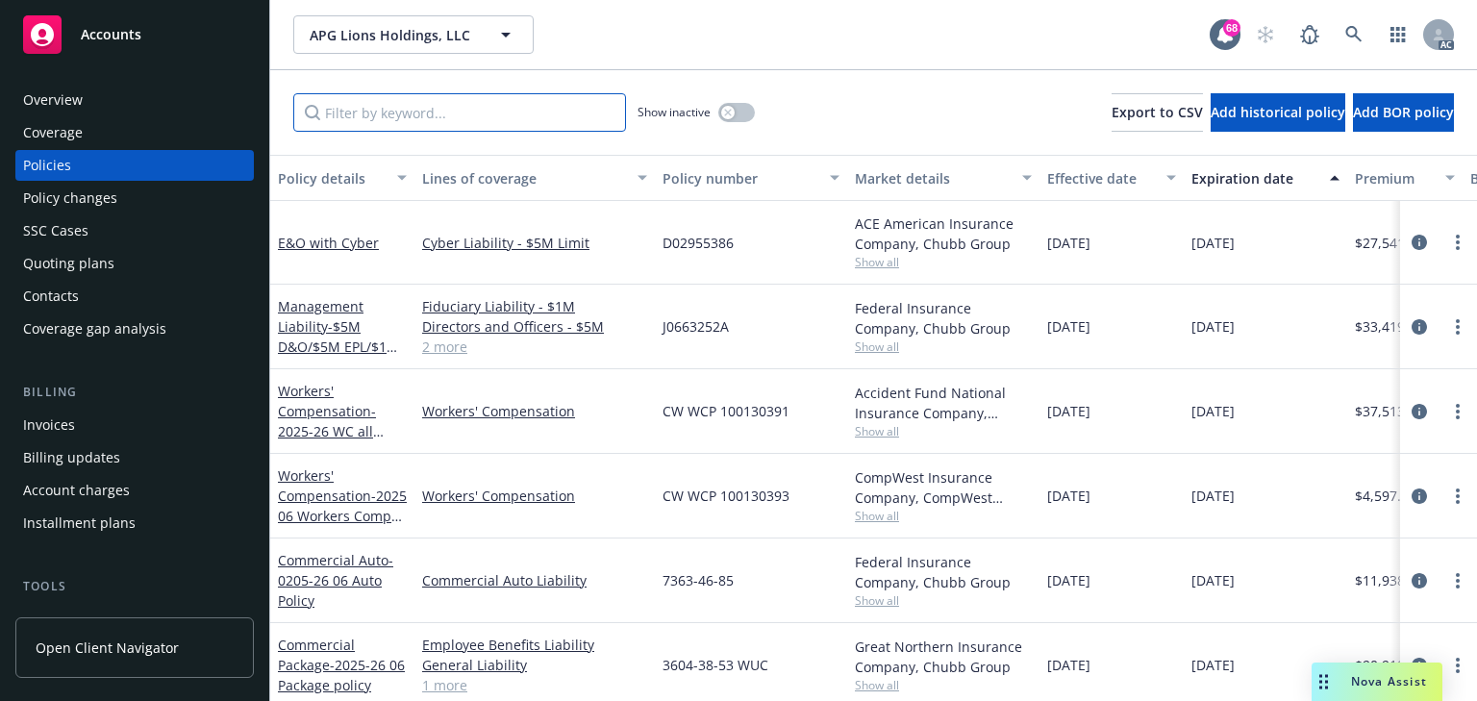
click at [454, 98] on input "Filter by keyword..." at bounding box center [459, 112] width 333 height 38
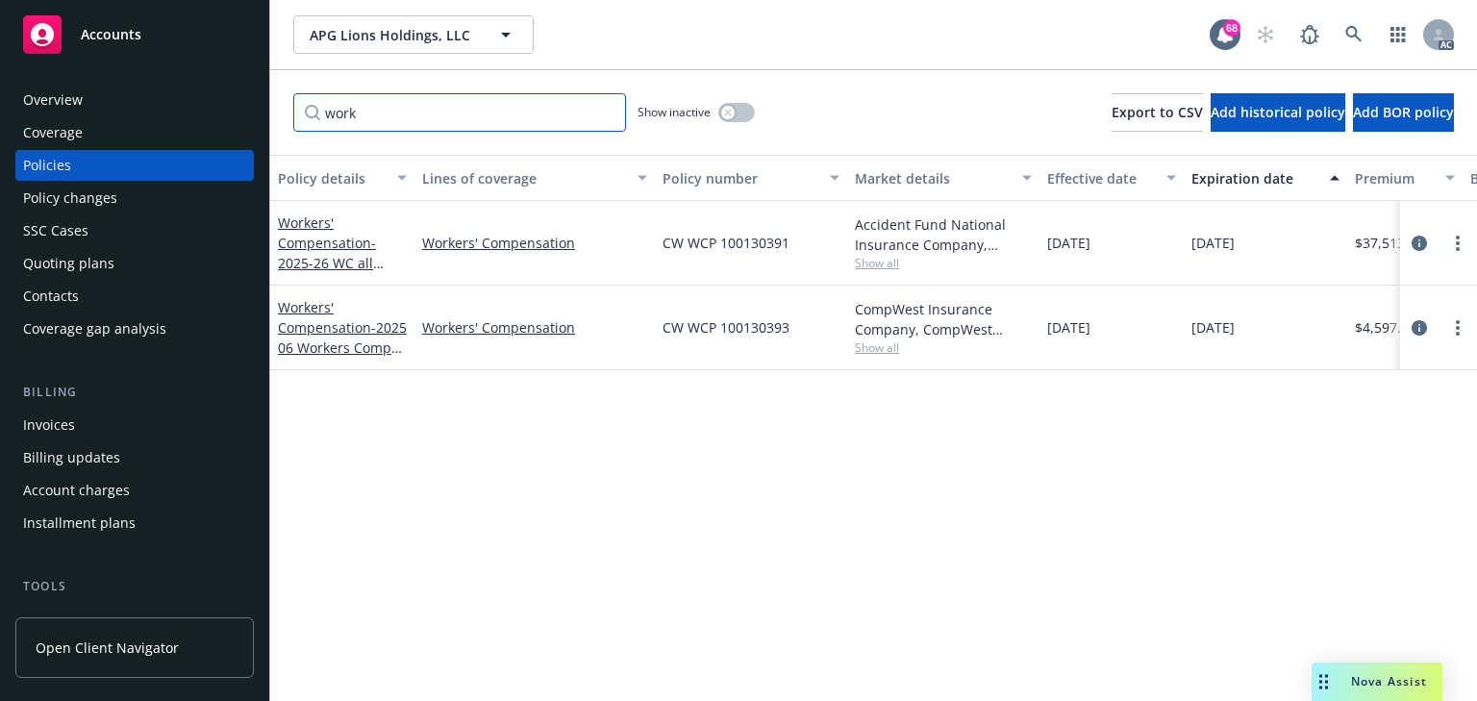
type input "work"
click at [322, 251] on div "Workers' Compensation - 2025-26 WC all other states" at bounding box center [342, 242] width 129 height 61
click at [327, 250] on link "Workers' Compensation - 2025-26 WC all other states" at bounding box center [327, 252] width 98 height 79
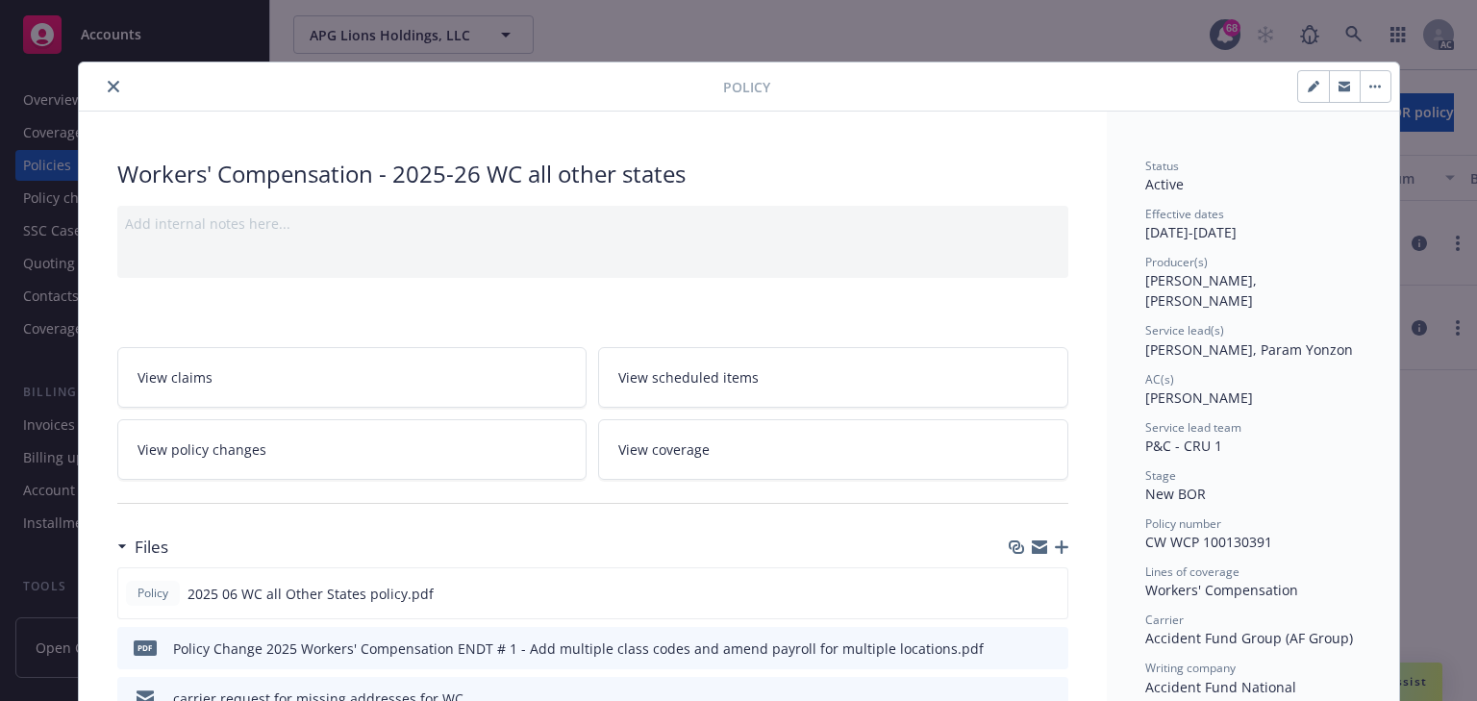
click at [1031, 260] on div "Add internal notes here..." at bounding box center [592, 242] width 951 height 72
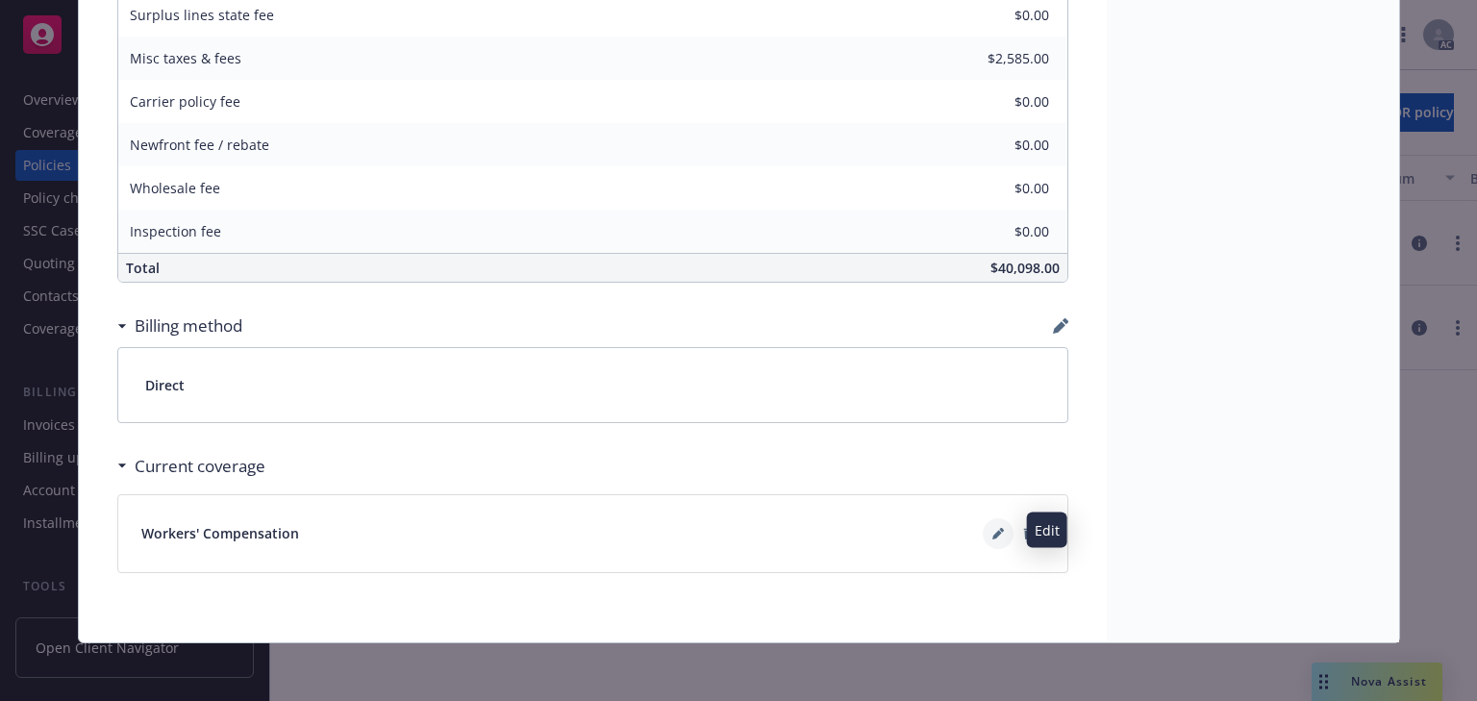
click at [992, 528] on icon at bounding box center [998, 534] width 12 height 12
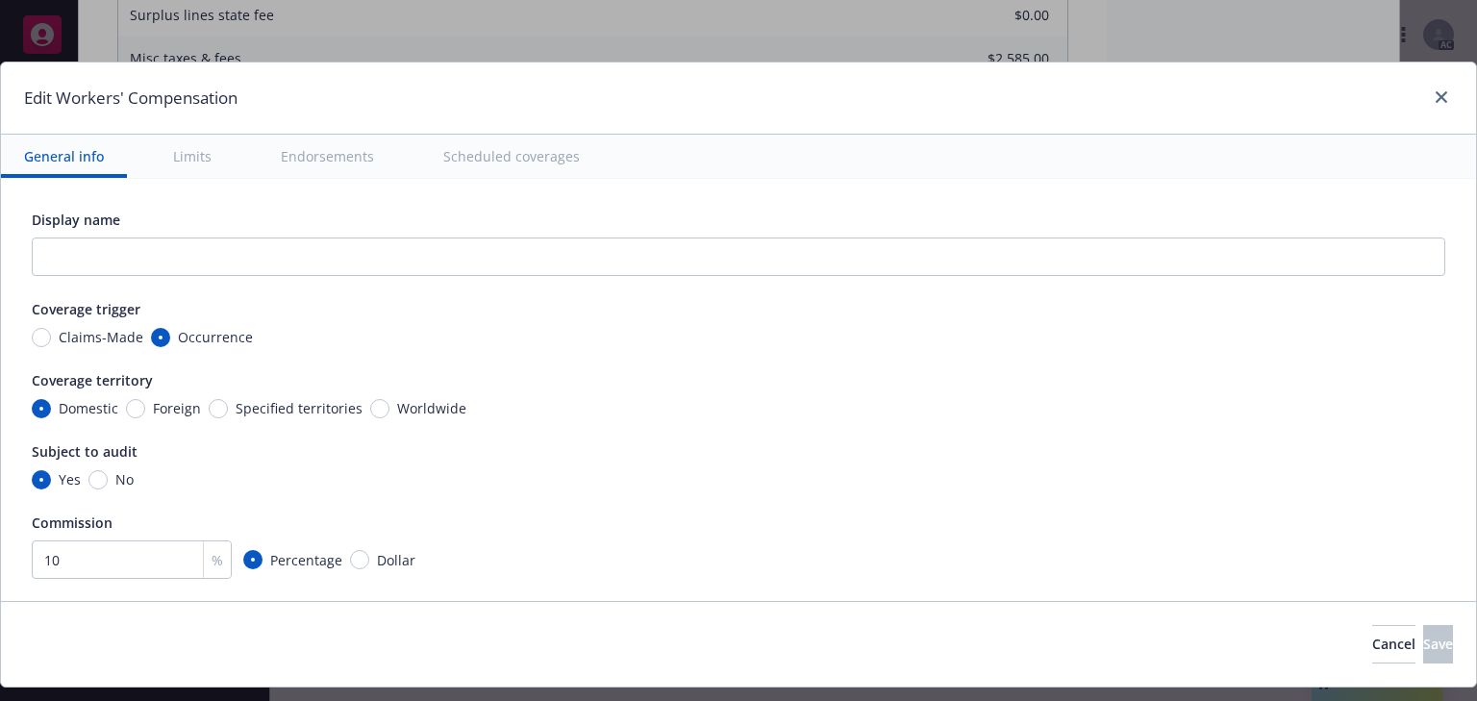
click at [544, 162] on button "Scheduled coverages" at bounding box center [511, 156] width 183 height 43
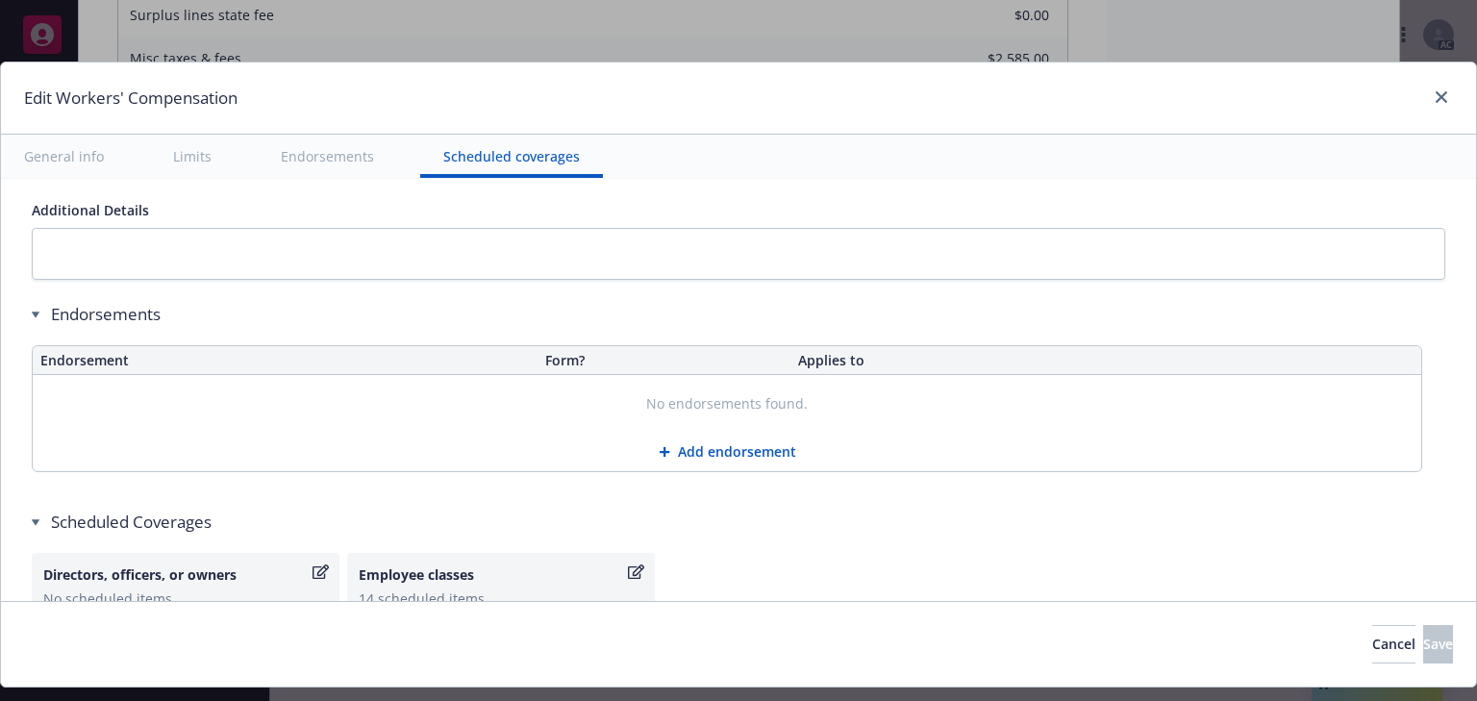
scroll to position [1842, 0]
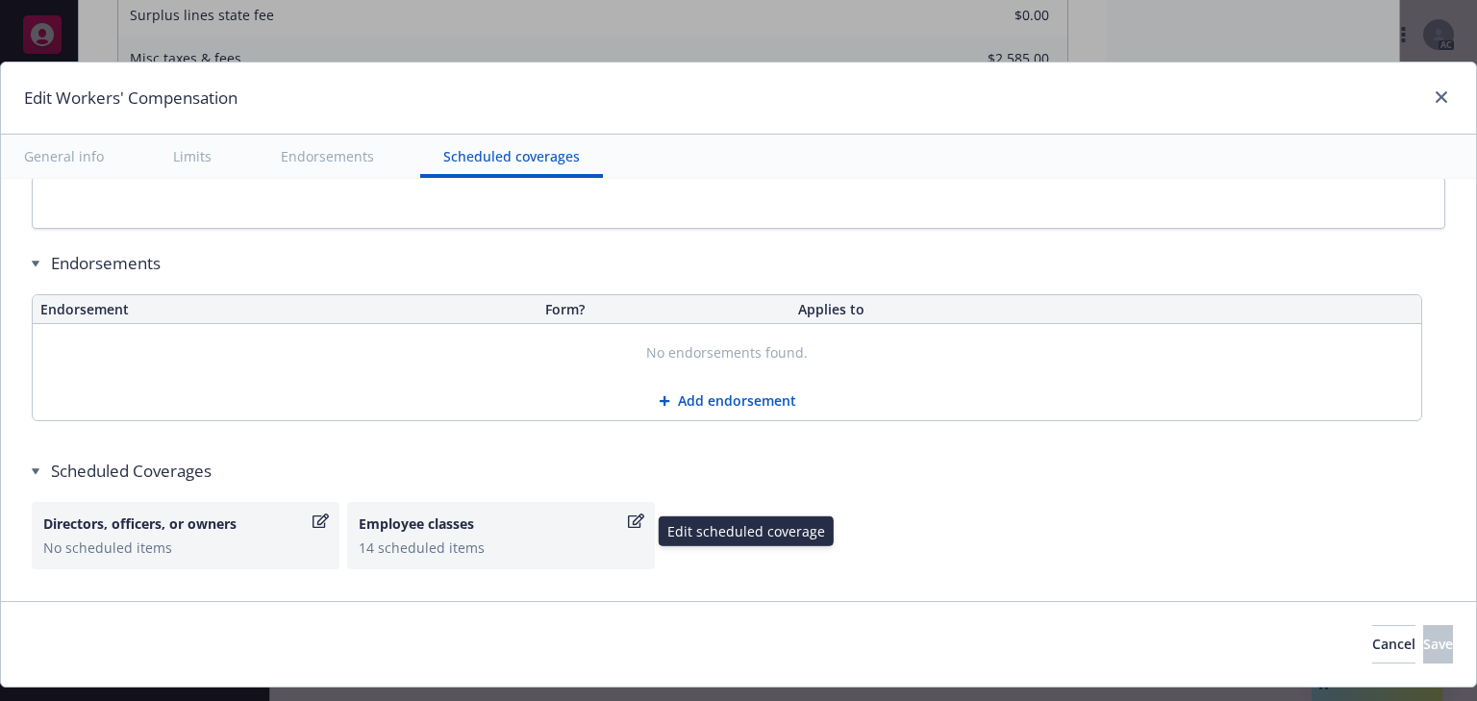
click at [636, 522] on icon "button" at bounding box center [636, 520] width 16 height 14
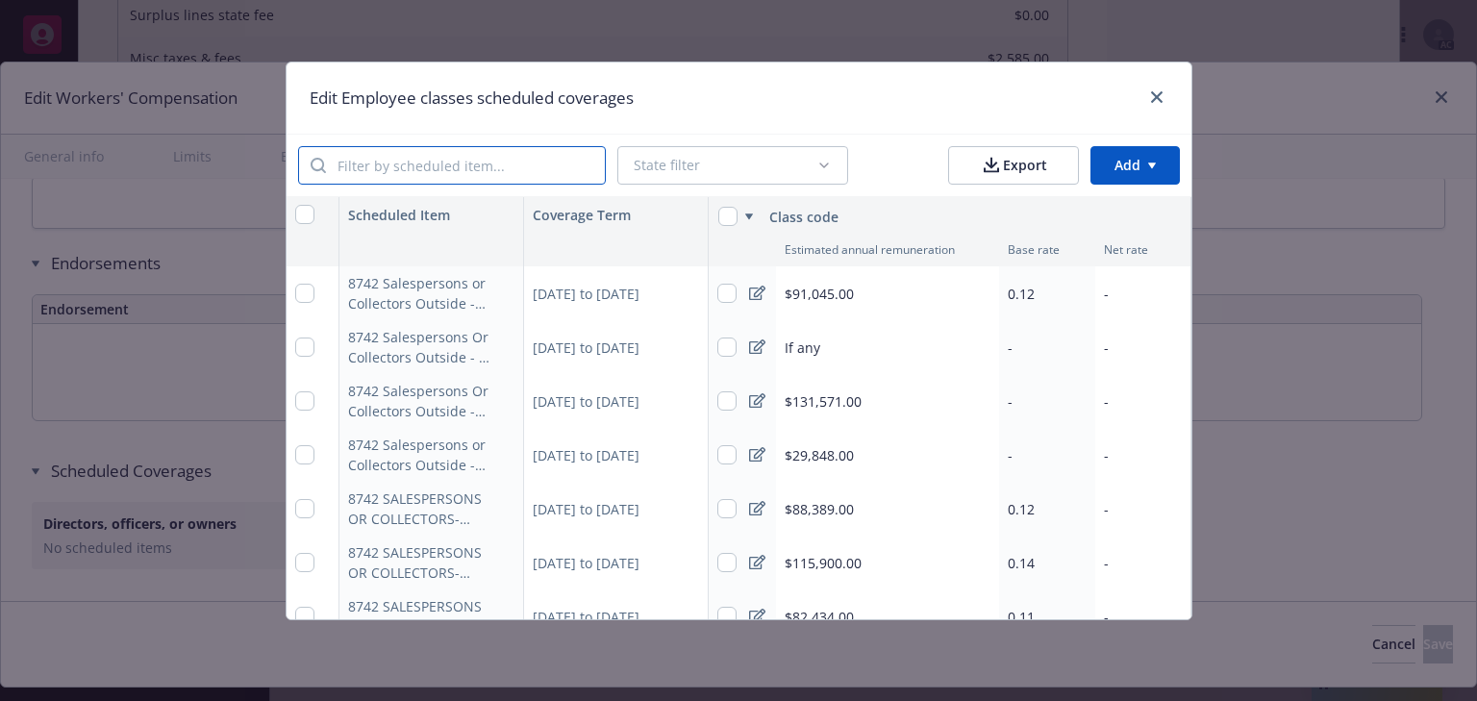
click at [435, 170] on input "search" at bounding box center [465, 165] width 279 height 37
click at [745, 170] on div "State filter" at bounding box center [725, 165] width 183 height 19
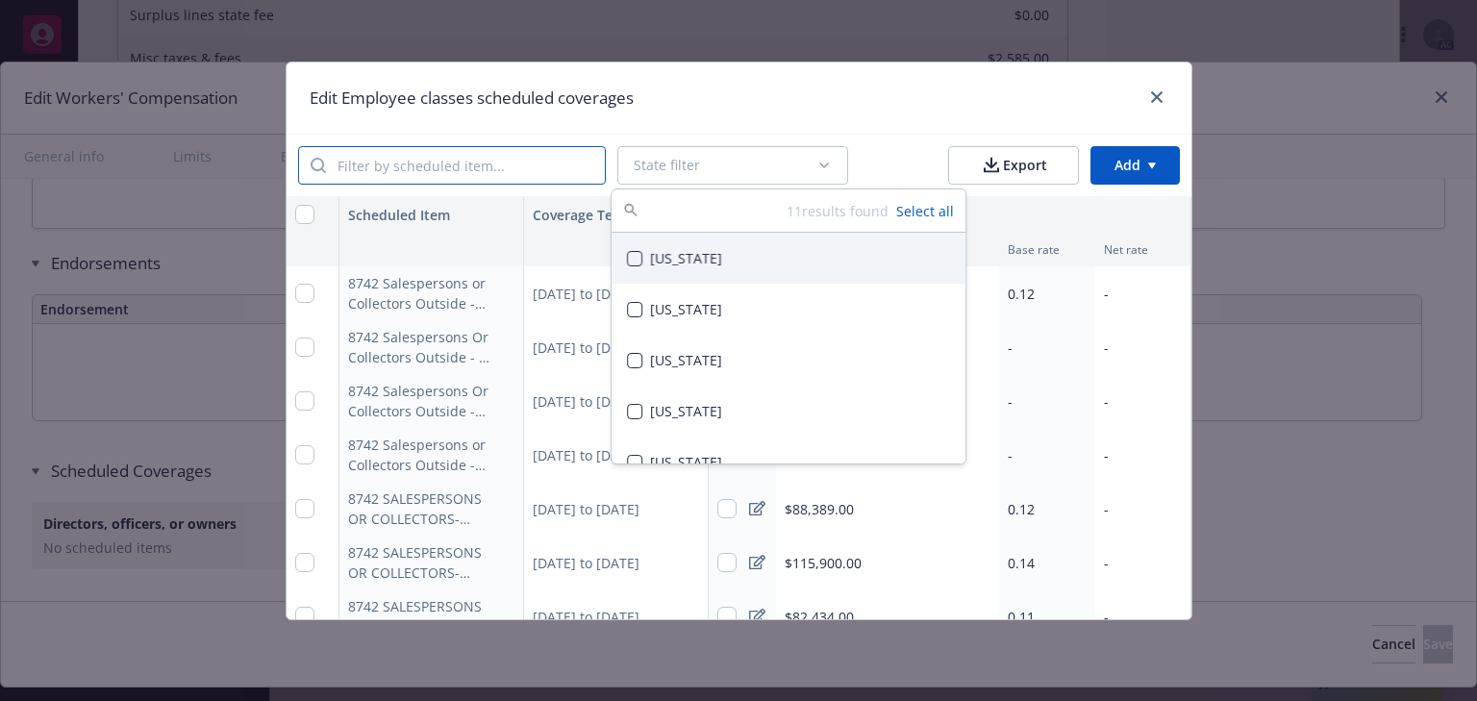
click at [419, 162] on input "search" at bounding box center [465, 165] width 279 height 37
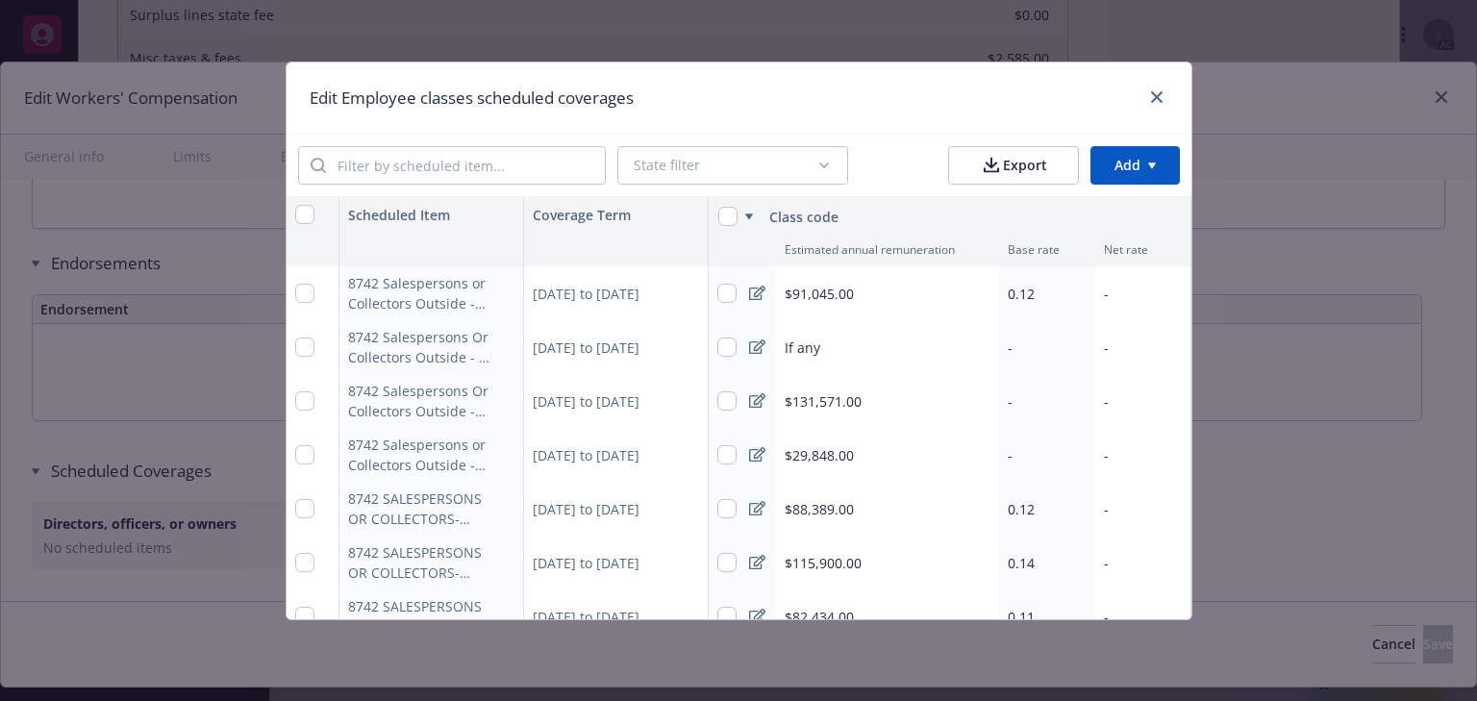
click at [804, 128] on div "Edit Employee classes scheduled coverages" at bounding box center [739, 97] width 905 height 71
click at [1153, 174] on div "Delete all coverages in this column Delete all coverages in this column" at bounding box center [1162, 186] width 246 height 30
click at [1154, 162] on html "Accounts Overview Coverage Policies Policy changes SSC Cases Quoting plans Cont…" at bounding box center [738, 350] width 1477 height 701
click at [1119, 210] on div "Add scheduled items" at bounding box center [1101, 209] width 167 height 32
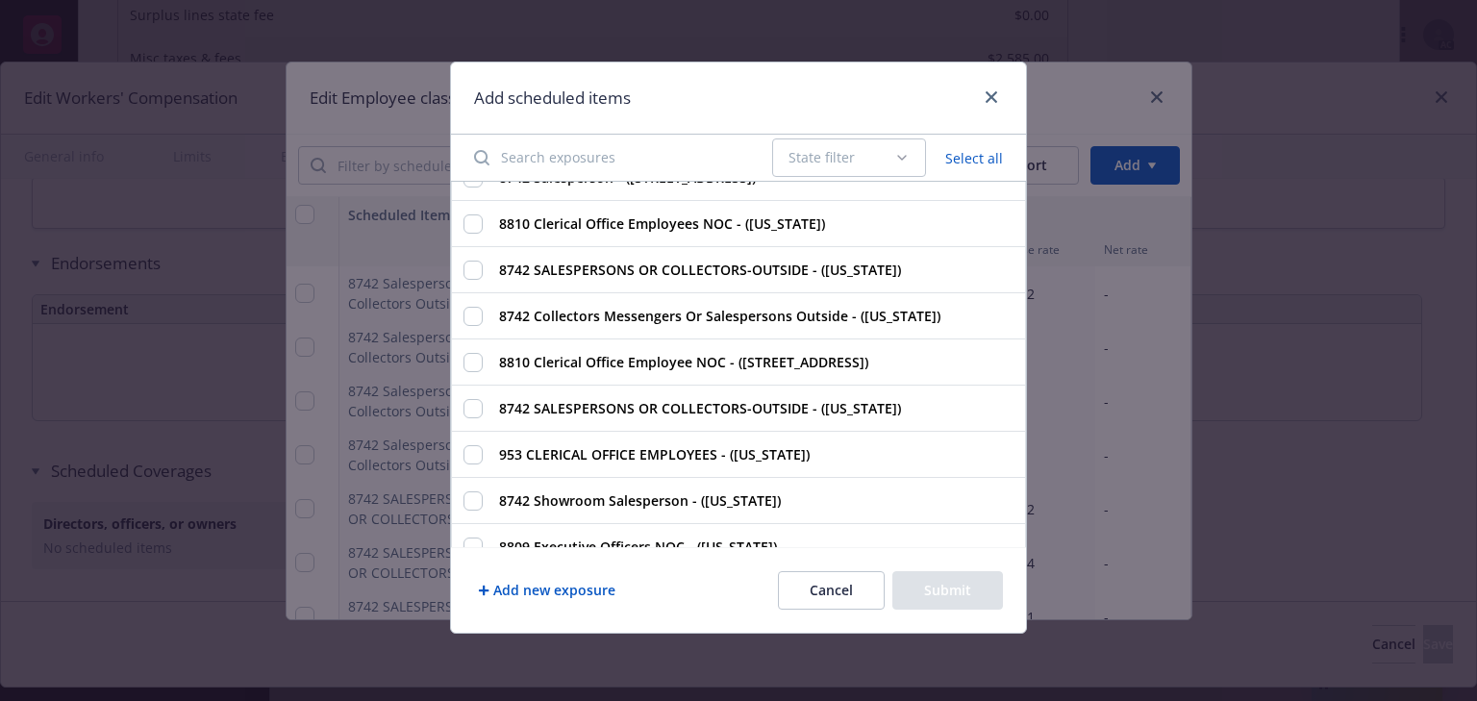
scroll to position [0, 0]
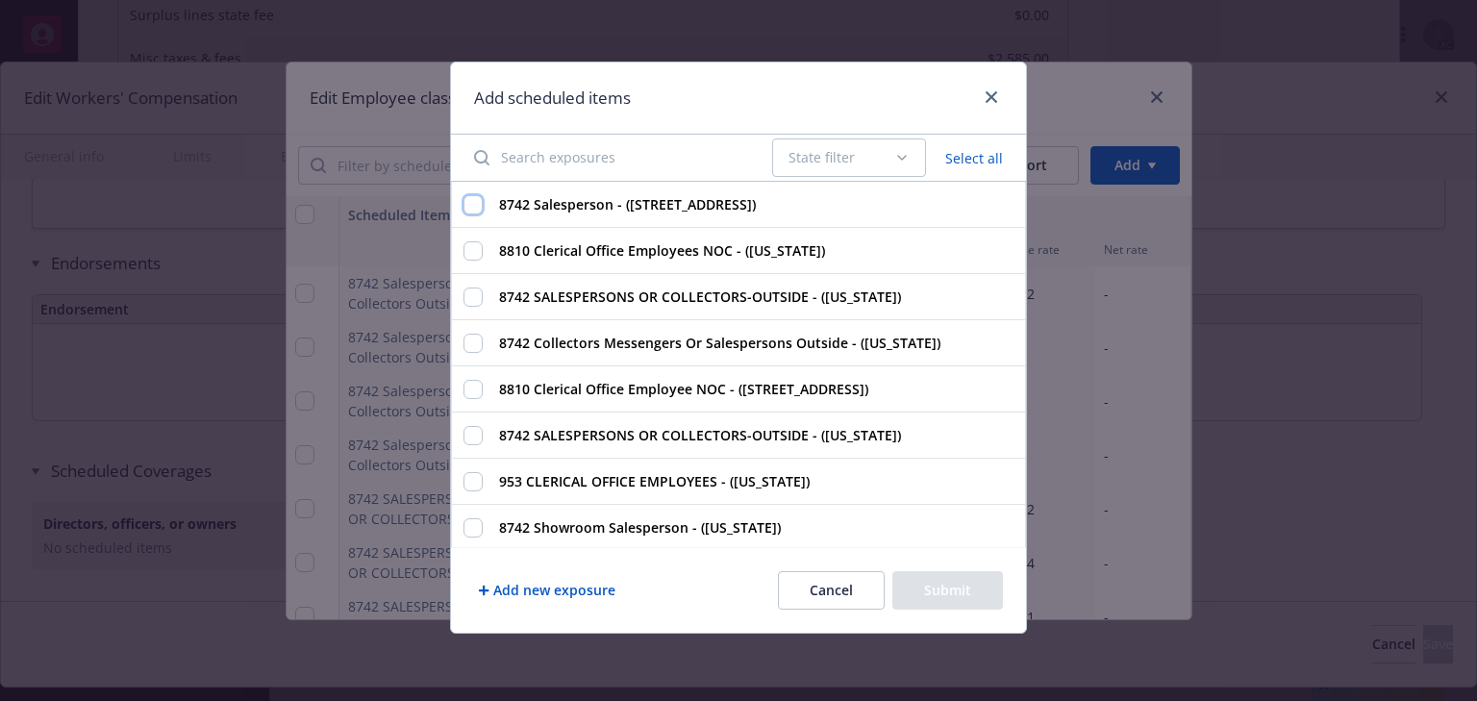
click at [473, 208] on input "8742 Salesperson - (2141 W Lane Ave, Columbus, OH, 43221, USA)" at bounding box center [472, 204] width 19 height 19
checkbox input "true"
click at [471, 247] on input "8810 Clerical Office Employees NOC - (Wisconsin)" at bounding box center [472, 250] width 19 height 19
checkbox input "true"
click at [473, 305] on div "8742 SALESPERSONS OR COLLECTORS-OUTSIDE - (Virginia)" at bounding box center [738, 297] width 575 height 46
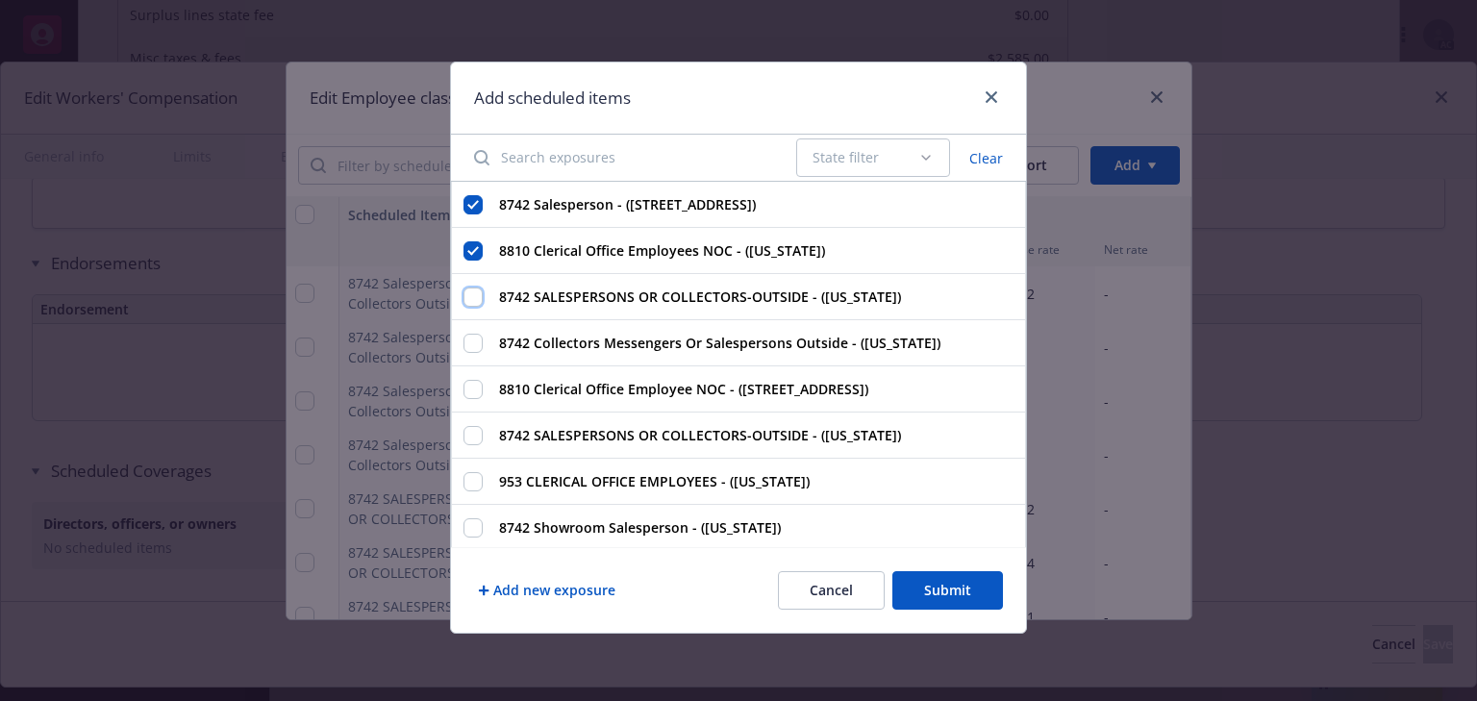
click at [476, 294] on input "8742 SALESPERSONS OR COLLECTORS-OUTSIDE - (Virginia)" at bounding box center [472, 296] width 19 height 19
checkbox input "true"
click at [476, 342] on input "8742 Collectors Messengers Or Salespersons Outside - (Texas)" at bounding box center [472, 343] width 19 height 19
checkbox input "true"
click at [479, 399] on input "8810 Clerical Office Employee NOC - (20 Greenway Plz, Houston, TX, 77046-2011, …" at bounding box center [472, 389] width 19 height 19
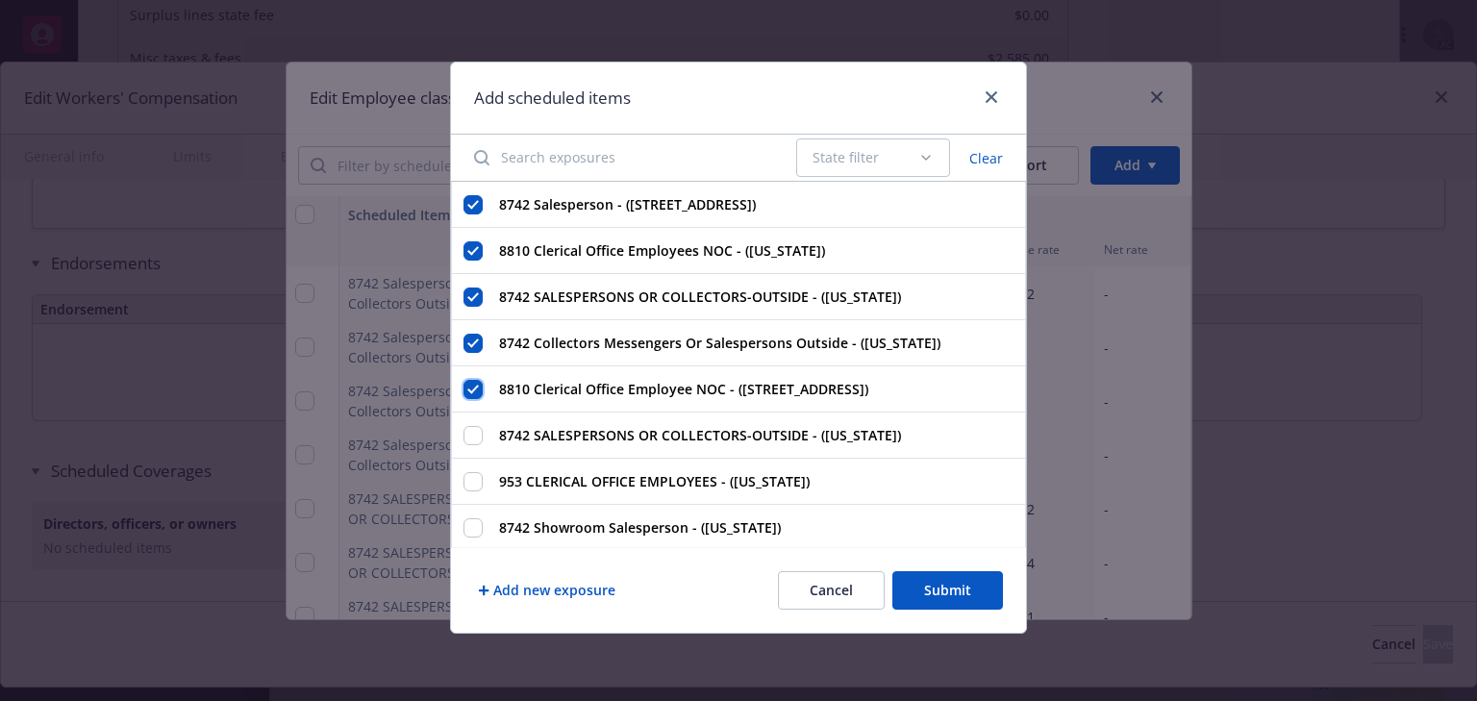
checkbox input "true"
click at [469, 445] on input "8742 SALESPERSONS OR COLLECTORS-OUTSIDE - (Tennessee)" at bounding box center [472, 435] width 19 height 19
checkbox input "true"
click at [472, 491] on input "953 CLERICAL OFFICE EMPLOYEES - (Pennsylvania)" at bounding box center [472, 481] width 19 height 19
checkbox input "true"
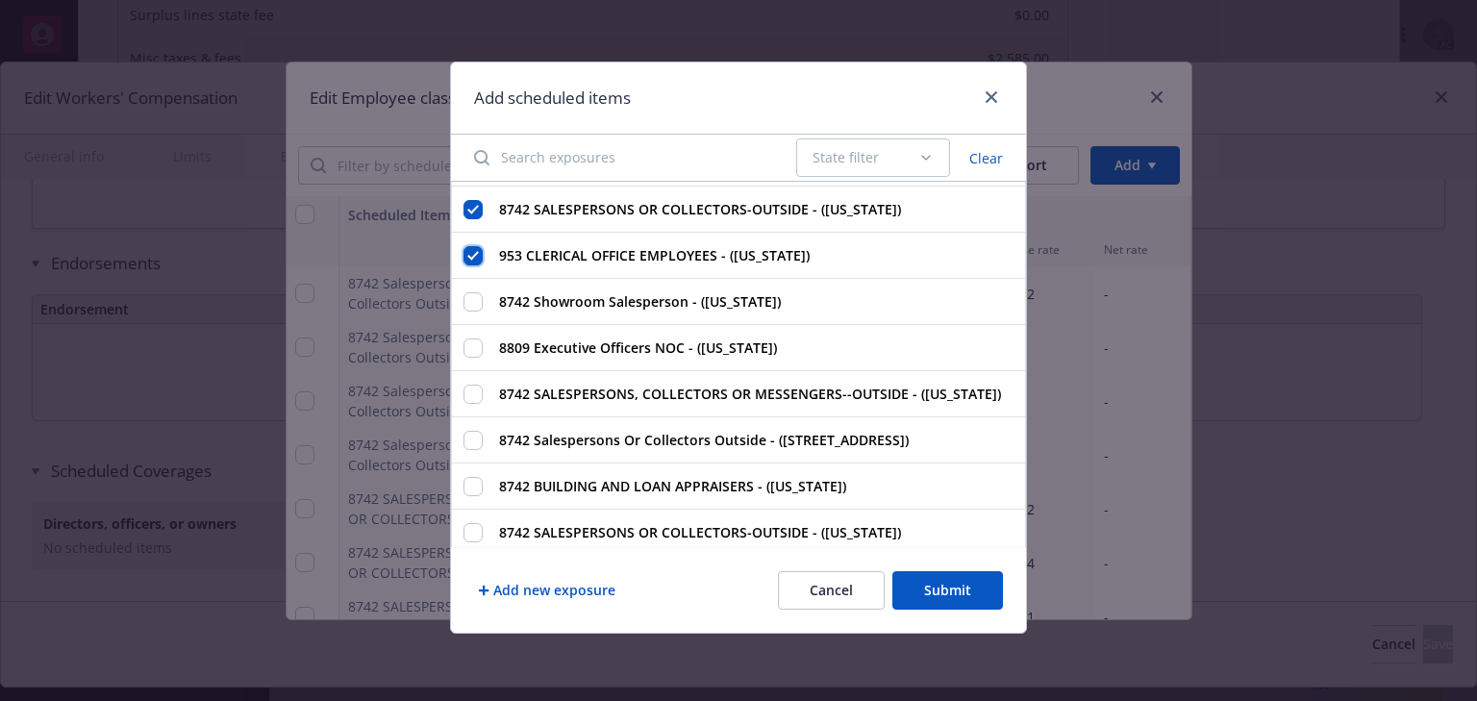
scroll to position [231, 0]
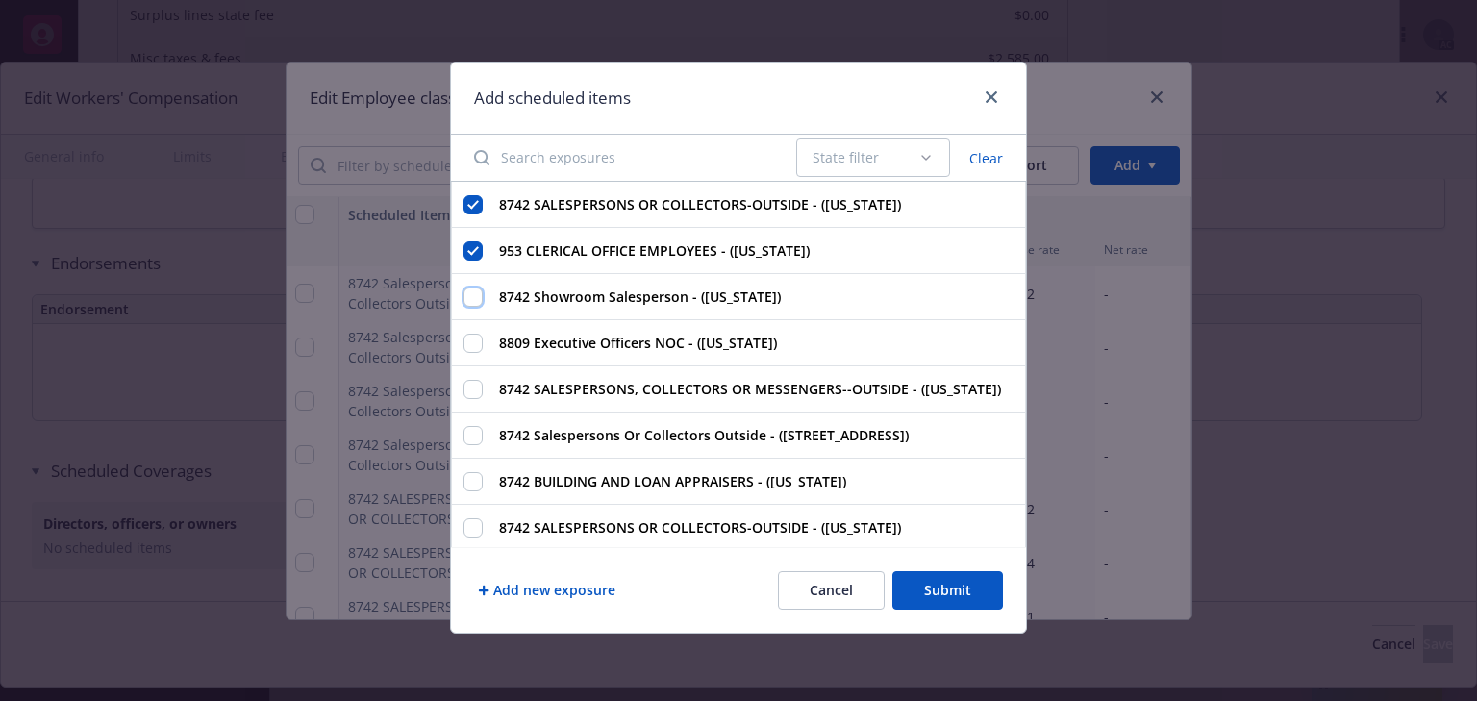
click at [468, 307] on input "8742 Showroom Salesperson - (New York)" at bounding box center [472, 296] width 19 height 19
checkbox input "true"
drag, startPoint x: 469, startPoint y: 353, endPoint x: 484, endPoint y: 397, distance: 46.5
click at [470, 353] on input "8809 Executive Officers NOC - (New York)" at bounding box center [472, 343] width 19 height 19
checkbox input "true"
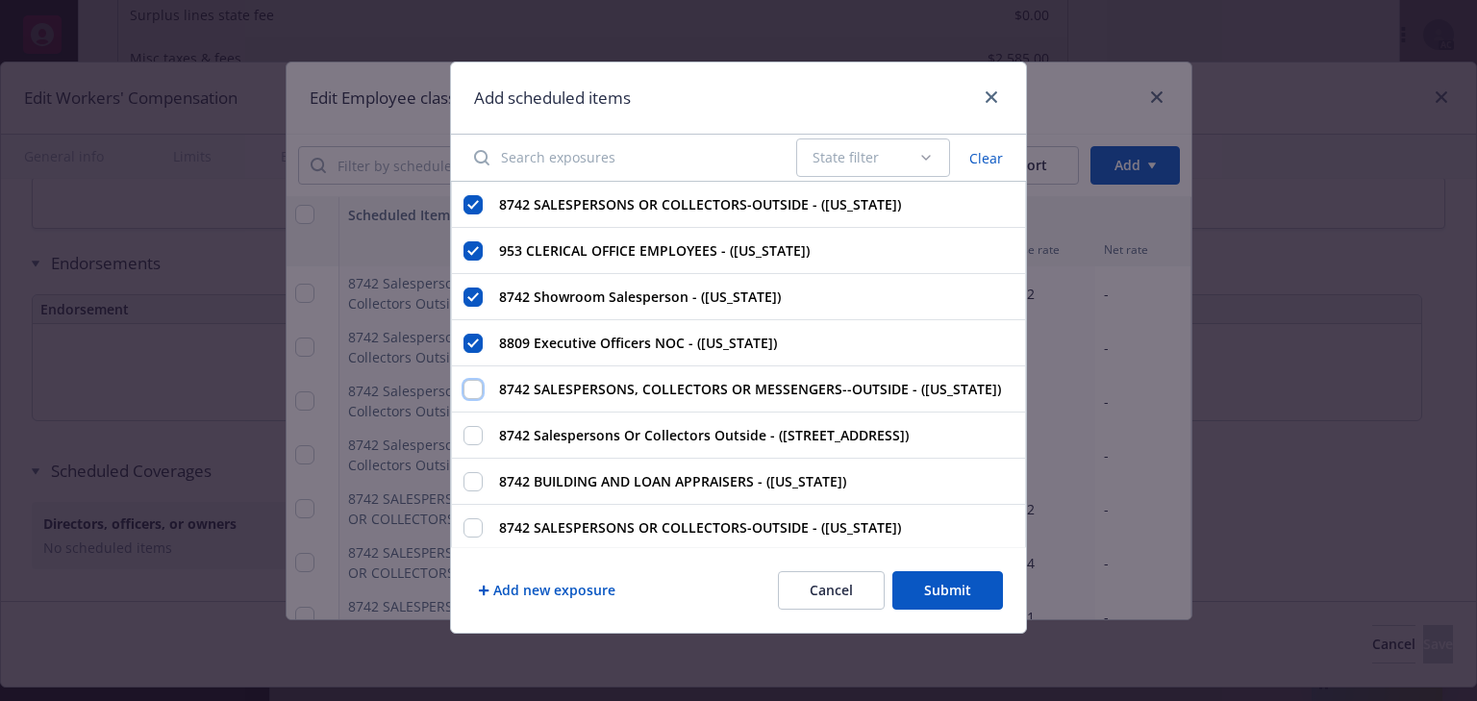
click at [471, 399] on input "8742 SALESPERSONS, COLLECTORS OR MESSENGERS--OUTSIDE - (New York)" at bounding box center [472, 389] width 19 height 19
checkbox input "true"
drag, startPoint x: 475, startPoint y: 456, endPoint x: 481, endPoint y: 508, distance: 52.2
click at [475, 445] on input "8742 Salespersons Or Collectors Outside - (1 E Charleston Blvd,, Las Vegas, NV,…" at bounding box center [472, 435] width 19 height 19
checkbox input "true"
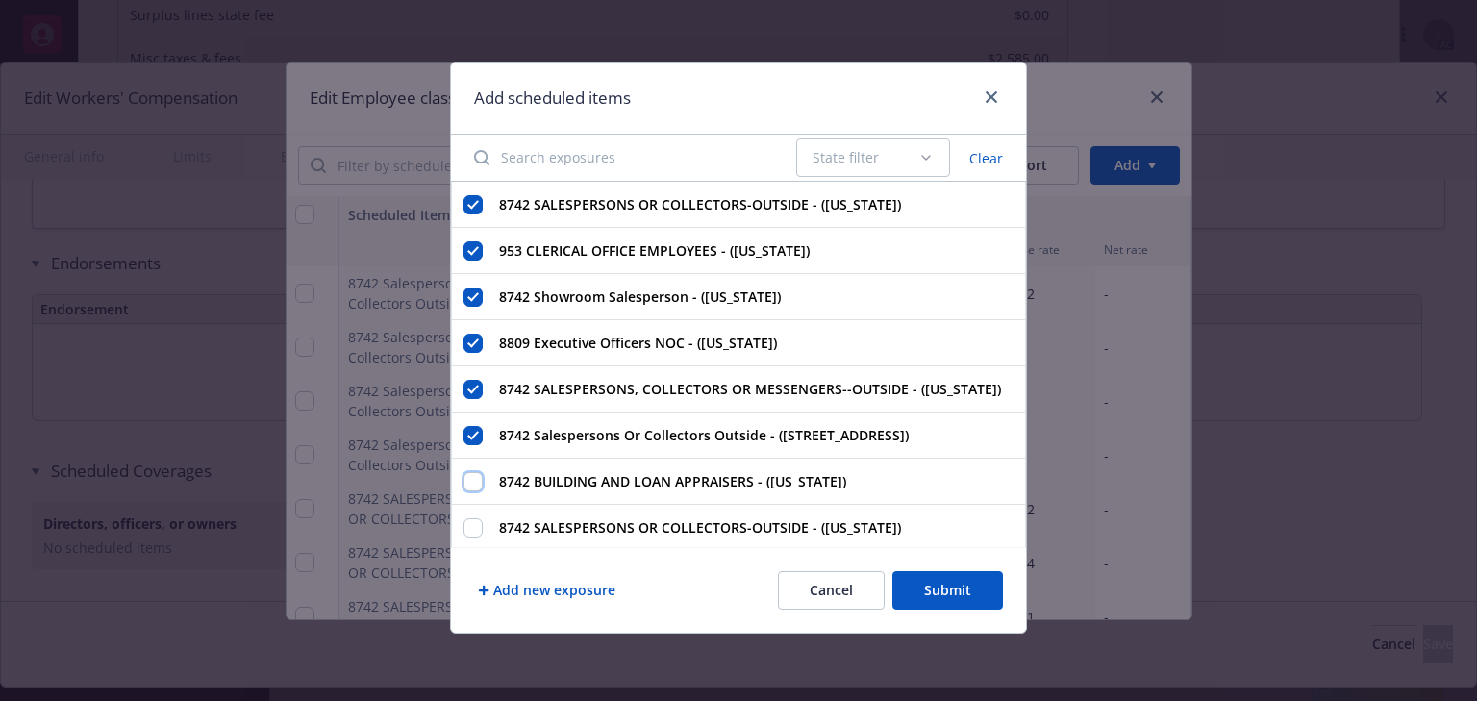
click at [475, 491] on input "8742 BUILDING AND LOAN APPRAISERS - (New Jersey)" at bounding box center [472, 481] width 19 height 19
checkbox input "true"
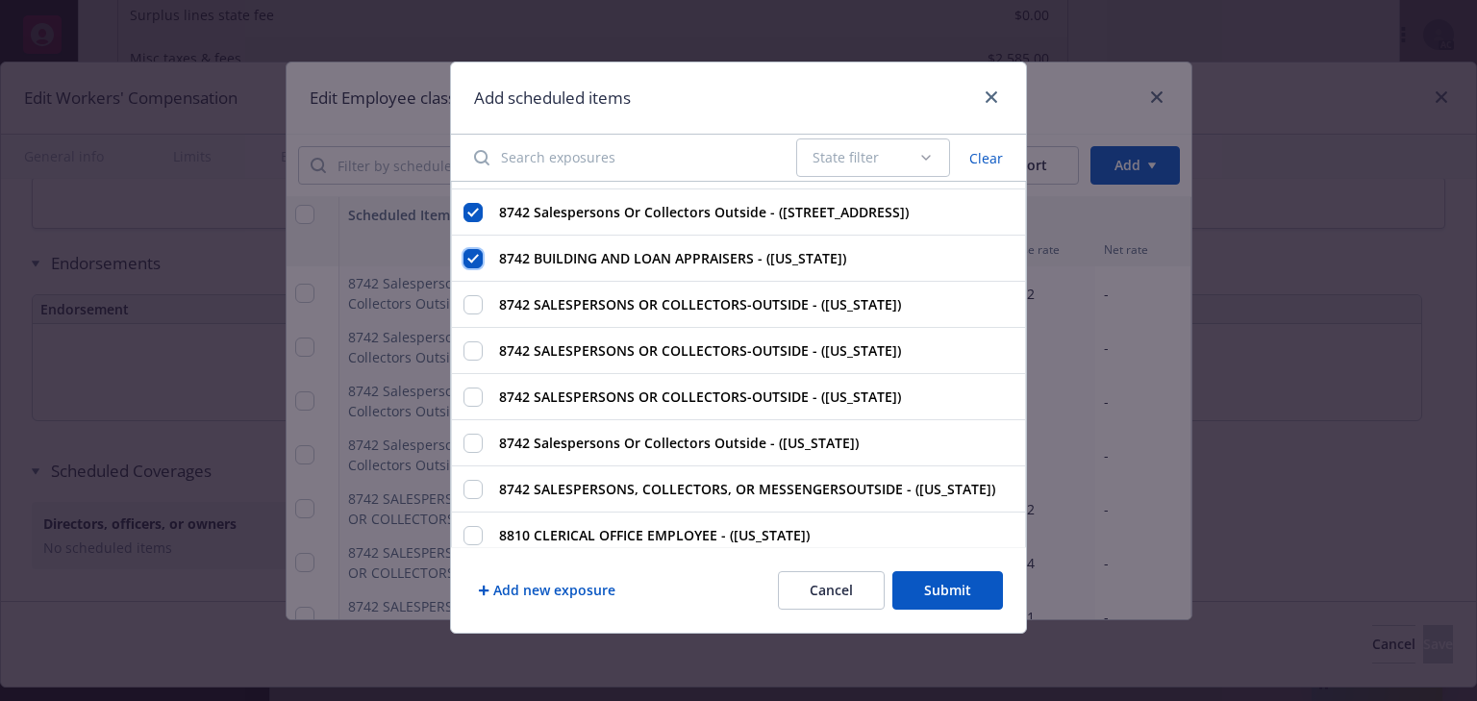
scroll to position [462, 0]
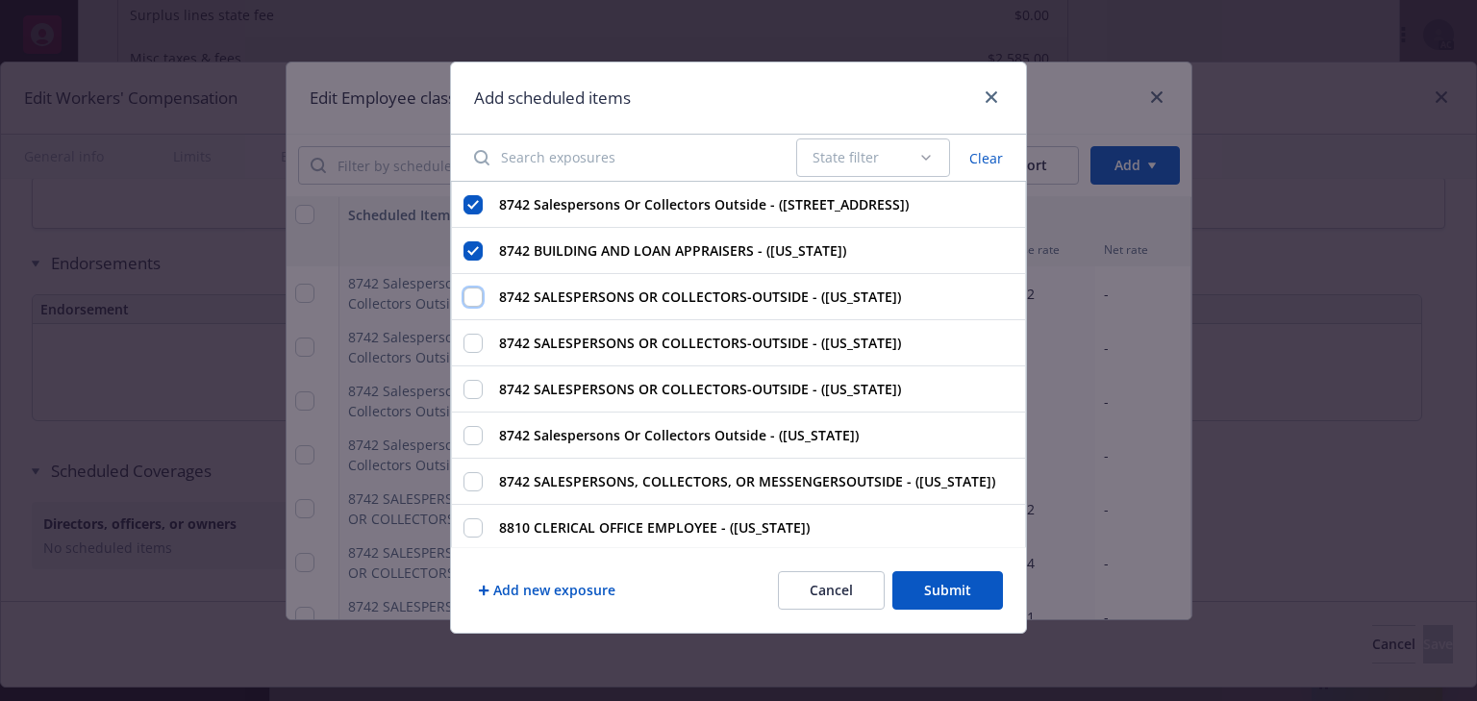
click at [473, 307] on input "8742 SALESPERSONS OR COLLECTORS-OUTSIDE - (New Hampshire)" at bounding box center [472, 296] width 19 height 19
checkbox input "true"
click at [472, 353] on input "8742 SALESPERSONS OR COLLECTORS-OUTSIDE - (North Carolina)" at bounding box center [472, 343] width 19 height 19
checkbox input "true"
click at [474, 399] on input "8742 SALESPERSONS OR COLLECTORS-OUTSIDE - (Missouri)" at bounding box center [472, 389] width 19 height 19
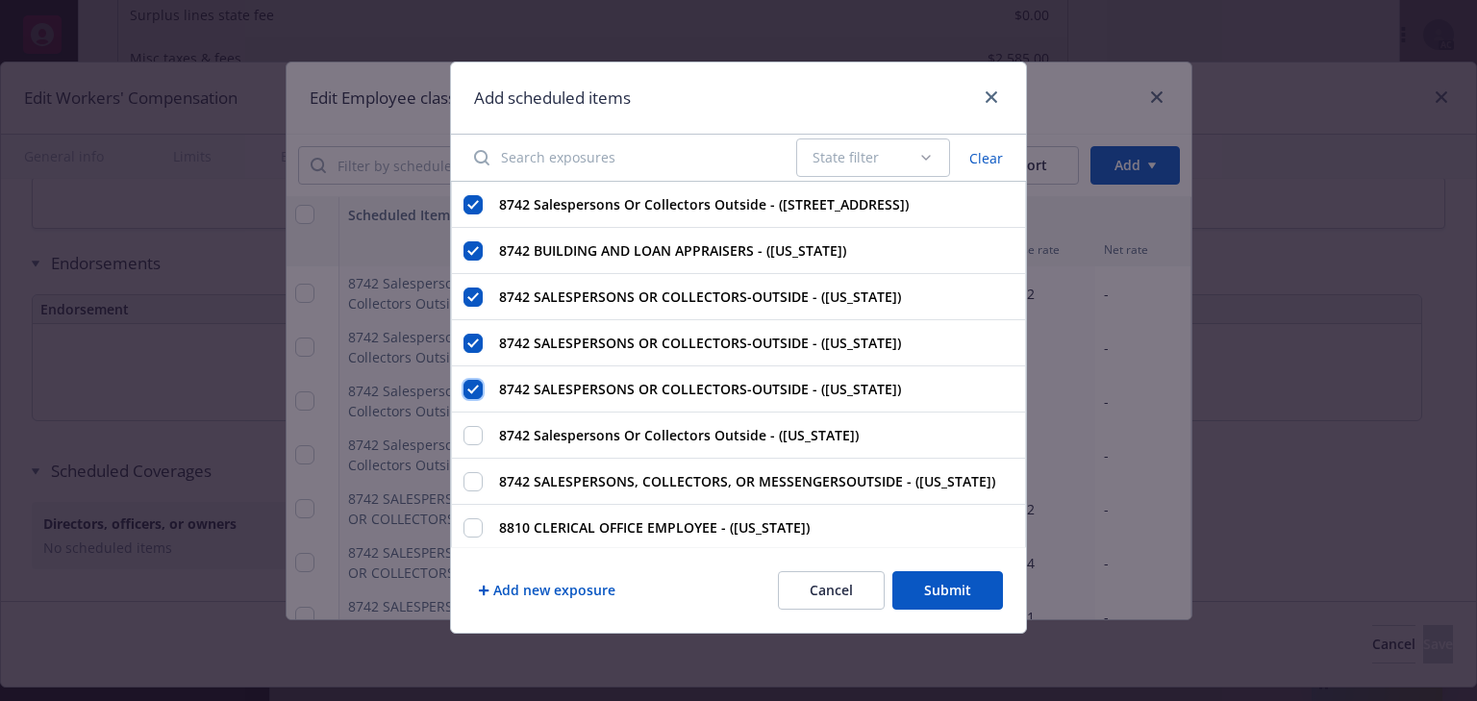
checkbox input "true"
click at [473, 445] on input "8742 Salespersons Or Collectors Outside - (Minnesota)" at bounding box center [472, 435] width 19 height 19
checkbox input "true"
click at [474, 502] on div "8742 SALESPERSONS, COLLECTORS, OR MESSENGERSOUTSIDE - (Michigan)" at bounding box center [738, 482] width 575 height 46
click at [478, 491] on input "8742 SALESPERSONS, COLLECTORS, OR MESSENGERSOUTSIDE - (Michigan)" at bounding box center [472, 481] width 19 height 19
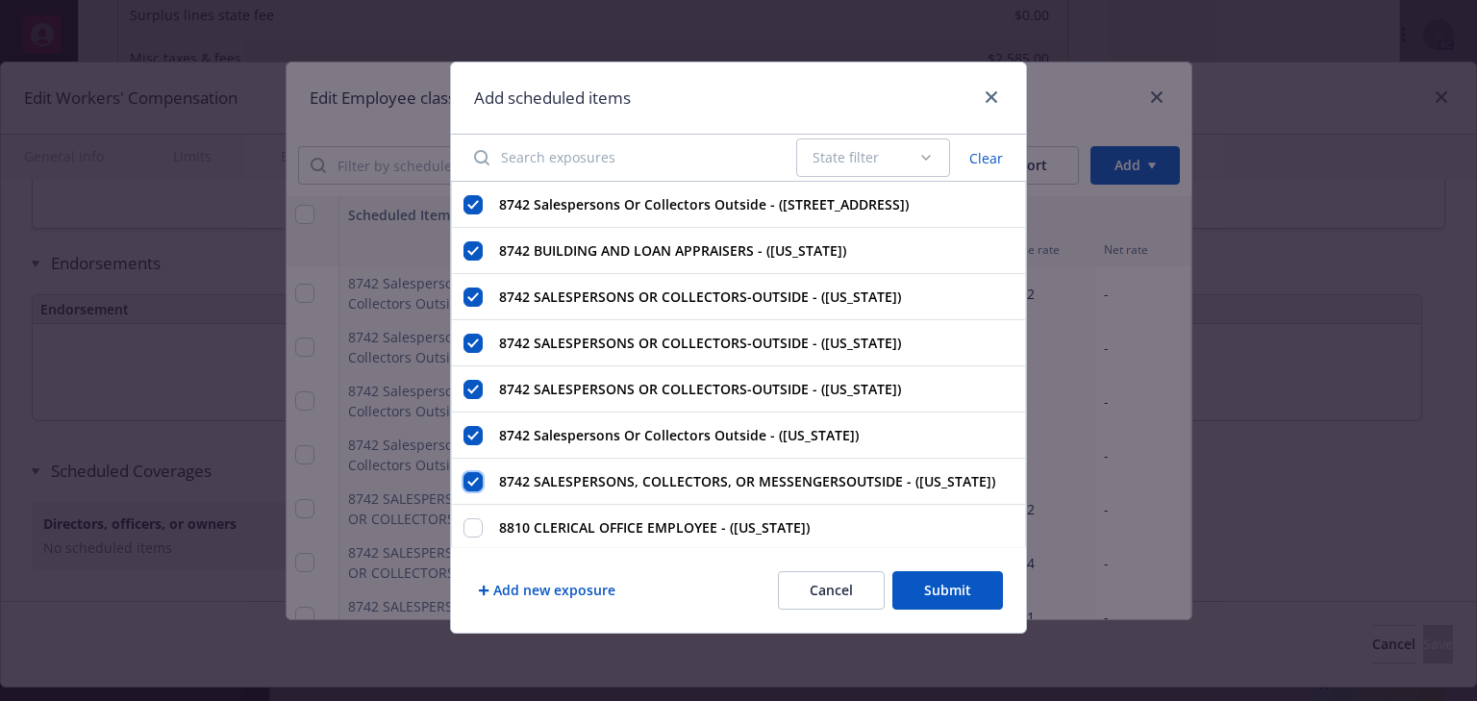
checkbox input "true"
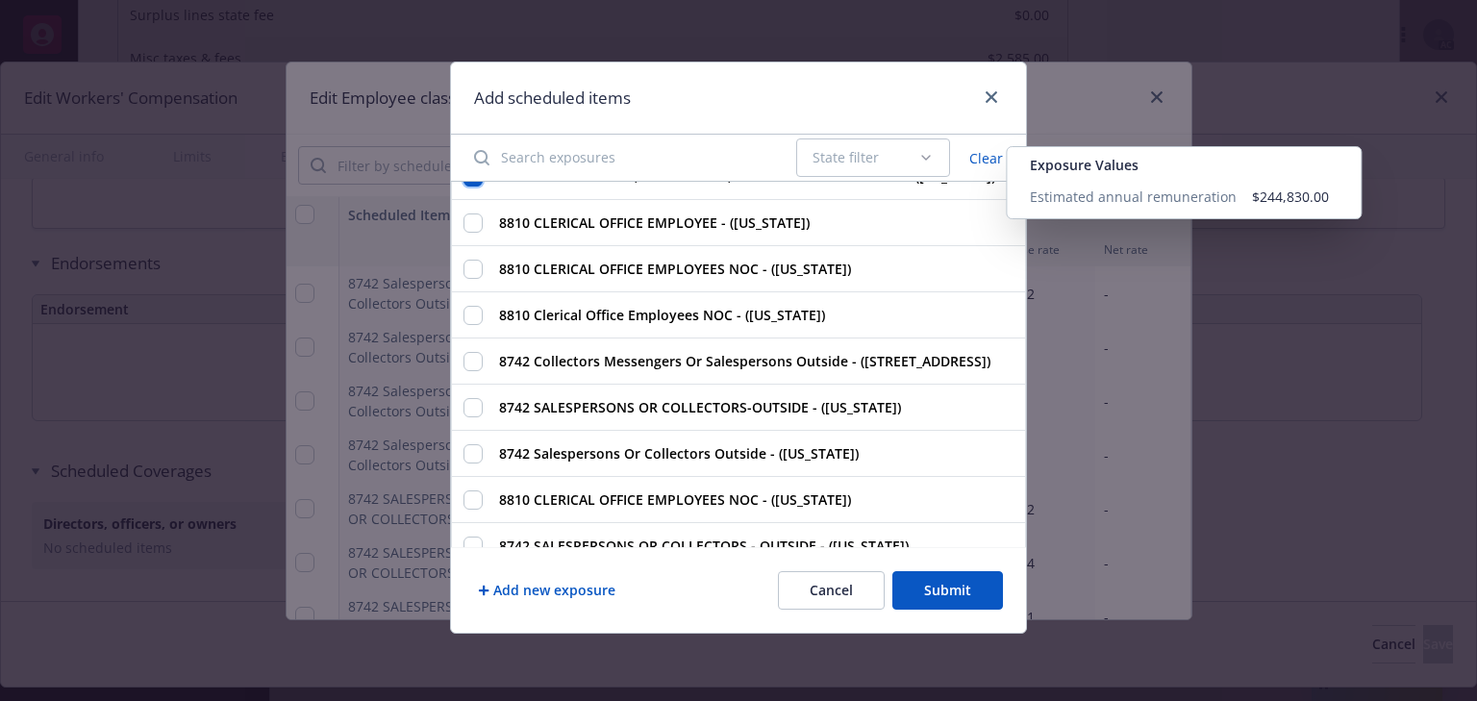
scroll to position [769, 0]
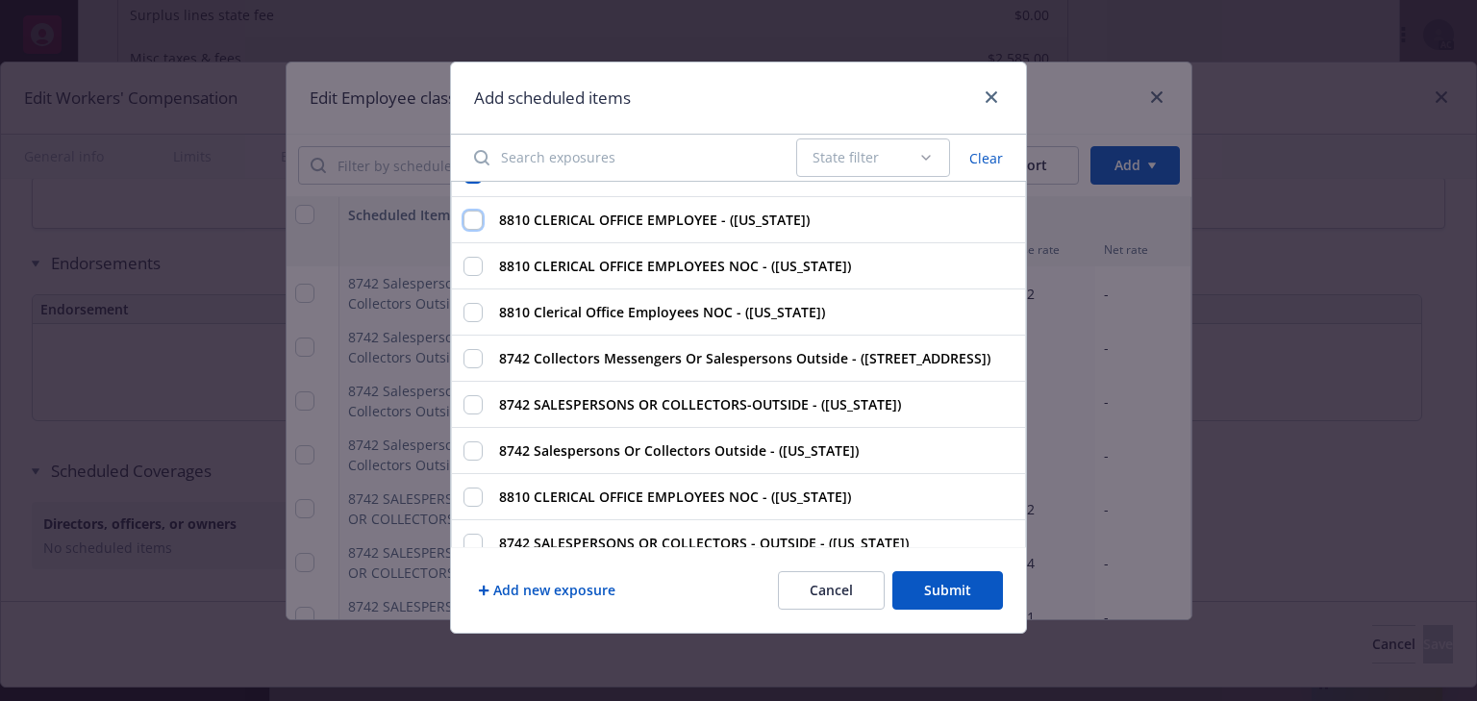
click at [467, 230] on input "8810 CLERICAL OFFICE EMPLOYEE - (Michigan)" at bounding box center [472, 220] width 19 height 19
checkbox input "true"
click at [473, 276] on input "8810 CLERICAL OFFICE EMPLOYEES NOC - (Maine)" at bounding box center [472, 266] width 19 height 19
checkbox input "true"
click at [466, 322] on input "8810 Clerical Office Employees NOC - (Maryland)" at bounding box center [472, 312] width 19 height 19
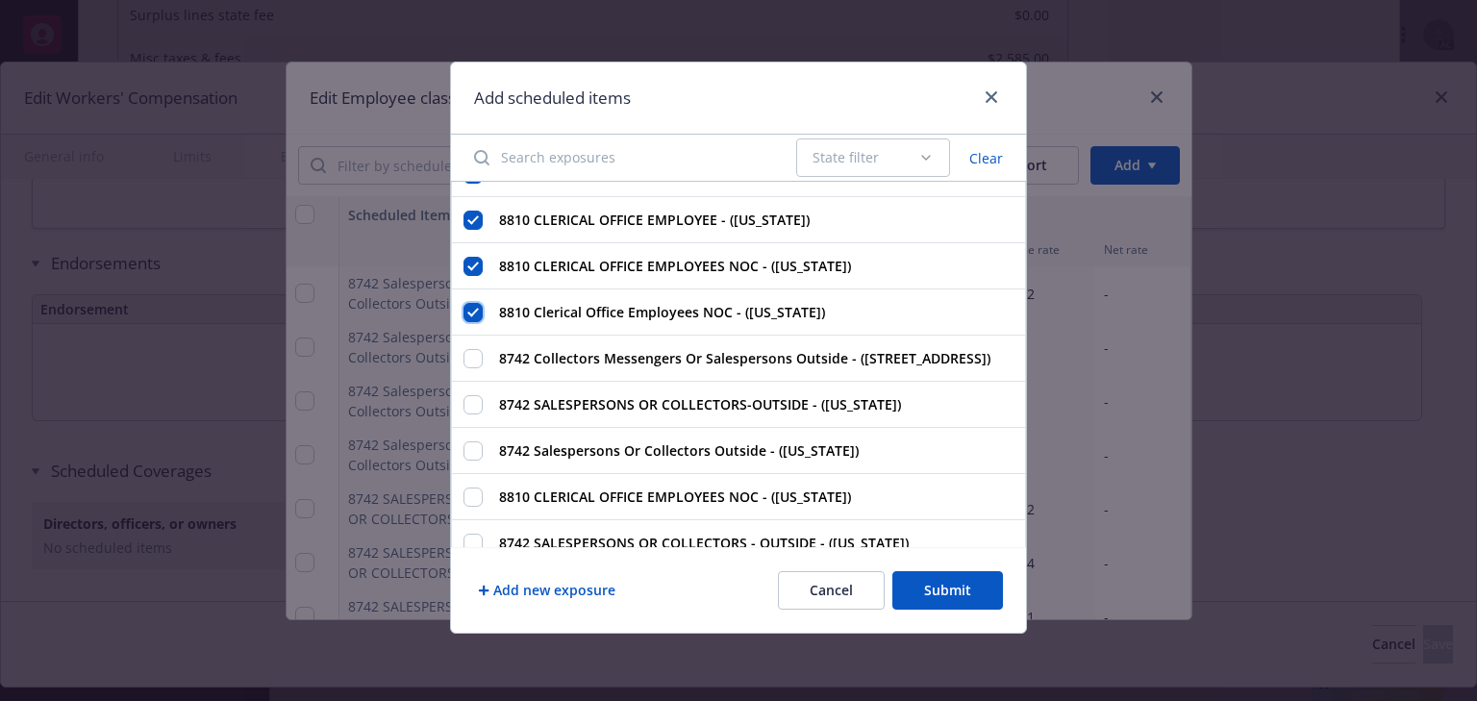
checkbox input "true"
click at [469, 368] on input "8742 Collectors Messengers Or Salespersons Outside - (25 Huntington Ave, Boston…" at bounding box center [472, 358] width 19 height 19
checkbox input "true"
click at [465, 414] on input "8742 SALESPERSONS OR COLLECTORS-OUTSIDE - (Louisiana)" at bounding box center [472, 404] width 19 height 19
checkbox input "true"
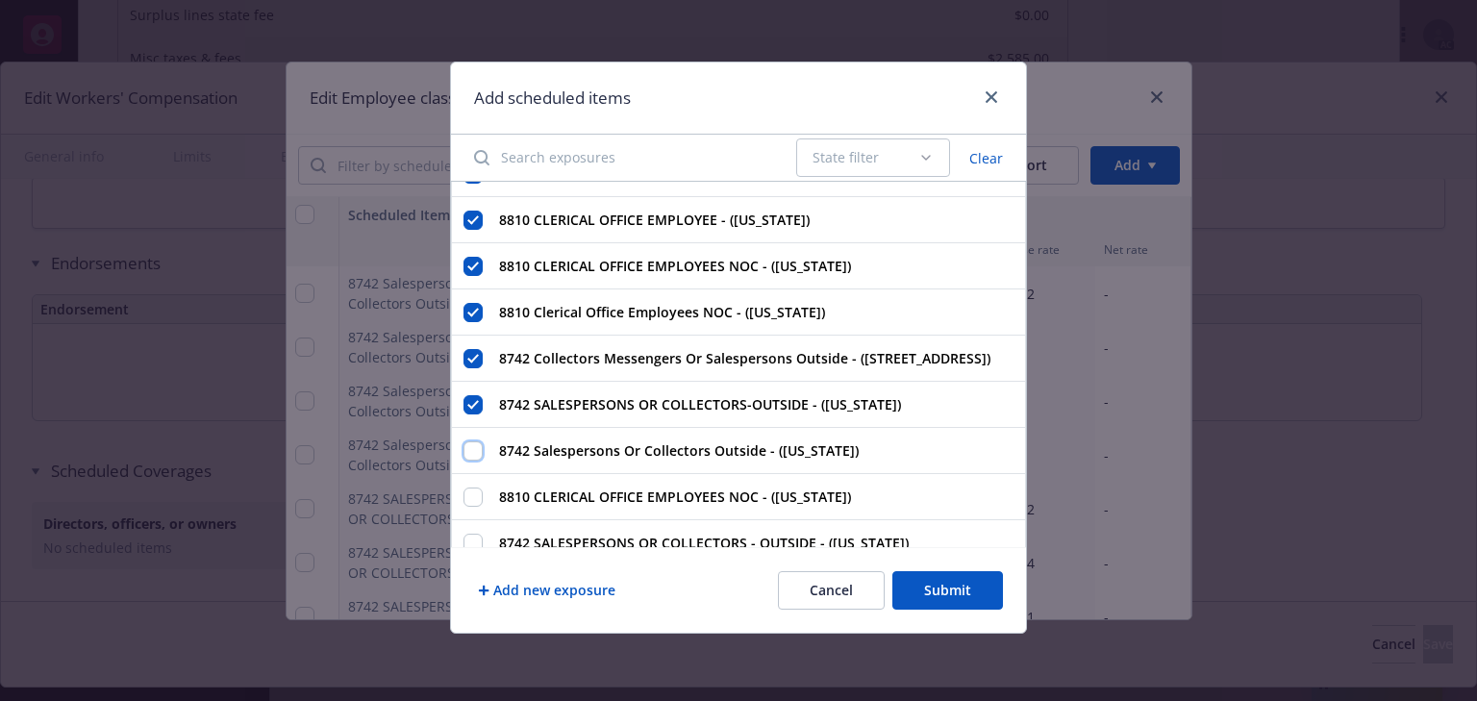
click at [475, 461] on input "8742 Salespersons Or Collectors Outside - (Kansas)" at bounding box center [472, 450] width 19 height 19
checkbox input "true"
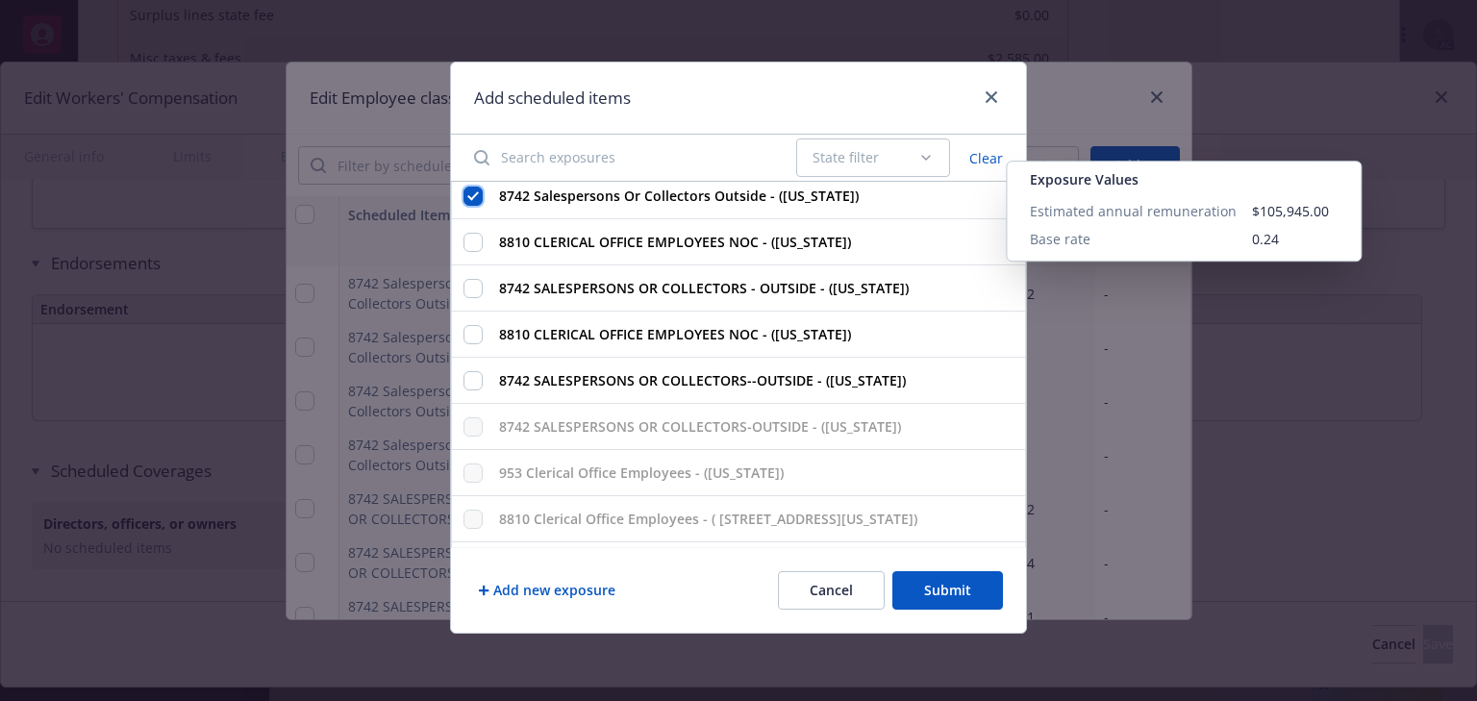
scroll to position [1077, 0]
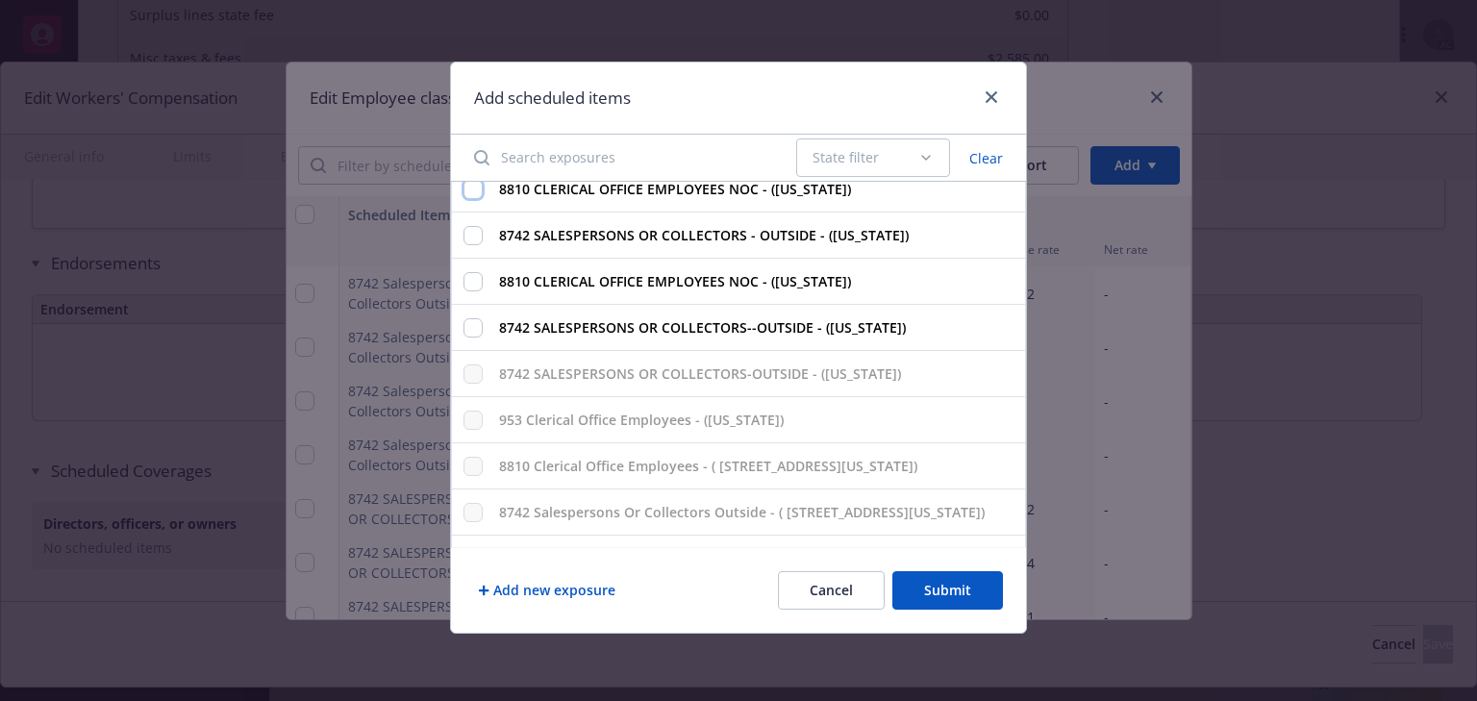
click at [470, 199] on input "8810 CLERICAL OFFICE EMPLOYEES NOC - (Georgia)" at bounding box center [472, 189] width 19 height 19
checkbox input "true"
click at [470, 245] on input "8742 SALESPERSONS OR COLLECTORS - OUTSIDE - (Georgia)" at bounding box center [472, 235] width 19 height 19
checkbox input "true"
click at [477, 291] on input "8810 CLERICAL OFFICE EMPLOYEES NOC - (Florida)" at bounding box center [472, 281] width 19 height 19
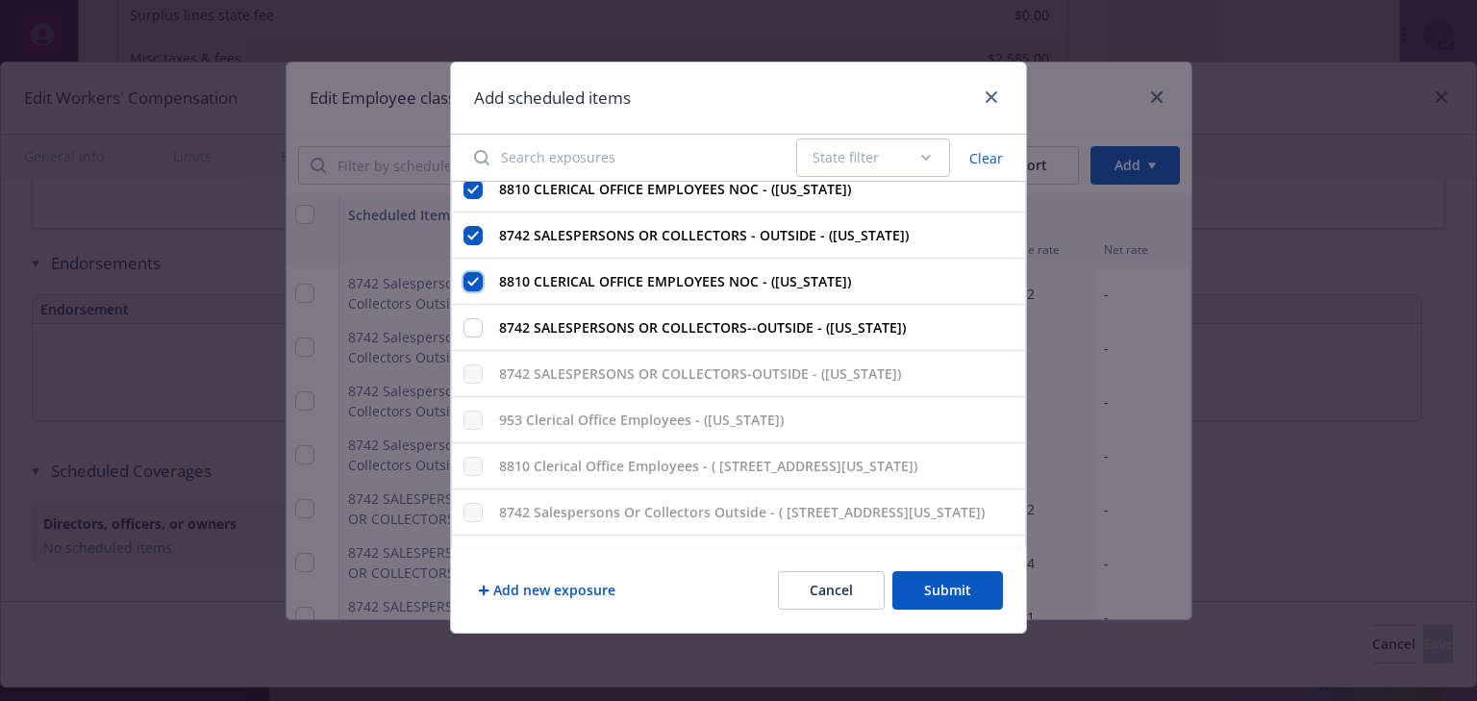
checkbox input "true"
click at [465, 337] on input "8742 SALESPERSONS OR COLLECTORS--OUTSIDE - (Florida)" at bounding box center [472, 327] width 19 height 19
checkbox input "true"
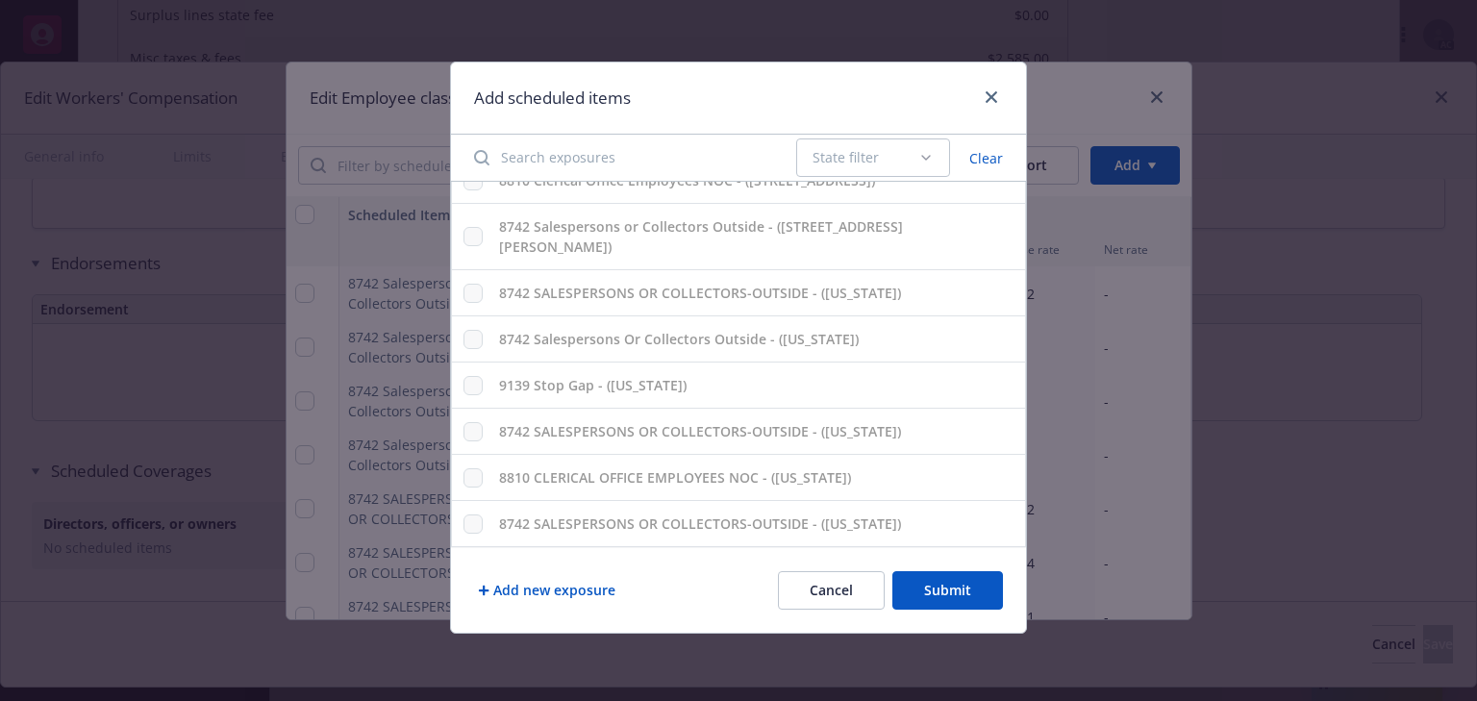
scroll to position [1644, 0]
click at [946, 580] on button "Submit" at bounding box center [947, 590] width 111 height 38
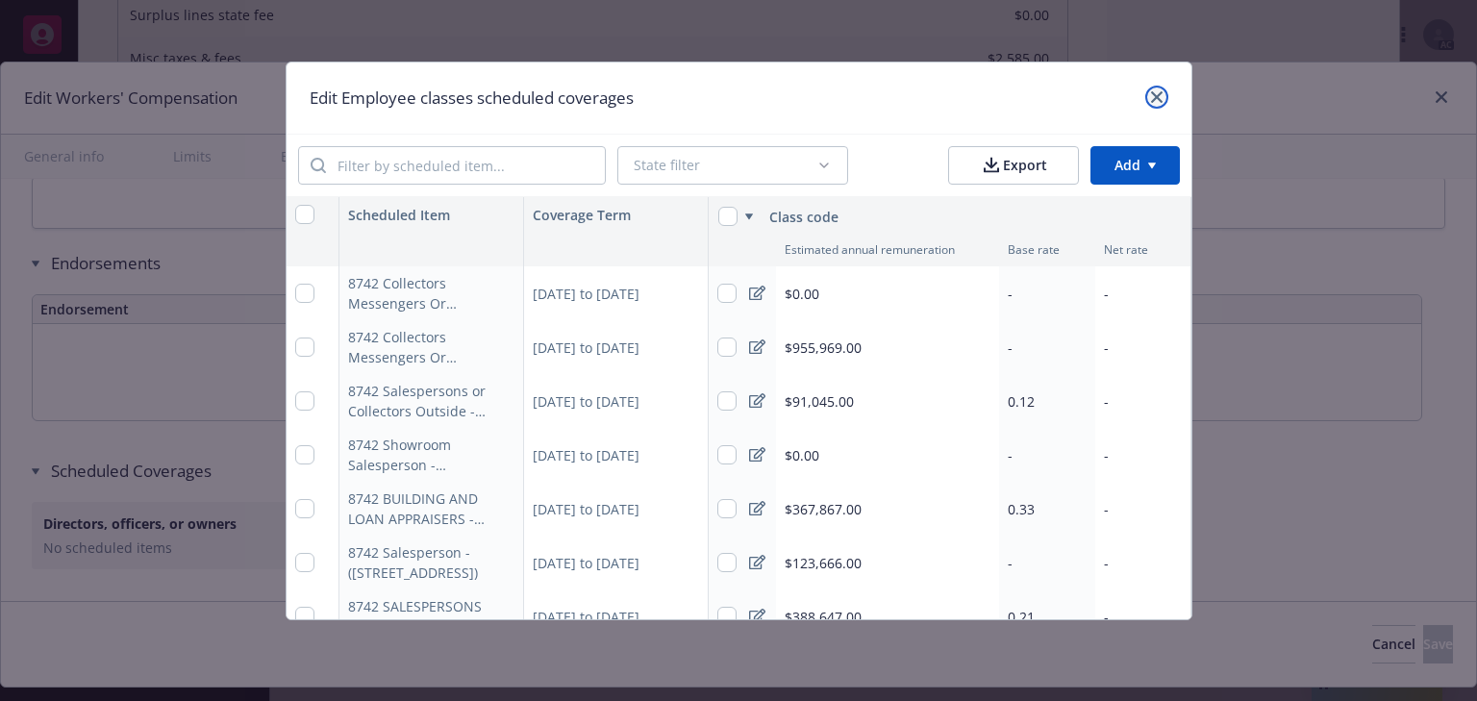
click at [1160, 92] on icon "close" at bounding box center [1157, 97] width 12 height 12
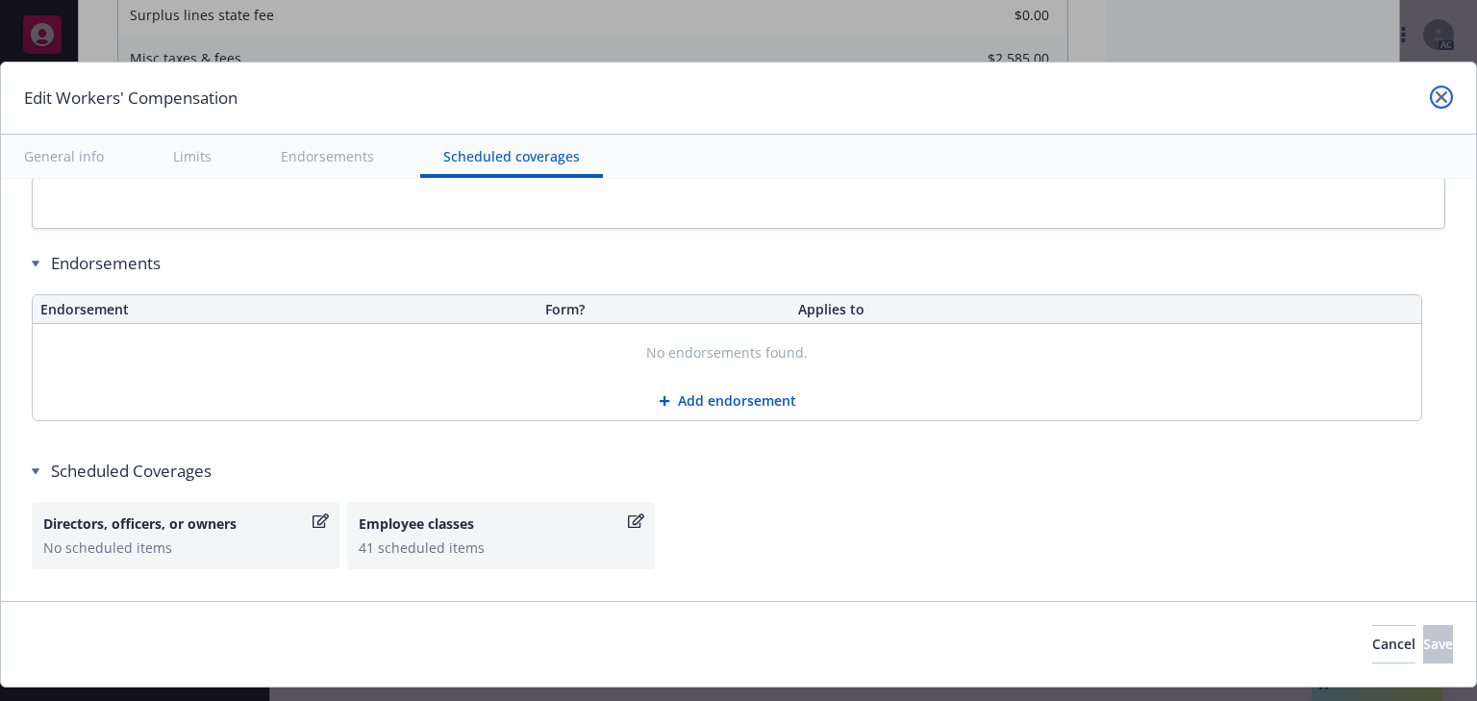
click at [1435, 97] on link "close" at bounding box center [1441, 97] width 23 height 23
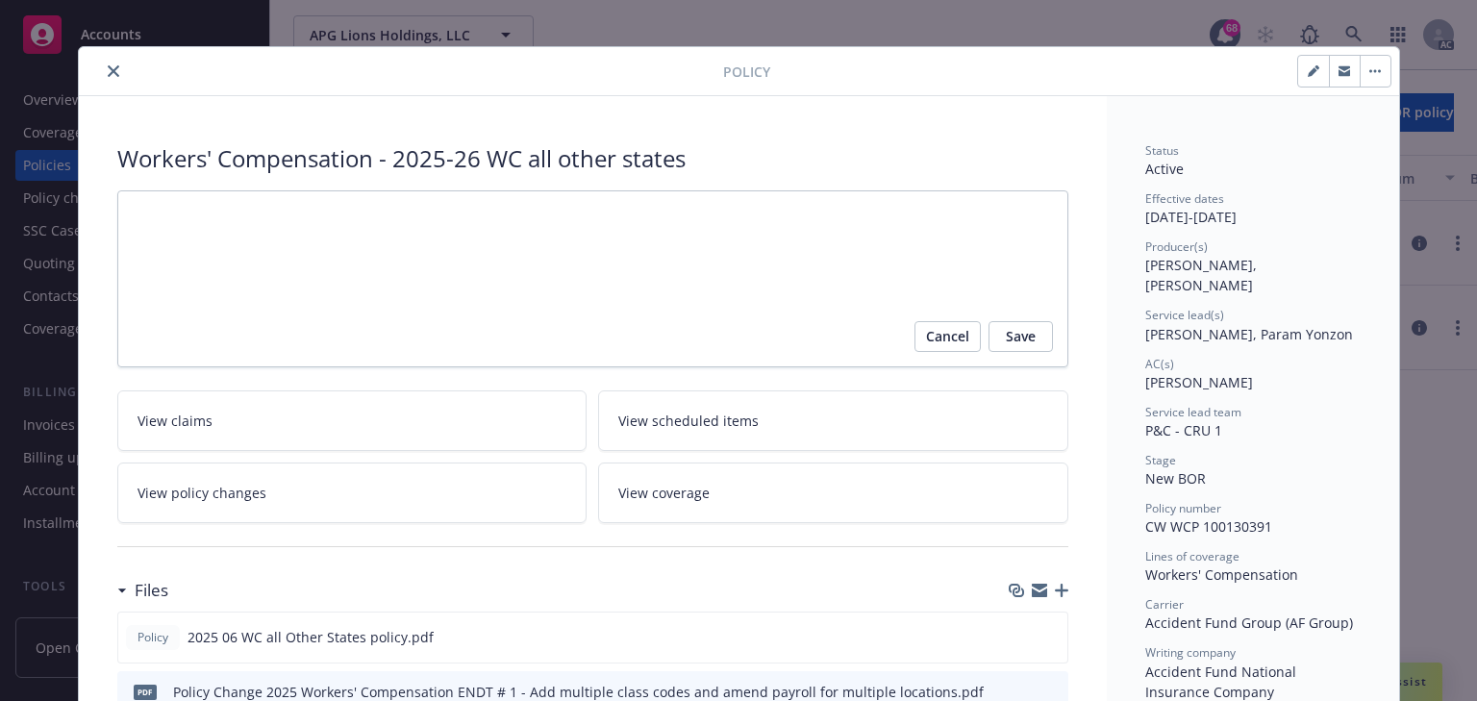
scroll to position [0, 0]
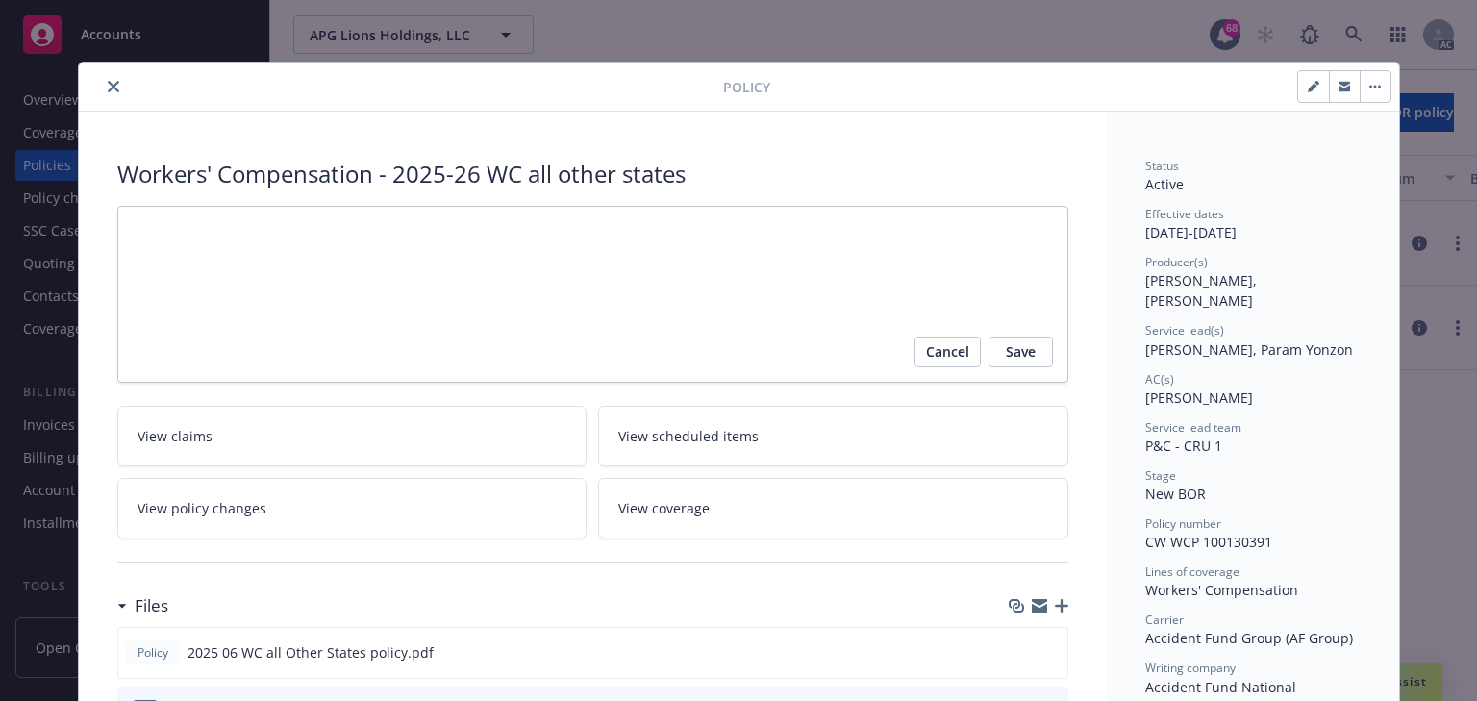
click at [108, 85] on icon "close" at bounding box center [114, 87] width 12 height 12
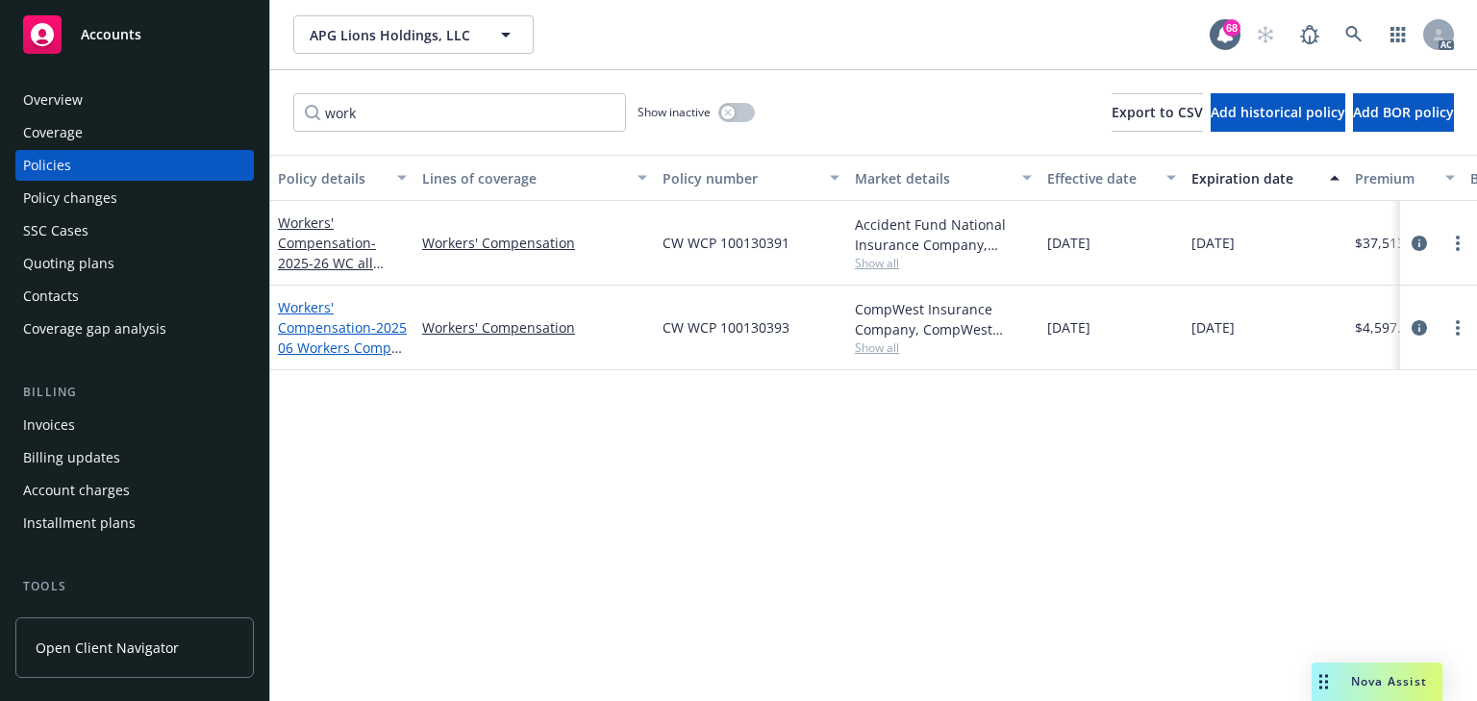
click at [303, 310] on link "Workers' Compensation - 2025 06 Workers Comp (CA)" at bounding box center [342, 347] width 129 height 99
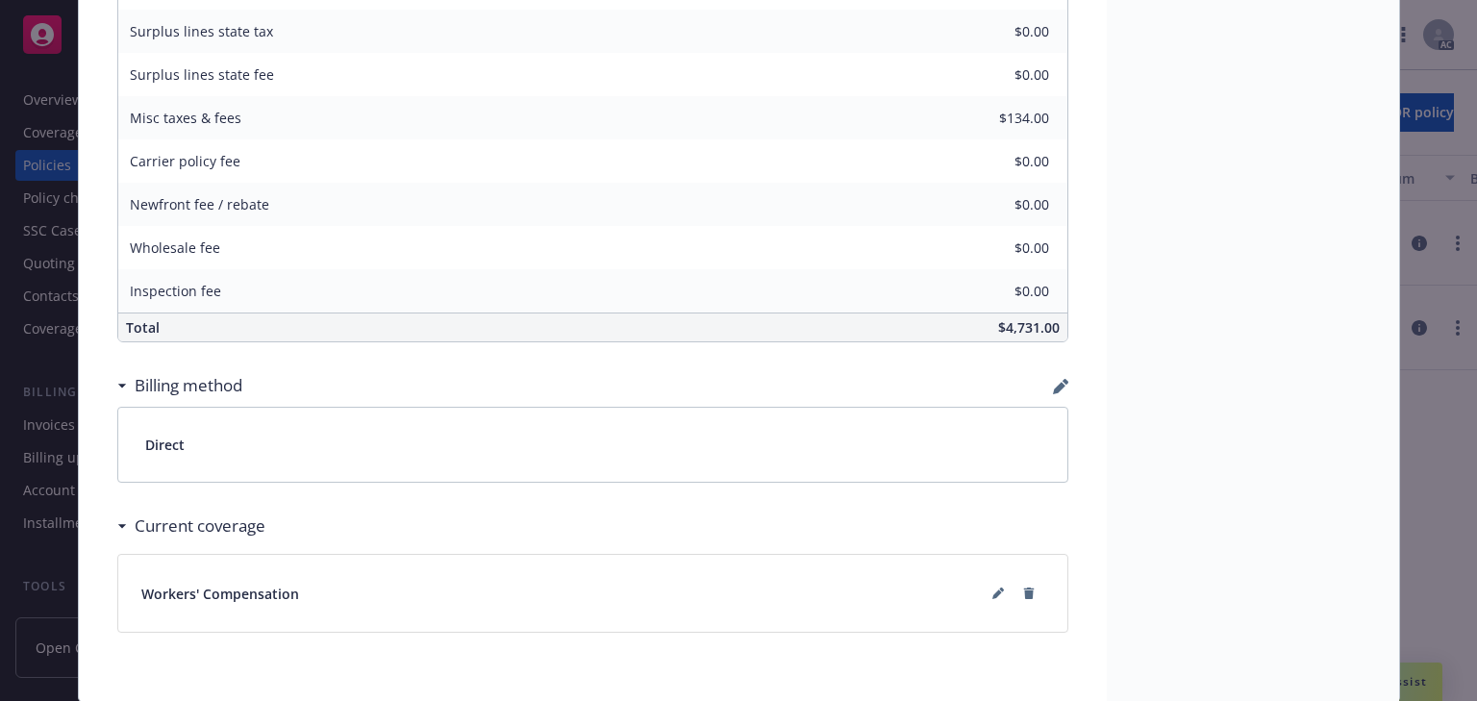
scroll to position [1160, 0]
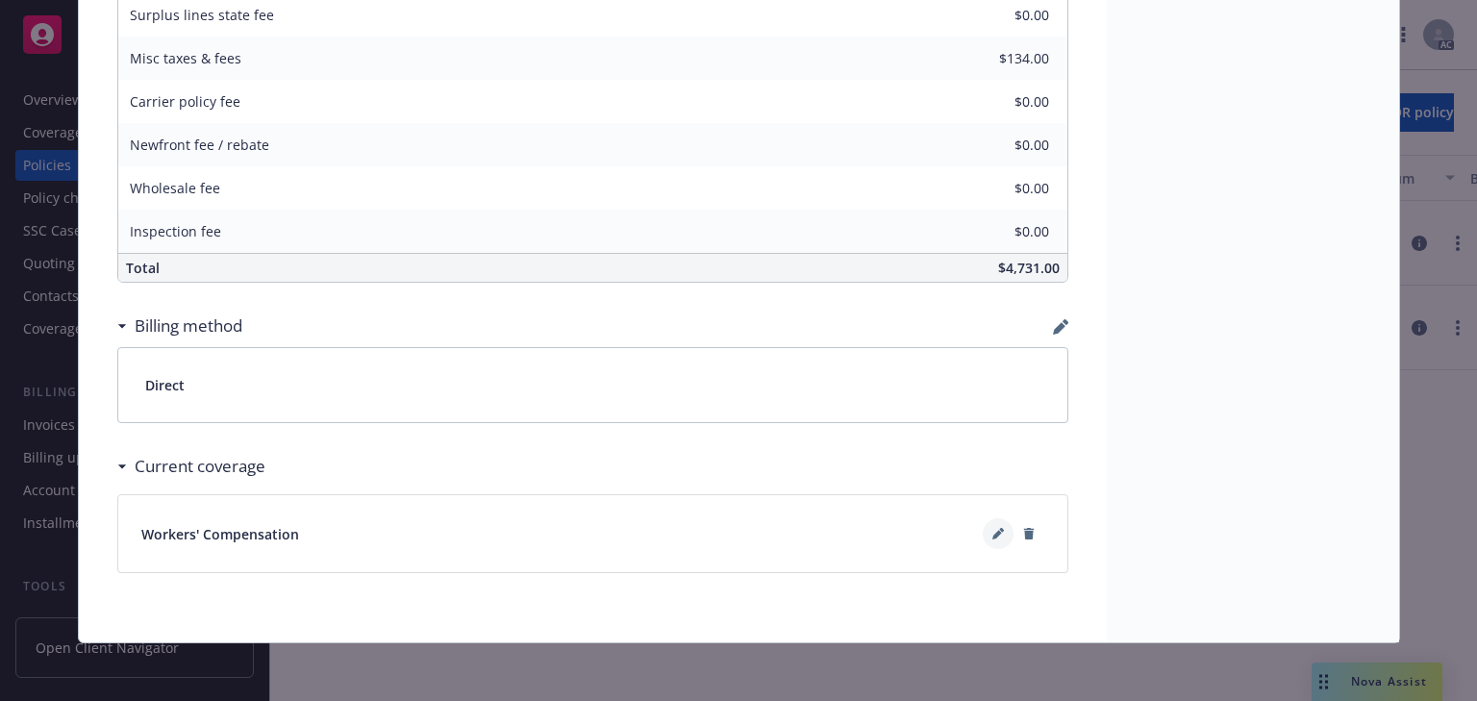
click at [985, 535] on button at bounding box center [998, 533] width 31 height 31
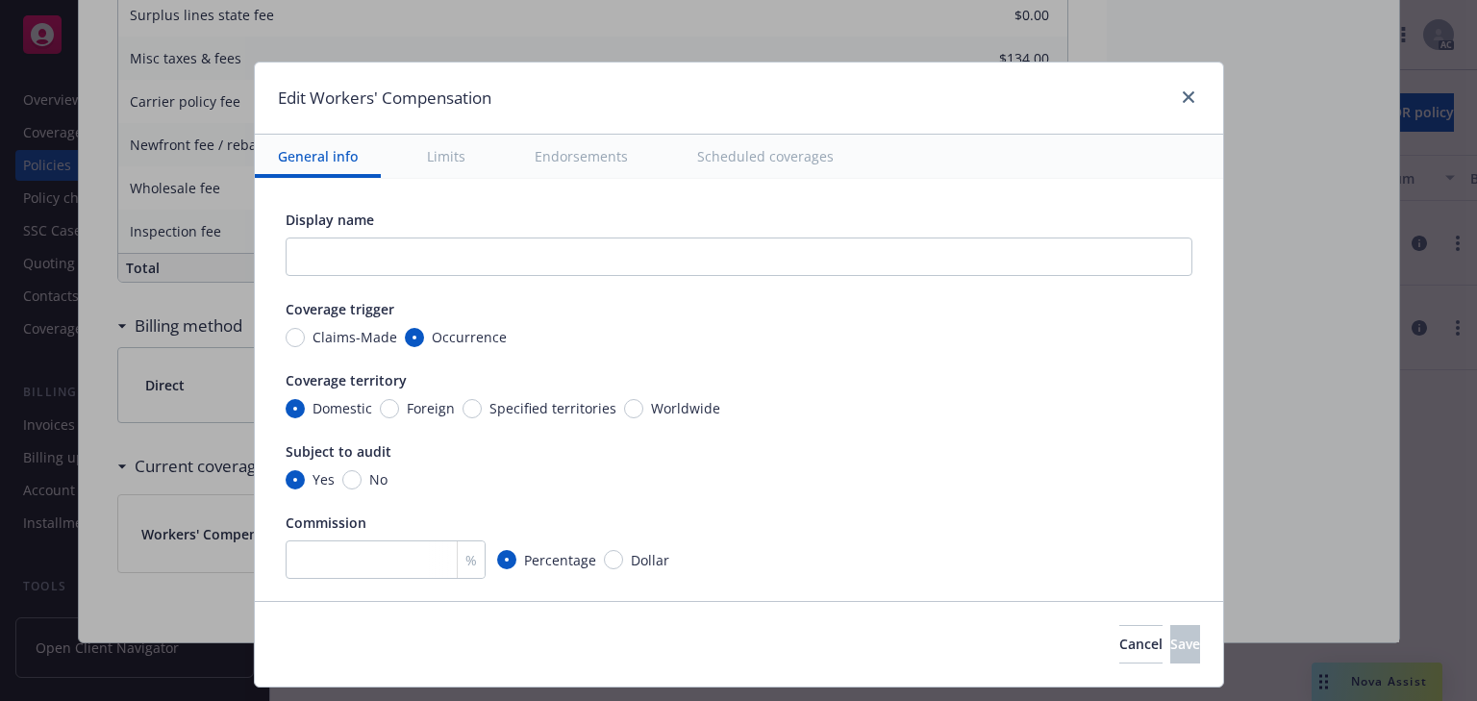
click at [764, 158] on button "Scheduled coverages" at bounding box center [765, 156] width 183 height 43
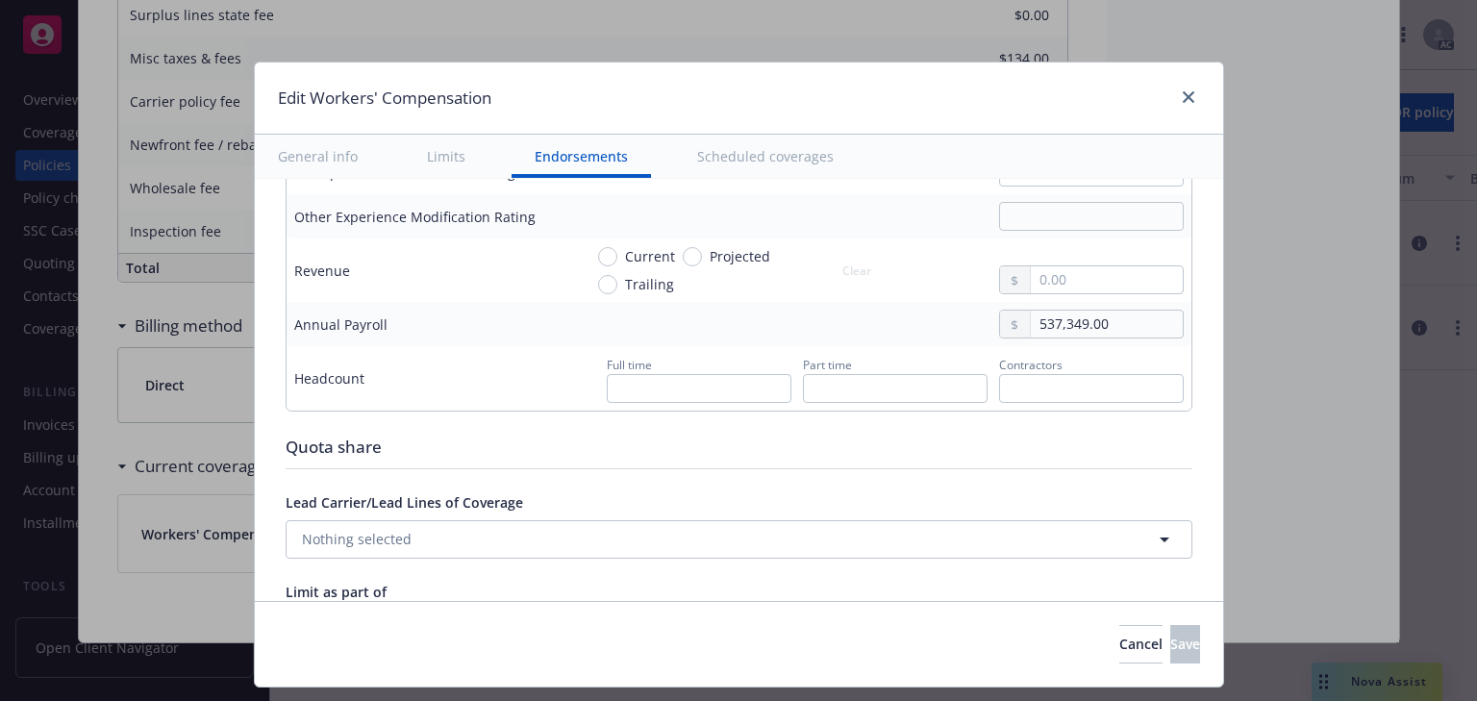
scroll to position [1829, 0]
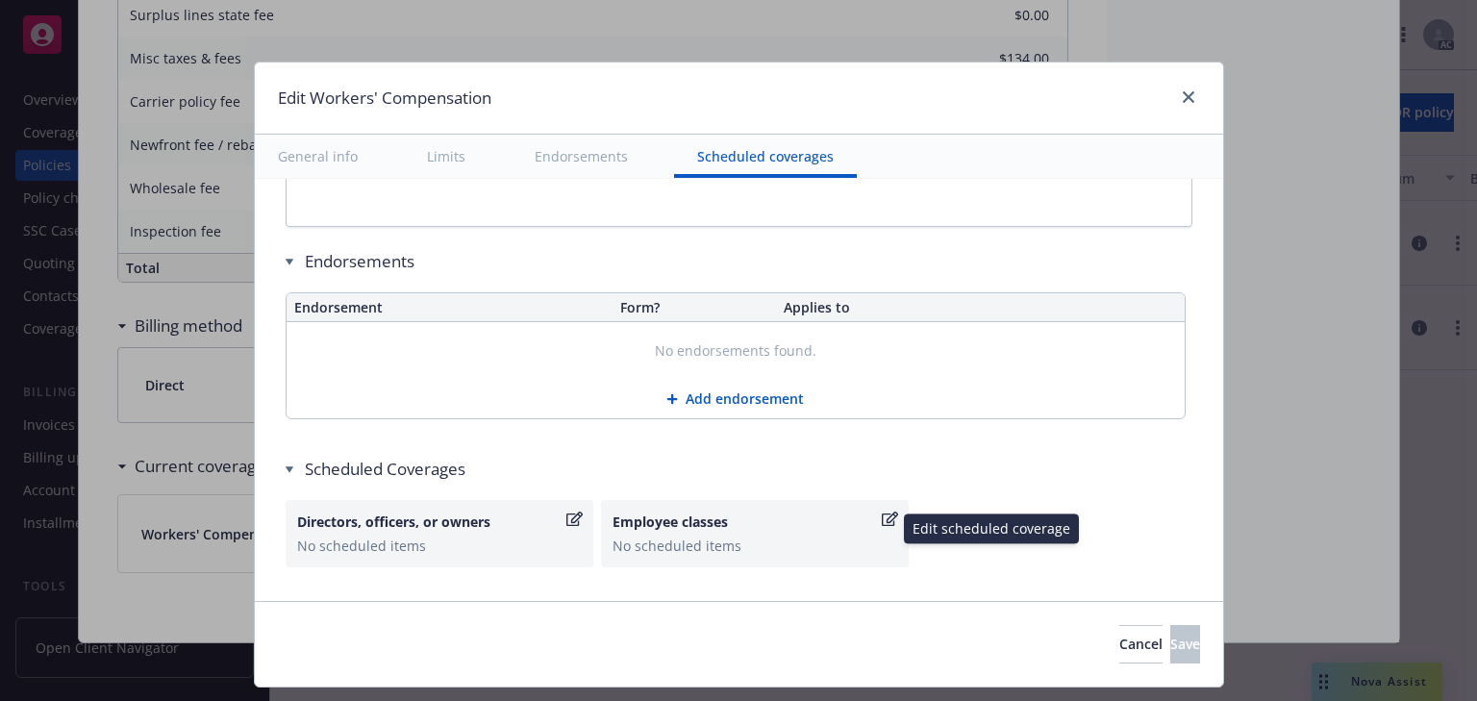
click at [882, 511] on icon "button" at bounding box center [890, 518] width 16 height 15
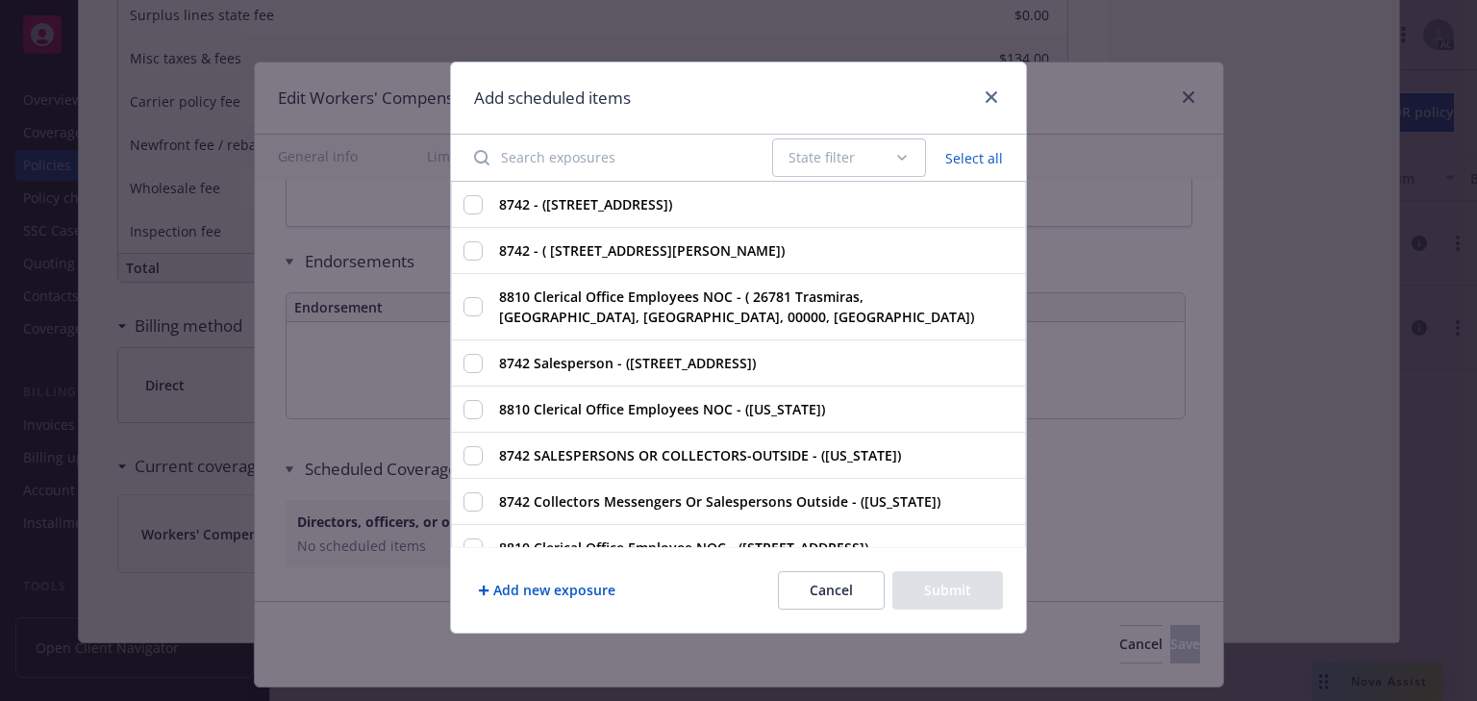
click at [561, 162] on input "Search exposures" at bounding box center [611, 157] width 298 height 38
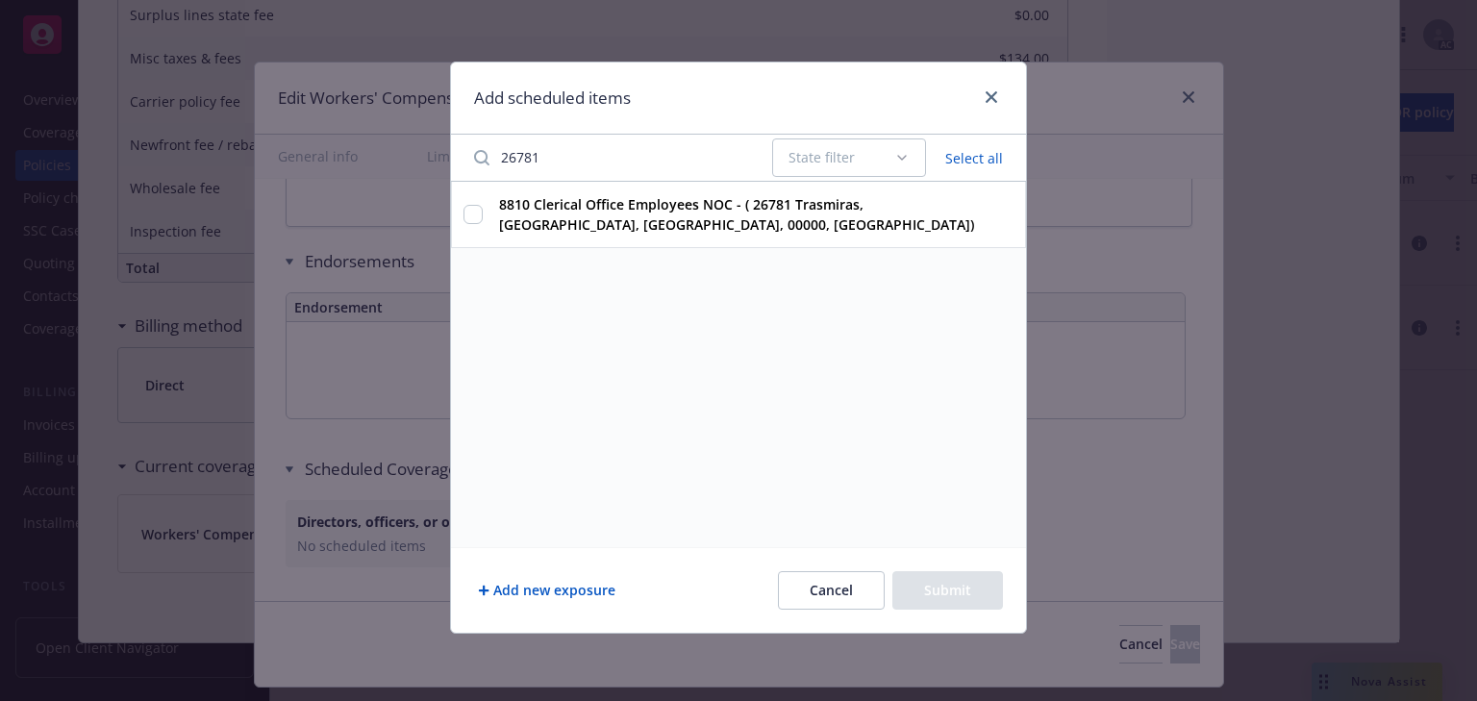
type input "26781"
click at [475, 212] on input "8810 Clerical Office Employees NOC - ( 26781 Trasmiras, Mission Viejo, CA, 0000…" at bounding box center [472, 214] width 19 height 19
checkbox input "true"
drag, startPoint x: 448, startPoint y: 154, endPoint x: 398, endPoint y: 151, distance: 50.1
click at [405, 151] on div "Add scheduled items 26781 State filter Clear 8810 Clerical Office Employees NOC…" at bounding box center [738, 350] width 1477 height 701
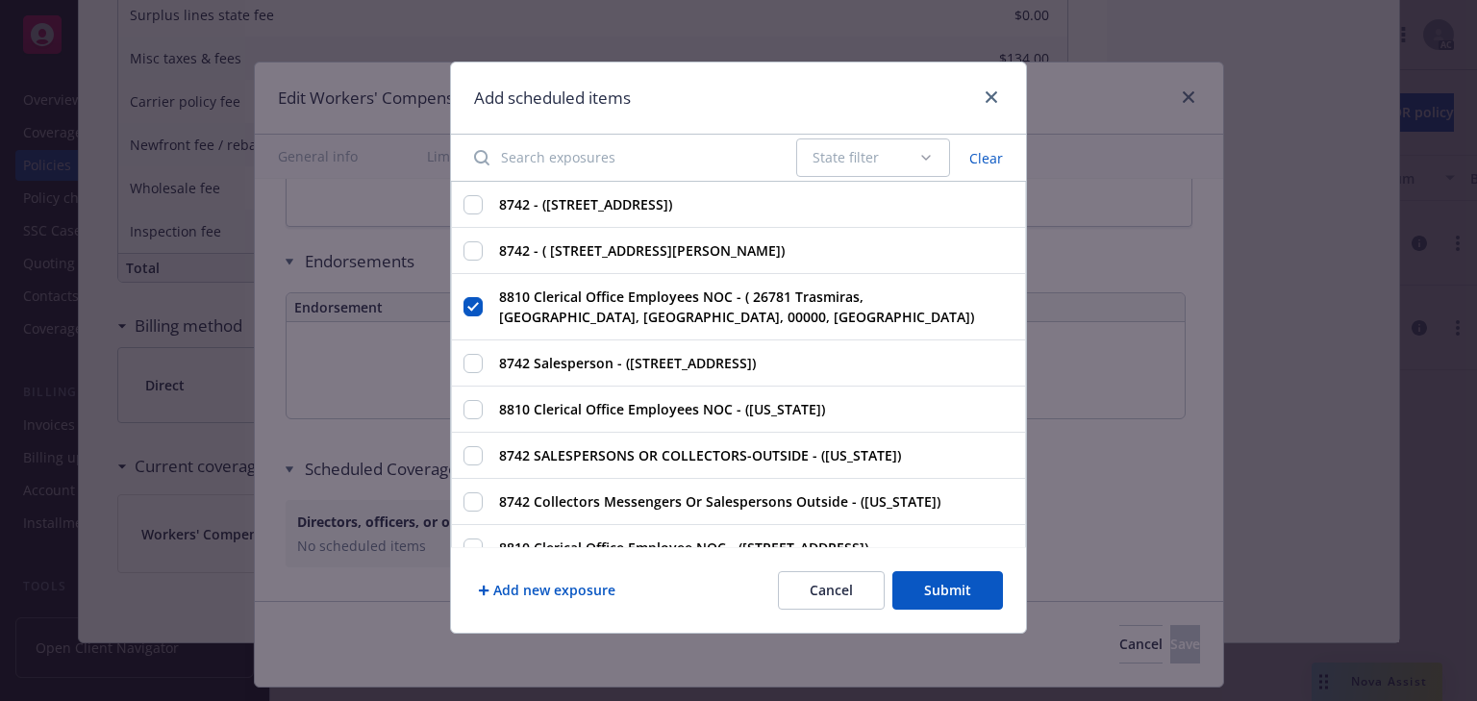
click at [542, 162] on input "Search exposures" at bounding box center [623, 157] width 322 height 38
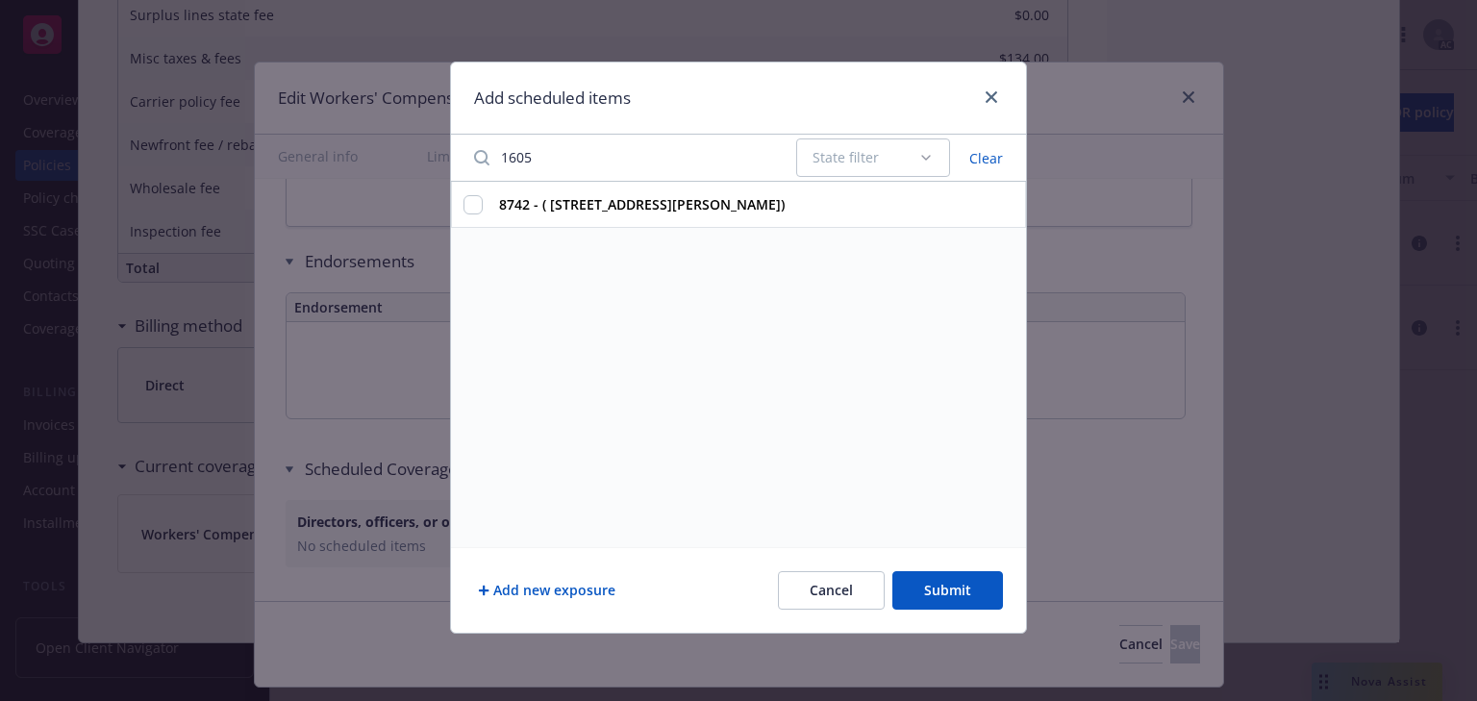
type input "1605"
click at [466, 200] on input "8742 - ( 1605 N Martel Ave #14,, Los Angeles, CA, 00000, USA)" at bounding box center [472, 204] width 19 height 19
checkbox input "true"
click at [945, 594] on button "Submit" at bounding box center [947, 590] width 111 height 38
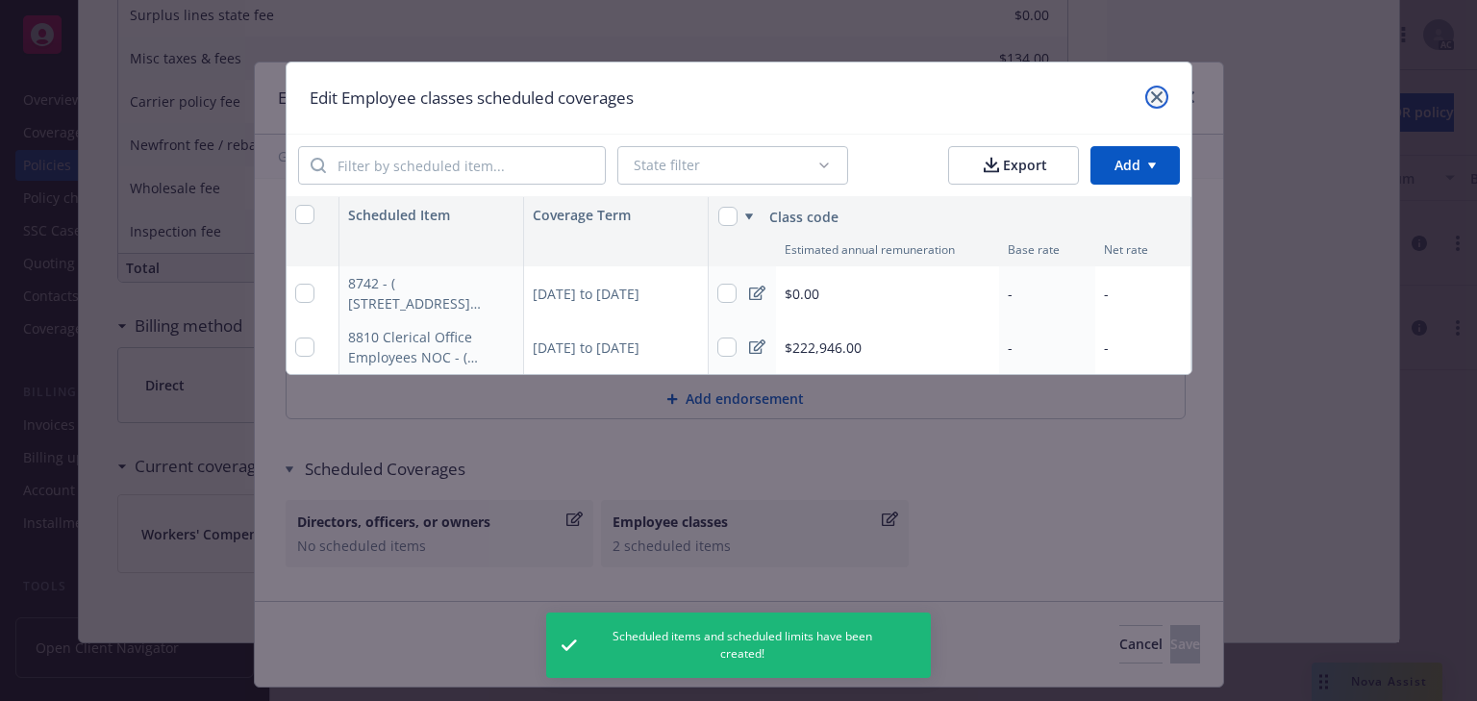
click at [1158, 93] on icon "close" at bounding box center [1157, 97] width 12 height 12
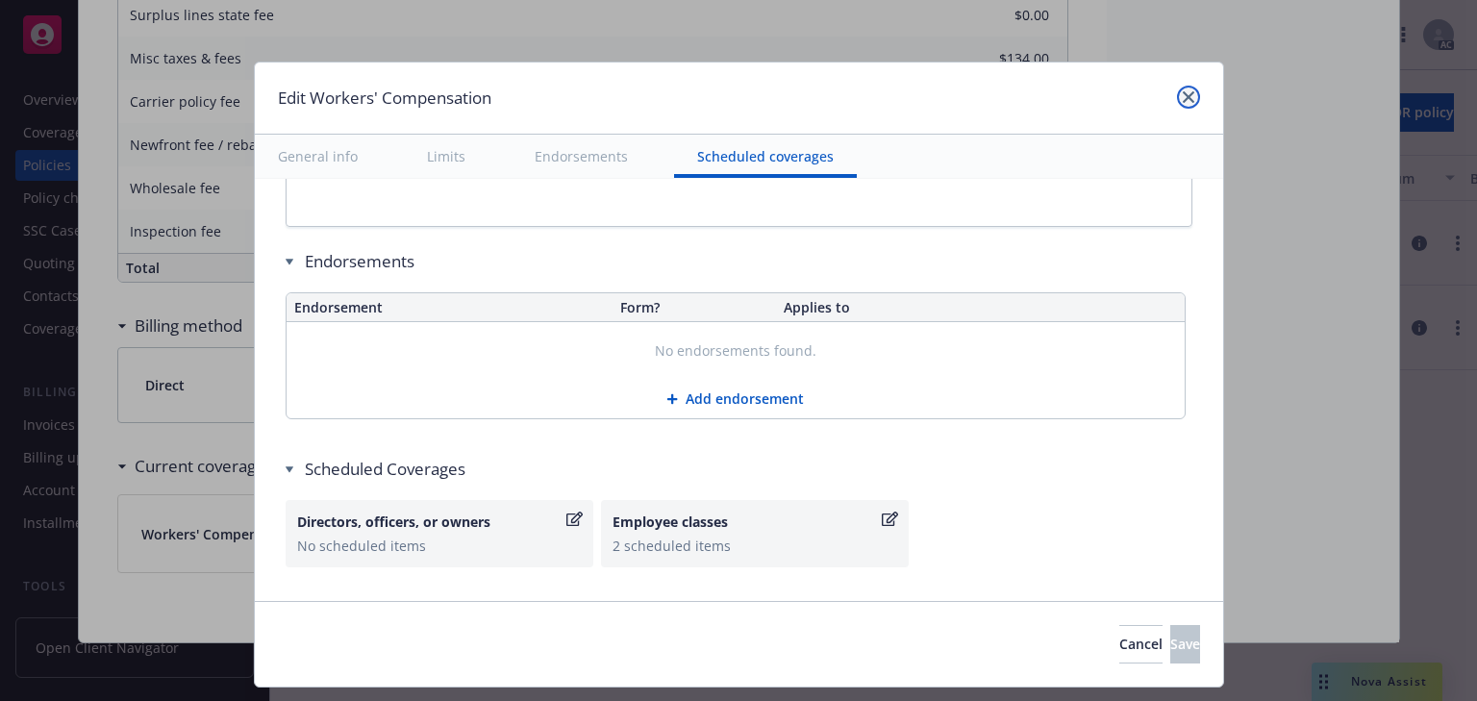
click at [1183, 94] on icon "close" at bounding box center [1189, 97] width 12 height 12
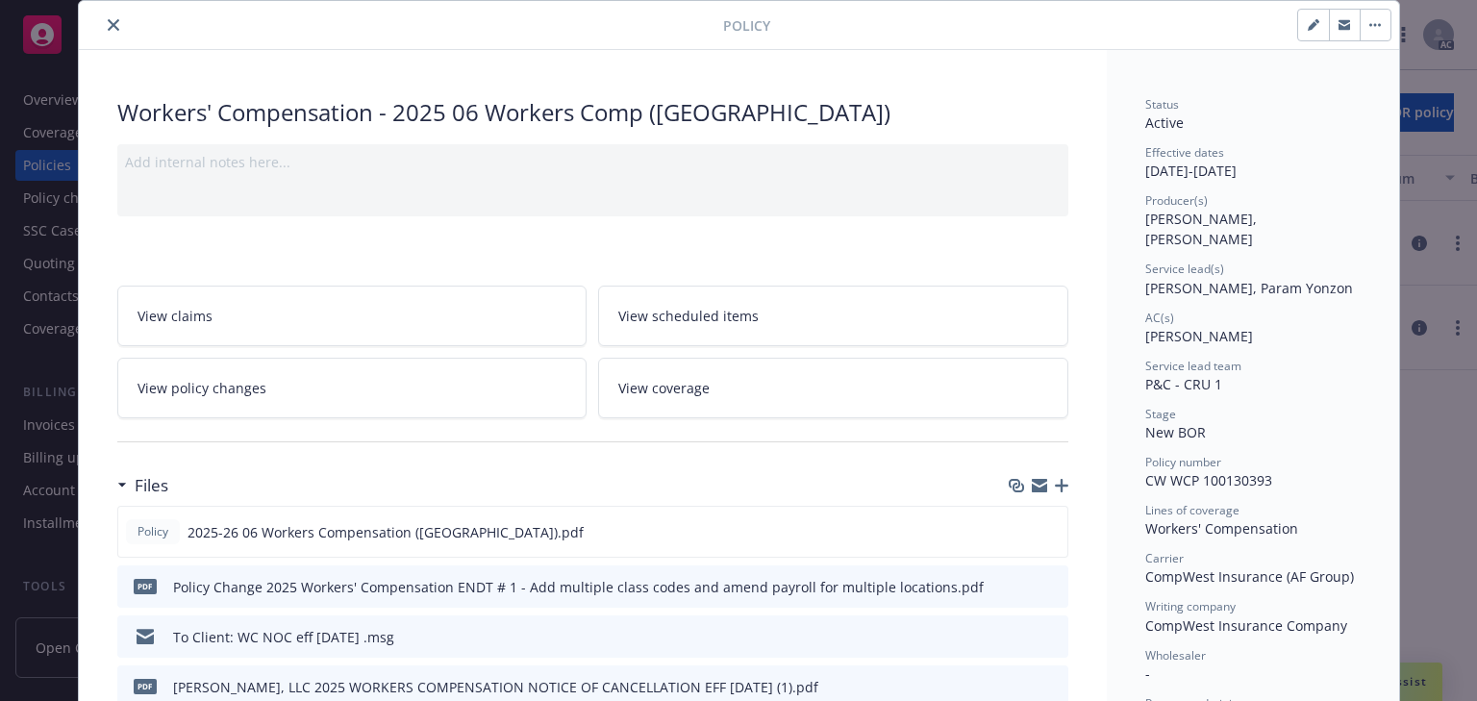
scroll to position [0, 0]
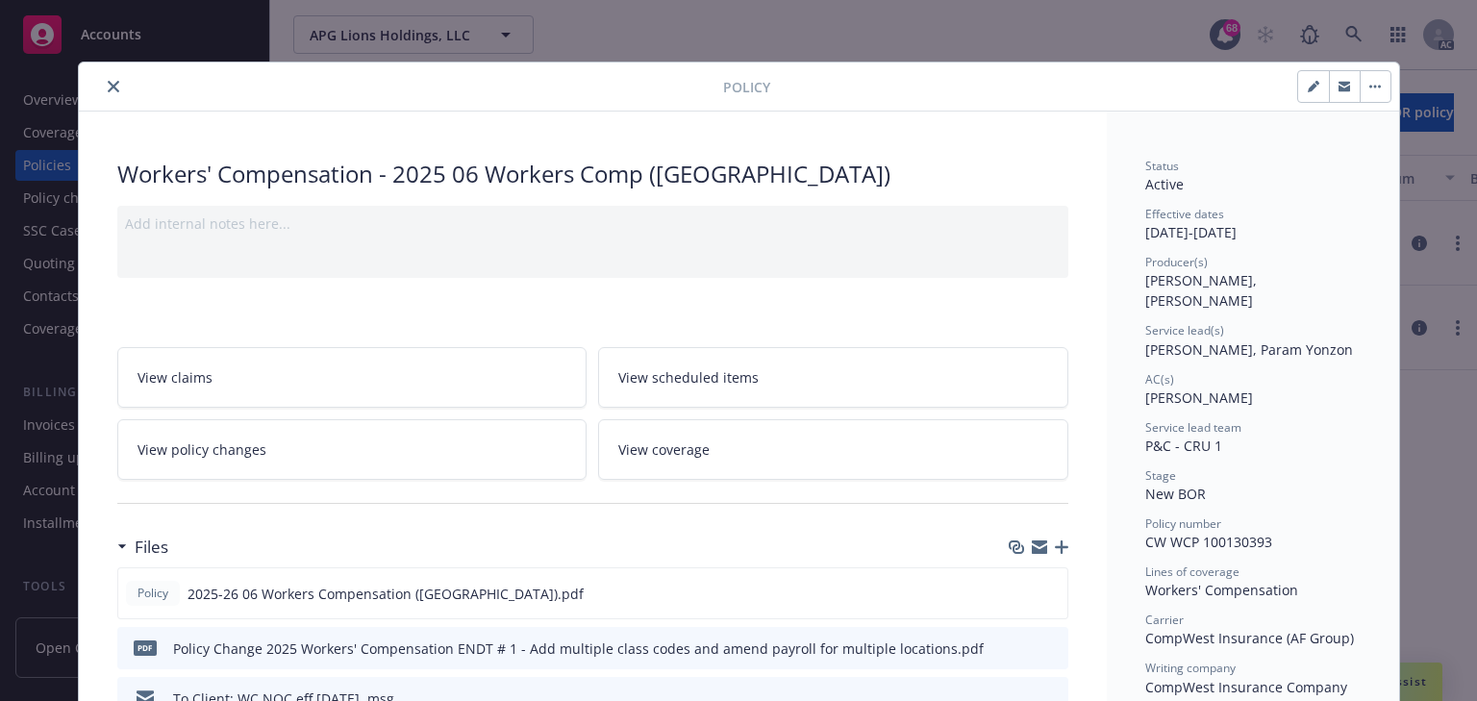
click at [108, 86] on icon "close" at bounding box center [114, 87] width 12 height 12
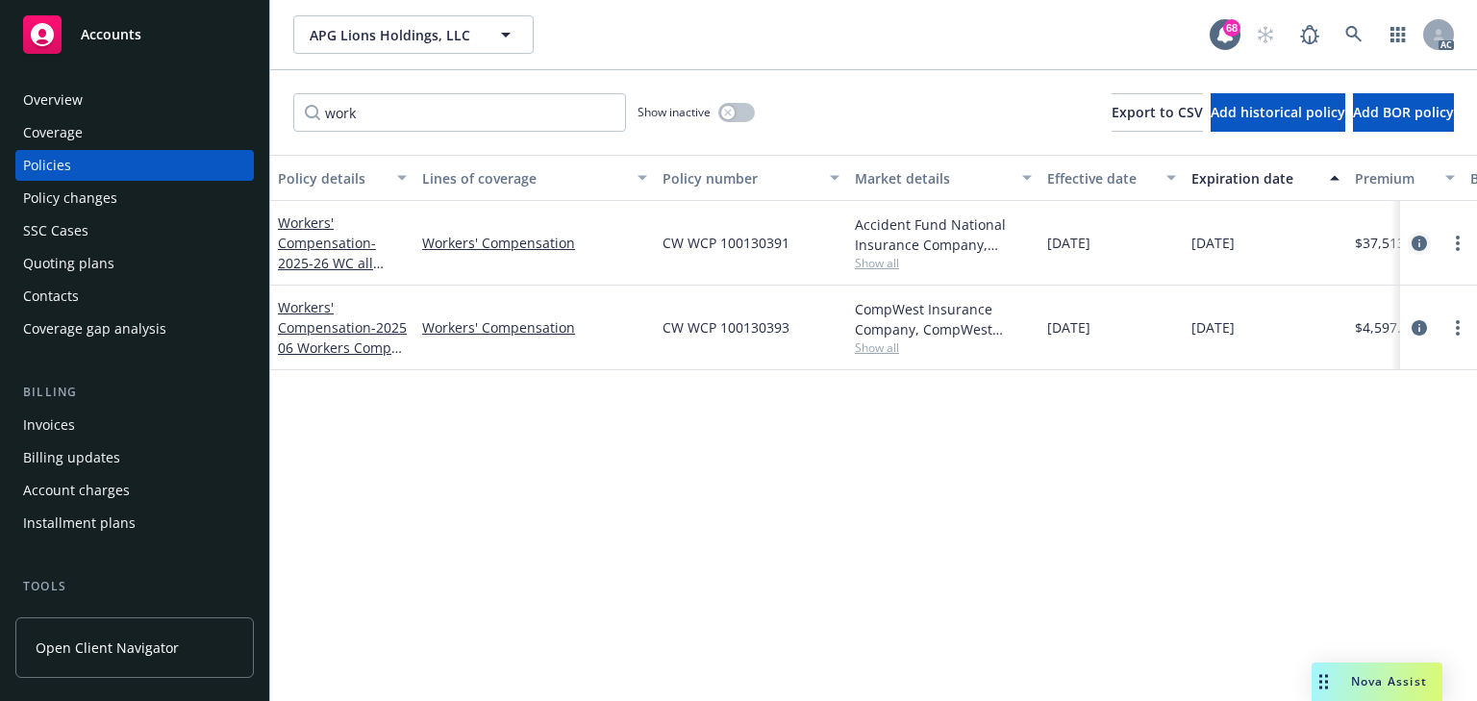
click at [1413, 237] on icon "circleInformation" at bounding box center [1418, 243] width 15 height 15
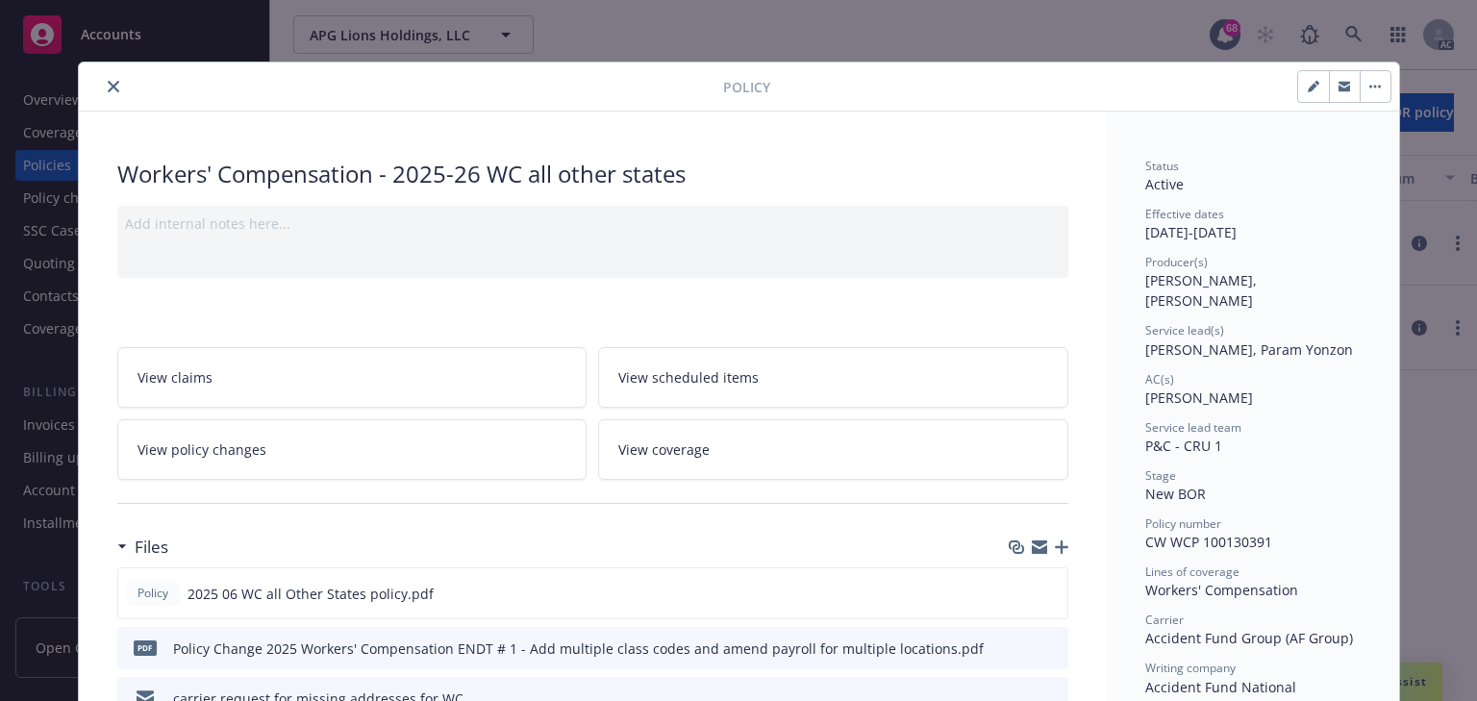
scroll to position [58, 0]
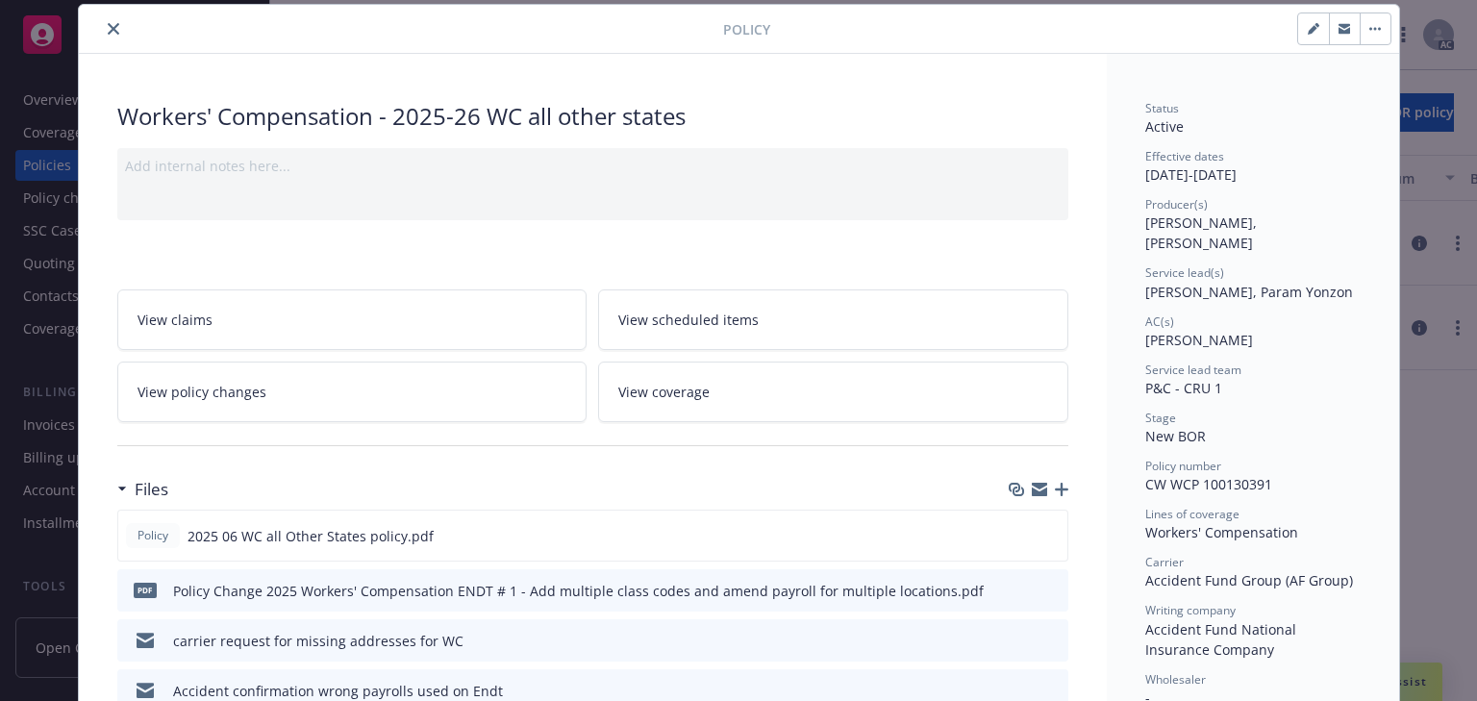
click at [1145, 283] on span "Lila Smith, Param Yonzon" at bounding box center [1249, 292] width 208 height 18
copy span "Lila"
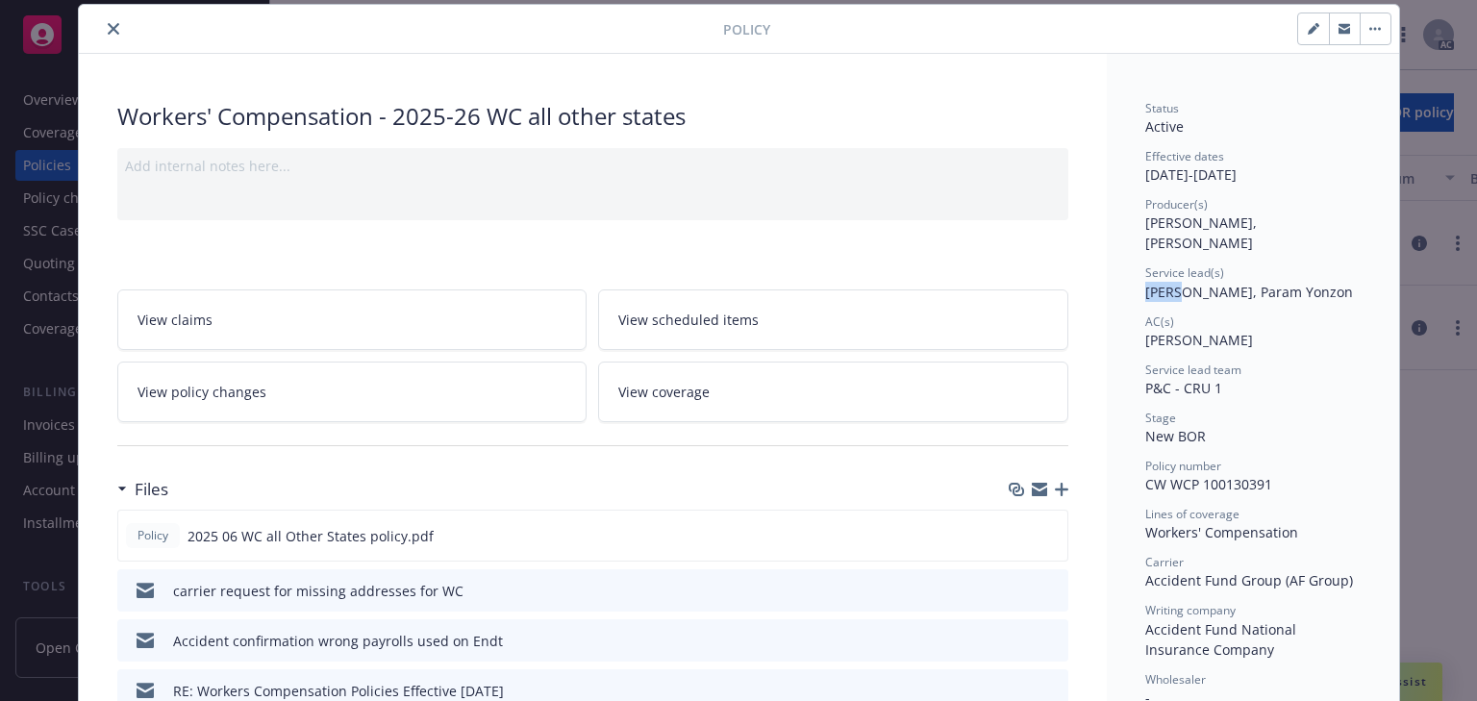
click at [102, 21] on button "close" at bounding box center [113, 28] width 23 height 23
click at [44, 201] on div "Policy changes" at bounding box center [70, 198] width 94 height 31
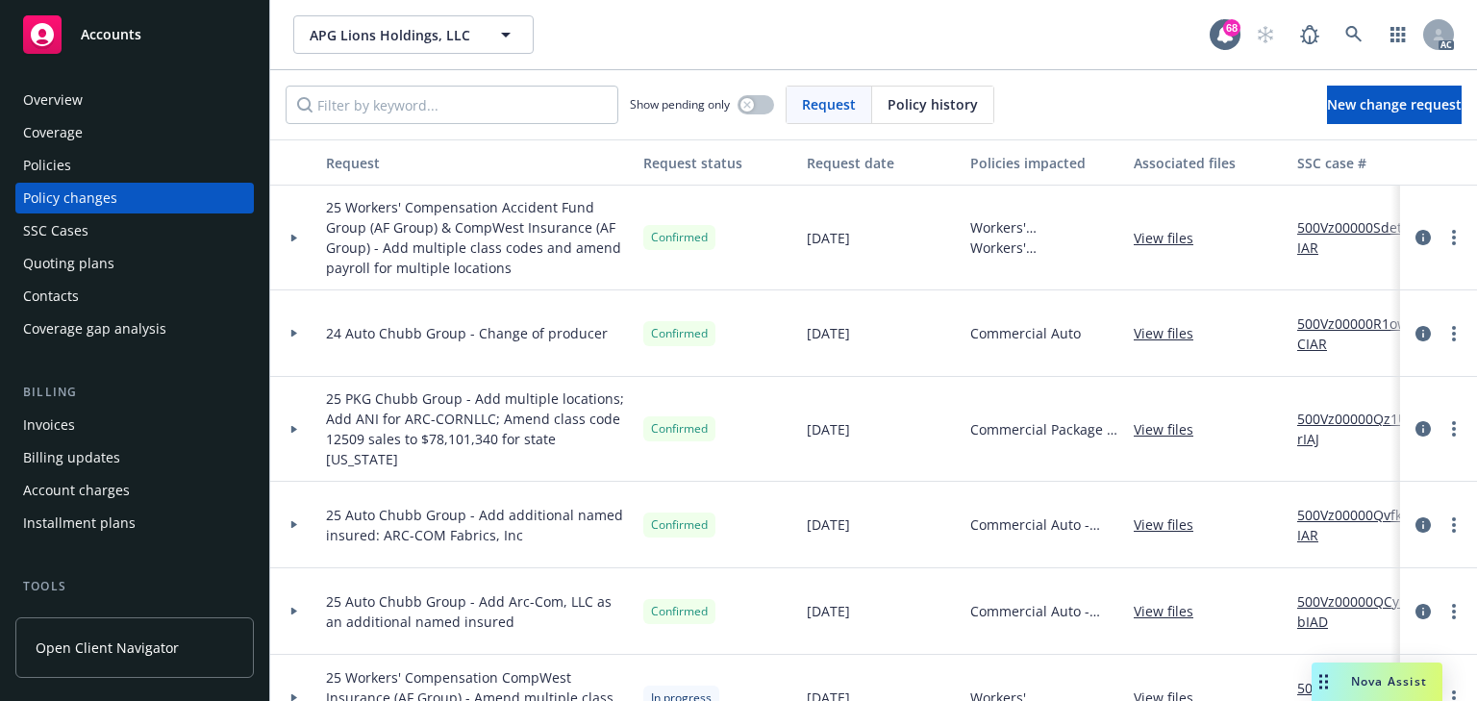
click at [294, 237] on icon at bounding box center [294, 238] width 6 height 8
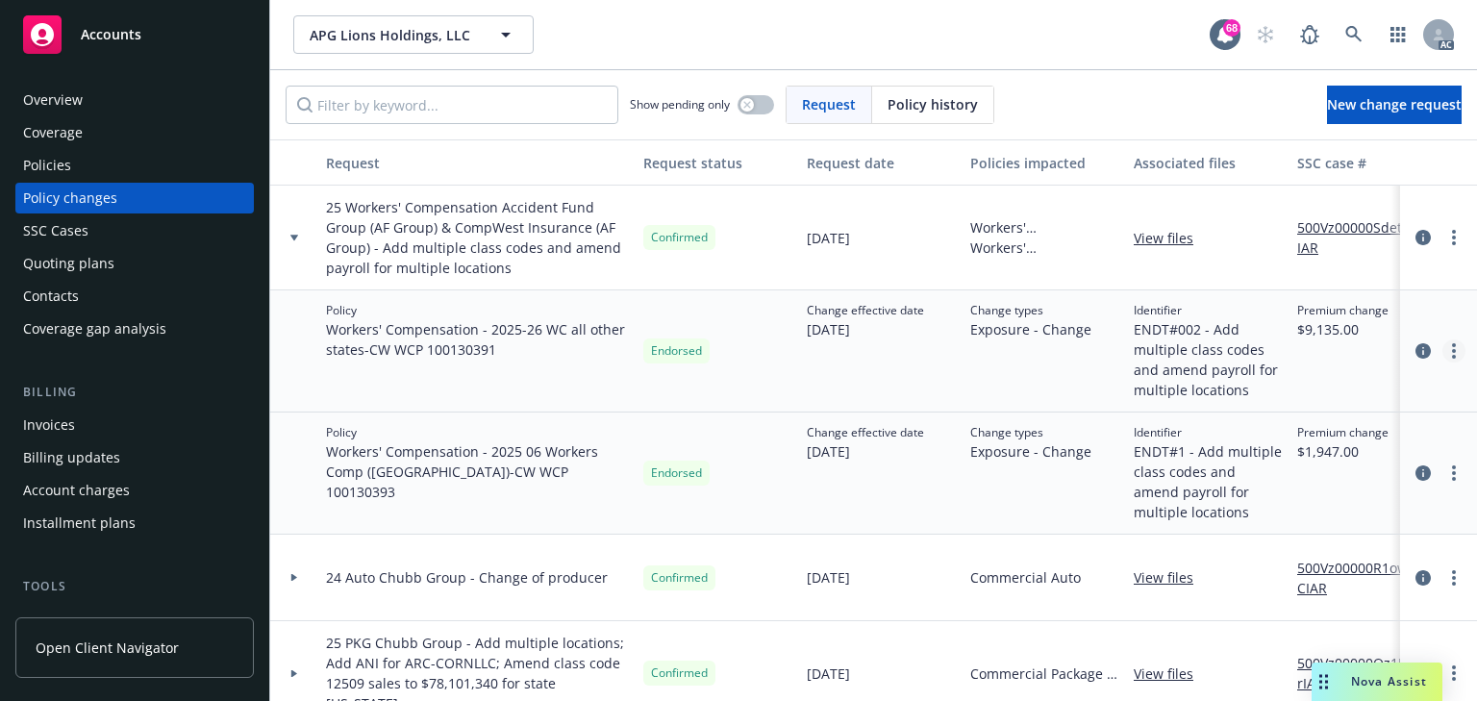
click at [1448, 346] on link "more" at bounding box center [1453, 350] width 23 height 23
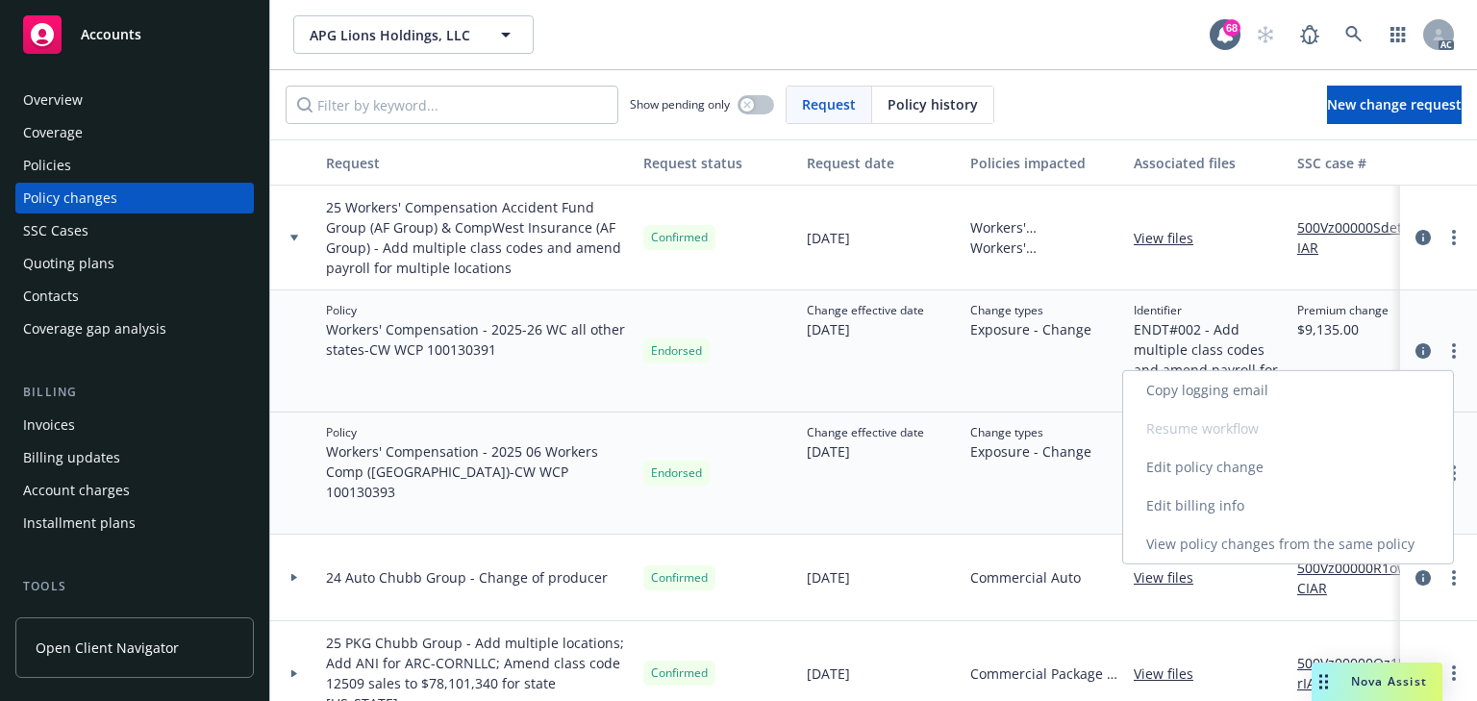
click at [1210, 462] on link "Edit policy change" at bounding box center [1288, 467] width 330 height 38
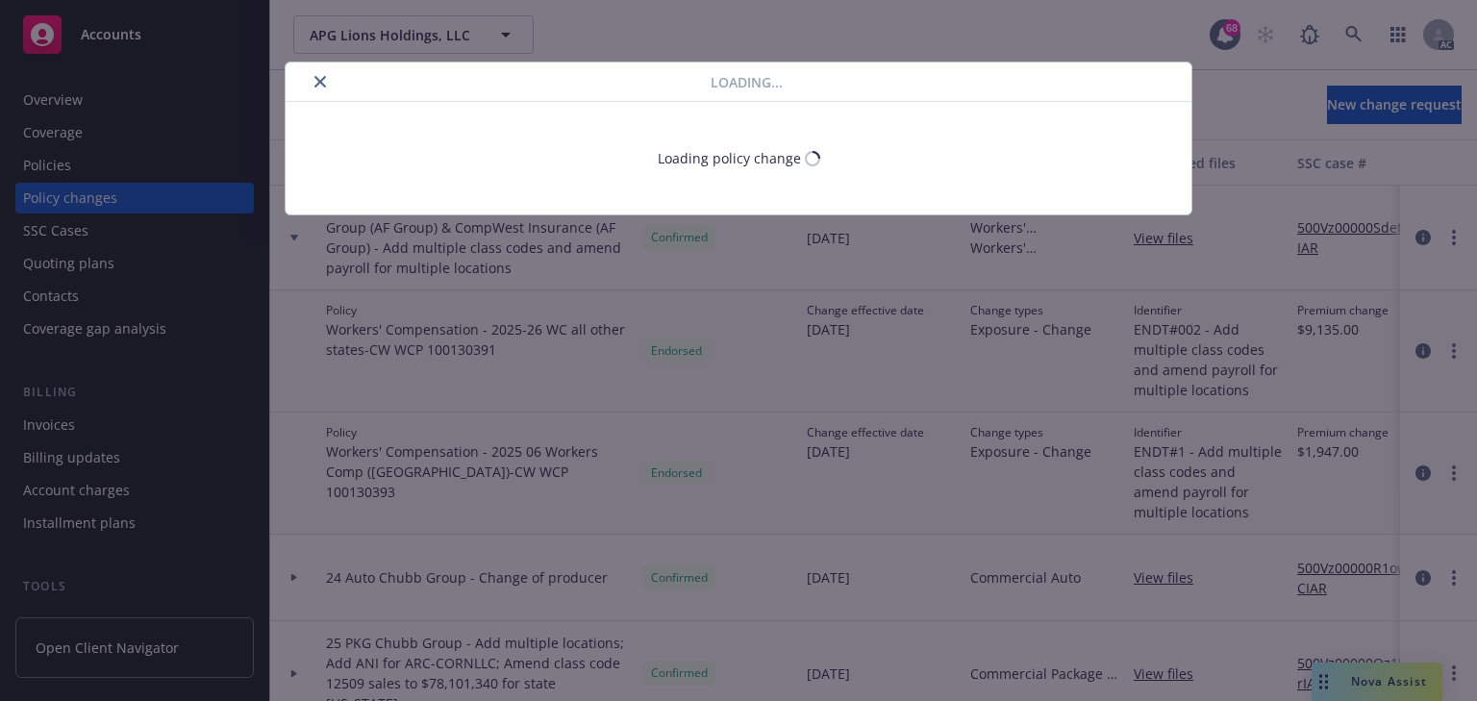
type textarea "x"
select select "ACCEPTED"
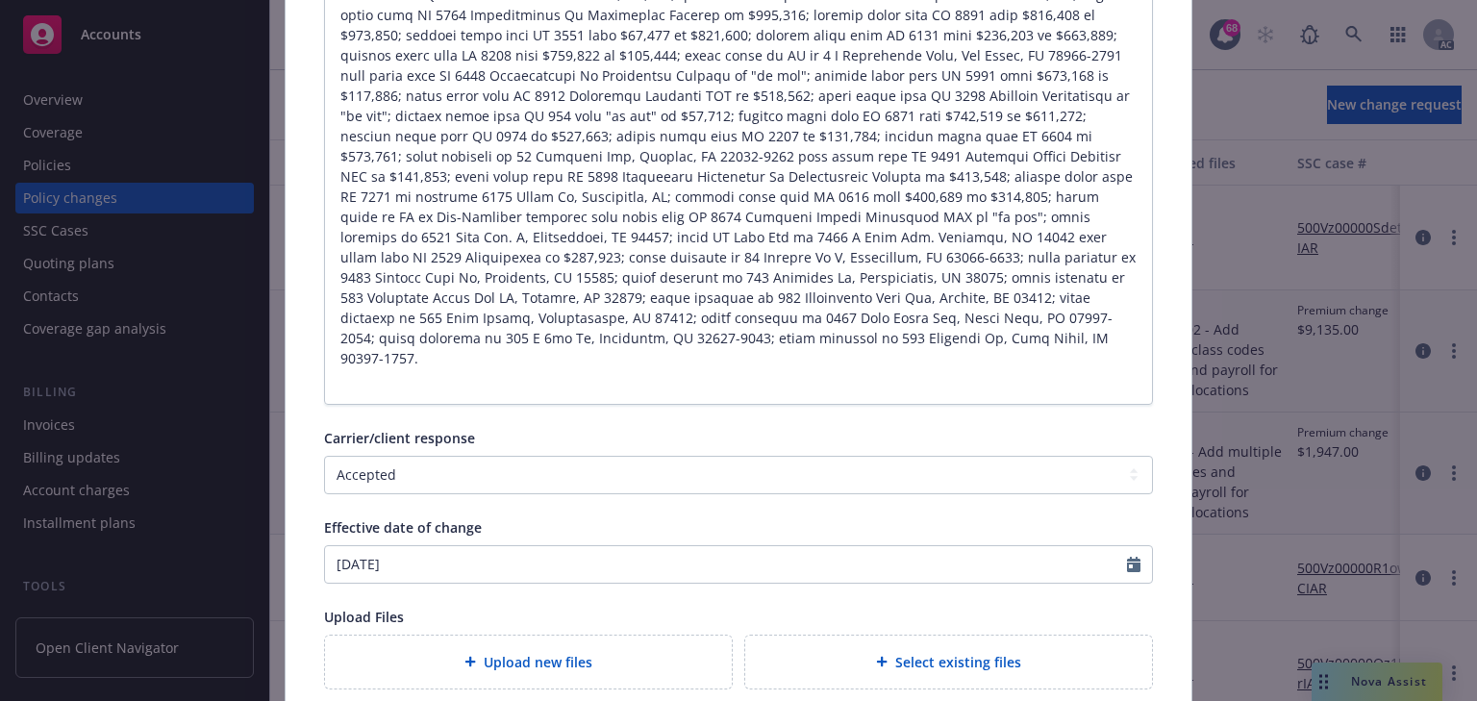
scroll to position [776, 0]
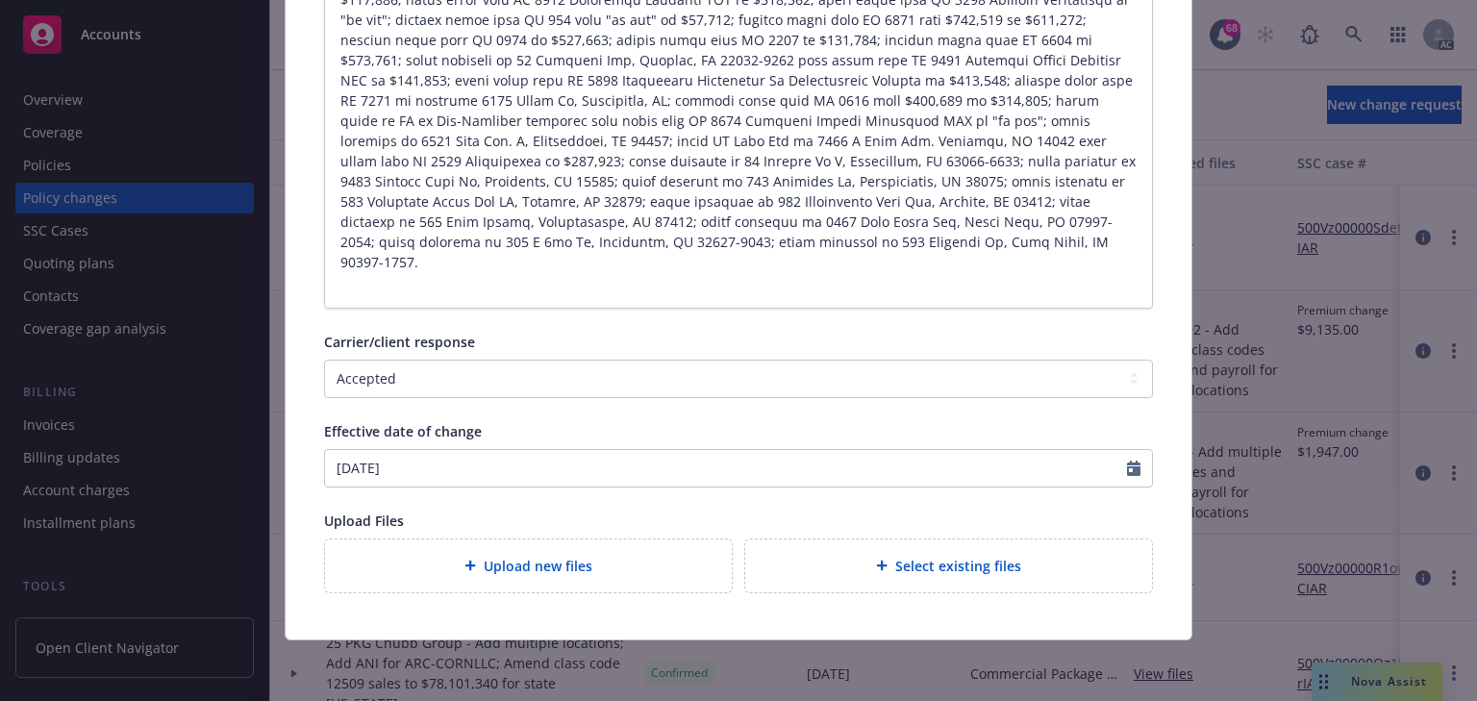
click at [511, 556] on span "Upload new files" at bounding box center [538, 566] width 109 height 20
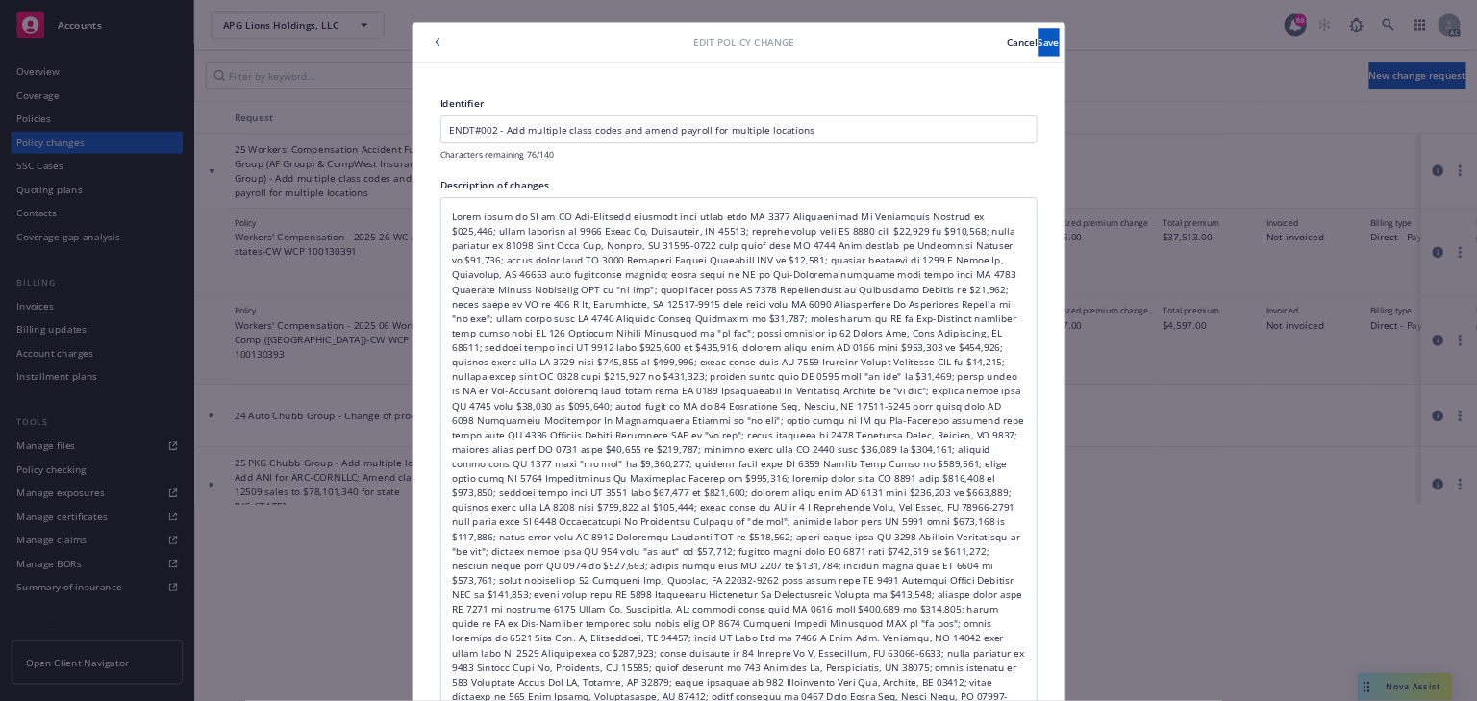
scroll to position [0, 0]
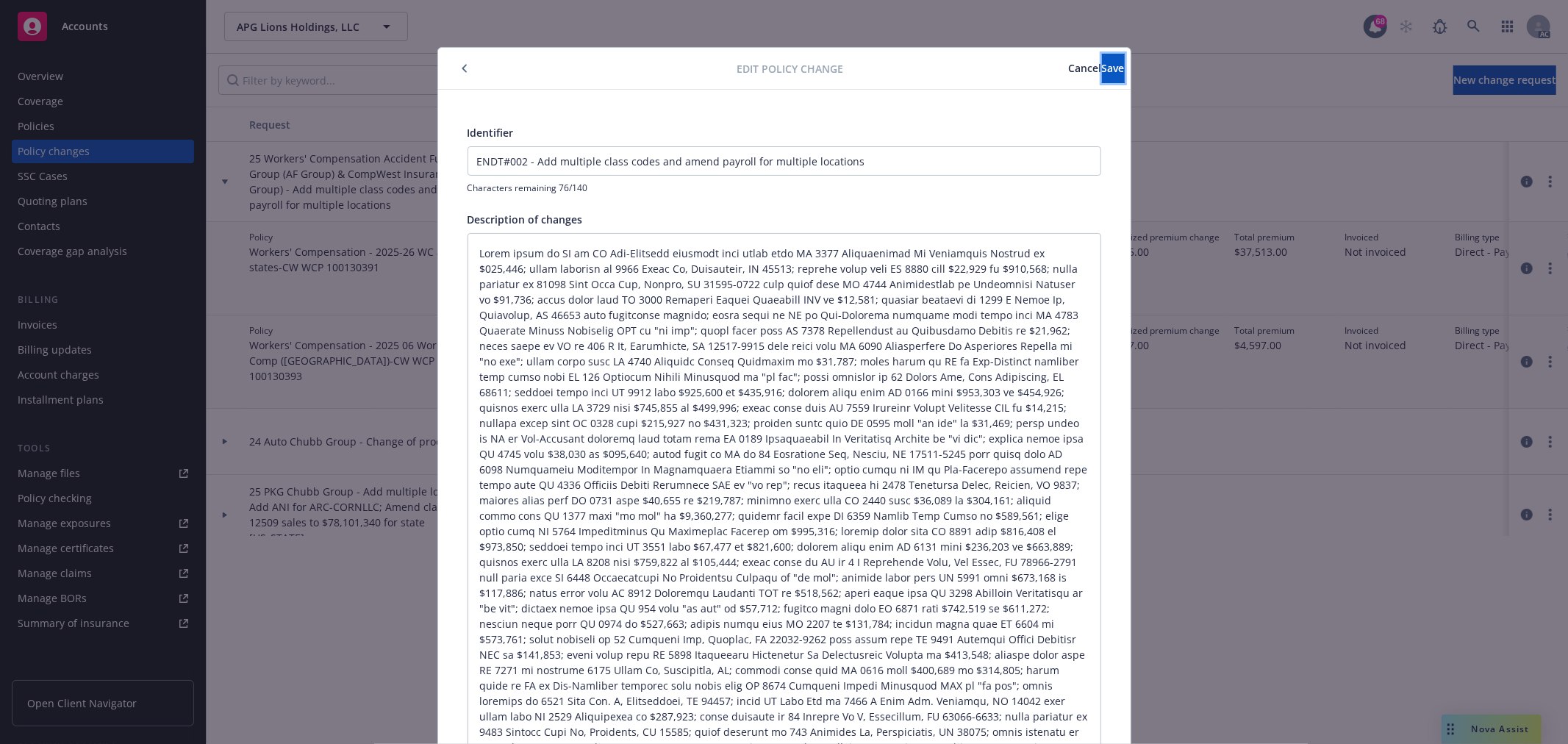
drag, startPoint x: 1059, startPoint y: 82, endPoint x: 1059, endPoint y: 94, distance: 12.0
click at [1102, 82] on button "Save" at bounding box center [1113, 68] width 23 height 29
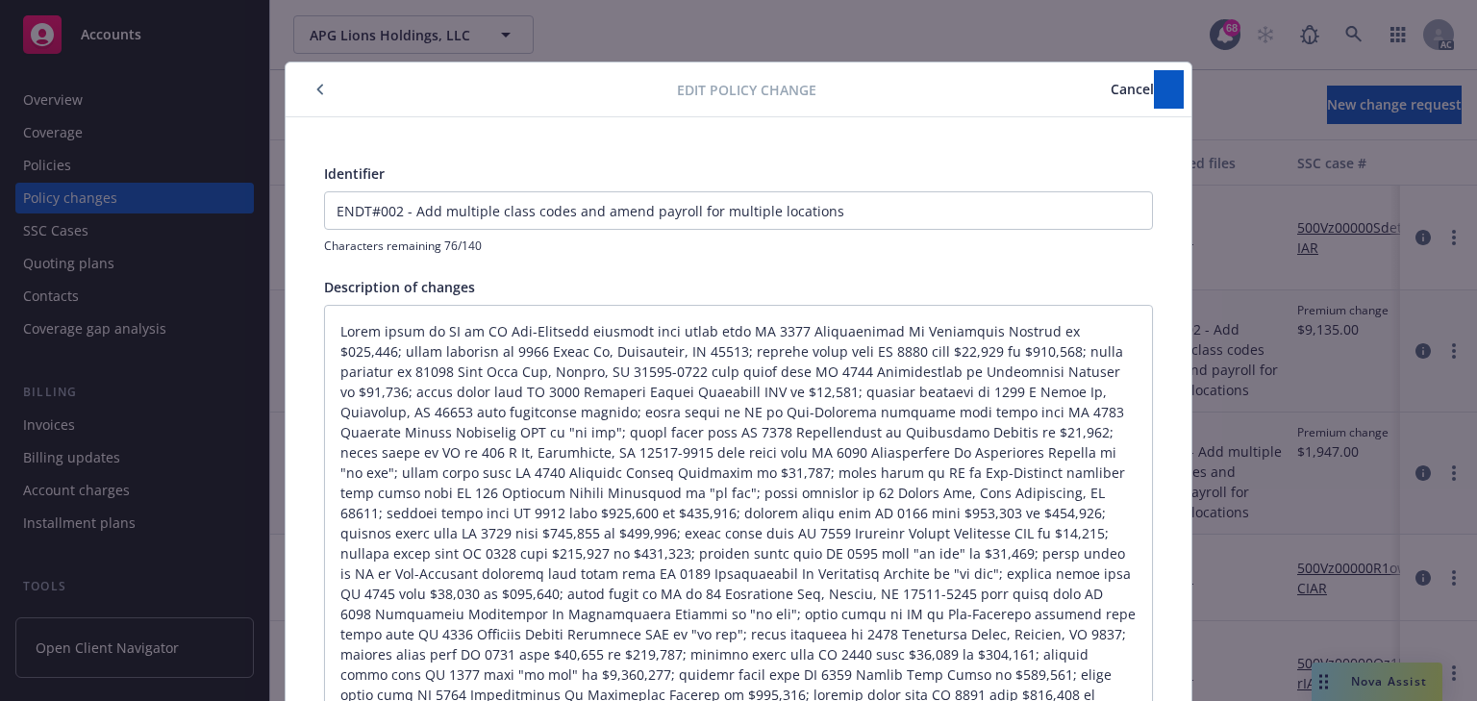
type textarea "x"
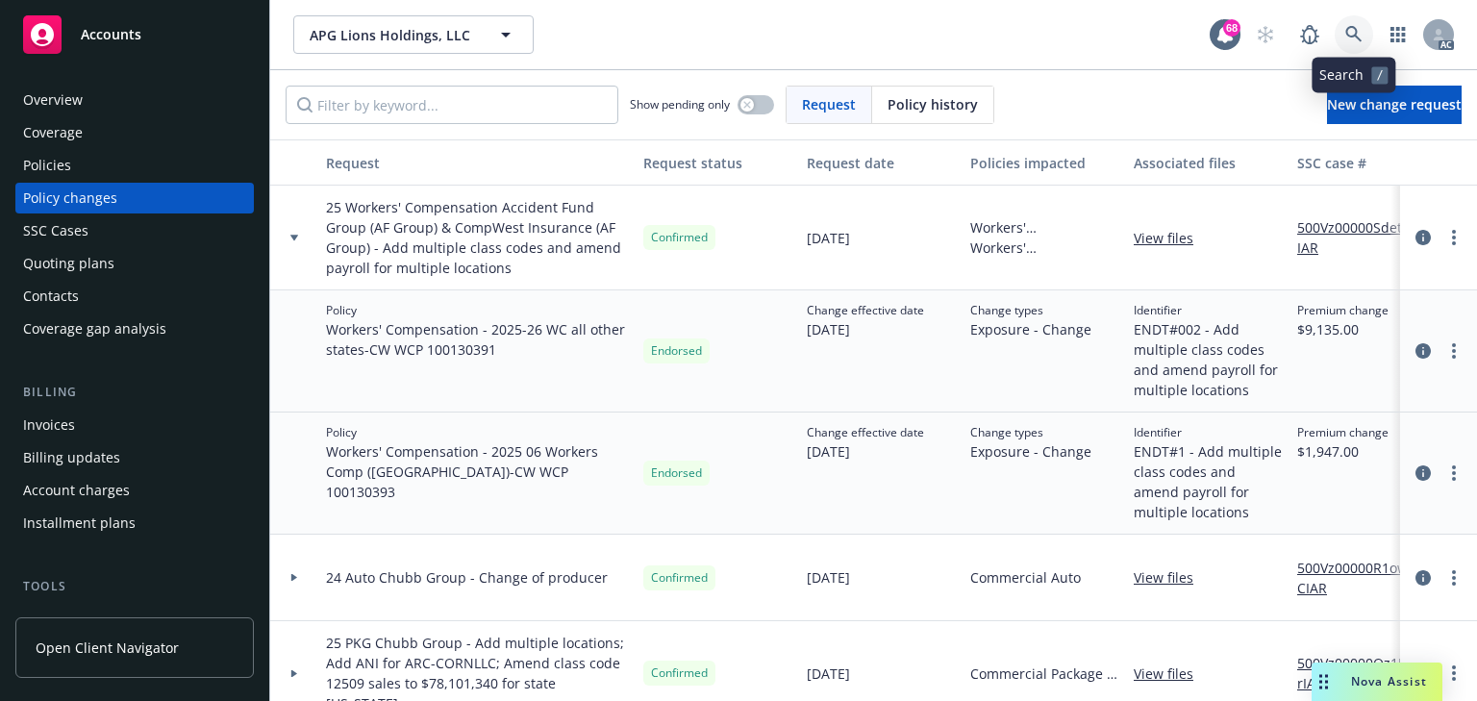
click at [1342, 33] on link at bounding box center [1354, 34] width 38 height 38
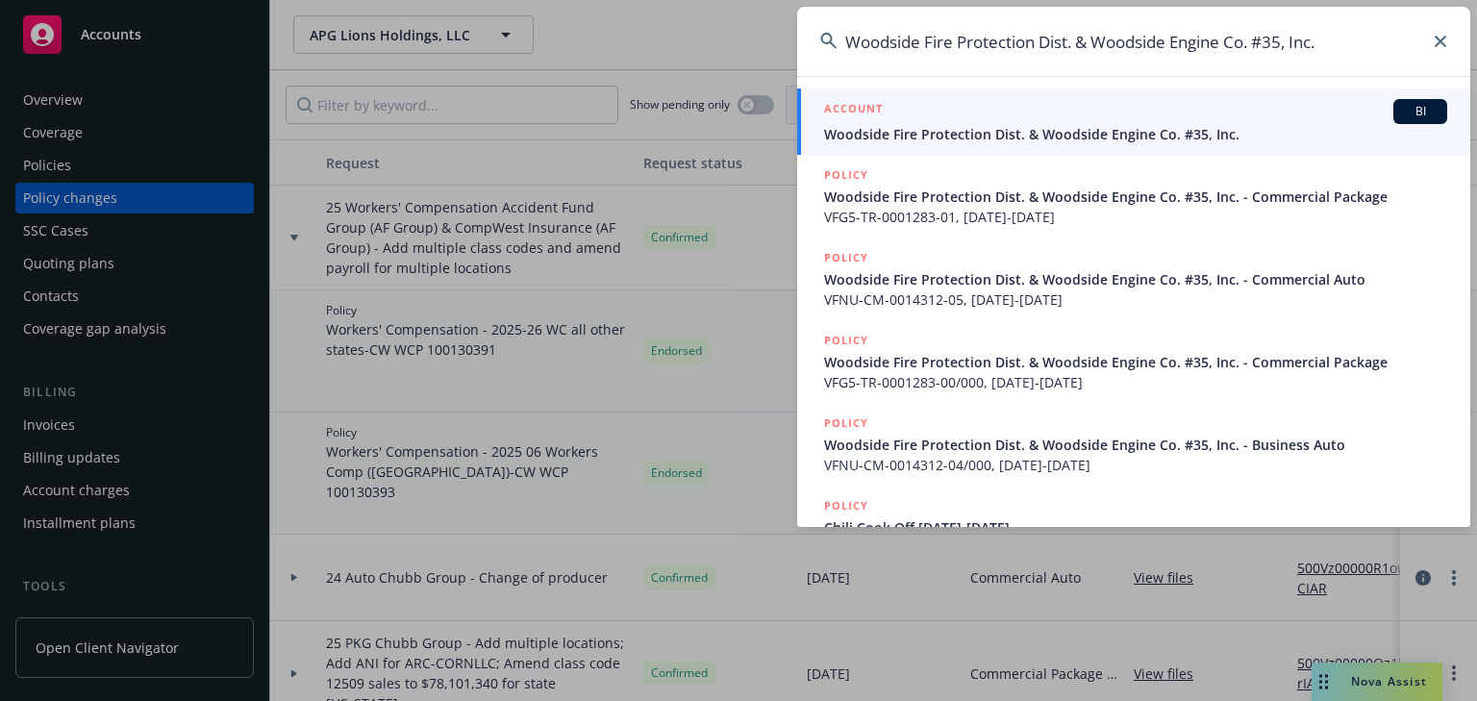
type input "Woodside Fire Protection Dist. & Woodside Engine Co. #35, Inc."
click at [1081, 112] on div "ACCOUNT BI" at bounding box center [1135, 111] width 623 height 25
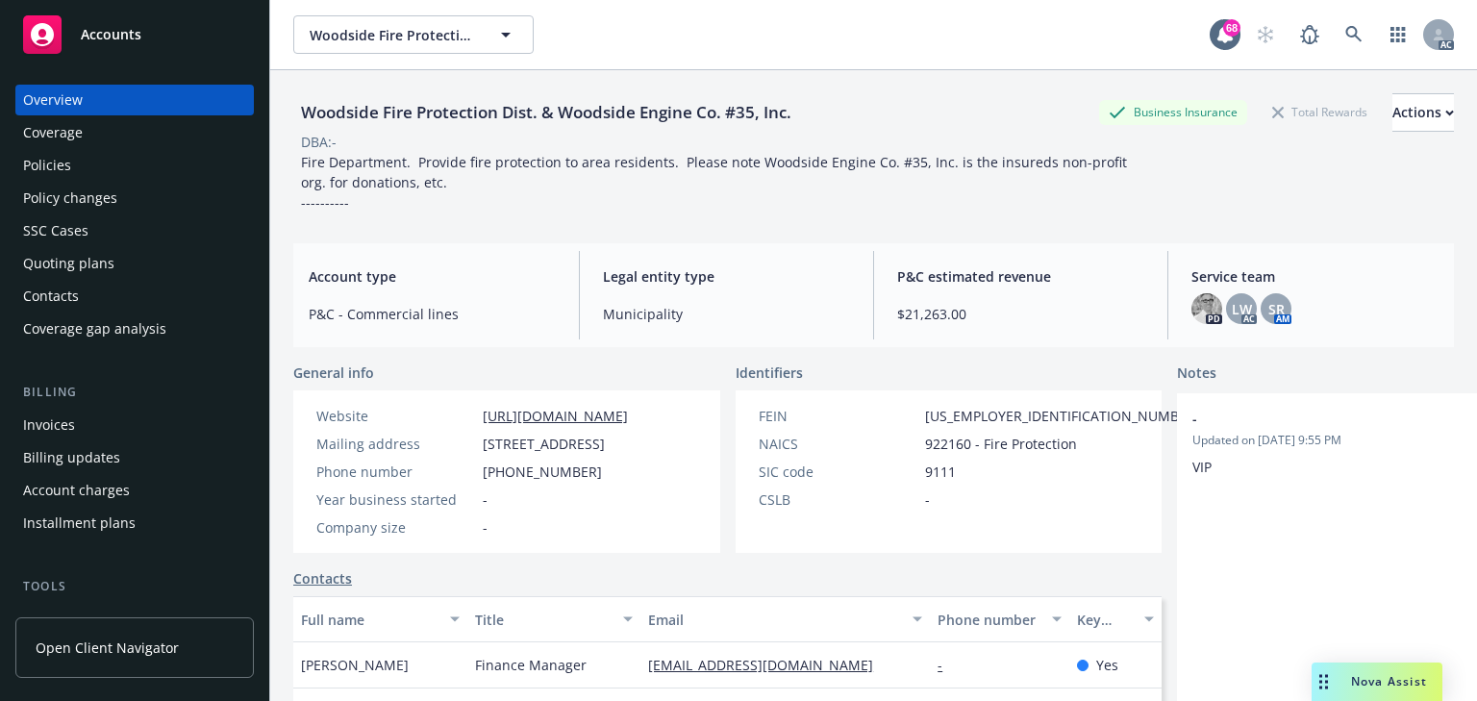
click at [23, 160] on div "Policies" at bounding box center [47, 165] width 48 height 31
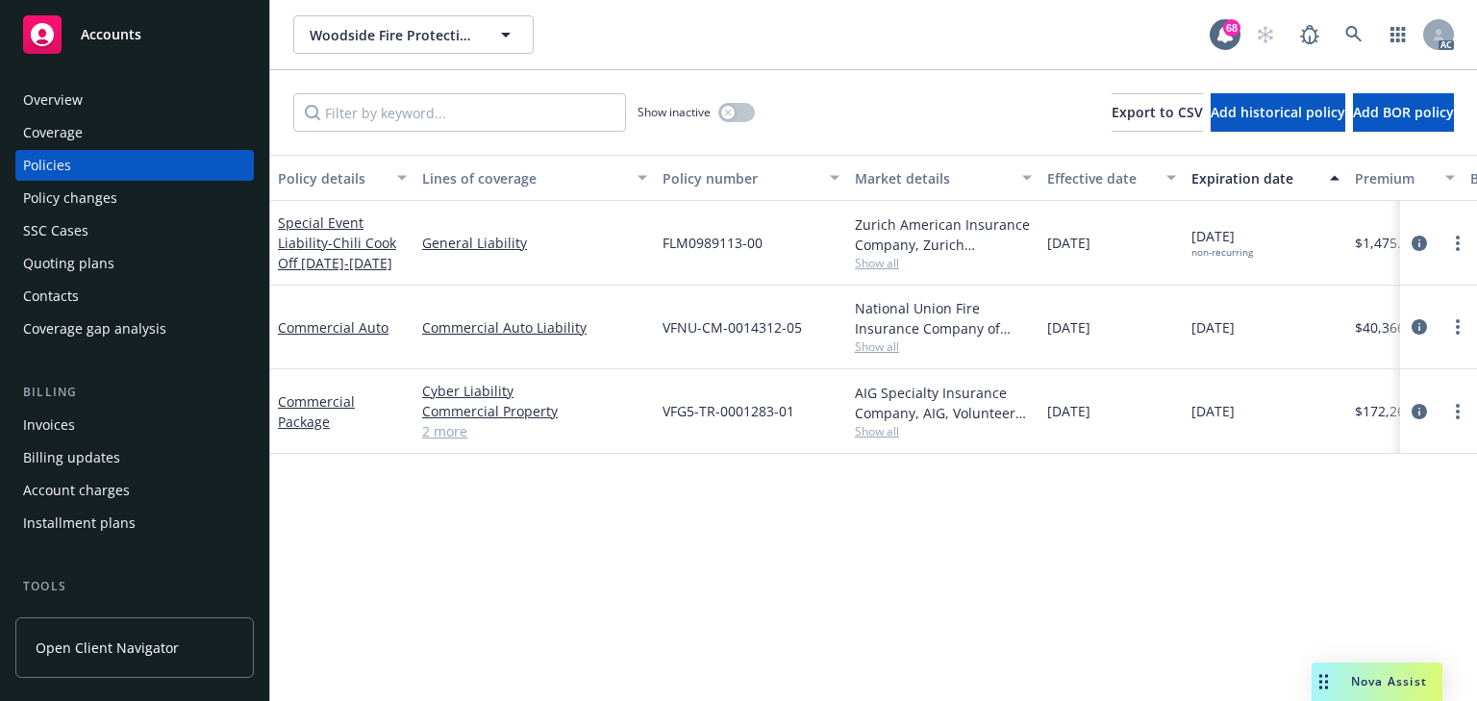
click at [685, 544] on div "Policy details Lines of coverage Policy number Market details Effective date Ex…" at bounding box center [873, 428] width 1207 height 546
drag, startPoint x: 1417, startPoint y: 323, endPoint x: 1403, endPoint y: 327, distance: 14.9
click at [1417, 323] on icon "circleInformation" at bounding box center [1418, 326] width 15 height 15
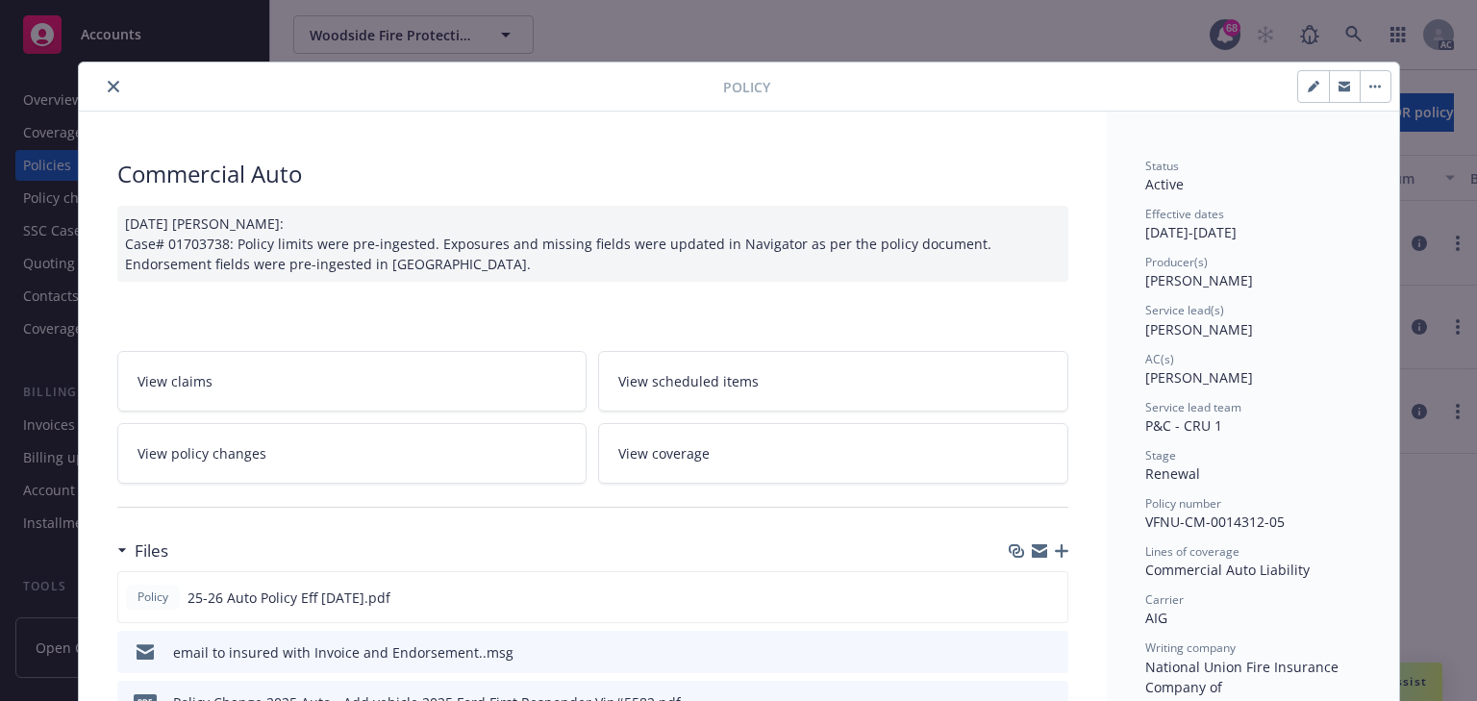
click at [334, 450] on link "View policy changes" at bounding box center [352, 453] width 470 height 61
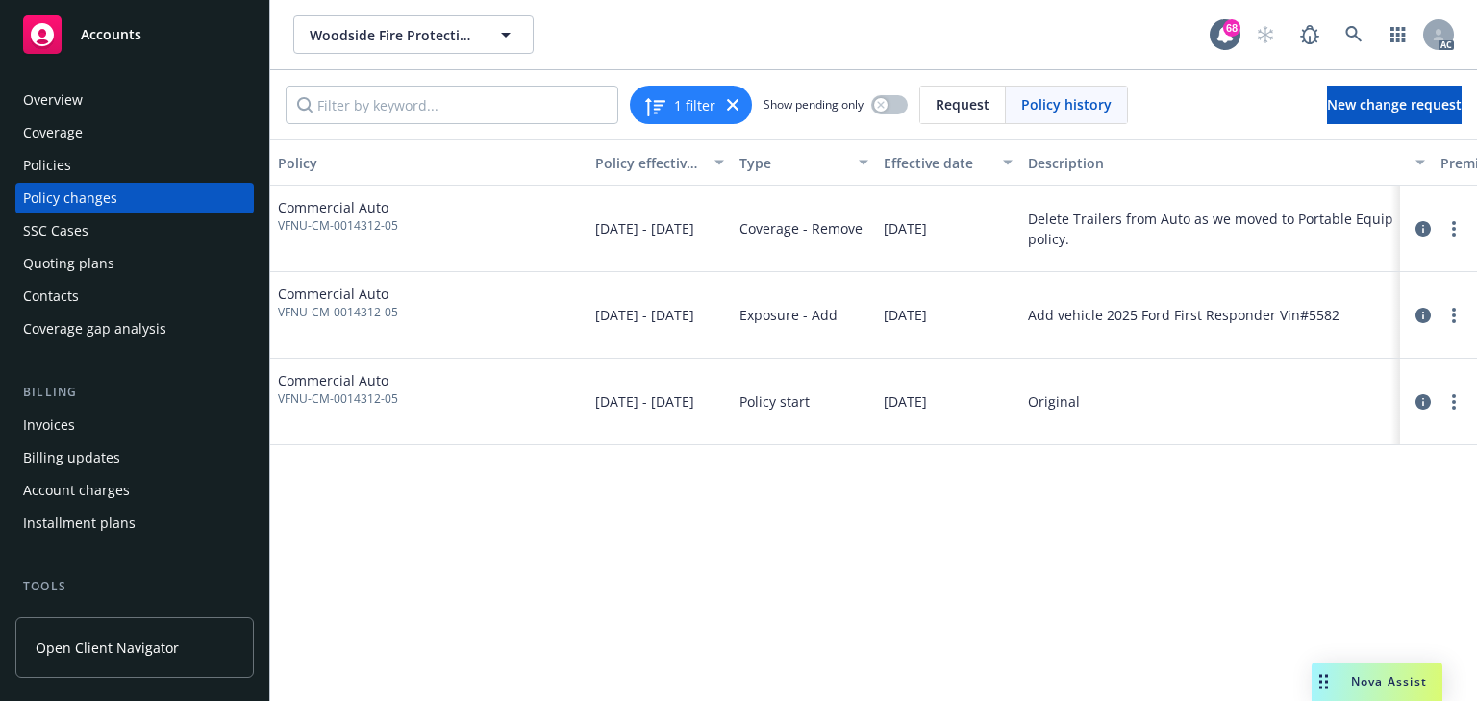
click at [819, 554] on div "Policy Policy effective dates Type Effective date Description Premium change An…" at bounding box center [873, 419] width 1207 height 561
click at [1000, 615] on div "Policy Policy effective dates Type Effective date Description Premium change An…" at bounding box center [873, 419] width 1207 height 561
click at [1427, 310] on icon "circleInformation" at bounding box center [1422, 315] width 15 height 15
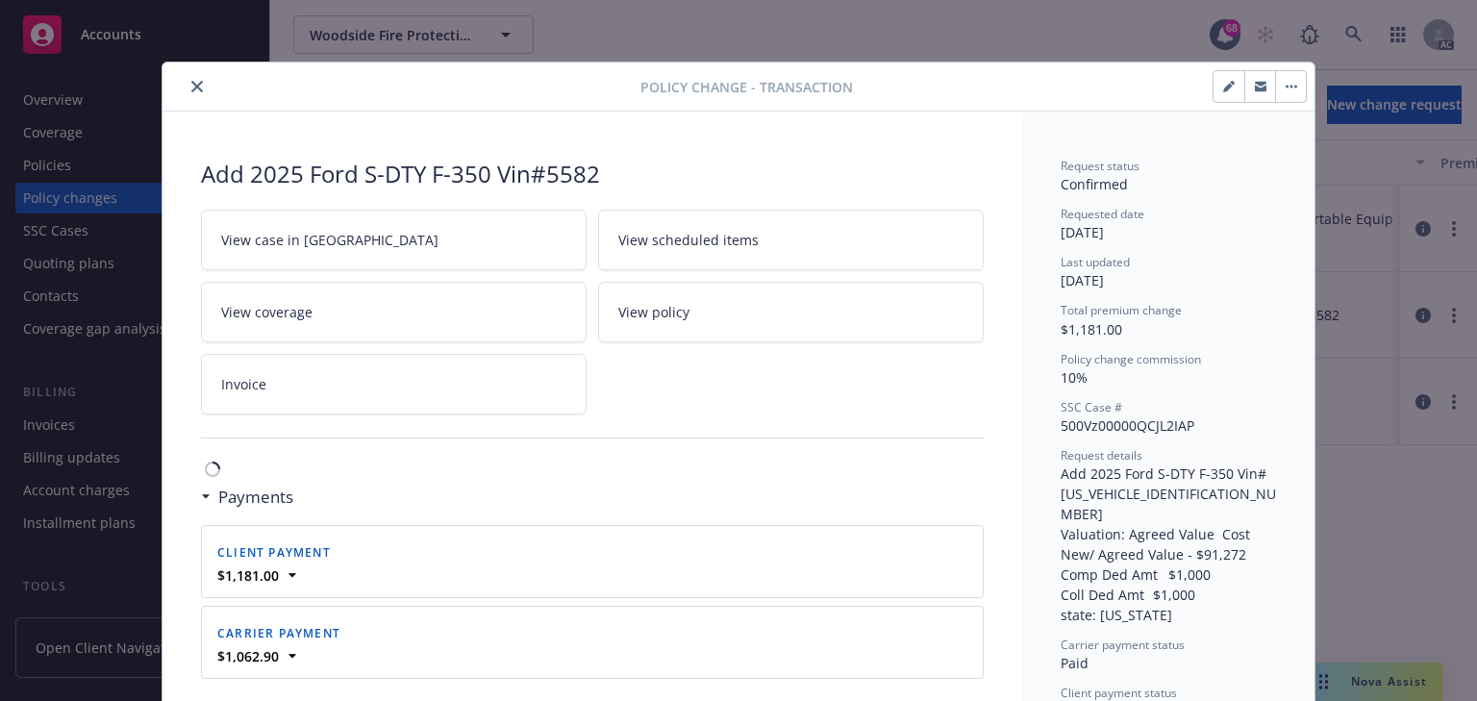
scroll to position [58, 0]
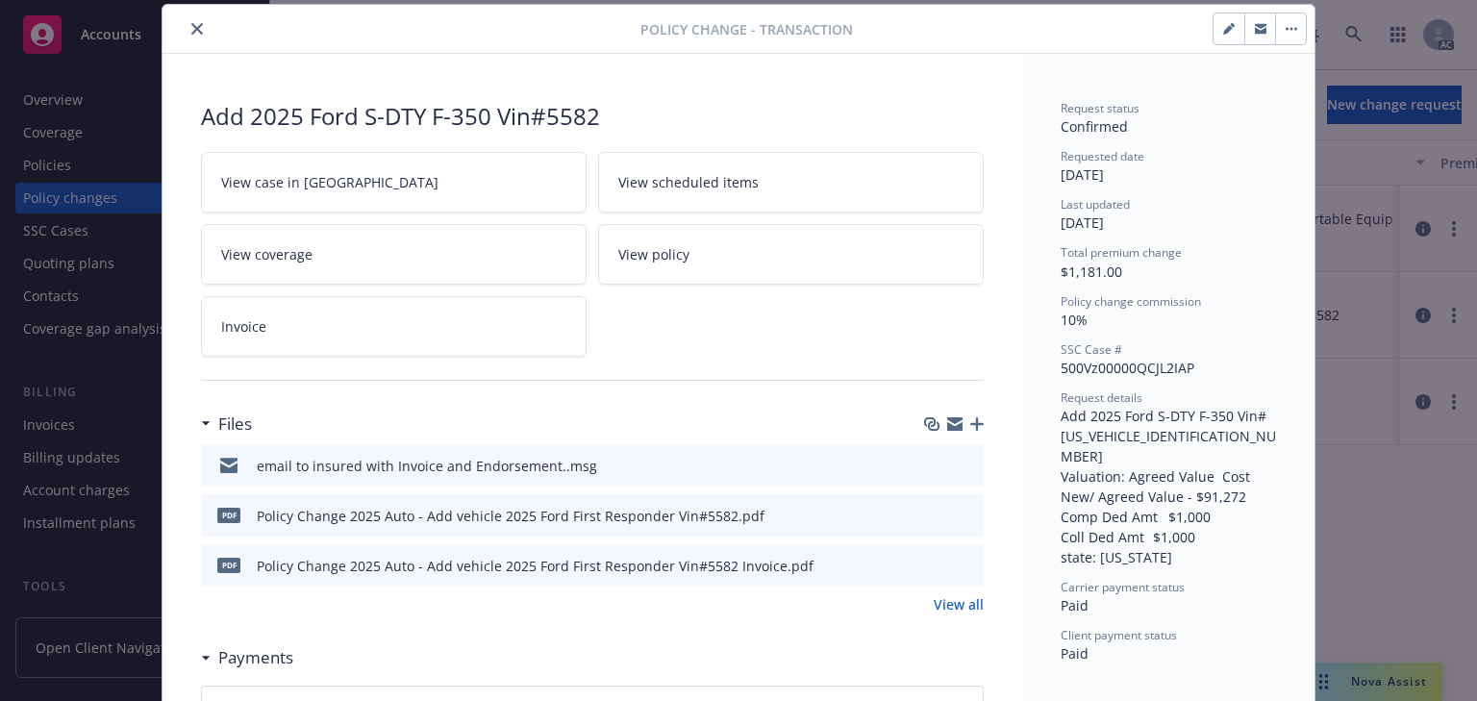
click at [191, 27] on icon "close" at bounding box center [197, 29] width 12 height 12
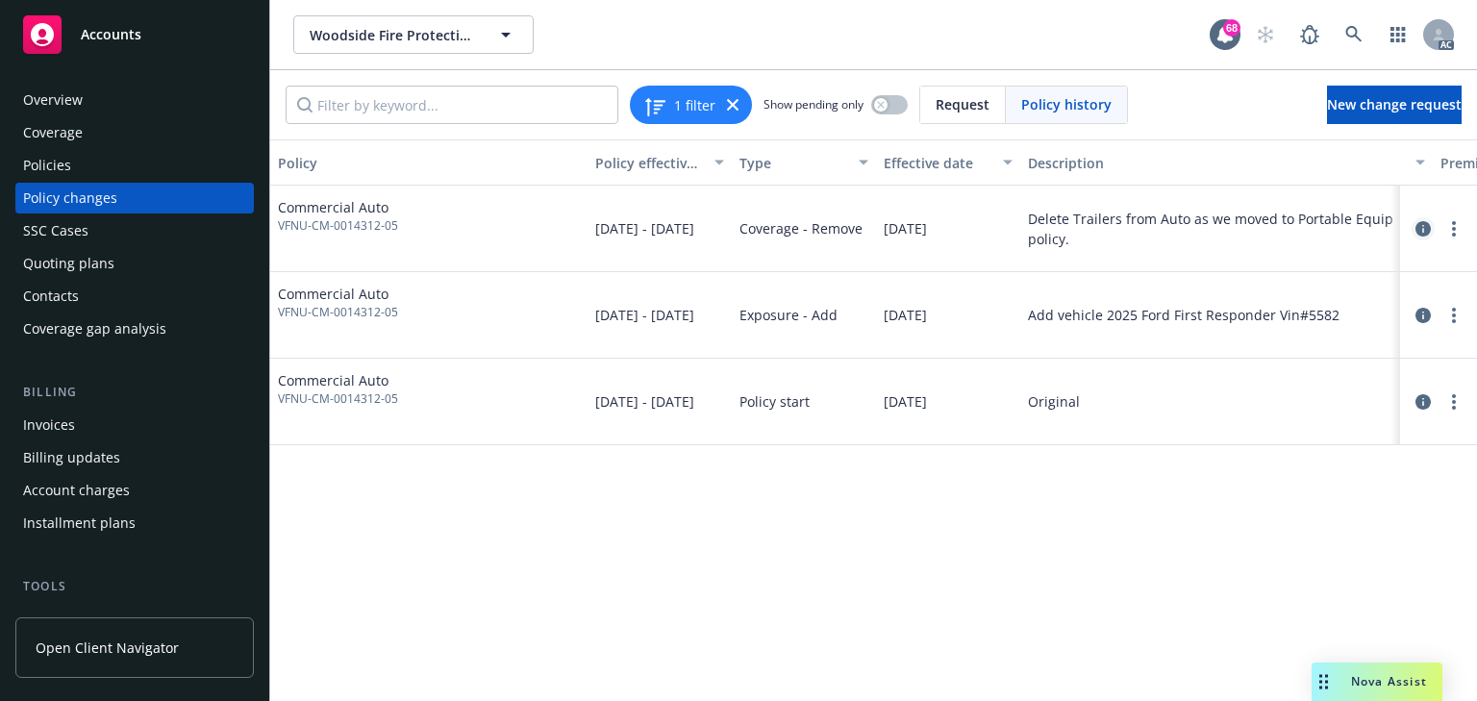
click at [1422, 226] on icon "circleInformation" at bounding box center [1422, 228] width 15 height 15
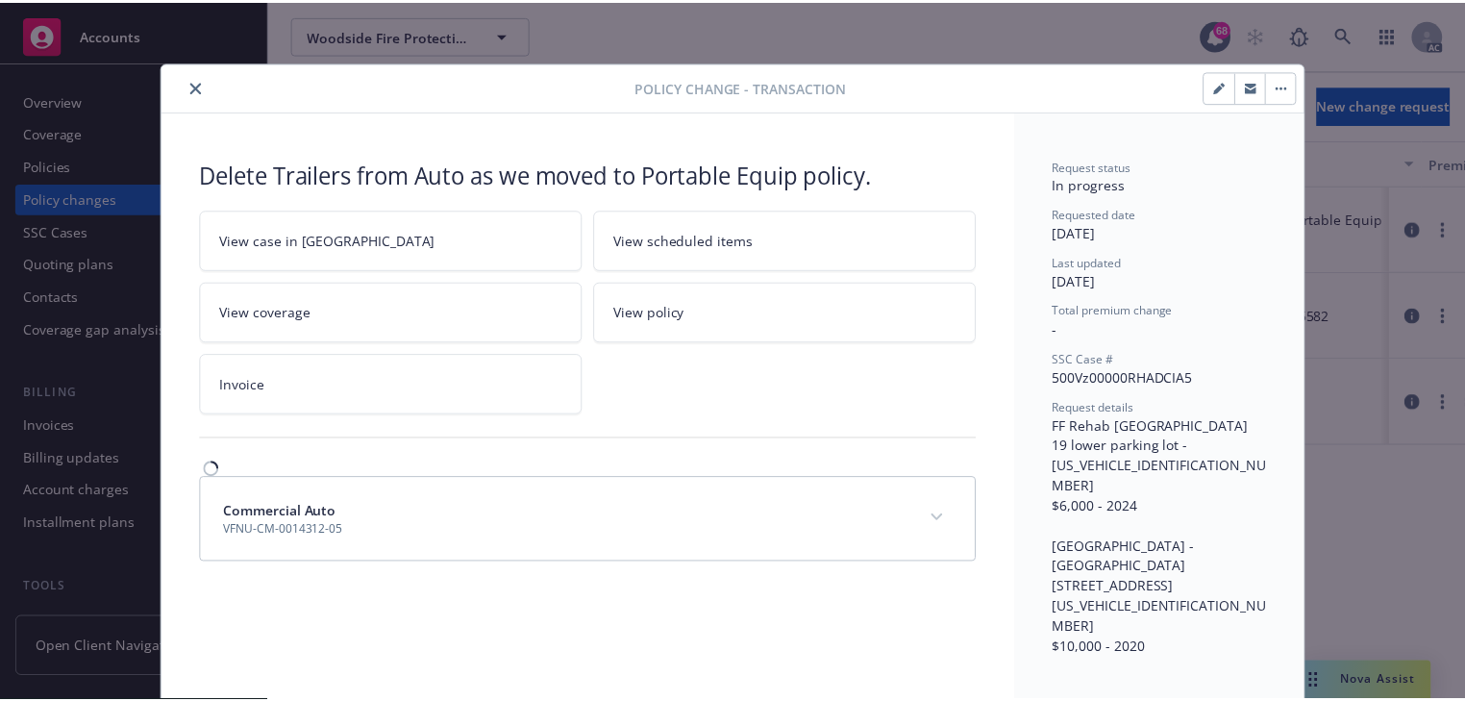
scroll to position [58, 0]
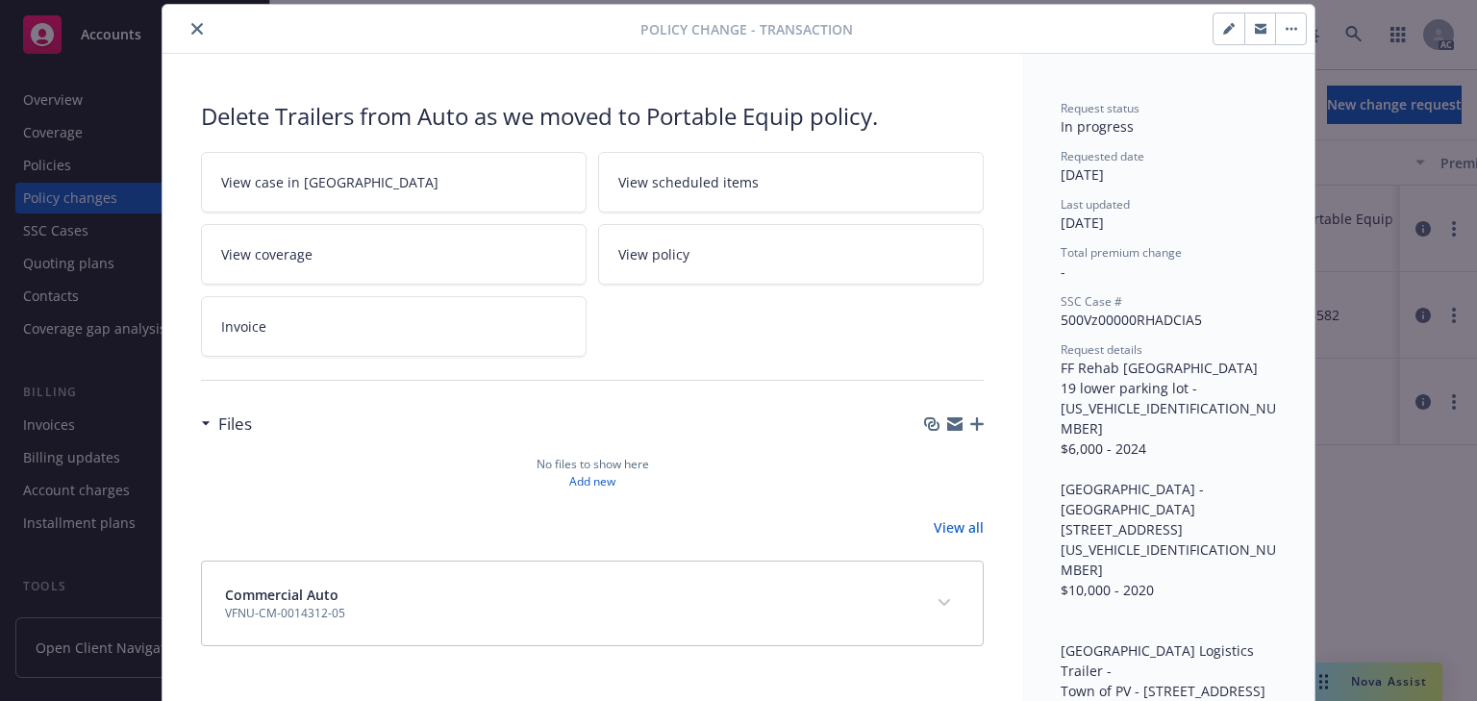
click at [191, 31] on icon "close" at bounding box center [197, 29] width 12 height 12
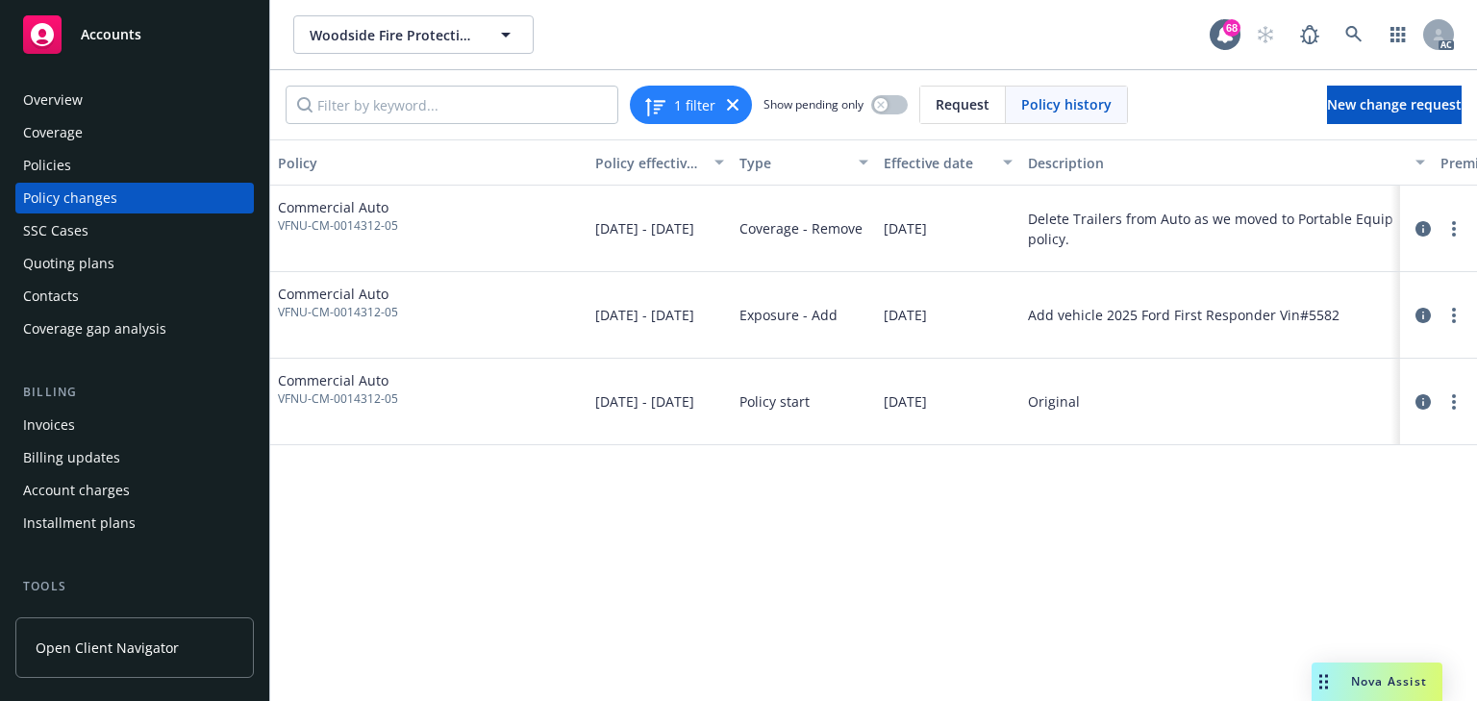
click at [69, 180] on div "Policies" at bounding box center [134, 165] width 223 height 31
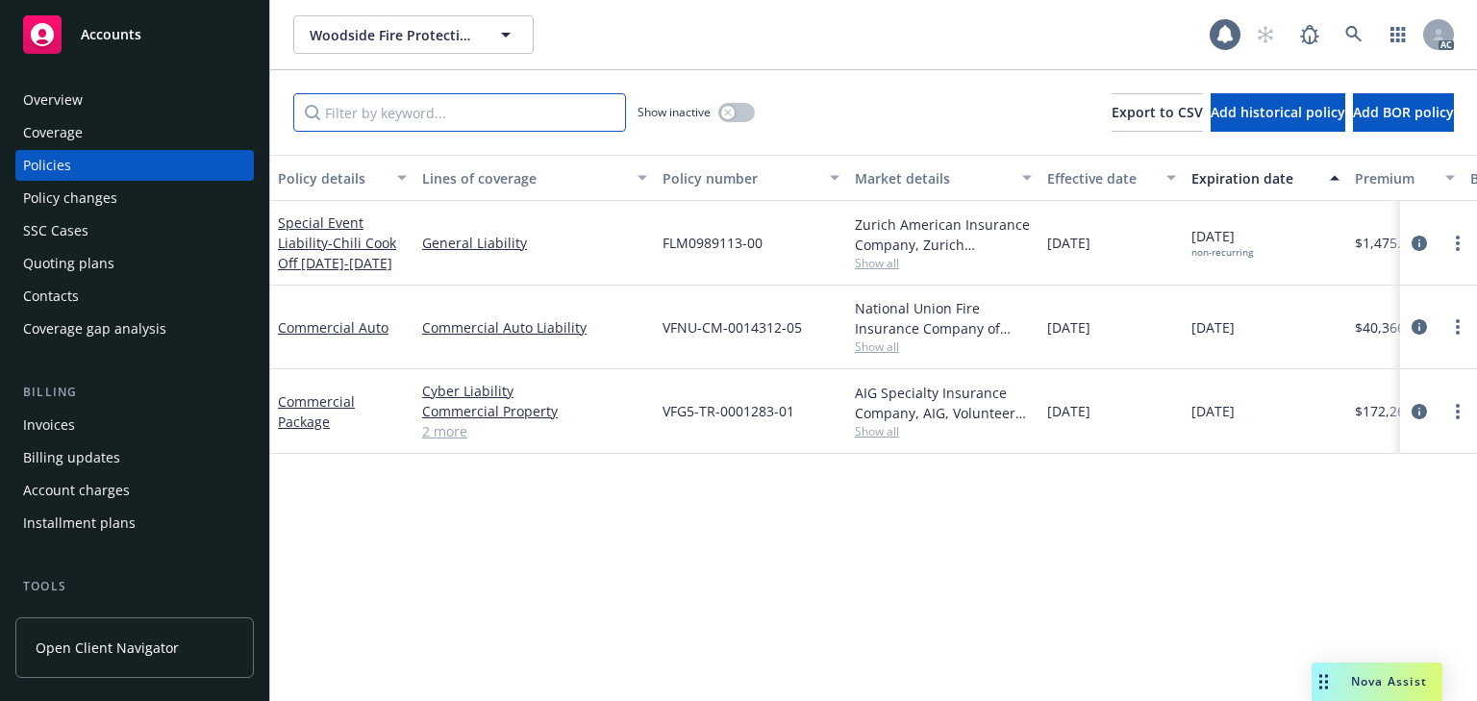
click at [483, 104] on input "Filter by keyword..." at bounding box center [459, 112] width 333 height 38
type input "endtssccase"
click at [865, 342] on span "Show all" at bounding box center [943, 346] width 177 height 16
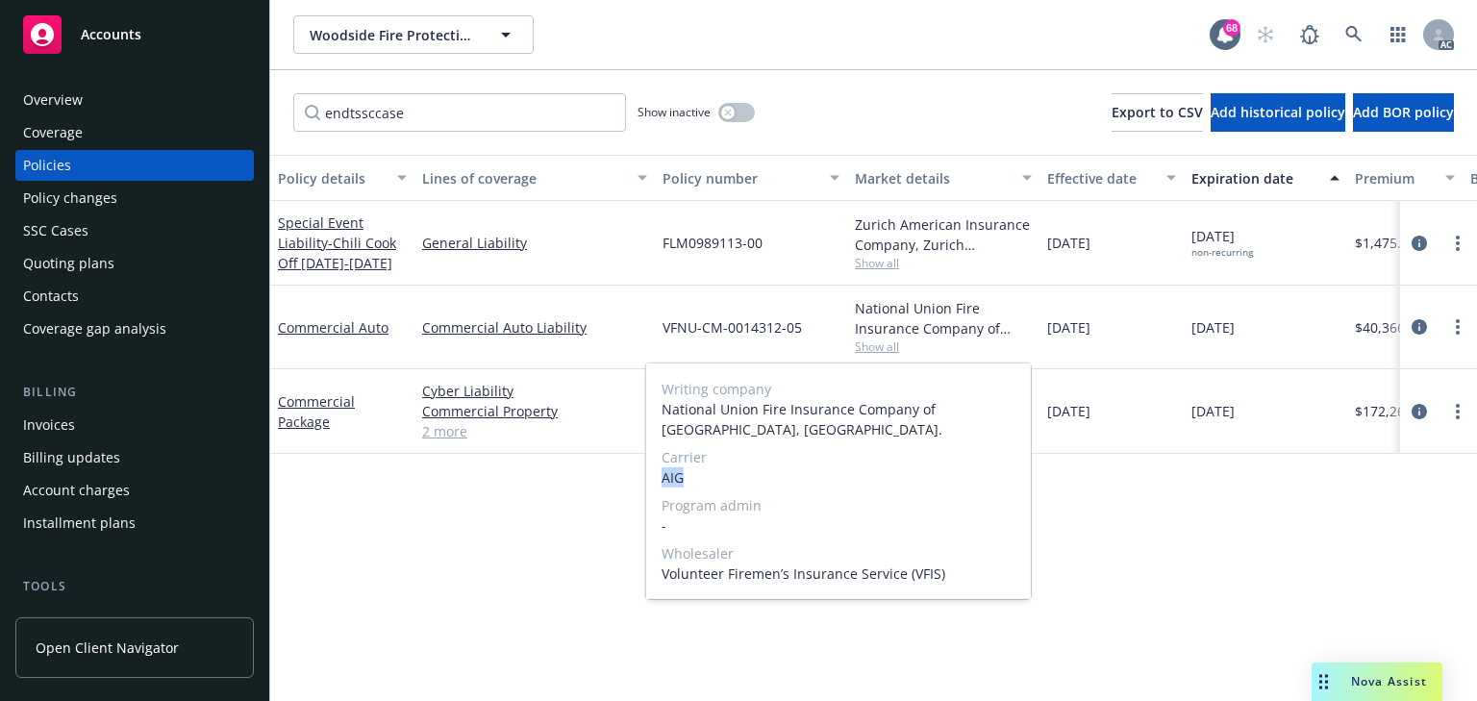
copy span "AIG"
drag, startPoint x: 661, startPoint y: 477, endPoint x: 726, endPoint y: 481, distance: 64.5
click at [726, 481] on div "Writing company National Union Fire Insurance Company of Pittsburgh, Pa. Carrie…" at bounding box center [838, 481] width 385 height 236
copy span "Volunteer Firemen’s Insurance Service (VFIS)"
drag, startPoint x: 661, startPoint y: 576, endPoint x: 954, endPoint y: 581, distance: 292.3
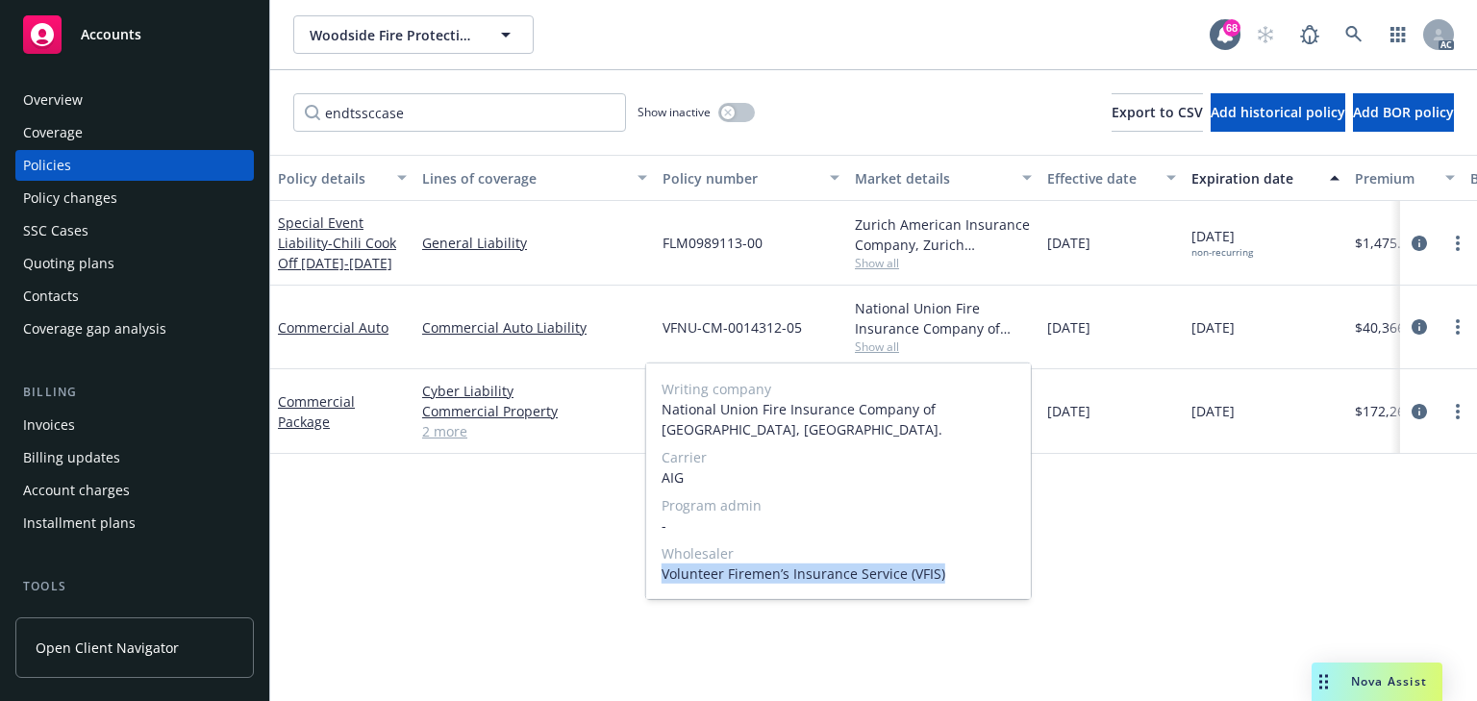
click at [954, 581] on span "Volunteer Firemen’s Insurance Service (VFIS)" at bounding box center [838, 573] width 354 height 20
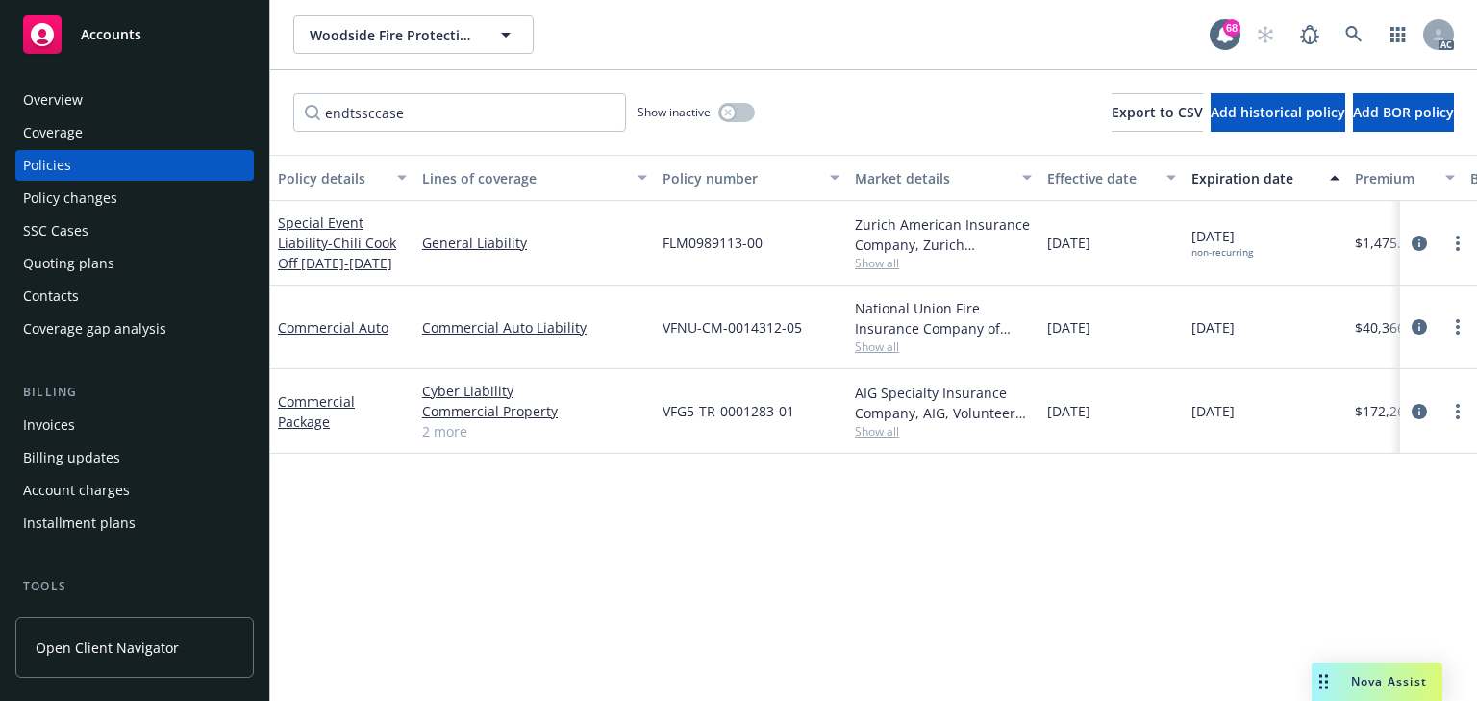
click at [112, 188] on div "Policy changes" at bounding box center [70, 198] width 94 height 31
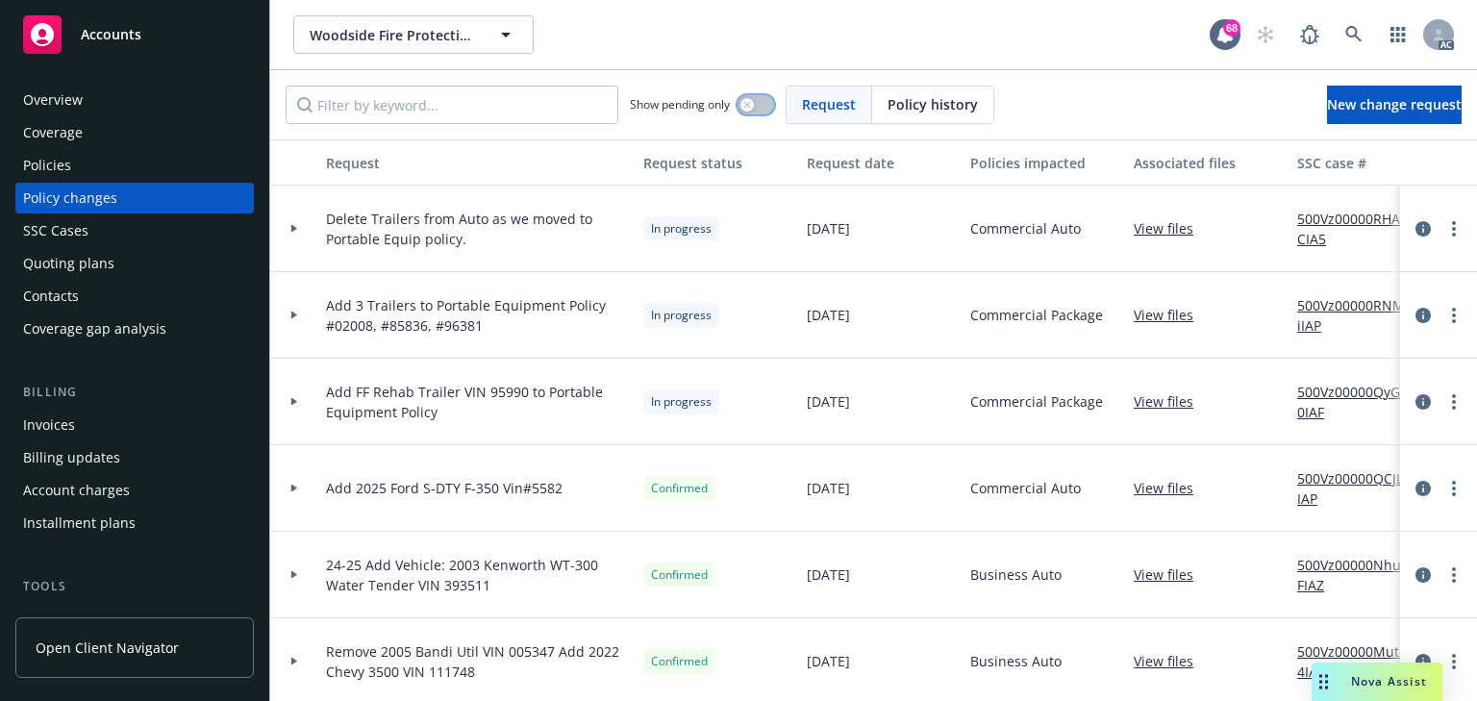
click at [750, 101] on icon "button" at bounding box center [746, 104] width 7 height 7
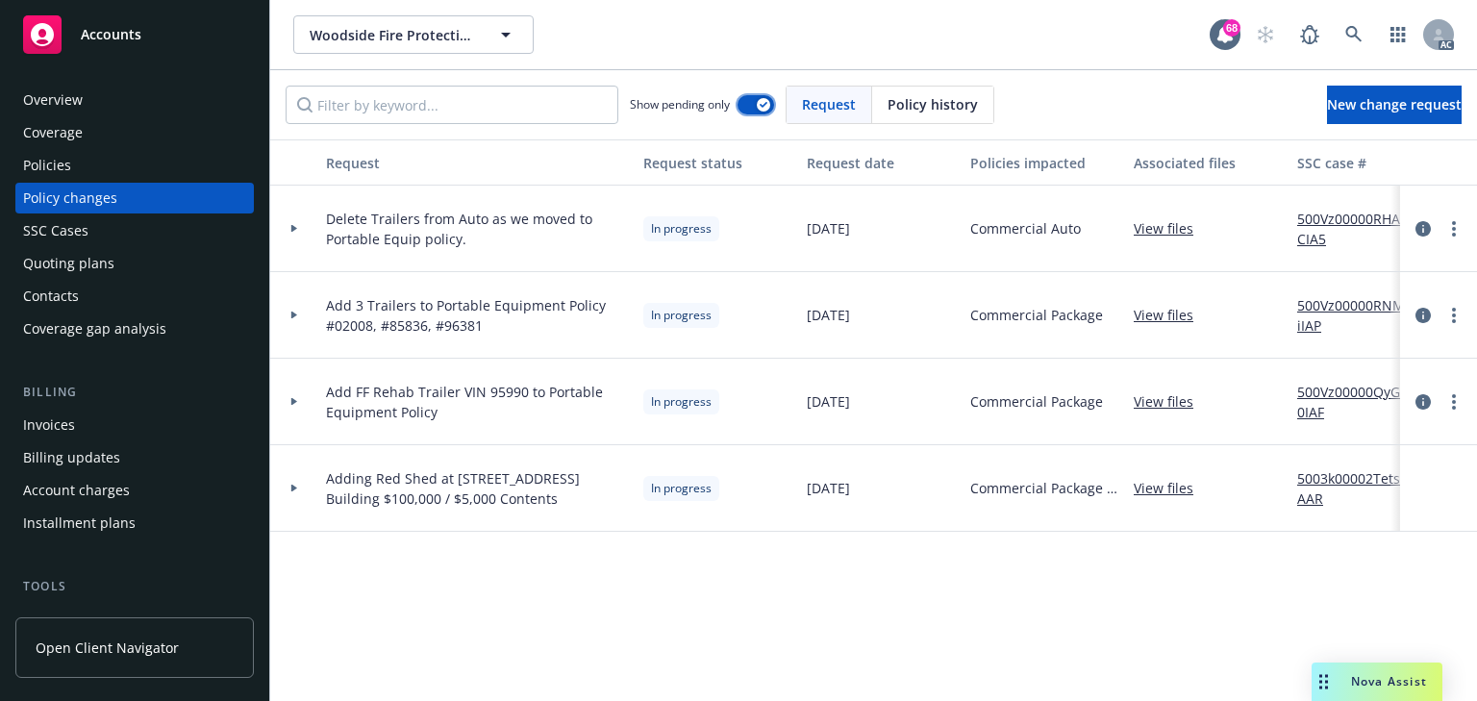
click at [762, 100] on div "button" at bounding box center [763, 104] width 13 height 13
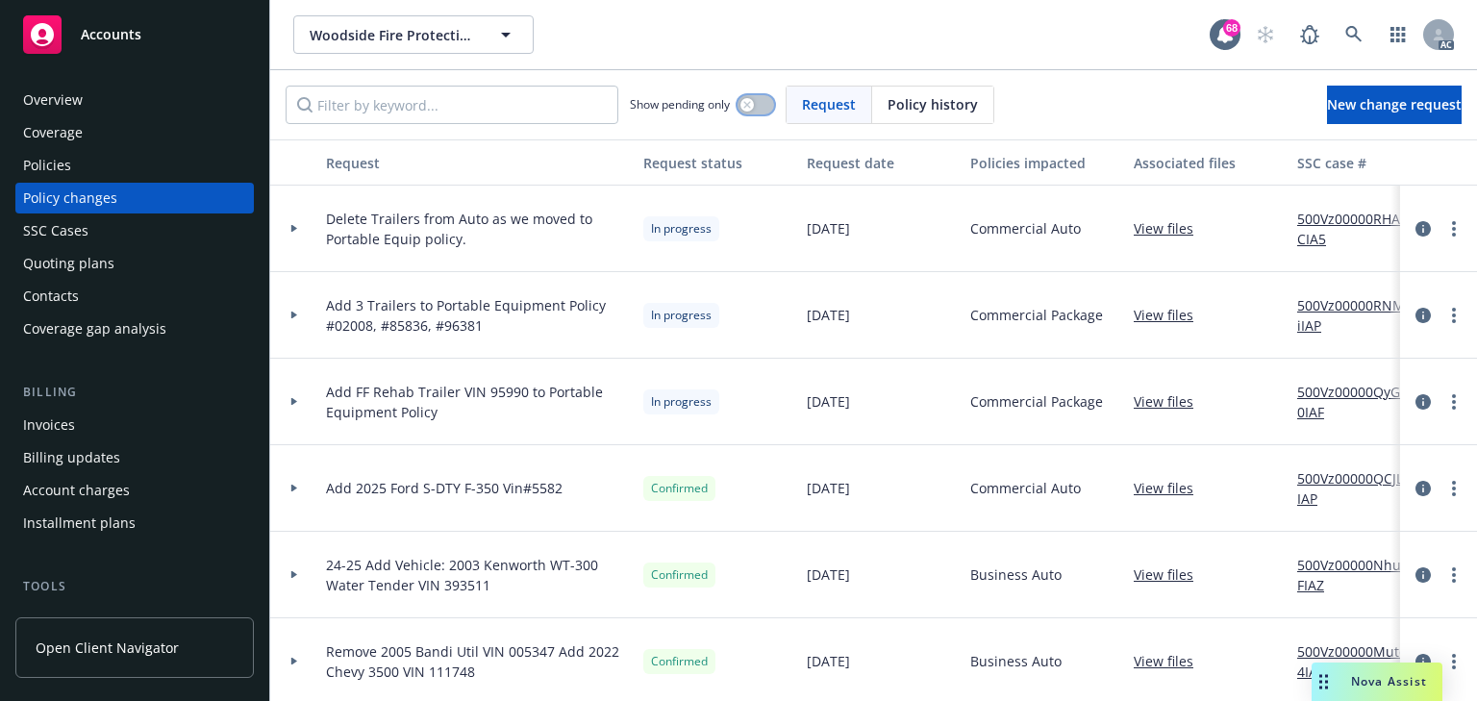
click at [762, 100] on button "button" at bounding box center [755, 104] width 37 height 19
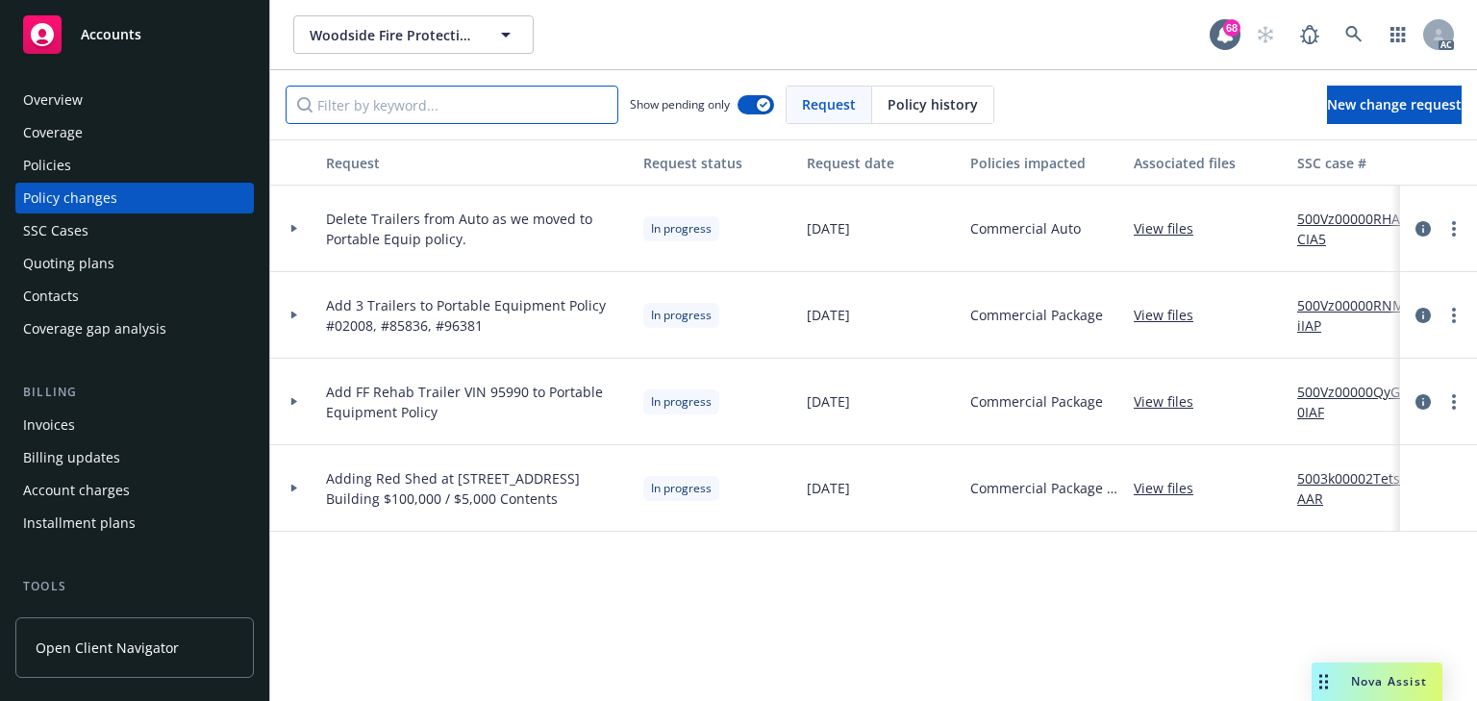
click at [460, 107] on input "Filter by keyword..." at bounding box center [452, 105] width 333 height 38
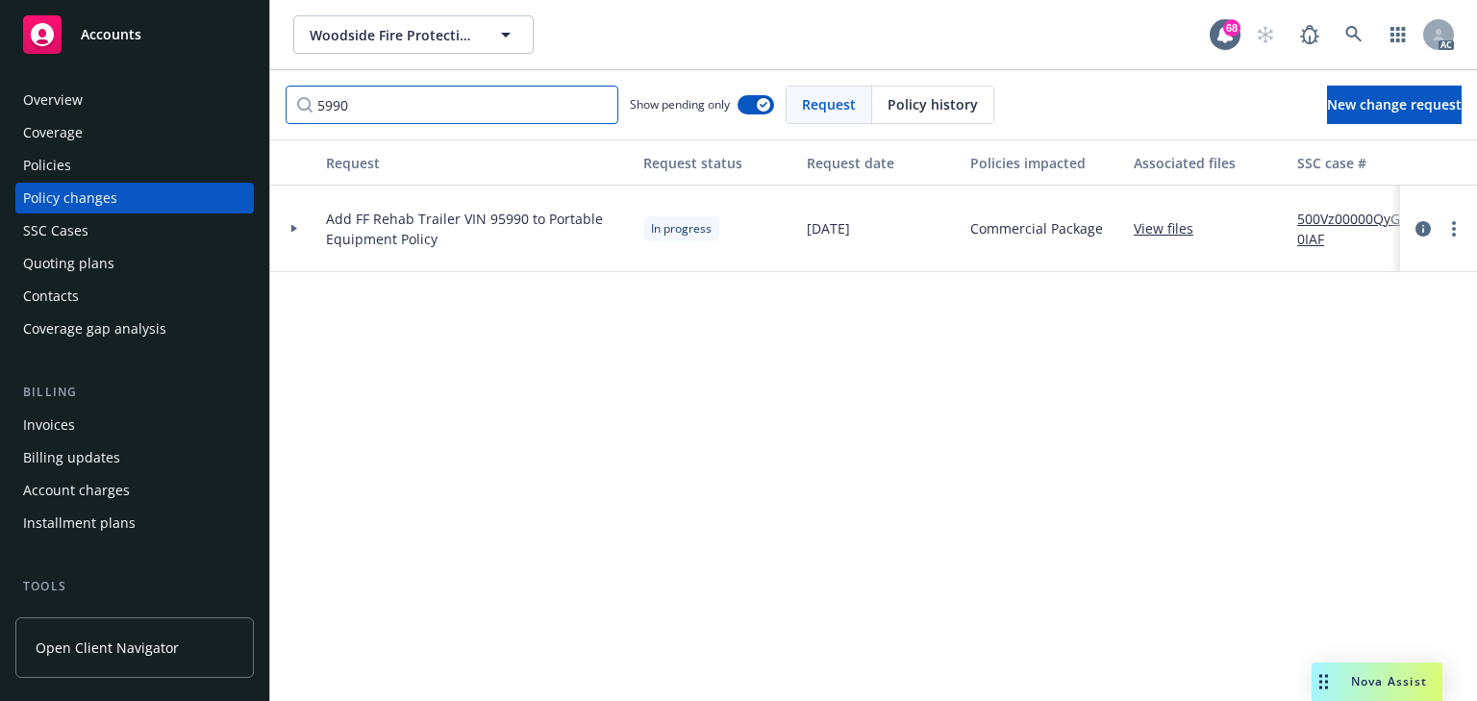
type input "5990"
click at [759, 115] on div "Show pending only" at bounding box center [702, 105] width 144 height 38
click at [298, 231] on div at bounding box center [294, 228] width 33 height 7
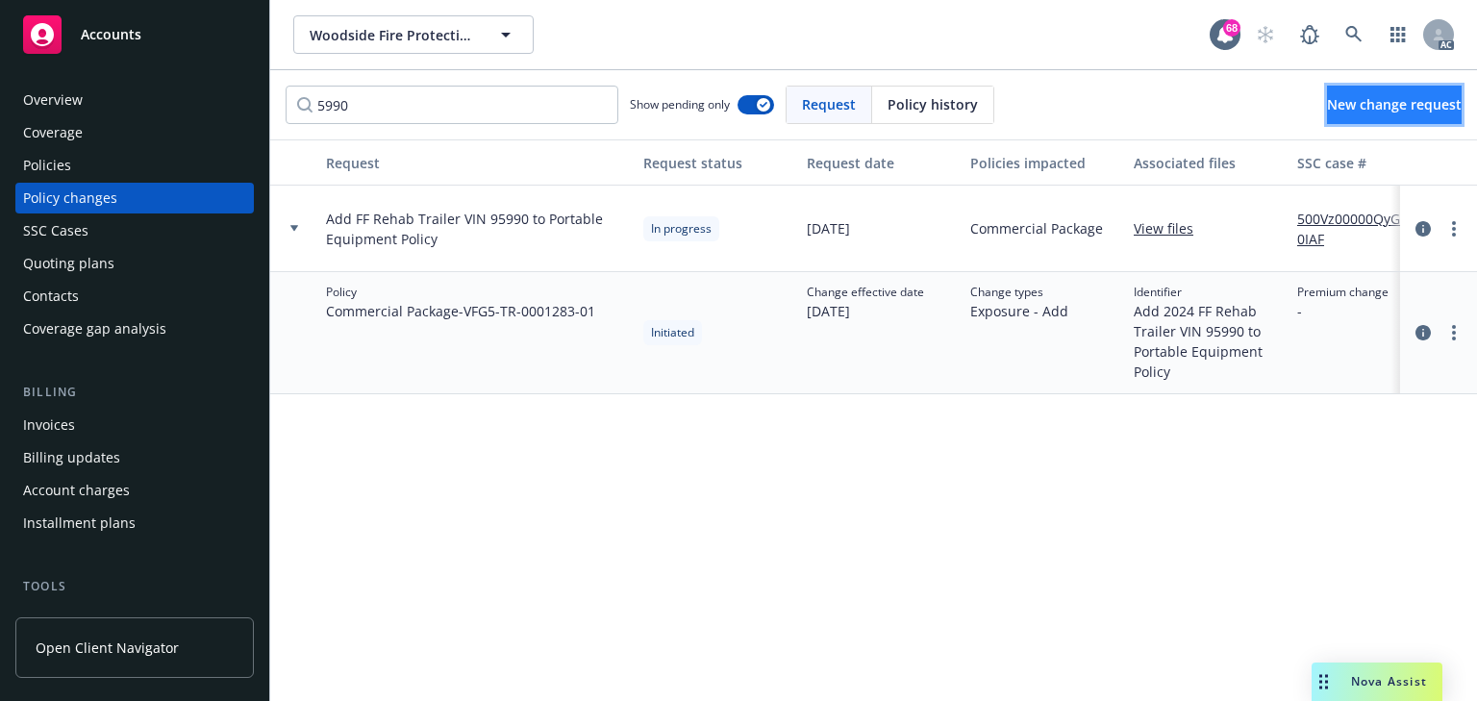
click at [1381, 113] on link "New change request" at bounding box center [1394, 105] width 135 height 38
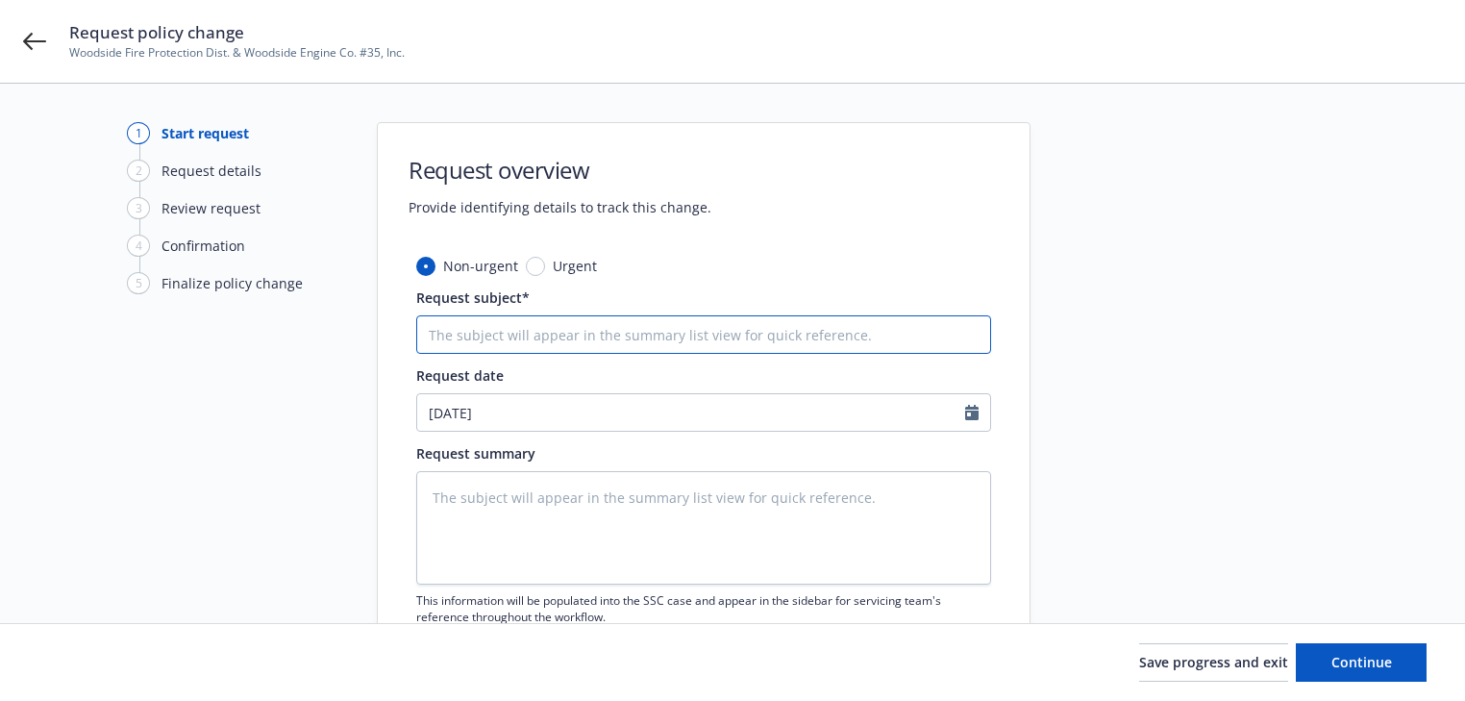
click at [573, 319] on input "Request subject*" at bounding box center [703, 334] width 575 height 38
paste input "25 Commercial Auto AIG/ Volunteer Firemen’s Insurance Service (VFIS) -"
type textarea "x"
type input "25 Commercial Auto AIG/ Volunteer Firemen’s Insurance Service (VFIS) -"
type textarea "x"
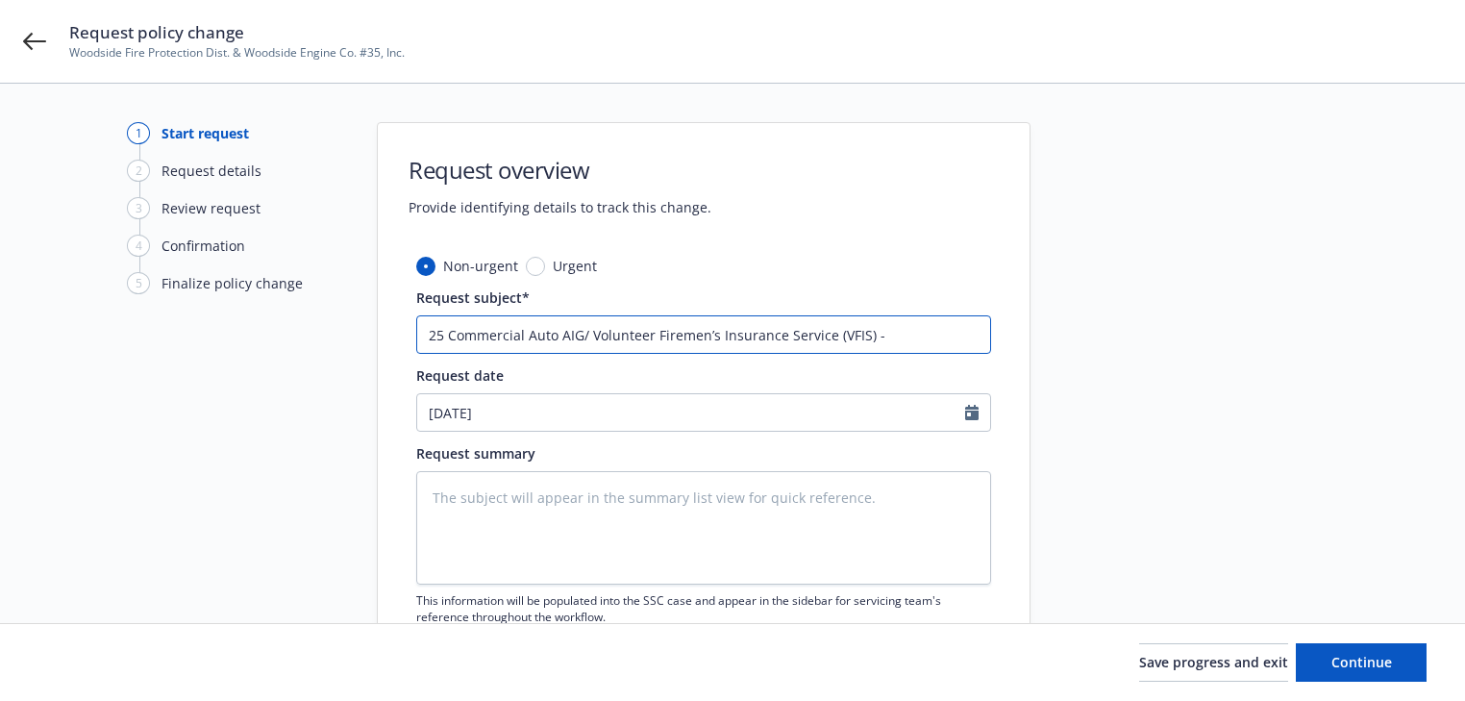
type input "25 Commercial Auto AIG/ Volunteer Firemen’s Insurance Service (VFIS) -"
click at [941, 334] on input "25 Commercial Auto AIG/ Volunteer Firemen’s Insurance Service (VFIS) -" at bounding box center [703, 334] width 575 height 38
type textarea "x"
type input "25 Commercial Auto AIG/ Volunteer Firemen’s Insurance Service (VFIS) - A"
type textarea "x"
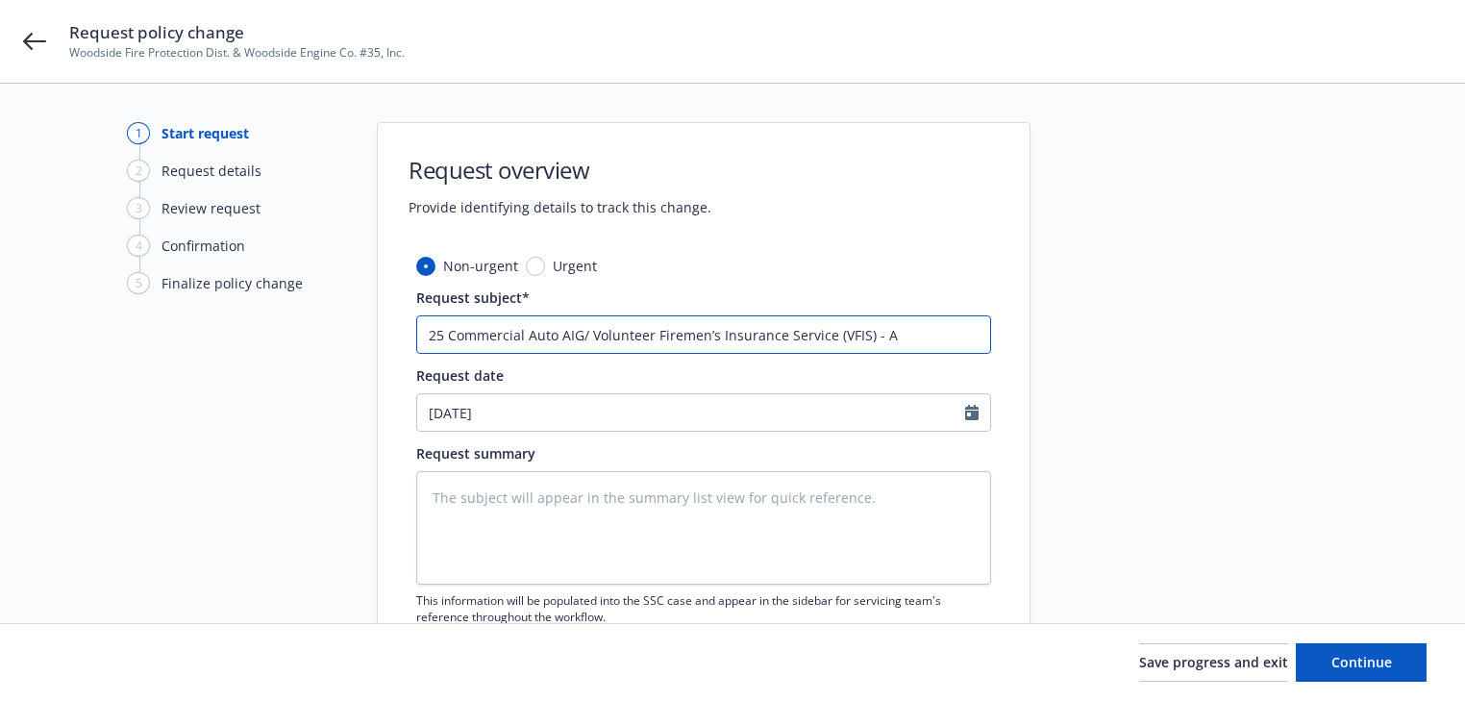
type input "25 Commercial Auto AIG/ Volunteer Firemen’s Insurance Service (VFIS) - Ad"
type textarea "x"
type input "25 Commercial Auto AIG/ Volunteer Firemen’s Insurance Service (VFIS) - Add"
type textarea "x"
type input "25 Commercial Auto AIG/ Volunteer Firemen’s Insurance Service (VFIS) - Add"
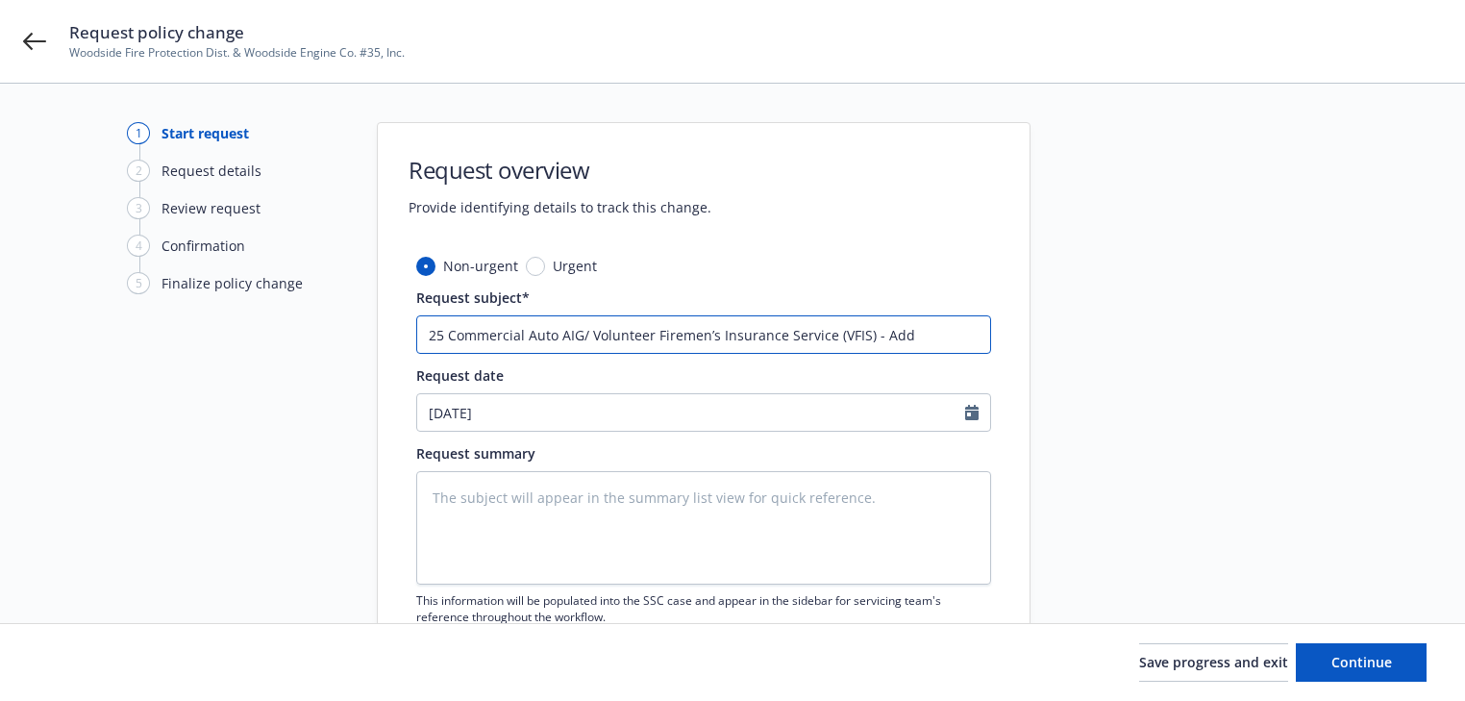
type textarea "x"
type input "25 Commercial Auto AIG/ Volunteer Firemen’s Insurance Service (VFIS) - Add v"
type textarea "x"
type input "25 Commercial Auto AIG/ Volunteer Firemen’s Insurance Service (VFIS) - Add ve"
type textarea "x"
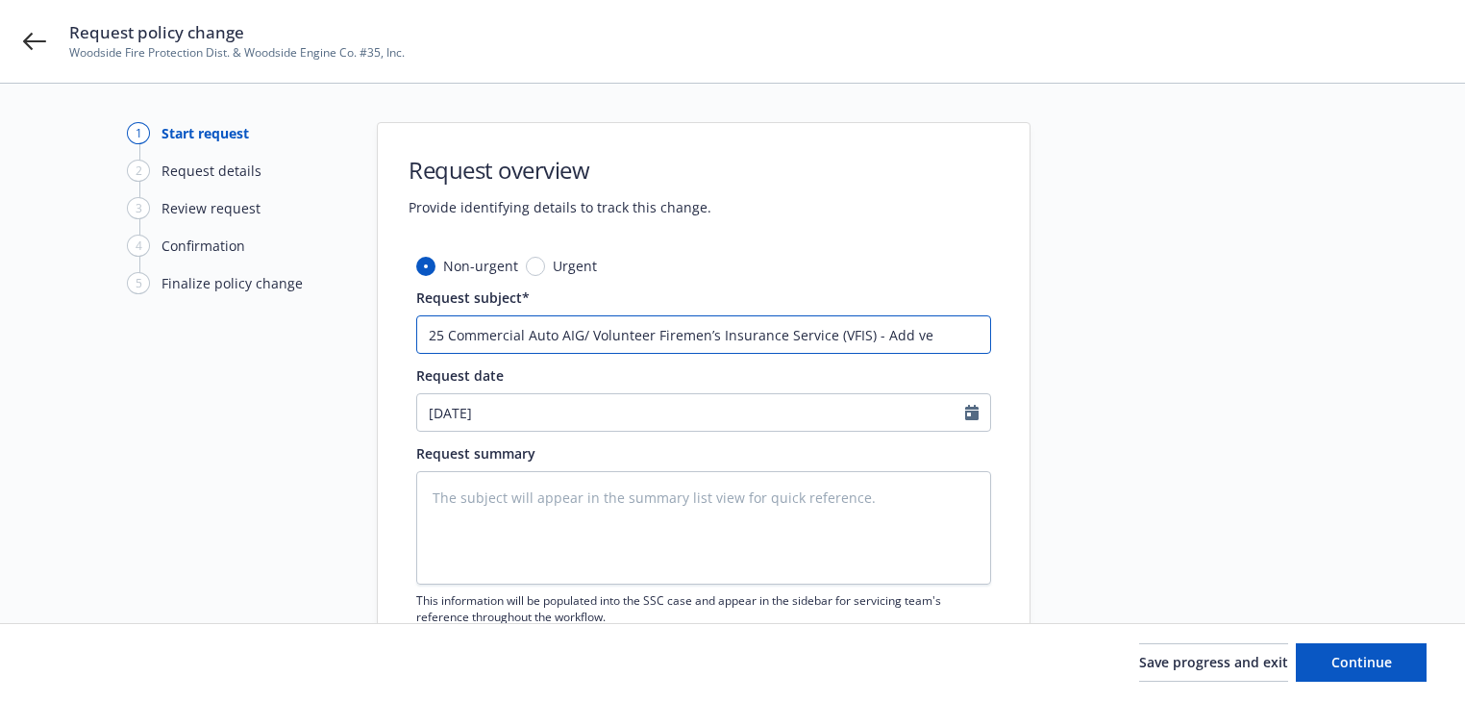
type input "25 Commercial Auto AIG/ Volunteer Firemen’s Insurance Service (VFIS) - Add veh"
type textarea "x"
type input "25 Commercial Auto AIG/ Volunteer Firemen’s Insurance Service (VFIS) - Add vehi"
type textarea "x"
type input "25 Commercial Auto AIG/ Volunteer Firemen’s Insurance Service (VFIS) - Add vehic"
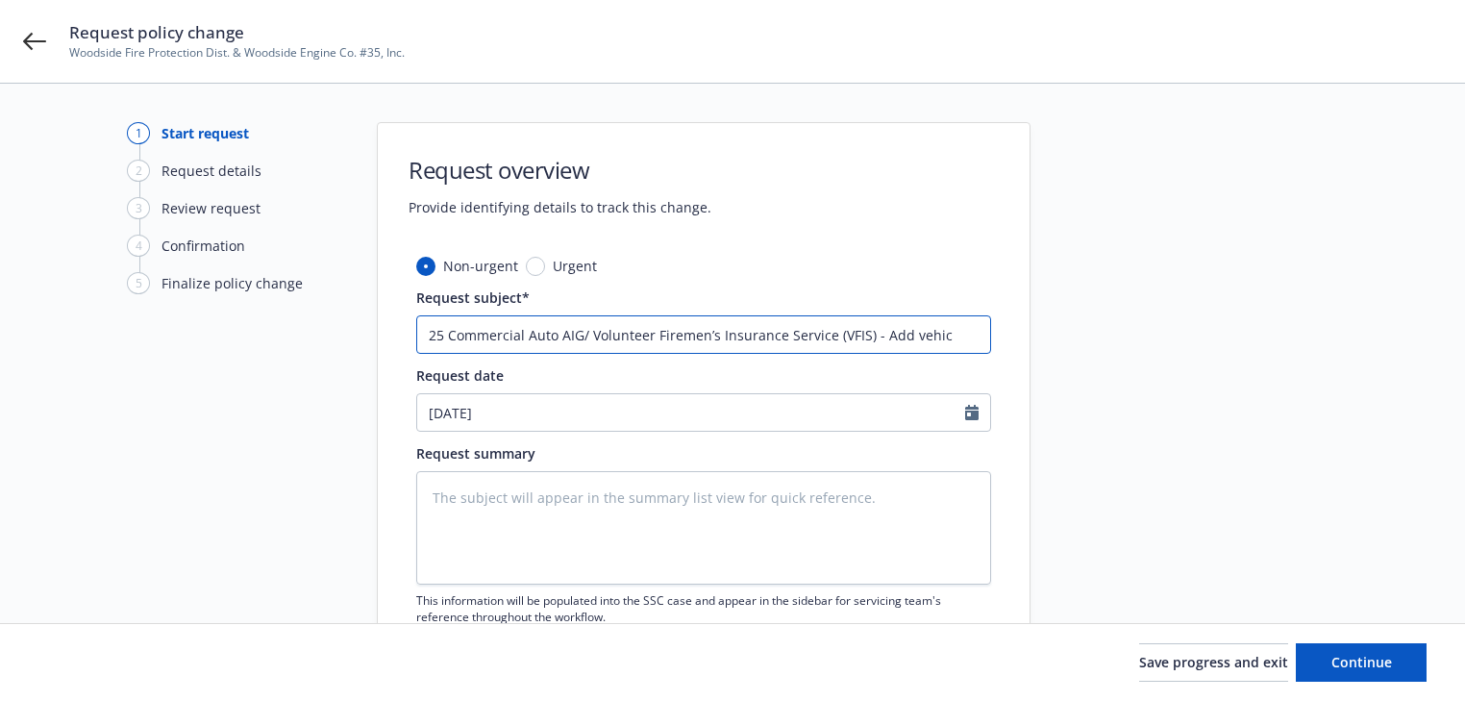
type textarea "x"
type input "25 Commercial Auto AIG/ Volunteer Firemen’s Insurance Service (VFIS) - Add vehi…"
type textarea "x"
type input "25 Commercial Auto AIG/ Volunteer Firemen’s Insurance Service (VFIS) - Add vehi…"
type textarea "x"
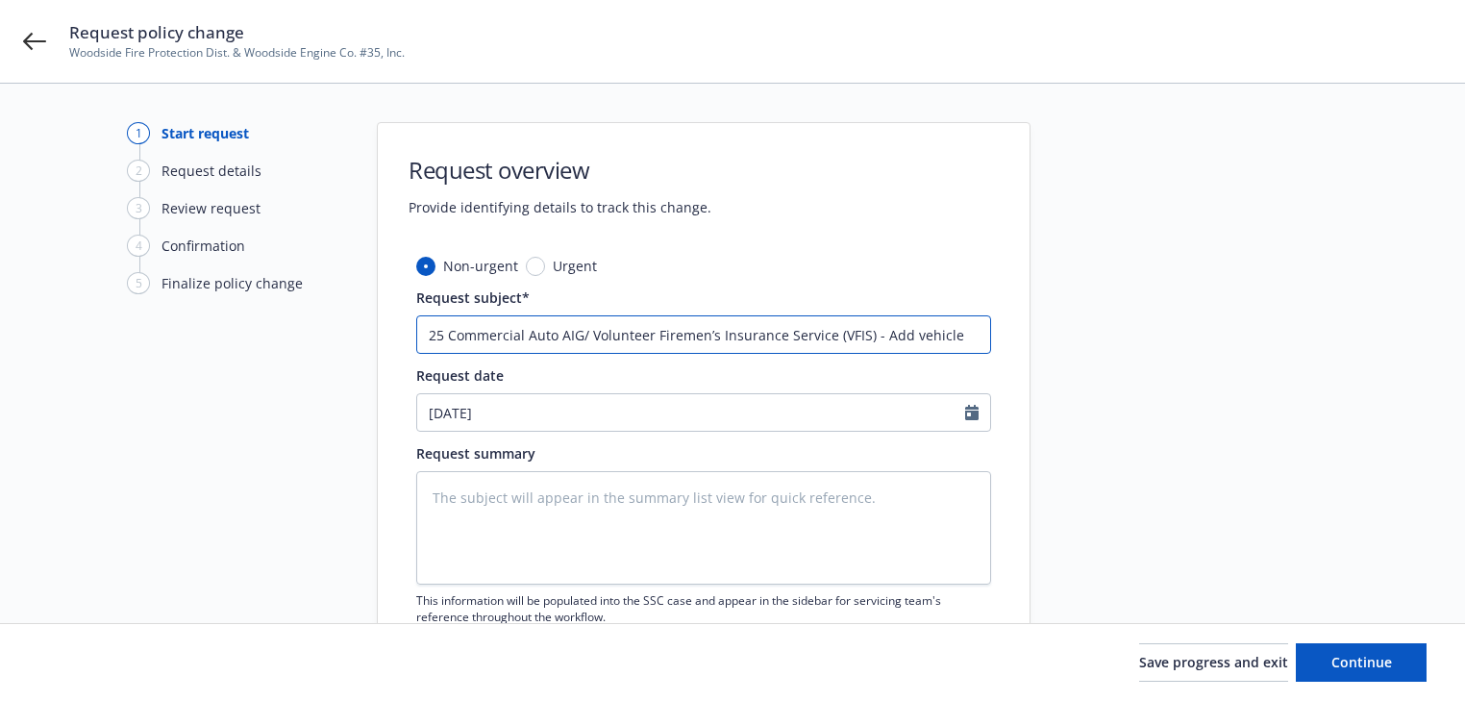
type input "25 Commercial Auto AIG/ Volunteer Firemen’s Insurance Service (VFIS) - Add vehi…"
type textarea "x"
type input "25 Commercial Auto AIG/ Volunteer Firemen’s Insurance Service (VFIS) - Add vehi…"
type textarea "x"
type input "25 Commercial Auto AIG/ Volunteer Firemen’s Insurance Service (VFIS) - Add vehi…"
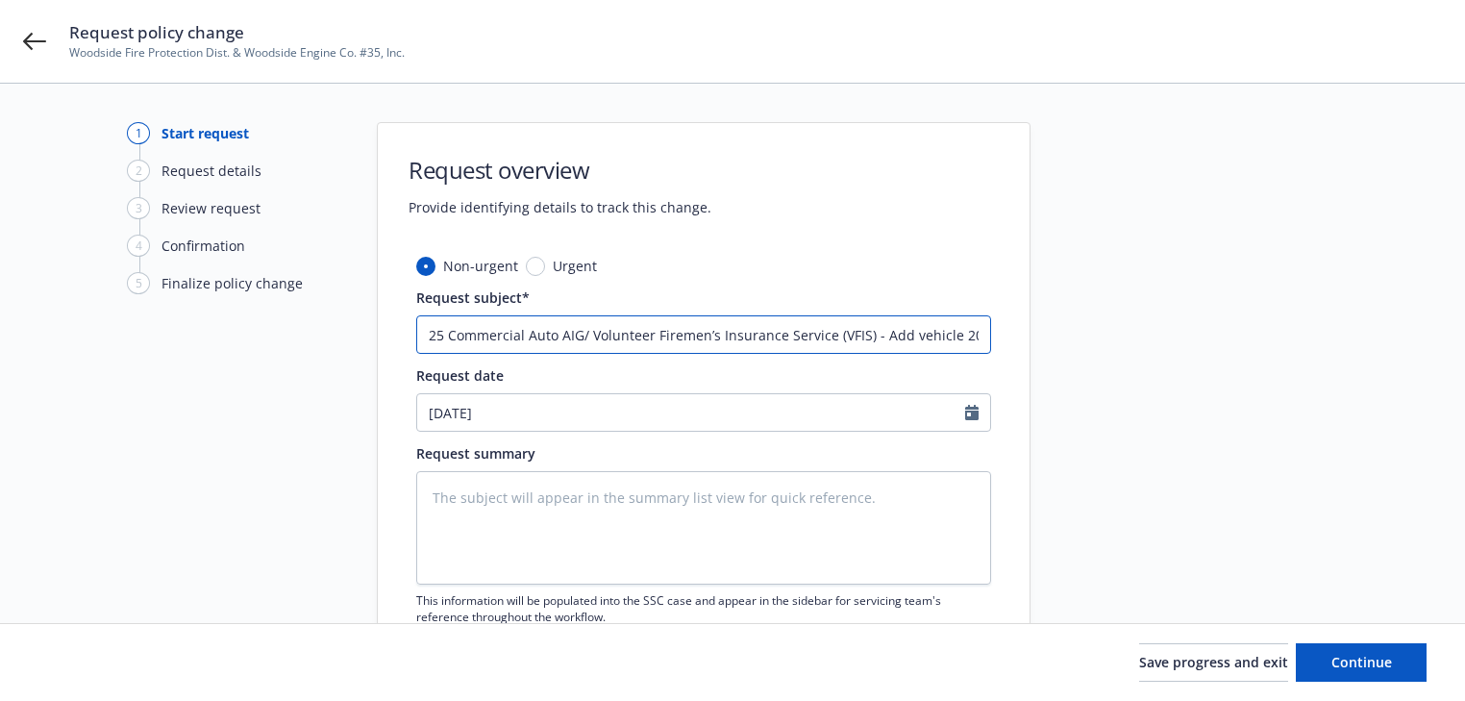
type textarea "x"
type input "25 Commercial Auto AIG/ Volunteer Firemen’s Insurance Service (VFIS) - Add vehi…"
type textarea "x"
type input "25 Commercial Auto AIG/ Volunteer Firemen’s Insurance Service (VFIS) - Add vehi…"
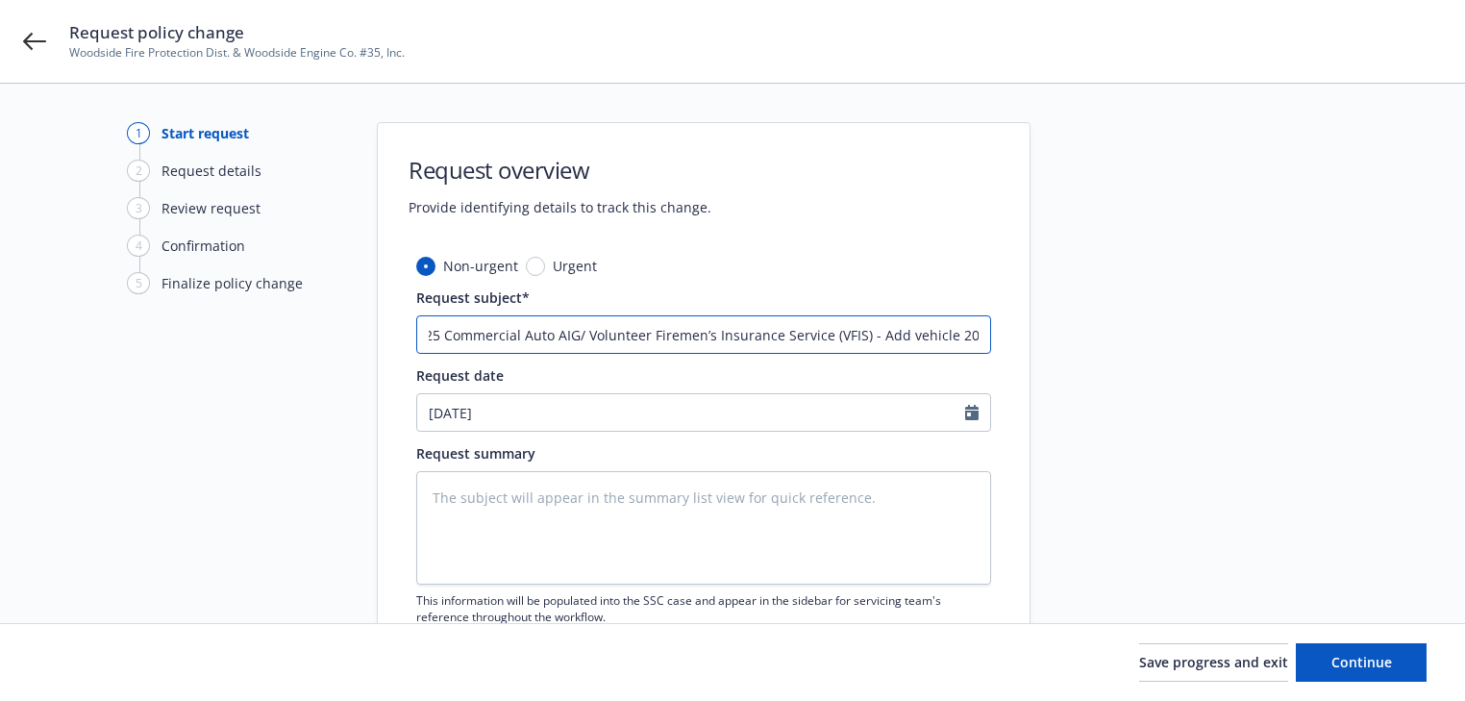
type textarea "x"
type input "25 Commercial Auto AIG/ Volunteer Firemen’s Insurance Service (VFIS) - Add vehi…"
type textarea "x"
type input "25 Commercial Auto AIG/ Volunteer Firemen’s Insurance Service (VFIS) - Add vehi…"
type textarea "x"
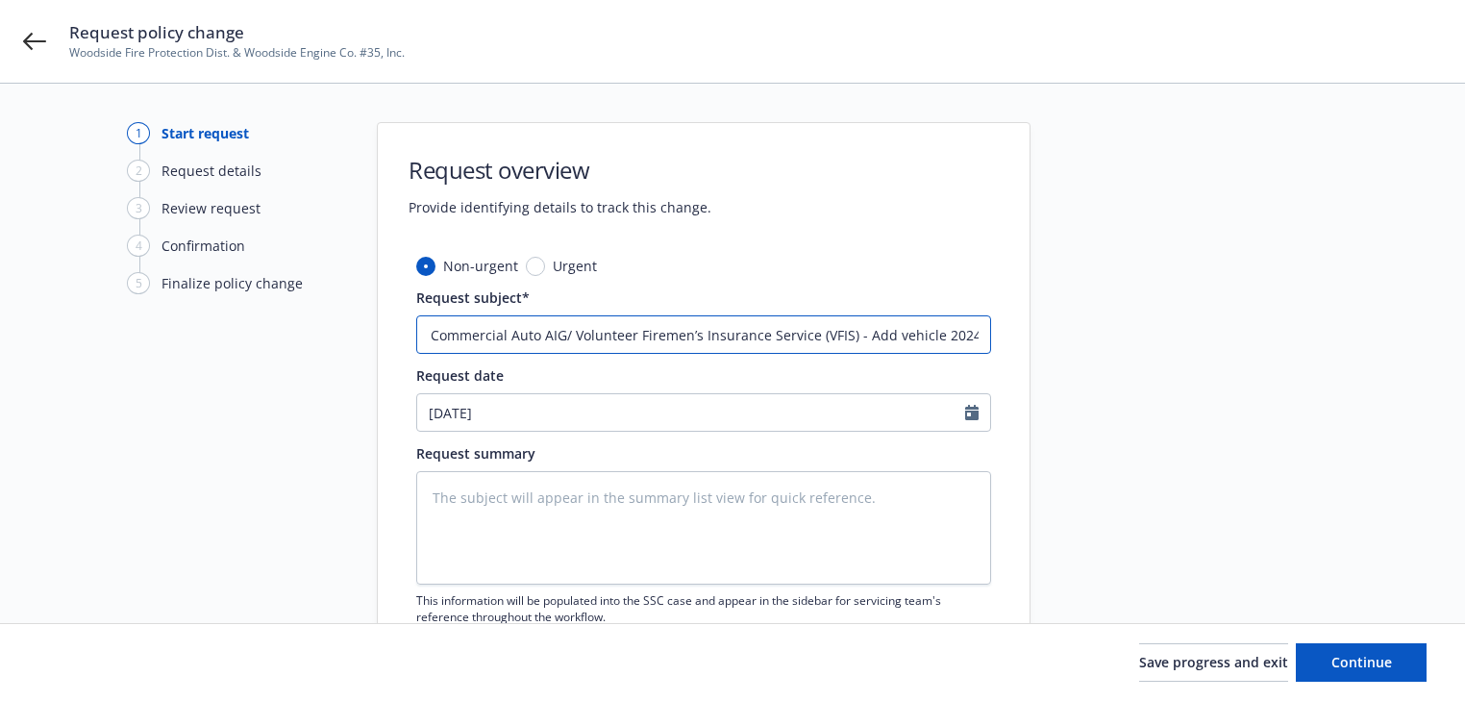
type input "25 Commercial Auto AIG/ Volunteer Firemen’s Insurance Service (VFIS) - Add vehi…"
type textarea "x"
type input "25 Commercial Auto AIG/ Volunteer Firemen’s Insurance Service (VFIS) - Add vehi…"
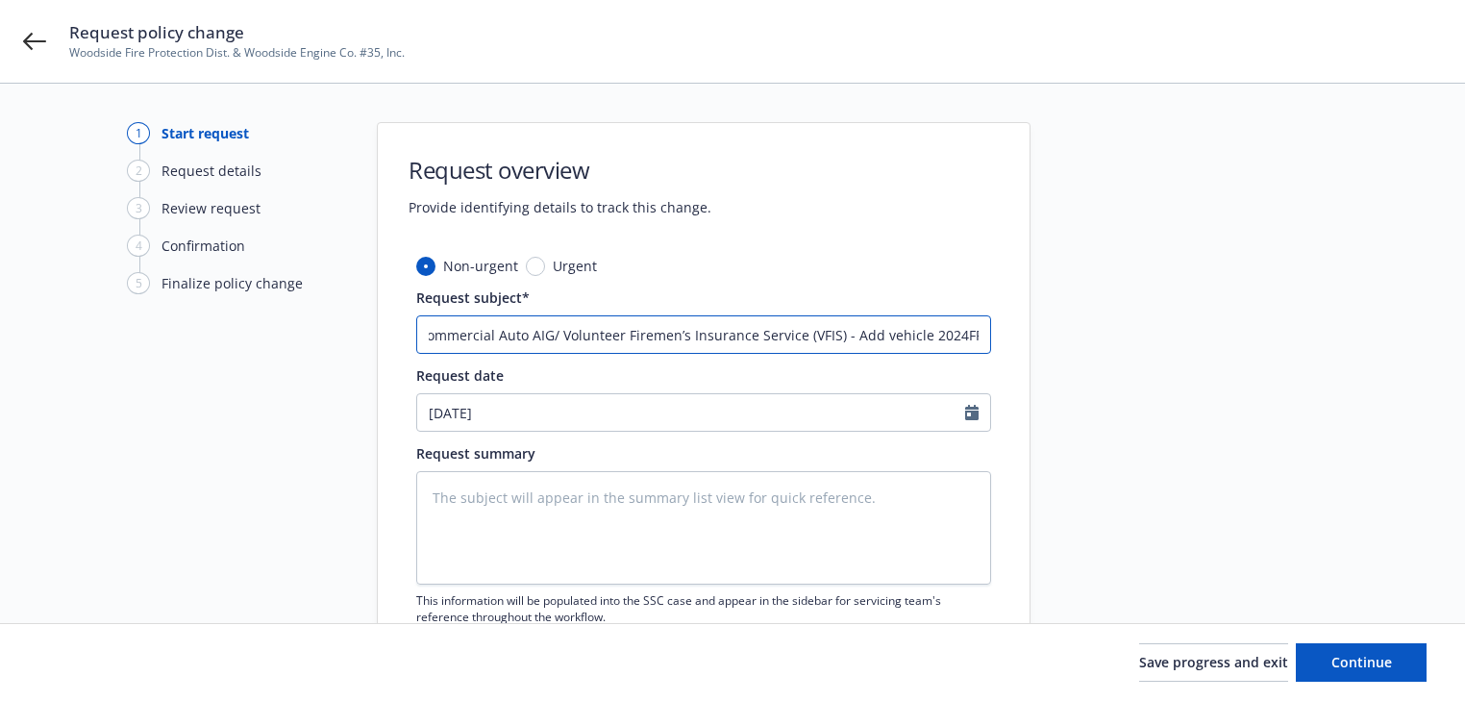
type textarea "x"
type input "25 Commercial Auto AIG/ Volunteer Firemen’s Insurance Service (VFIS) - Add vehi…"
type textarea "x"
type input "25 Commercial Auto AIG/ Volunteer Firemen’s Insurance Service (VFIS) - Add vehi…"
type textarea "x"
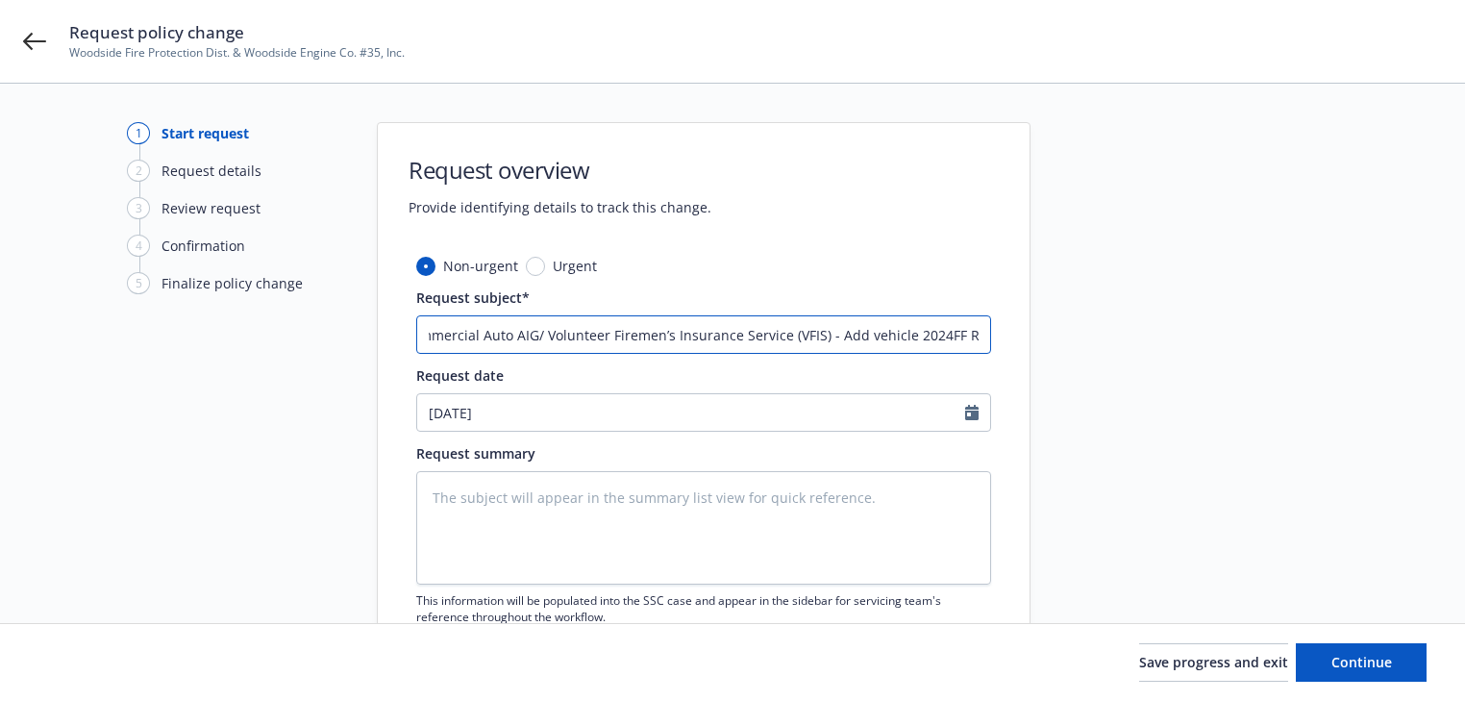
type input "25 Commercial Auto AIG/ Volunteer Firemen’s Insurance Service (VFIS) - Add vehi…"
type textarea "x"
type input "25 Commercial Auto AIG/ Volunteer Firemen’s Insurance Service (VFIS) - Add vehi…"
type textarea "x"
type input "25 Commercial Auto AIG/ Volunteer Firemen’s Insurance Service (VFIS) - Add vehi…"
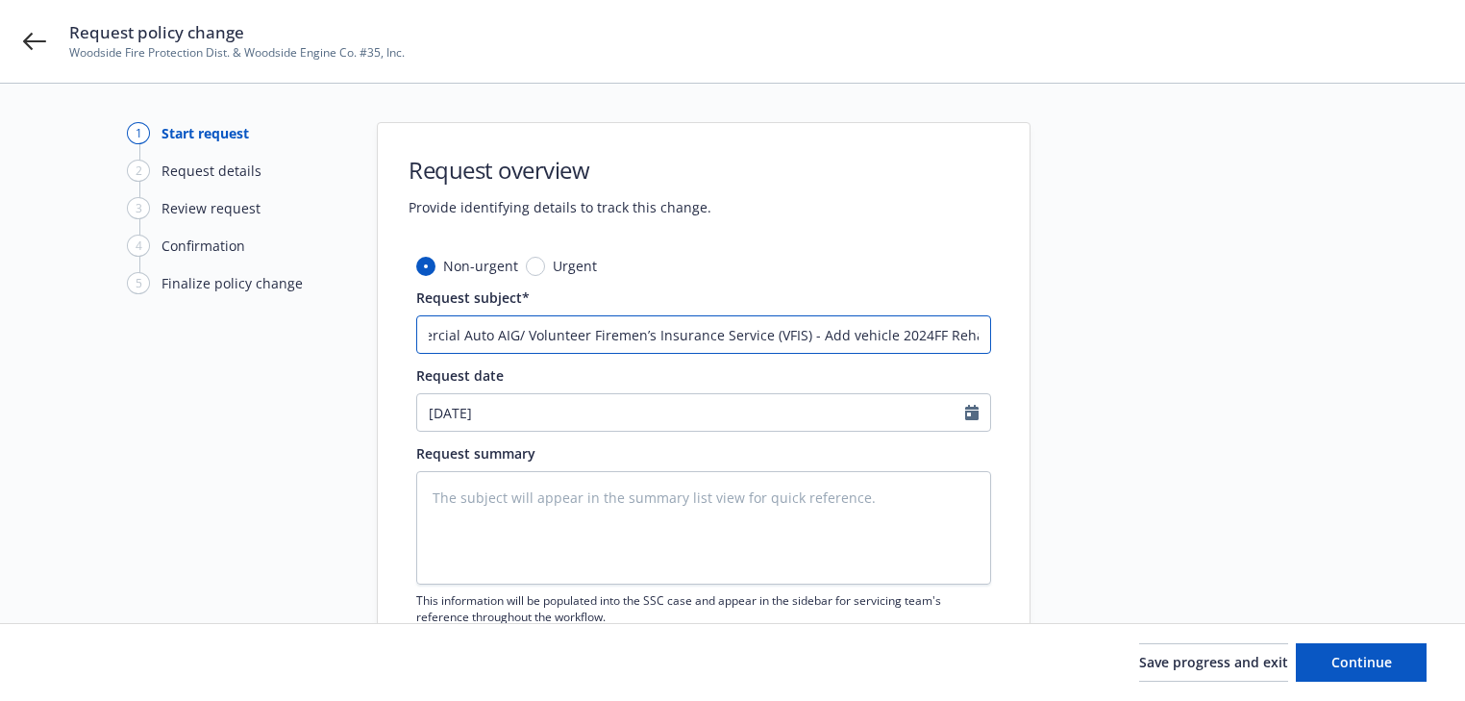
type textarea "x"
type input "25 Commercial Auto AIG/ Volunteer Firemen’s Insurance Service (VFIS) - Add vehi…"
type textarea "x"
type input "25 Commercial Auto AIG/ Volunteer Firemen’s Insurance Service (VFIS) - Add vehi…"
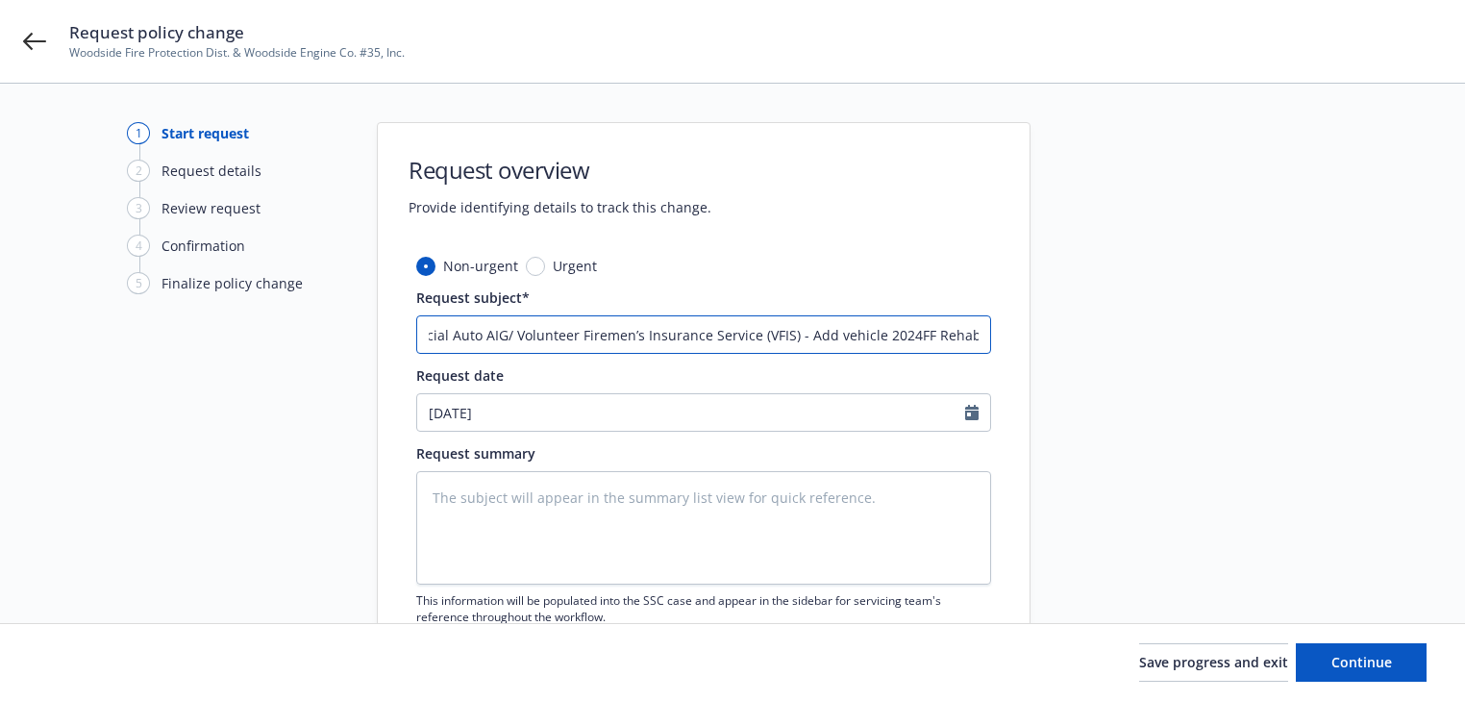
type textarea "x"
type input "25 Commercial Auto AIG/ Volunteer Firemen’s Insurance Service (VFIS) - Add vehi…"
type textarea "x"
type input "25 Commercial Auto AIG/ Volunteer Firemen’s Insurance Service (VFIS) - Add vehi…"
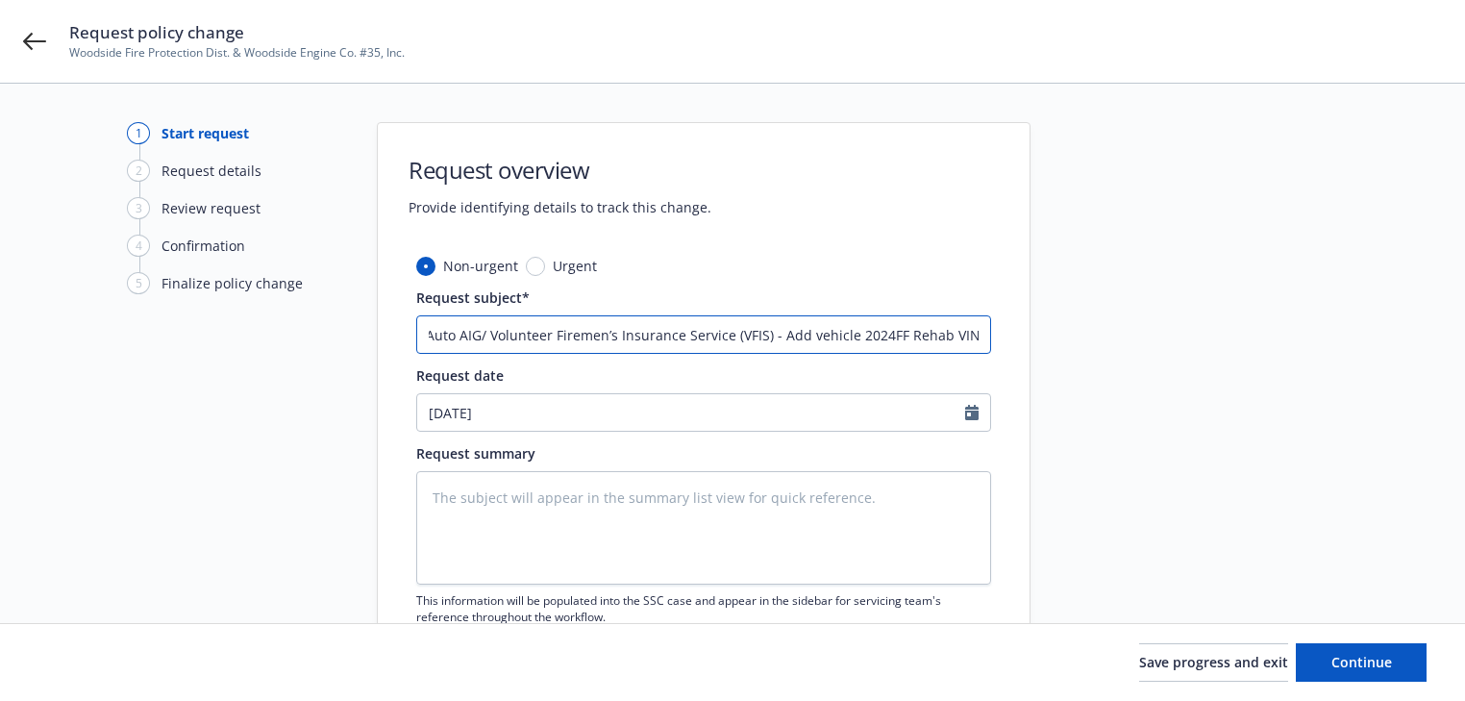
type textarea "x"
type input "25 Commercial Auto AIG/ Volunteer Firemen’s Insurance Service (VFIS) - Add vehi…"
type textarea "x"
type input "25 Commercial Auto AIG/ Volunteer Firemen’s Insurance Service (VFIS) - Add vehi…"
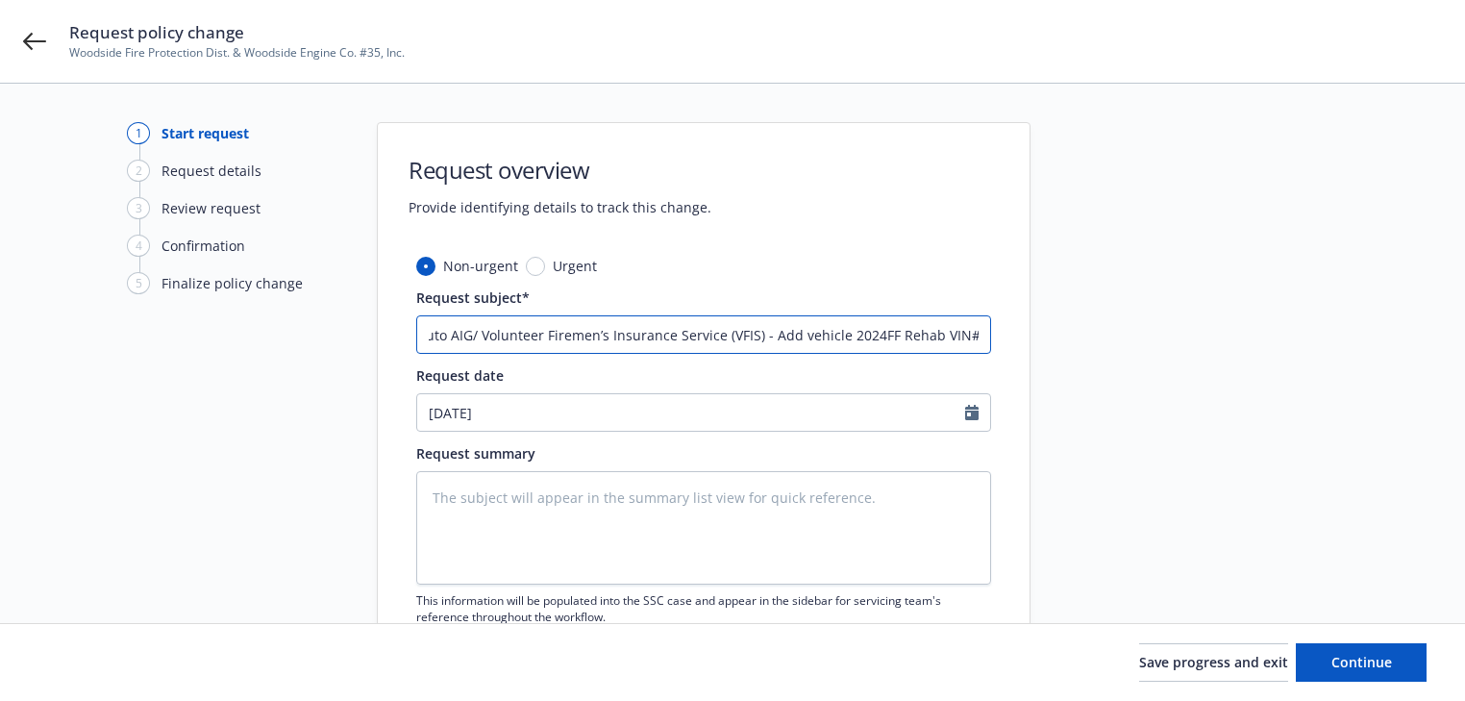
scroll to position [0, 119]
type textarea "x"
type input "25 Commercial Auto AIG/ Volunteer Firemen’s Insurance Service (VFIS) - Add vehi…"
type textarea "x"
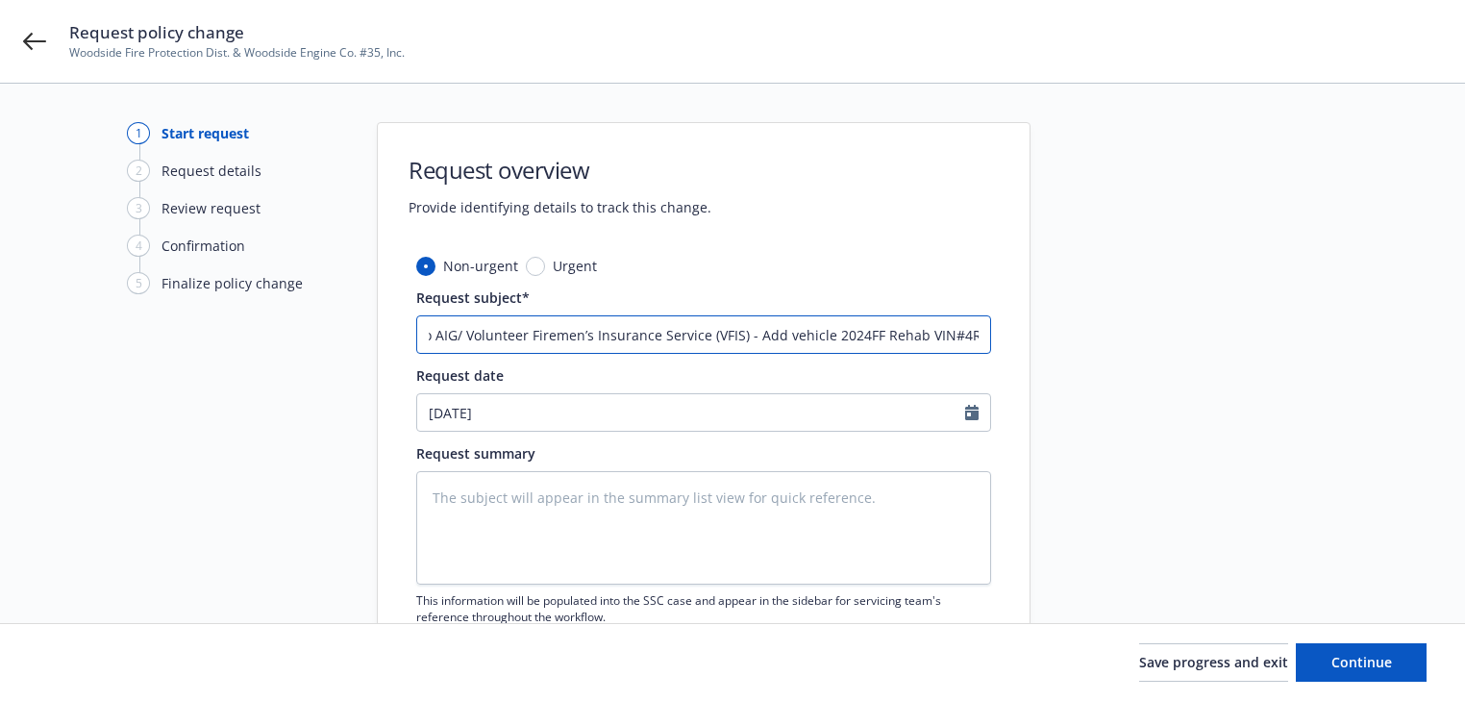
type input "25 Commercial Auto AIG/ Volunteer Firemen’s Insurance Service (VFIS) - Add vehi…"
type textarea "x"
type input "25 Commercial Auto AIG/ Volunteer Firemen’s Insurance Service (VFIS) - Add vehi…"
type textarea "x"
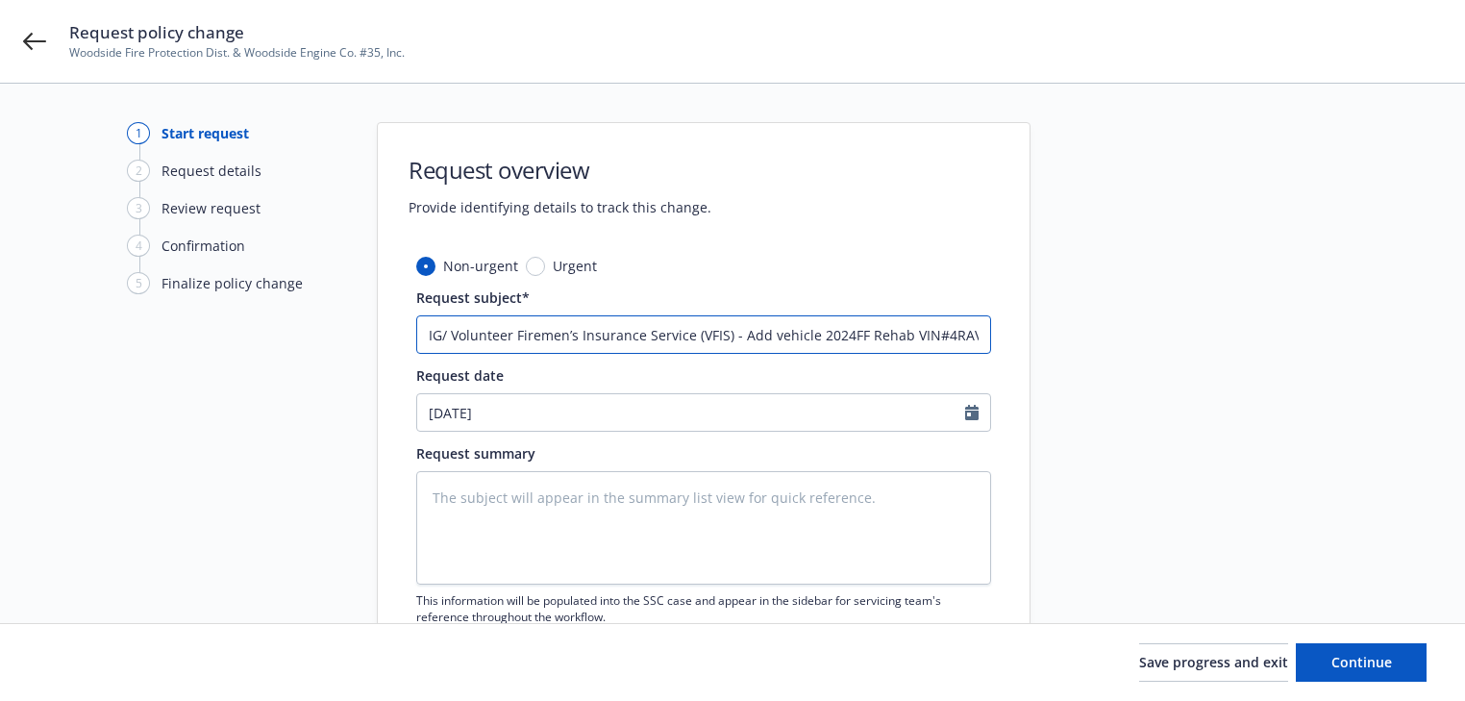
type input "25 Commercial Auto AIG/ Volunteer Firemen’s Insurance Service (VFIS) - Add vehi…"
type textarea "x"
type input "25 Commercial Auto AIG/ Volunteer Firemen’s Insurance Service (VFIS) - Add vehi…"
type textarea "x"
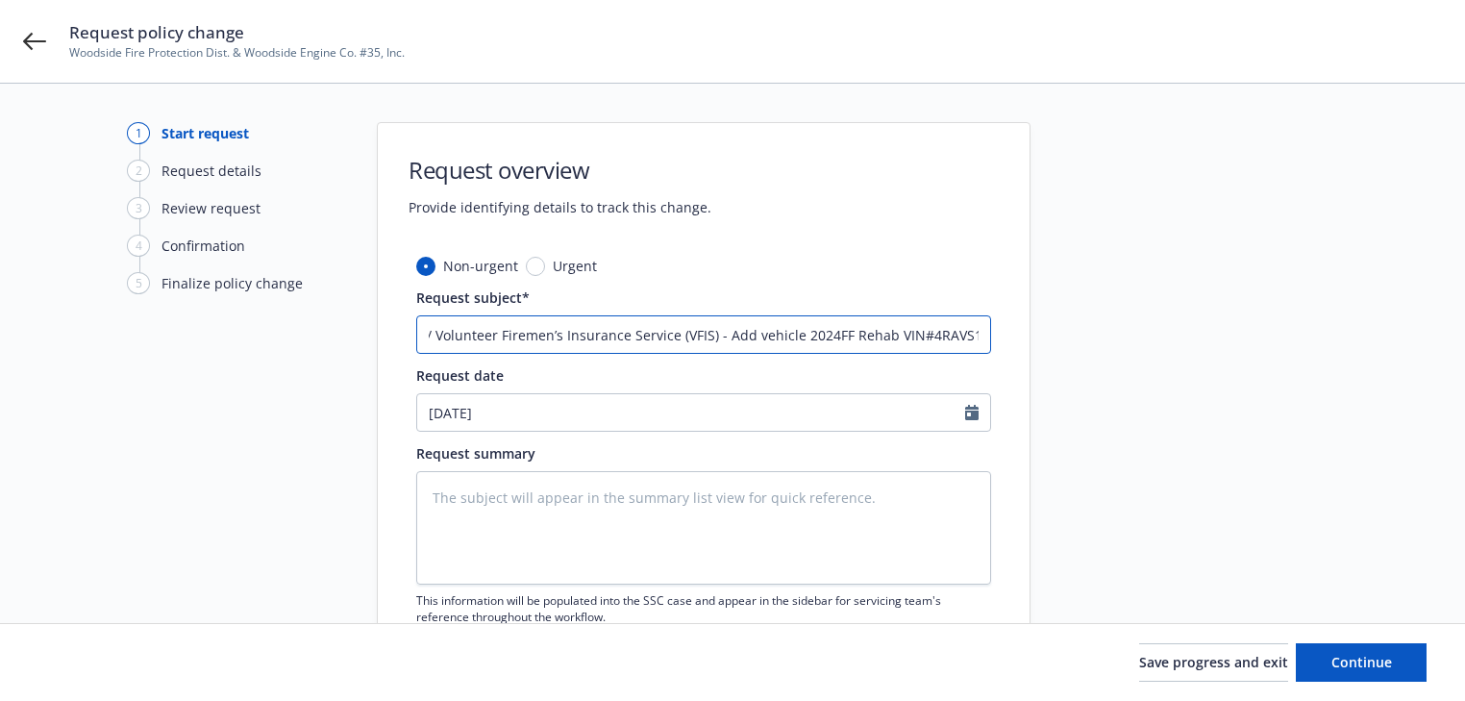
type input "25 Commercial Auto AIG/ Volunteer Firemen’s Insurance Service (VFIS) - Add vehi…"
type textarea "x"
type input "25 Commercial Auto AIG/ Volunteer Firemen’s Insurance Service (VFIS) - Add vehi…"
type textarea "x"
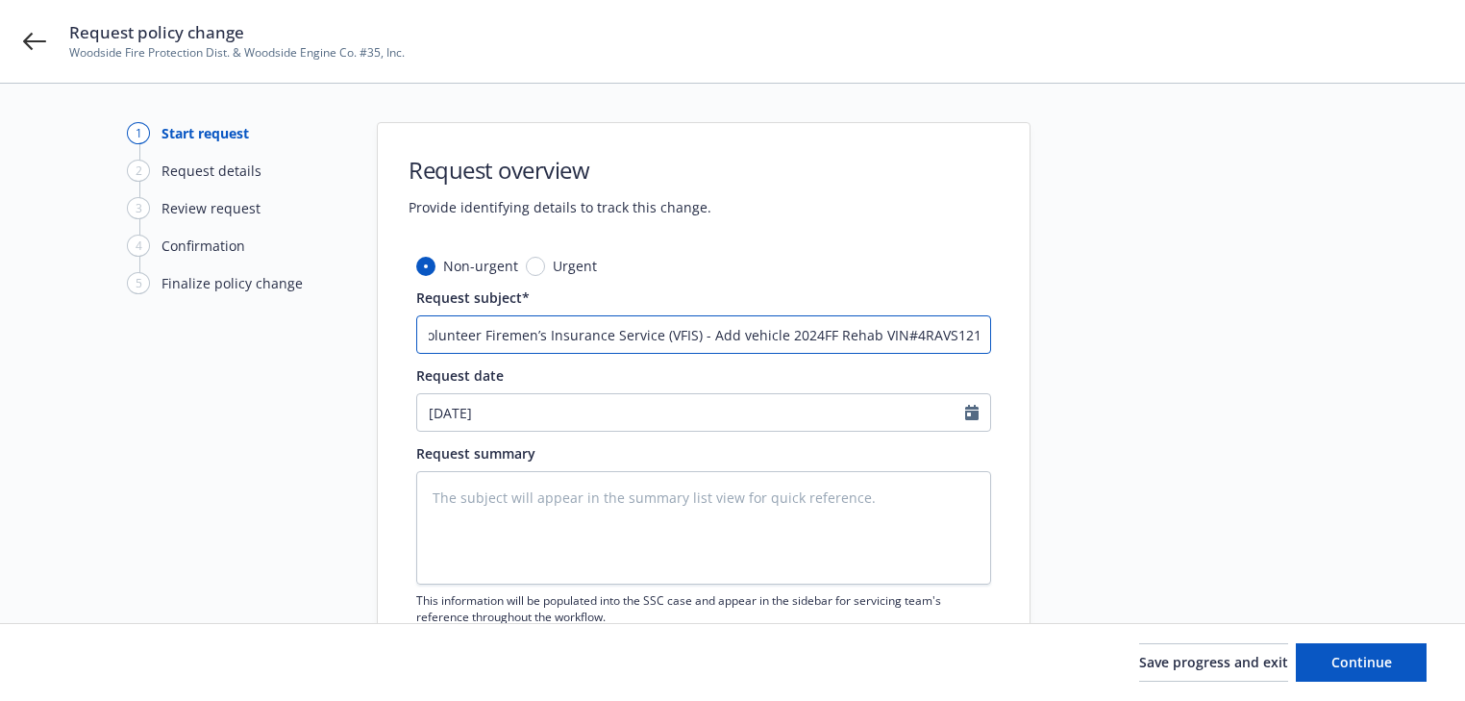
type input "25 Commercial Auto AIG/ Volunteer Firemen’s Insurance Service (VFIS) - Add vehi…"
type textarea "x"
type input "25 Commercial Auto AIG/ Volunteer Firemen’s Insurance Service (VFIS) - Add vehi…"
type textarea "x"
type input "25 Commercial Auto AIG/ Volunteer Firemen’s Insurance Service (VFIS) - Add vehi…"
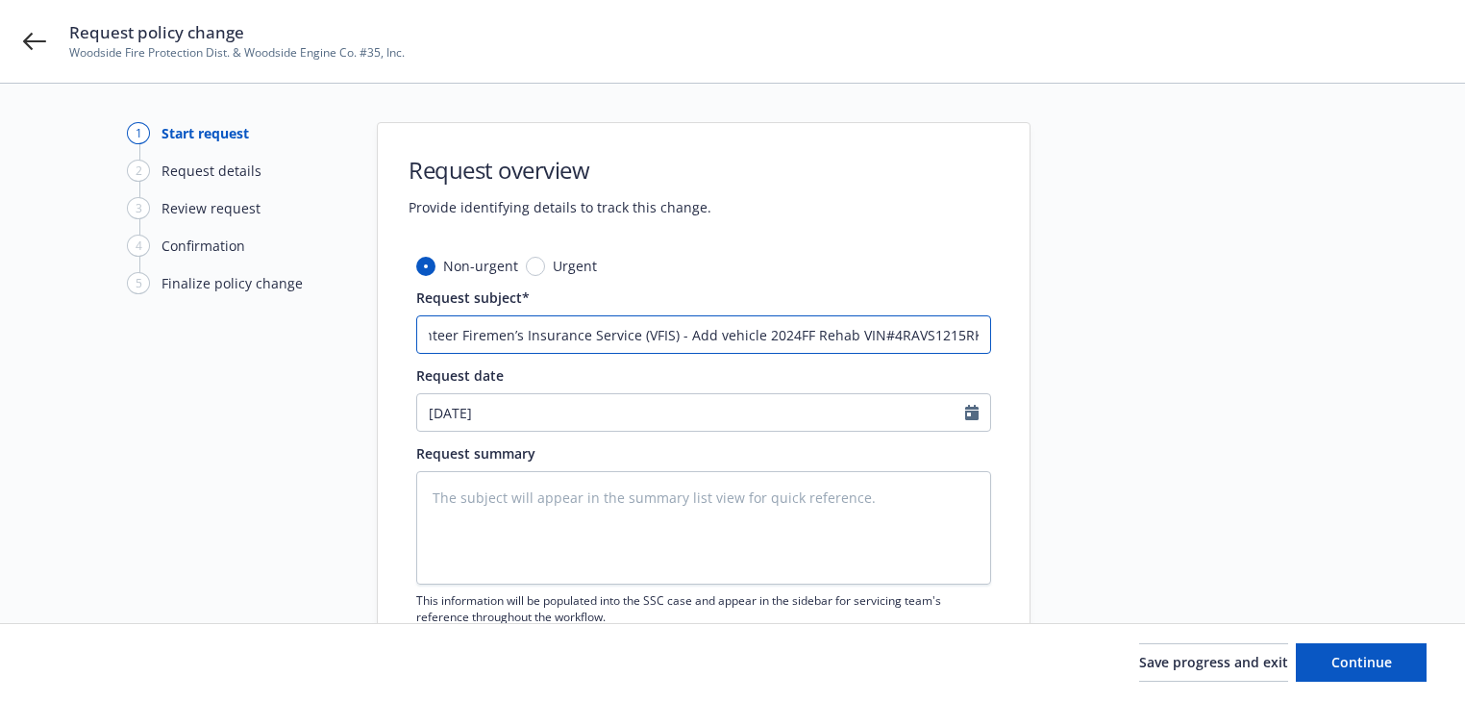
type textarea "x"
type input "25 Commercial Auto AIG/ Volunteer Firemen’s Insurance Service (VFIS) - Add vehi…"
type textarea "x"
type input "25 Commercial Auto AIG/ Volunteer Firemen’s Insurance Service (VFIS) - Add vehi…"
type textarea "x"
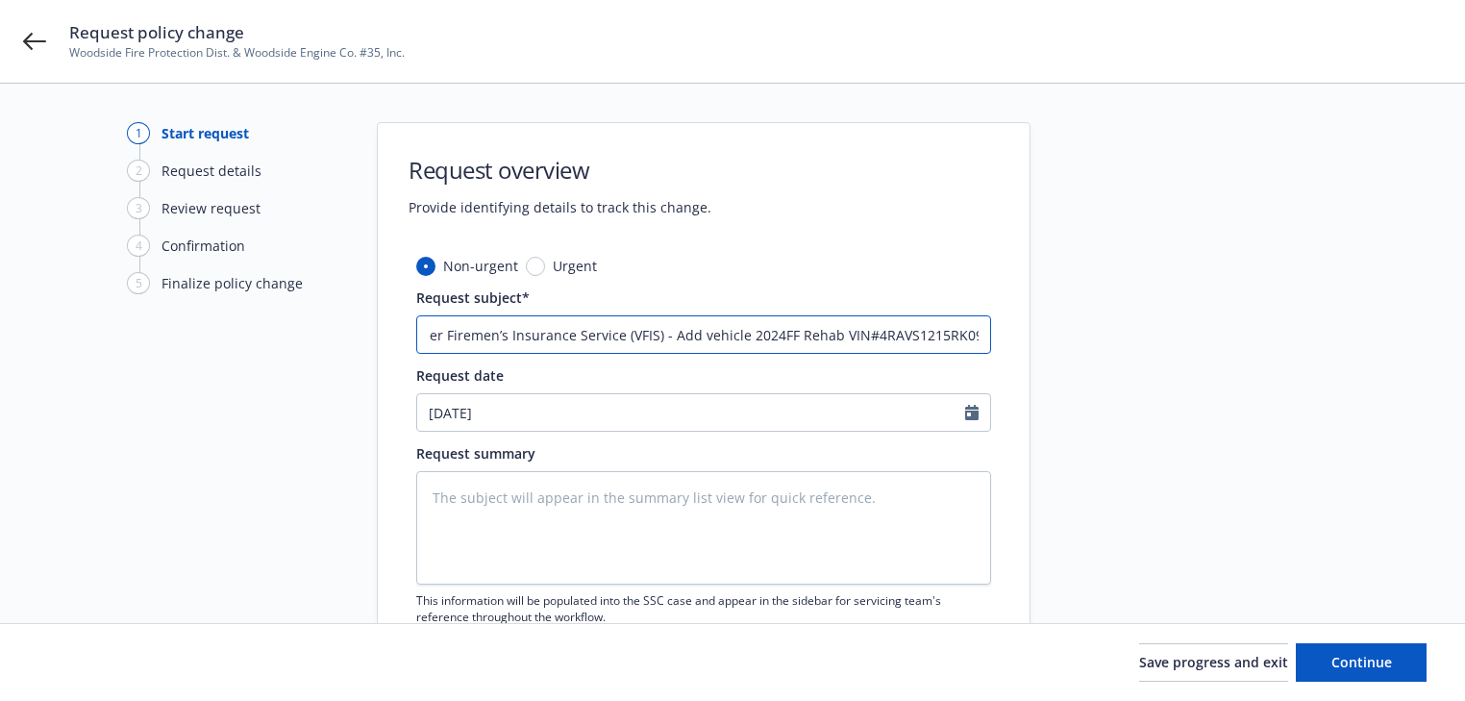
type input "25 Commercial Auto AIG/ Volunteer Firemen’s Insurance Service (VFIS) - Add vehi…"
type textarea "x"
drag, startPoint x: 650, startPoint y: 330, endPoint x: 1410, endPoint y: 331, distance: 759.6
click at [1410, 331] on div "1 Start request 2 Request details 3 Review request 4 Confirmation 5 Finalize po…" at bounding box center [732, 420] width 1419 height 597
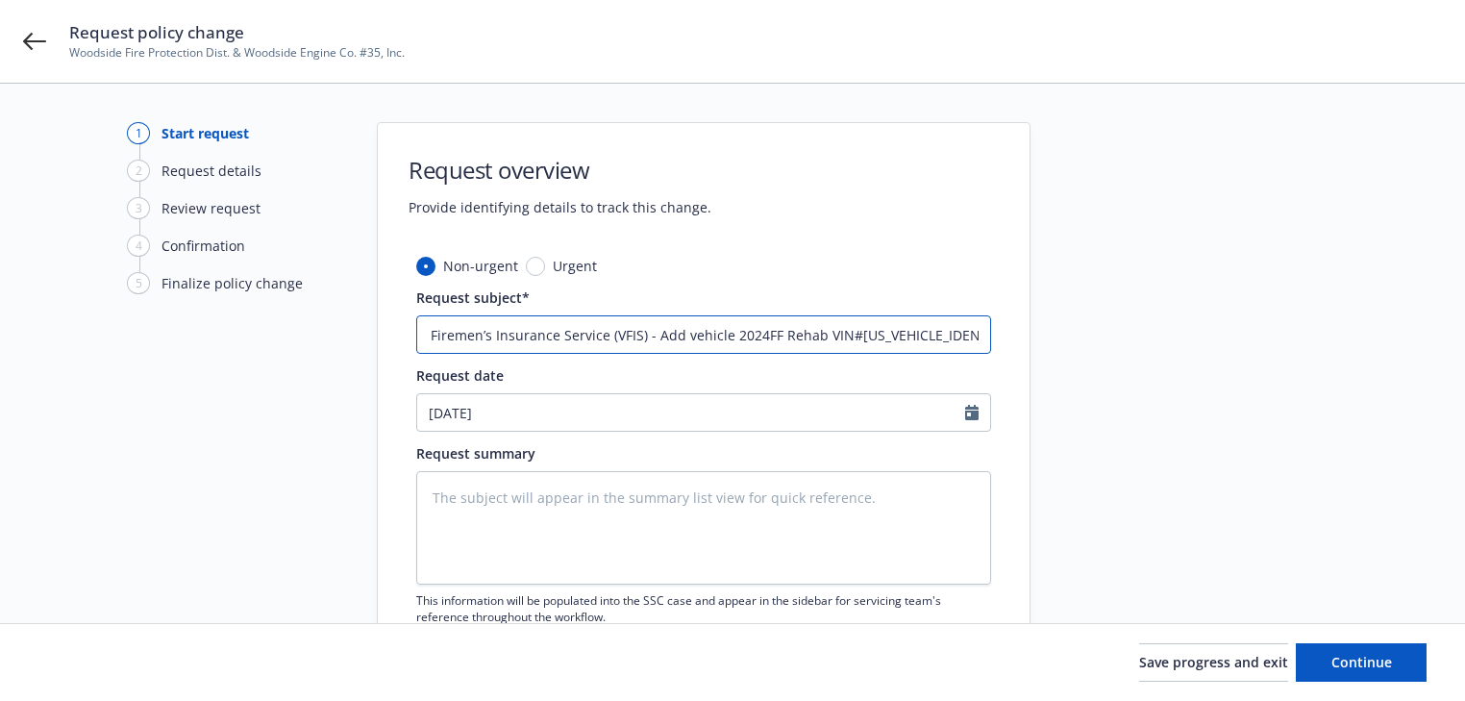
type input "25 Commercial Auto AIG/ Volunteer Firemen’s Insurance Service (VFIS) - Add vehi…"
click at [732, 528] on textarea at bounding box center [703, 527] width 575 height 113
paste textarea "Add vehicle 2024FF Rehab VIN#4RAVS1215RK095990"
type textarea "Add vehicle 2024FF Rehab VIN#4RAVS1215RK095990"
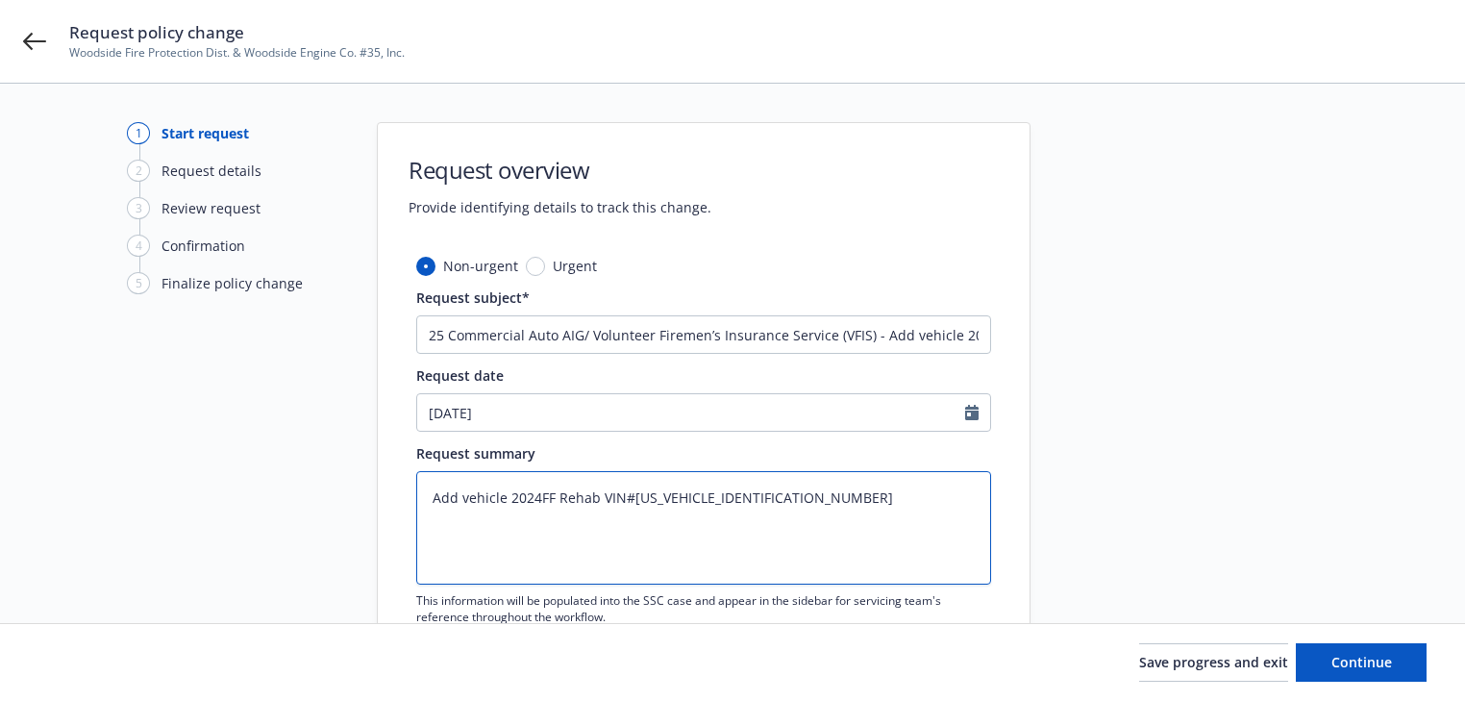
type textarea "x"
type textarea "Add vehicle 2024FF Rehab VIN#4RAVS1215RK095990"
click at [897, 338] on input "25 Commercial Auto AIG/ Volunteer Firemen’s Insurance Service (VFIS) - Add vehi…" at bounding box center [703, 334] width 575 height 38
drag, startPoint x: 846, startPoint y: 335, endPoint x: 950, endPoint y: 330, distance: 103.9
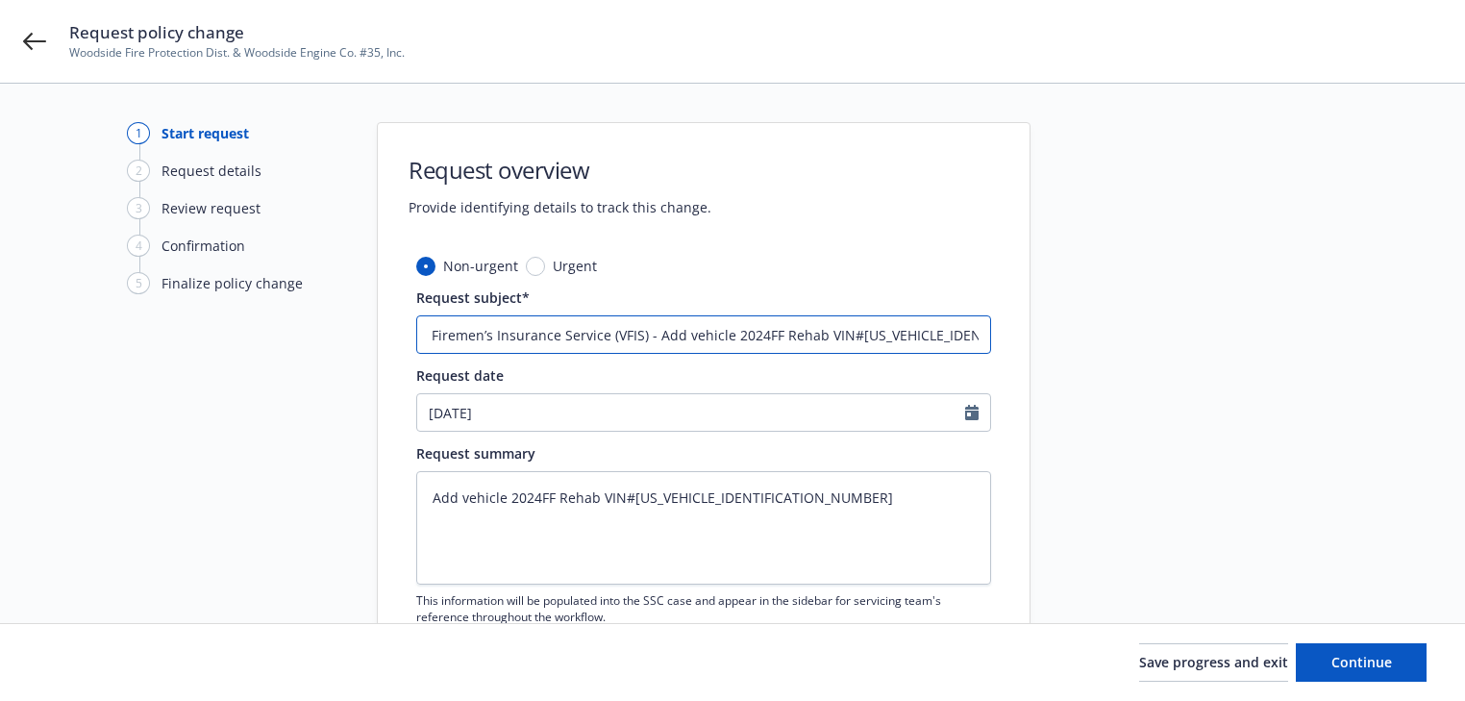
click at [950, 330] on input "25 Commercial Auto AIG/ Volunteer Firemen’s Insurance Service (VFIS) - Add vehi…" at bounding box center [703, 334] width 575 height 38
type textarea "x"
type input "25 Commercial Auto AIG/ Volunteer Firemen’s Insurance Service (VFIS) - Add vehi…"
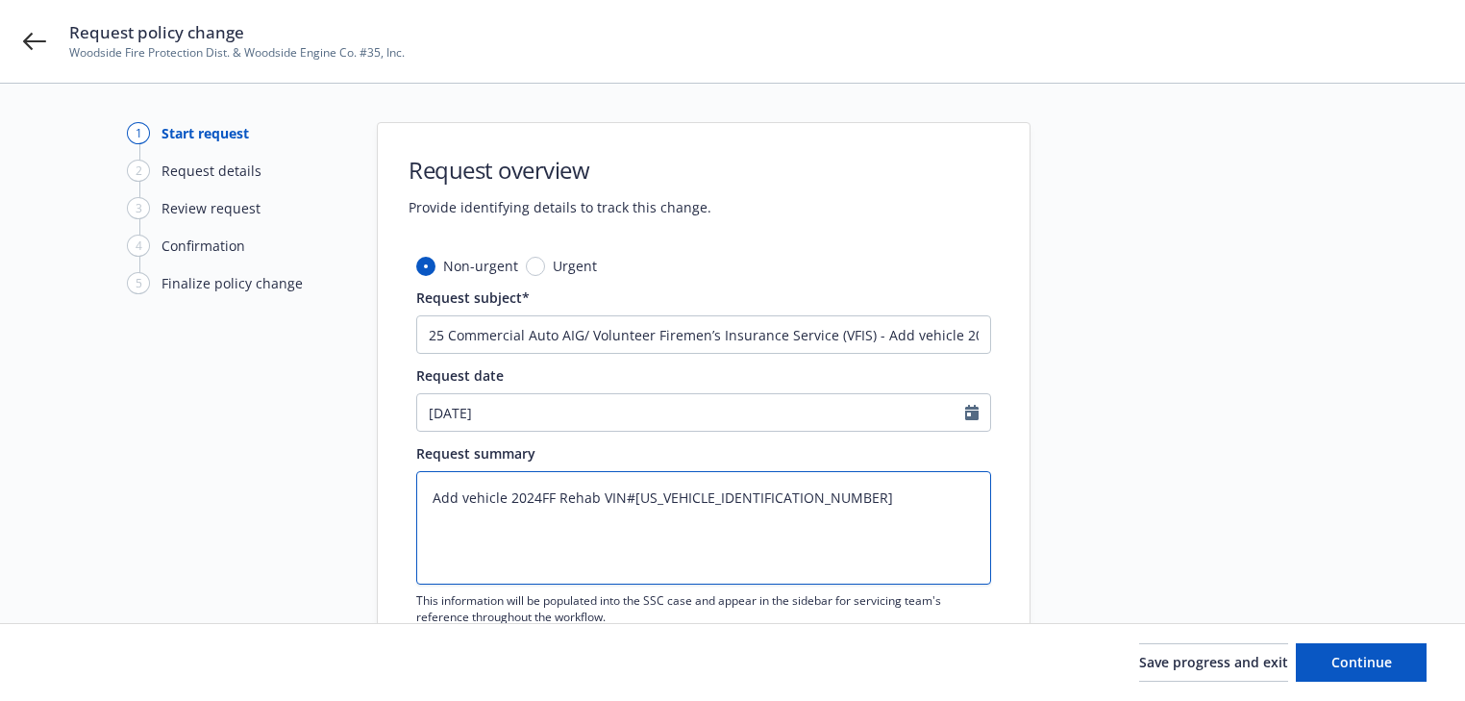
click at [535, 500] on textarea "Add vehicle 2024FF Rehab VIN#4RAVS1215RK095990" at bounding box center [703, 527] width 575 height 113
type textarea "x"
type textarea "Add vehicle 2024 FF Rehab VIN#[US_VEHICLE_IDENTIFICATION_NUMBER]"
click at [901, 338] on input "25 Commercial Auto AIG/ Volunteer Firemen’s Insurance Service (VFIS) - Add vehi…" at bounding box center [703, 334] width 575 height 38
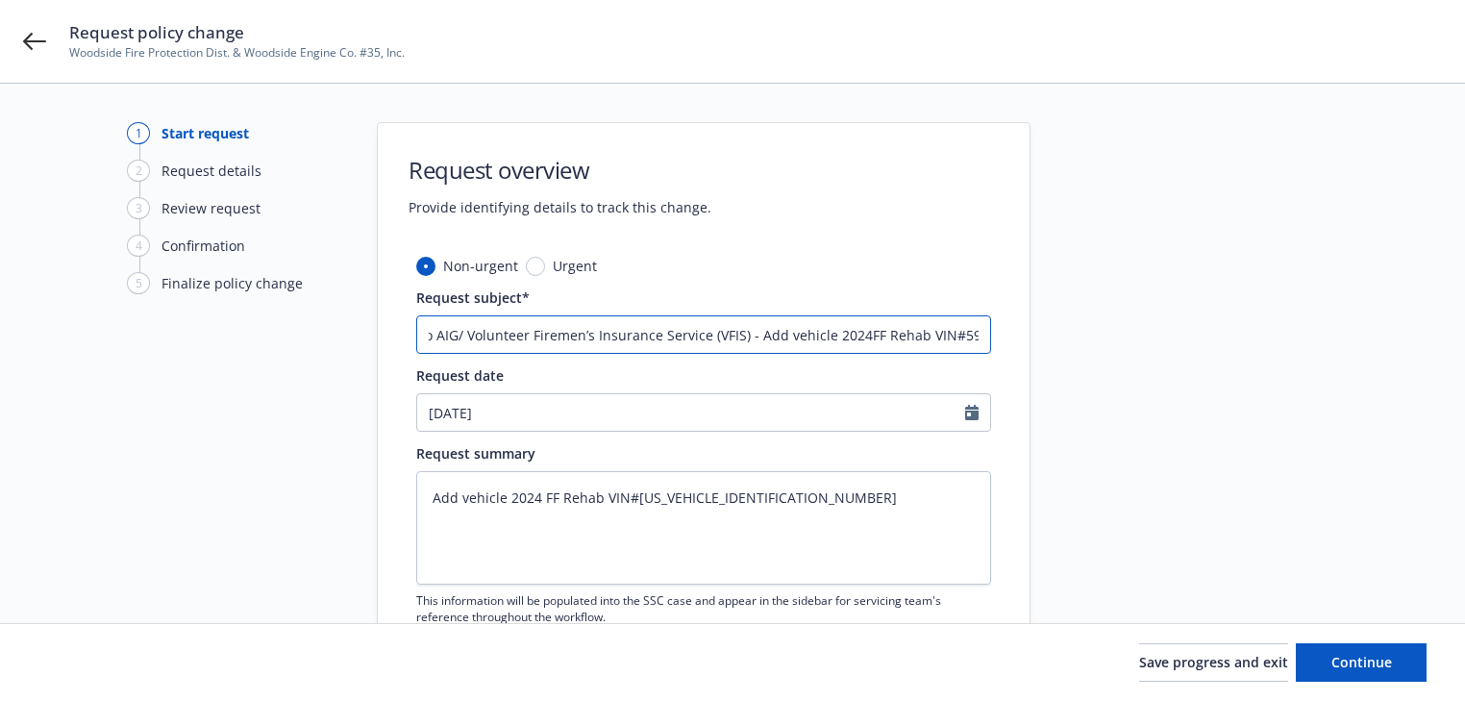
click at [855, 333] on input "25 Commercial Auto AIG/ Volunteer Firemen’s Insurance Service (VFIS) - Add vehi…" at bounding box center [703, 334] width 575 height 38
type textarea "x"
type input "25 Commercial Auto AIG/ Volunteer Firemen’s Insurance Service (VFIS) - Add vehi…"
drag, startPoint x: 1309, startPoint y: 529, endPoint x: 1367, endPoint y: 607, distance: 97.5
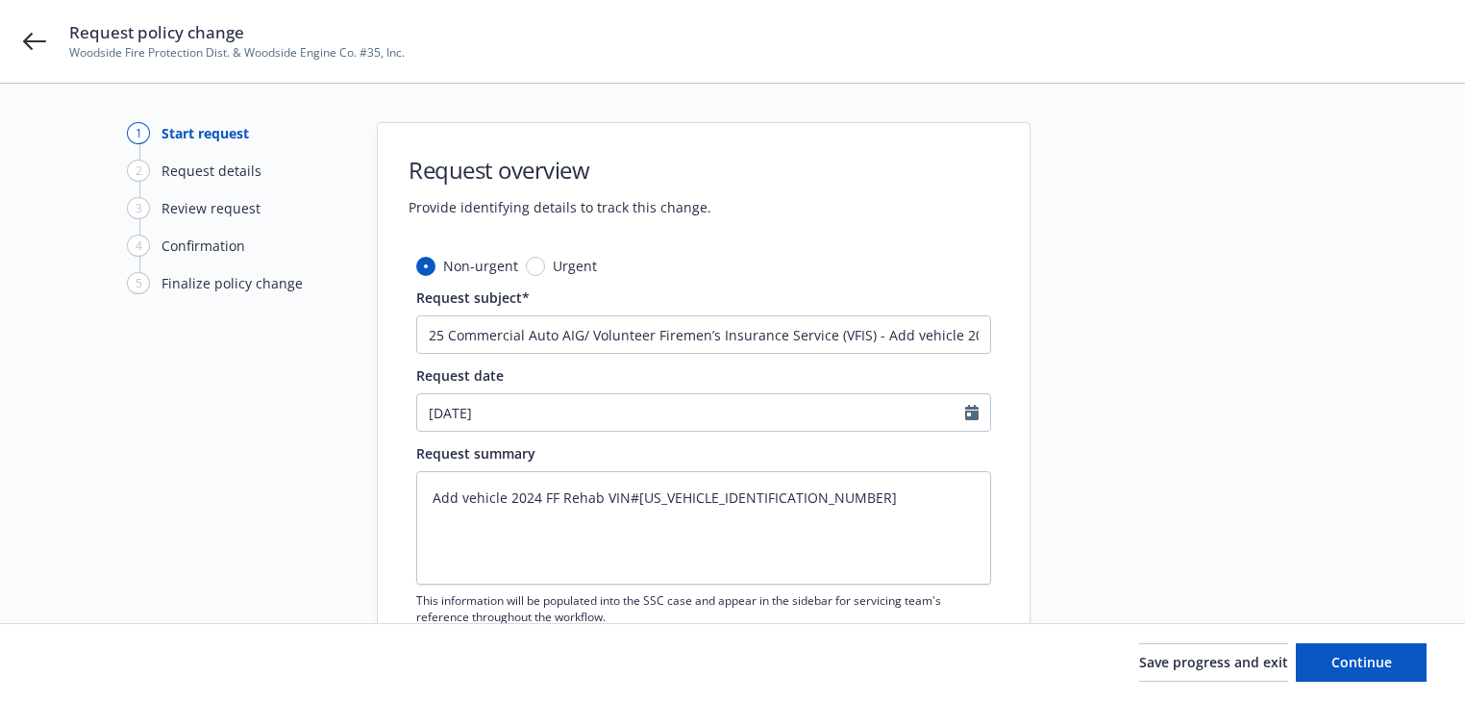
click at [1309, 534] on div at bounding box center [1203, 420] width 269 height 597
click at [1385, 650] on button "Continue" at bounding box center [1361, 662] width 131 height 38
type textarea "x"
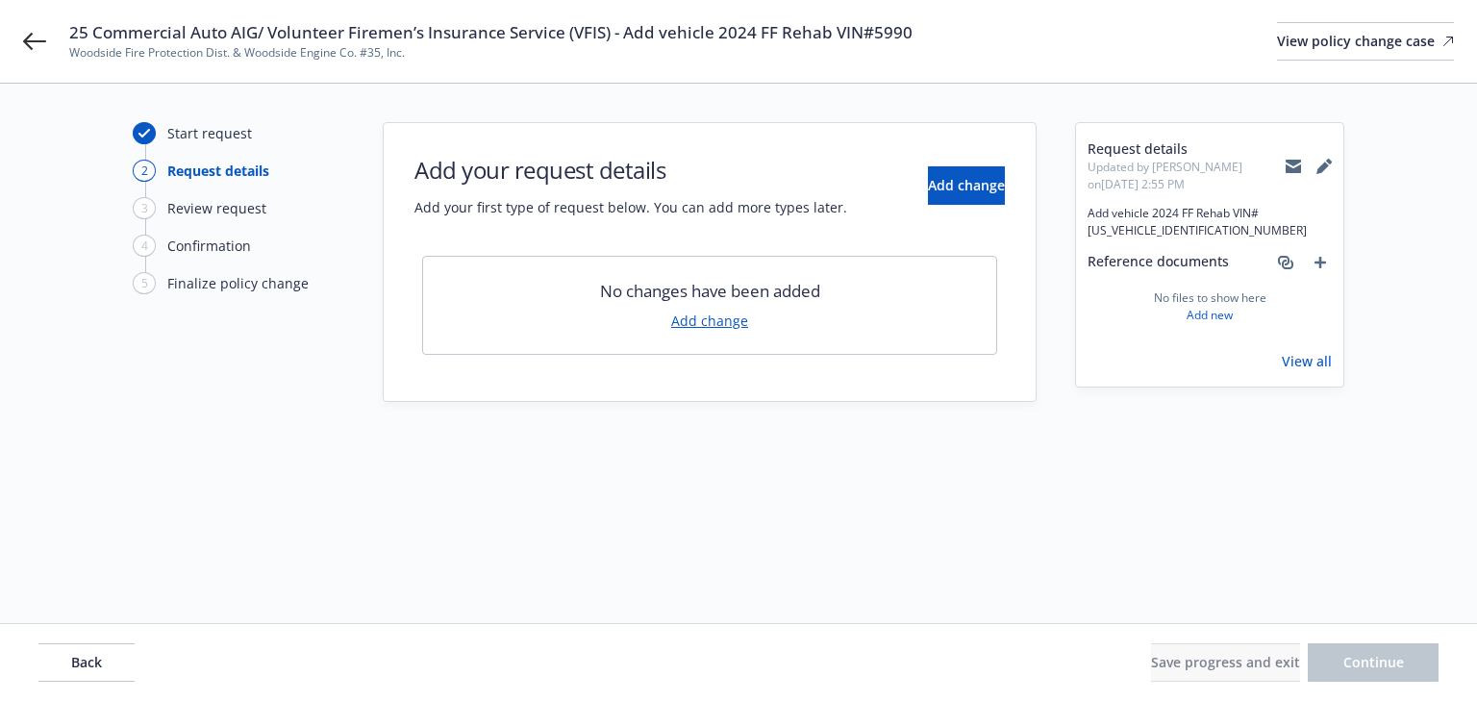
click at [1011, 178] on div "Add your request details Add your first type of request below. You can add more…" at bounding box center [710, 170] width 652 height 94
click at [946, 190] on span "Add change" at bounding box center [966, 185] width 77 height 18
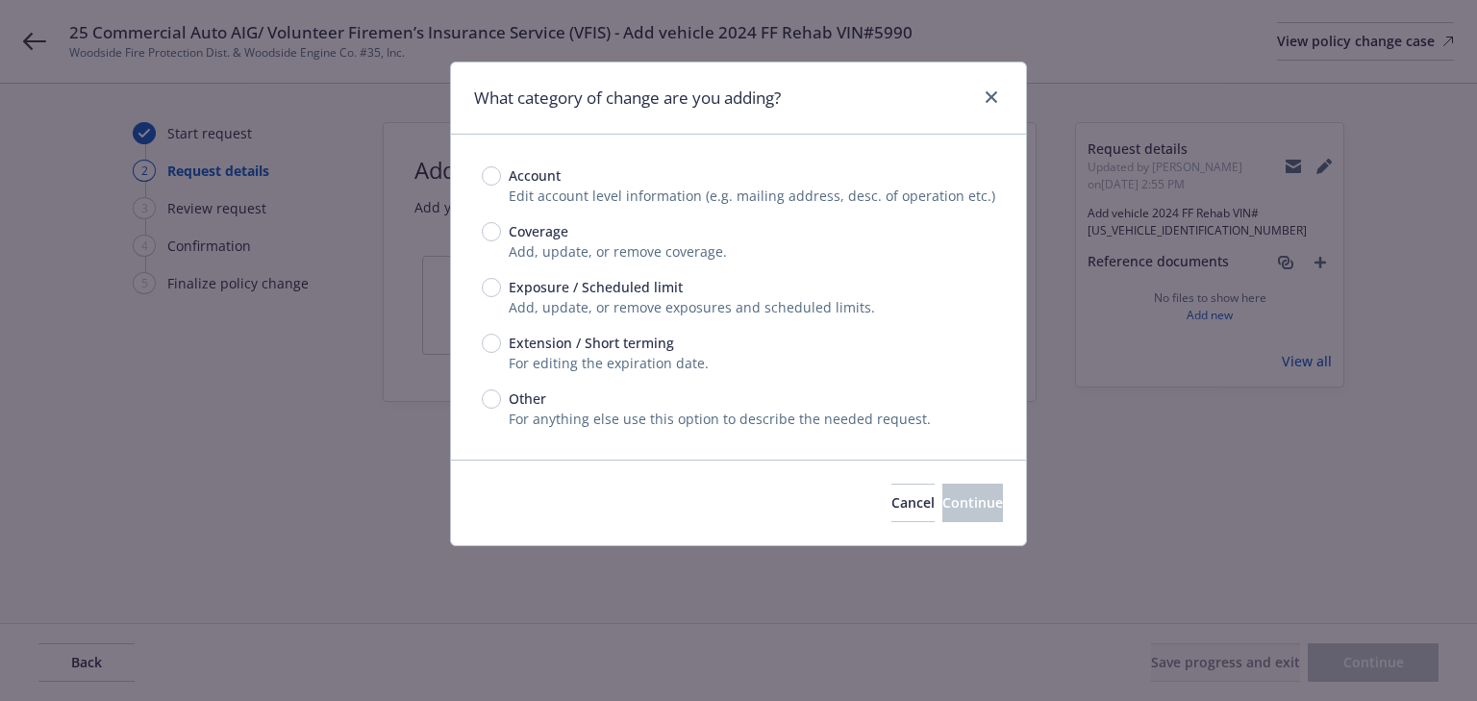
click at [501, 287] on span "Exposure / Scheduled limit" at bounding box center [592, 287] width 182 height 20
click at [500, 287] on input "Exposure / Scheduled limit" at bounding box center [491, 287] width 19 height 19
radio input "true"
click at [961, 514] on button "Continue" at bounding box center [972, 503] width 61 height 38
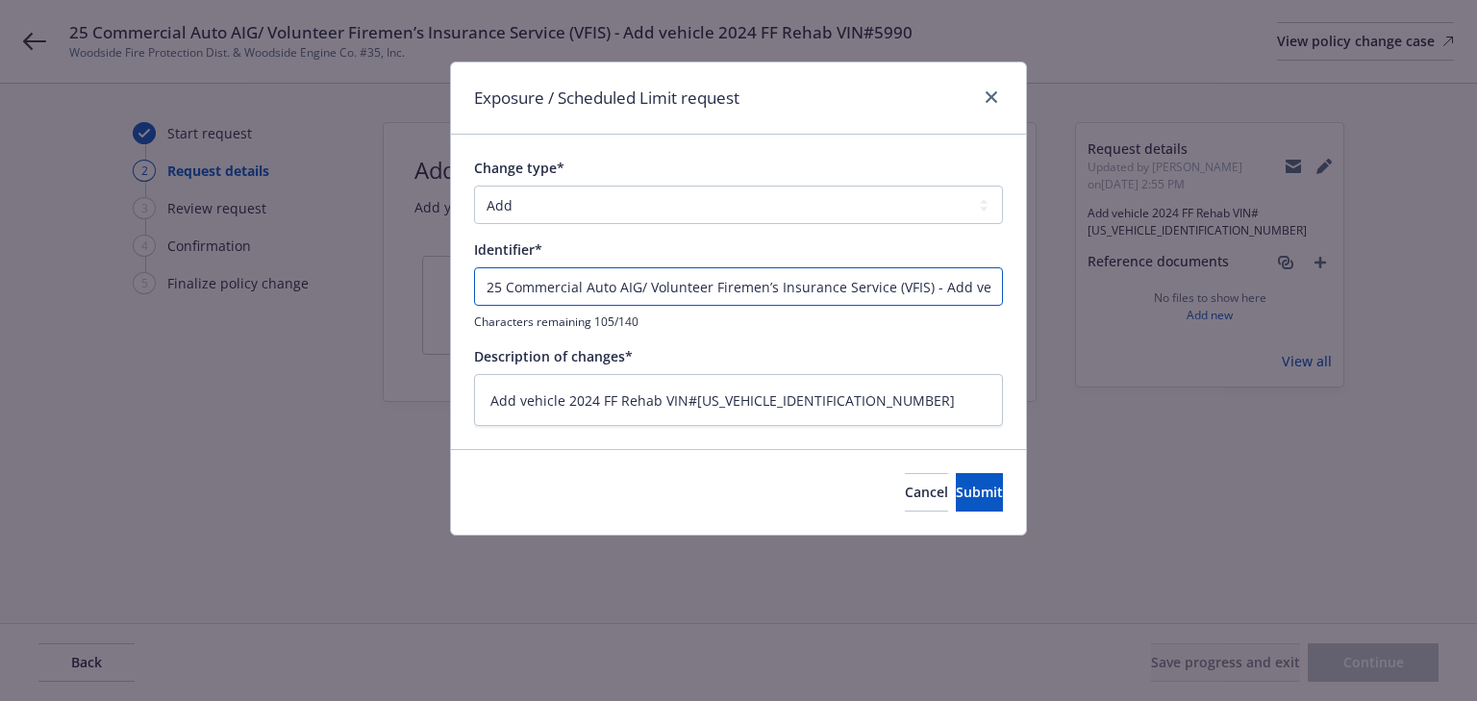
drag, startPoint x: 919, startPoint y: 283, endPoint x: -226, endPoint y: 371, distance: 1148.5
click at [0, 371] on html "25 Commercial Auto AIG/ Volunteer Firemen’s Insurance Service (VFIS) - Add vehi…" at bounding box center [738, 350] width 1477 height 701
type textarea "x"
type input ") - Add vehicle 2024 FF Rehab VIN#5990"
type textarea "x"
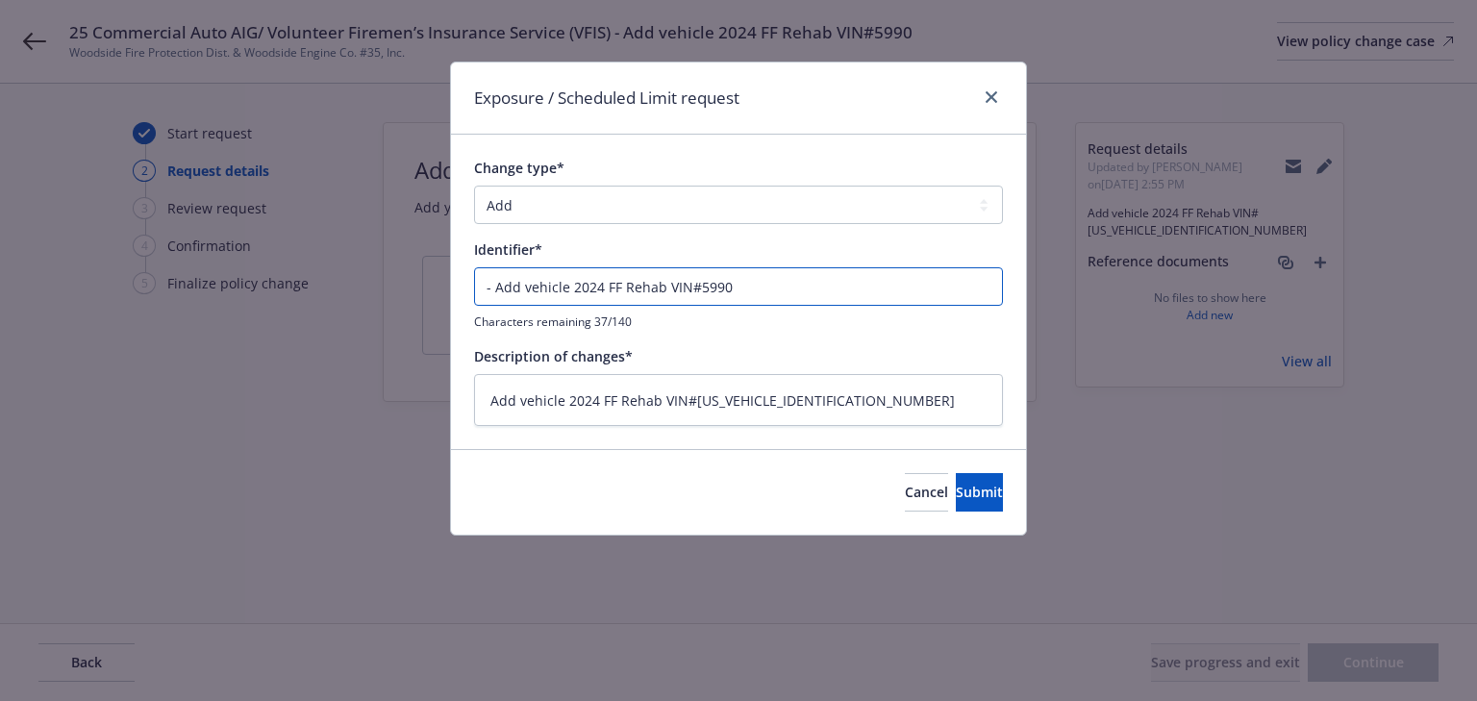
type input "- Add vehicle 2024 FF Rehab VIN#5990"
click at [956, 476] on button "Submit" at bounding box center [979, 492] width 47 height 38
type textarea "x"
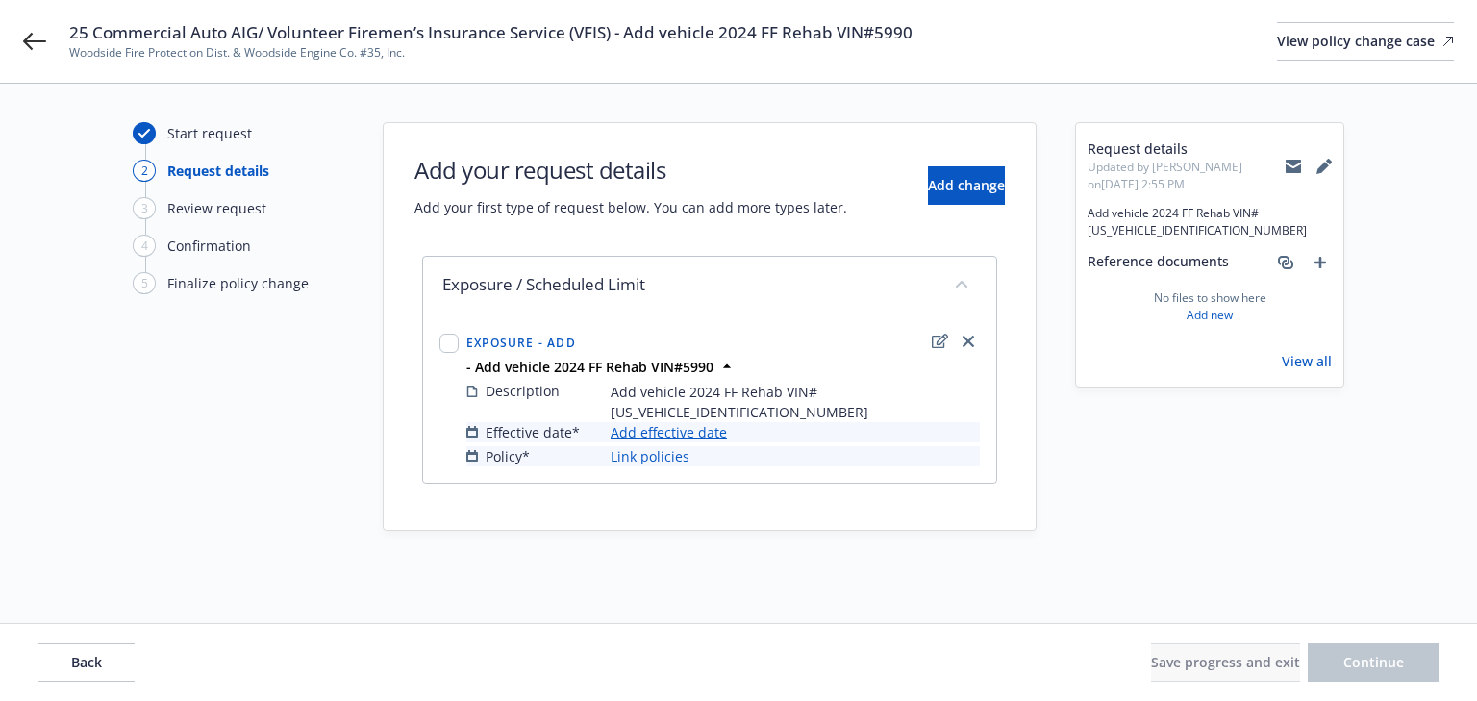
click at [714, 422] on link "Add effective date" at bounding box center [669, 432] width 116 height 20
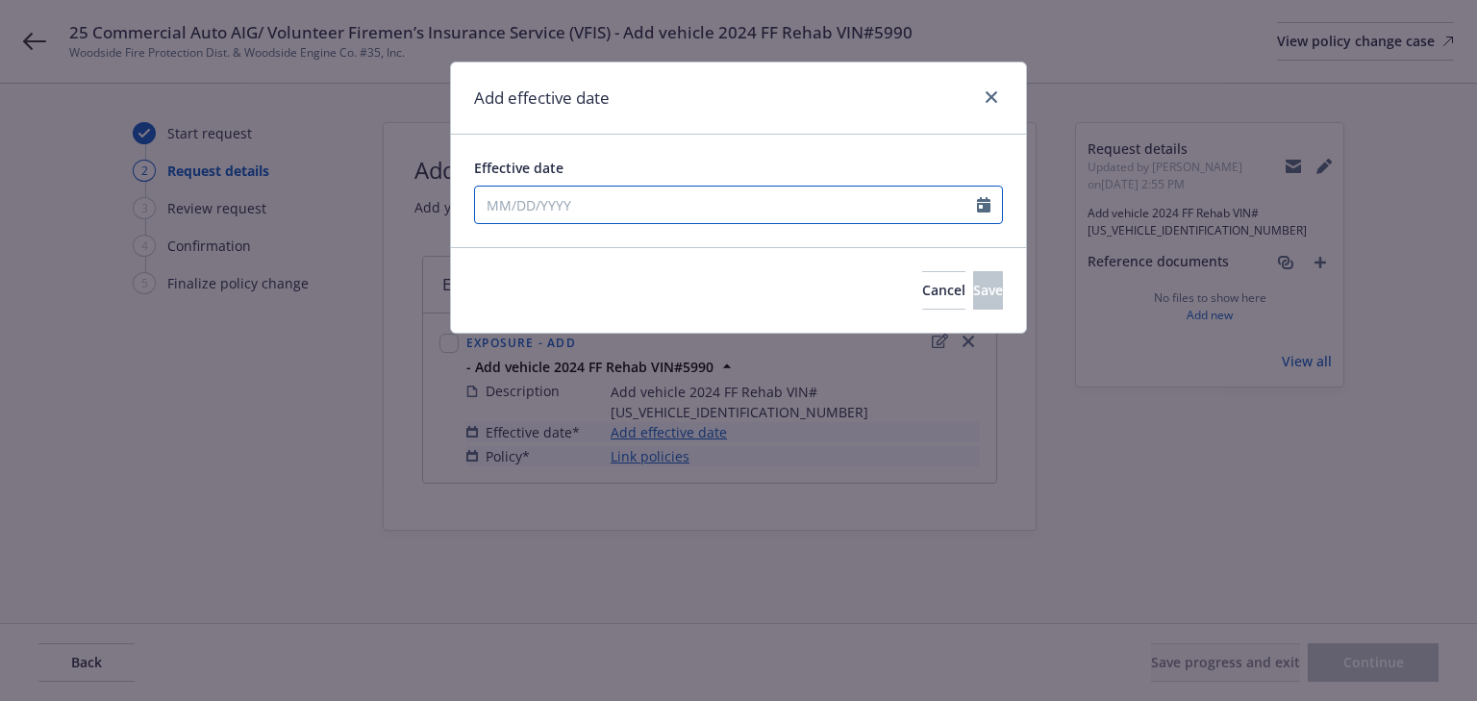
click at [612, 214] on input "Effective date" at bounding box center [726, 205] width 502 height 37
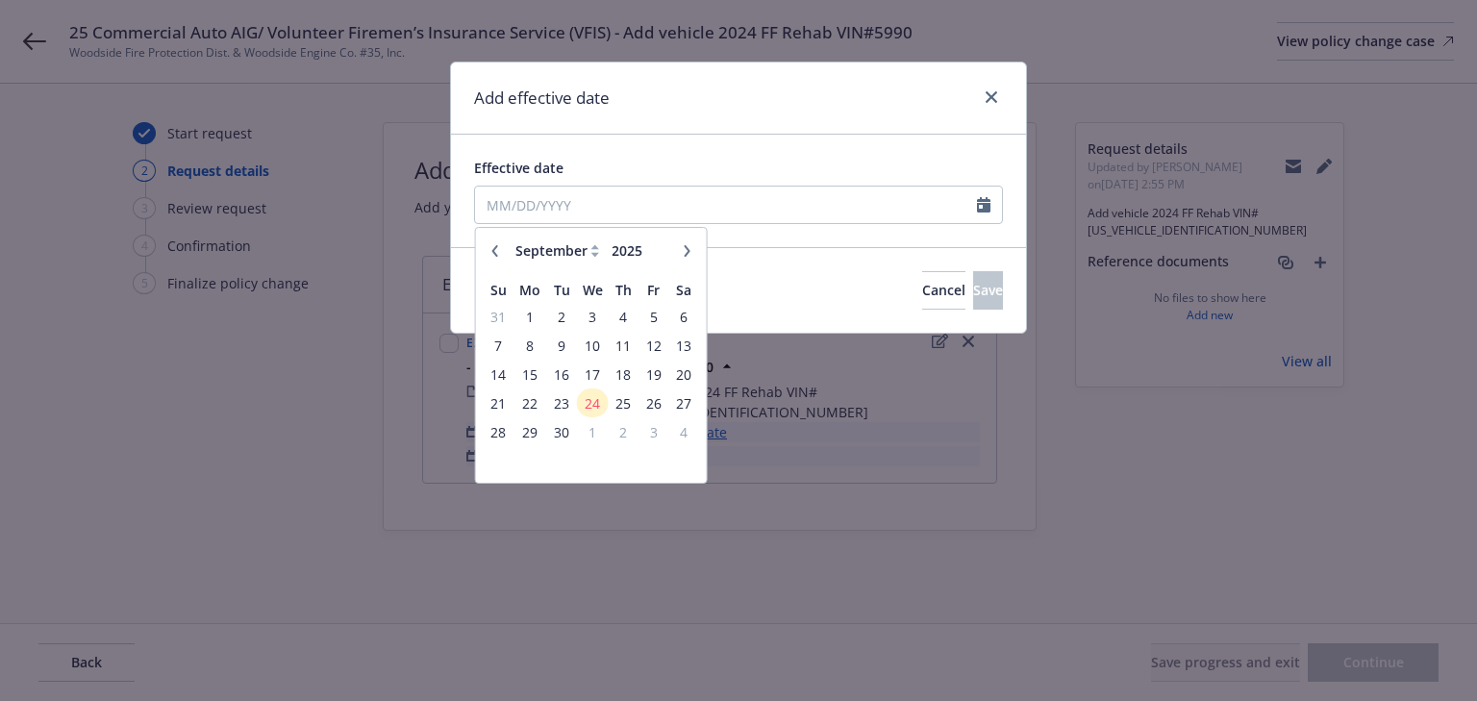
click at [495, 254] on icon "button" at bounding box center [495, 250] width 6 height 12
select select "8"
click at [527, 381] on span "11" at bounding box center [529, 374] width 29 height 24
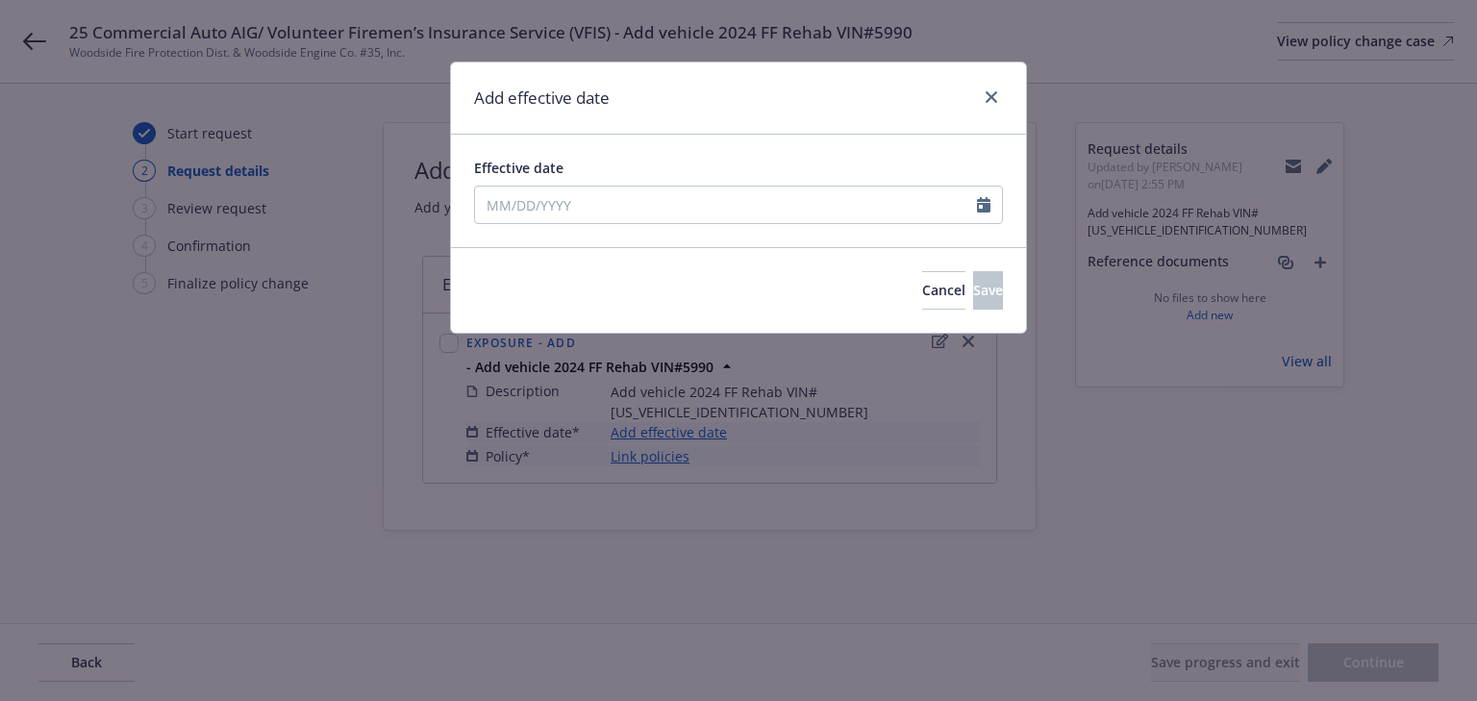
type input "[DATE]"
click at [995, 285] on button "Save" at bounding box center [988, 290] width 30 height 38
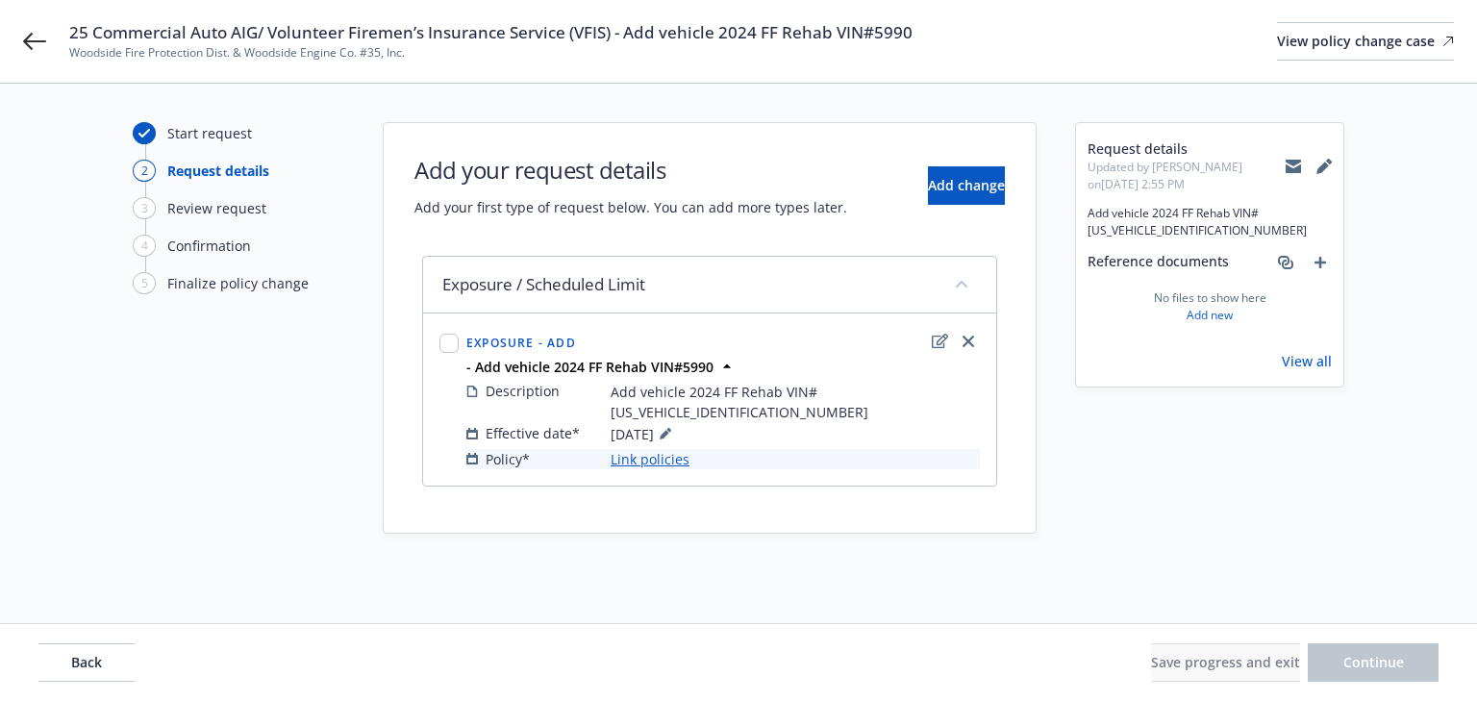
click at [673, 449] on link "Link policies" at bounding box center [650, 459] width 79 height 20
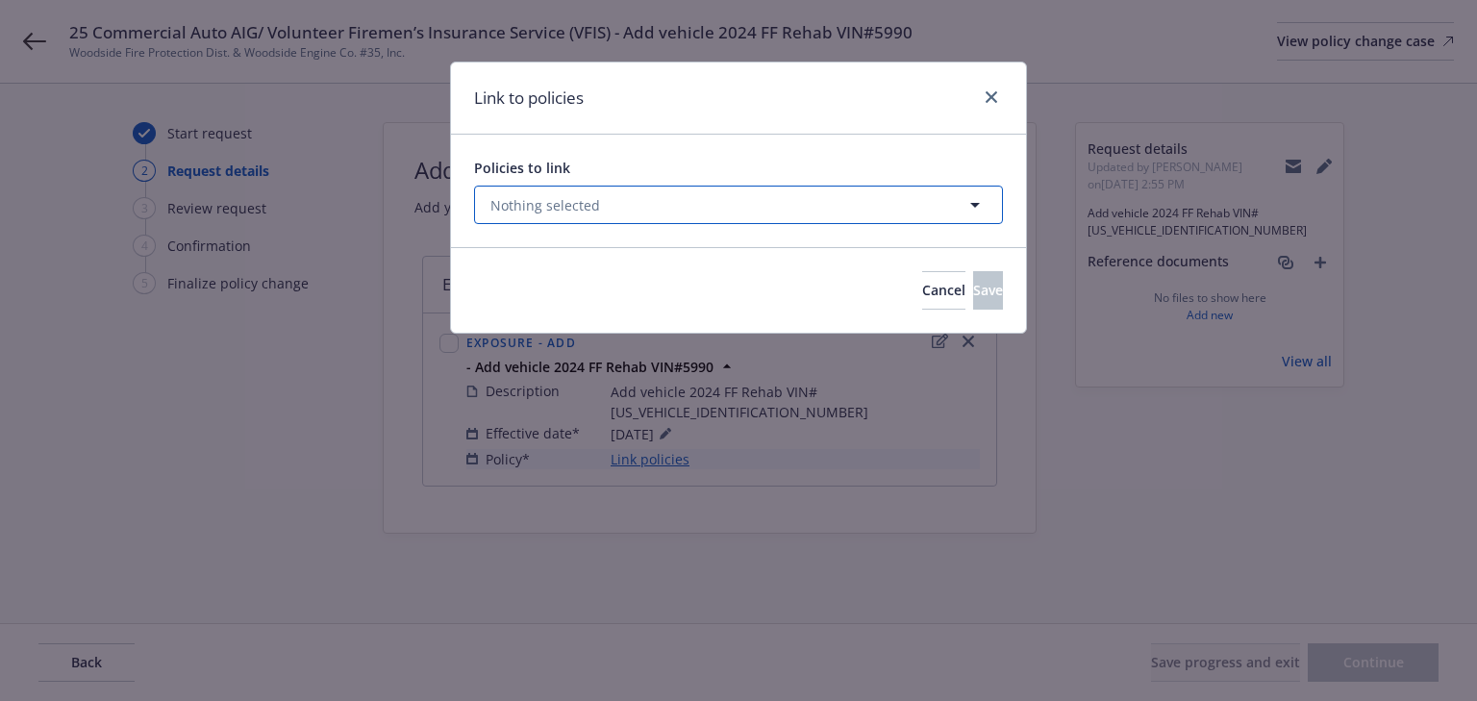
click at [653, 208] on button "Nothing selected" at bounding box center [738, 205] width 529 height 38
select select "ACTIVE"
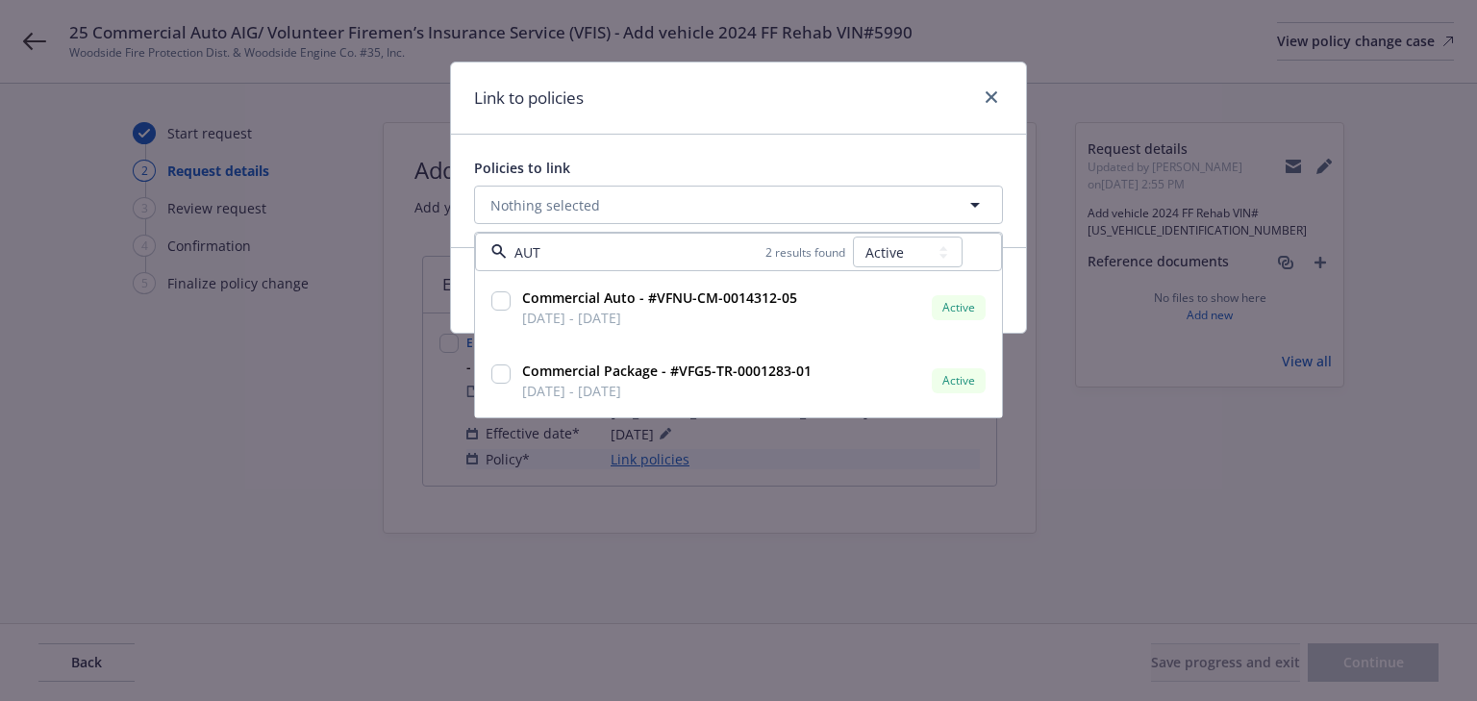
type input "AUTO"
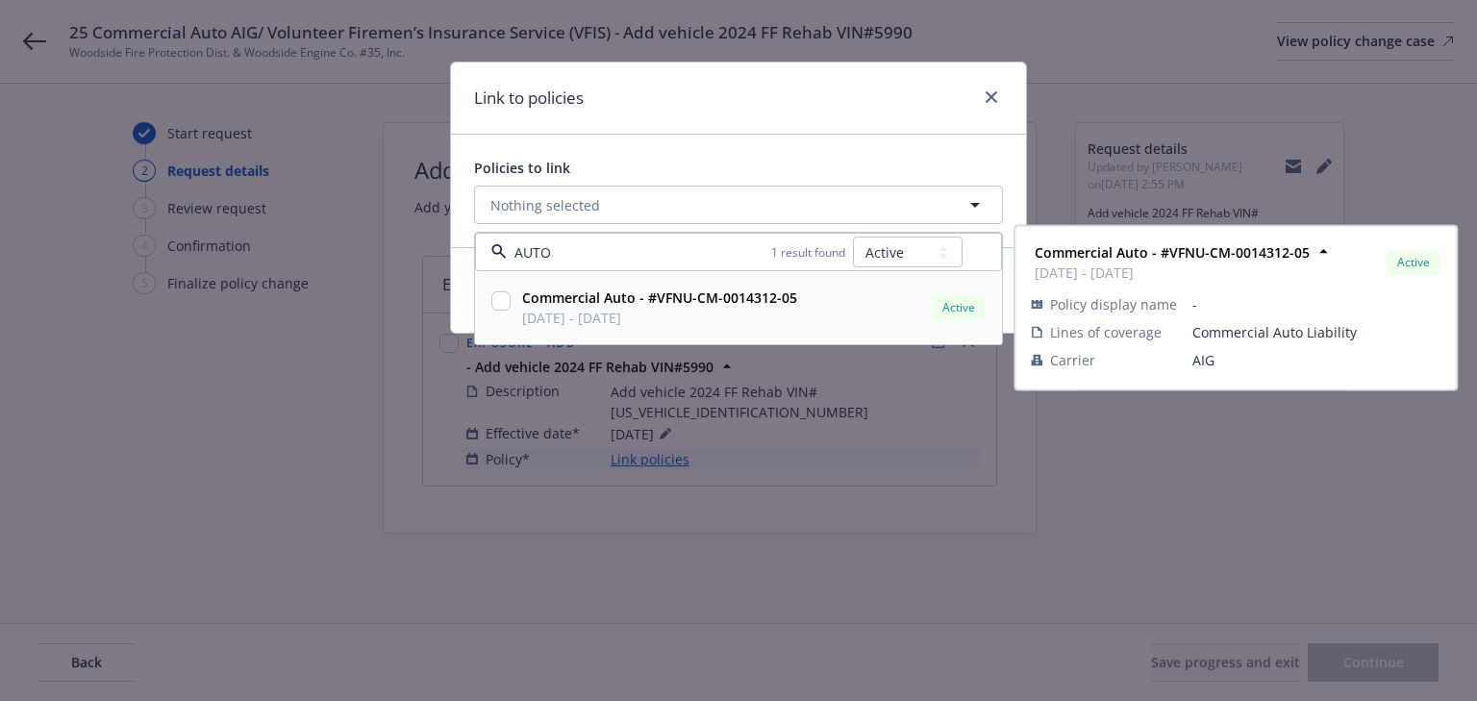
click at [498, 298] on input "checkbox" at bounding box center [500, 300] width 19 height 19
checkbox input "true"
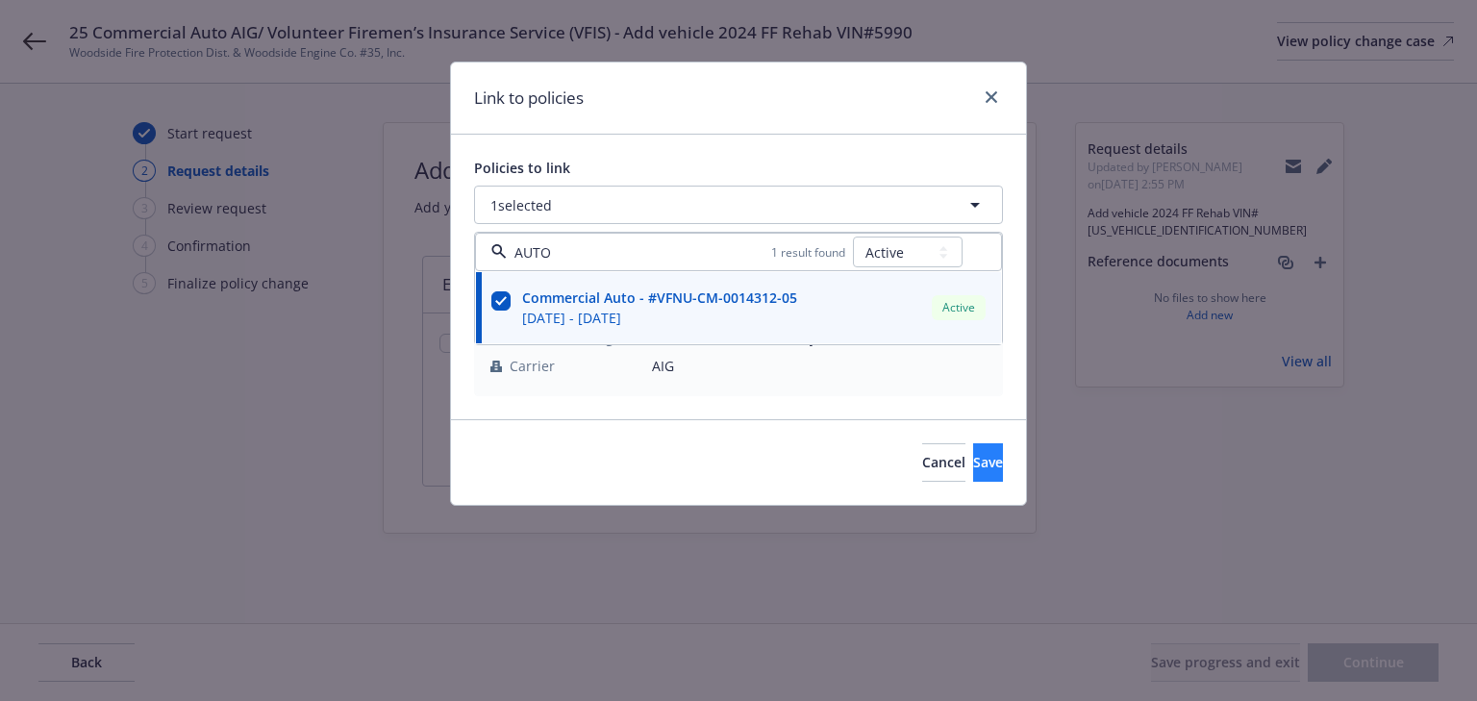
type input "AUTO"
click at [973, 462] on span "Save" at bounding box center [988, 462] width 30 height 18
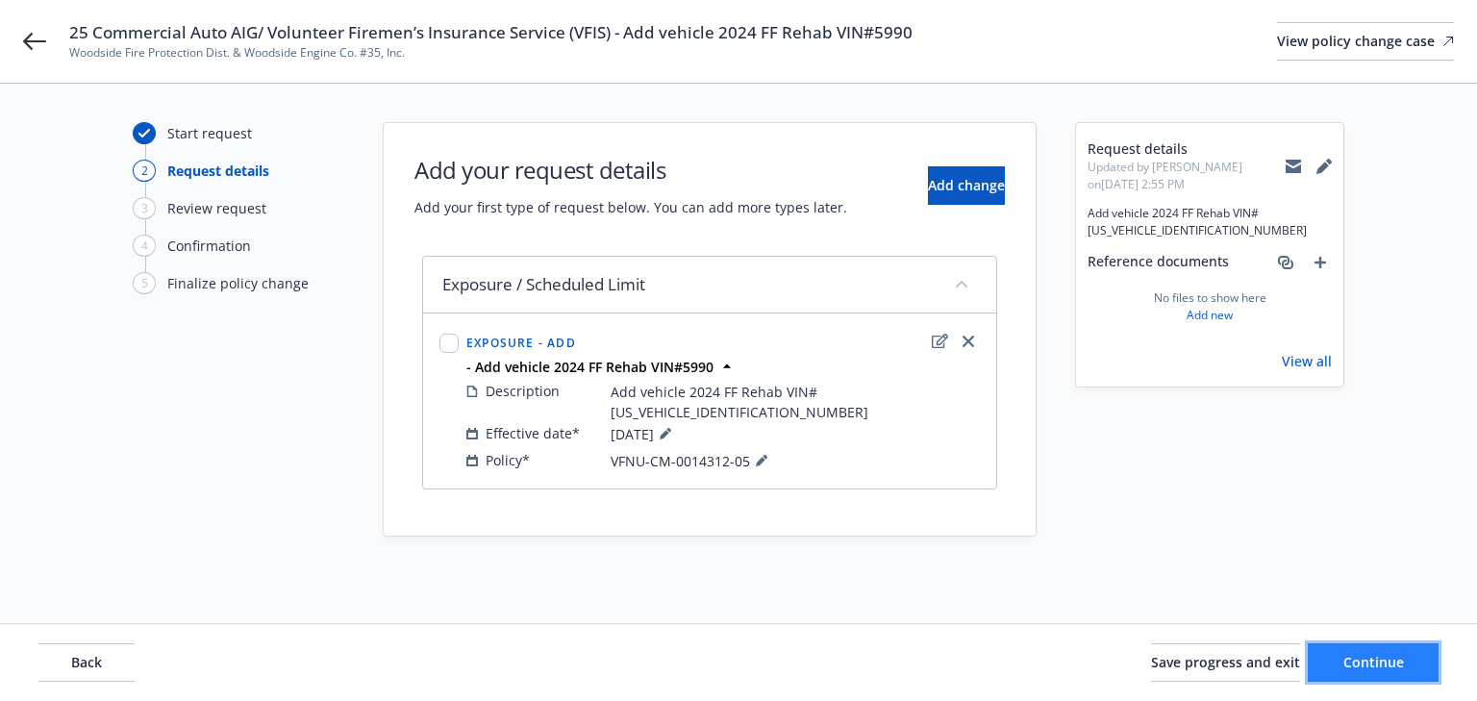
click at [1406, 650] on button "Continue" at bounding box center [1373, 662] width 131 height 38
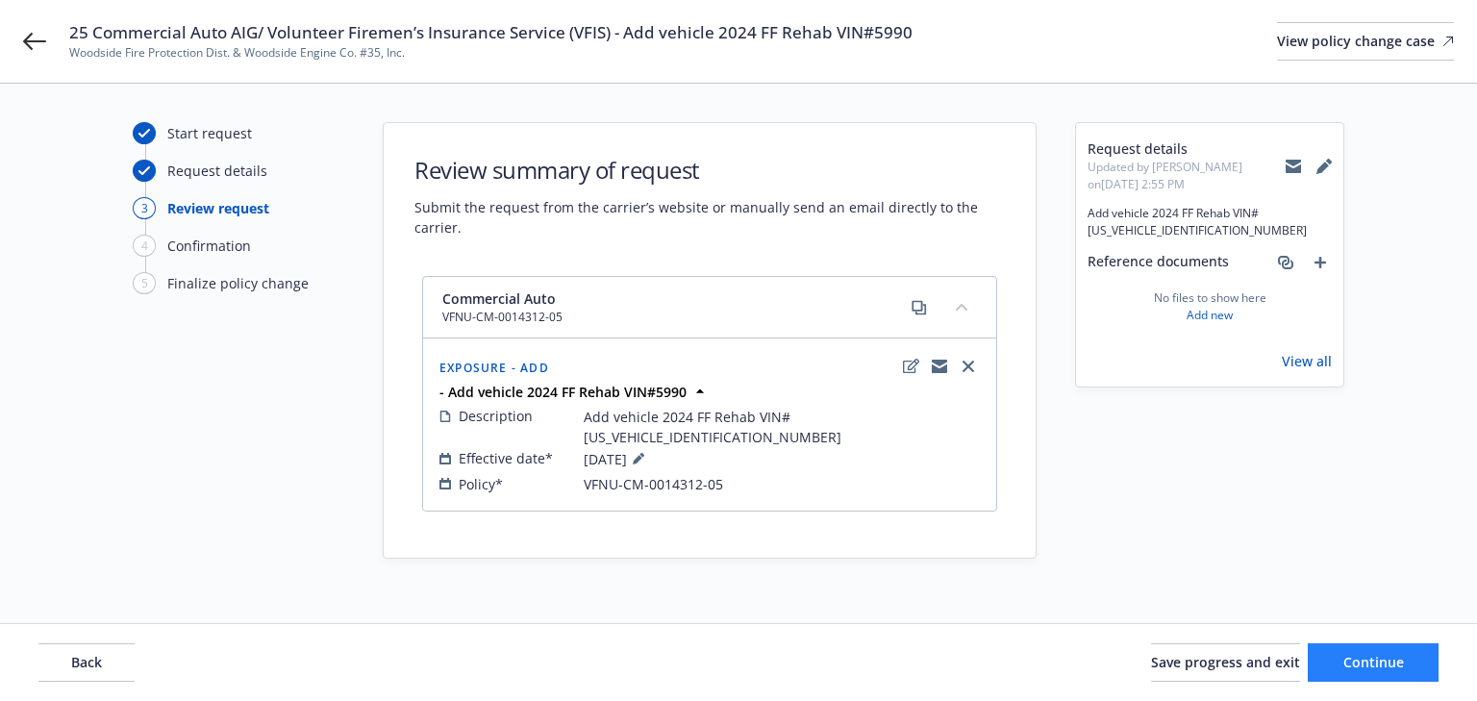
click at [1406, 650] on button "Continue" at bounding box center [1373, 662] width 131 height 38
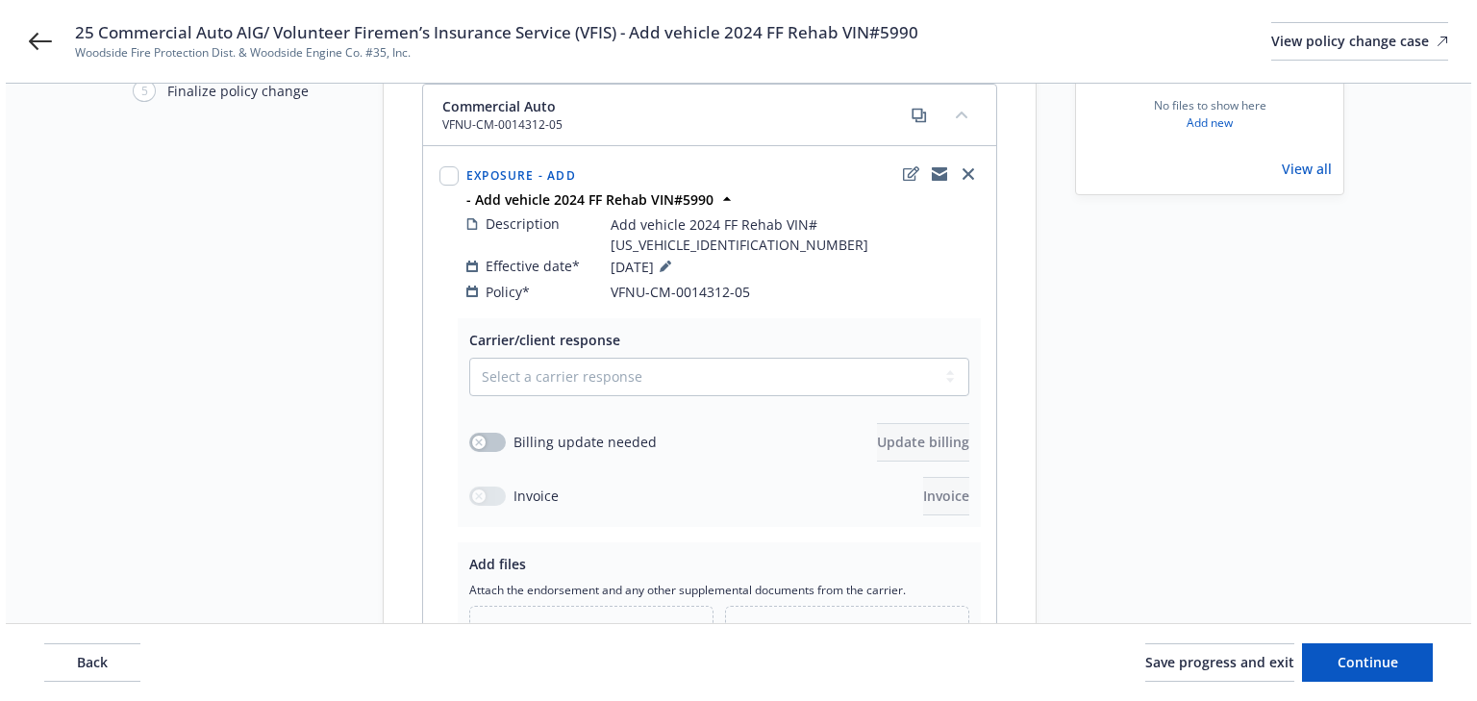
scroll to position [308, 0]
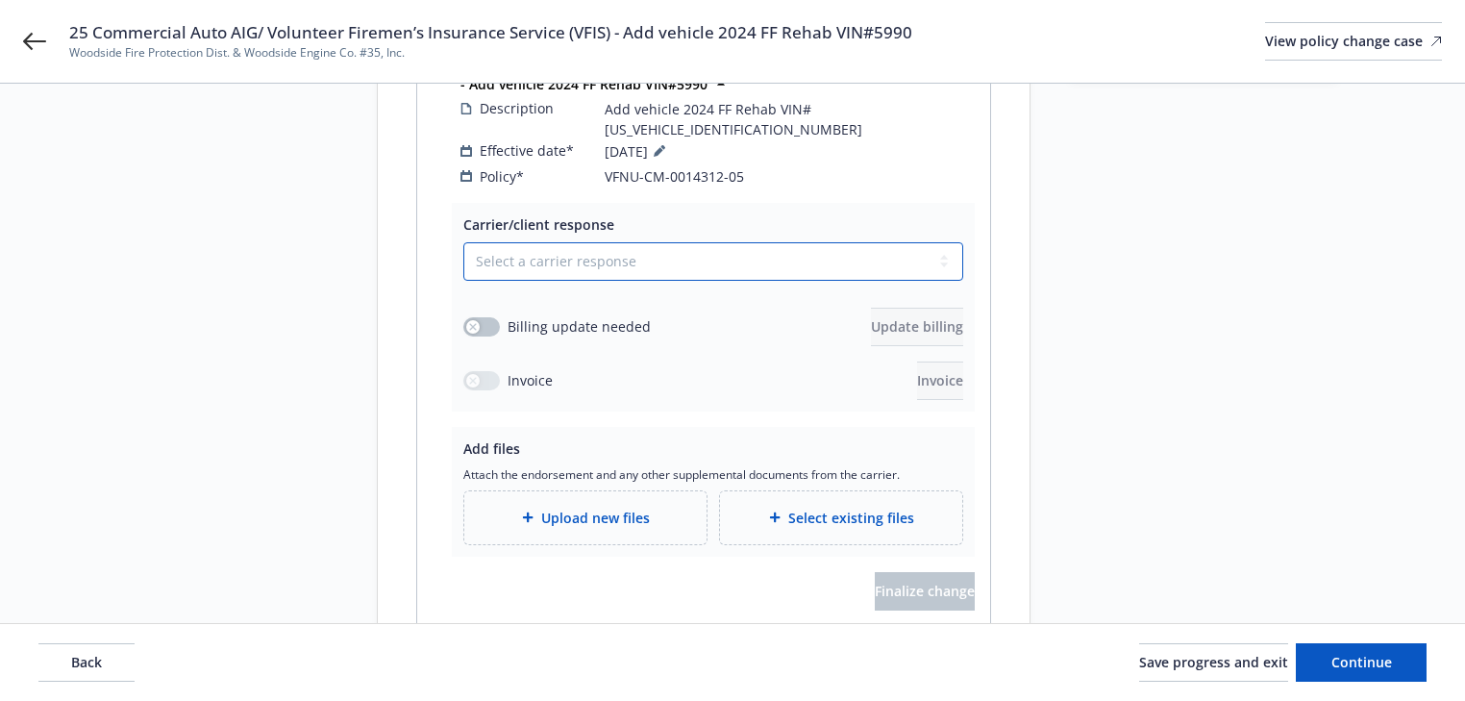
drag, startPoint x: 627, startPoint y: 210, endPoint x: 618, endPoint y: 235, distance: 26.5
click at [627, 242] on select "Select a carrier response Accepted Accepted with revision No endorsement needed…" at bounding box center [713, 261] width 500 height 38
select select "ACCEPTED"
click at [463, 242] on select "Select a carrier response Accepted Accepted with revision No endorsement needed…" at bounding box center [713, 261] width 500 height 38
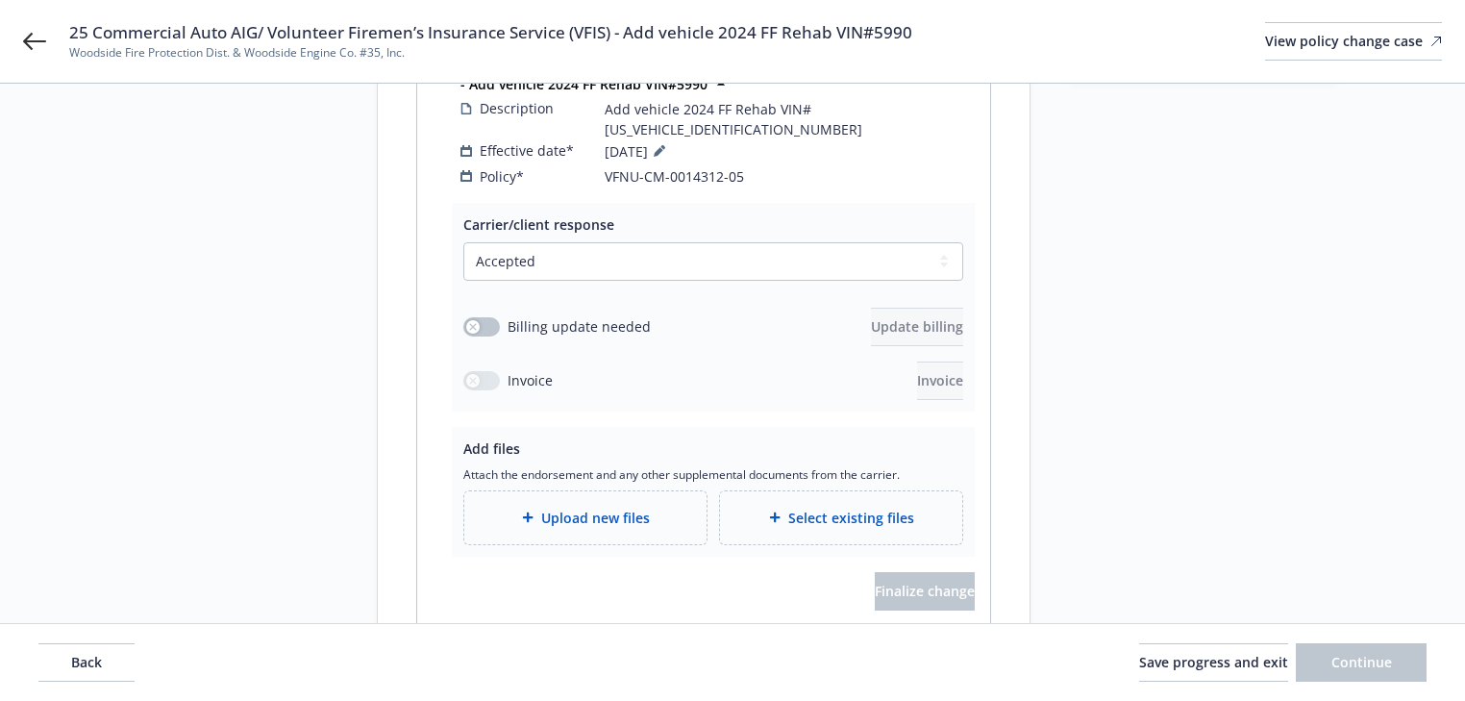
click at [486, 308] on div "Billing update needed Update billing" at bounding box center [713, 327] width 500 height 38
drag, startPoint x: 481, startPoint y: 285, endPoint x: 514, endPoint y: 285, distance: 33.7
click at [485, 317] on button "button" at bounding box center [481, 326] width 37 height 19
click at [873, 317] on span "Update billing" at bounding box center [917, 326] width 92 height 18
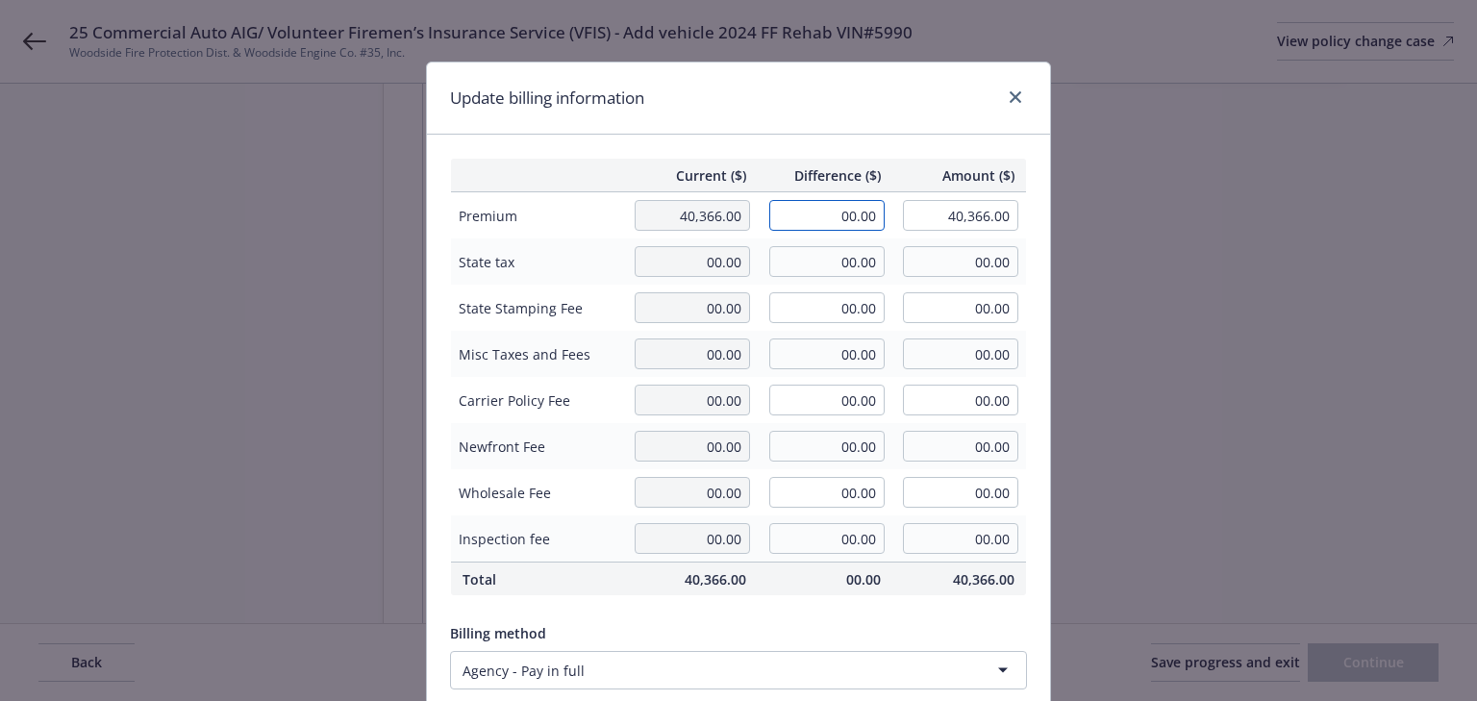
drag, startPoint x: 800, startPoint y: 229, endPoint x: 1061, endPoint y: 212, distance: 262.1
click at [1061, 212] on div "Update billing information Current ($) Difference ($) Amount ($) Premium 40,366…" at bounding box center [738, 350] width 1477 height 701
type input "62.00"
type input "40,428.00"
type input "6.2"
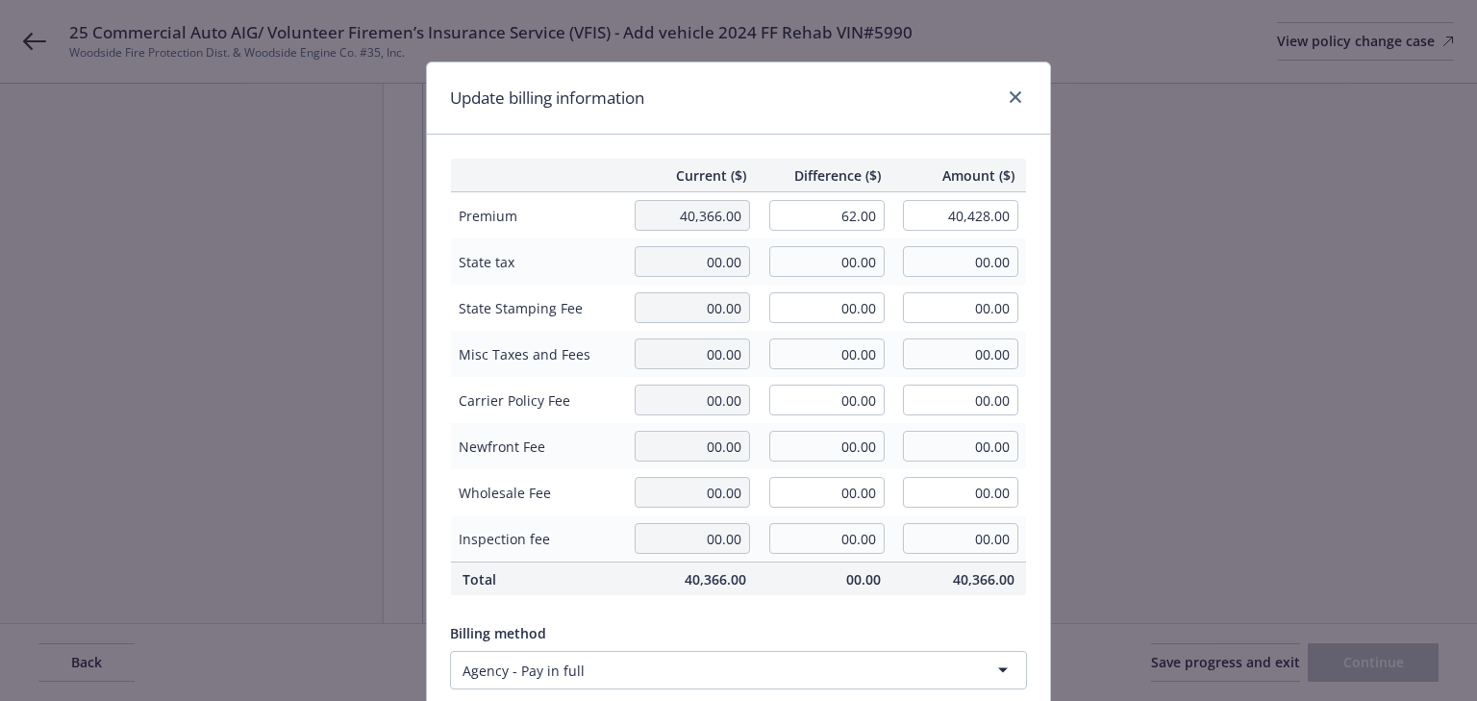
click at [890, 122] on div "Update billing information" at bounding box center [738, 98] width 623 height 72
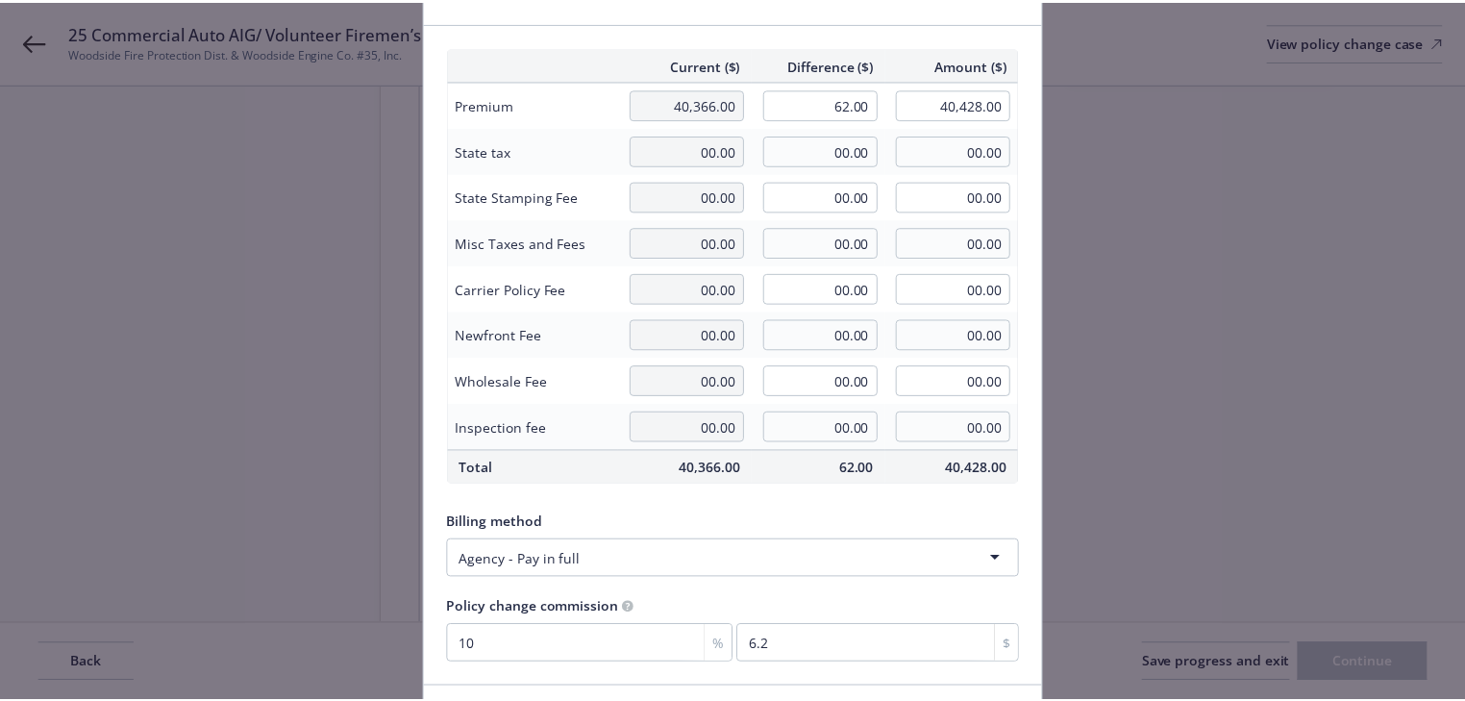
scroll to position [244, 0]
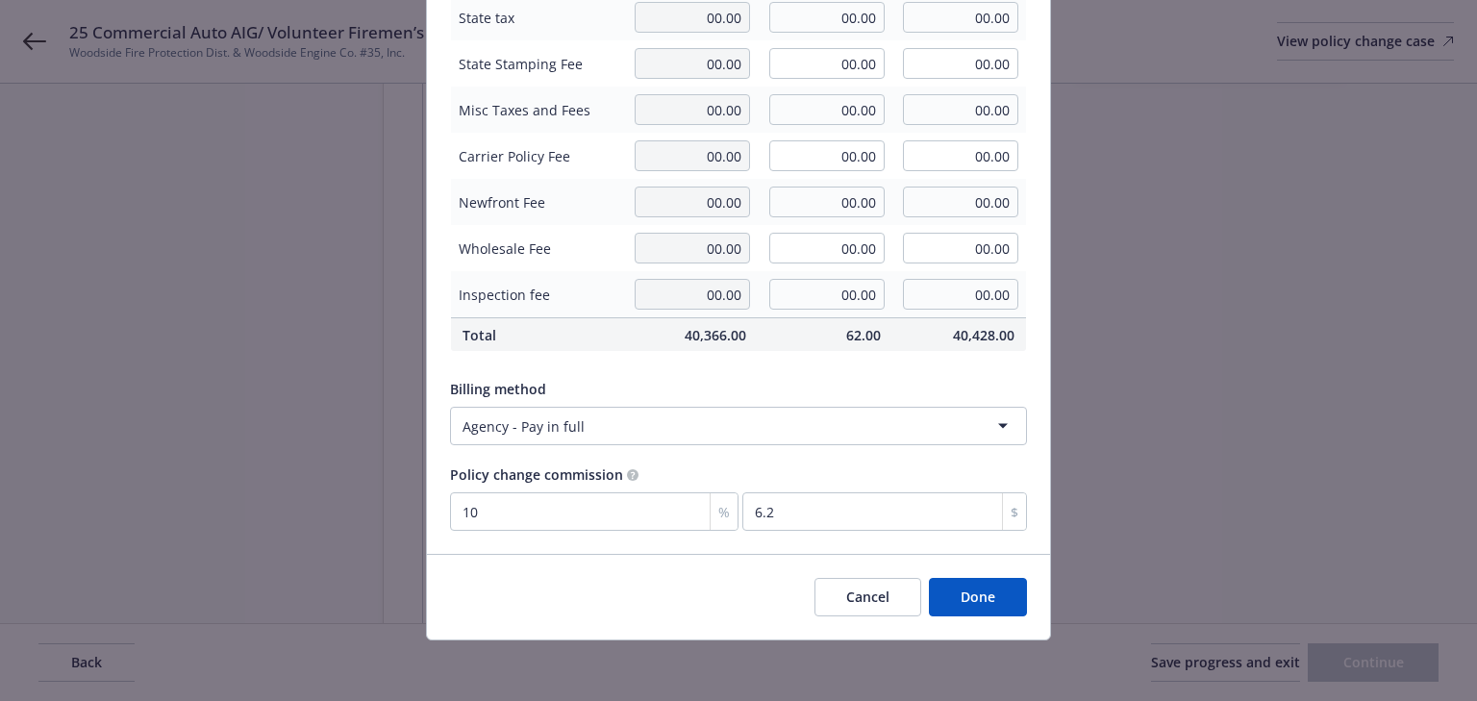
click at [984, 588] on button "Done" at bounding box center [978, 597] width 98 height 38
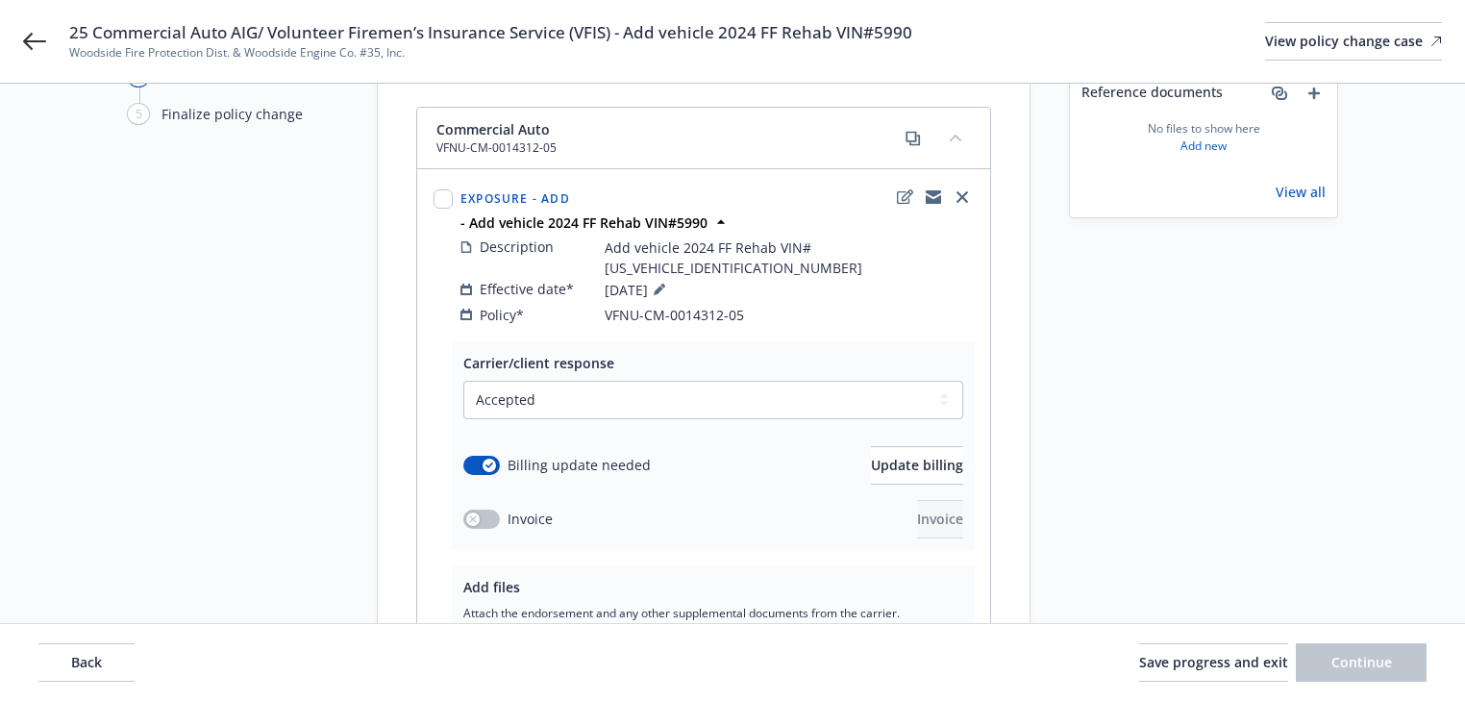
scroll to position [0, 0]
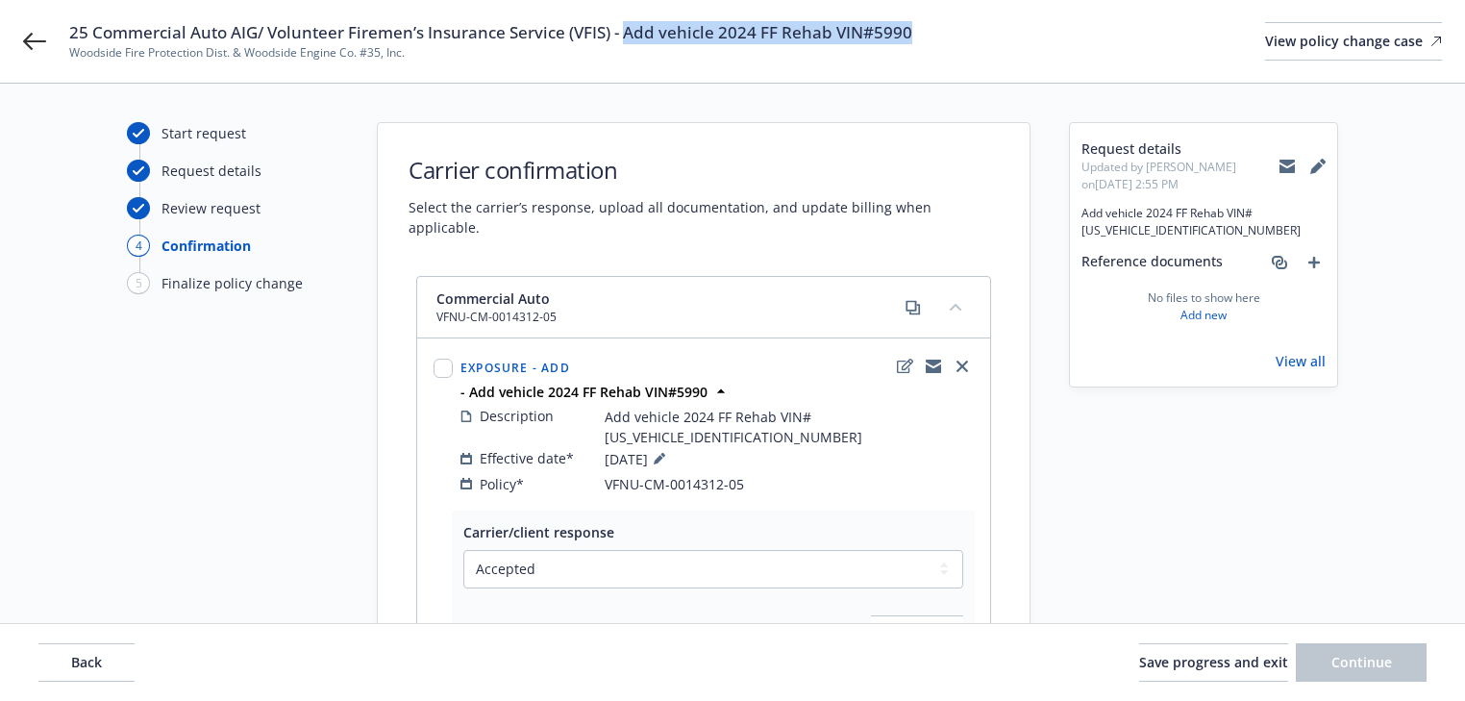
drag, startPoint x: 623, startPoint y: 32, endPoint x: 977, endPoint y: 33, distance: 353.8
click at [977, 33] on div "25 Commercial Auto AIG/ Volunteer Firemen’s Insurance Service (VFIS) - Add vehi…" at bounding box center [755, 41] width 1373 height 40
copy span "Add vehicle 2024 FF Rehab VIN#5990"
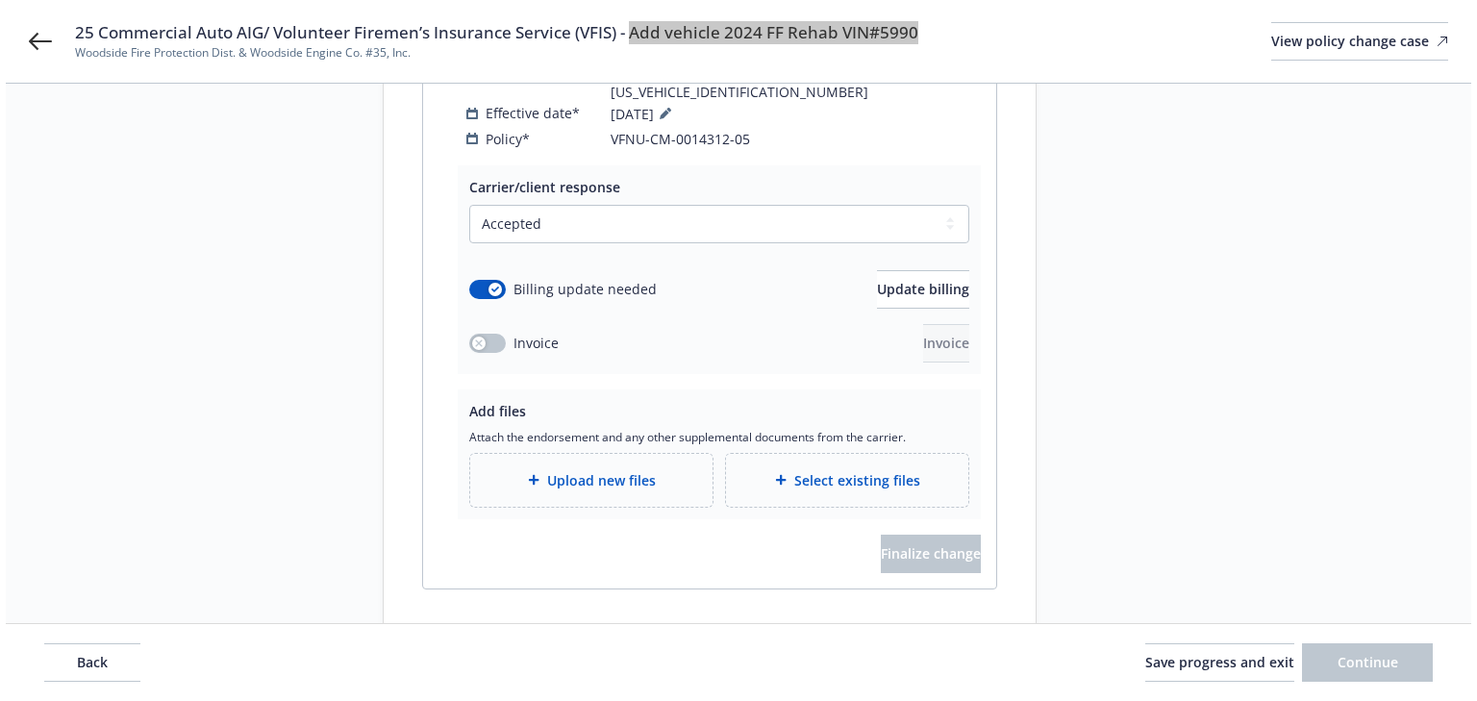
scroll to position [354, 0]
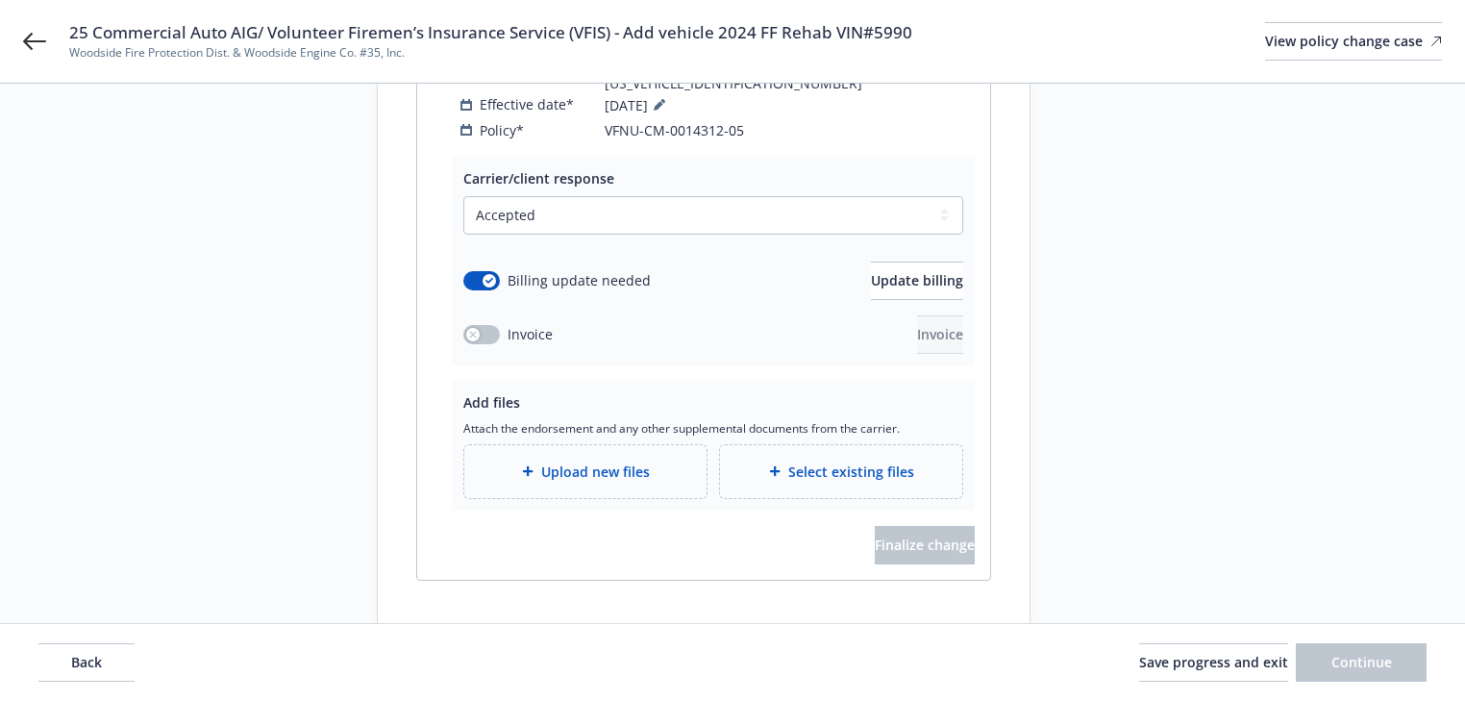
click at [597, 462] on span "Upload new files" at bounding box center [595, 472] width 109 height 20
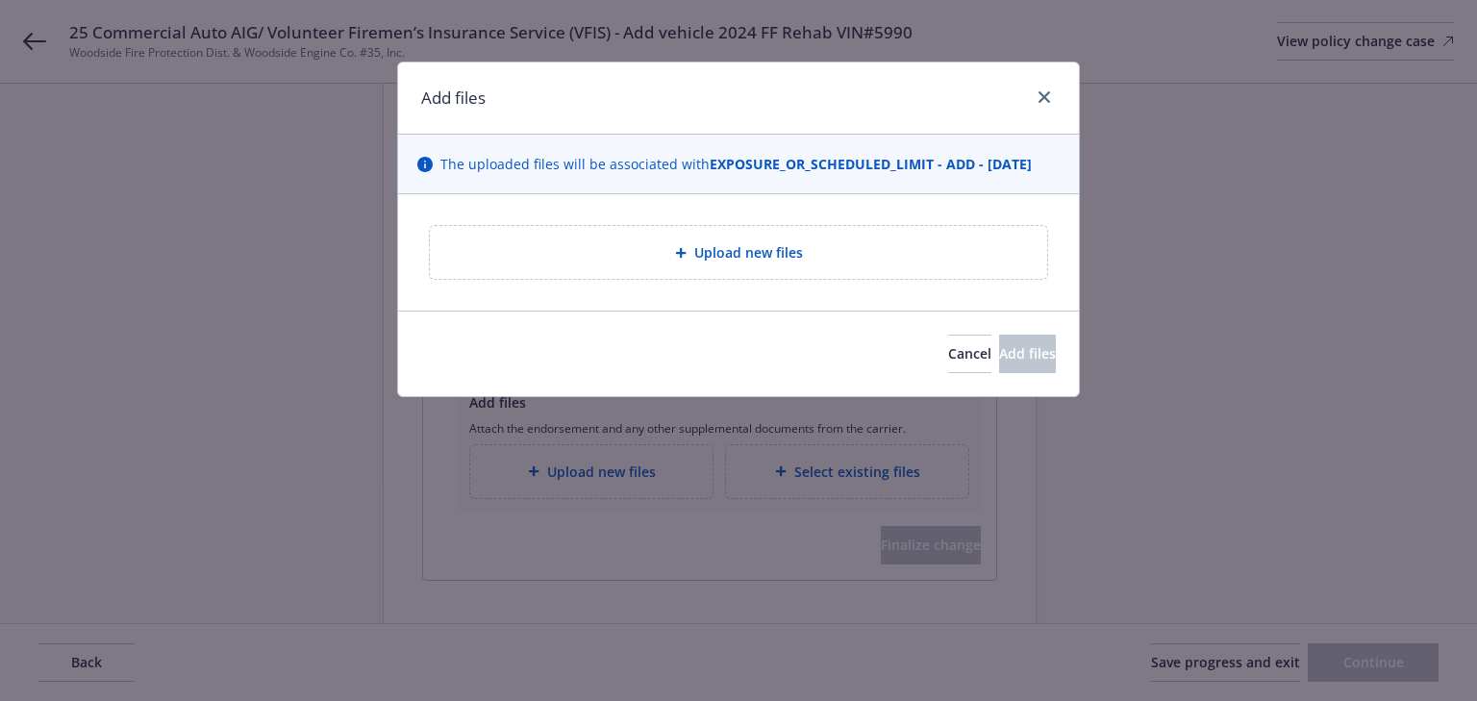
click at [754, 262] on div "Upload new files" at bounding box center [738, 252] width 617 height 53
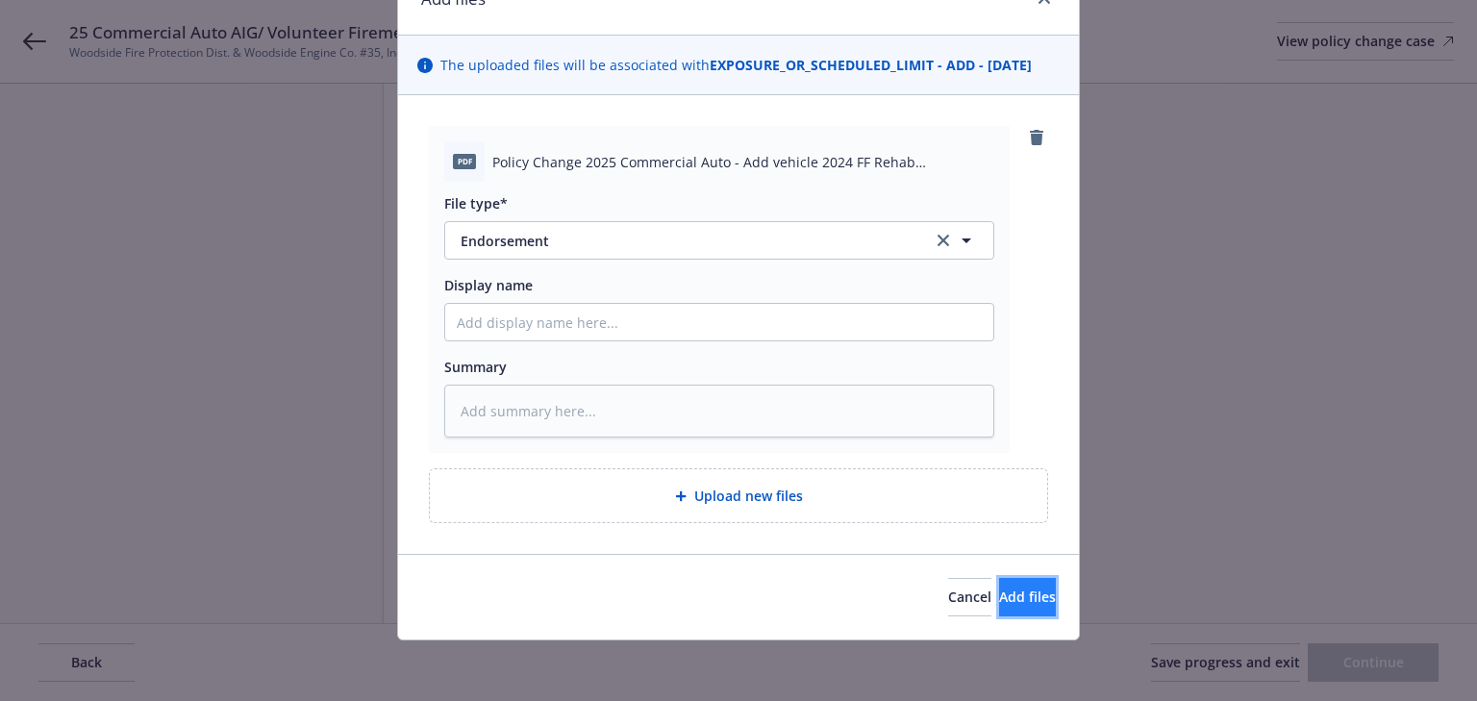
click at [1041, 596] on button "Add files" at bounding box center [1027, 597] width 57 height 38
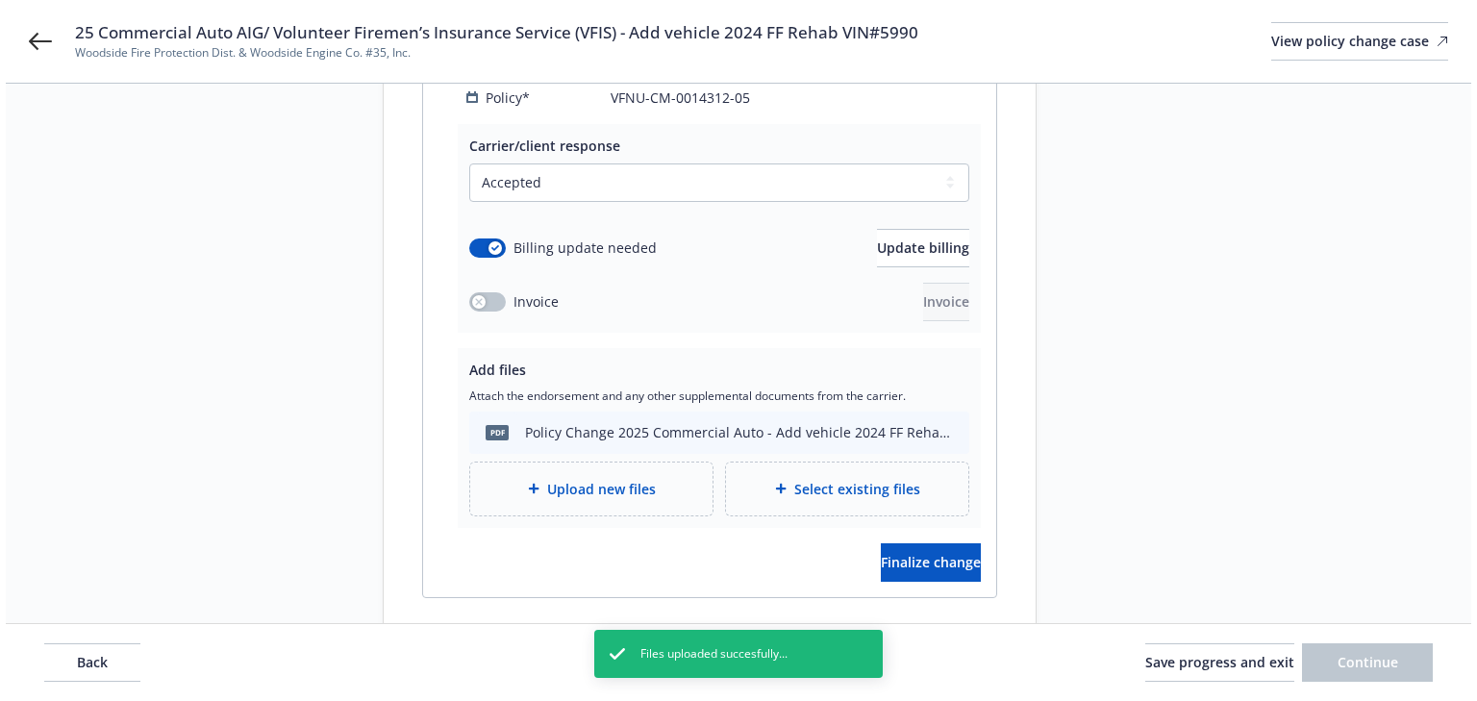
scroll to position [404, 0]
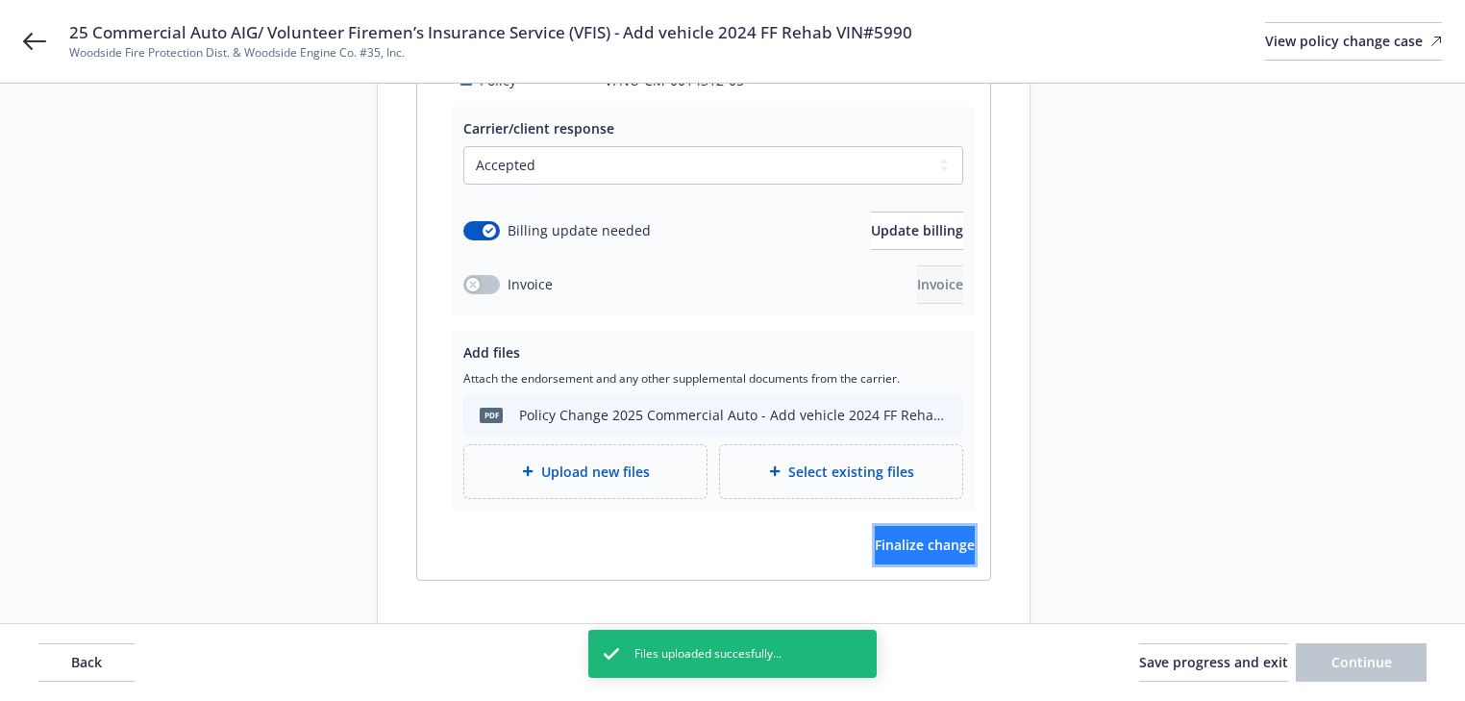
click at [929, 536] on span "Finalize change" at bounding box center [925, 545] width 100 height 18
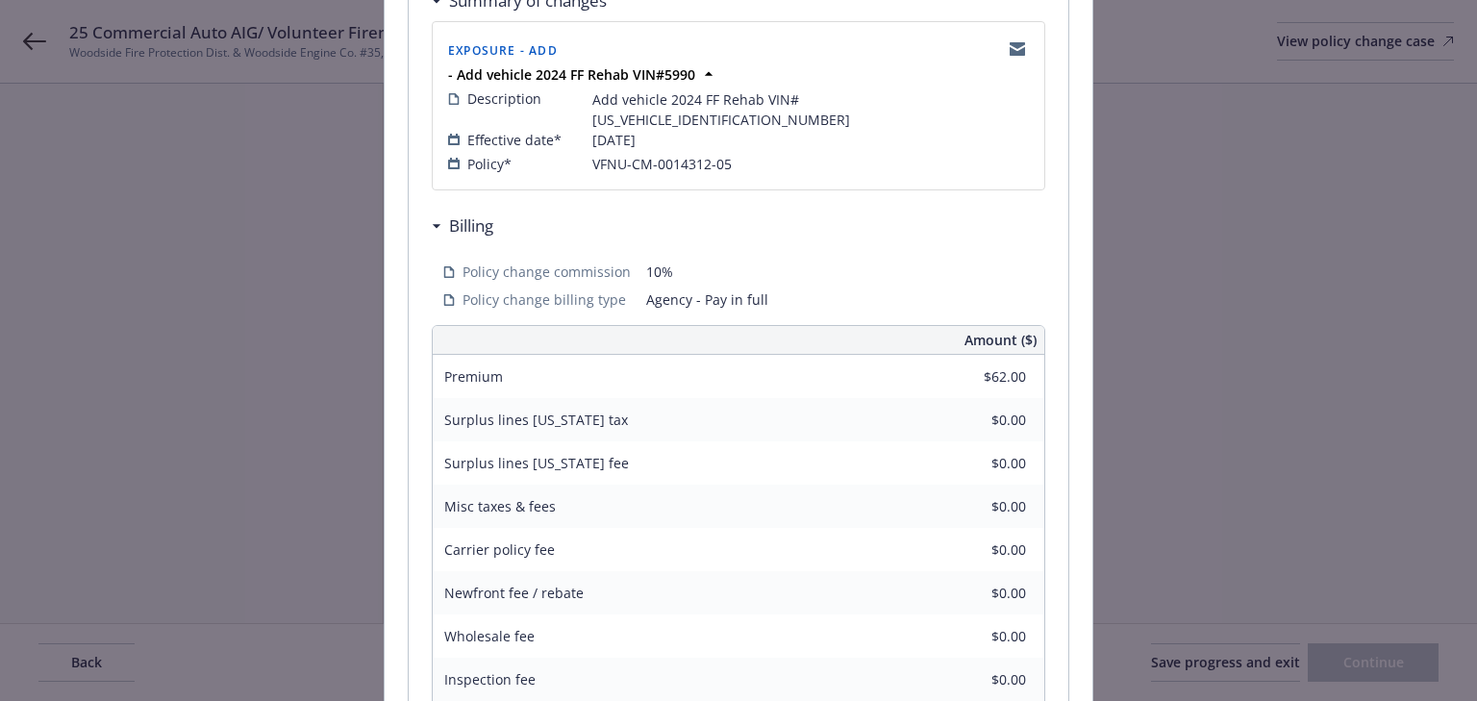
scroll to position [596, 0]
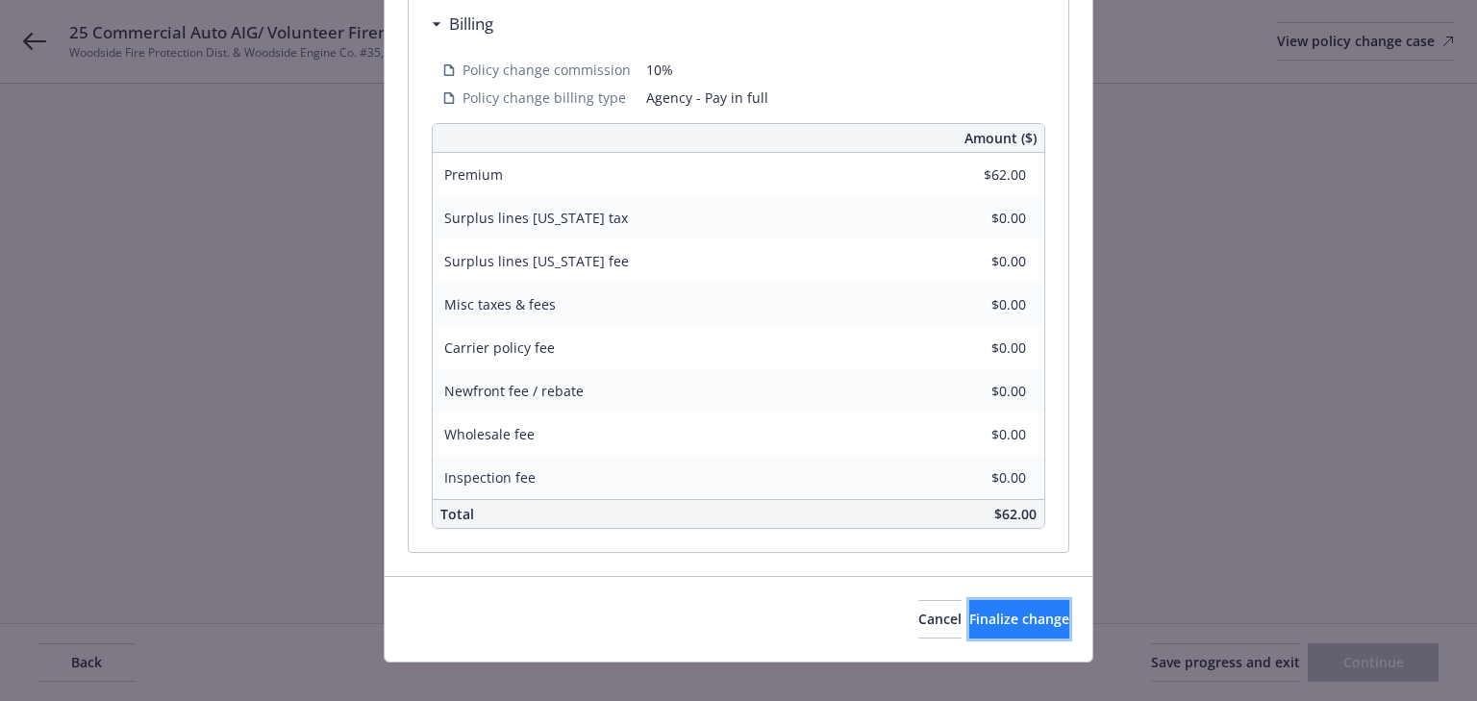
click at [1015, 610] on span "Finalize change" at bounding box center [1019, 619] width 100 height 18
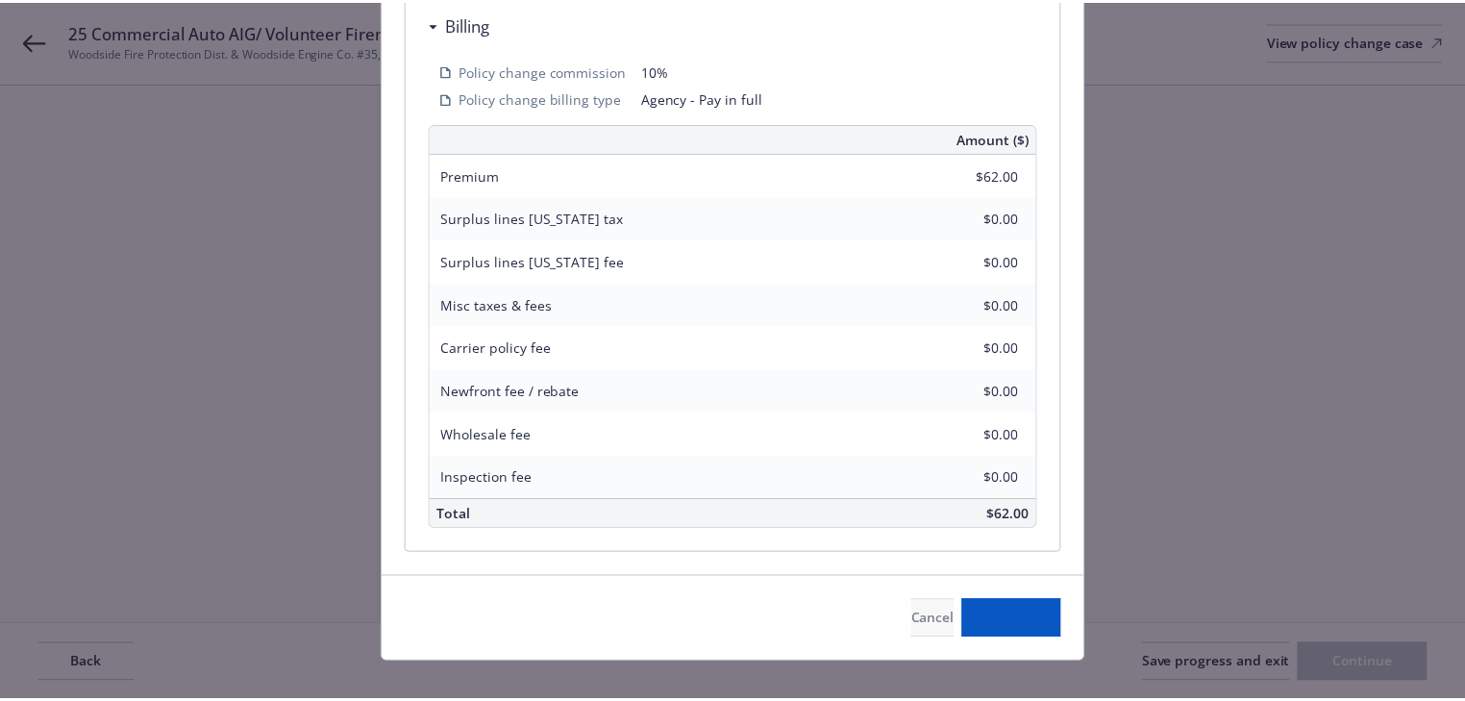
scroll to position [404, 0]
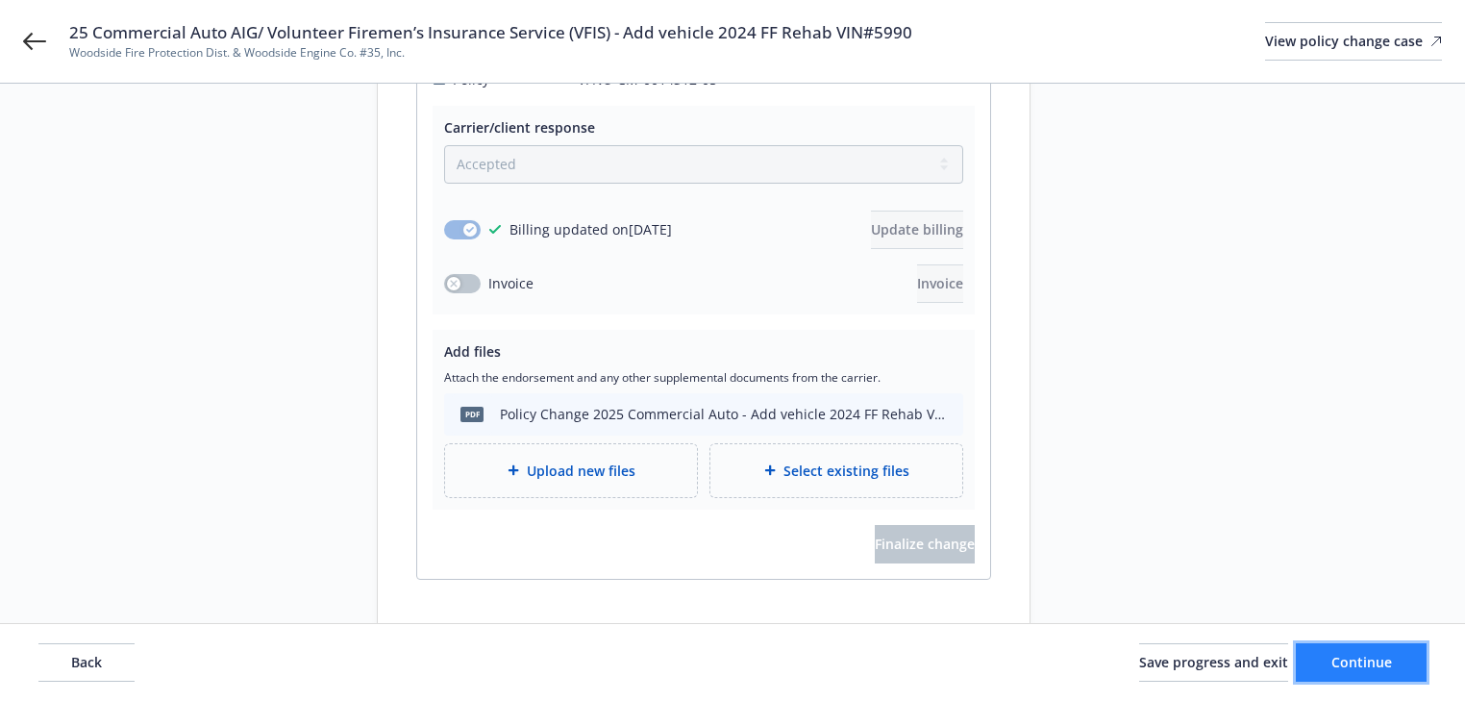
click at [1369, 661] on span "Continue" at bounding box center [1362, 662] width 61 height 18
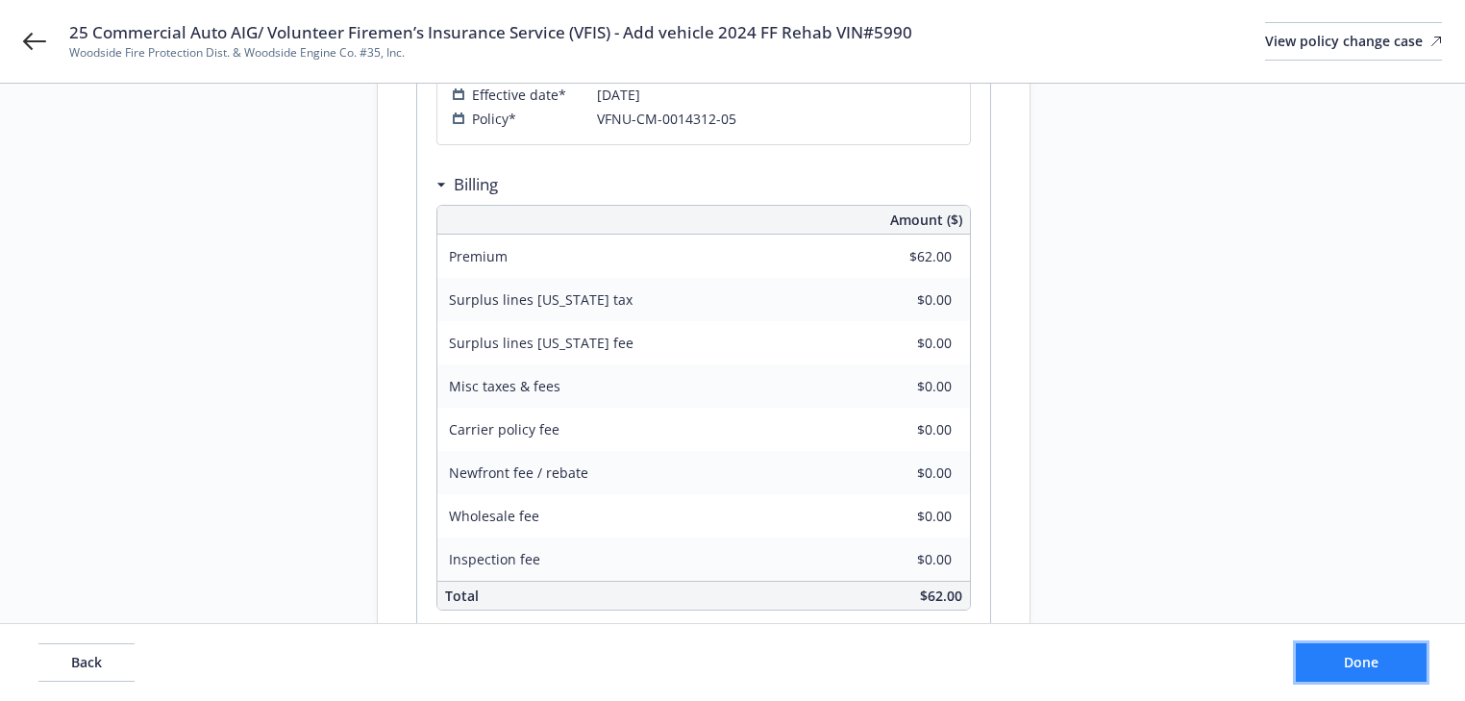
click at [1369, 661] on span "Done" at bounding box center [1361, 662] width 35 height 18
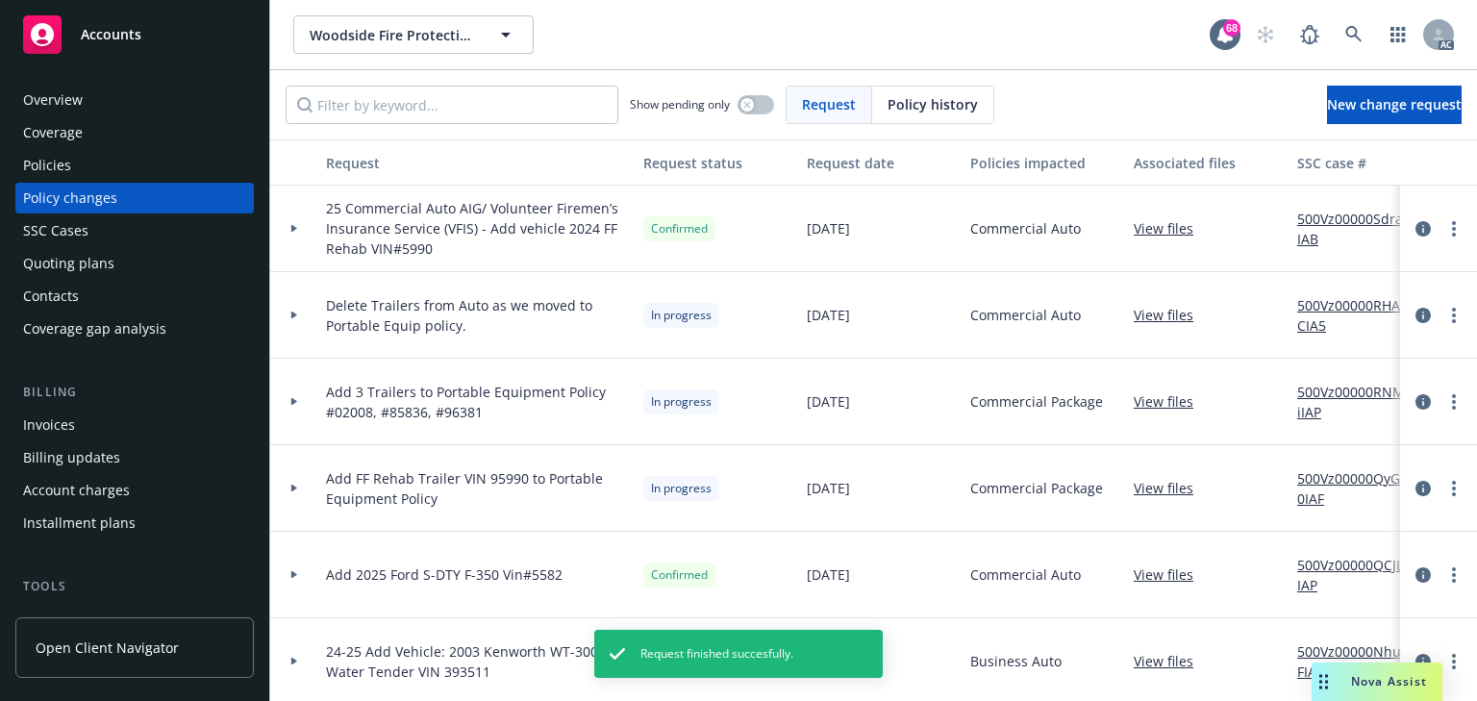
click at [292, 225] on icon at bounding box center [294, 228] width 8 height 7
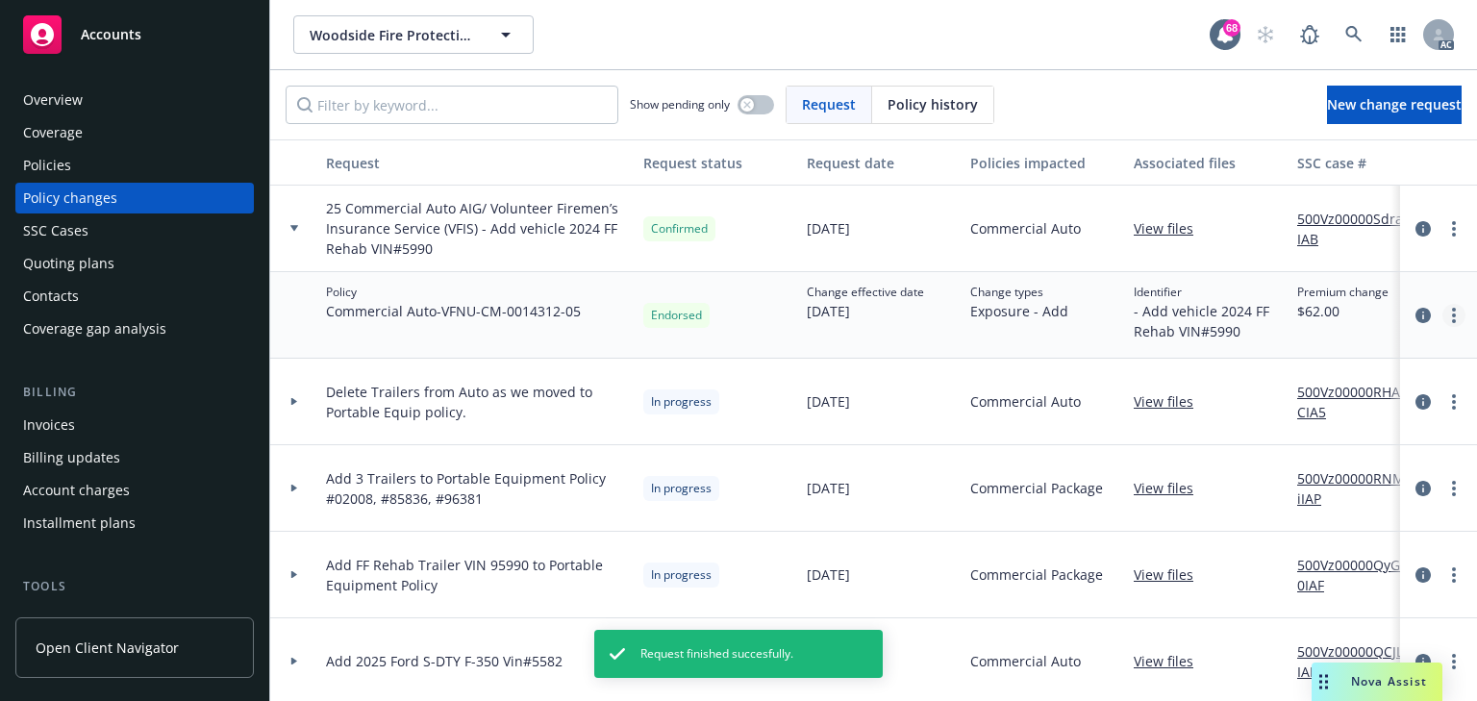
click at [1452, 310] on circle "more" at bounding box center [1454, 310] width 4 height 4
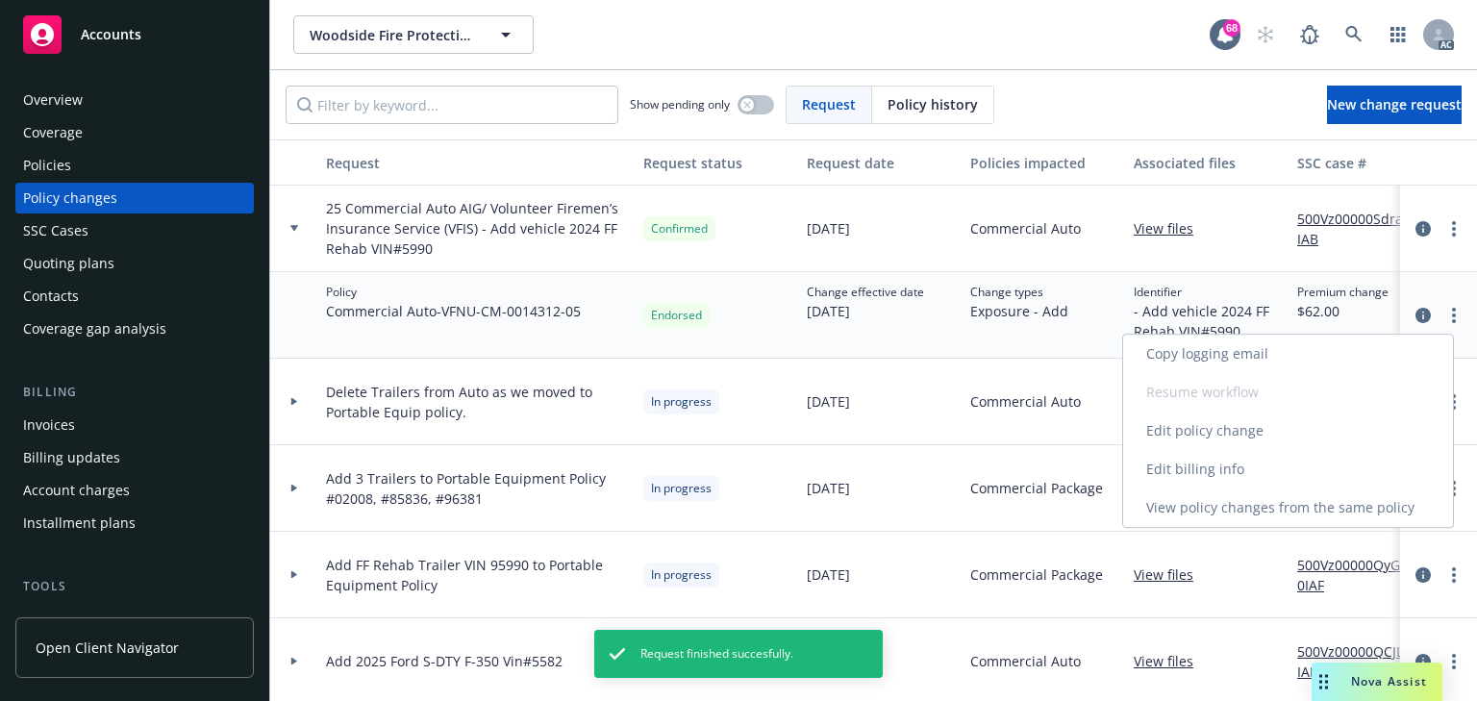
click at [1185, 432] on link "Edit policy change" at bounding box center [1288, 431] width 330 height 38
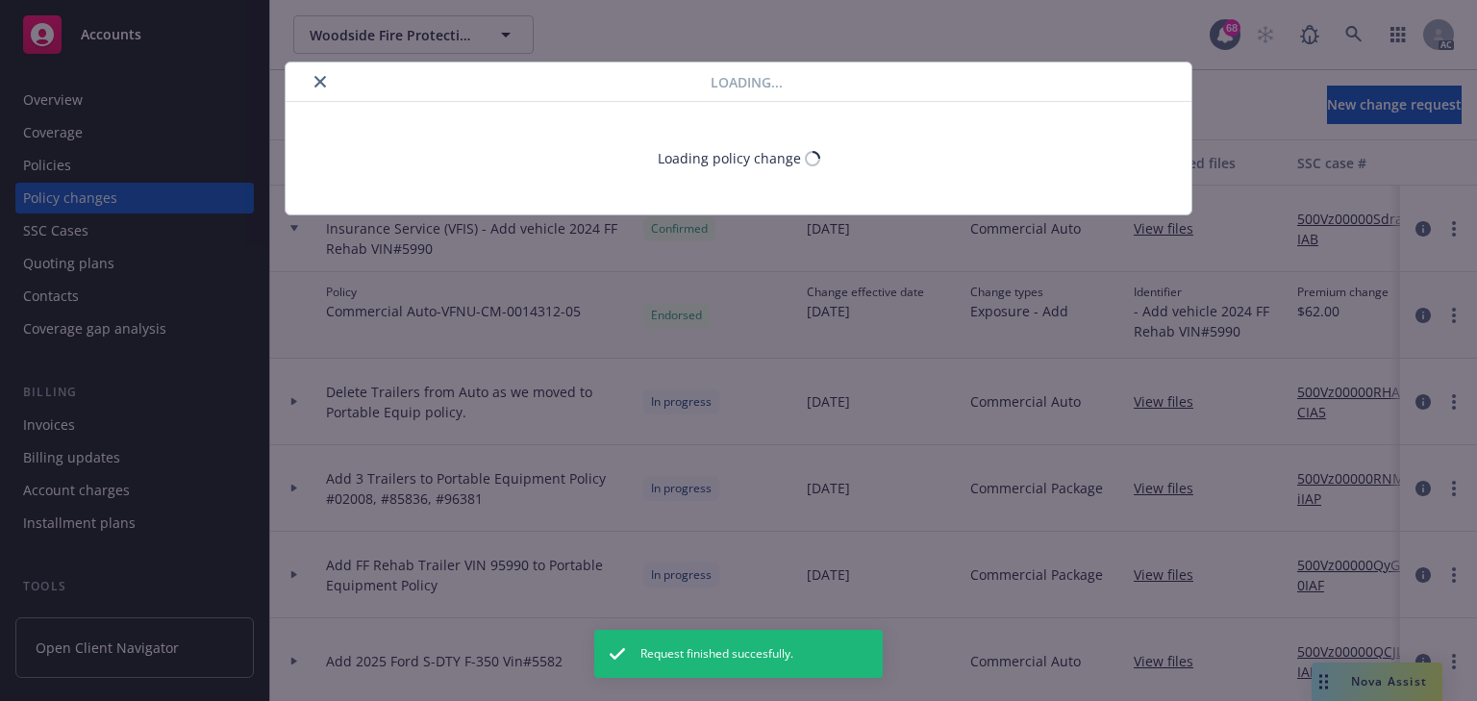
type textarea "x"
select select "ACCEPTED"
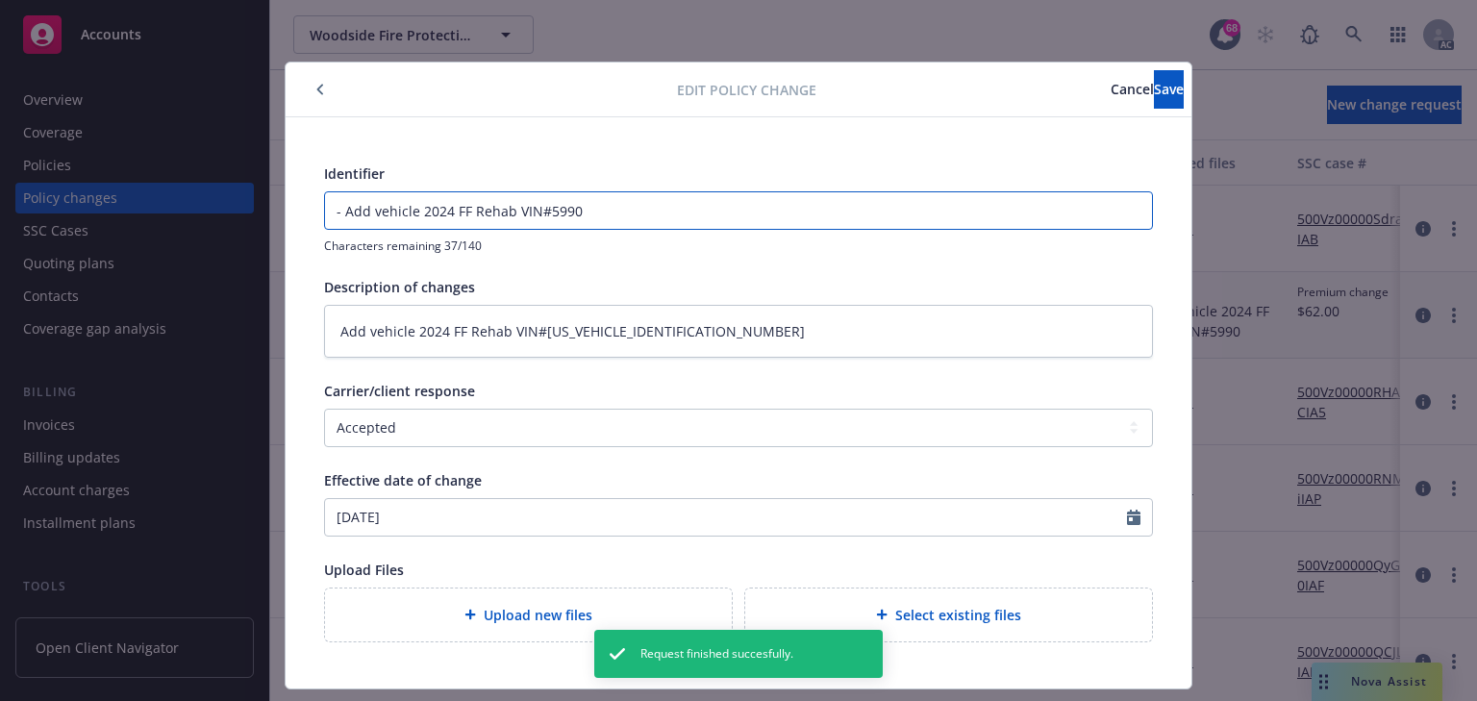
click at [342, 208] on input "- Add vehicle 2024 FF Rehab VIN#5990" at bounding box center [738, 210] width 827 height 37
type textarea "x"
type input "-Add vehicle 2024 FF Rehab VIN#5990"
type textarea "x"
type input "Add vehicle 2024 FF Rehab VIN#5990"
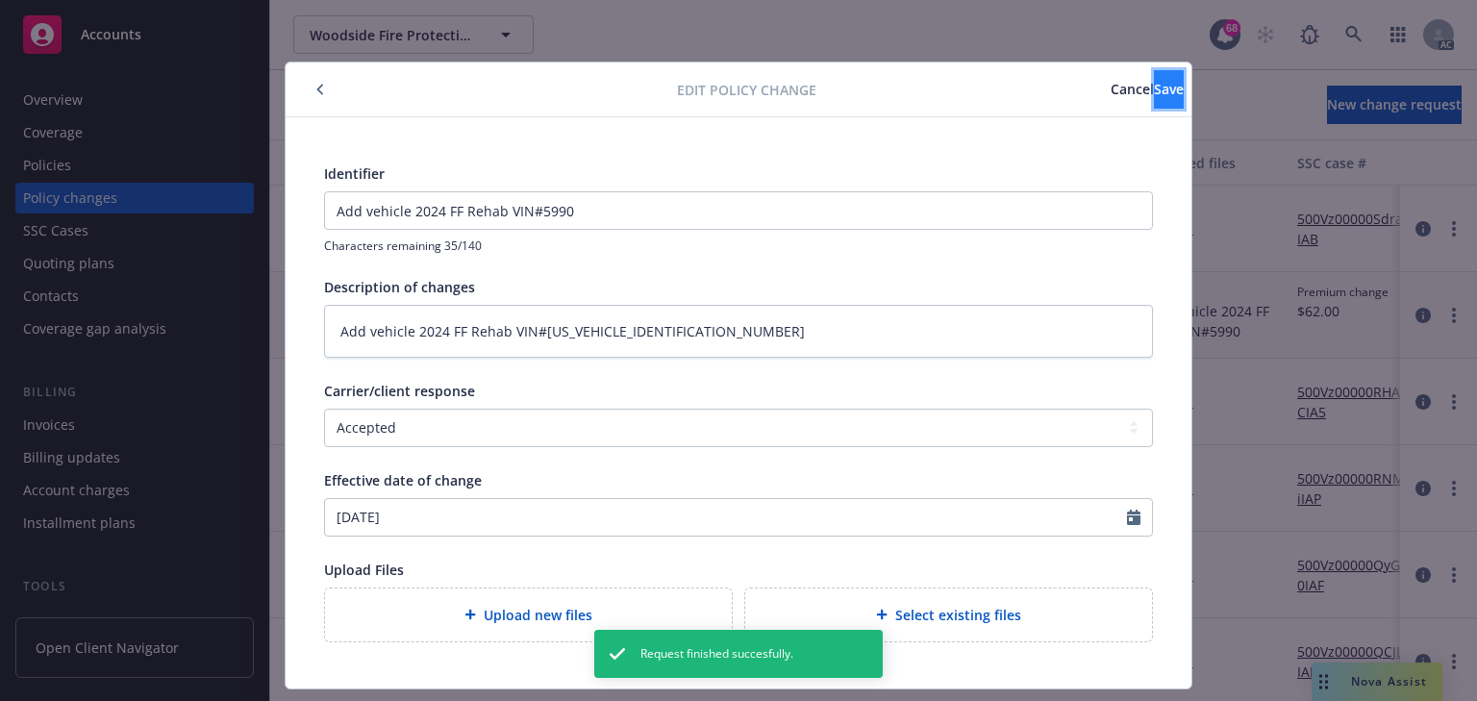
click at [1154, 98] on button "Save" at bounding box center [1169, 89] width 30 height 38
type textarea "x"
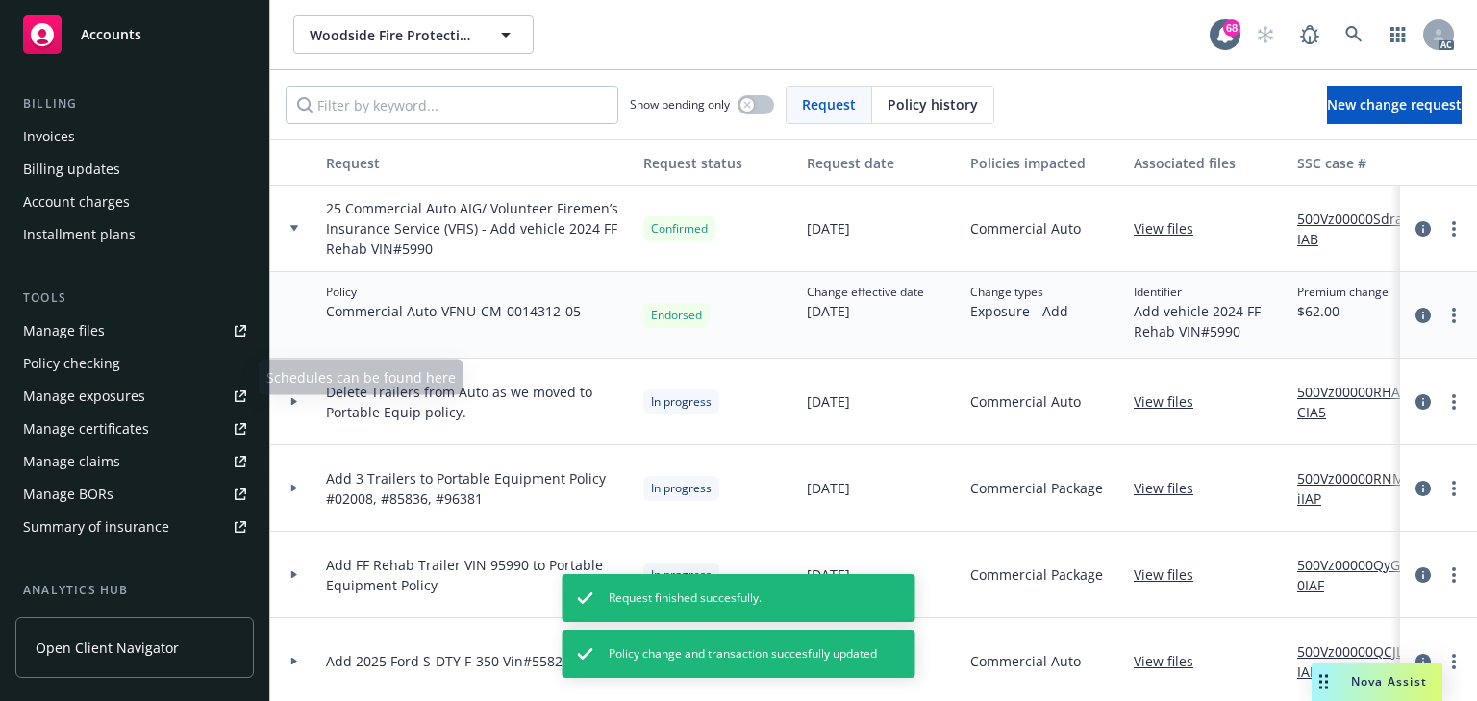
scroll to position [308, 0]
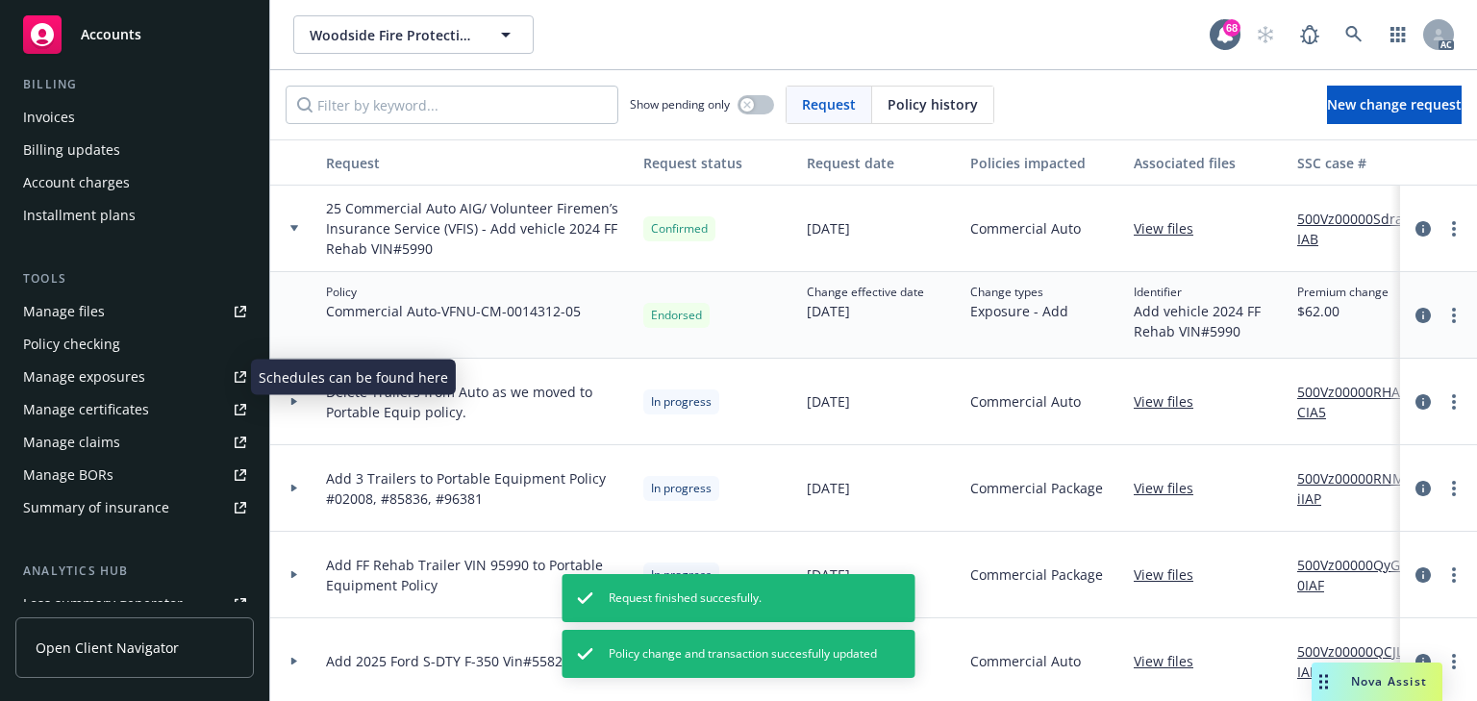
click at [106, 367] on div "Manage exposures" at bounding box center [84, 377] width 122 height 31
click at [1316, 216] on link "500Vz00000SdracIAB" at bounding box center [1361, 229] width 129 height 40
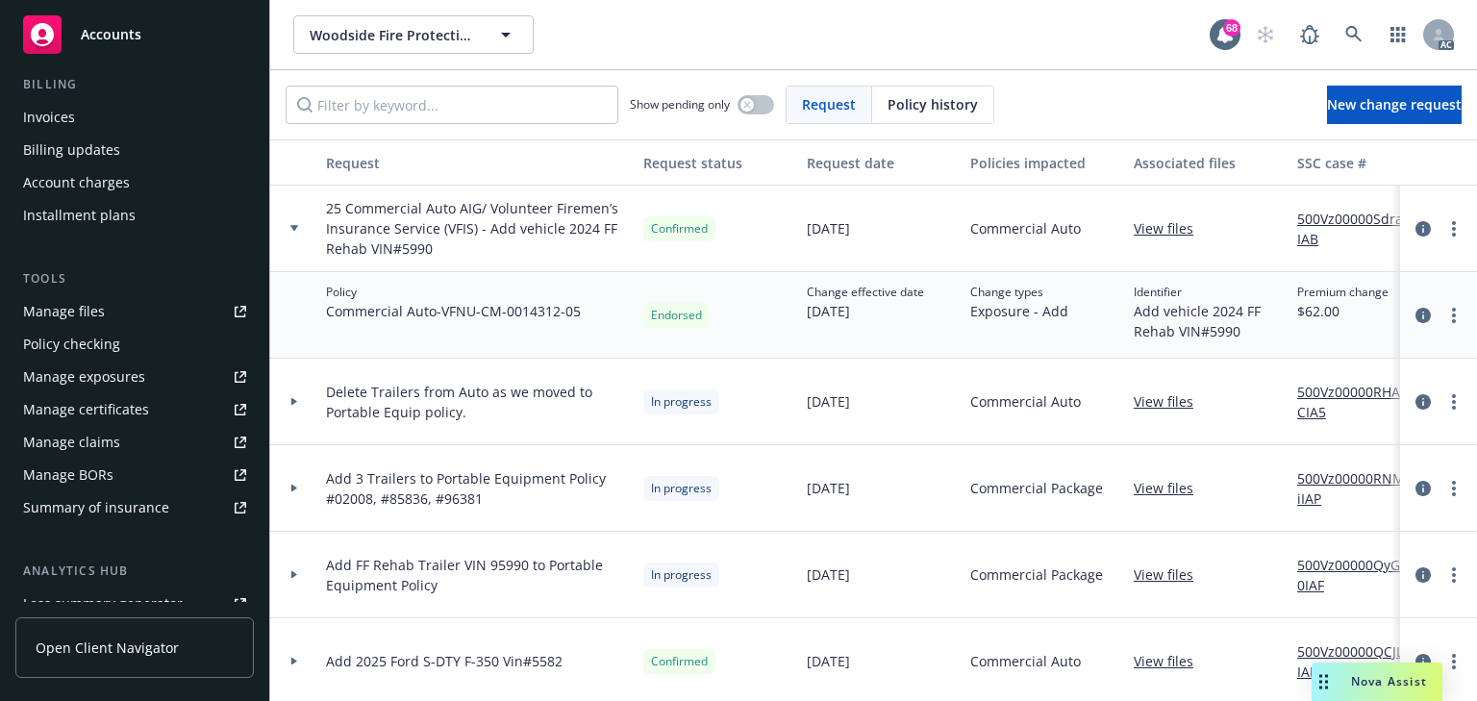
click at [93, 120] on div "Invoices" at bounding box center [134, 117] width 223 height 31
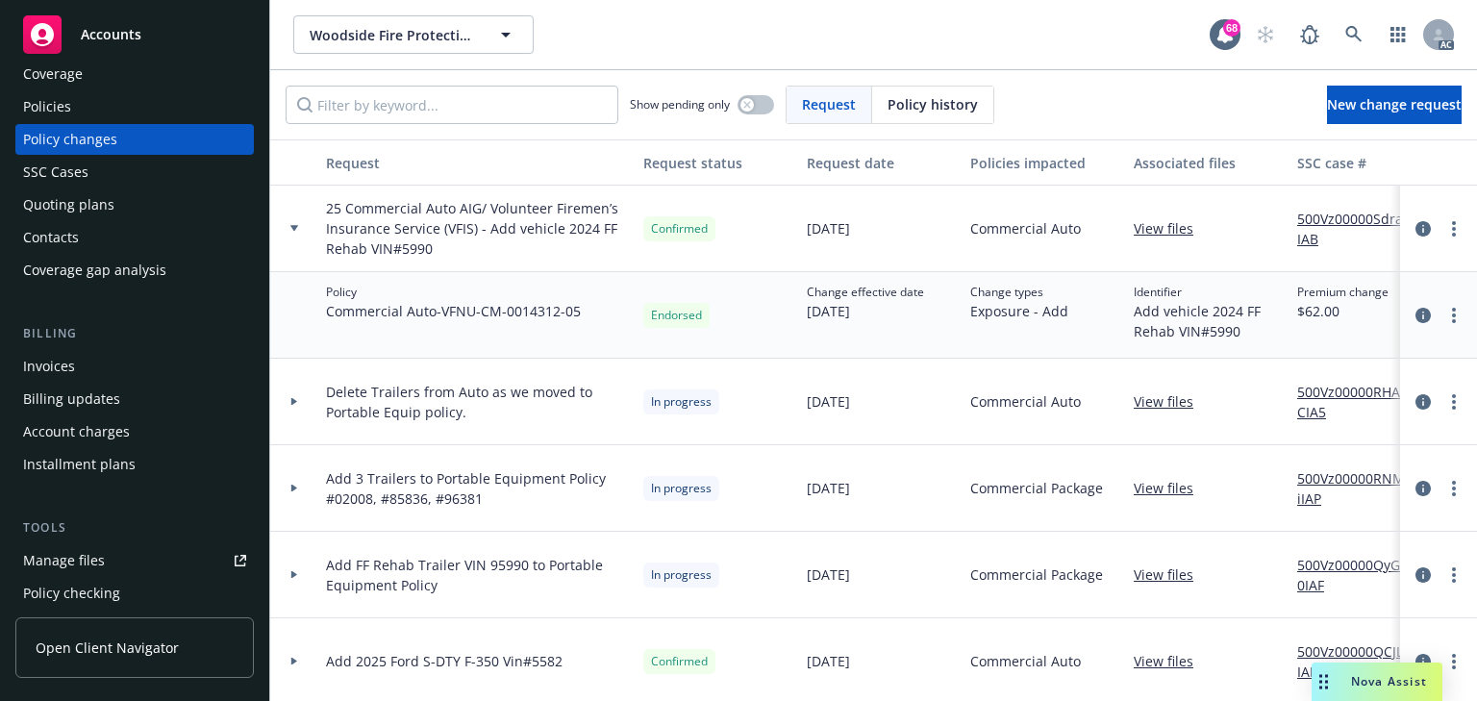
scroll to position [0, 0]
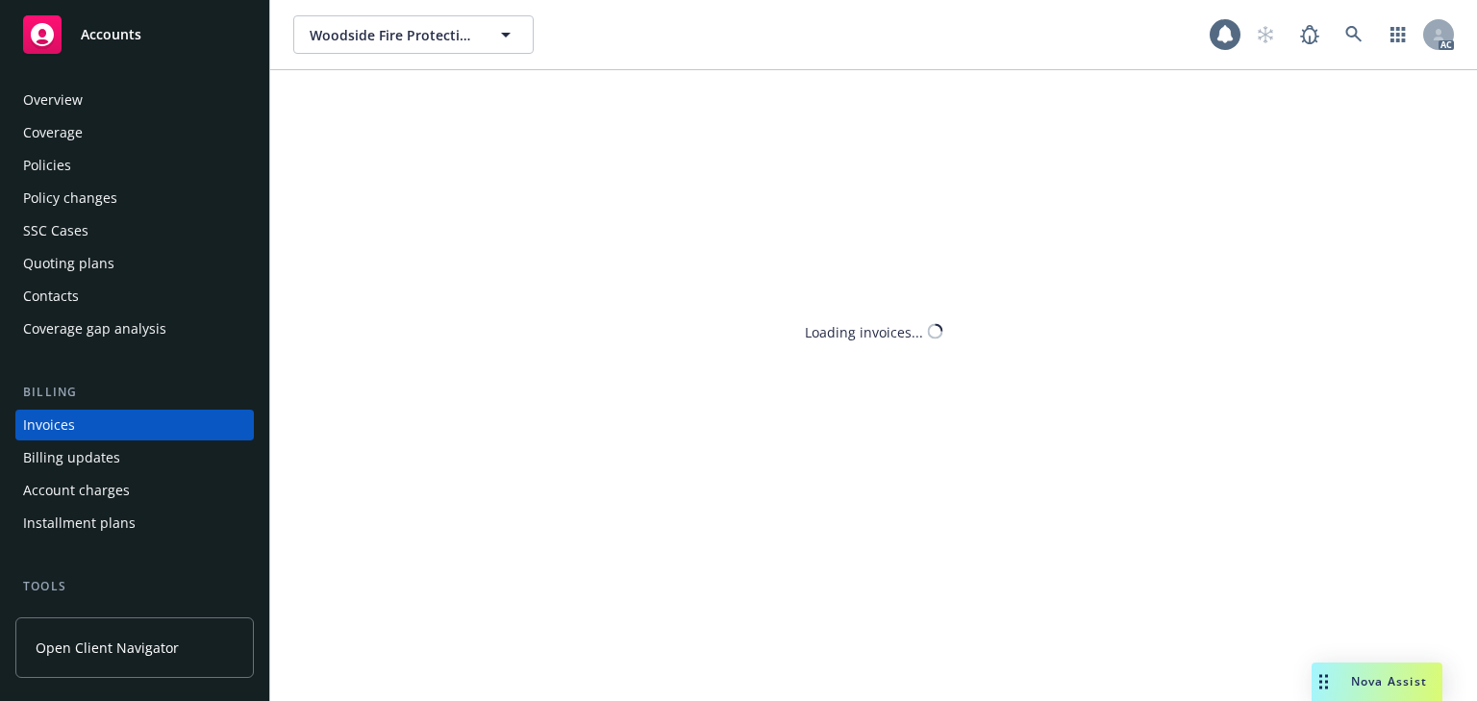
scroll to position [43, 0]
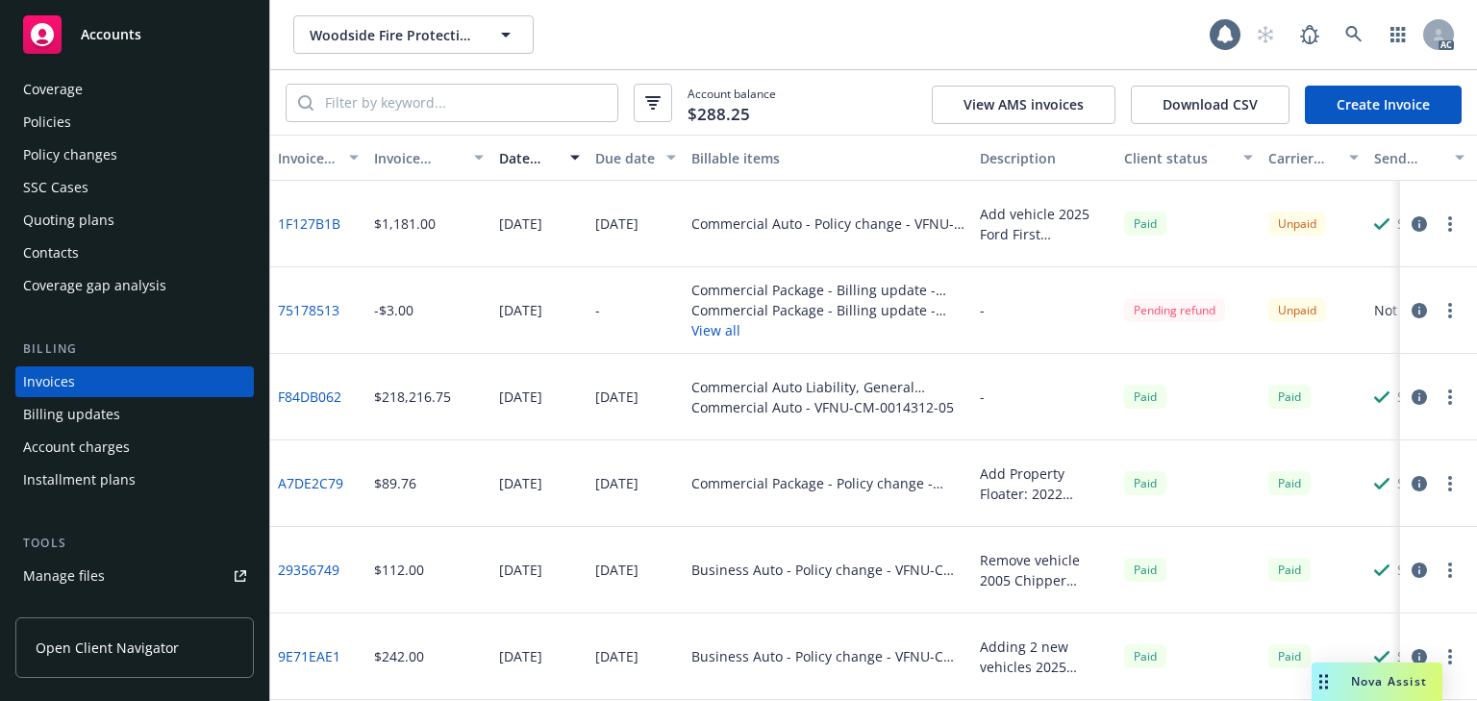
click at [79, 128] on div "Policies" at bounding box center [134, 122] width 223 height 31
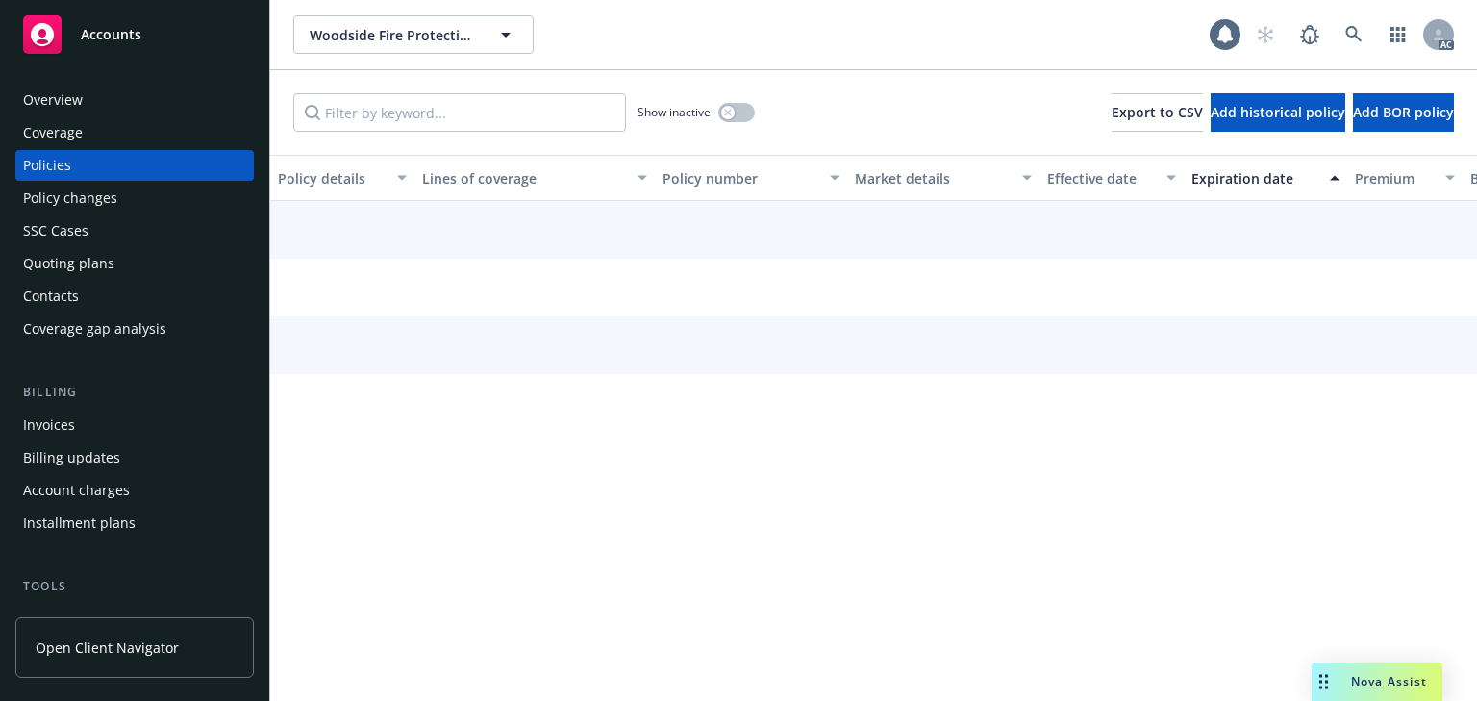
click at [384, 103] on input "Filter by keyword..." at bounding box center [459, 112] width 333 height 38
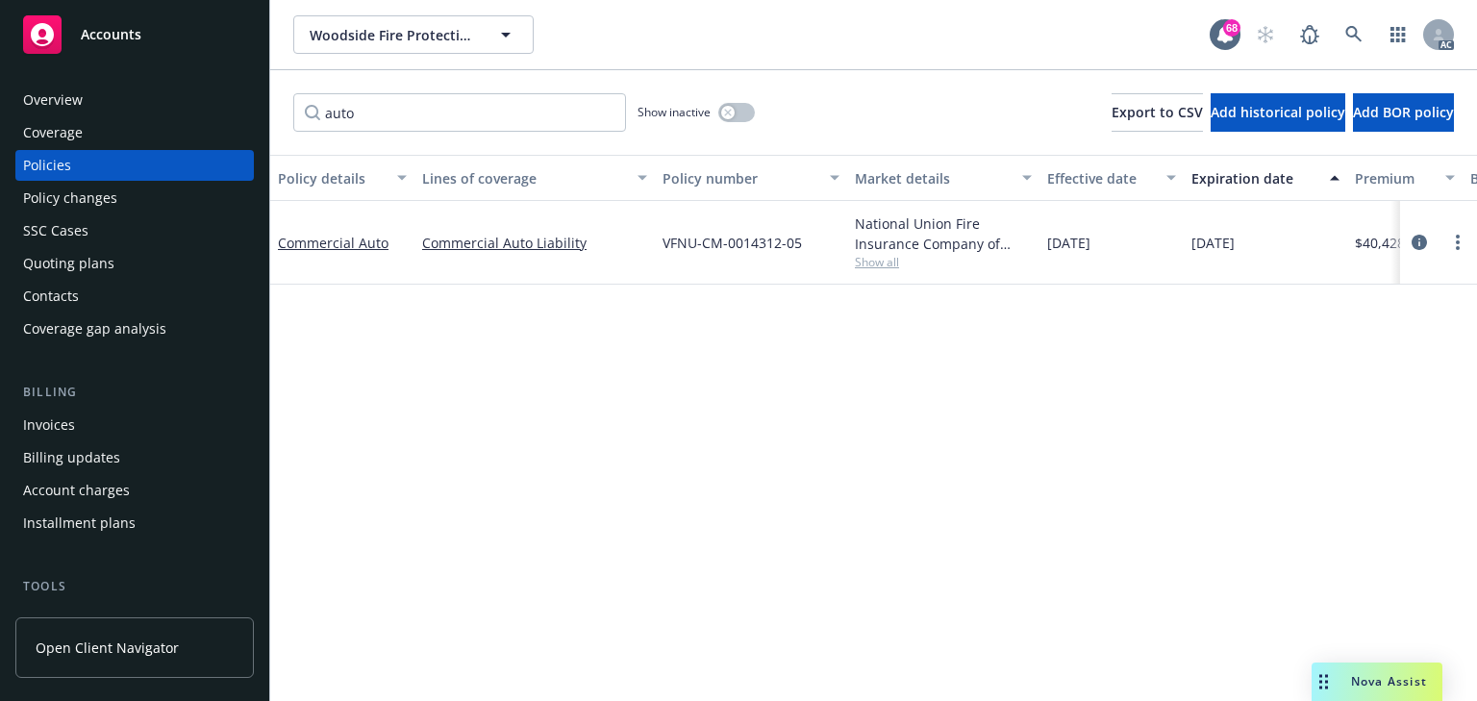
type input "auto"
click at [686, 334] on div "Policy details Lines of coverage Policy number Market details Effective date Ex…" at bounding box center [873, 428] width 1207 height 546
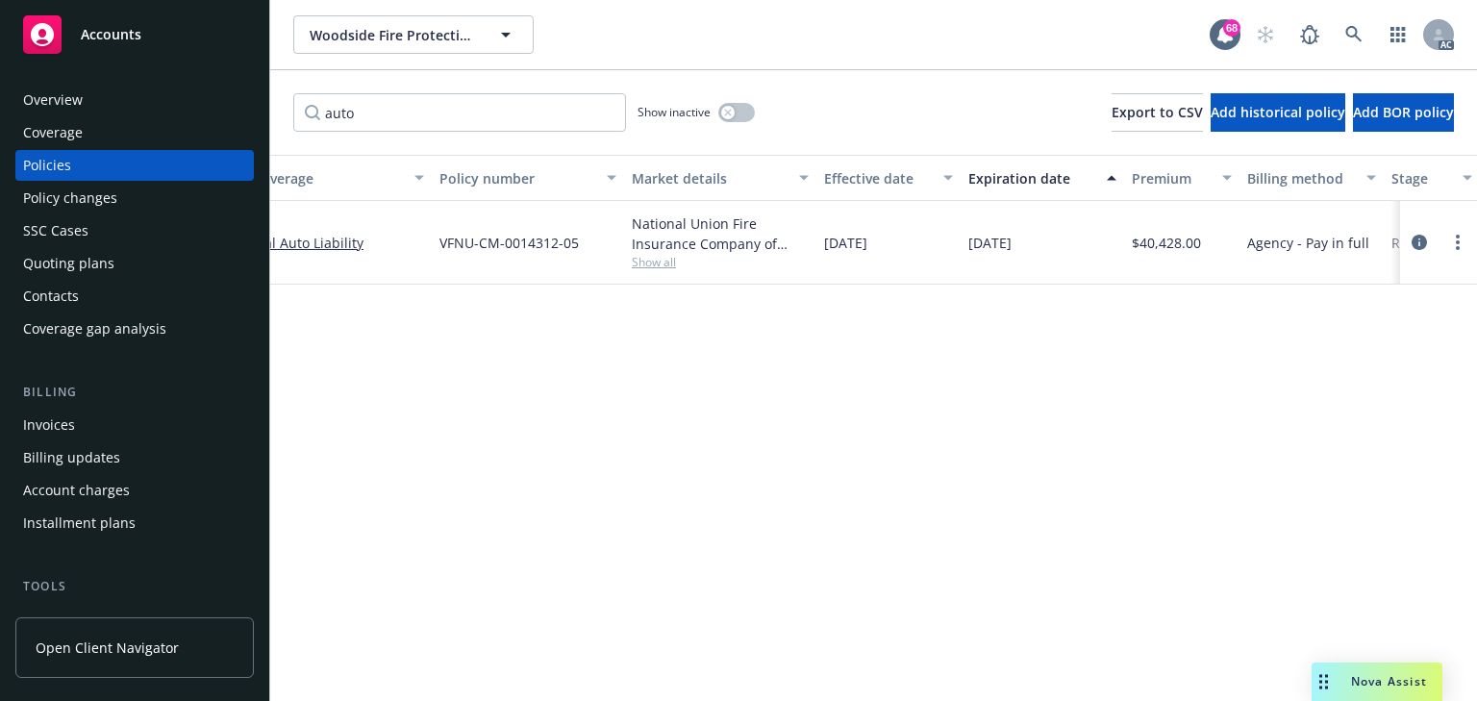
scroll to position [0, 215]
click at [93, 97] on div "Overview" at bounding box center [134, 100] width 223 height 31
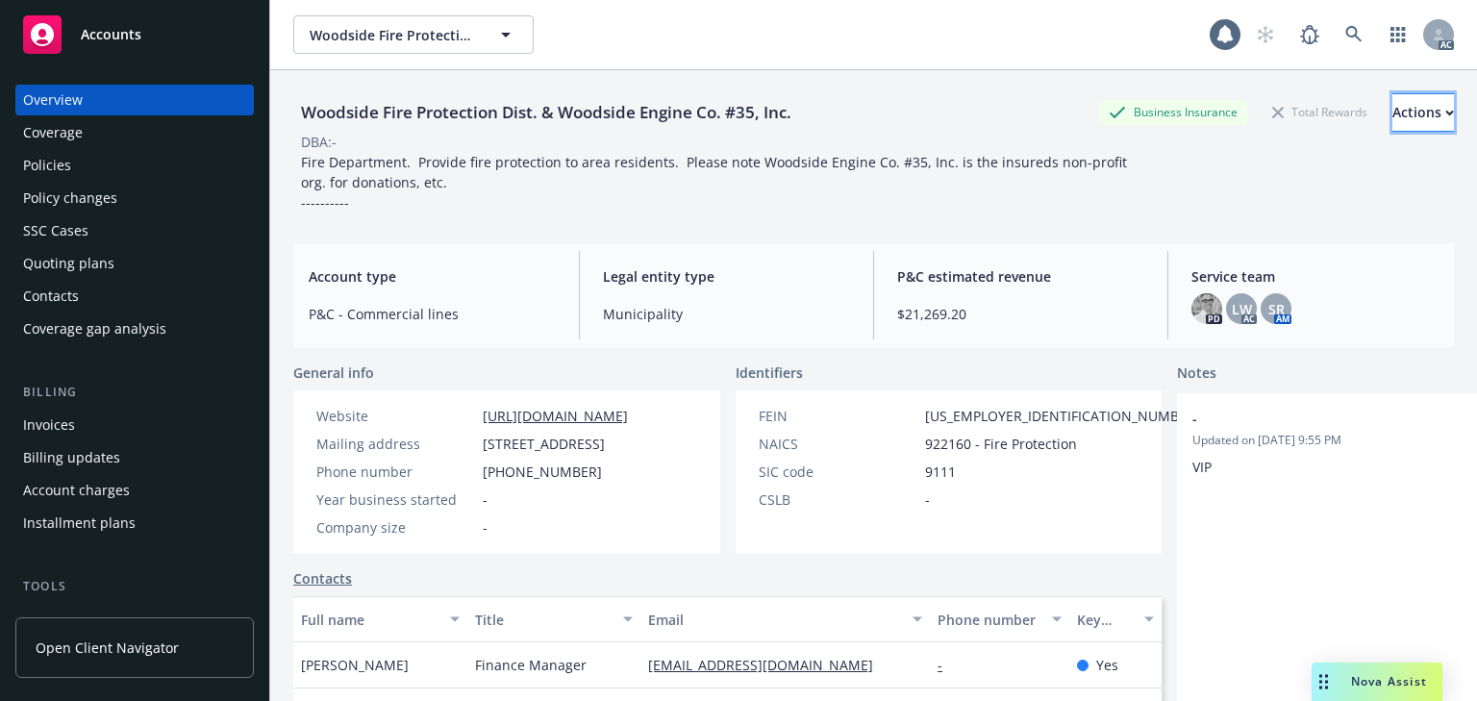
click at [1392, 112] on div "Actions" at bounding box center [1423, 112] width 62 height 37
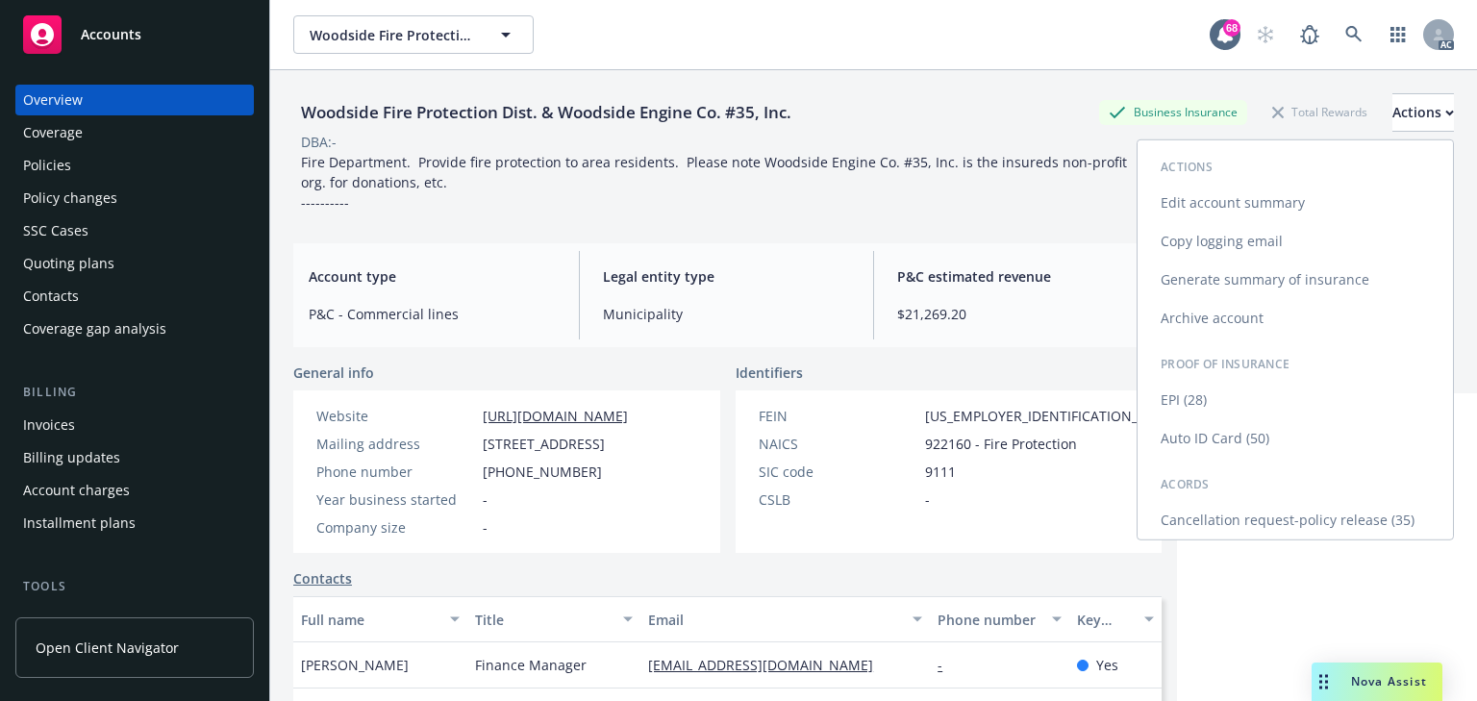
click at [1211, 438] on link "Auto ID Card (50)" at bounding box center [1294, 438] width 315 height 38
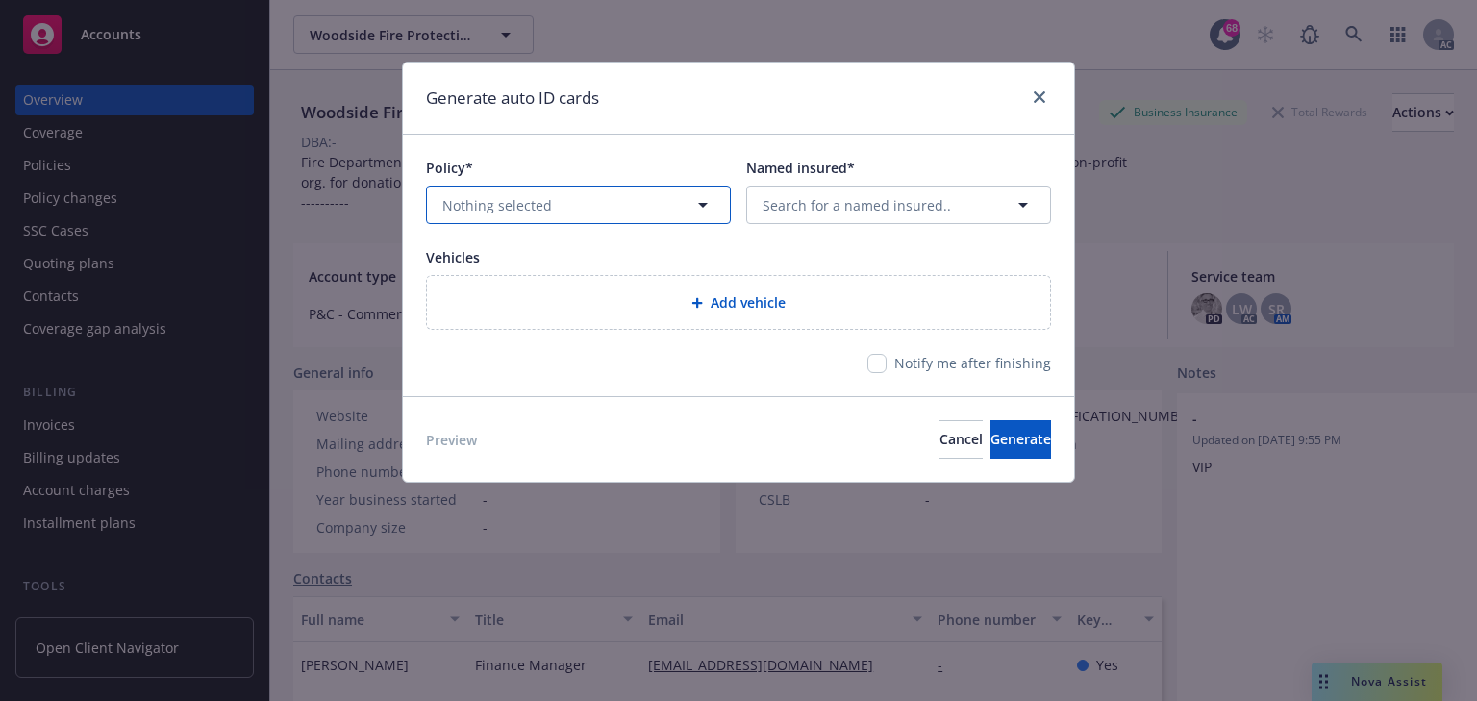
click at [542, 202] on span "Nothing selected" at bounding box center [497, 205] width 110 height 20
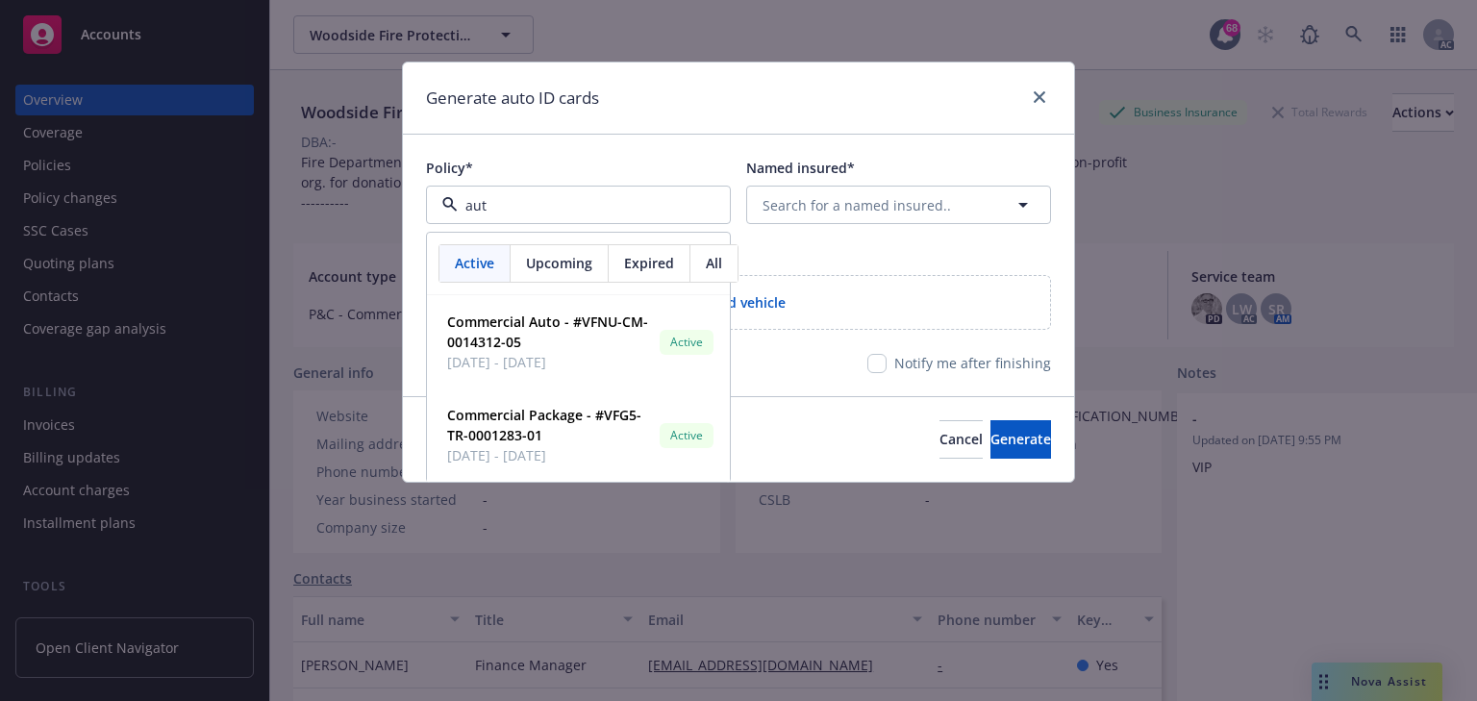
type input "auto"
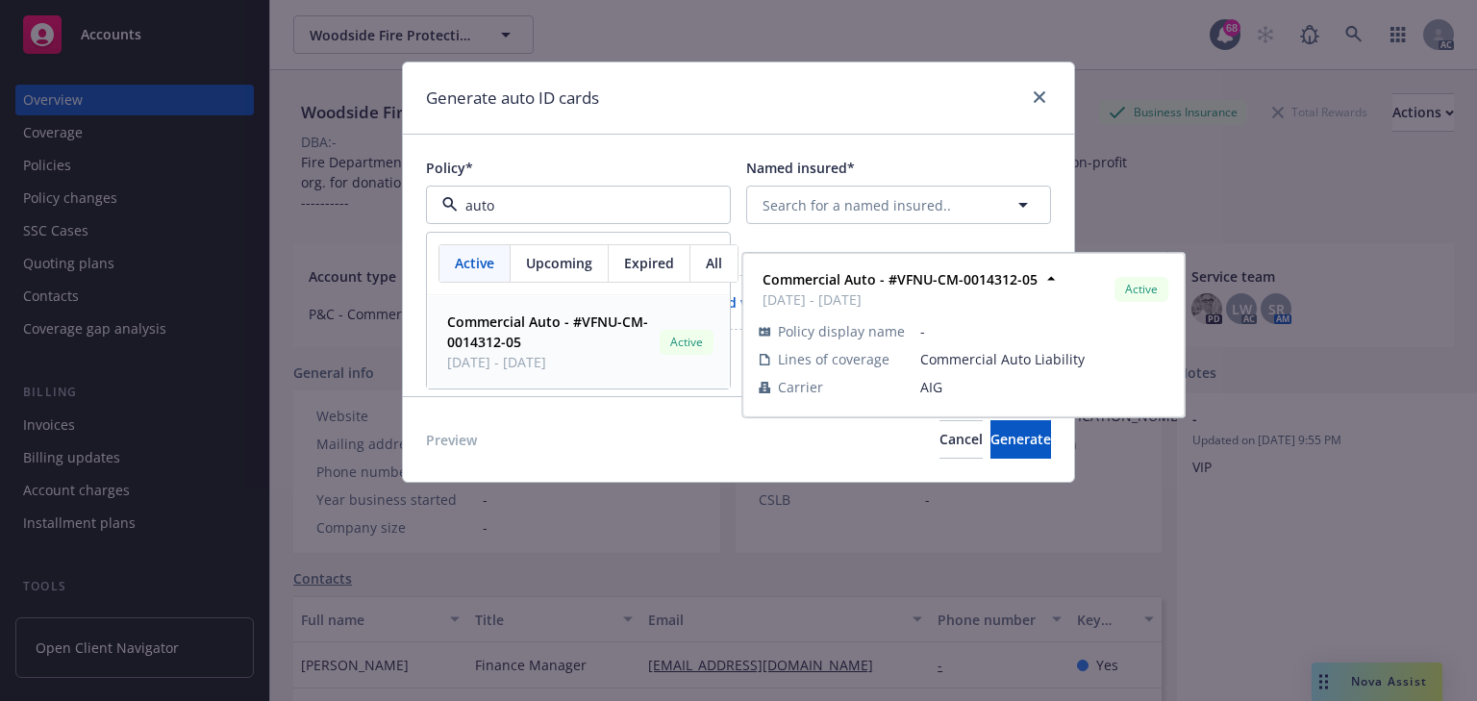
click at [524, 335] on span "Commercial Auto - #VFNU-CM-0014312-05" at bounding box center [549, 332] width 205 height 40
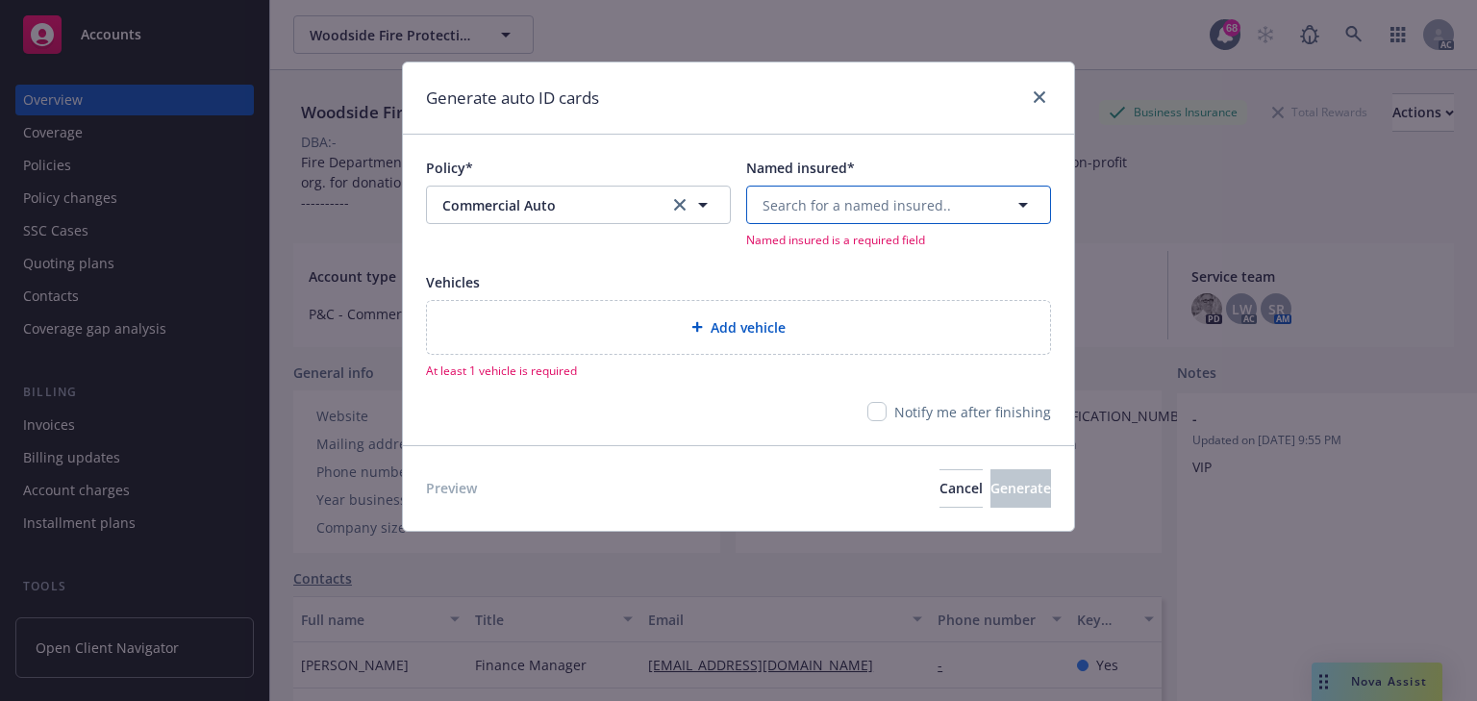
click at [865, 202] on span "Search for a named insured.." at bounding box center [856, 205] width 188 height 20
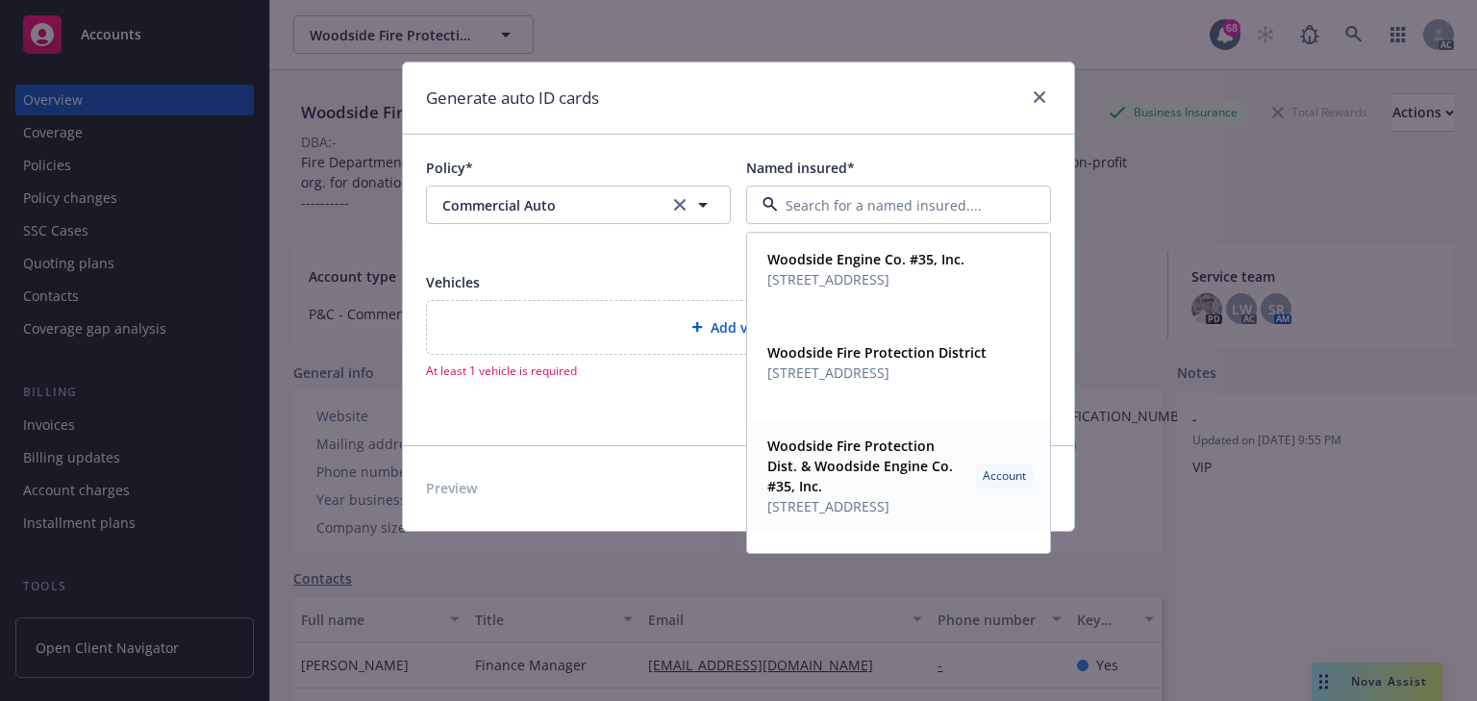
click at [923, 485] on span "Woodside Fire Protection Dist. & Woodside Engine Co. #35, Inc." at bounding box center [867, 466] width 200 height 61
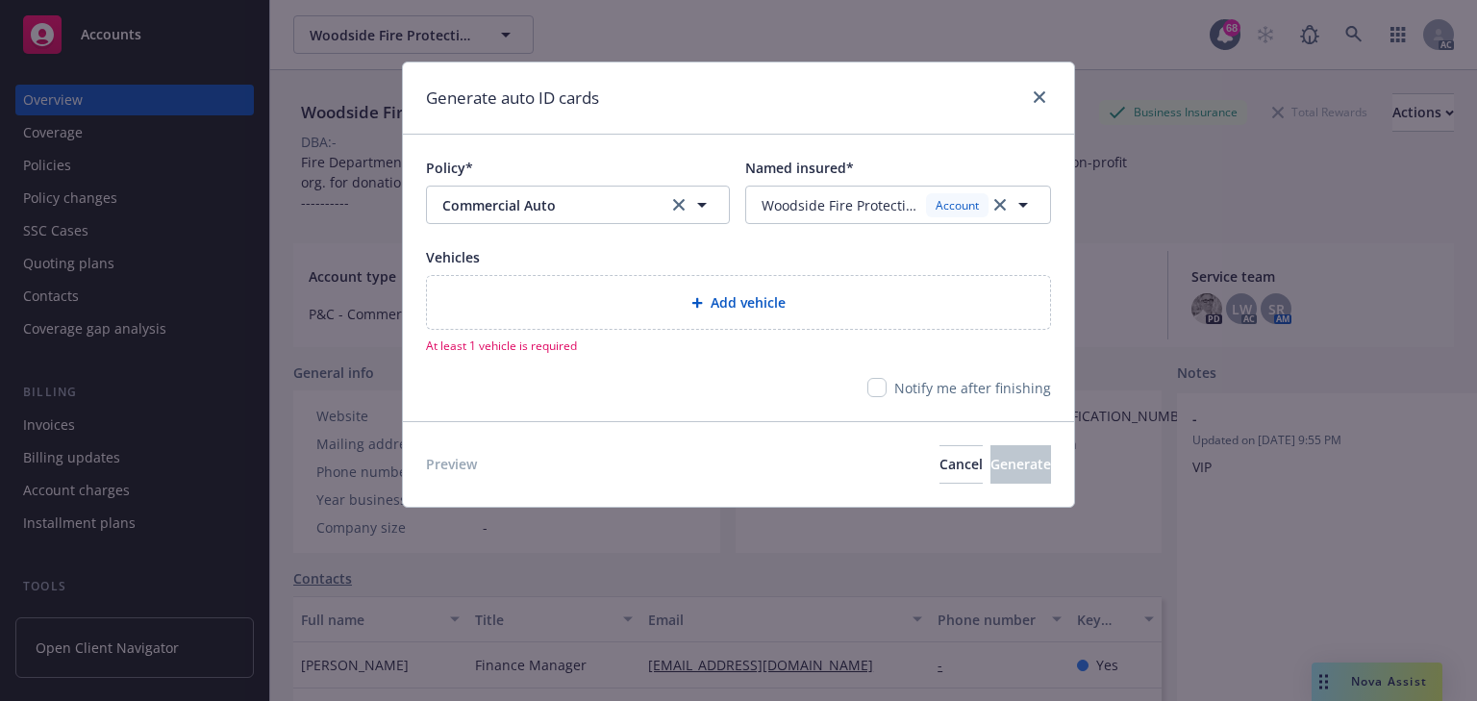
click at [745, 302] on span "Add vehicle" at bounding box center [748, 302] width 75 height 20
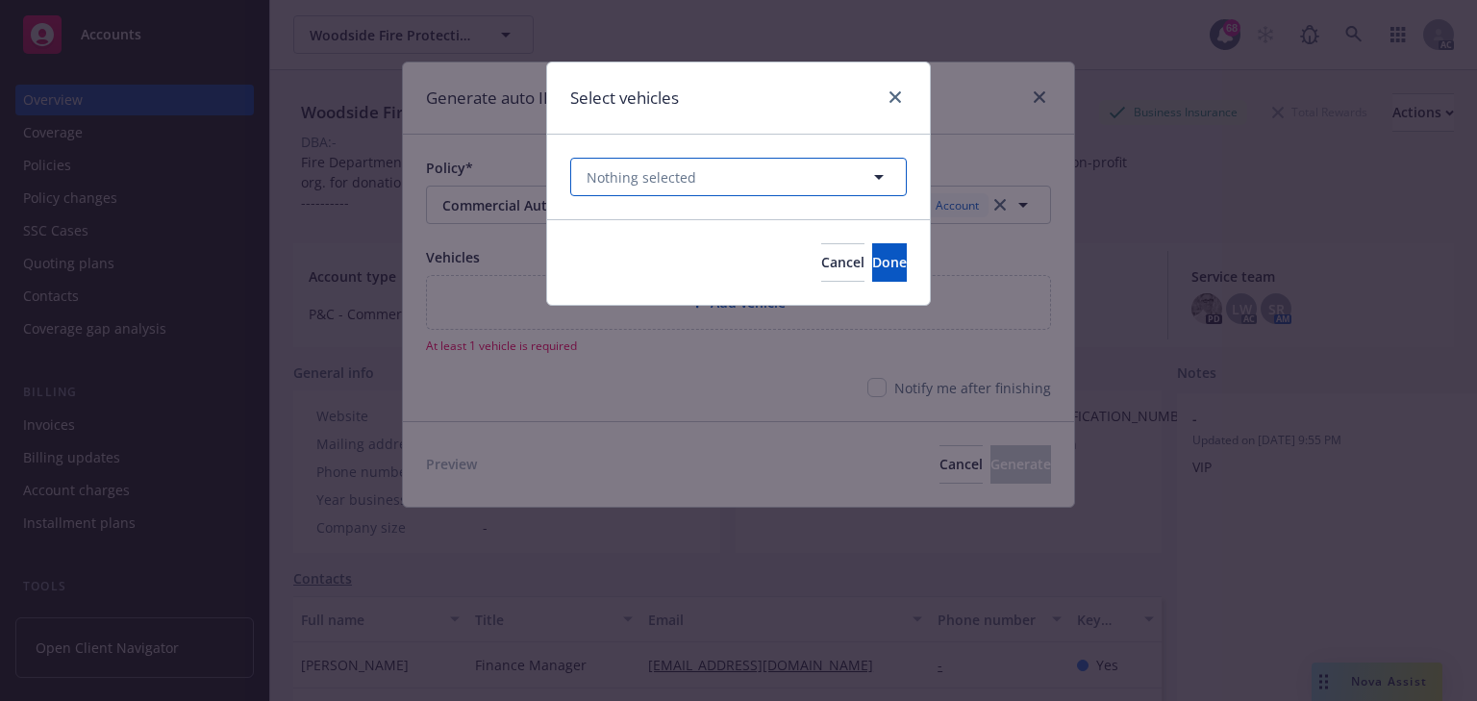
click at [678, 180] on span "Nothing selected" at bounding box center [641, 177] width 110 height 20
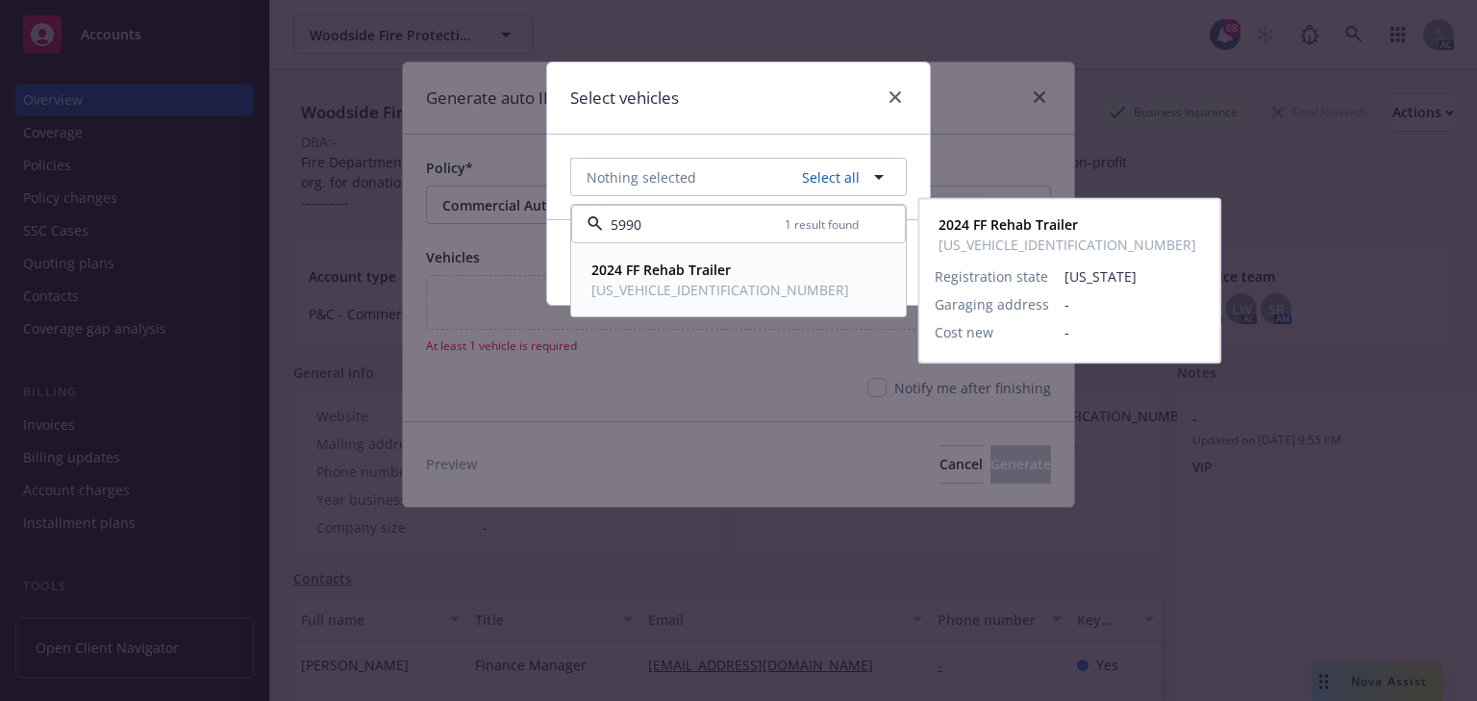
click at [658, 277] on strong "2024 FF Rehab Trailer" at bounding box center [660, 270] width 139 height 18
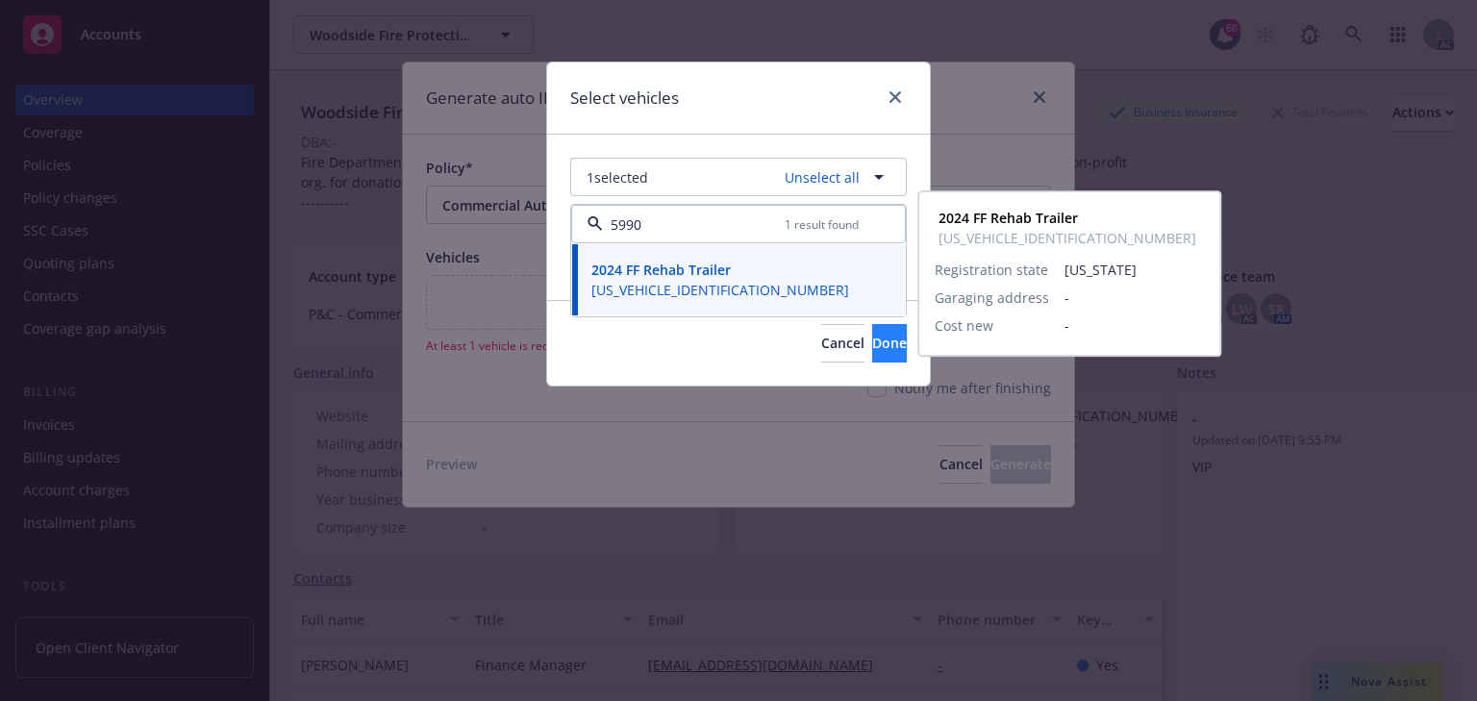
type input "5990"
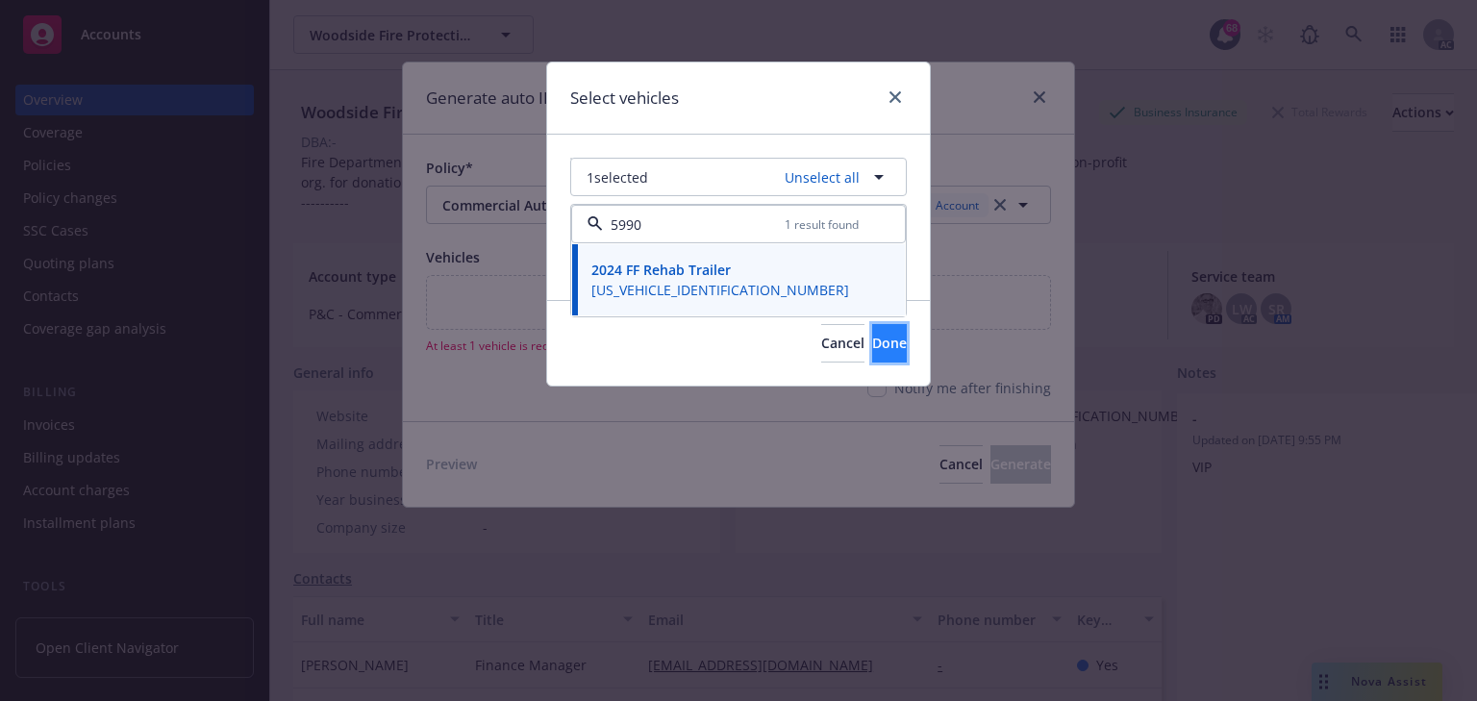
click at [872, 345] on span "Done" at bounding box center [889, 343] width 35 height 18
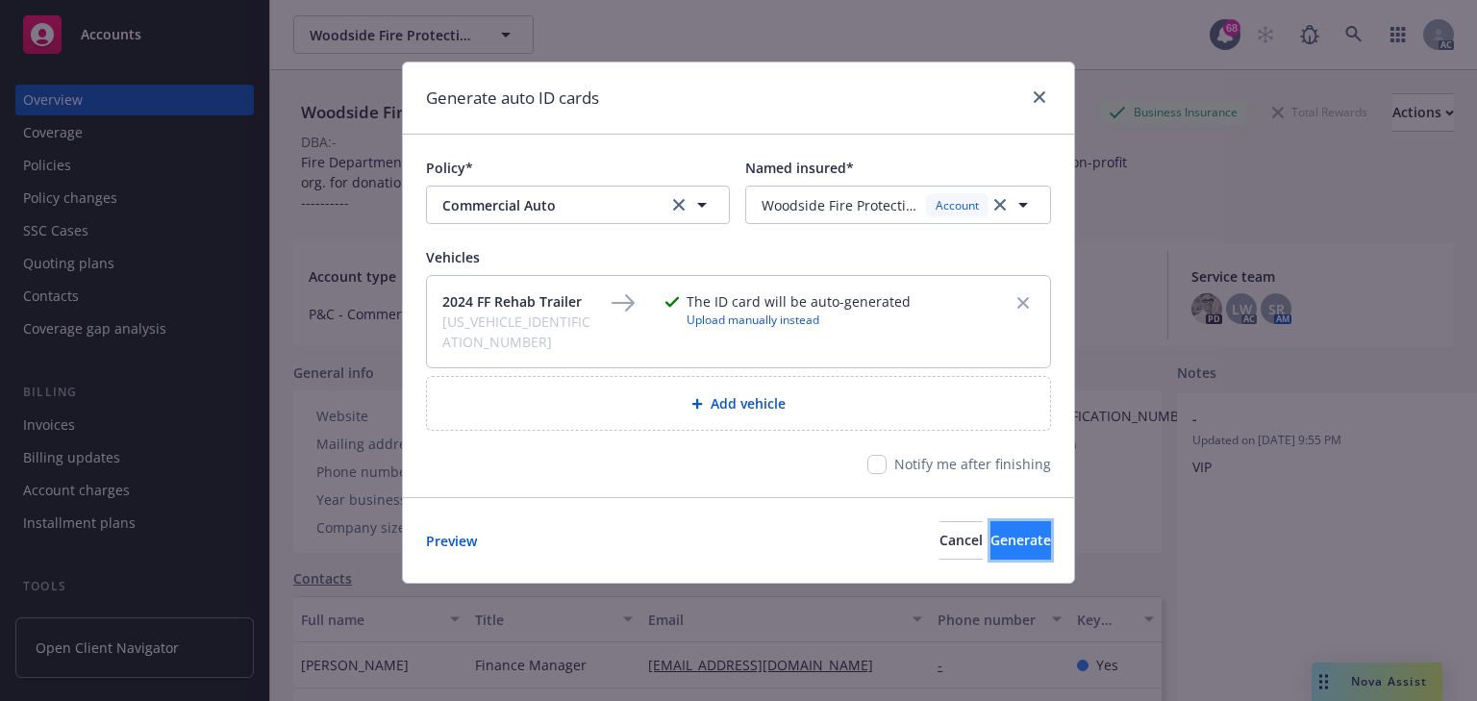
click at [1006, 531] on span "Generate" at bounding box center [1020, 540] width 61 height 18
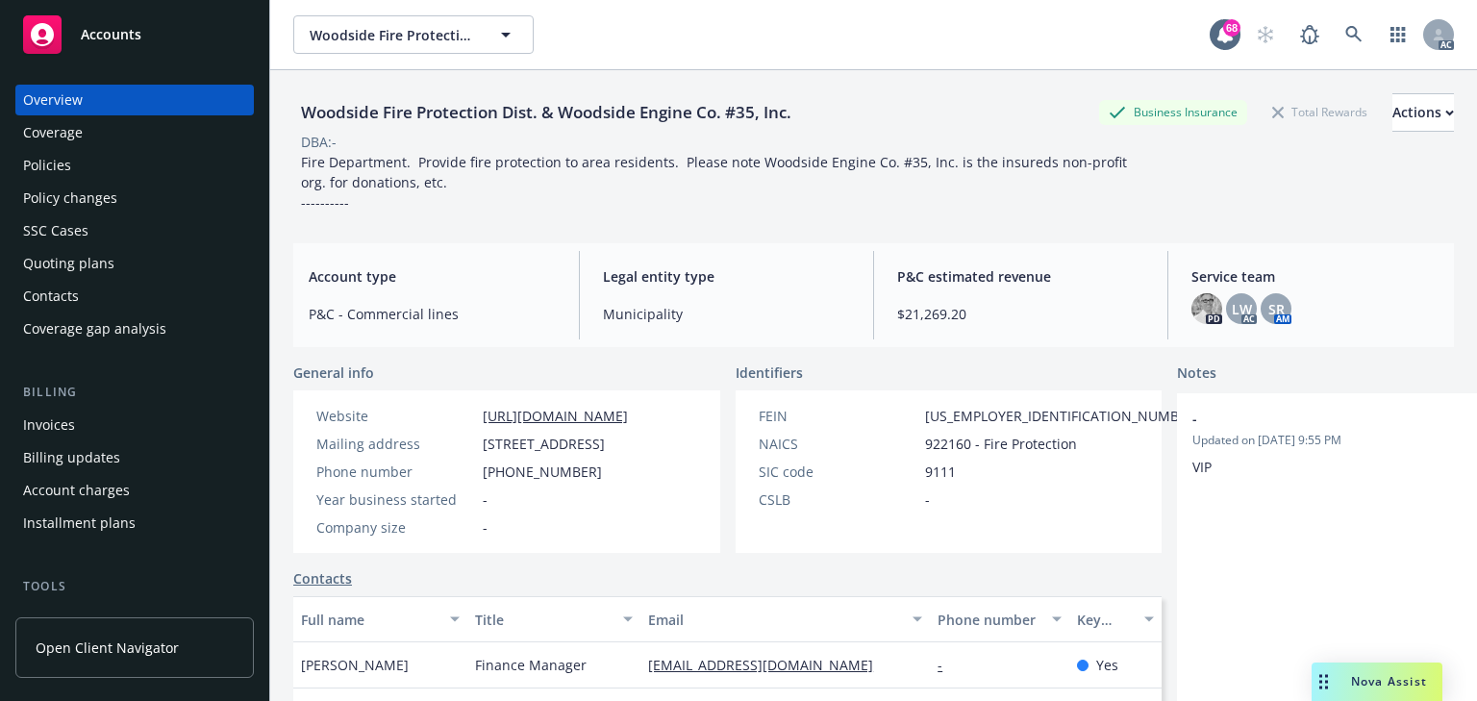
click at [81, 415] on div "Invoices" at bounding box center [134, 425] width 223 height 31
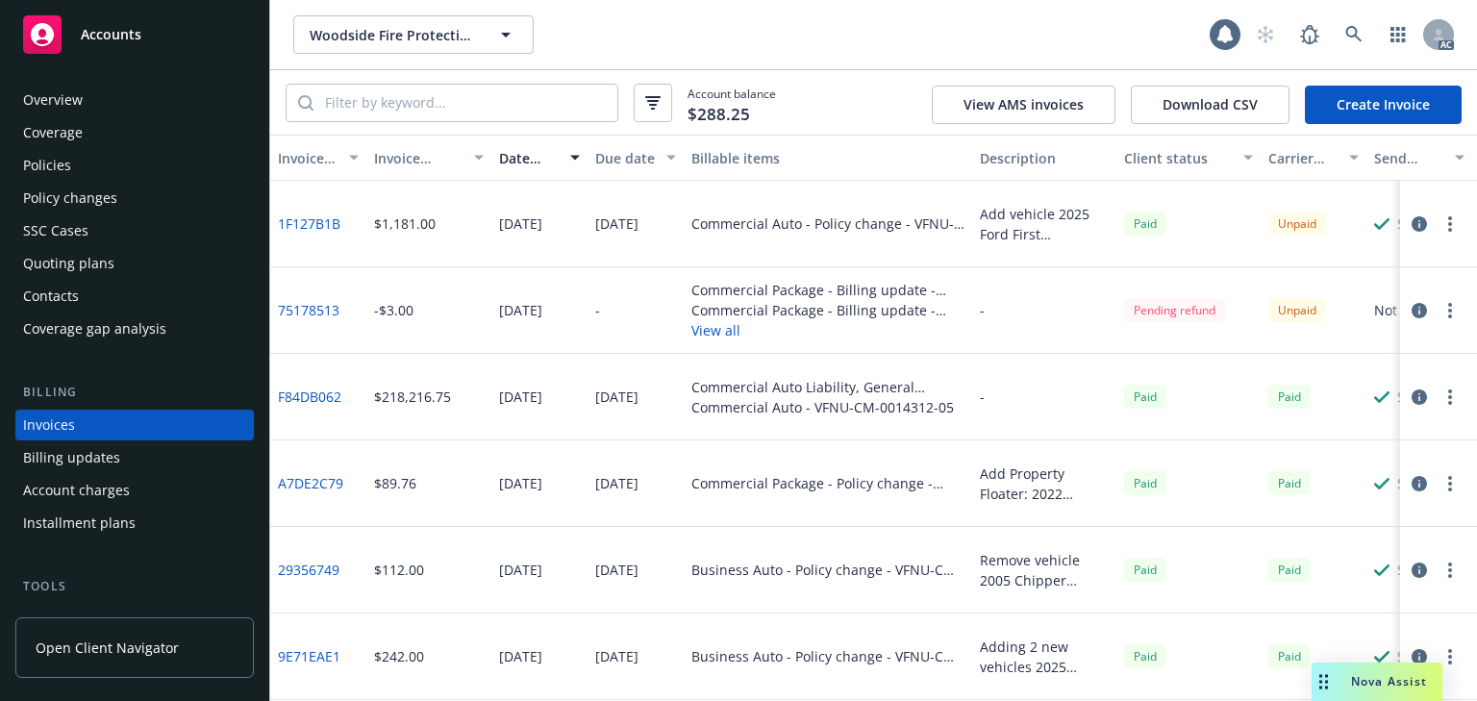
scroll to position [43, 0]
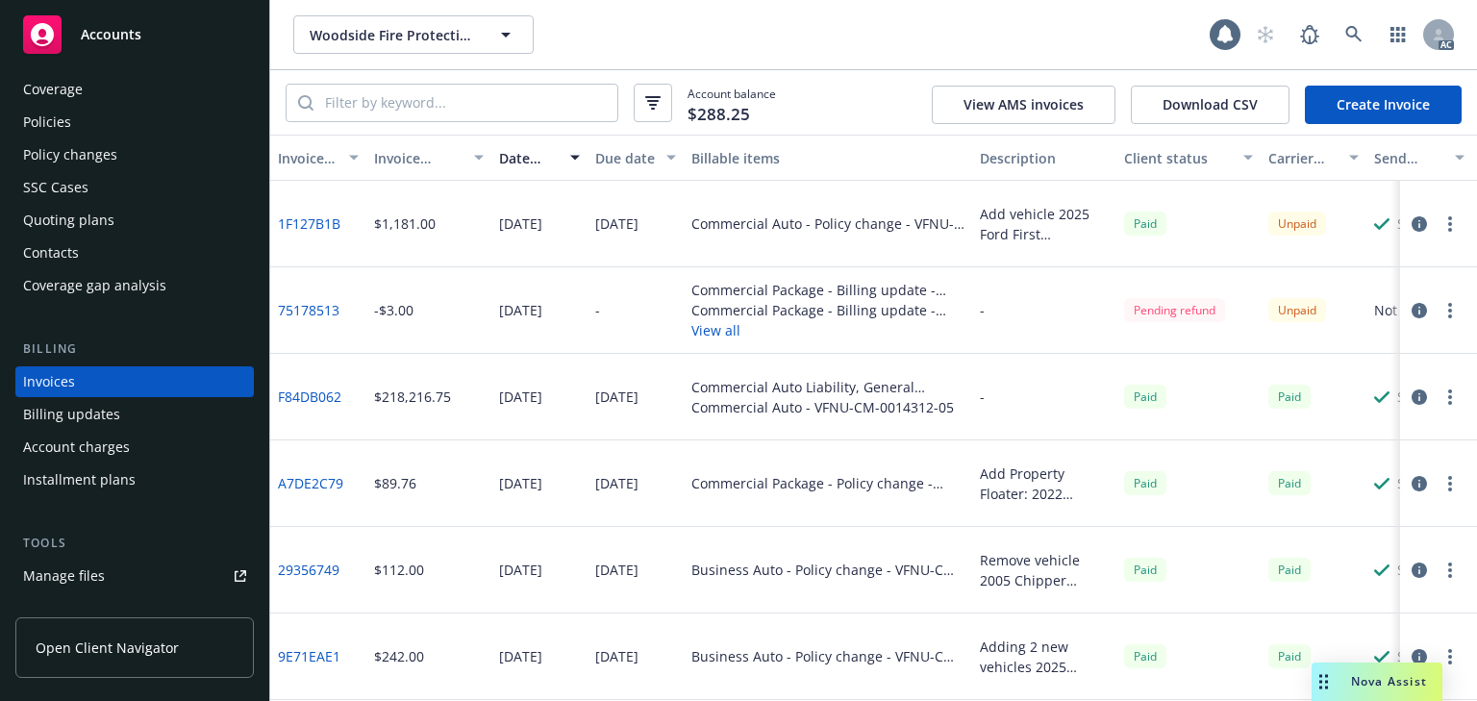
click at [1391, 116] on link "Create Invoice" at bounding box center [1383, 105] width 157 height 38
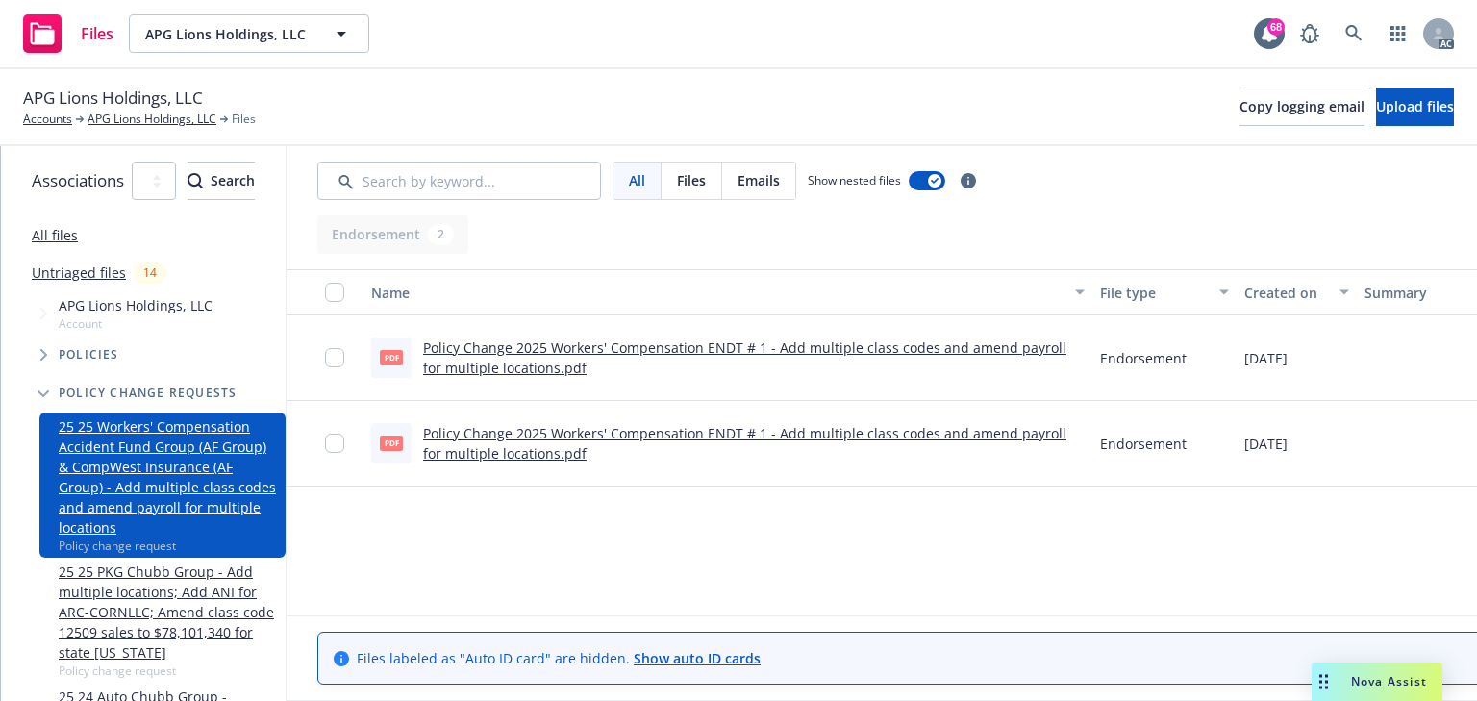
scroll to position [0, 339]
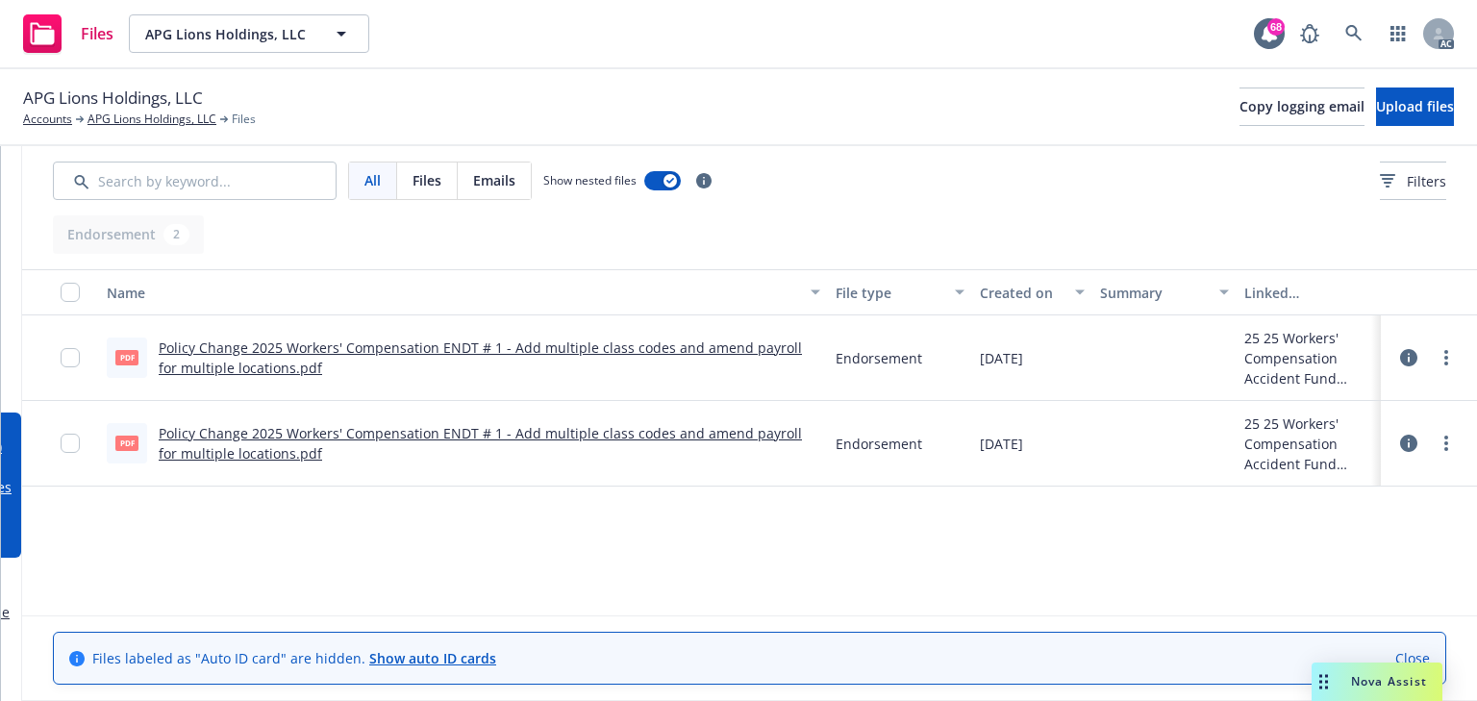
click at [1216, 577] on div "Name File type Created on Summary Linked associations pdf Policy Change 2025 Wo…" at bounding box center [749, 437] width 1455 height 336
click at [1448, 361] on link "more" at bounding box center [1446, 357] width 23 height 23
click at [1319, 400] on link "Archive" at bounding box center [1360, 397] width 191 height 38
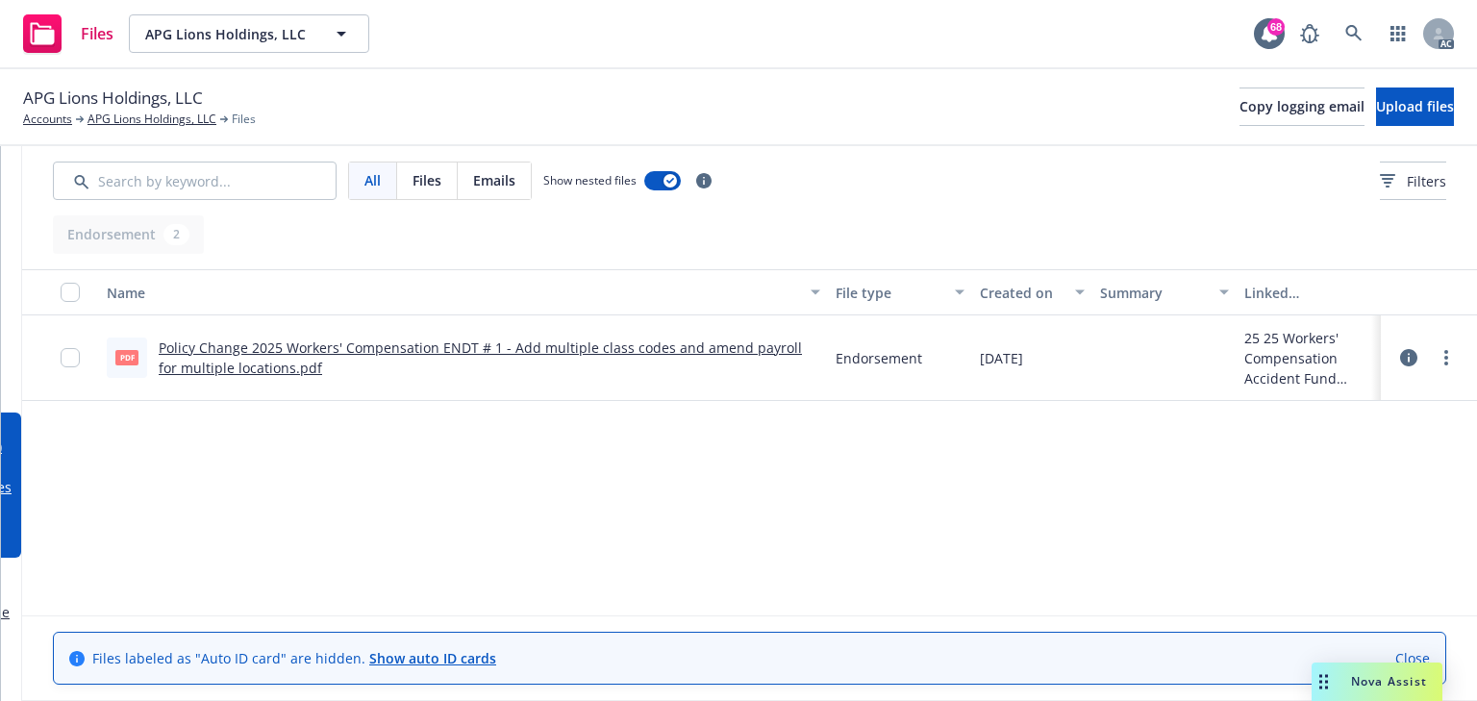
click at [362, 339] on link "Policy Change 2025 Workers' Compensation ENDT # 1 - Add multiple class codes an…" at bounding box center [480, 357] width 643 height 38
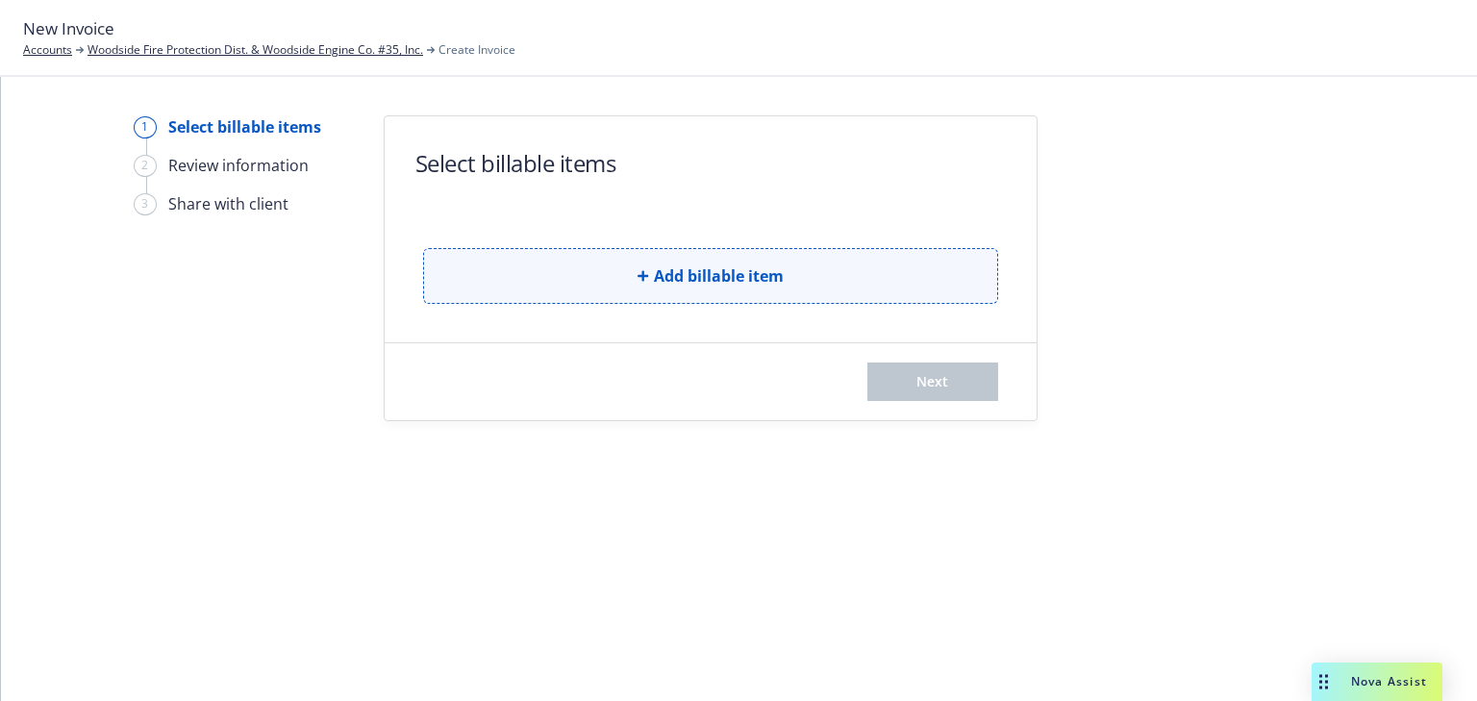
click at [912, 286] on button "Add billable item" at bounding box center [710, 276] width 575 height 56
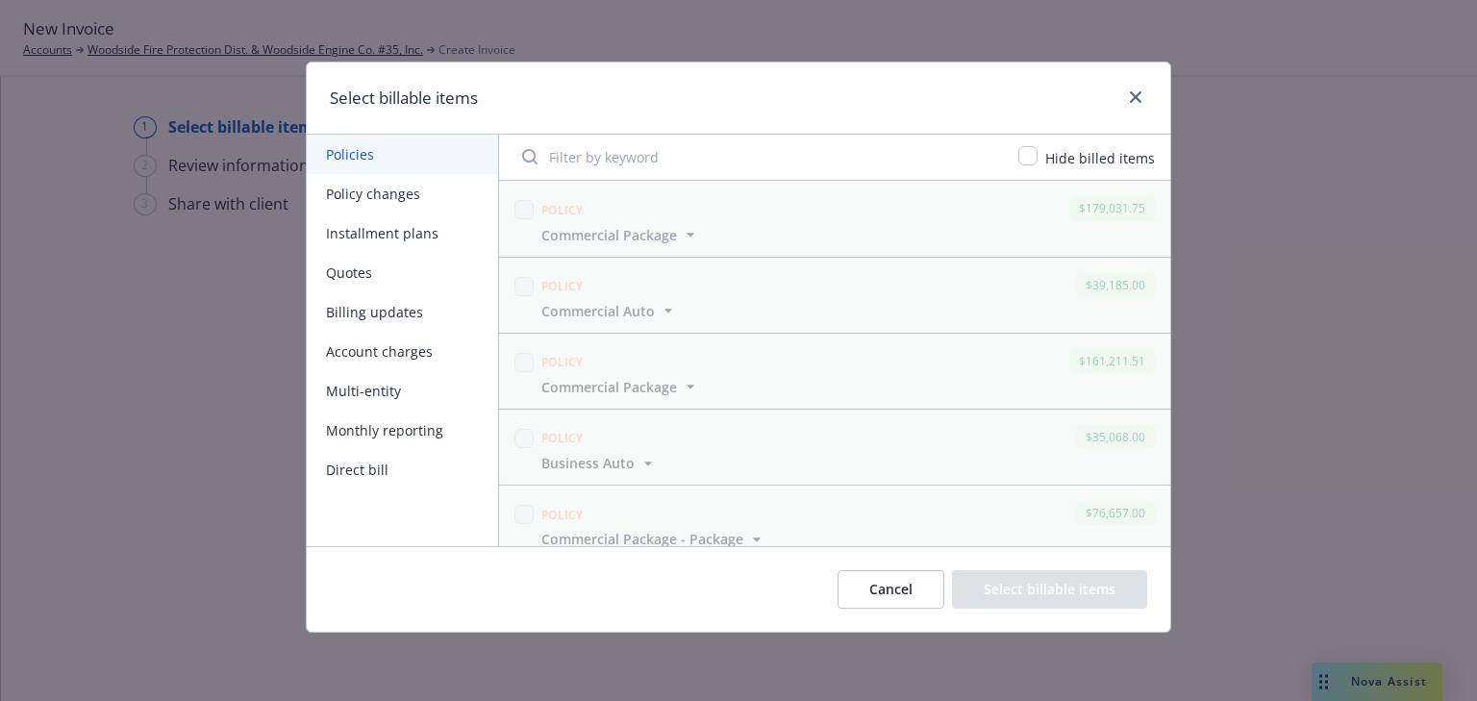
click at [358, 192] on button "Policy changes" at bounding box center [402, 193] width 191 height 39
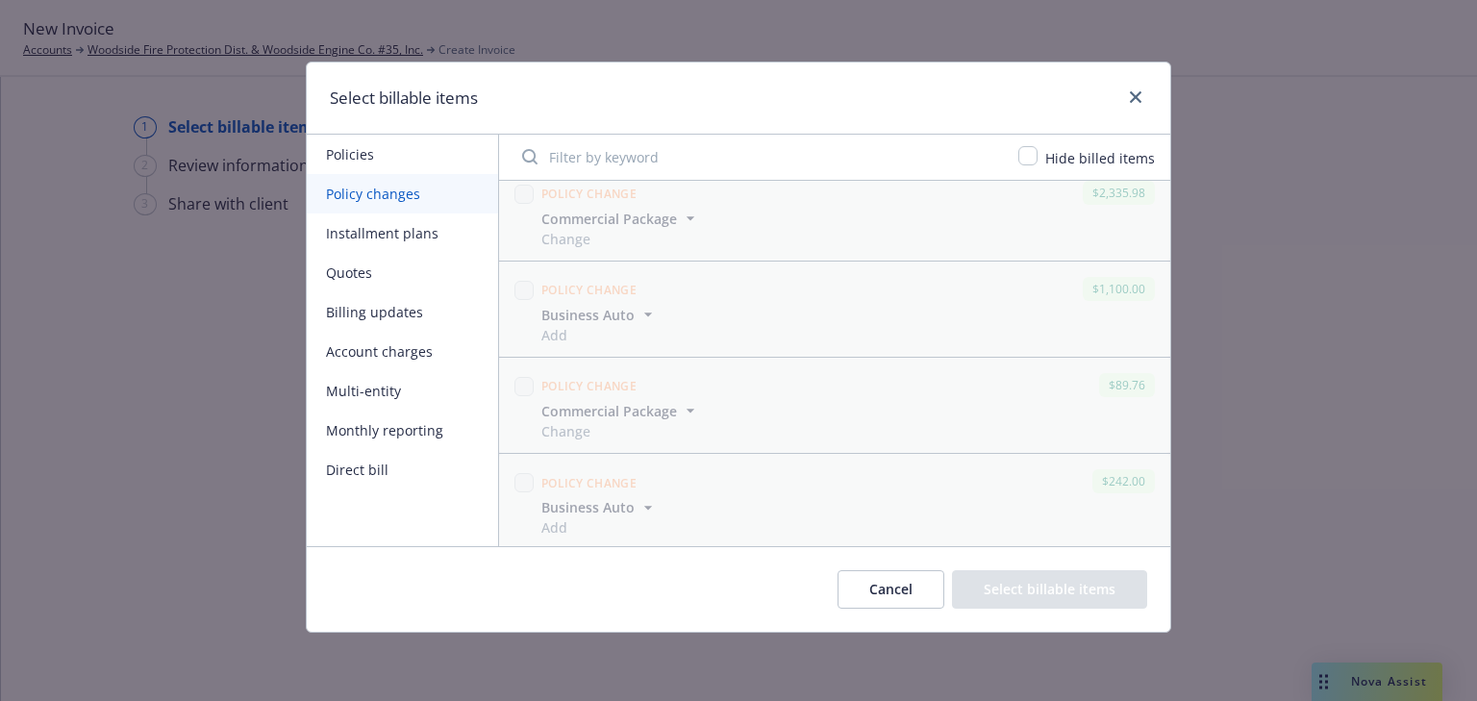
scroll to position [980, 0]
click at [523, 476] on input "checkbox" at bounding box center [523, 481] width 19 height 19
checkbox input "true"
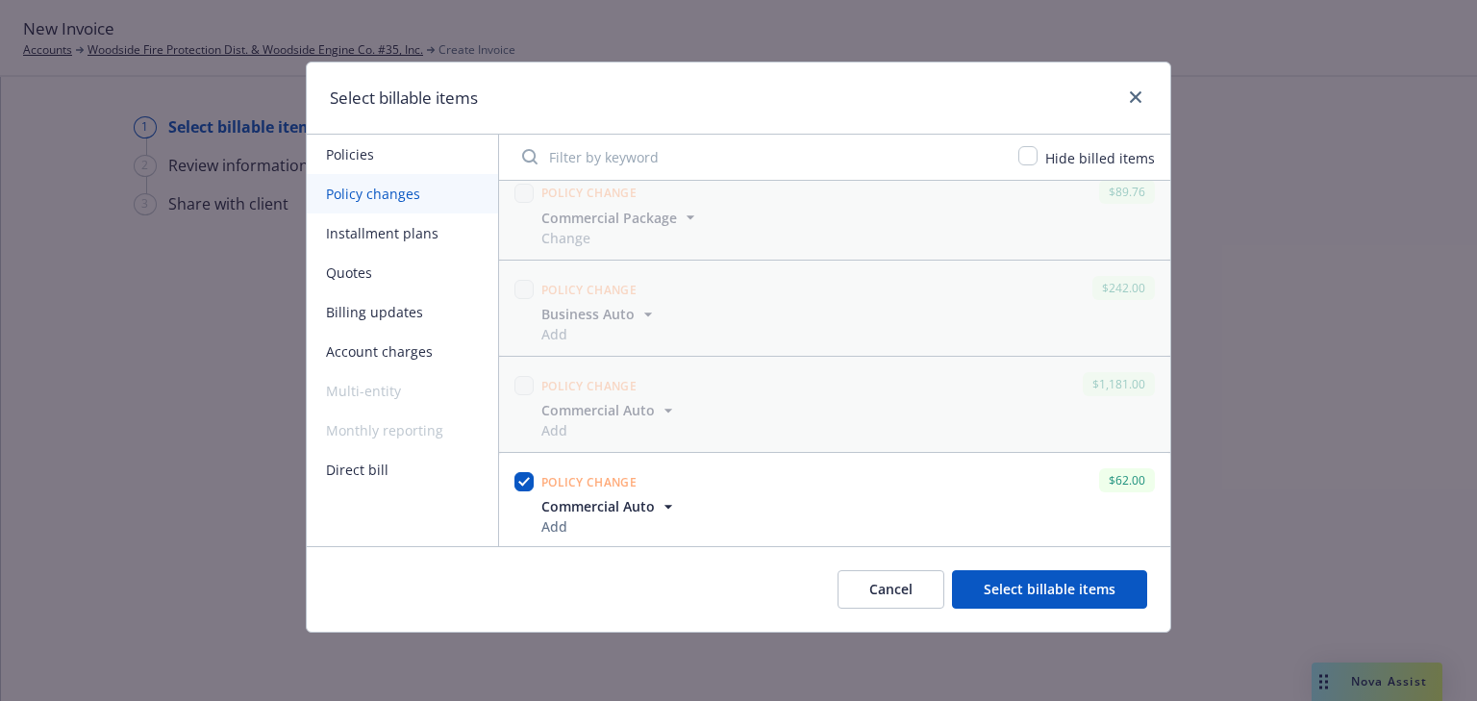
click at [1035, 589] on button "Select billable items" at bounding box center [1049, 589] width 195 height 38
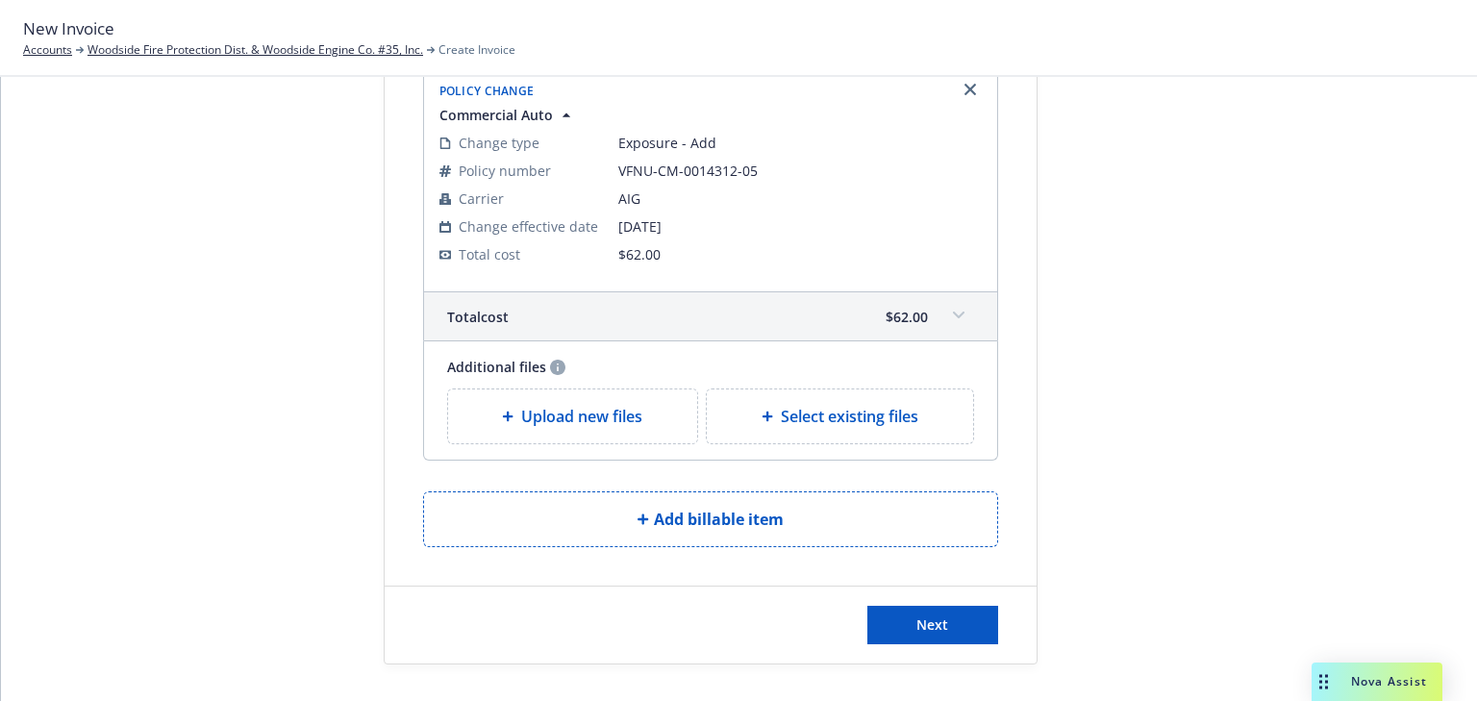
click at [943, 322] on span at bounding box center [958, 315] width 31 height 31
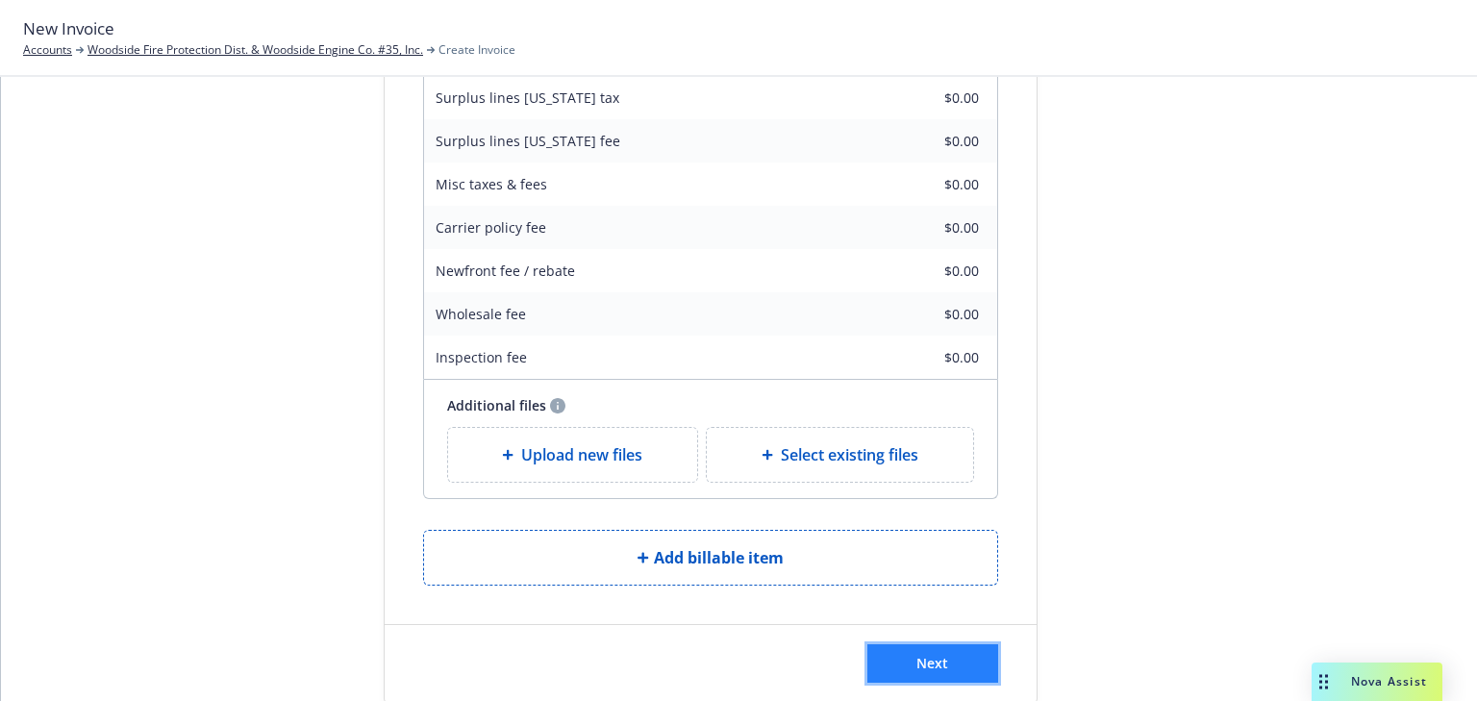
click at [916, 661] on span "Next" at bounding box center [932, 663] width 32 height 18
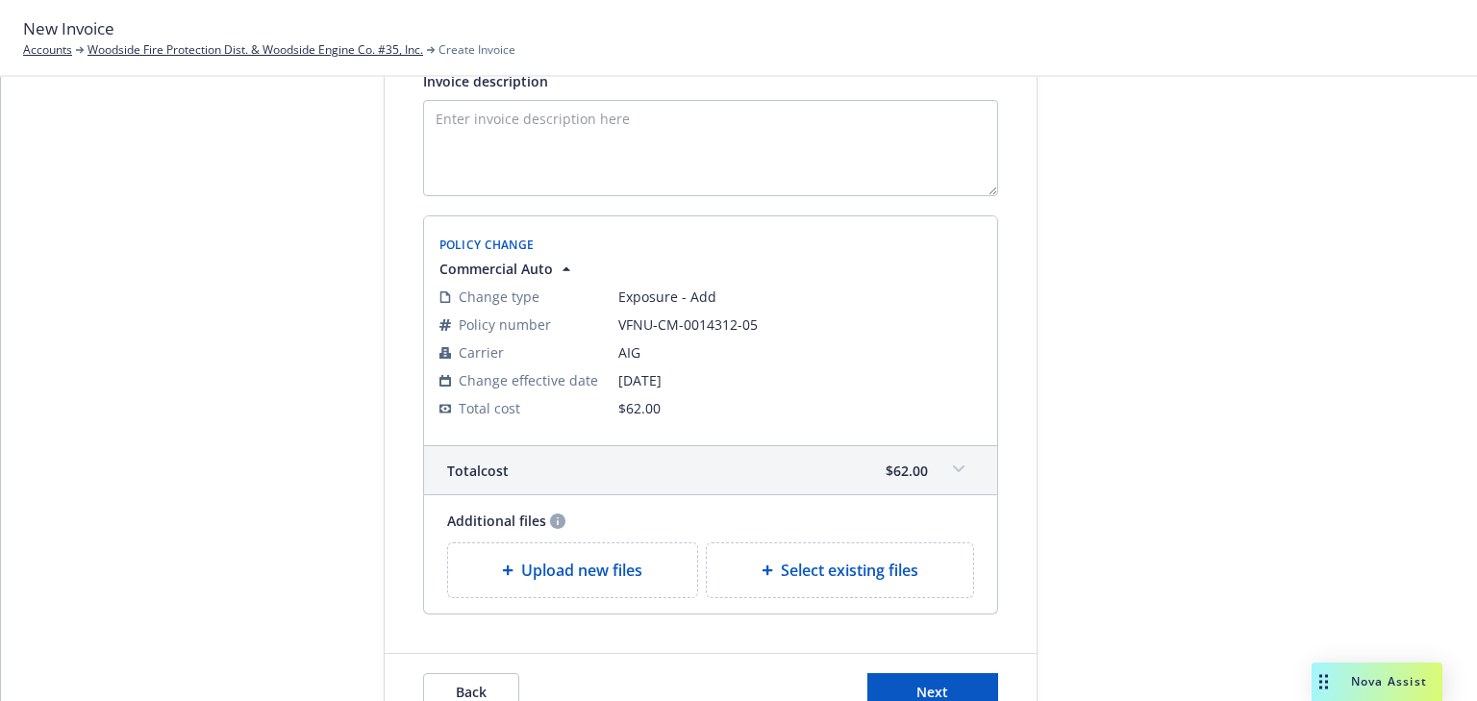
scroll to position [162, 0]
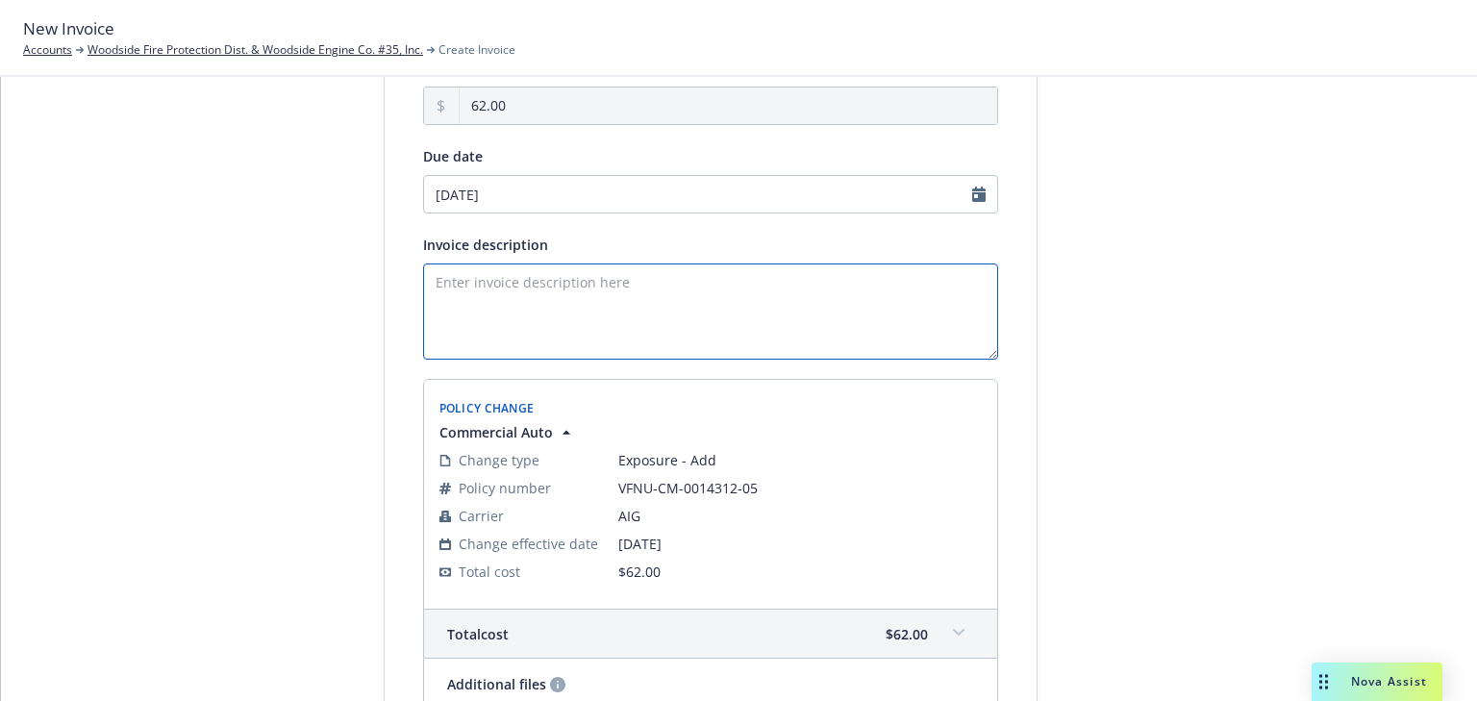
click at [585, 305] on textarea "Invoice description" at bounding box center [710, 311] width 575 height 96
paste textarea "Add vehicle 2024 FF Rehab VIN#[US_VEHICLE_IDENTIFICATION_NUMBER]"
type textarea "Add vehicle 2024 FF Rehab VIN#[US_VEHICLE_IDENTIFICATION_NUMBER]"
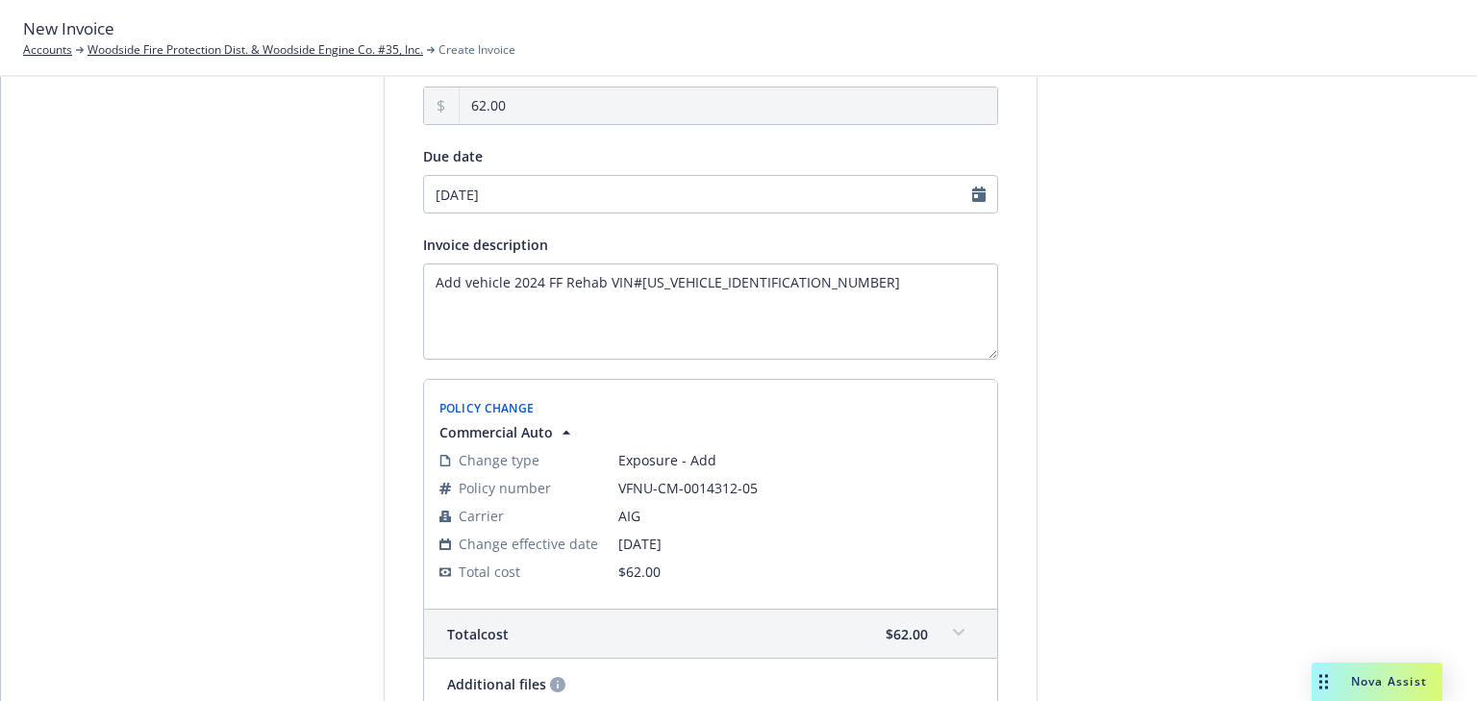
click at [1248, 387] on div at bounding box center [1210, 424] width 269 height 941
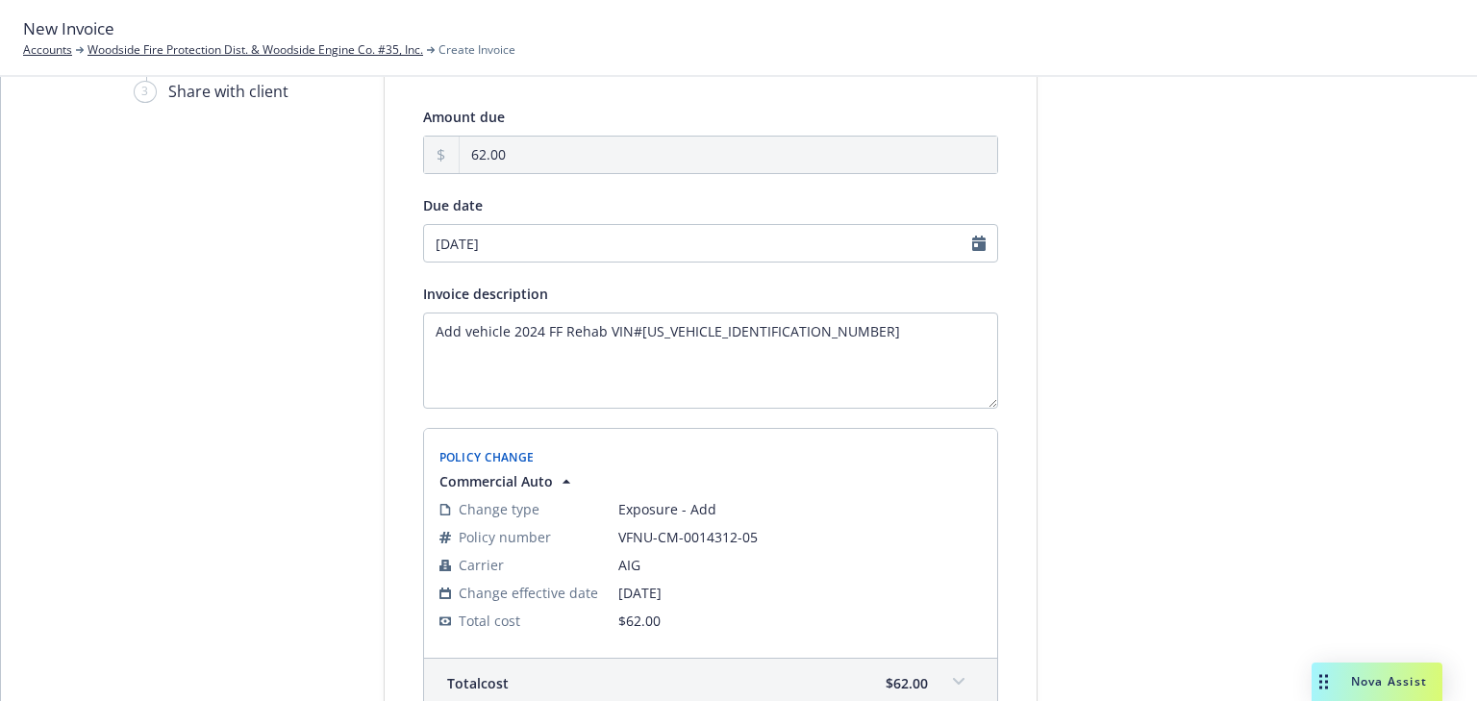
scroll to position [85, 0]
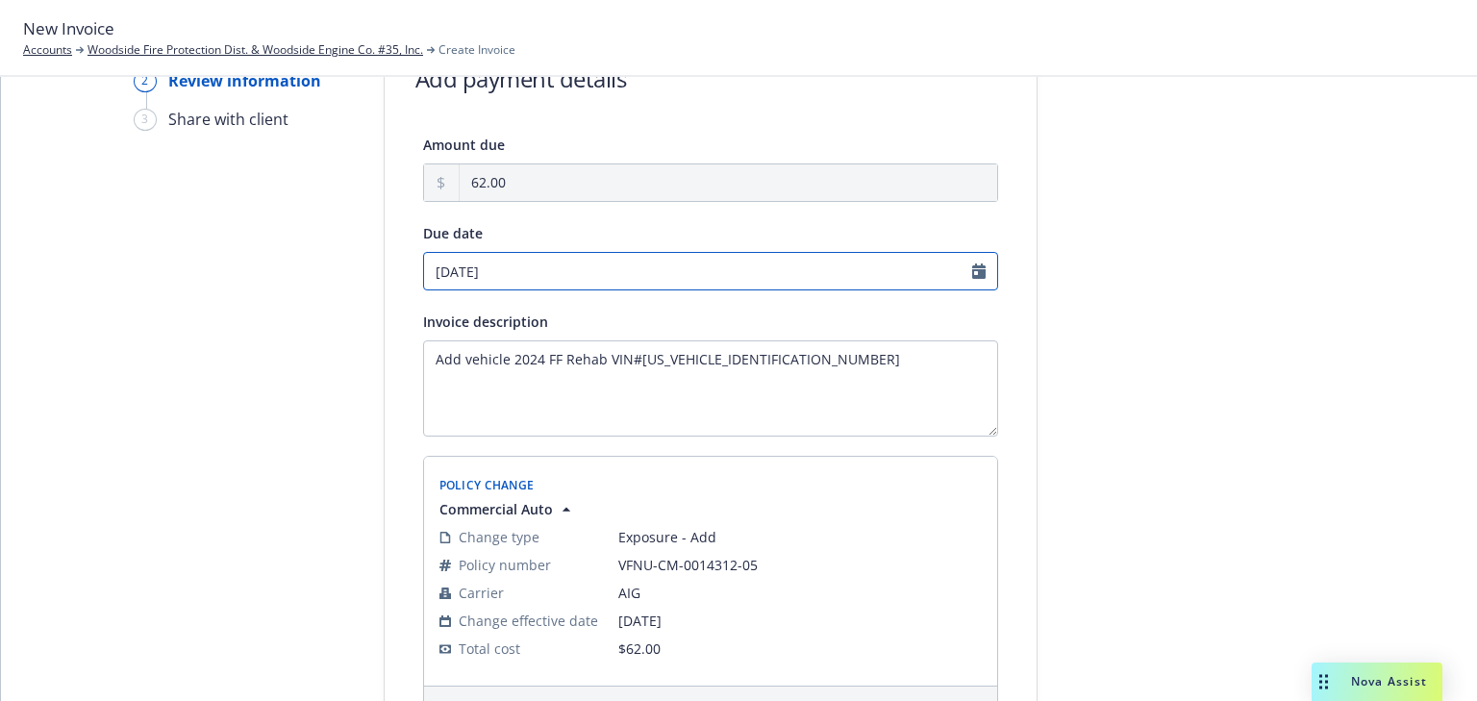
select select "October"
select select "2025"
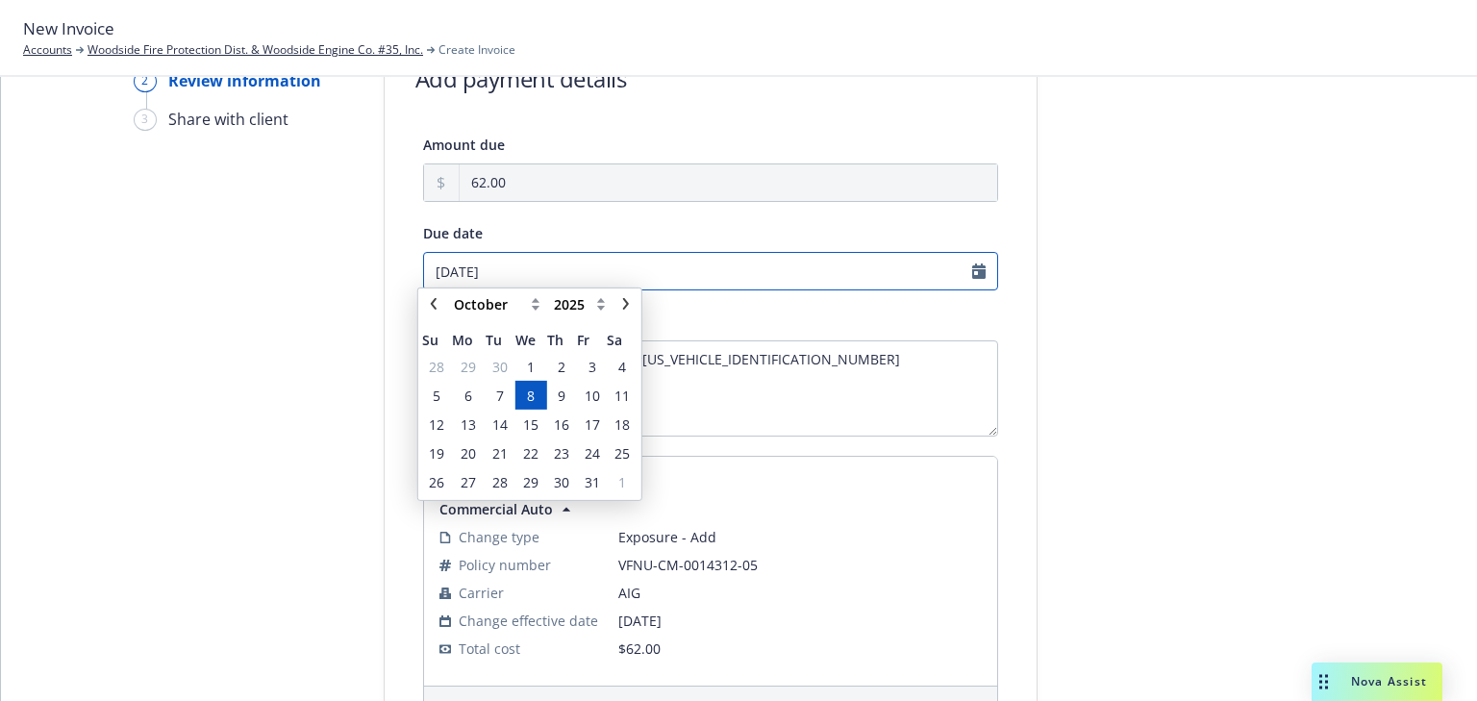
click at [656, 278] on input "[DATE]" at bounding box center [710, 271] width 575 height 38
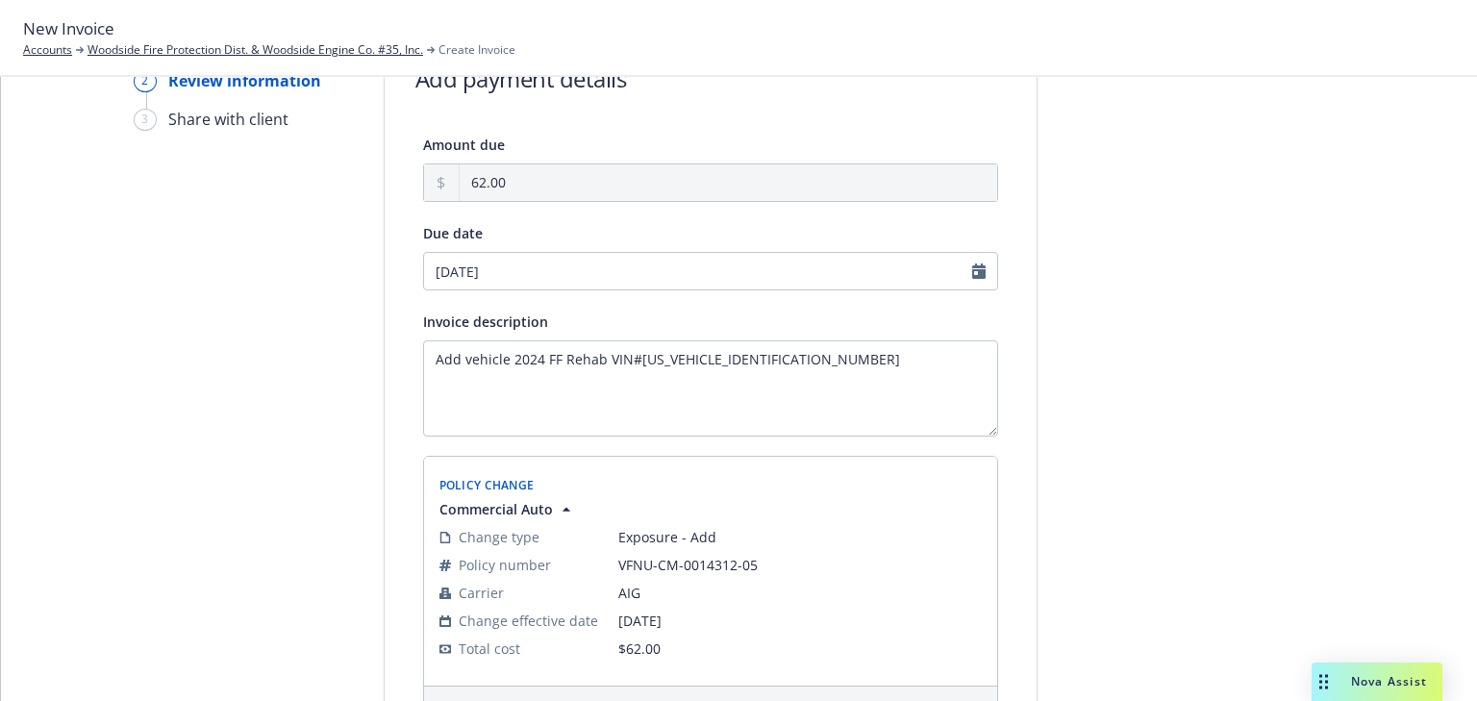
click at [1164, 431] on div at bounding box center [1210, 501] width 269 height 941
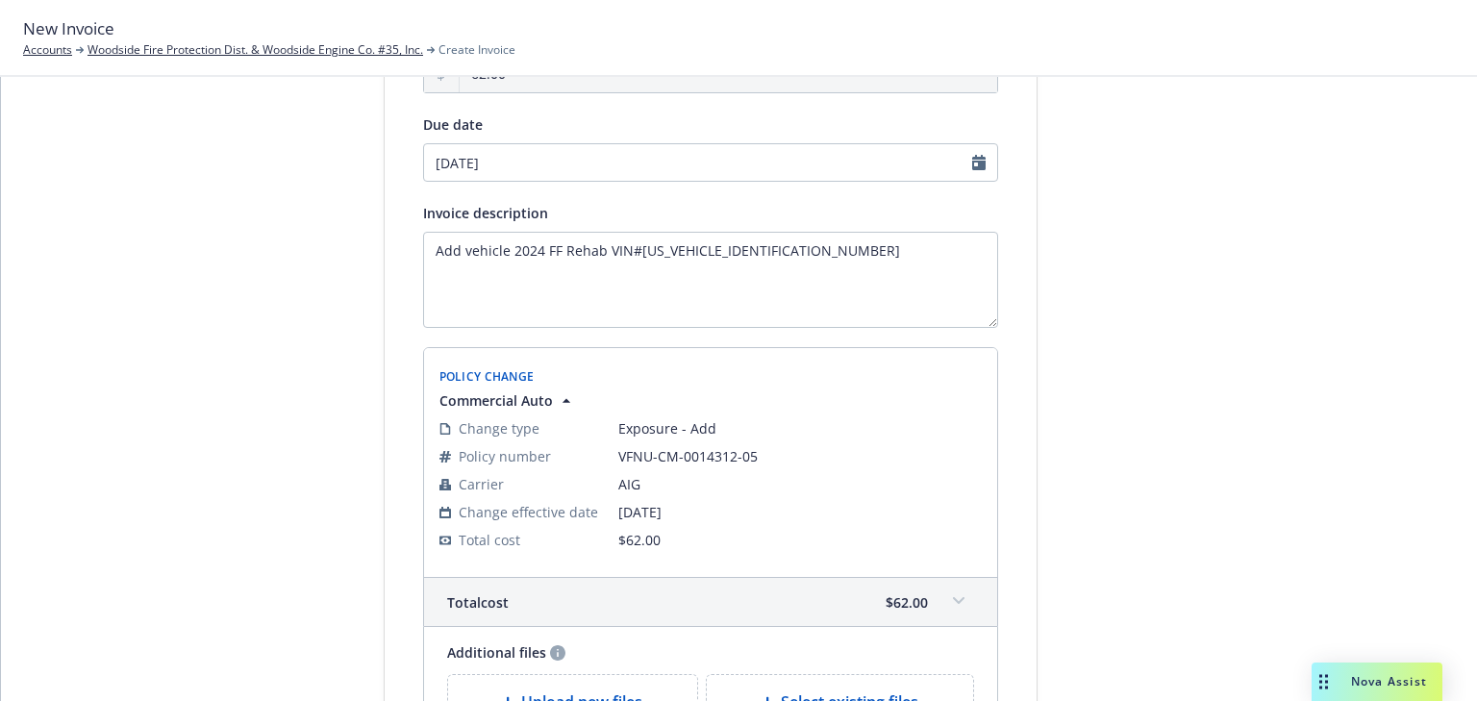
scroll to position [392, 0]
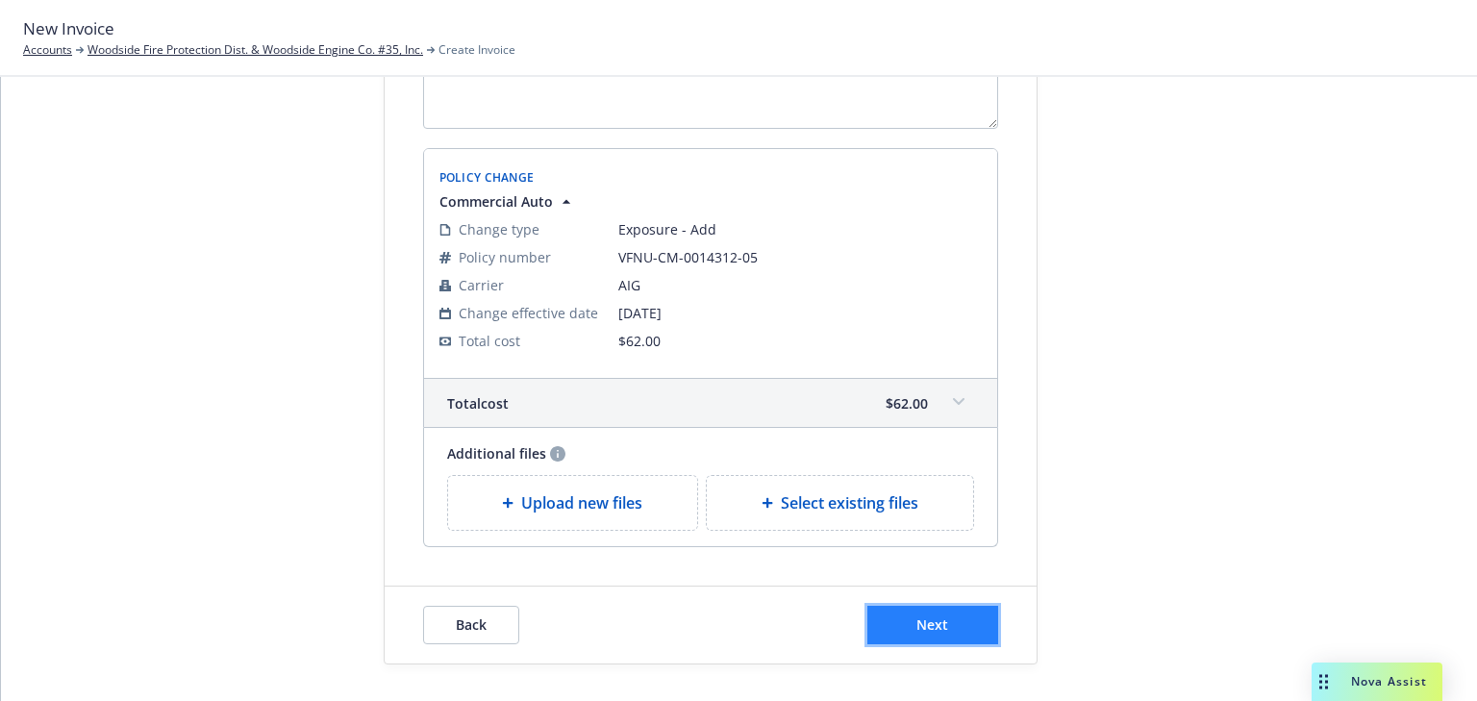
click at [977, 633] on button "Next" at bounding box center [932, 625] width 131 height 38
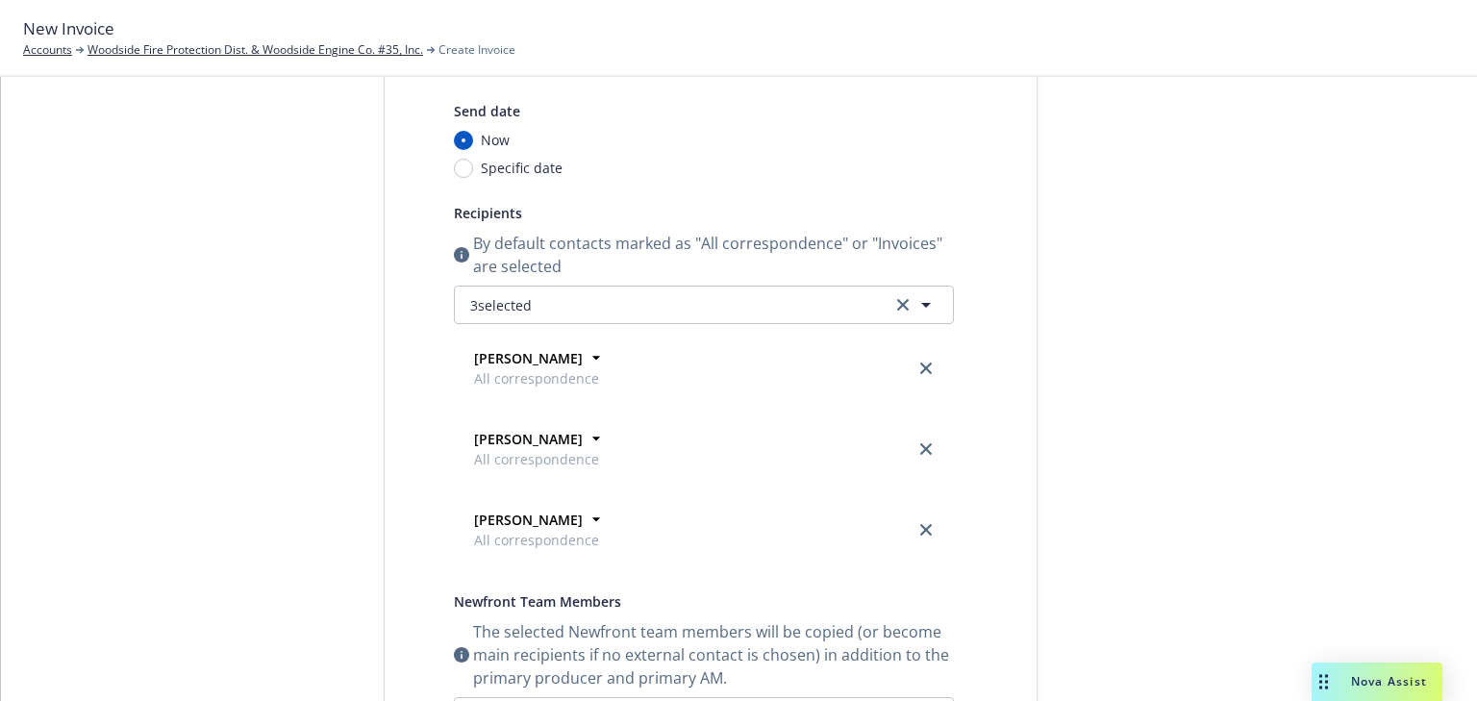
scroll to position [8, 0]
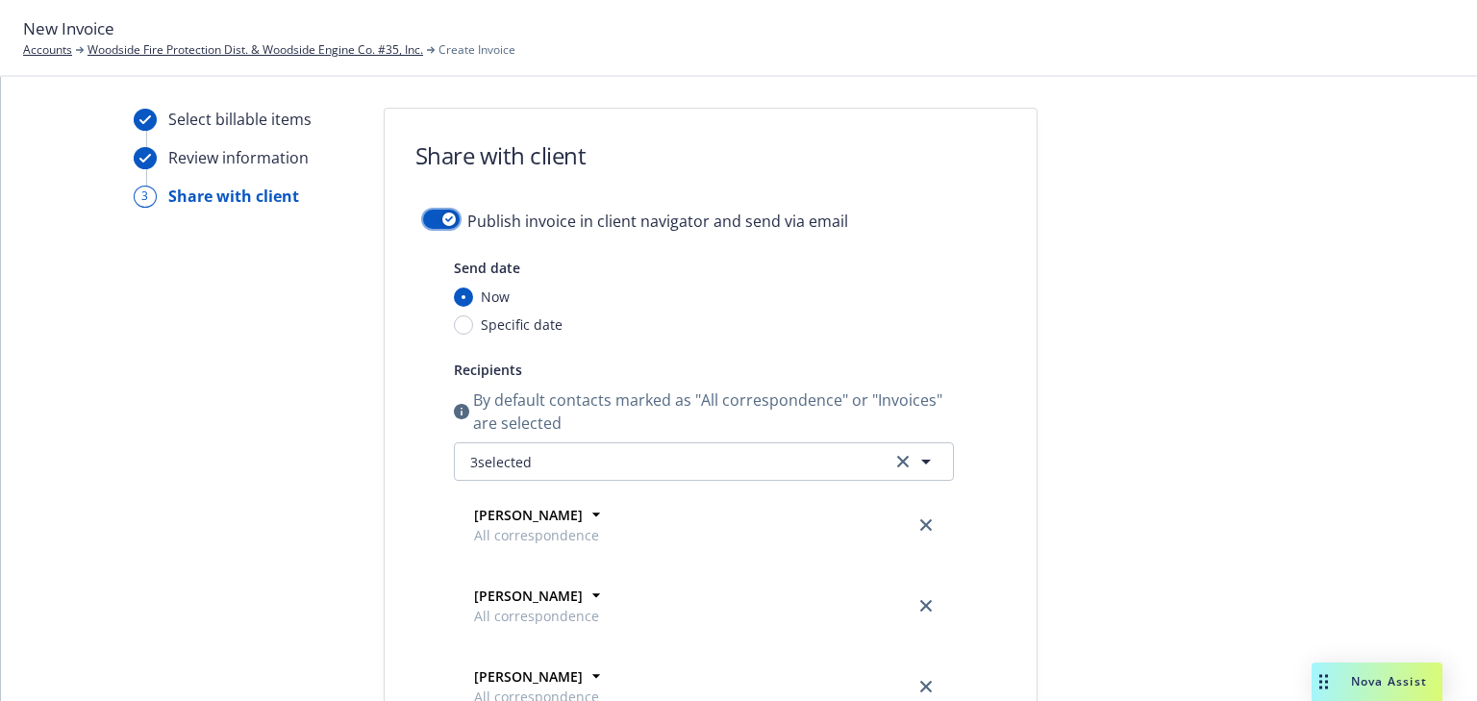
click at [439, 227] on button "button" at bounding box center [441, 219] width 37 height 19
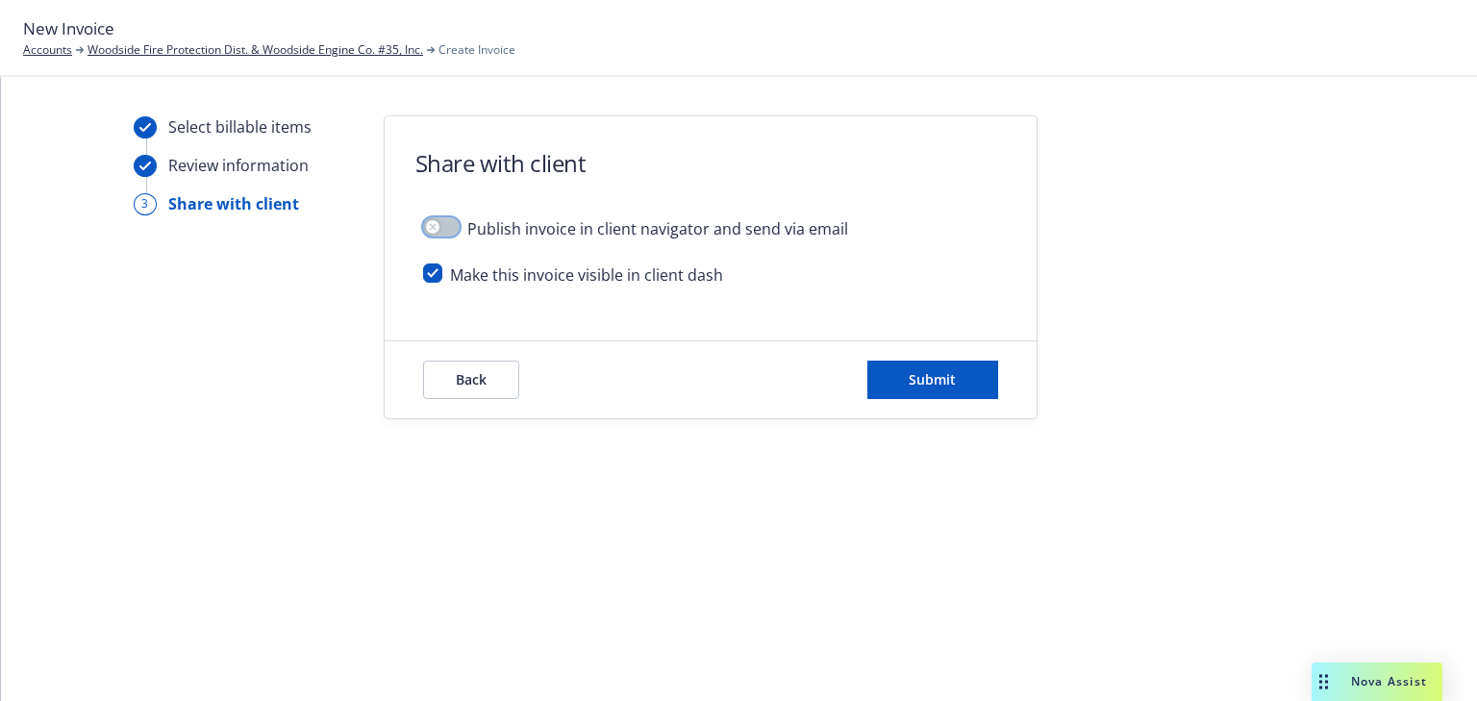
scroll to position [0, 0]
click at [429, 280] on input "checkbox" at bounding box center [432, 272] width 19 height 19
checkbox input "false"
click at [955, 388] on button "Submit" at bounding box center [932, 380] width 131 height 38
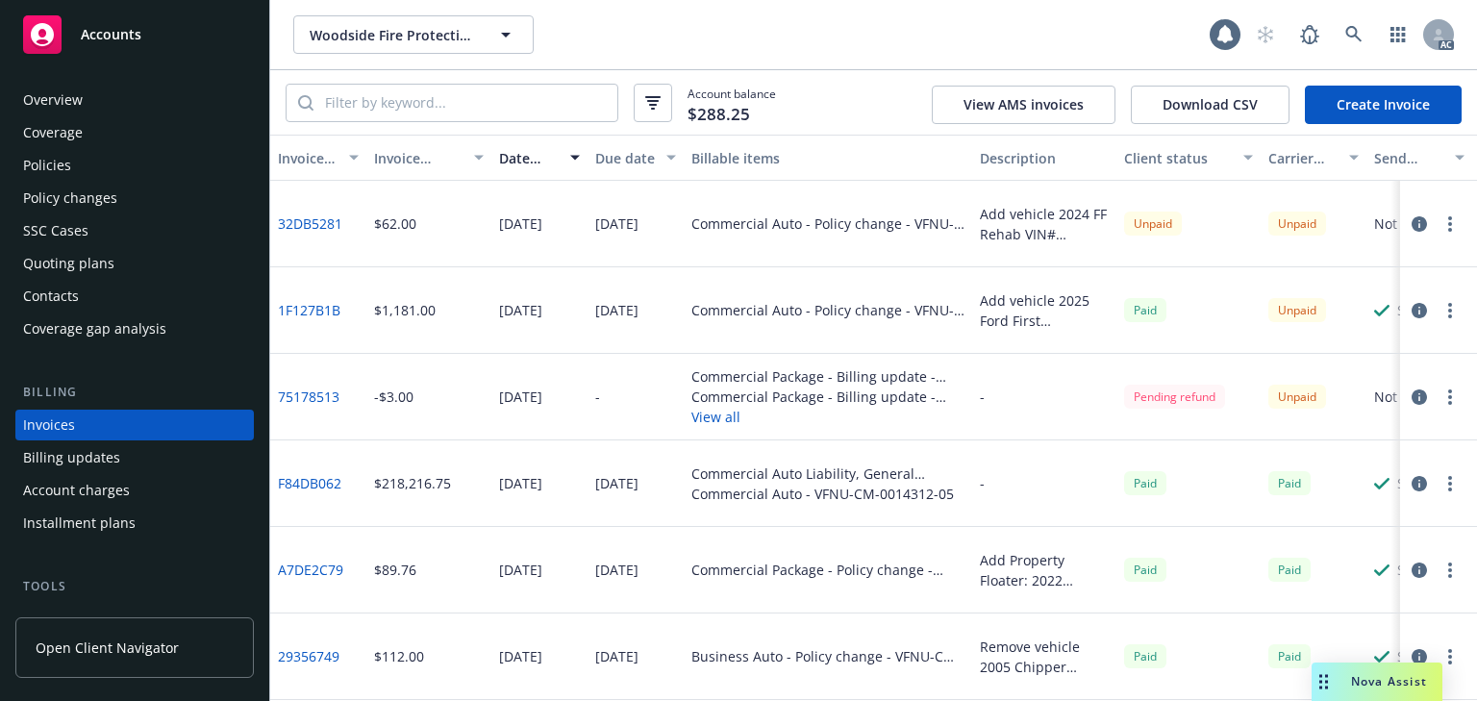
scroll to position [43, 0]
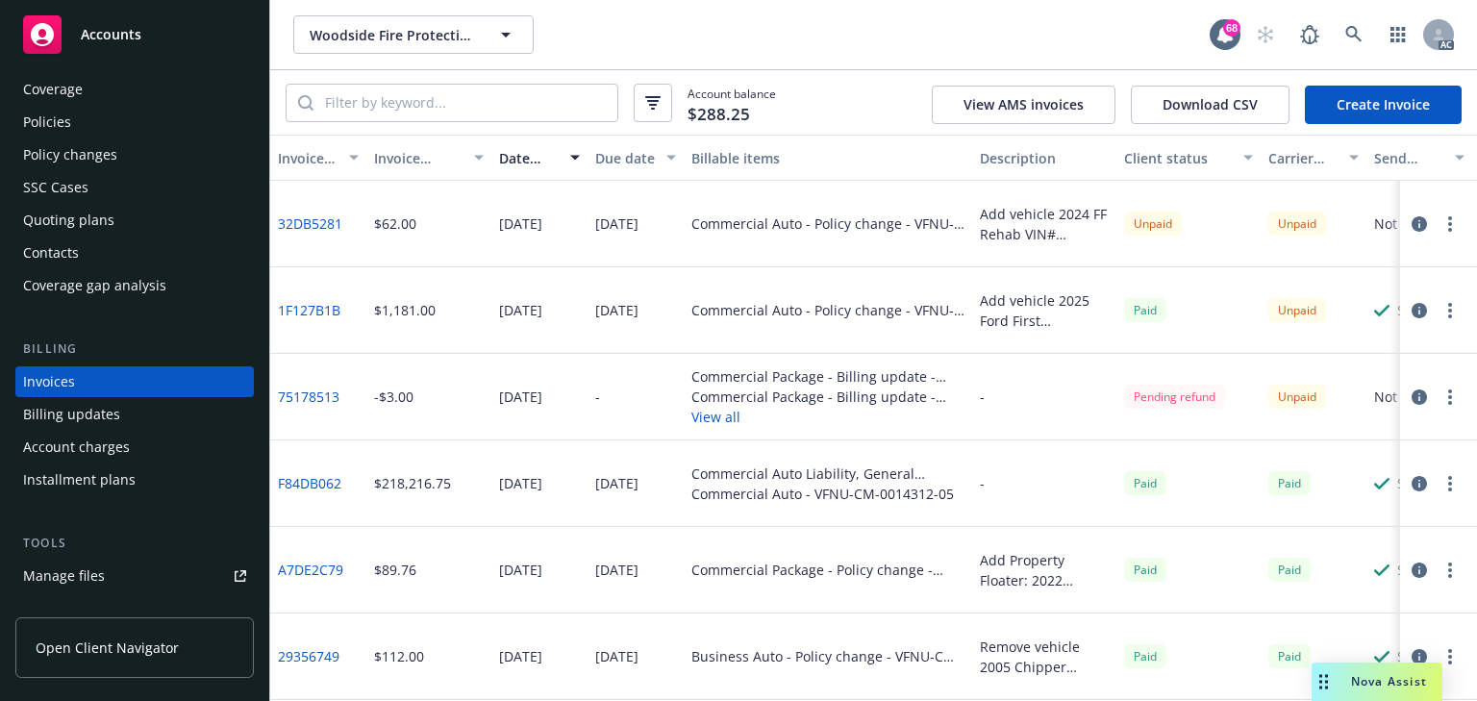
click at [1411, 226] on icon "button" at bounding box center [1418, 223] width 15 height 15
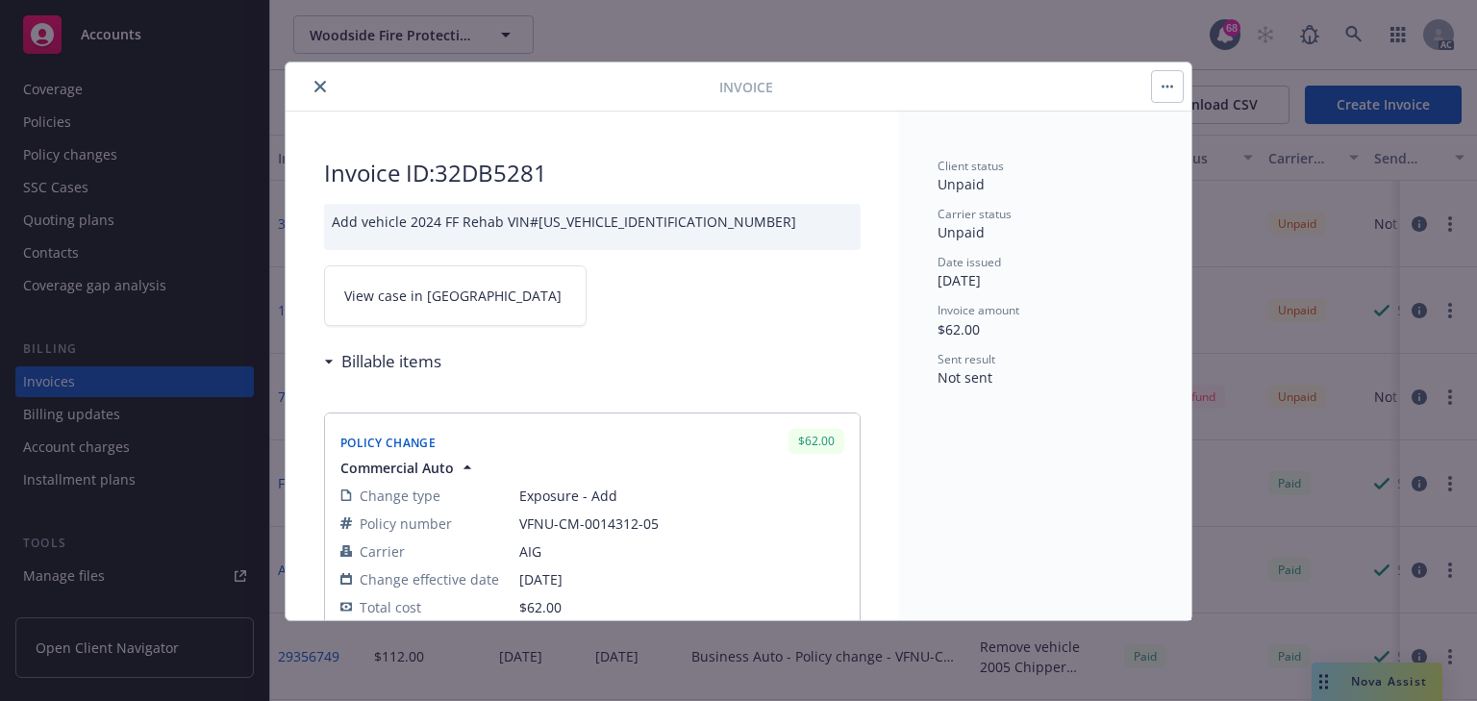
click at [496, 282] on link "View case in [GEOGRAPHIC_DATA]" at bounding box center [455, 295] width 262 height 61
click at [317, 86] on icon "close" at bounding box center [320, 87] width 12 height 12
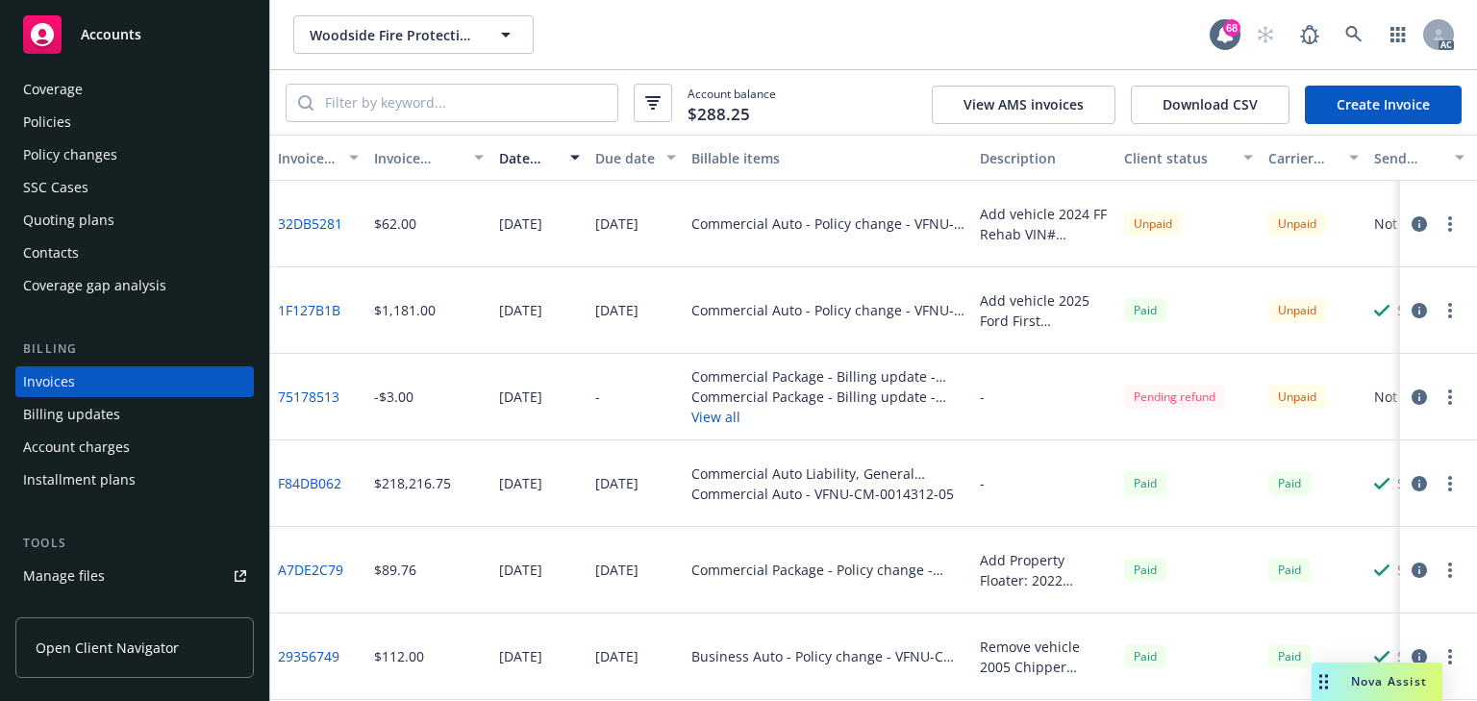
click at [100, 132] on div "Policies" at bounding box center [134, 122] width 223 height 31
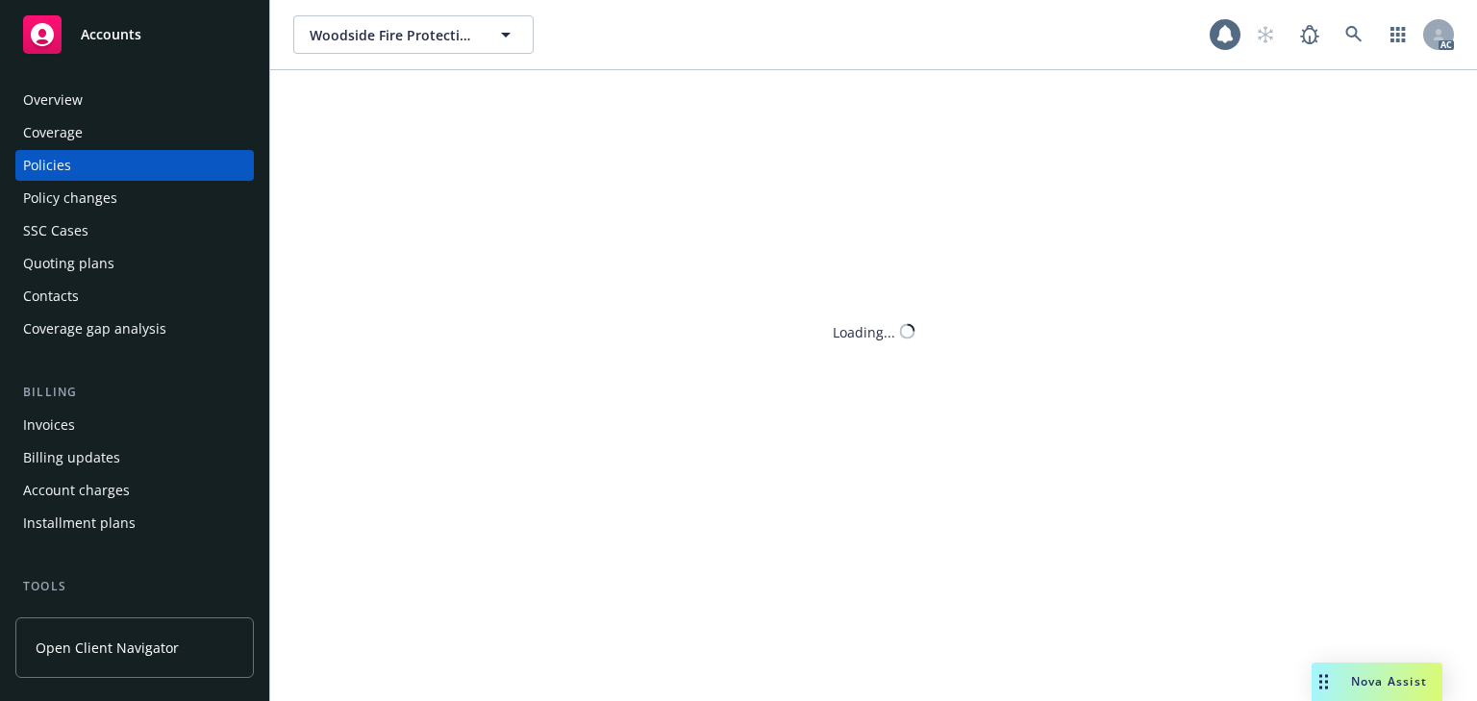
click at [388, 115] on div "Woodside Fire Protection Dist. & Woodside Engine Co. #35, Inc. Woodside Fire Pr…" at bounding box center [873, 350] width 1207 height 701
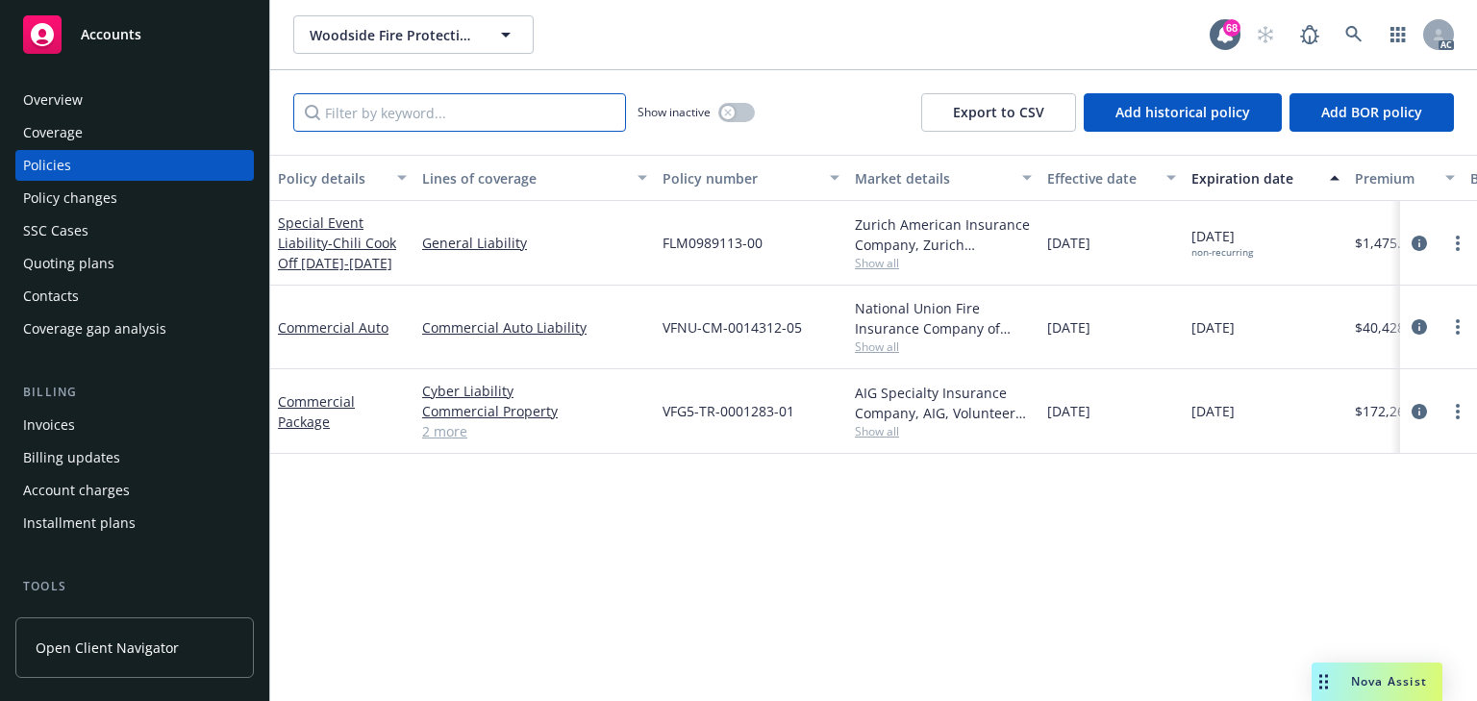
click at [400, 116] on input "Filter by keyword..." at bounding box center [459, 112] width 333 height 38
click at [1418, 320] on icon "circleInformation" at bounding box center [1418, 326] width 15 height 15
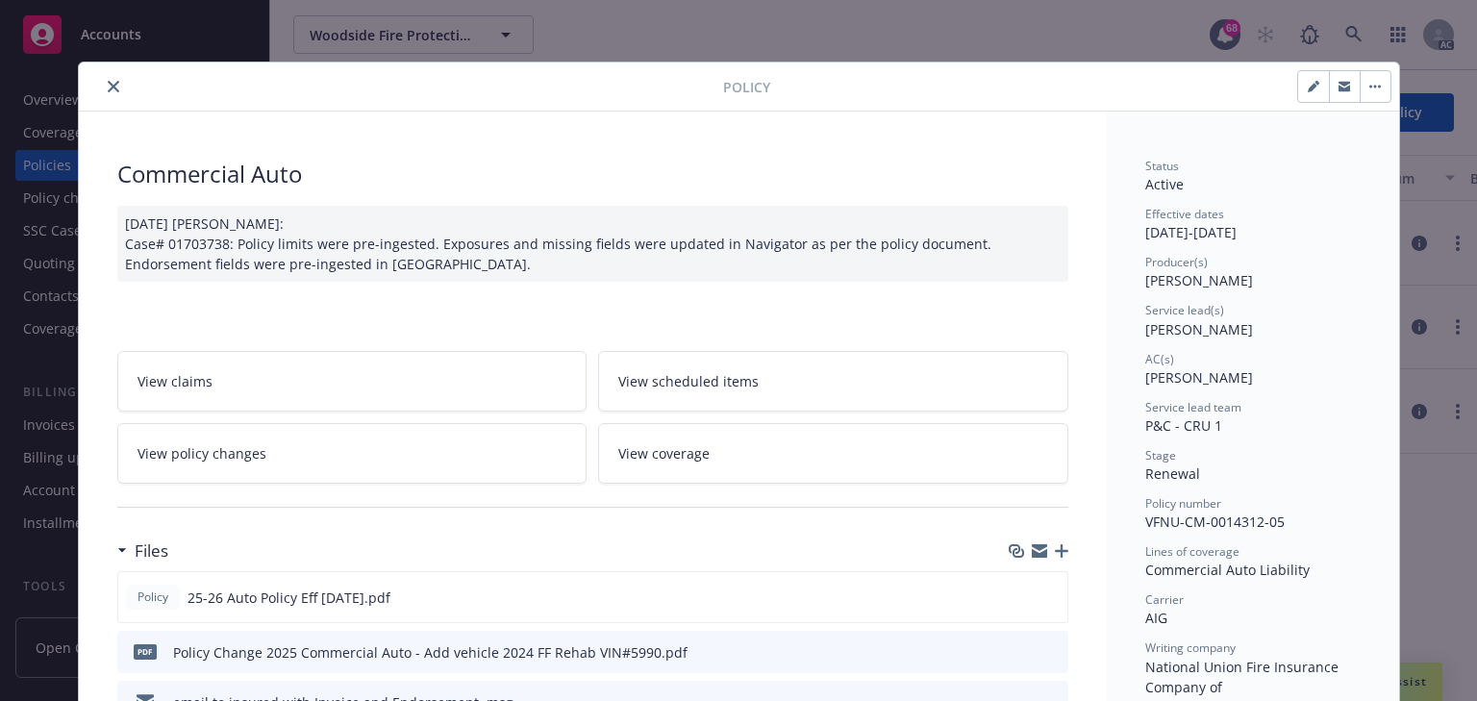
drag, startPoint x: 1131, startPoint y: 326, endPoint x: 1142, endPoint y: 325, distance: 11.6
click at [1150, 325] on span "[PERSON_NAME]" at bounding box center [1199, 329] width 108 height 18
copy span "S"
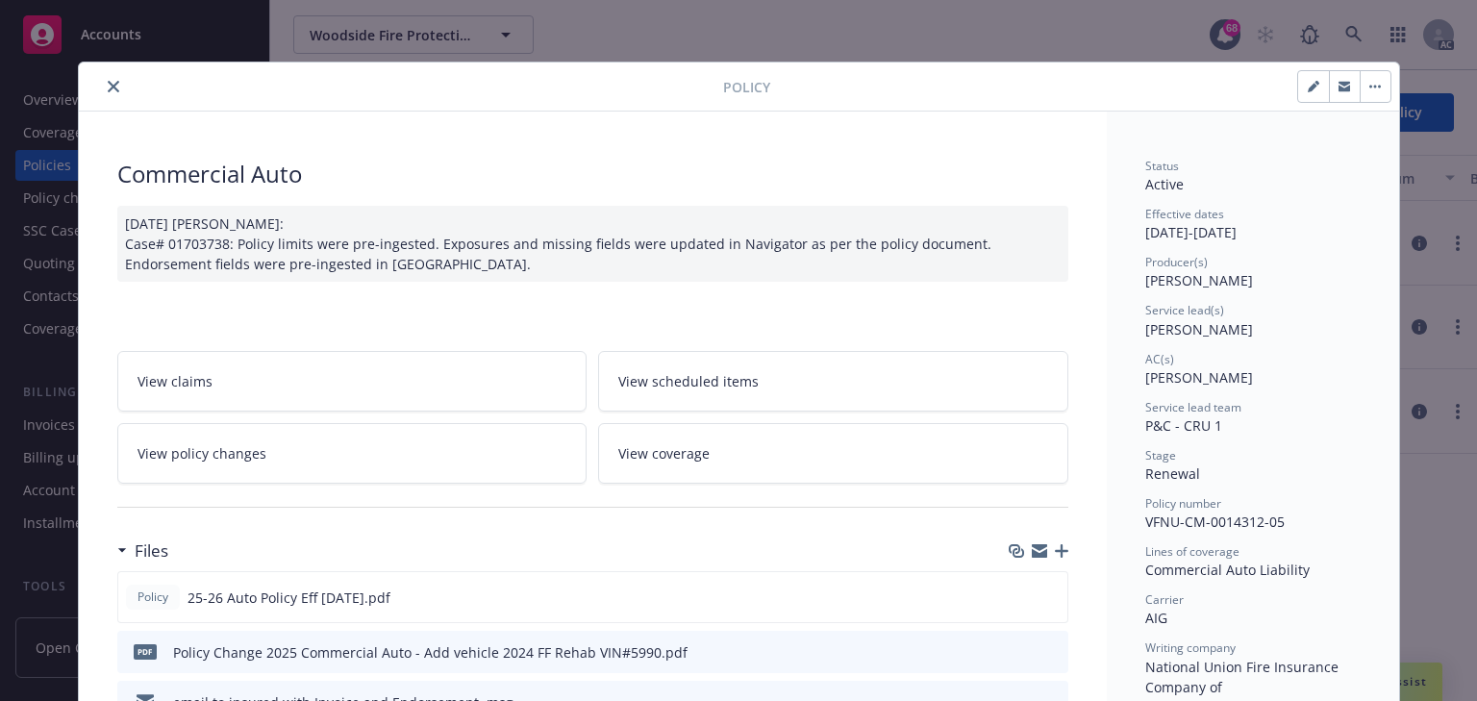
click at [1158, 327] on span "[PERSON_NAME]" at bounding box center [1199, 329] width 108 height 18
copy span "[PERSON_NAME]"
drag, startPoint x: 109, startPoint y: 89, endPoint x: 424, endPoint y: 62, distance: 316.5
click at [126, 88] on div at bounding box center [405, 86] width 636 height 23
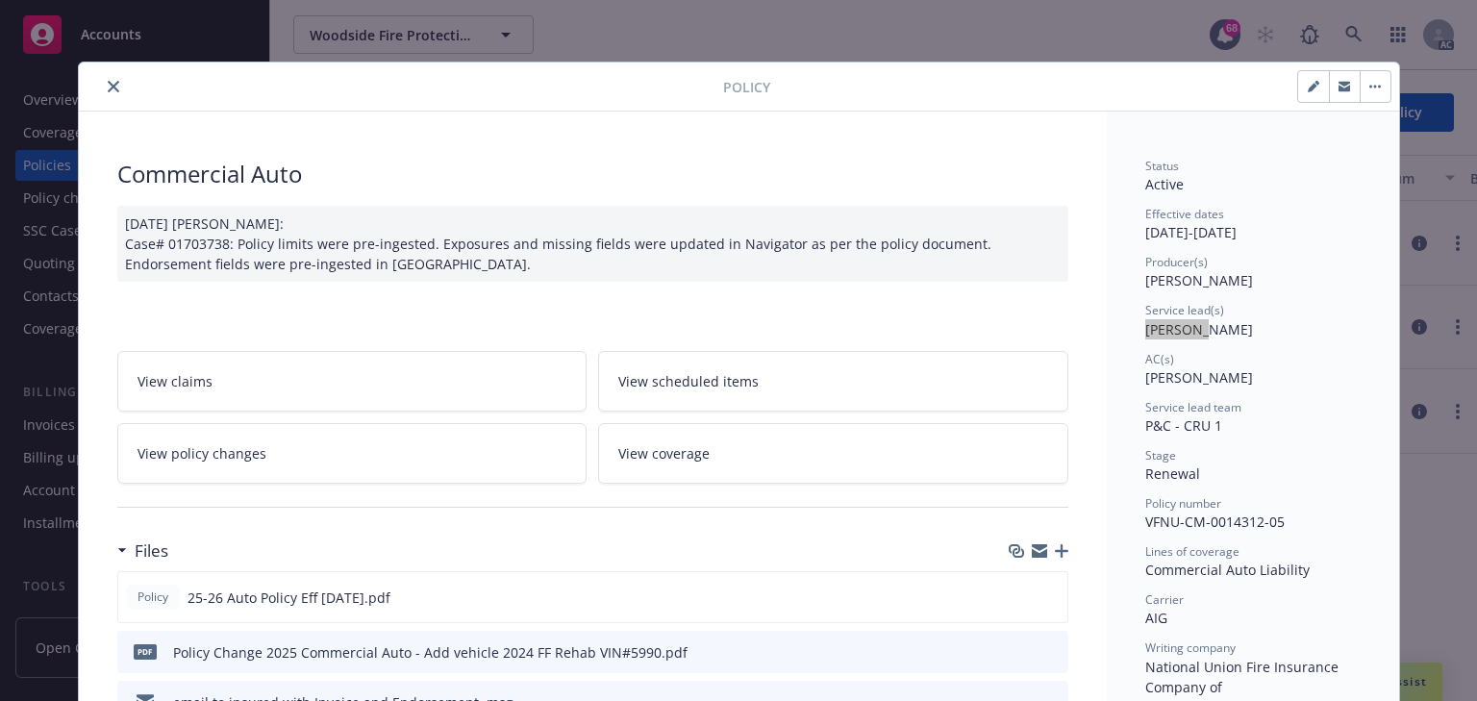
click at [112, 86] on icon "close" at bounding box center [114, 87] width 12 height 12
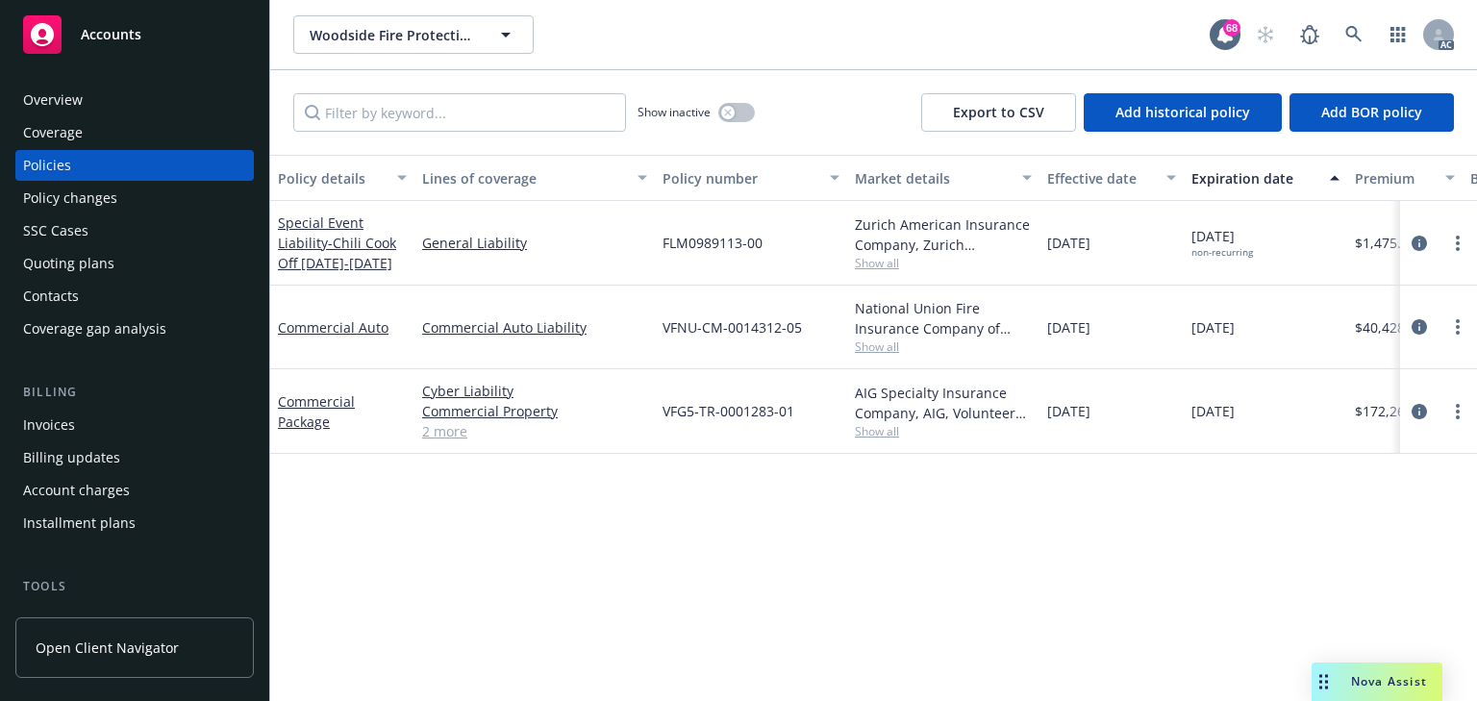
click at [50, 429] on div "Invoices" at bounding box center [49, 425] width 52 height 31
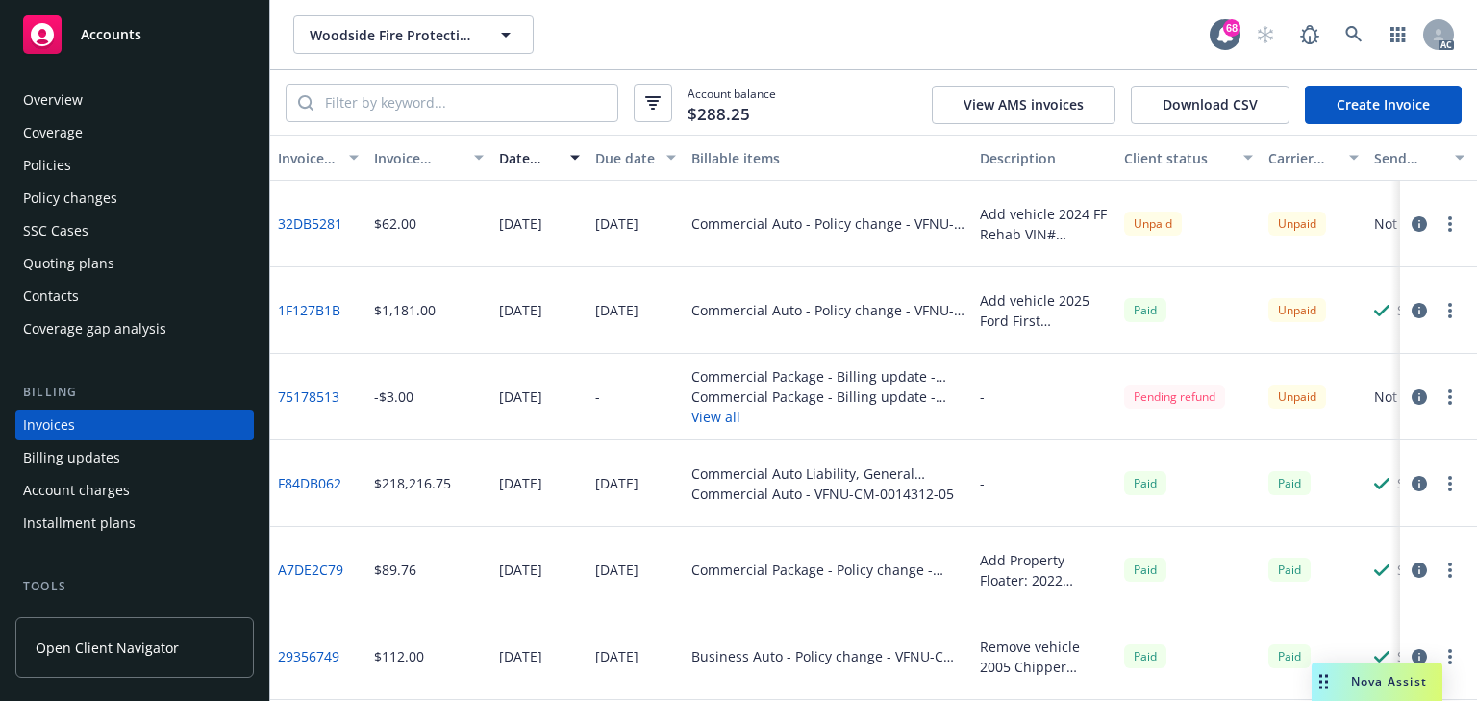
scroll to position [43, 0]
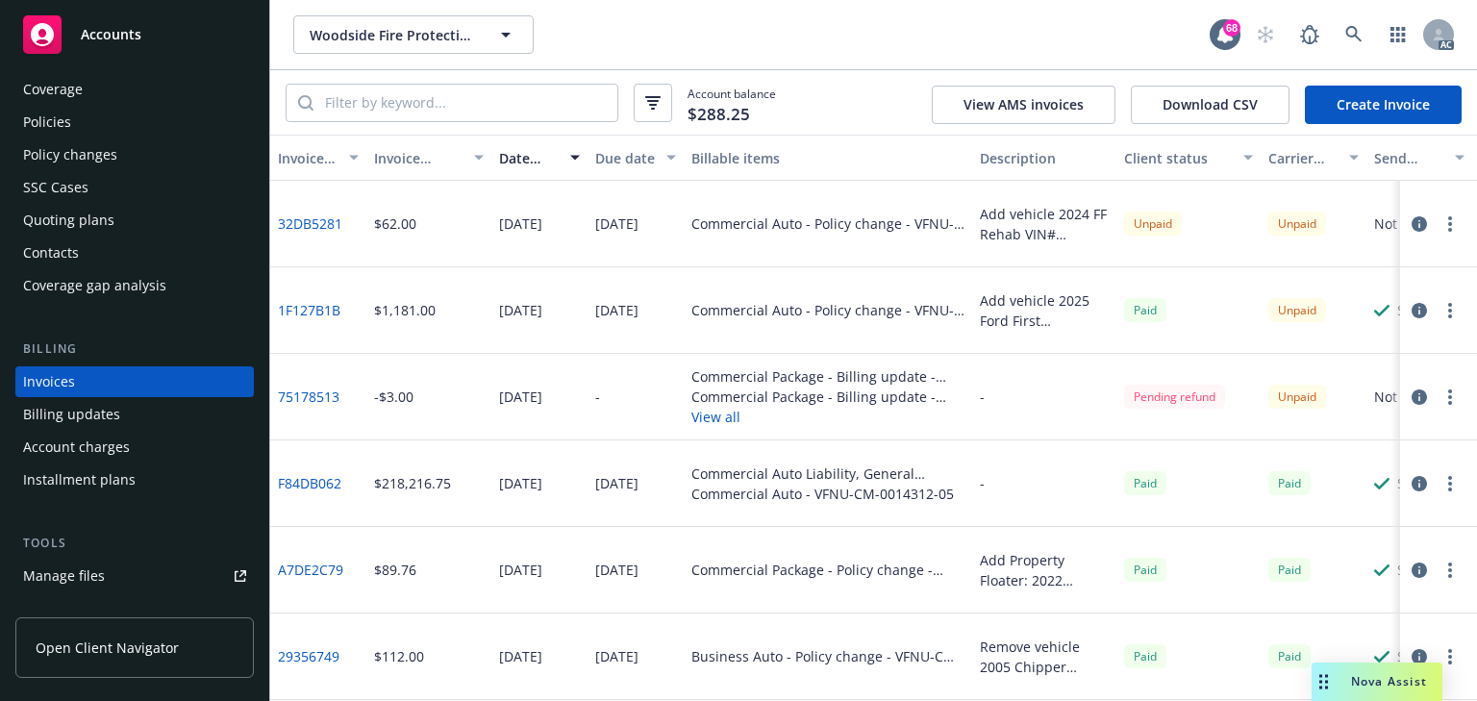
click at [81, 155] on div "Policy changes" at bounding box center [70, 154] width 94 height 31
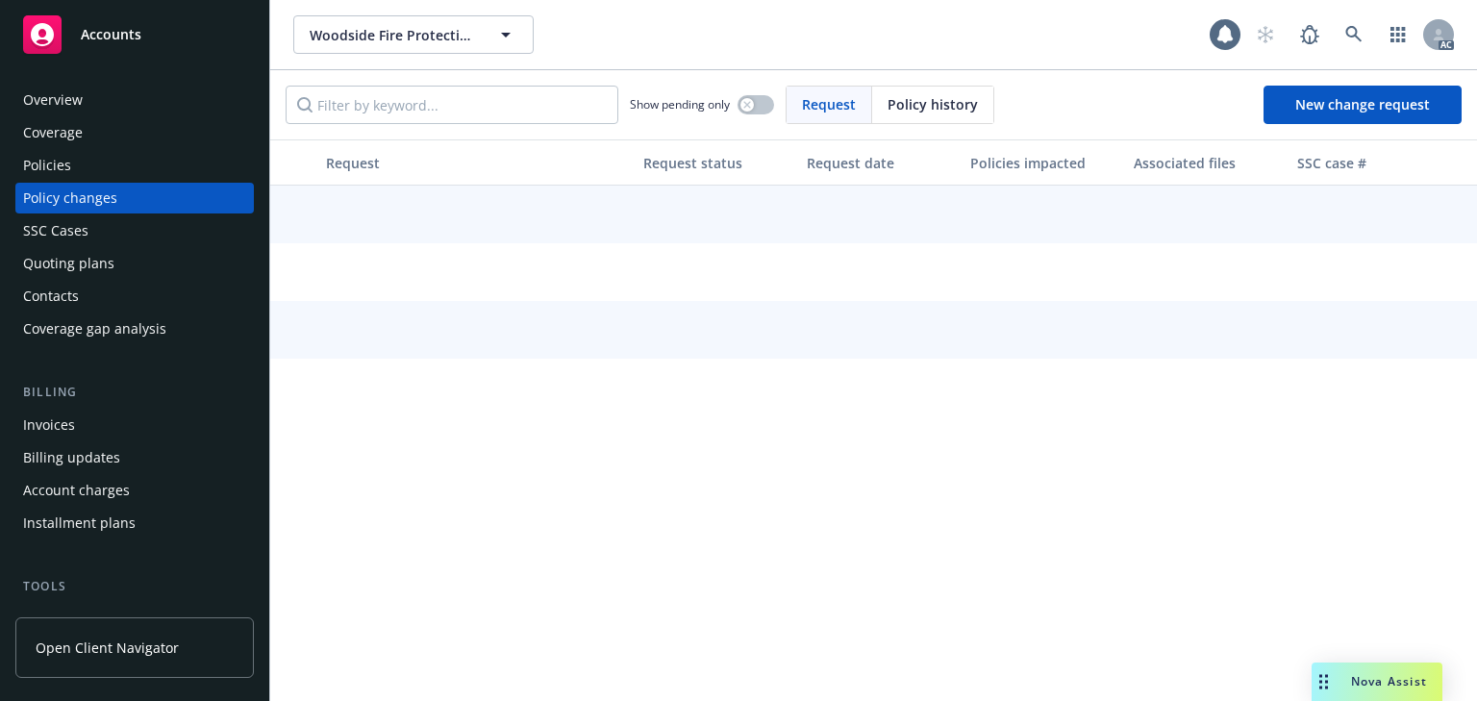
click at [56, 153] on div "Policies" at bounding box center [47, 165] width 48 height 31
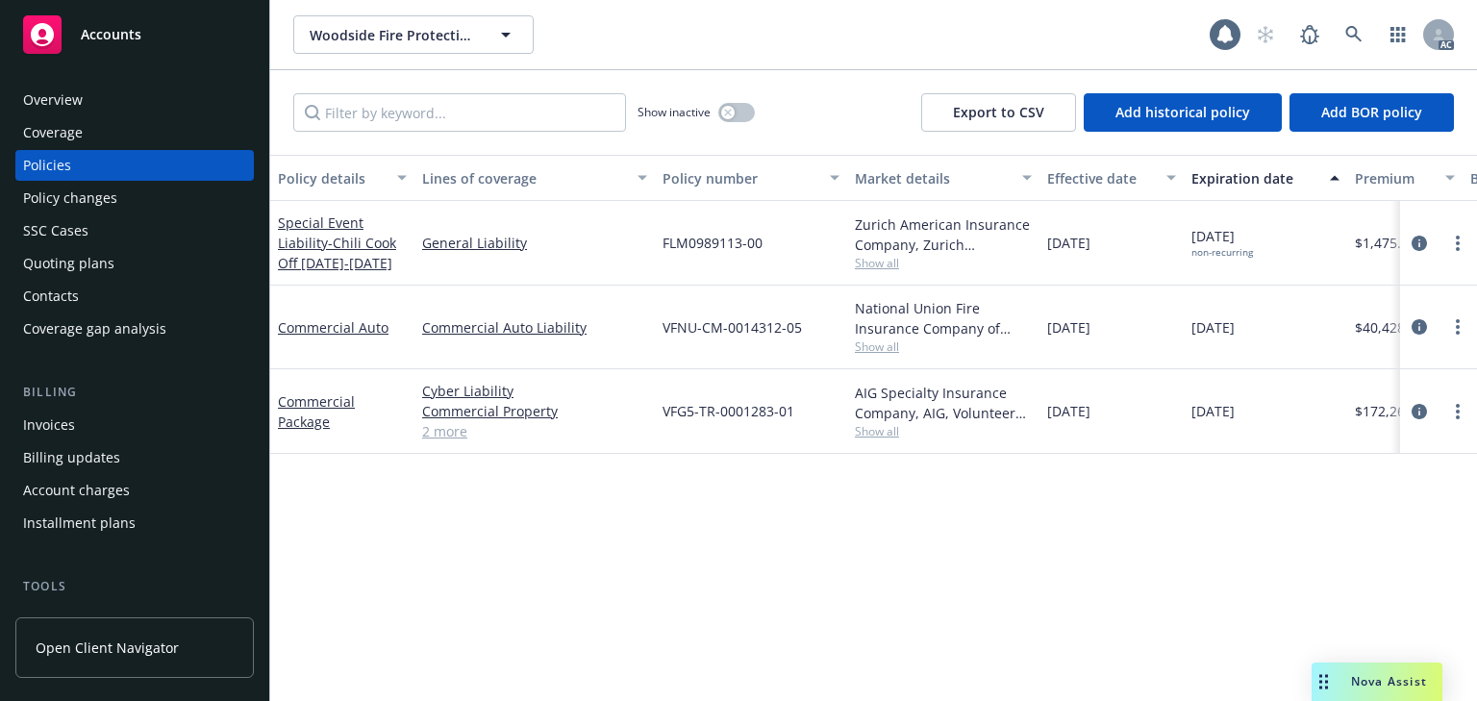
click at [63, 188] on div "Policy changes" at bounding box center [70, 198] width 94 height 31
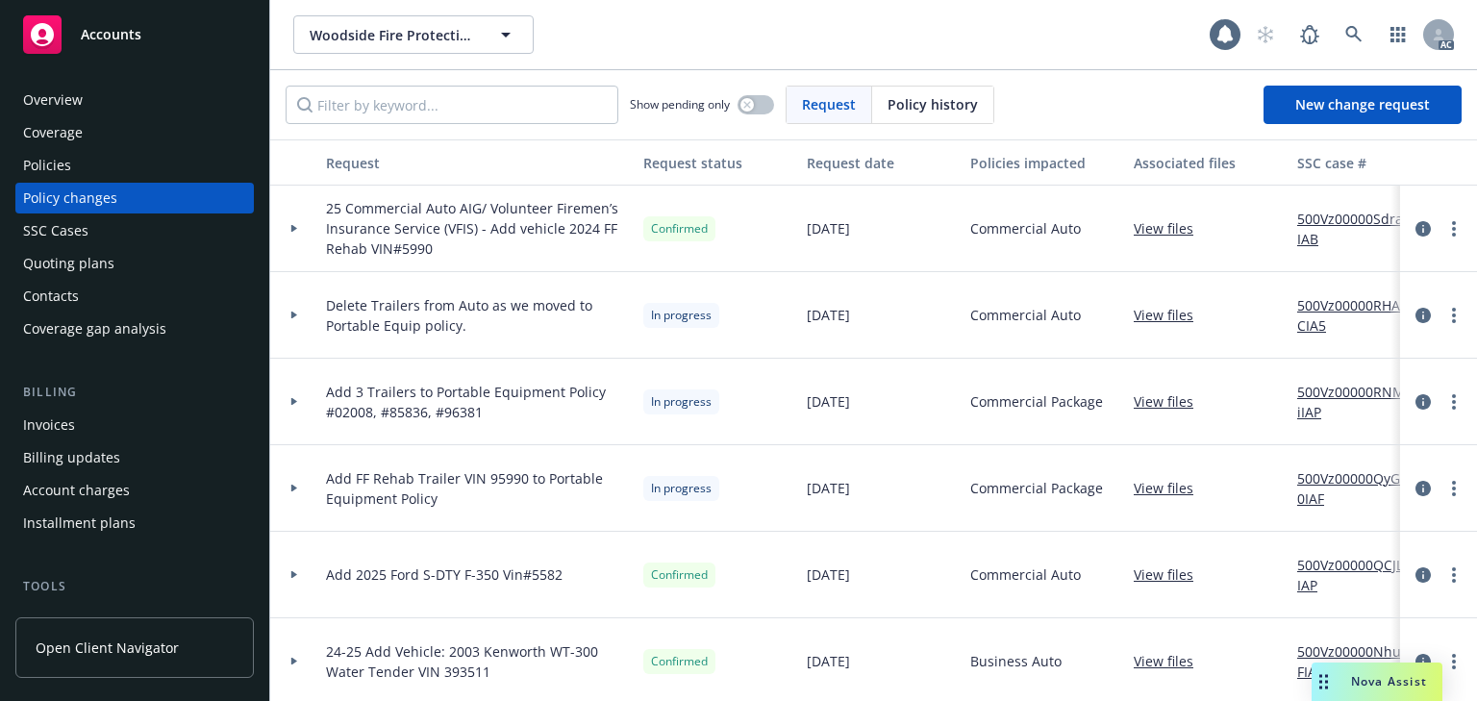
click at [292, 227] on icon at bounding box center [294, 229] width 6 height 8
